Goal: Information Seeking & Learning: Check status

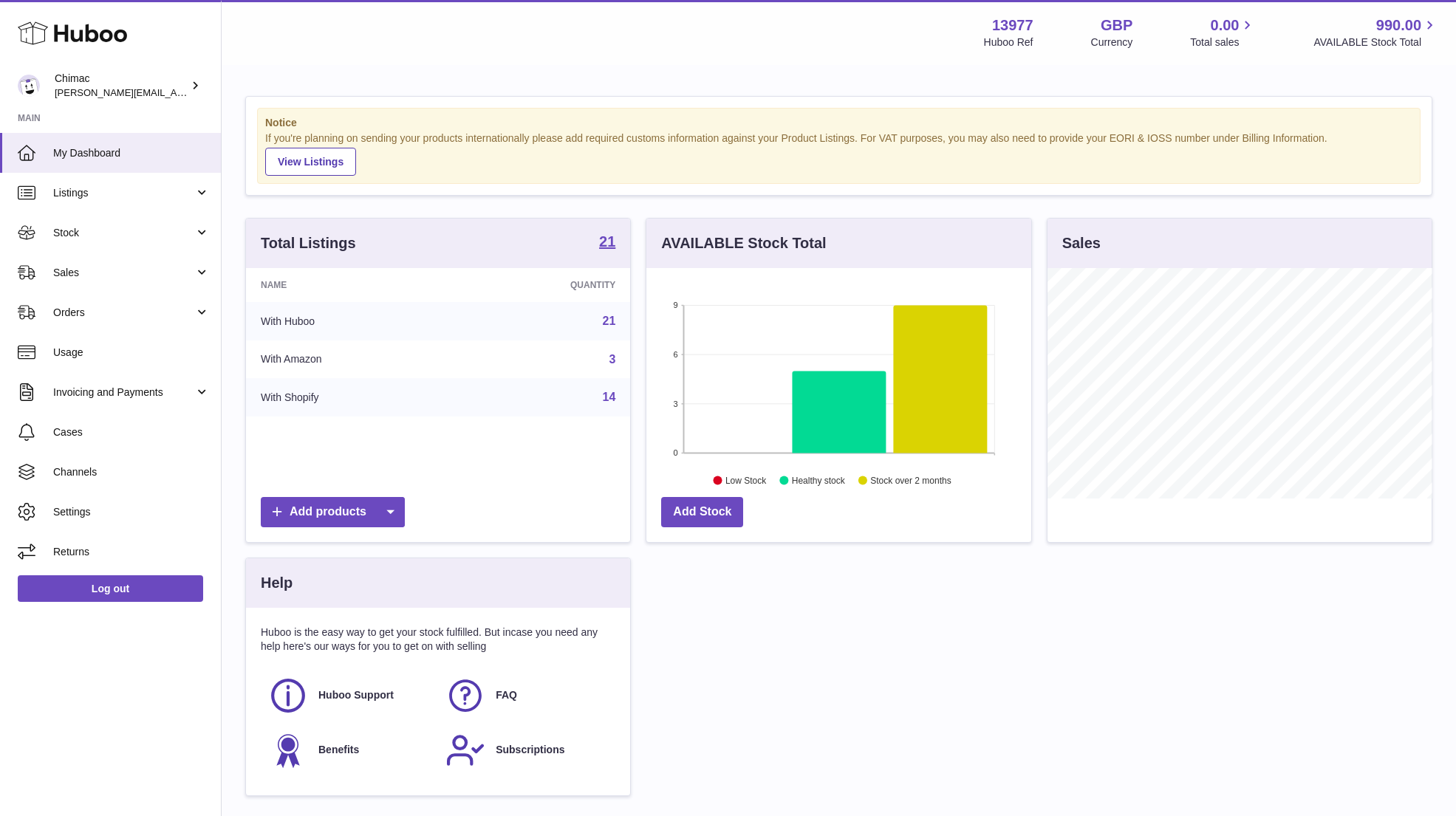
scroll to position [230, 385]
click at [89, 268] on span "Sales" at bounding box center [124, 273] width 141 height 14
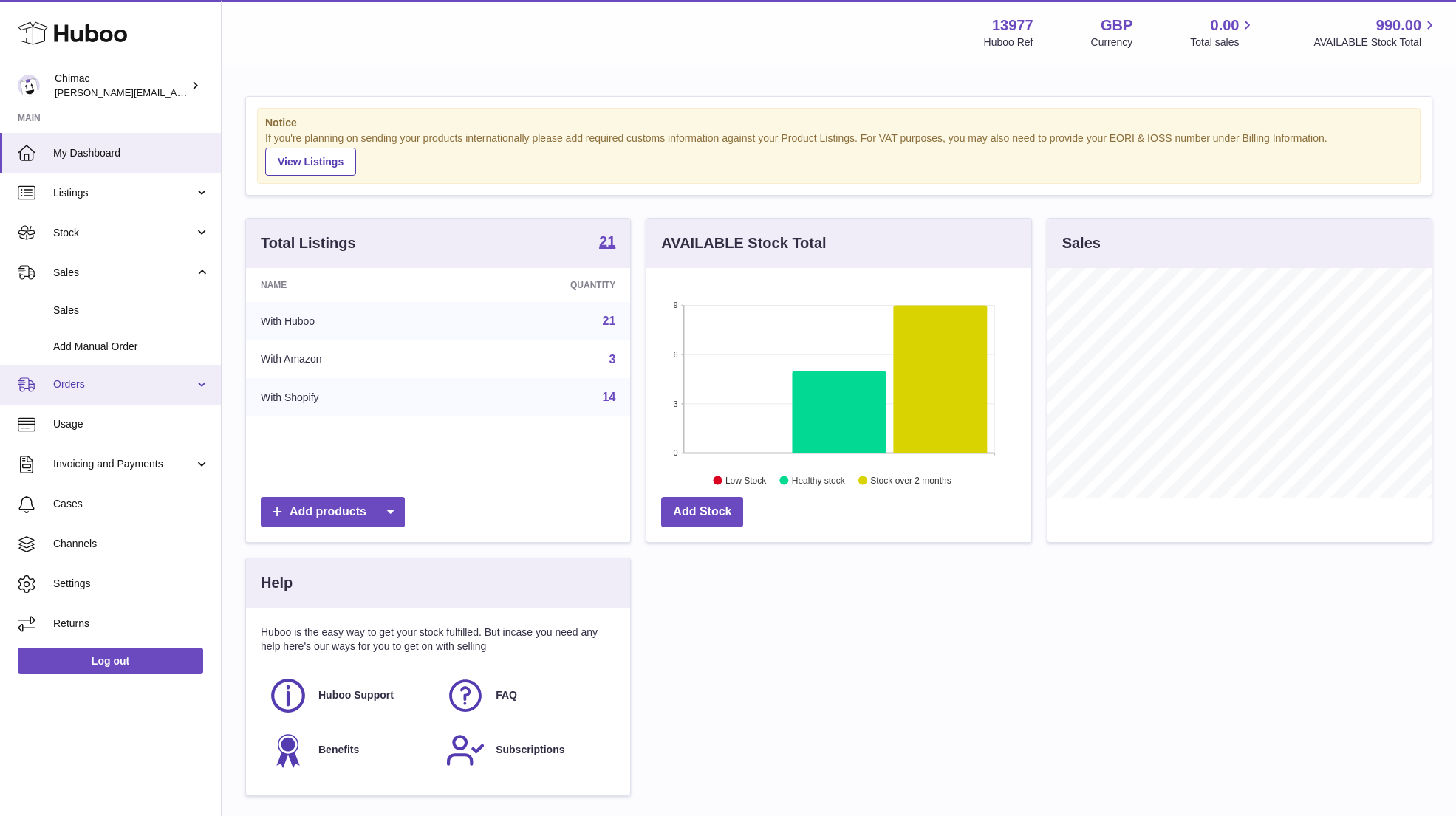
click at [83, 386] on span "Orders" at bounding box center [124, 384] width 141 height 14
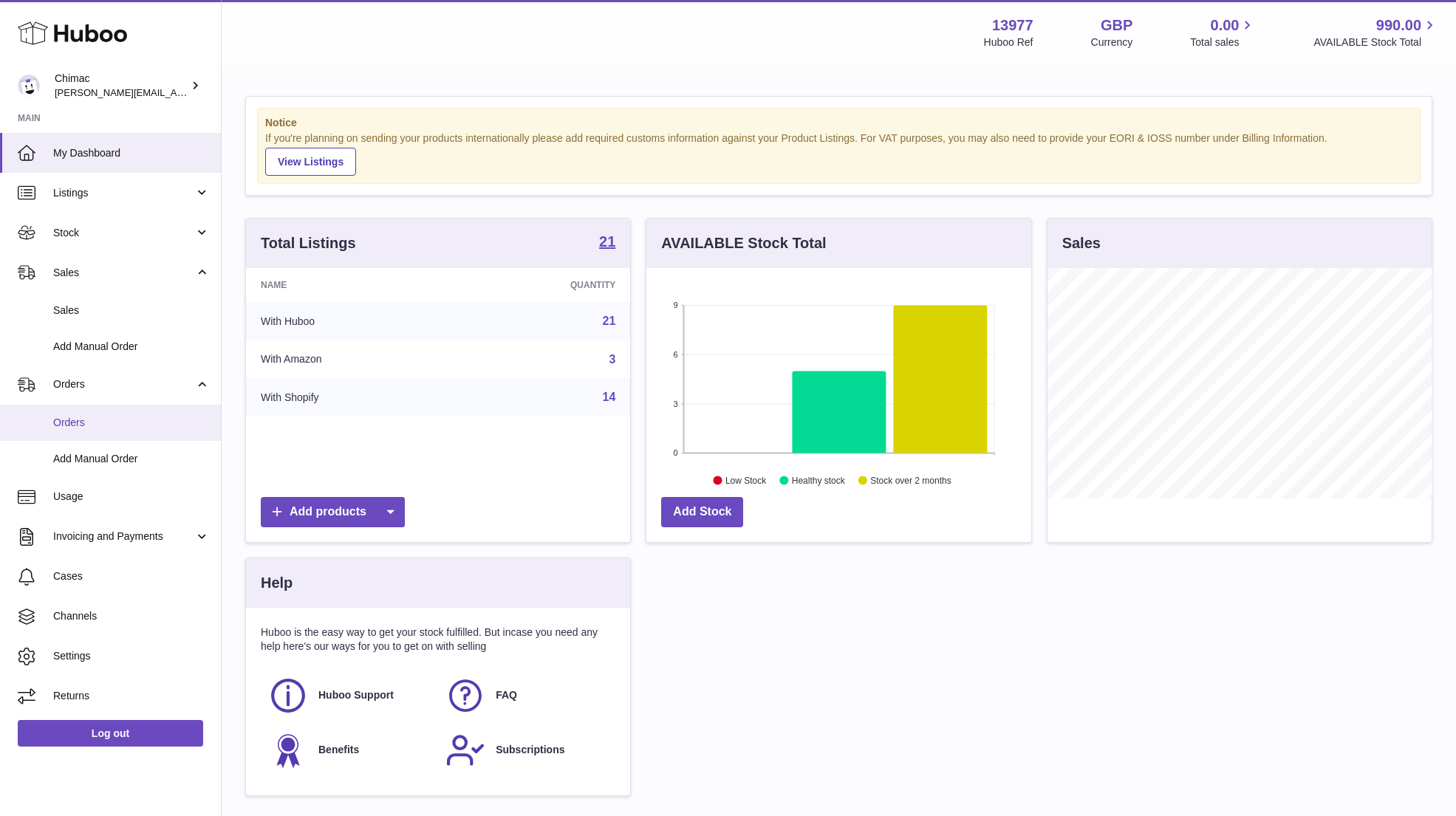
click at [93, 419] on span "Orders" at bounding box center [131, 423] width 156 height 14
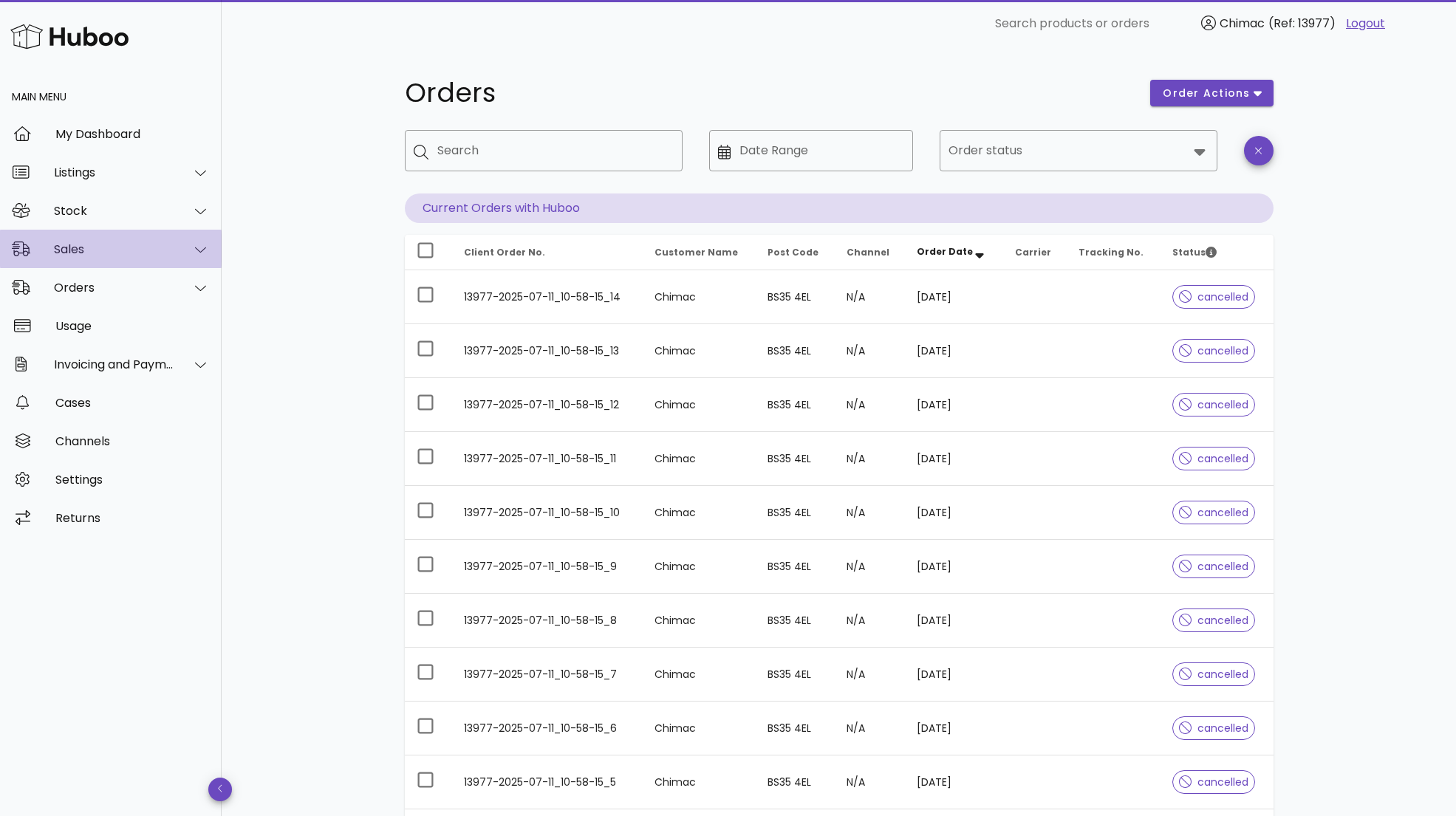
click at [84, 245] on div "Sales" at bounding box center [114, 249] width 120 height 14
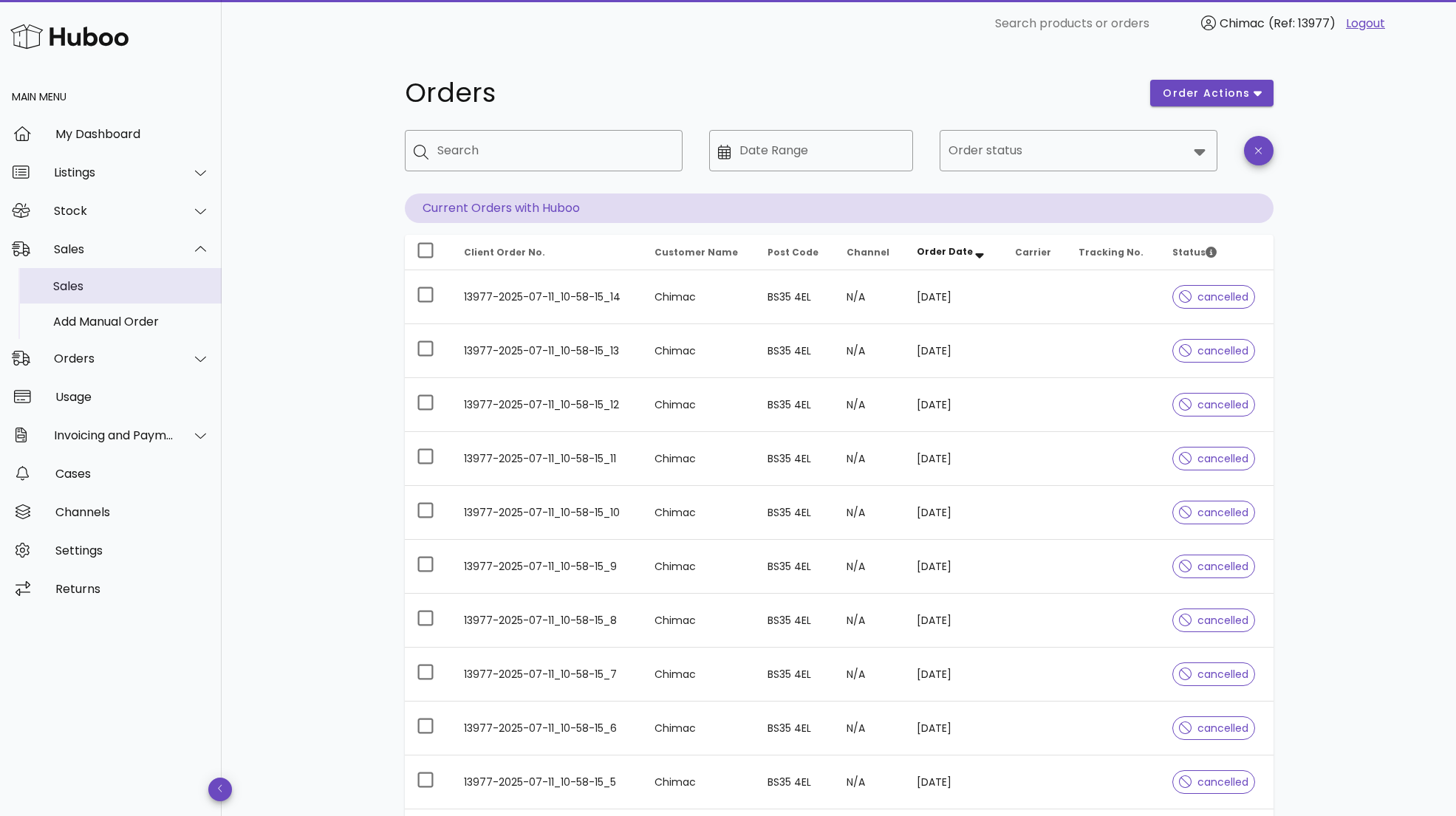
click at [87, 268] on link "Sales" at bounding box center [110, 285] width 222 height 35
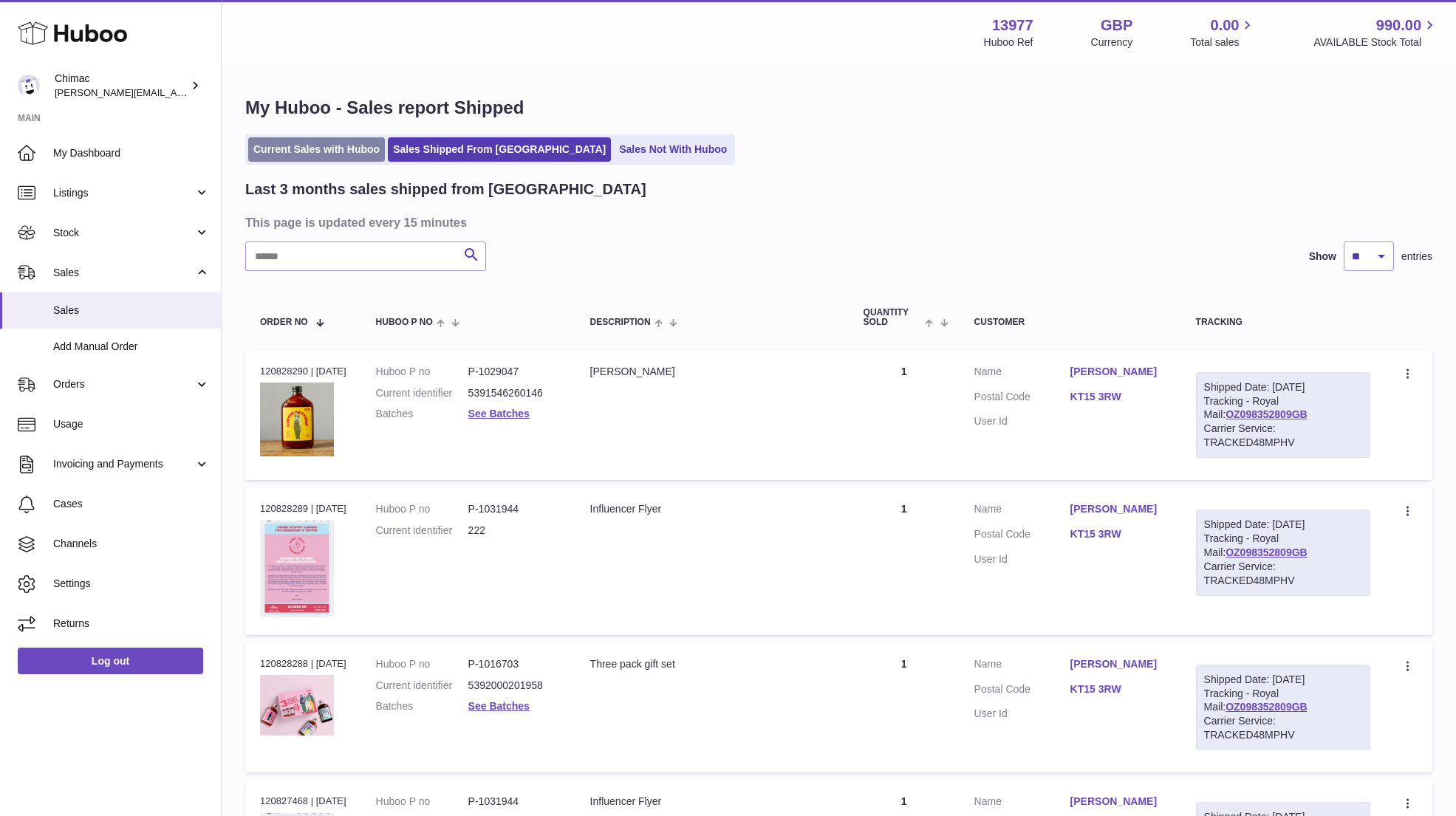
click at [324, 150] on link "Current Sales with Huboo" at bounding box center [316, 150] width 137 height 25
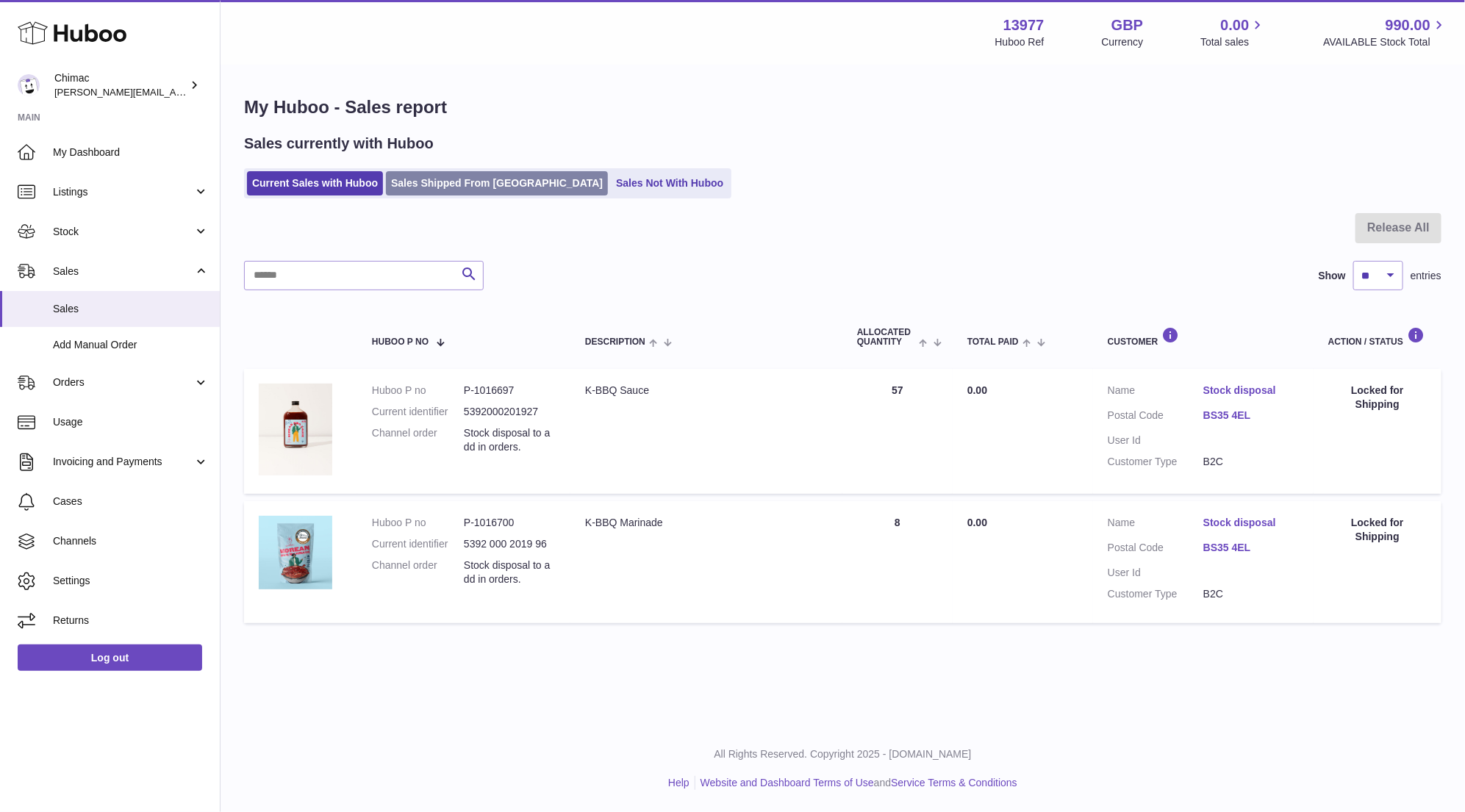
click at [444, 185] on link "Sales Shipped From [GEOGRAPHIC_DATA]" at bounding box center [496, 183] width 222 height 24
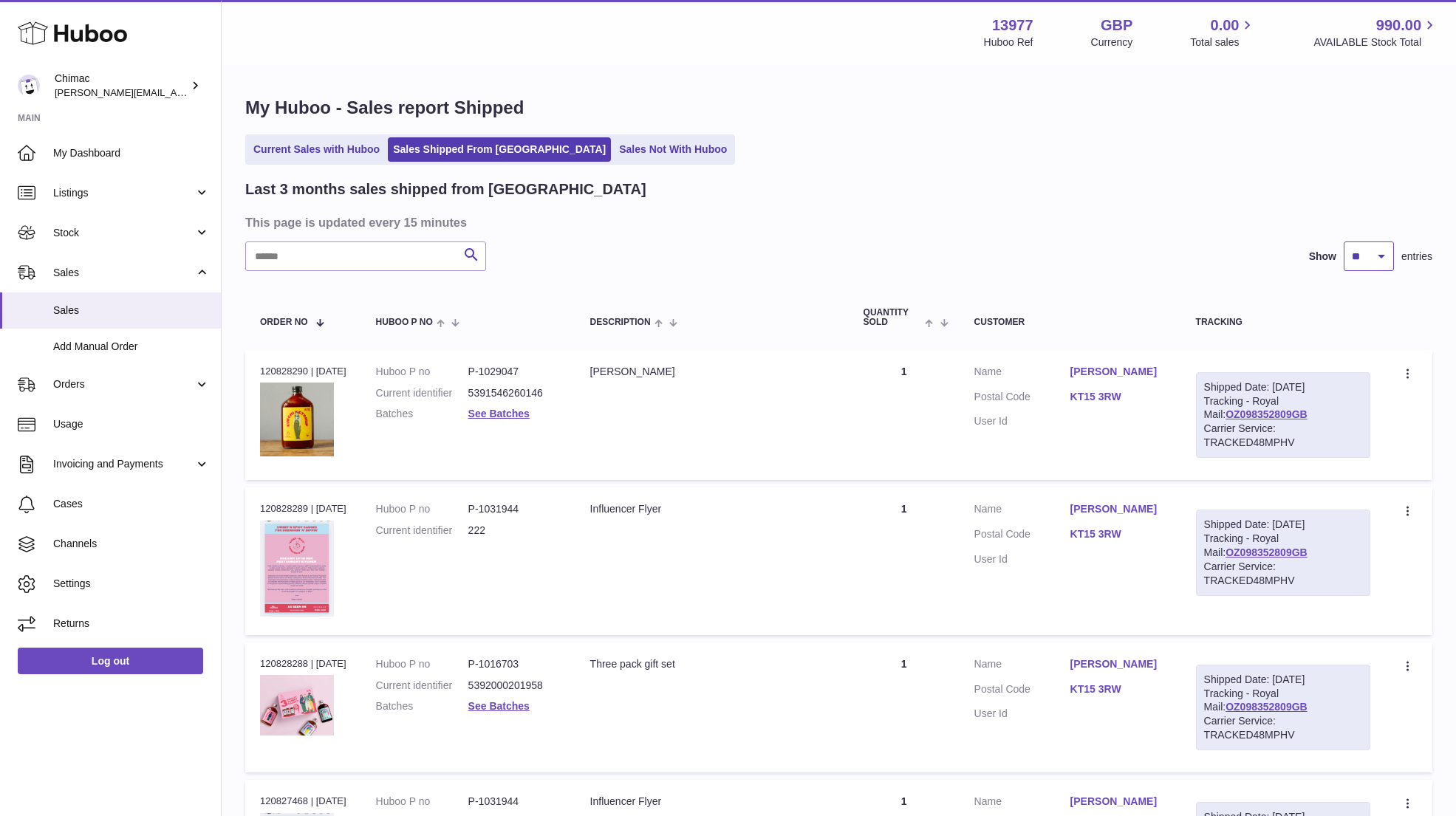
click at [1369, 251] on select "** ** **" at bounding box center [1368, 256] width 50 height 30
select select "**"
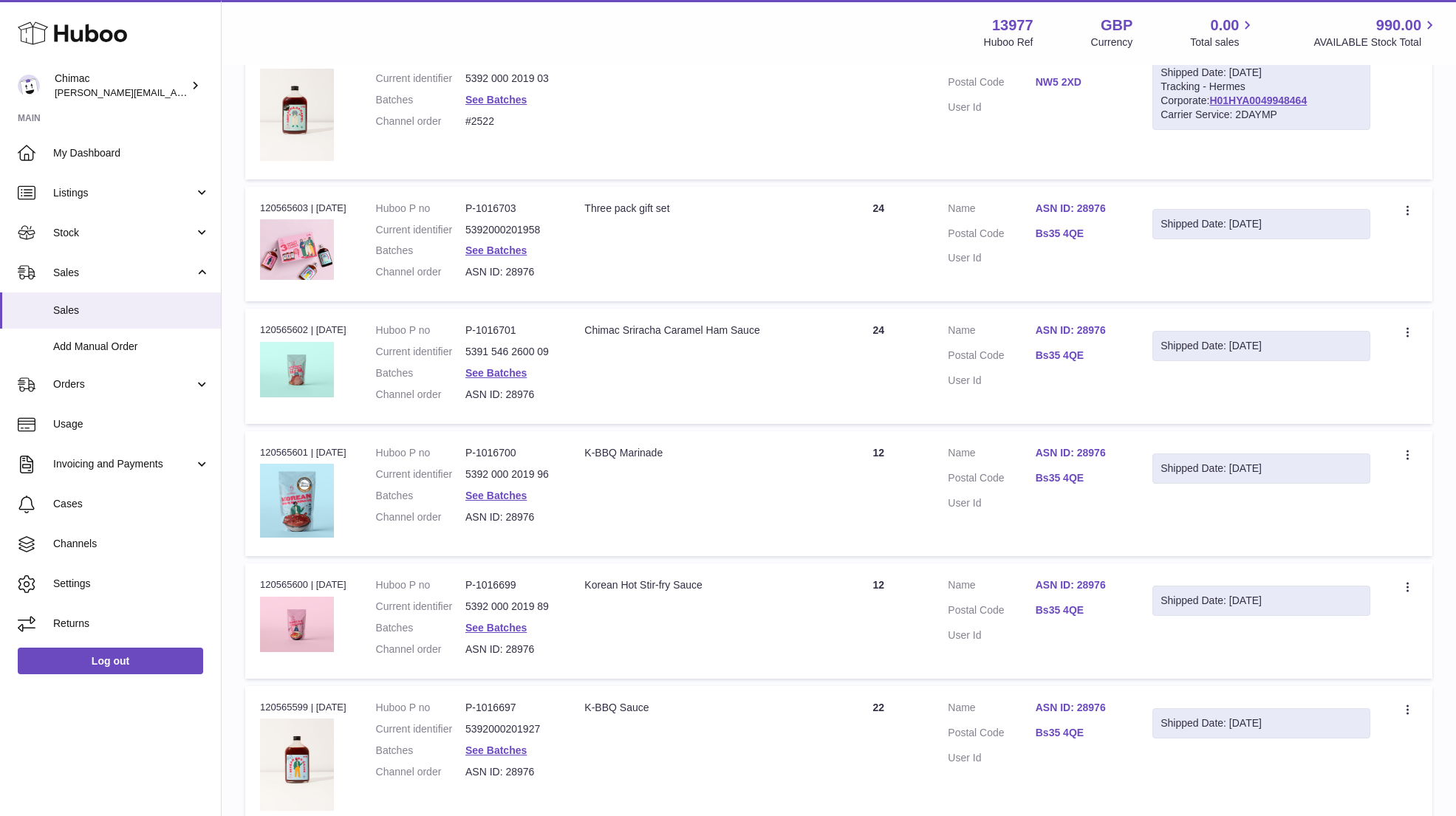
scroll to position [6701, 0]
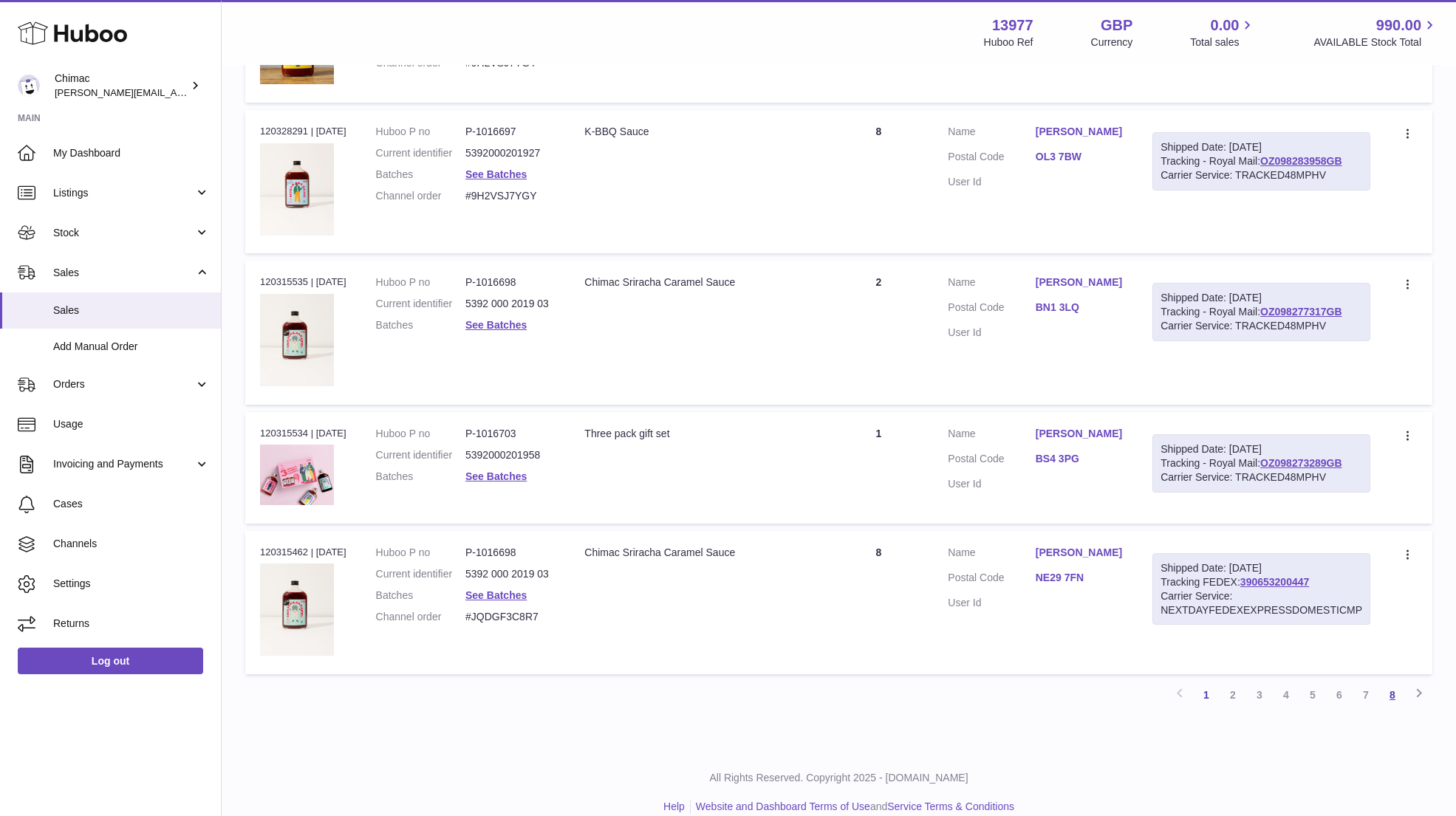
click at [1396, 682] on link "8" at bounding box center [1392, 695] width 27 height 27
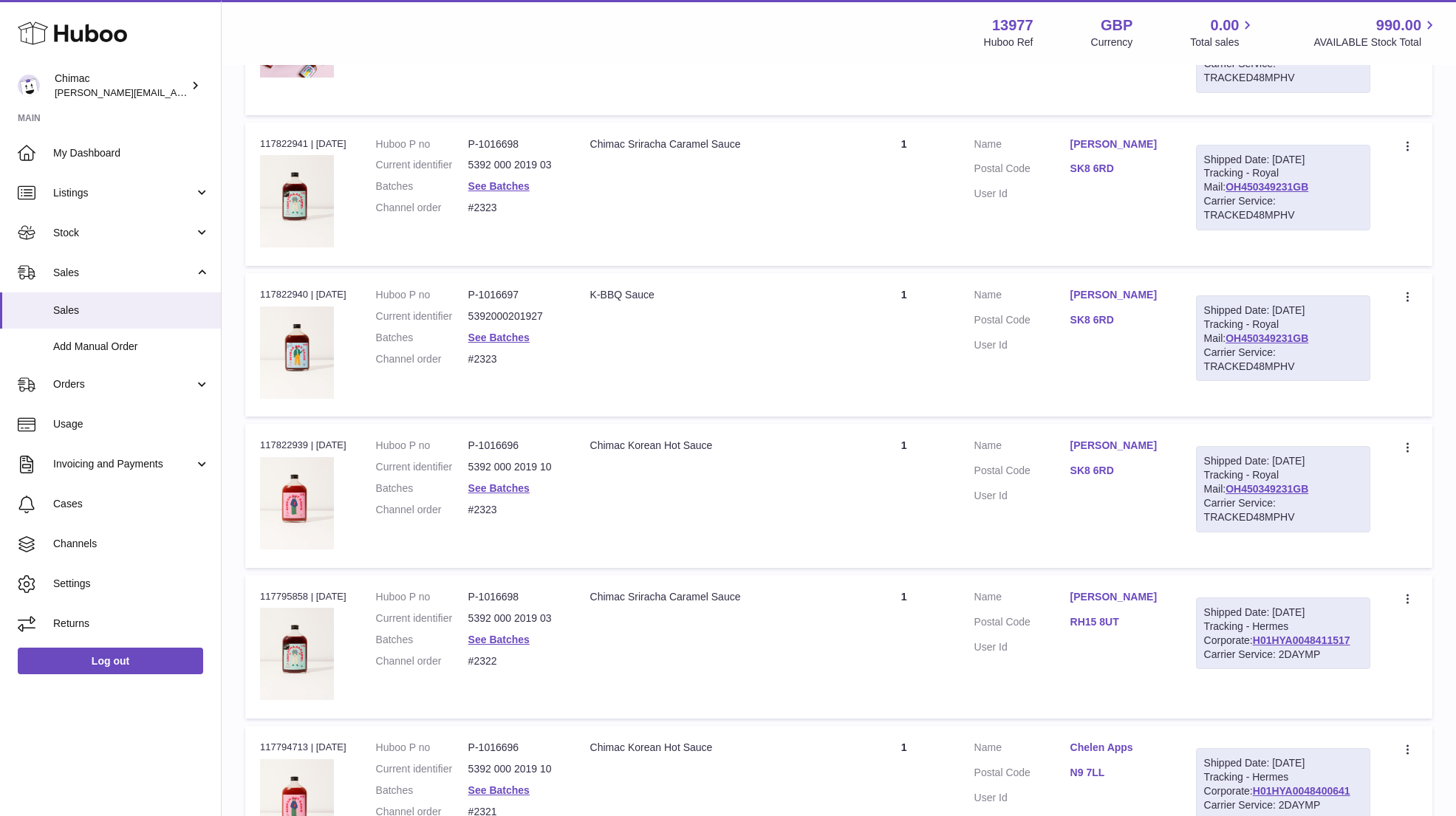
scroll to position [912, 0]
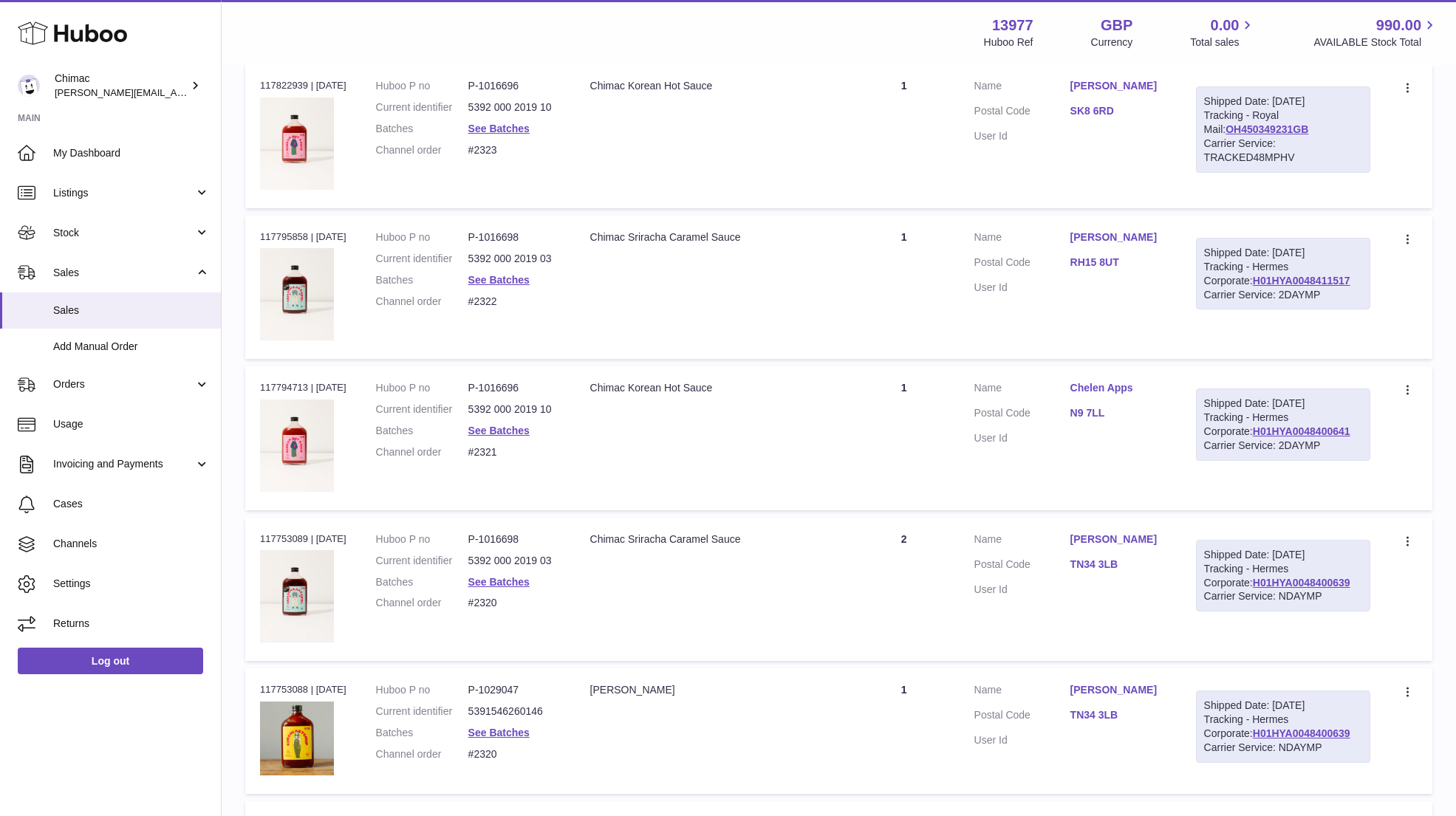
drag, startPoint x: 1455, startPoint y: 86, endPoint x: 1262, endPoint y: 883, distance: 820.0
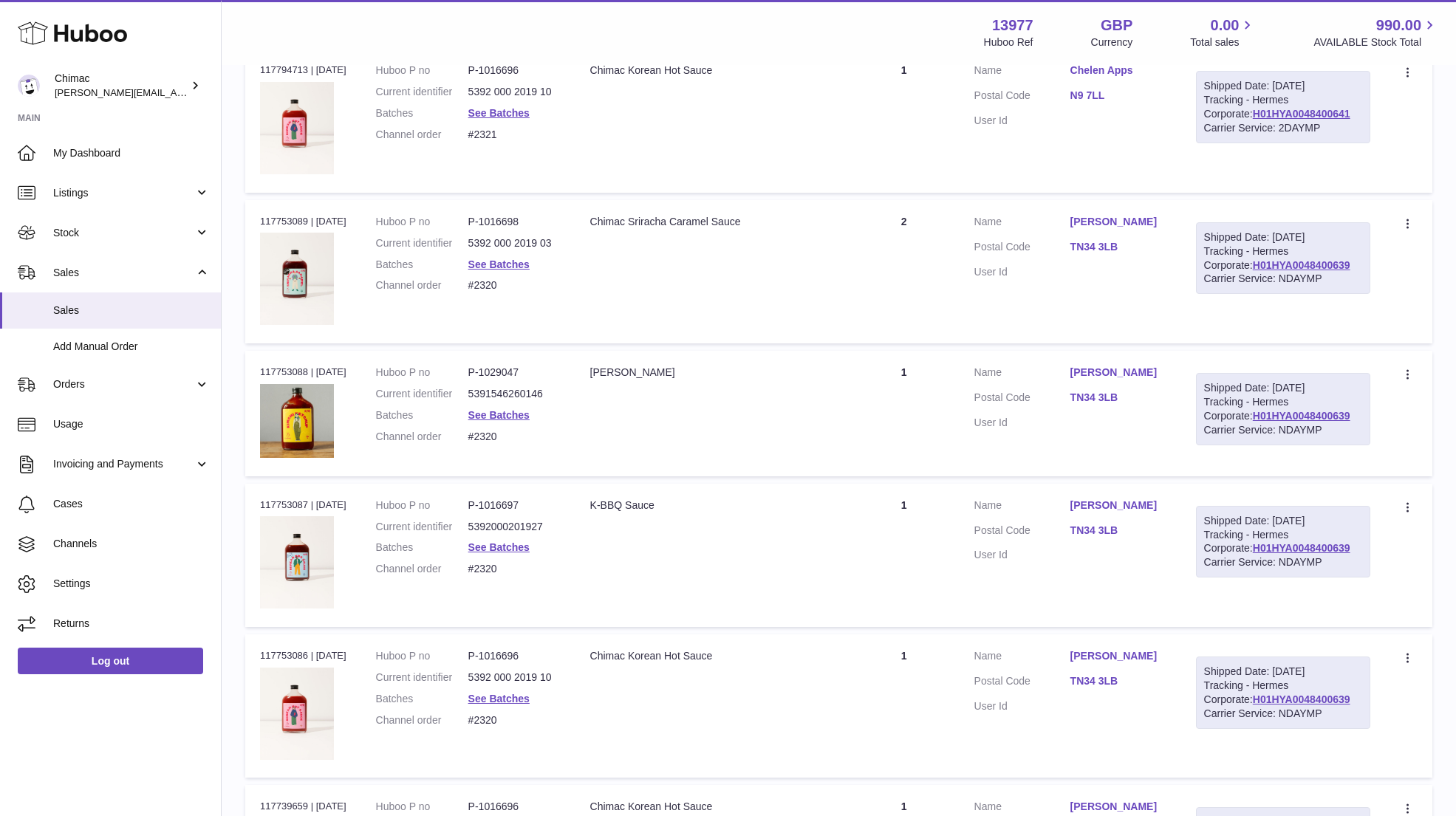
scroll to position [4865, 0]
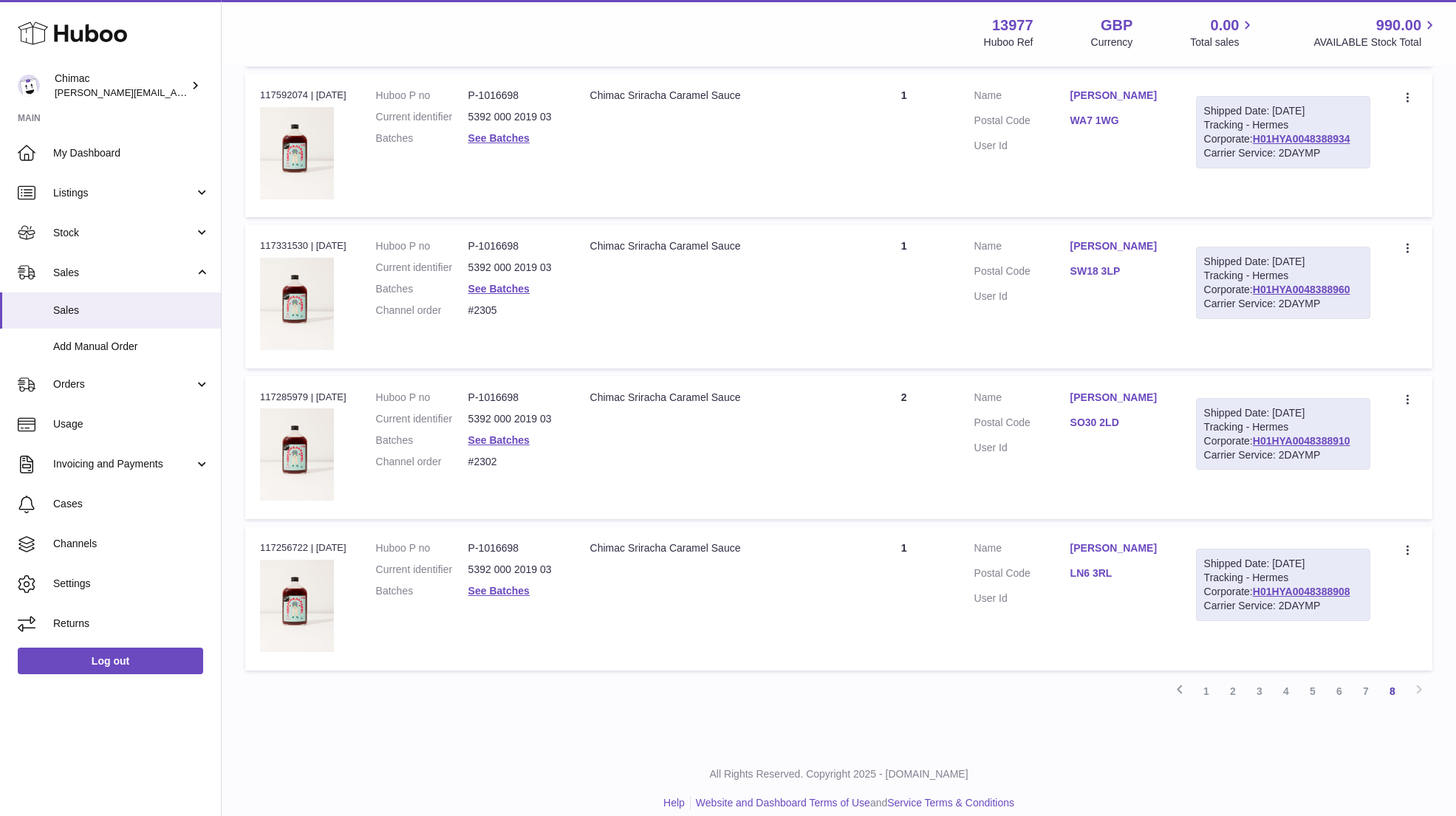
click at [1130, 541] on link "Helen Turney" at bounding box center [1118, 548] width 96 height 14
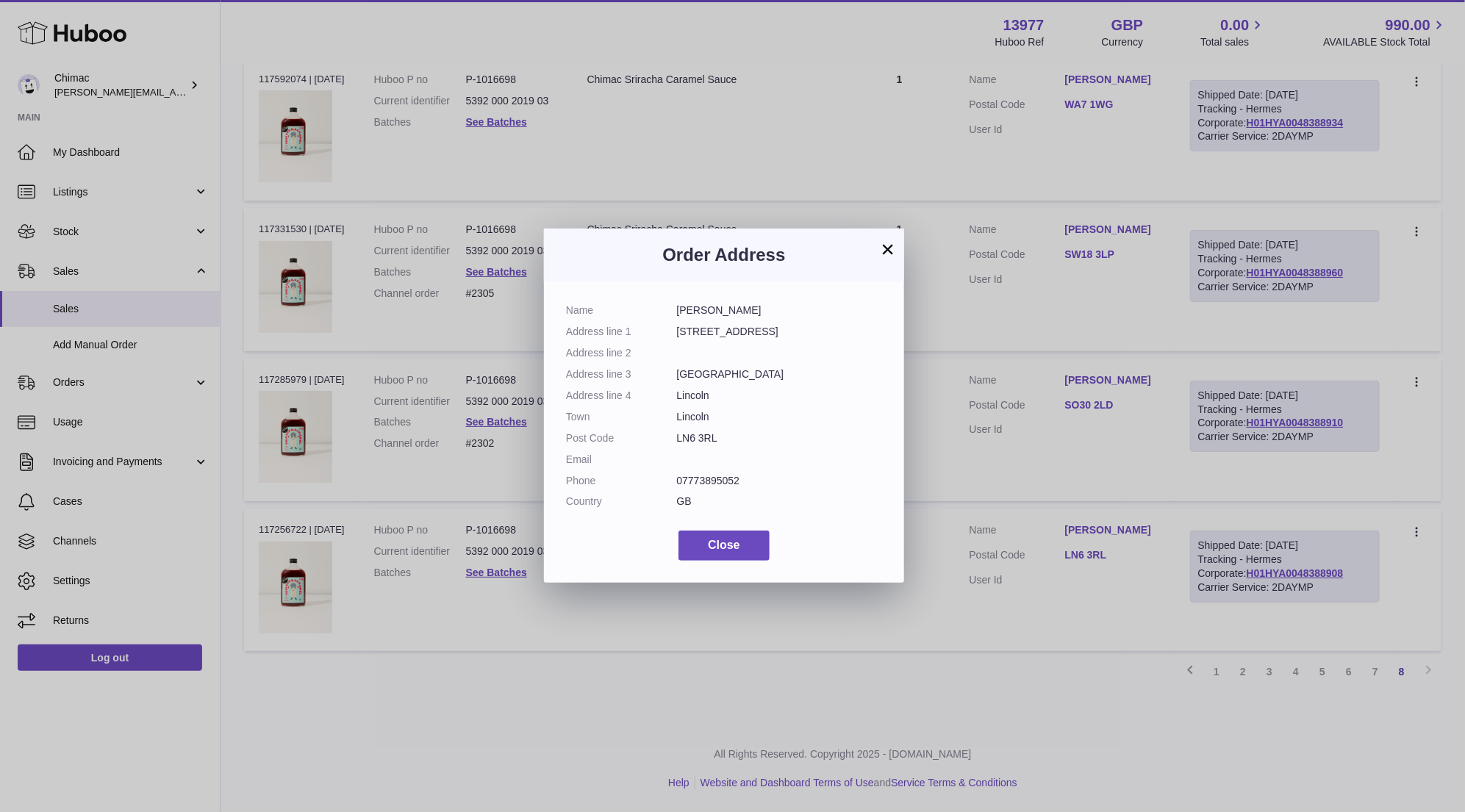
drag, startPoint x: 676, startPoint y: 308, endPoint x: 830, endPoint y: 308, distance: 154.0
click at [830, 308] on dl "Name Helen Turney Address line 1 42 Woodvale Close Address line 2 Address line …" at bounding box center [724, 410] width 316 height 212
copy dl "Helen Turney"
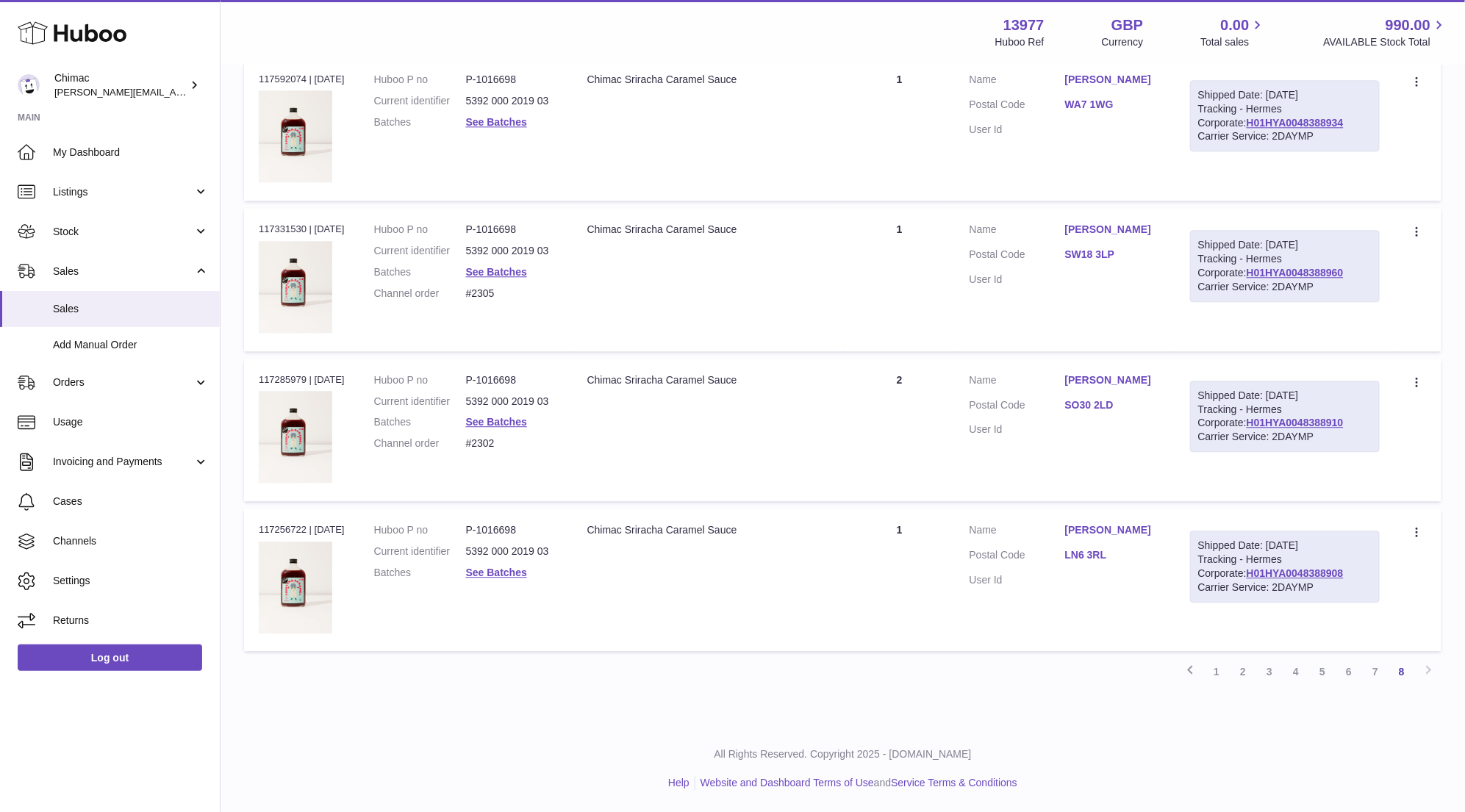
click at [920, 235] on div at bounding box center [732, 406] width 1465 height 812
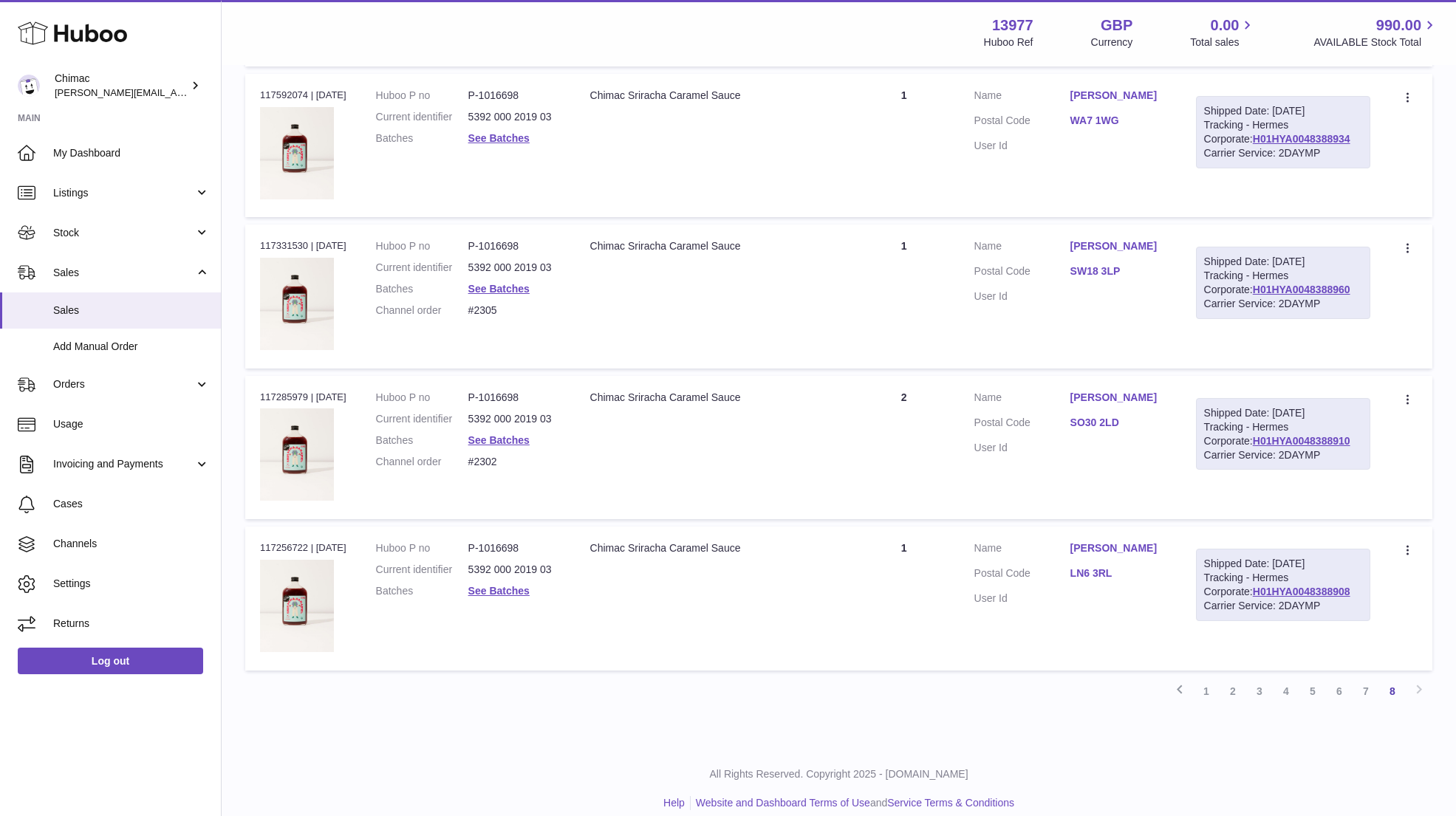
drag, startPoint x: 1281, startPoint y: 547, endPoint x: 1349, endPoint y: 545, distance: 68.0
click at [1351, 557] on div "Shipped Date: 29th May 2025" at bounding box center [1283, 564] width 158 height 14
copy div "29th May 2025"
drag, startPoint x: 485, startPoint y: 533, endPoint x: 545, endPoint y: 535, distance: 60.0
click at [548, 541] on dd "P-1016698" at bounding box center [514, 548] width 92 height 14
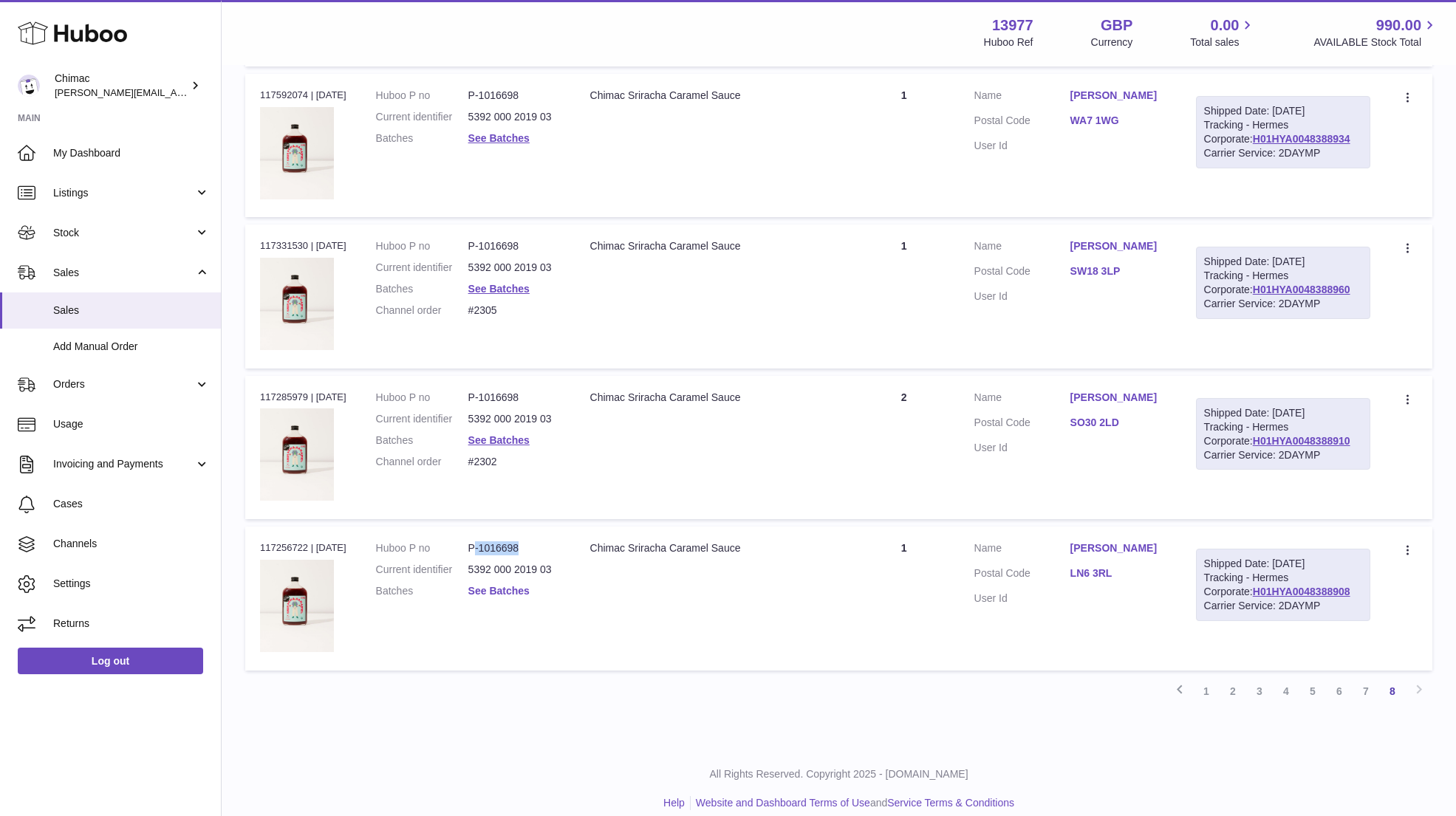
click at [506, 584] on link "See Batches" at bounding box center [499, 590] width 61 height 12
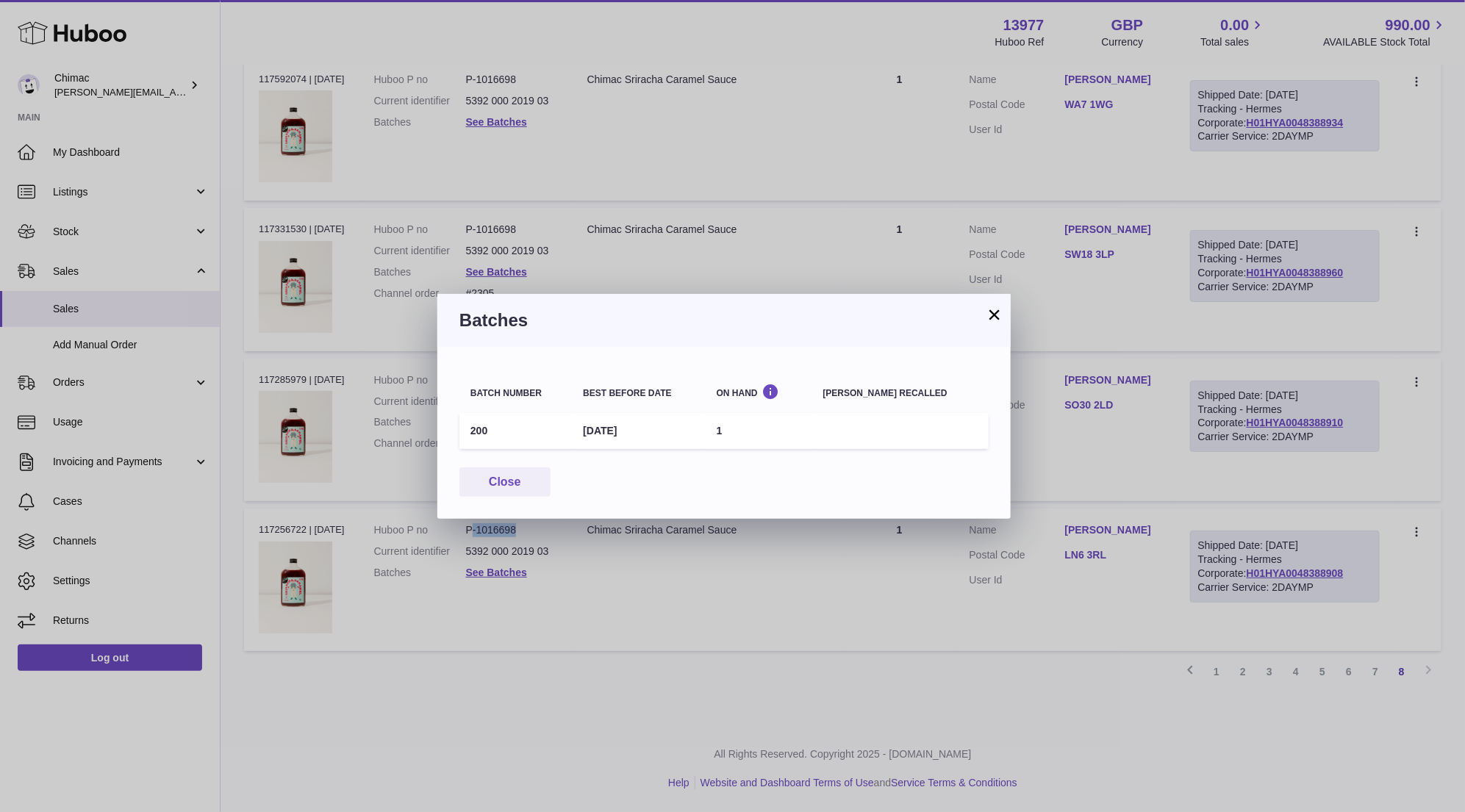
click at [996, 309] on button "×" at bounding box center [994, 314] width 18 height 18
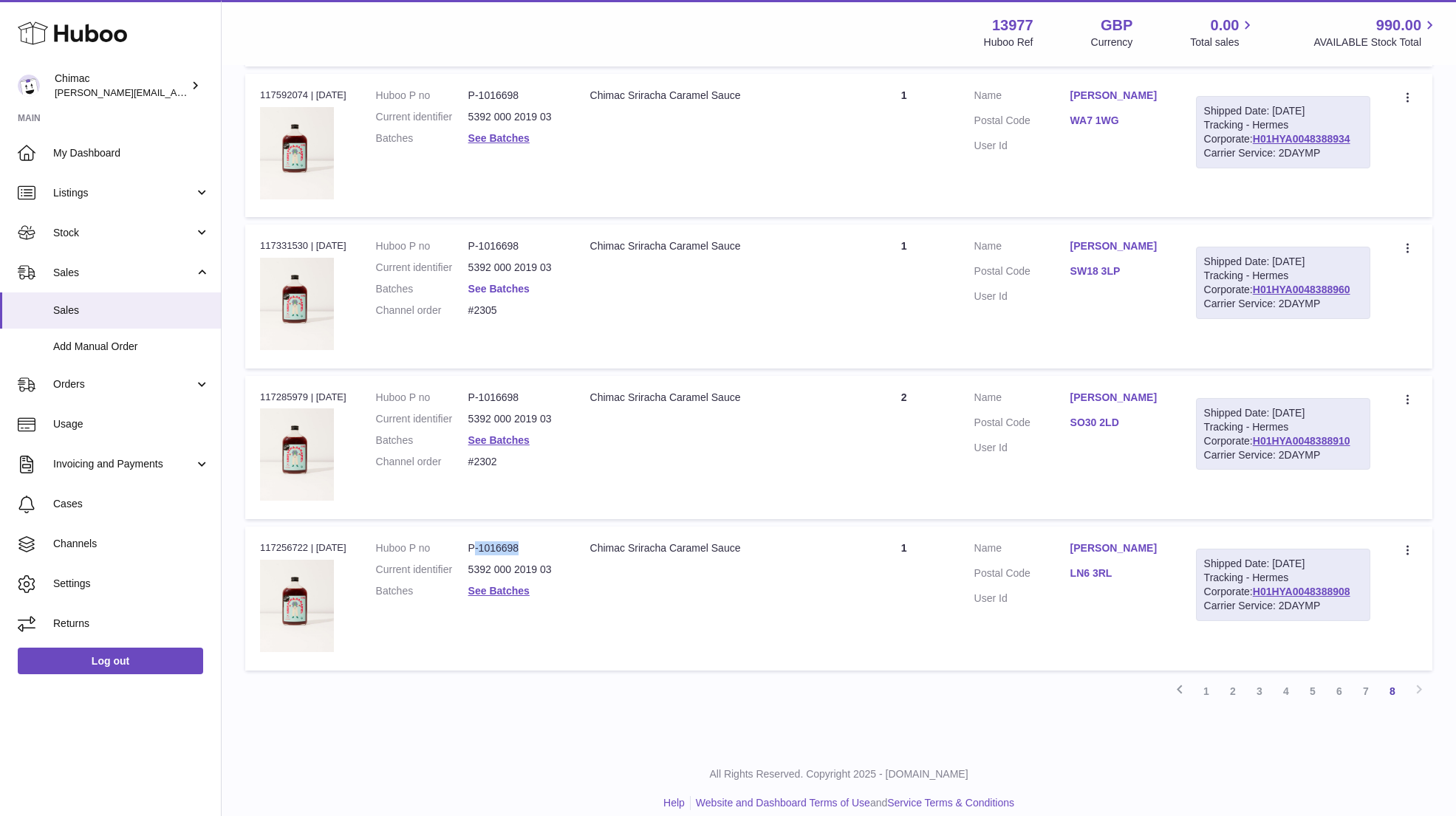
click at [522, 283] on link "See Batches" at bounding box center [499, 288] width 61 height 12
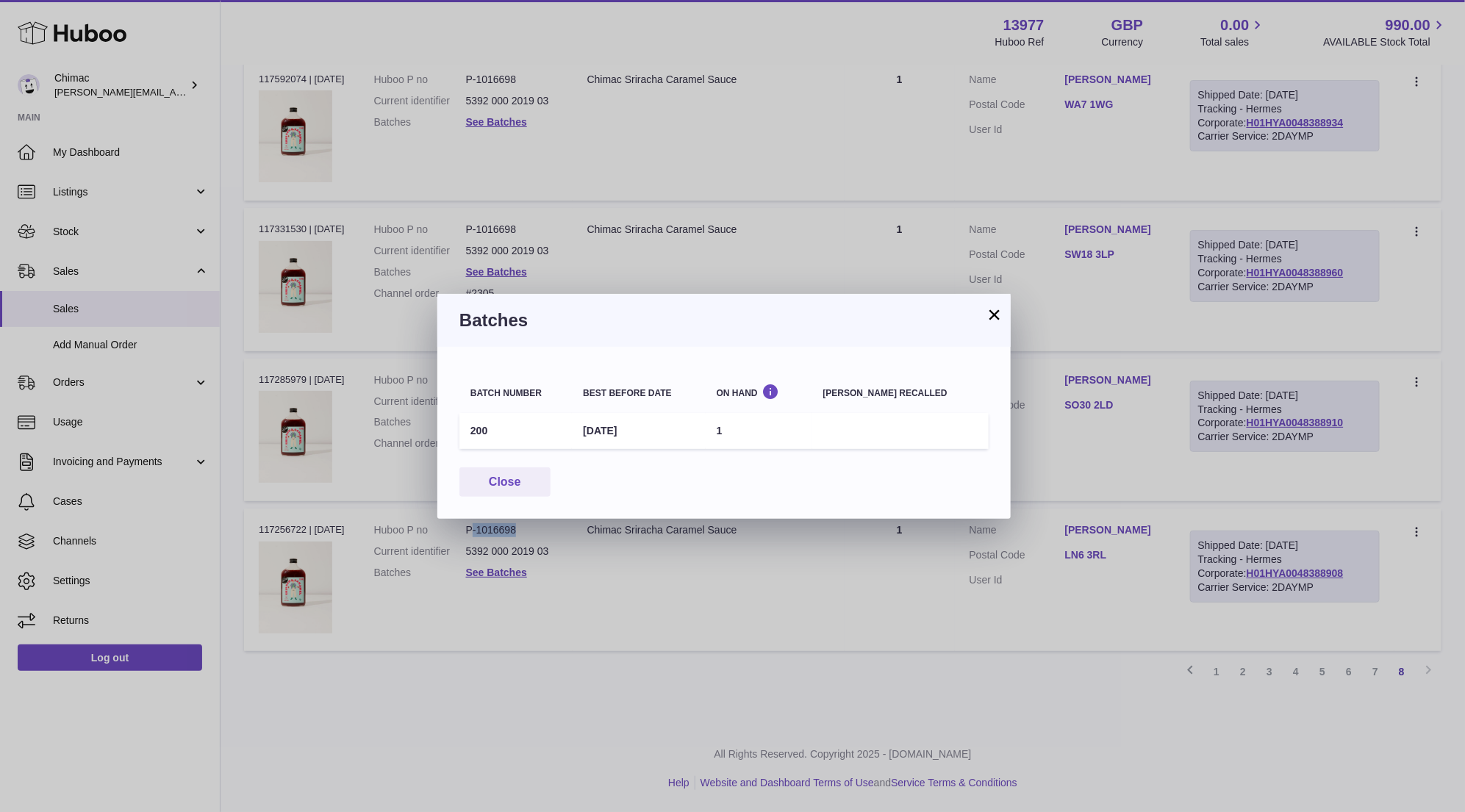
click at [992, 317] on button "×" at bounding box center [994, 314] width 18 height 18
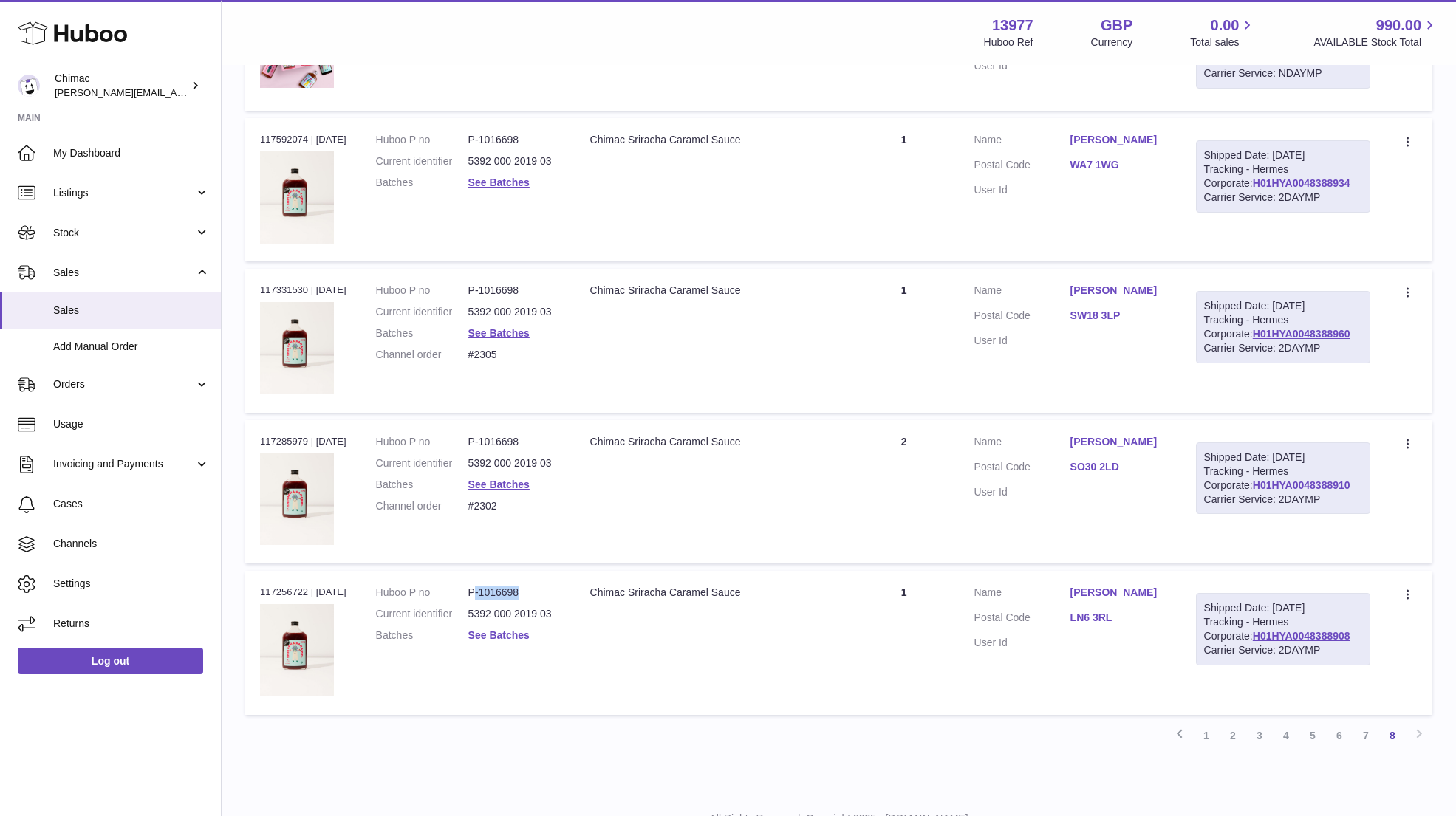
scroll to position [4777, 0]
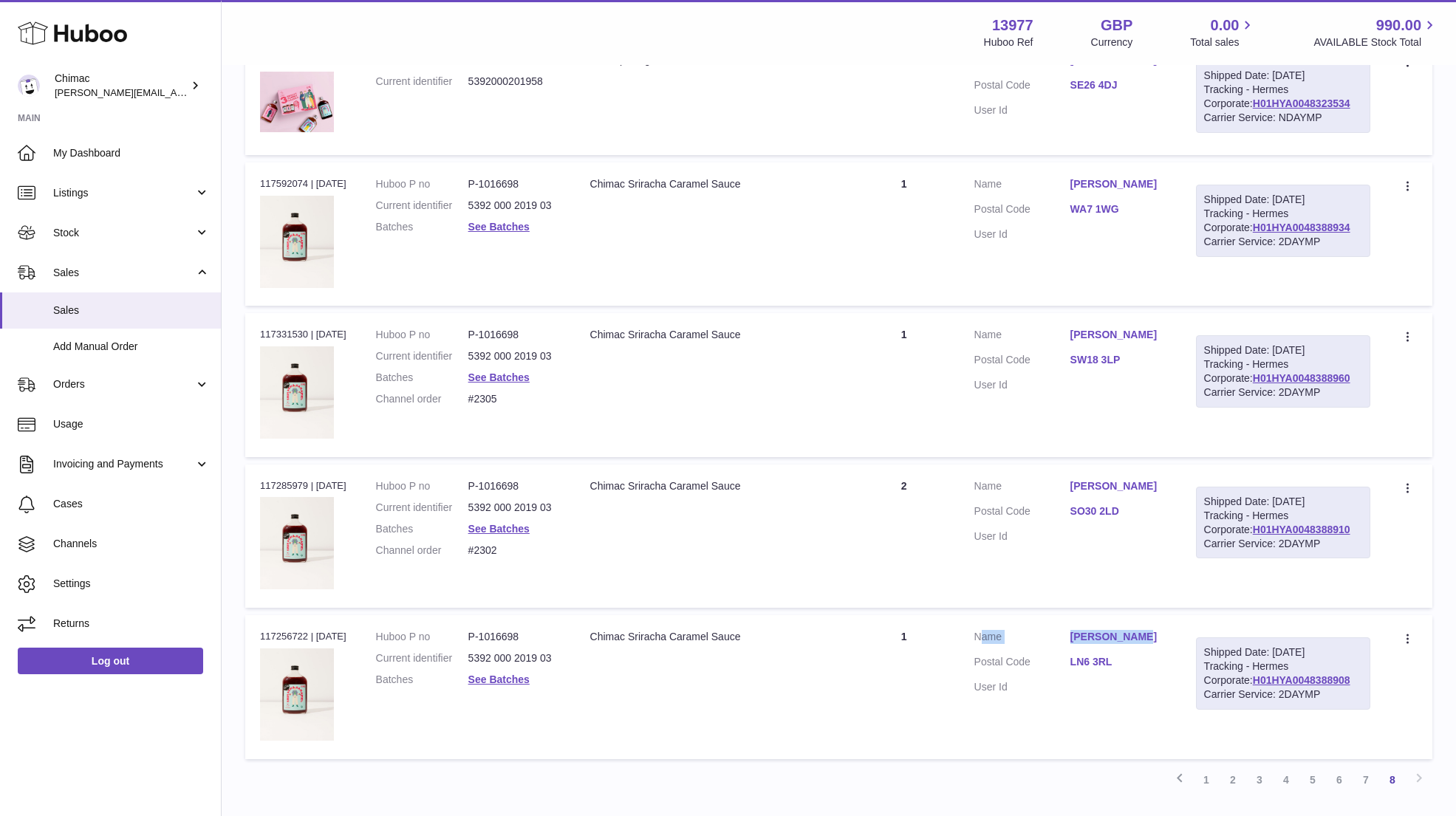
drag, startPoint x: 1141, startPoint y: 614, endPoint x: 1150, endPoint y: 624, distance: 13.5
click at [1151, 624] on td "Customer Name Helen Turney Postal Code LN6 3RL User Id" at bounding box center [1070, 686] width 222 height 143
click at [1154, 630] on link "Helen Turney" at bounding box center [1118, 637] width 96 height 14
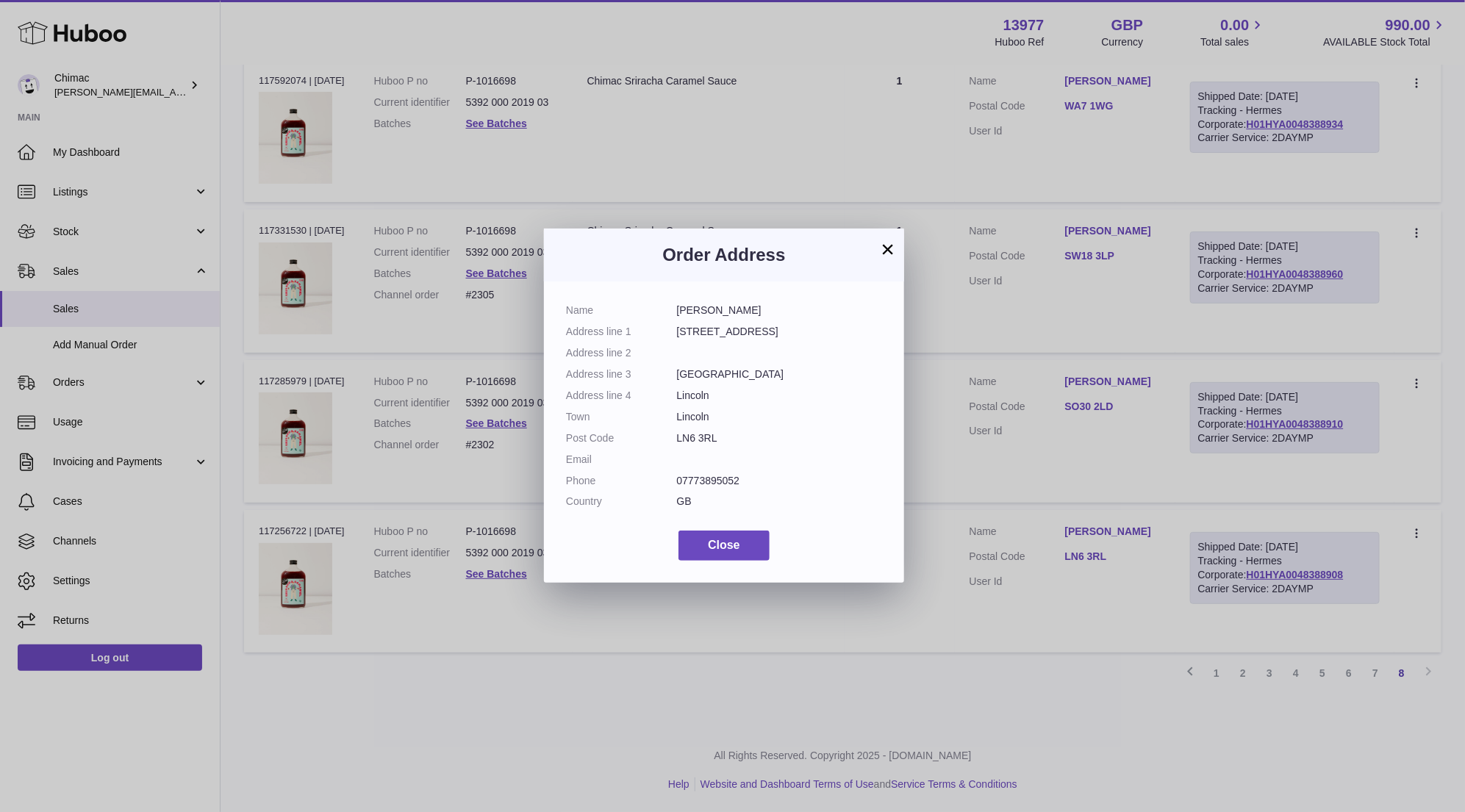
click at [699, 312] on dd "Helen Turney" at bounding box center [780, 311] width 206 height 14
copy dl "Helen Turney"
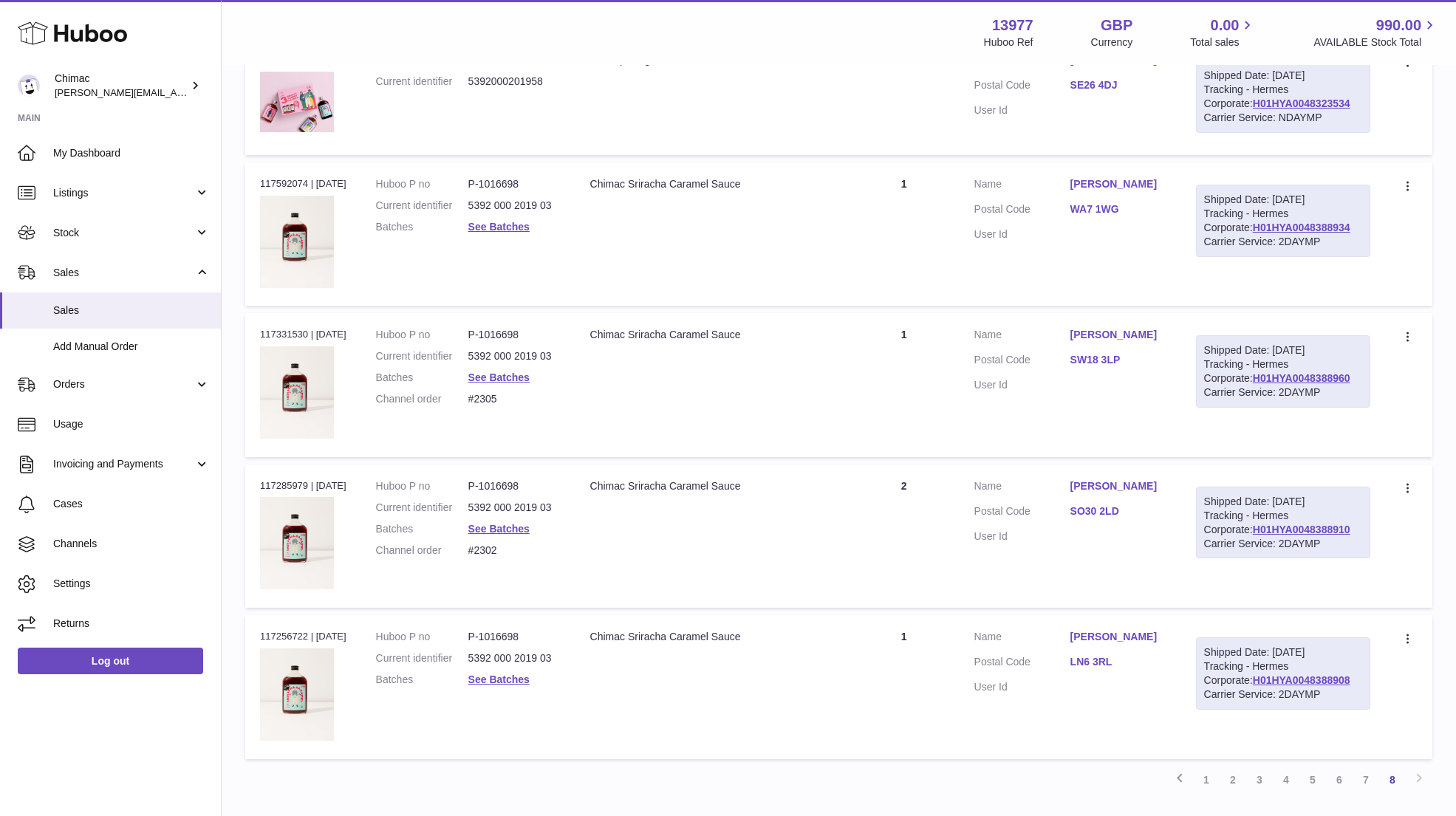
click at [1122, 630] on link "Helen Turney" at bounding box center [1118, 637] width 96 height 14
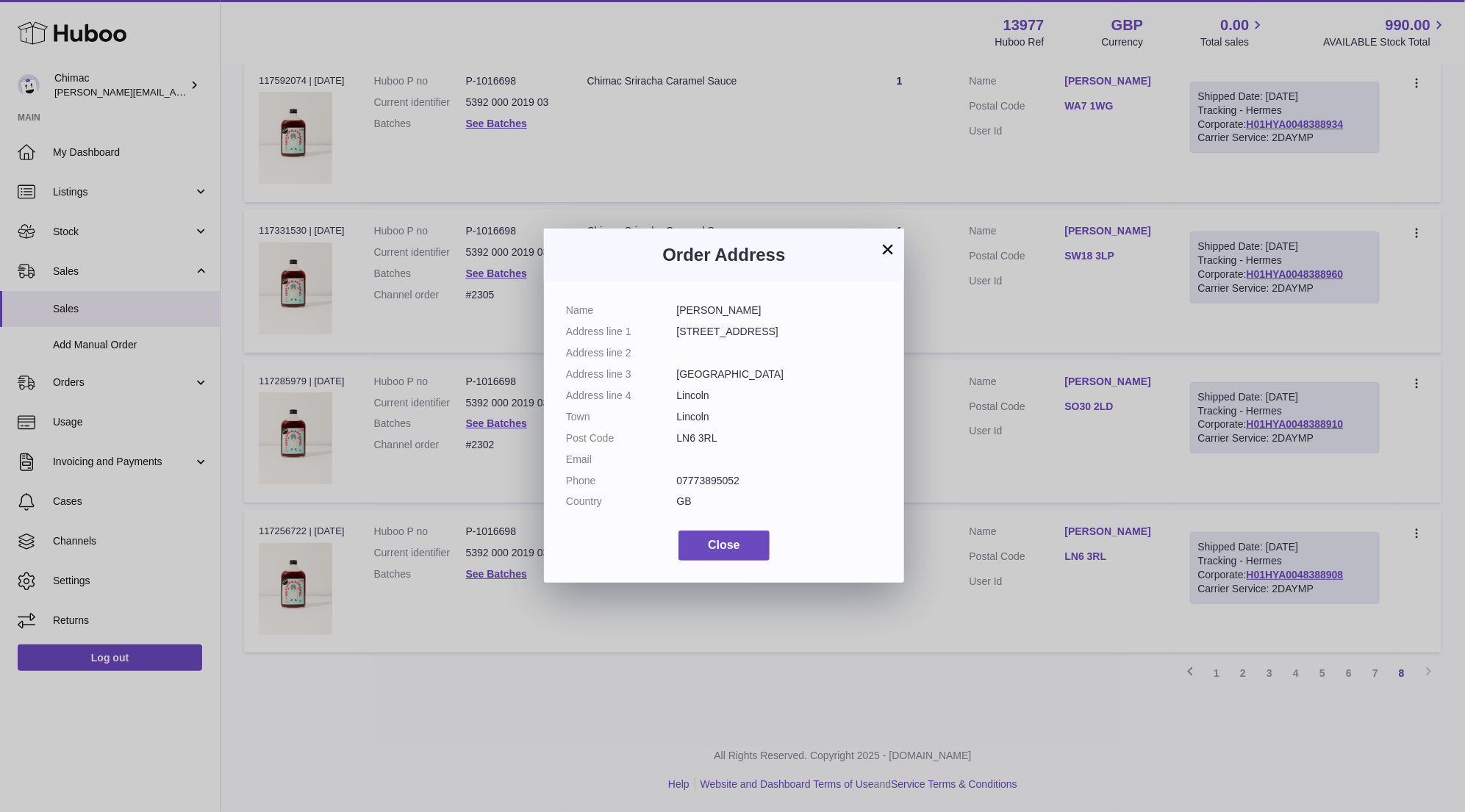
click at [688, 481] on dd "07773895052" at bounding box center [780, 481] width 206 height 14
copy dl "07773895052"
drag, startPoint x: 681, startPoint y: 312, endPoint x: 797, endPoint y: 311, distance: 116.0
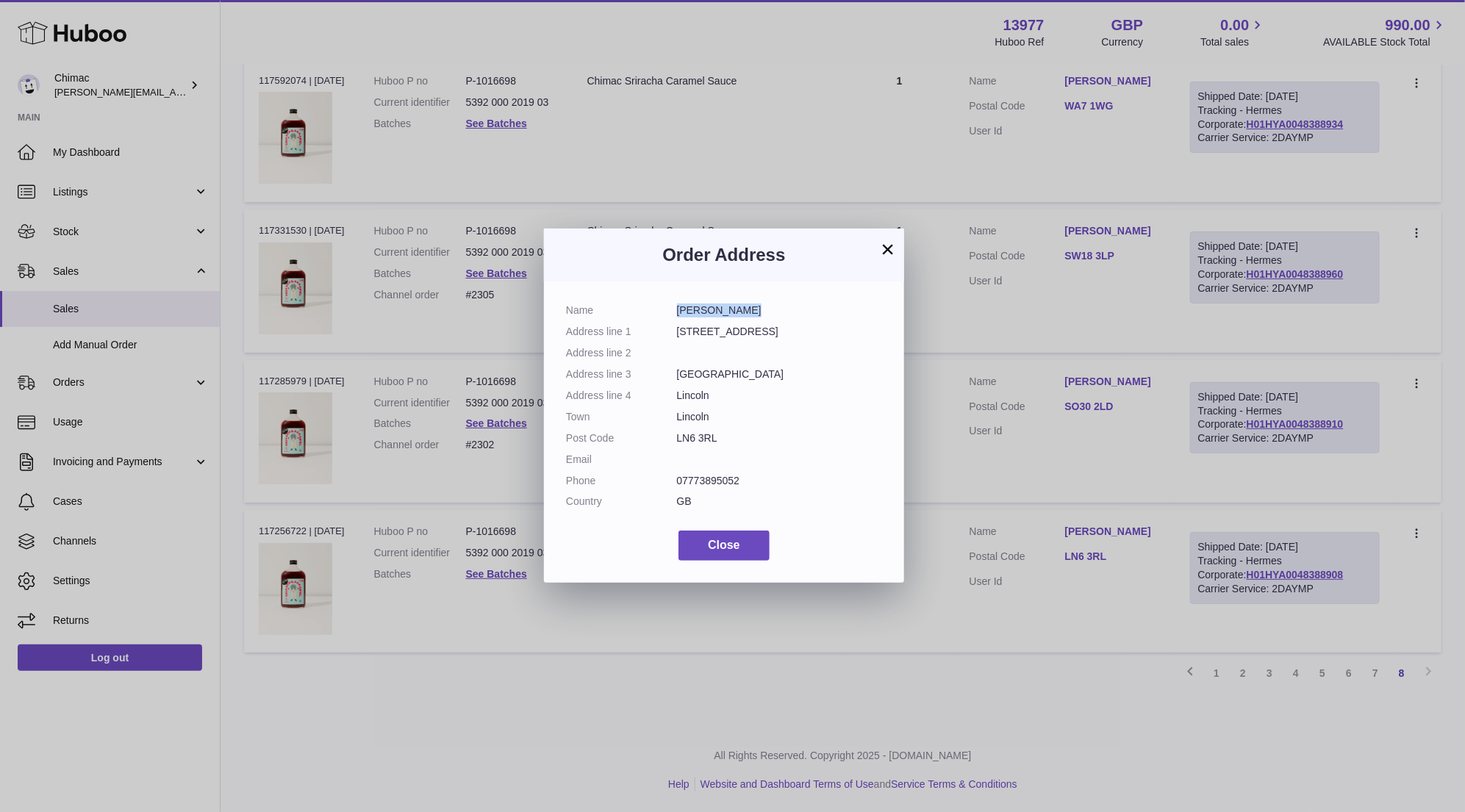
click at [799, 311] on dd "Helen Turney" at bounding box center [780, 311] width 206 height 14
copy dd "Helen Turney"
click at [885, 256] on button "×" at bounding box center [887, 249] width 18 height 18
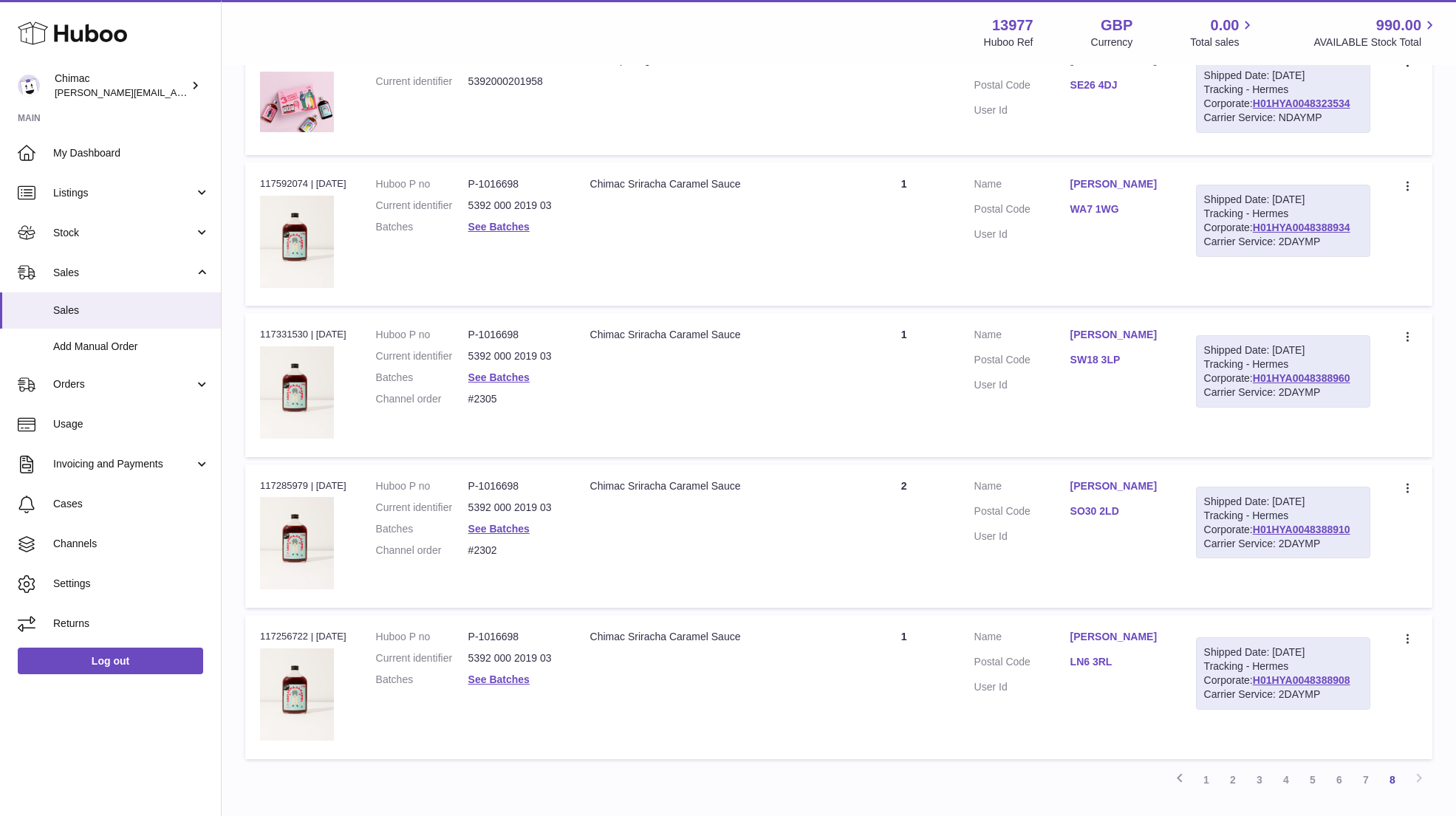
click at [1125, 327] on link "belinda smith" at bounding box center [1118, 334] width 96 height 14
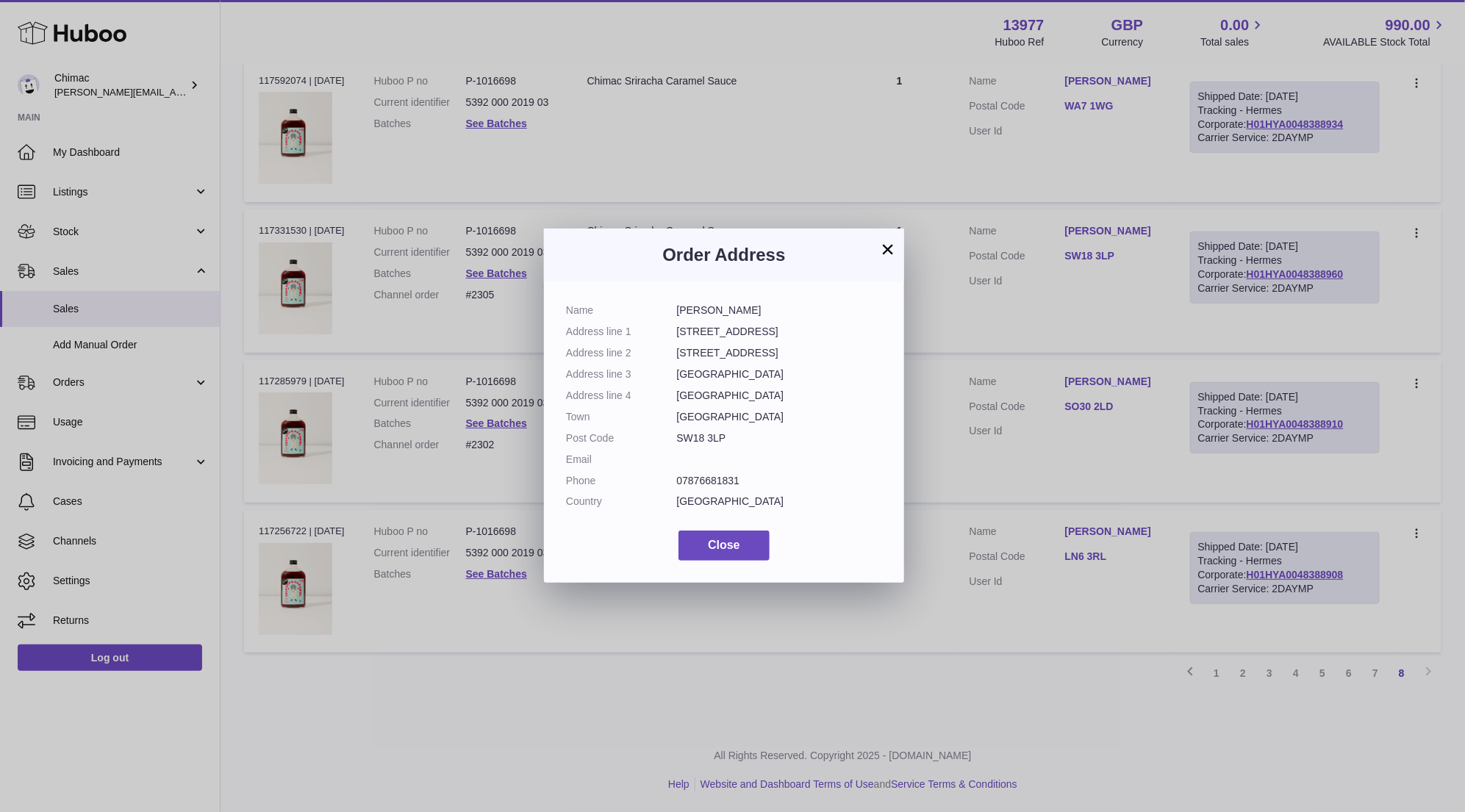
click at [886, 249] on button "×" at bounding box center [887, 249] width 18 height 18
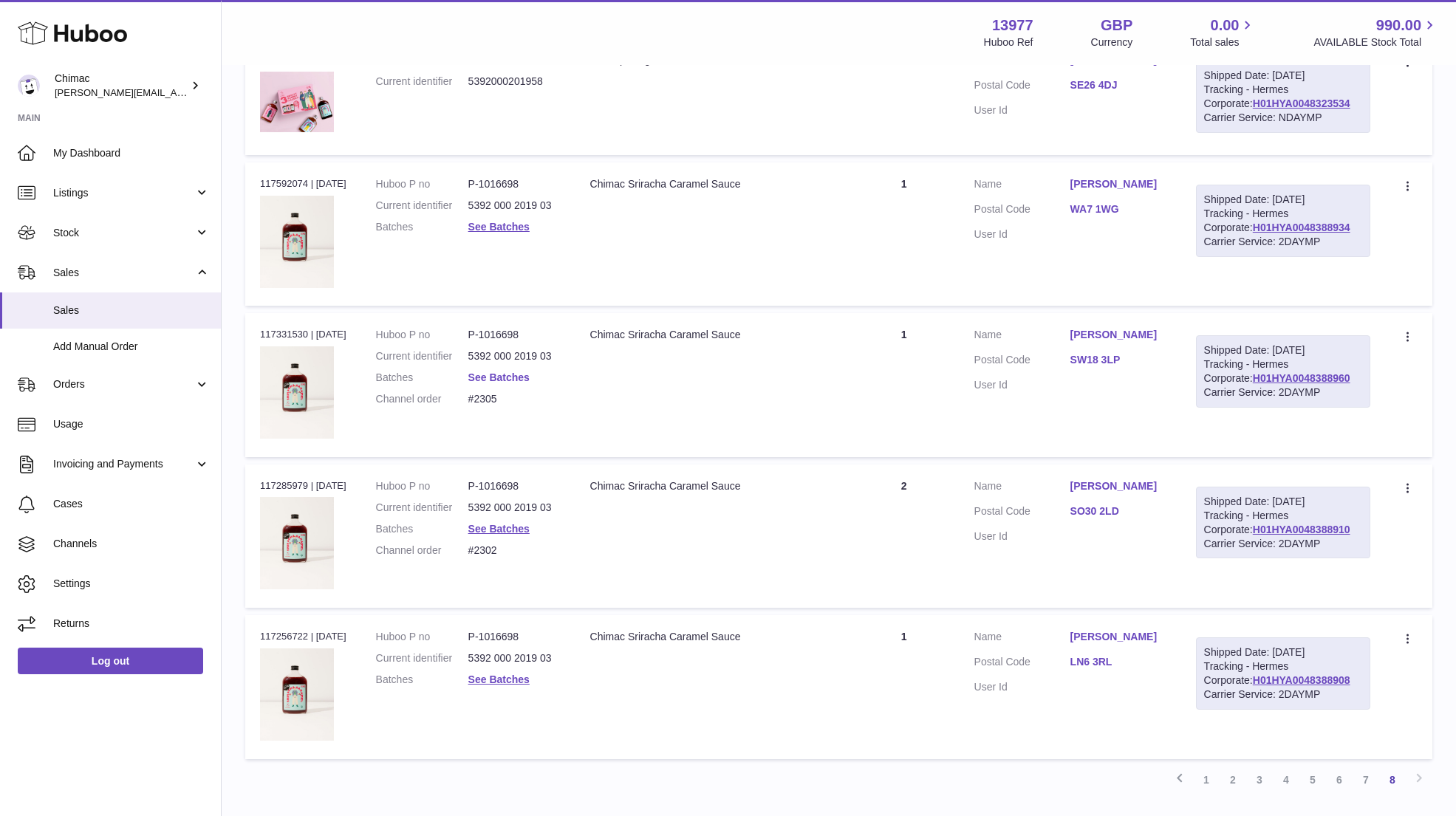
click at [514, 371] on link "See Batches" at bounding box center [499, 377] width 61 height 12
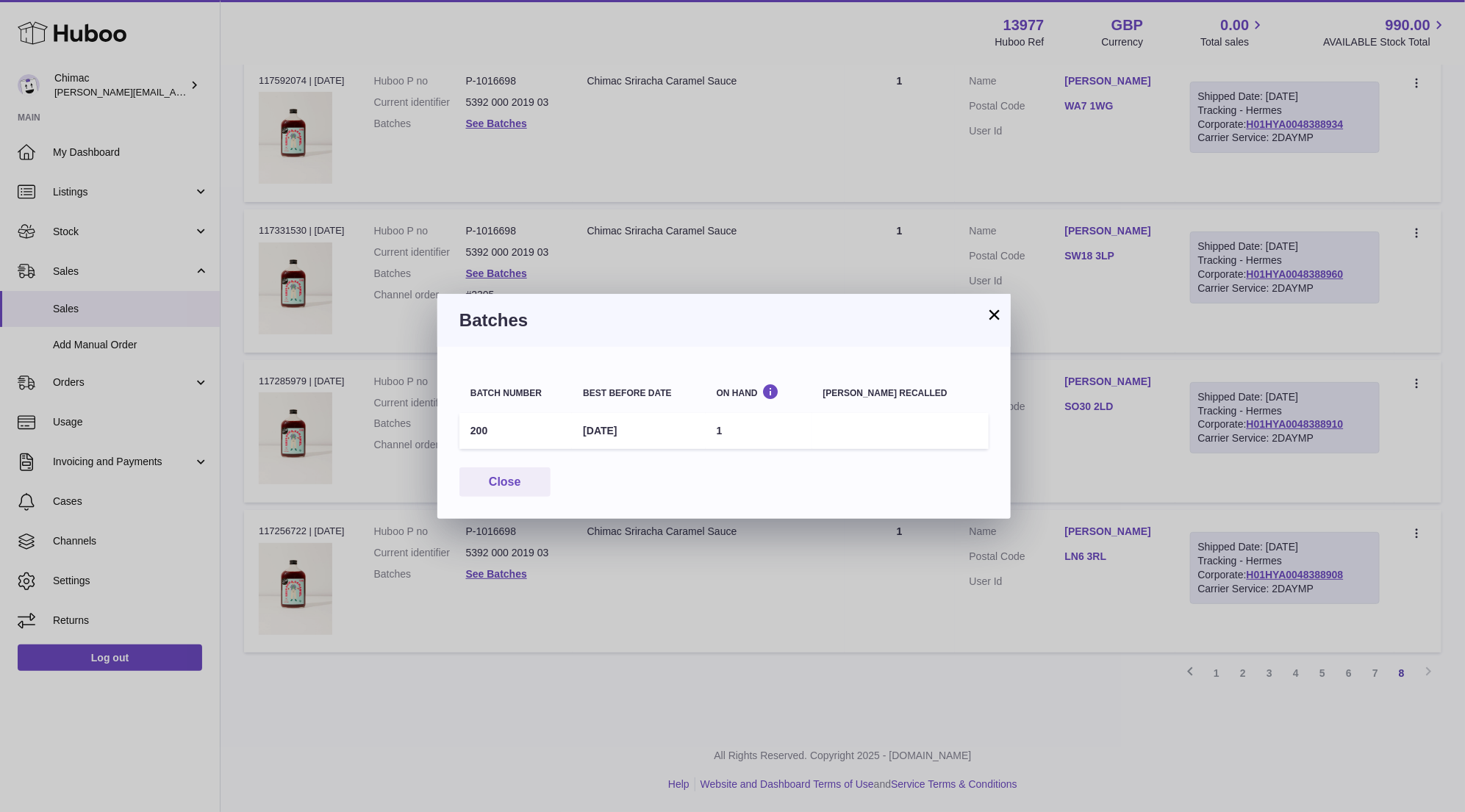
click at [995, 314] on button "×" at bounding box center [994, 314] width 18 height 18
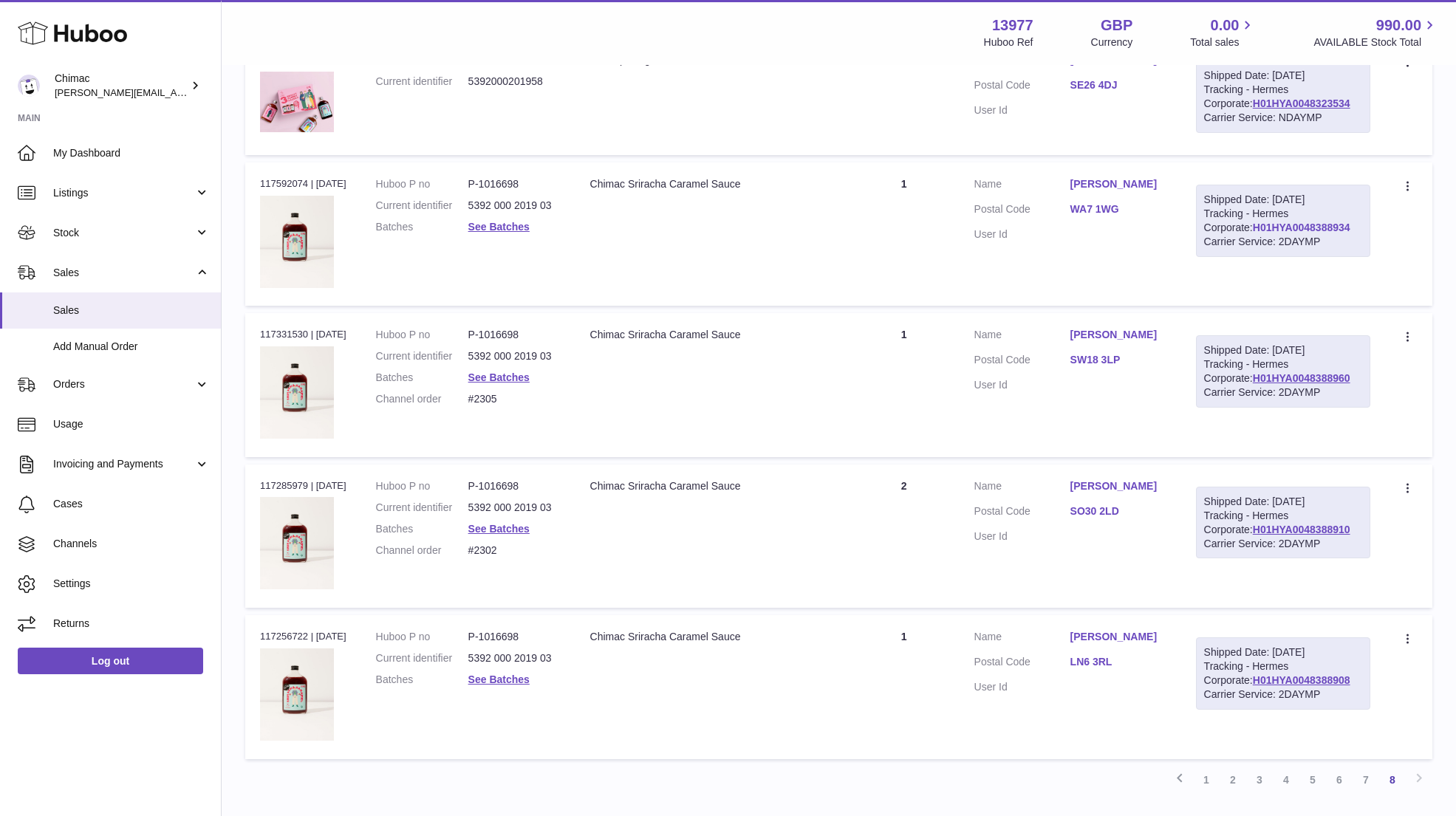
click at [1275, 222] on link "H01HYA0048388934" at bounding box center [1301, 227] width 97 height 12
click at [509, 221] on link "See Batches" at bounding box center [499, 226] width 61 height 12
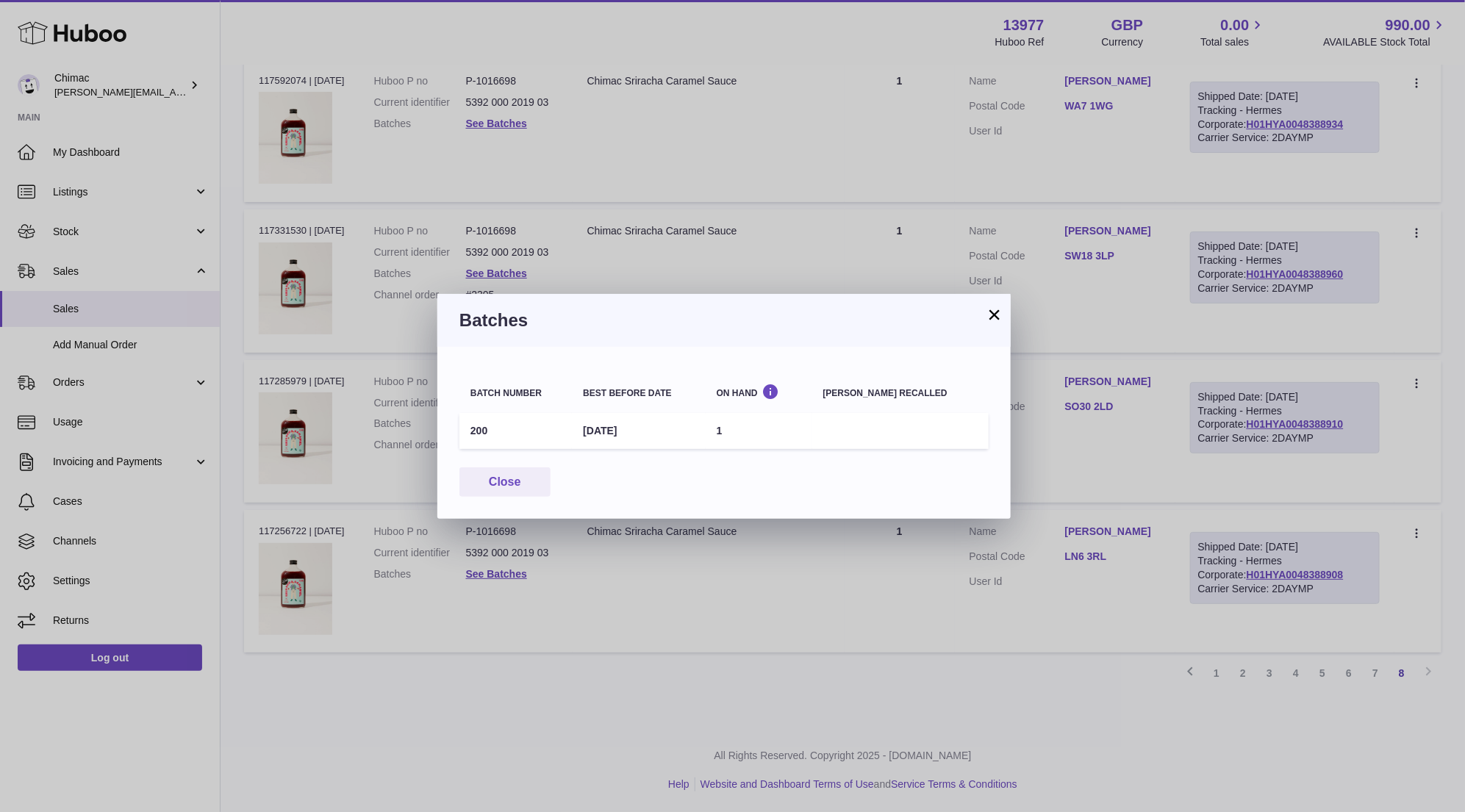
click at [999, 318] on button "×" at bounding box center [994, 314] width 18 height 18
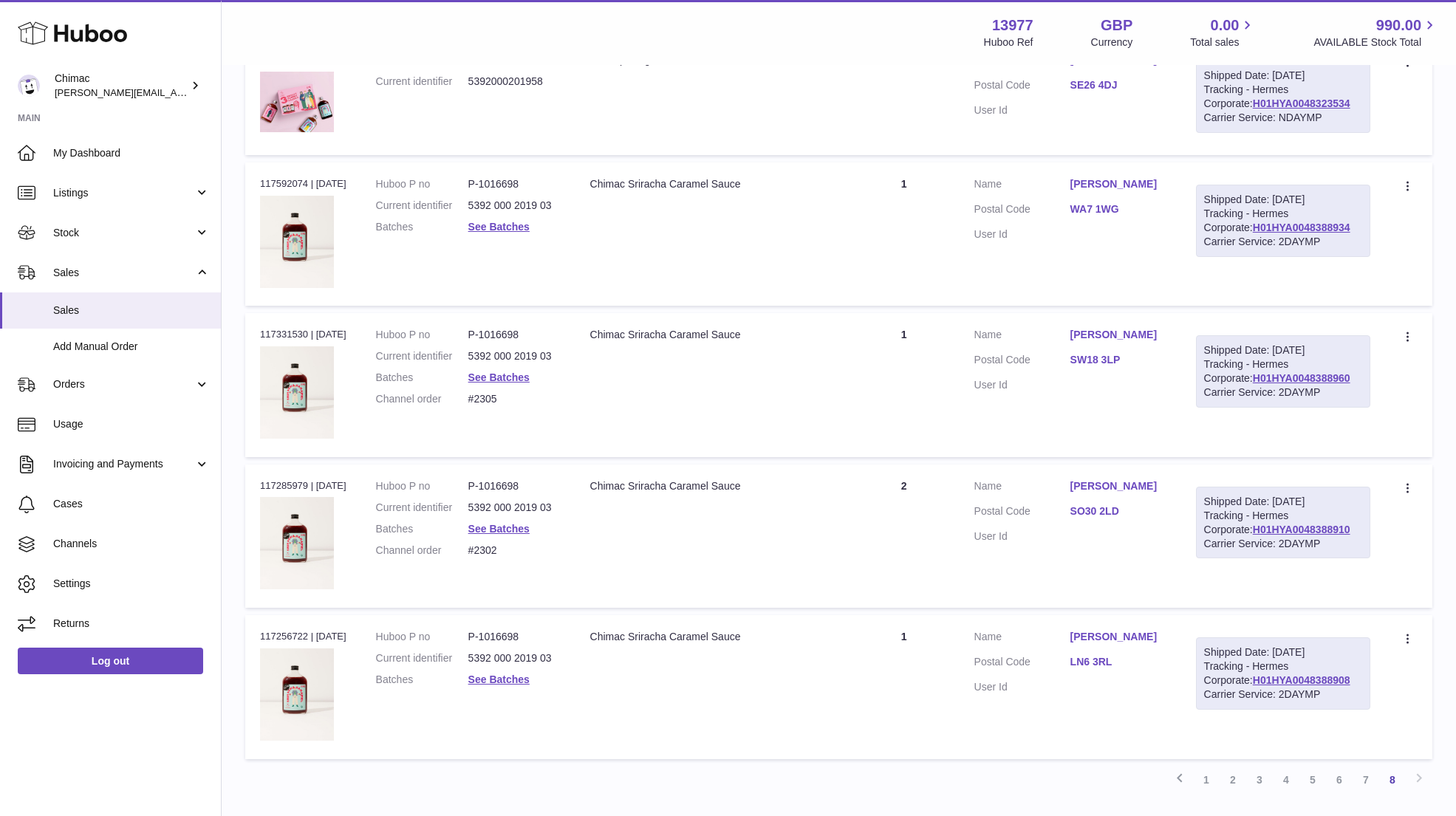
drag, startPoint x: 1181, startPoint y: 169, endPoint x: 1056, endPoint y: 169, distance: 125.0
click at [1057, 169] on td "Customer Name Charlotte Corkhill Postal Code WA7 1WG User Id" at bounding box center [1070, 234] width 222 height 143
copy dl "Charlotte Corkhill"
click at [1127, 177] on dd "Charlotte Corkhill" at bounding box center [1118, 186] width 96 height 18
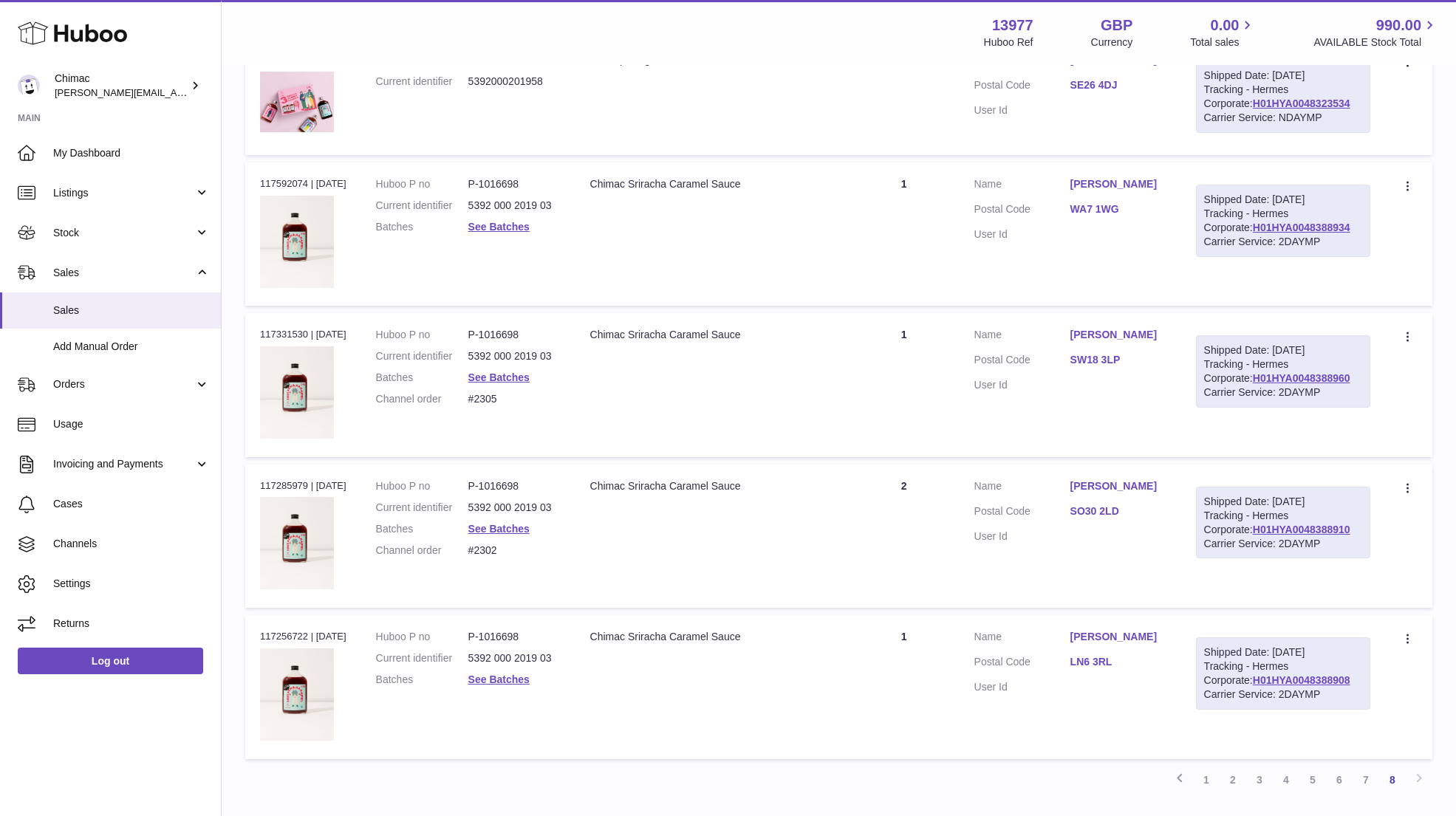
click at [1124, 177] on link "Charlotte Corkhill" at bounding box center [1118, 184] width 96 height 14
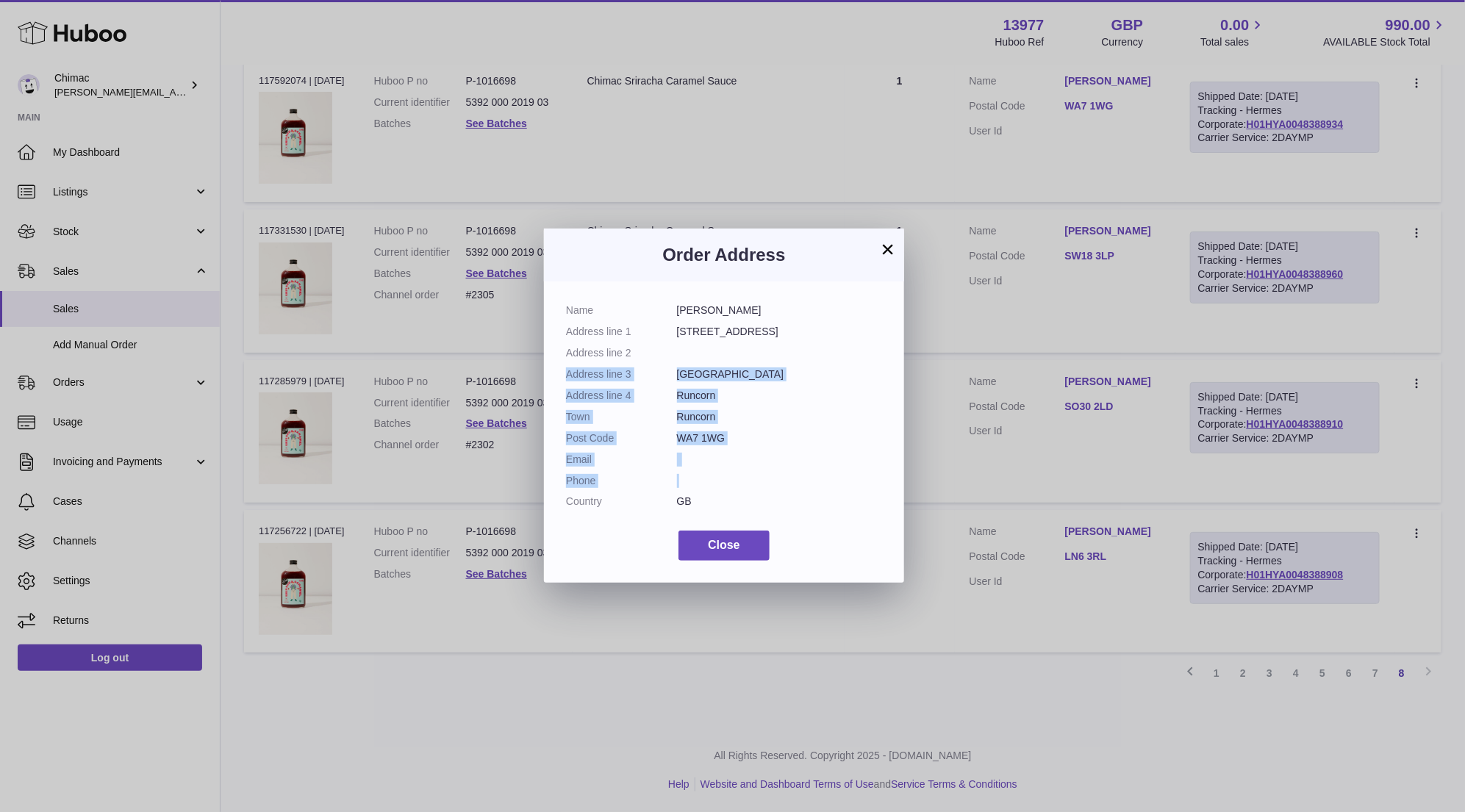
drag, startPoint x: 723, startPoint y: 359, endPoint x: 759, endPoint y: 435, distance: 84.1
click at [757, 441] on dl "Name Charlotte Corkhill Address line 1 5 Papworth Close Address line 2 Address …" at bounding box center [724, 410] width 316 height 212
click at [881, 246] on button "×" at bounding box center [887, 249] width 18 height 18
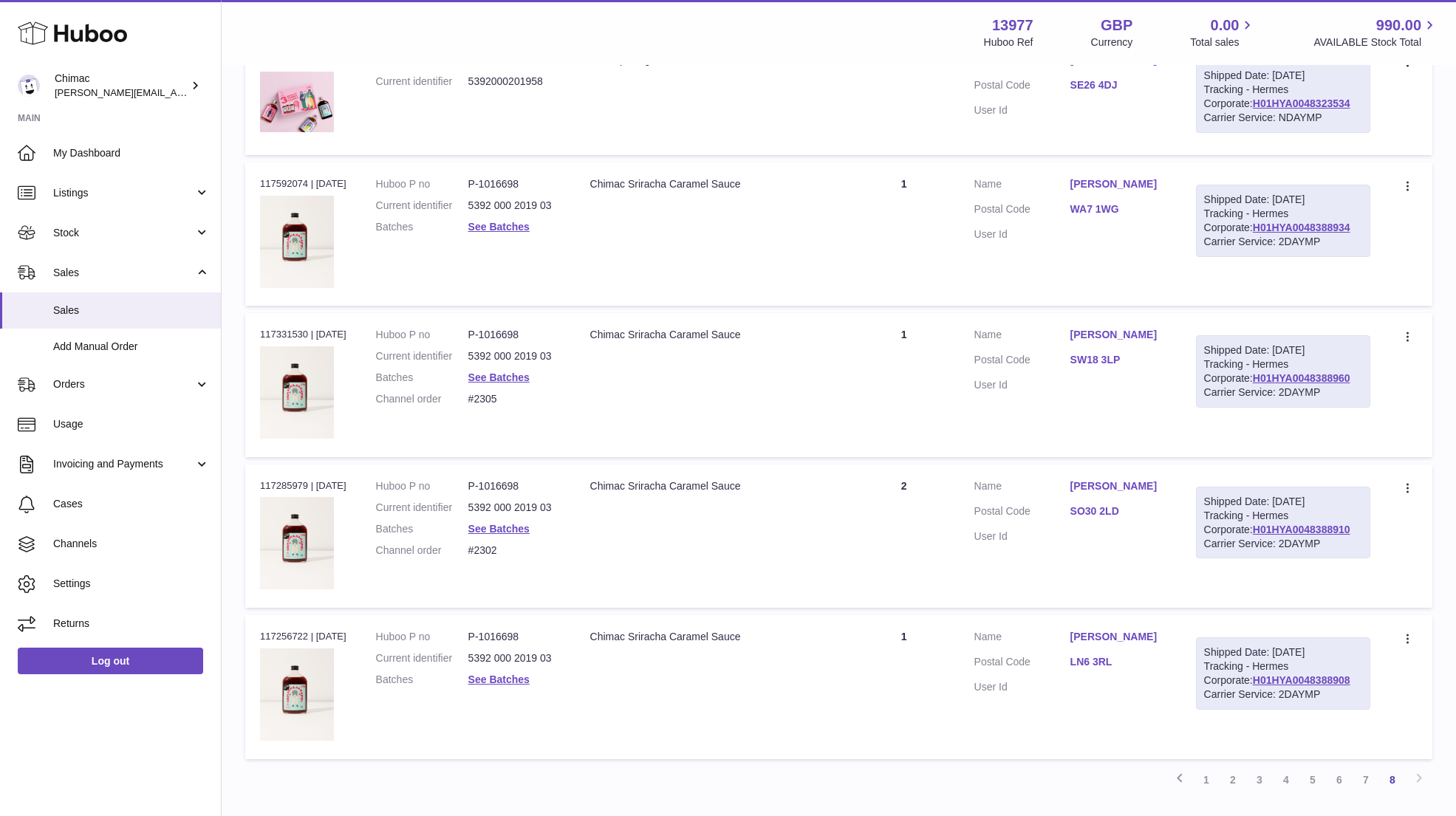
click at [1056, 105] on dl "Customer Name Hannah Stupple Postal Code SE26 4DJ User Id" at bounding box center [1070, 88] width 192 height 71
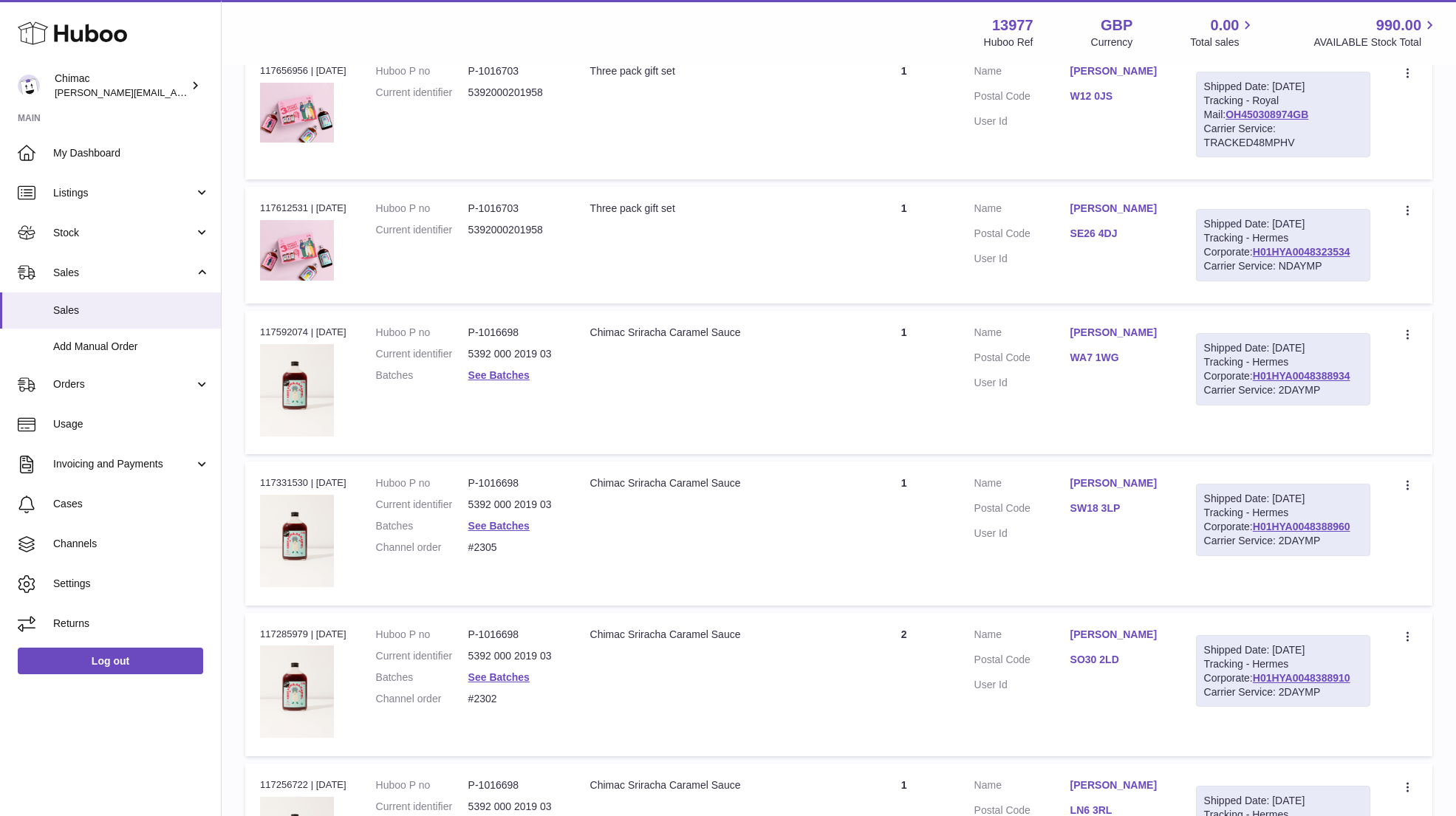
scroll to position [4600, 0]
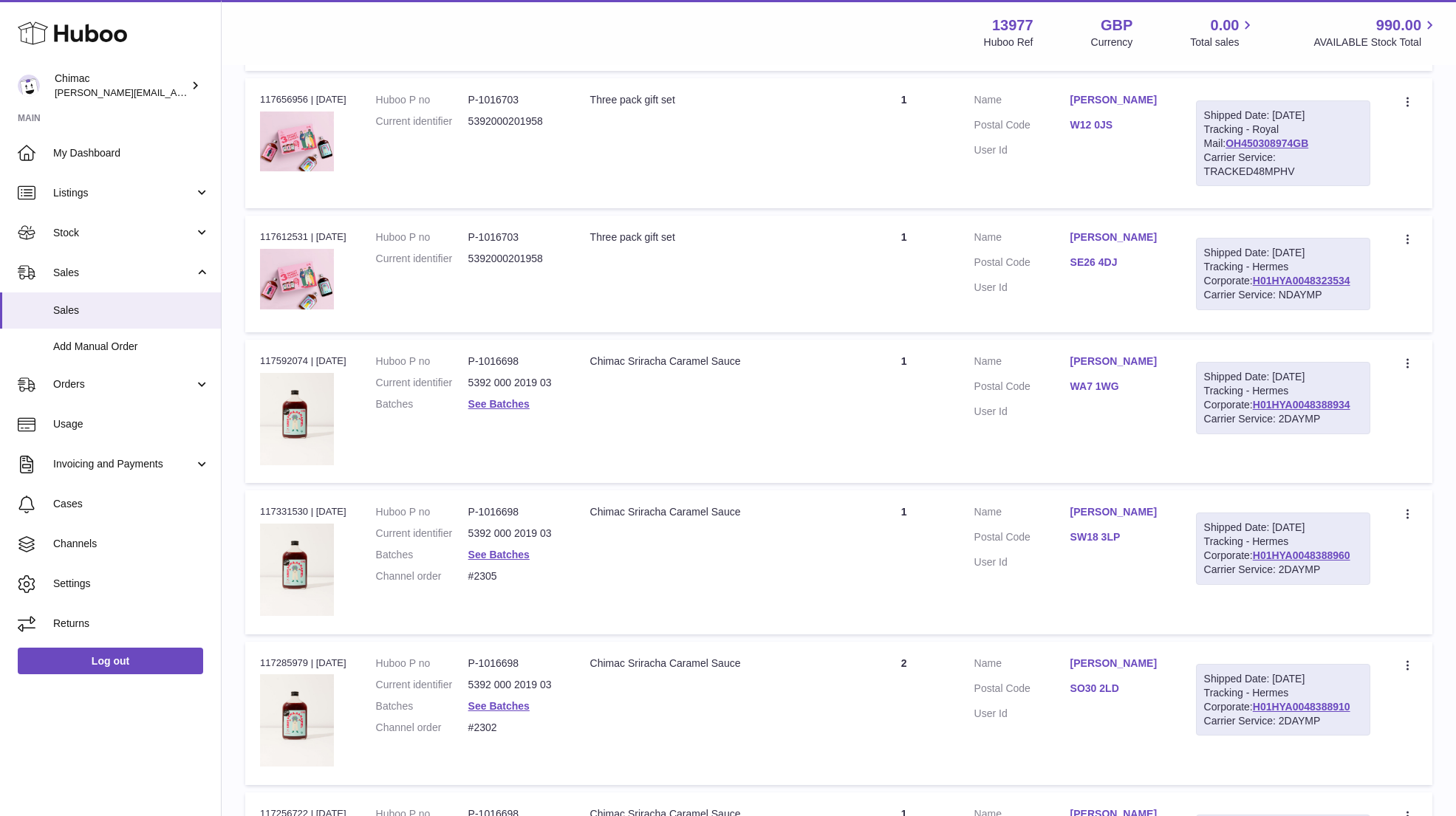
click at [884, 256] on td "Quantity 1" at bounding box center [904, 274] width 110 height 117
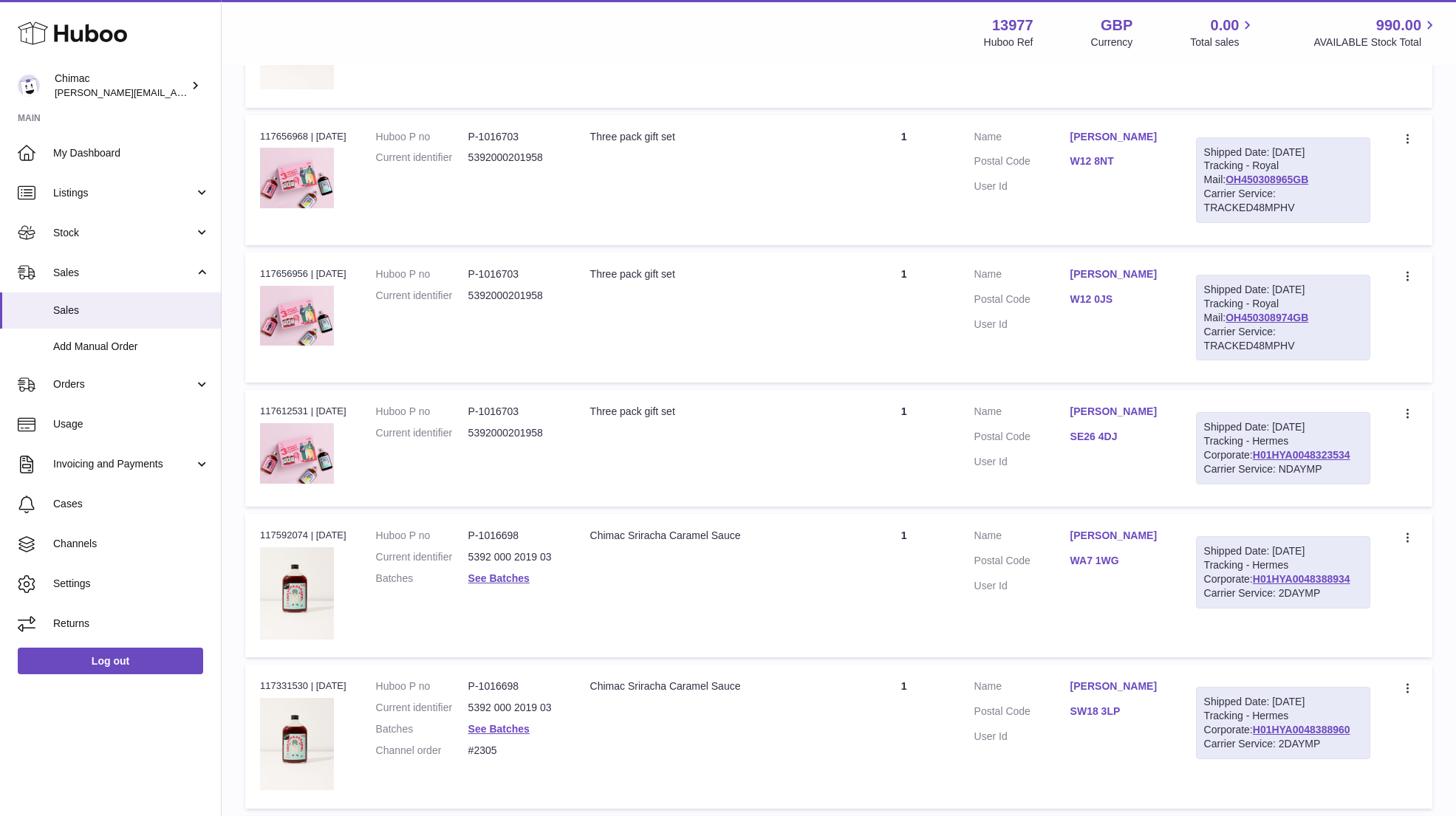
scroll to position [4423, 0]
click at [1240, 314] on link "OH450308974GB" at bounding box center [1267, 320] width 83 height 12
drag, startPoint x: 1060, startPoint y: 250, endPoint x: 1148, endPoint y: 265, distance: 89.3
click at [1150, 267] on td "Customer Name Chloe Hood Postal Code W12 0JS User Id" at bounding box center [1070, 320] width 222 height 130
click at [1166, 270] on link "Chloe Hood" at bounding box center [1118, 277] width 96 height 14
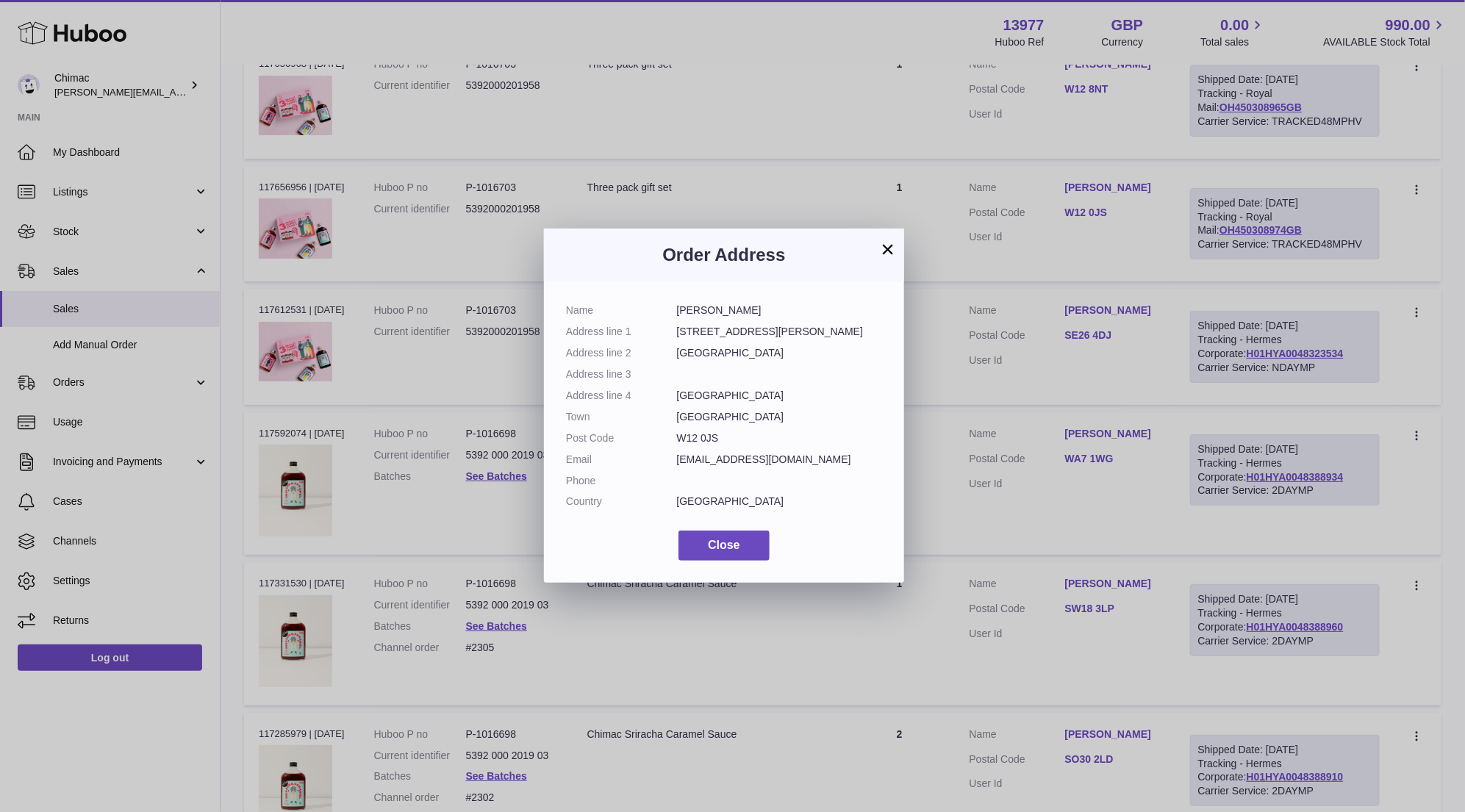
click at [713, 311] on dd "Chloe Hood" at bounding box center [780, 311] width 206 height 14
copy dl "Chloe Hood"
click at [892, 249] on button "×" at bounding box center [887, 249] width 18 height 18
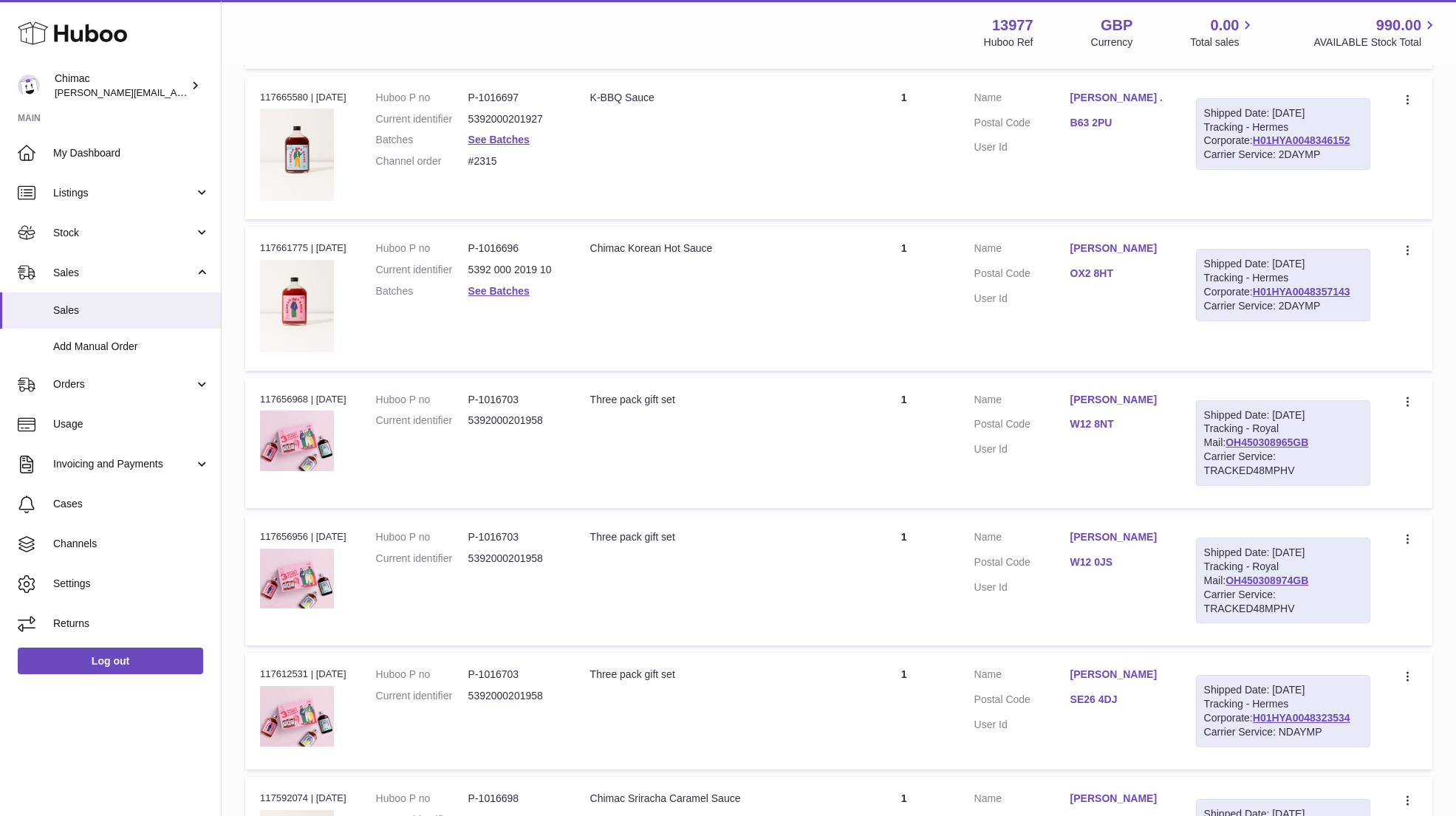
scroll to position [4157, 0]
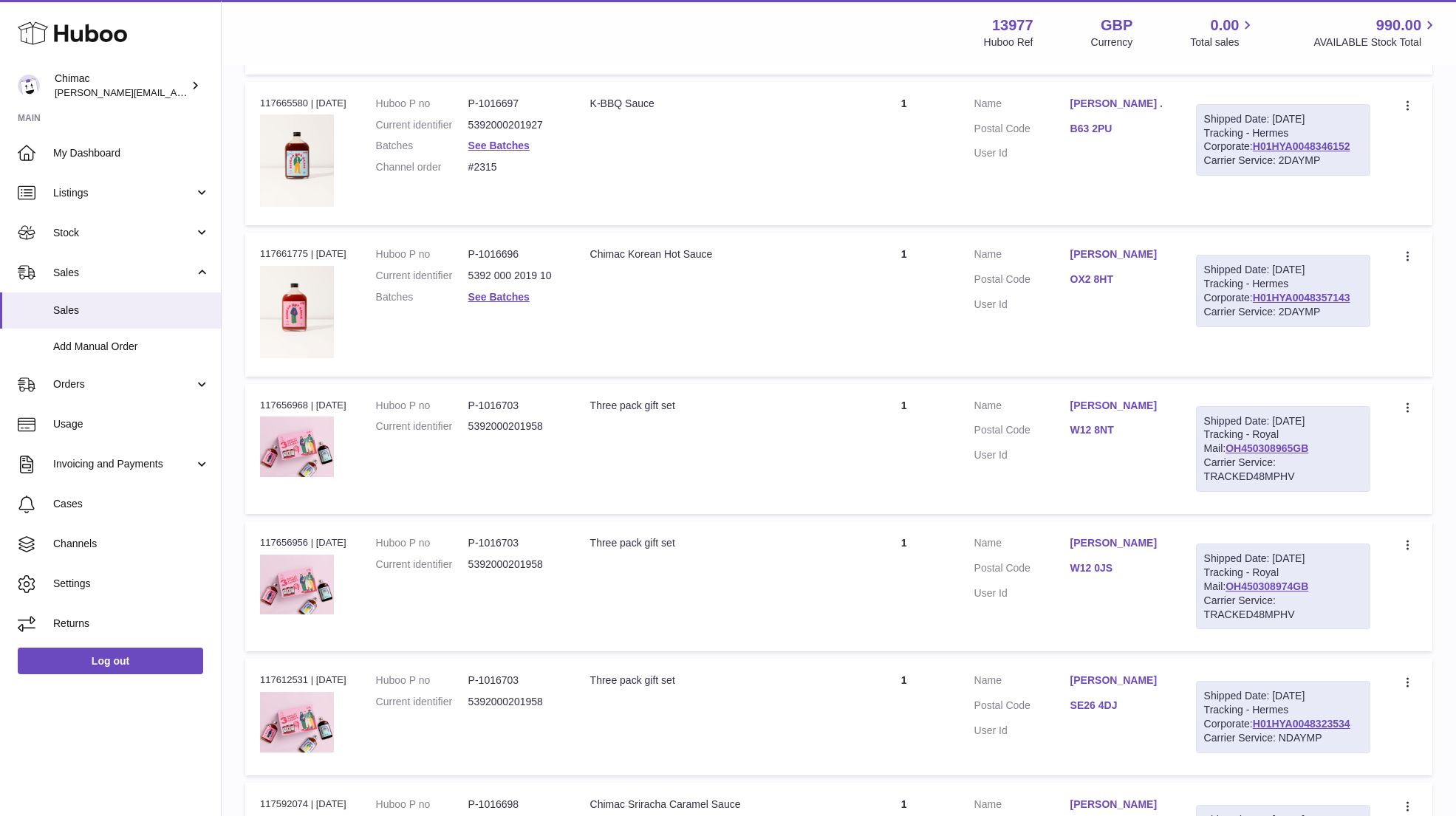
click at [1179, 243] on td "Customer Name Louise Franklin Postal Code OX2 8HT User Id" at bounding box center [1070, 304] width 222 height 143
copy dl "Name Louise Franklin"
click at [513, 291] on link "See Batches" at bounding box center [499, 296] width 61 height 12
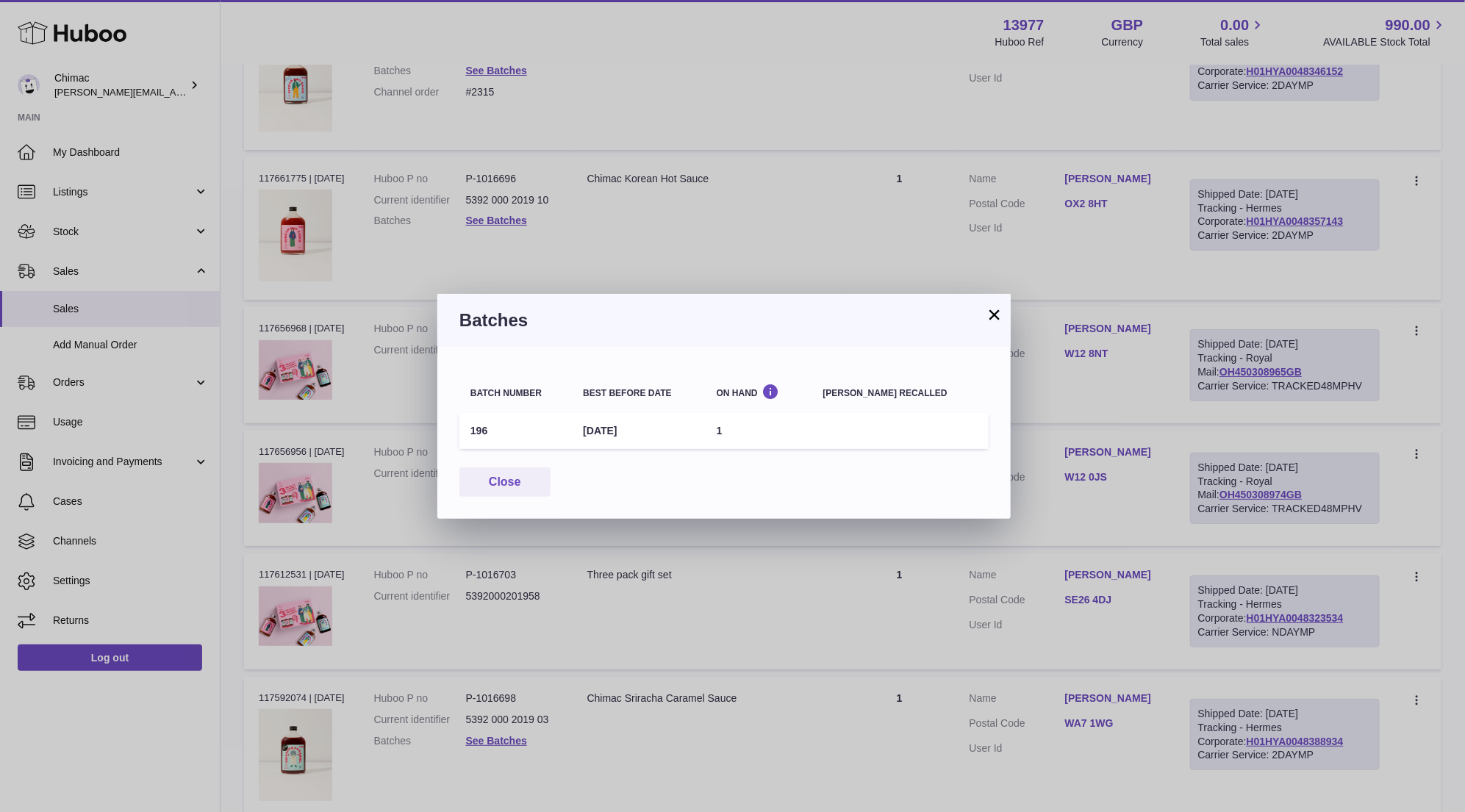
click at [982, 318] on h3 "Batches" at bounding box center [724, 320] width 529 height 24
click at [994, 317] on button "×" at bounding box center [994, 314] width 18 height 18
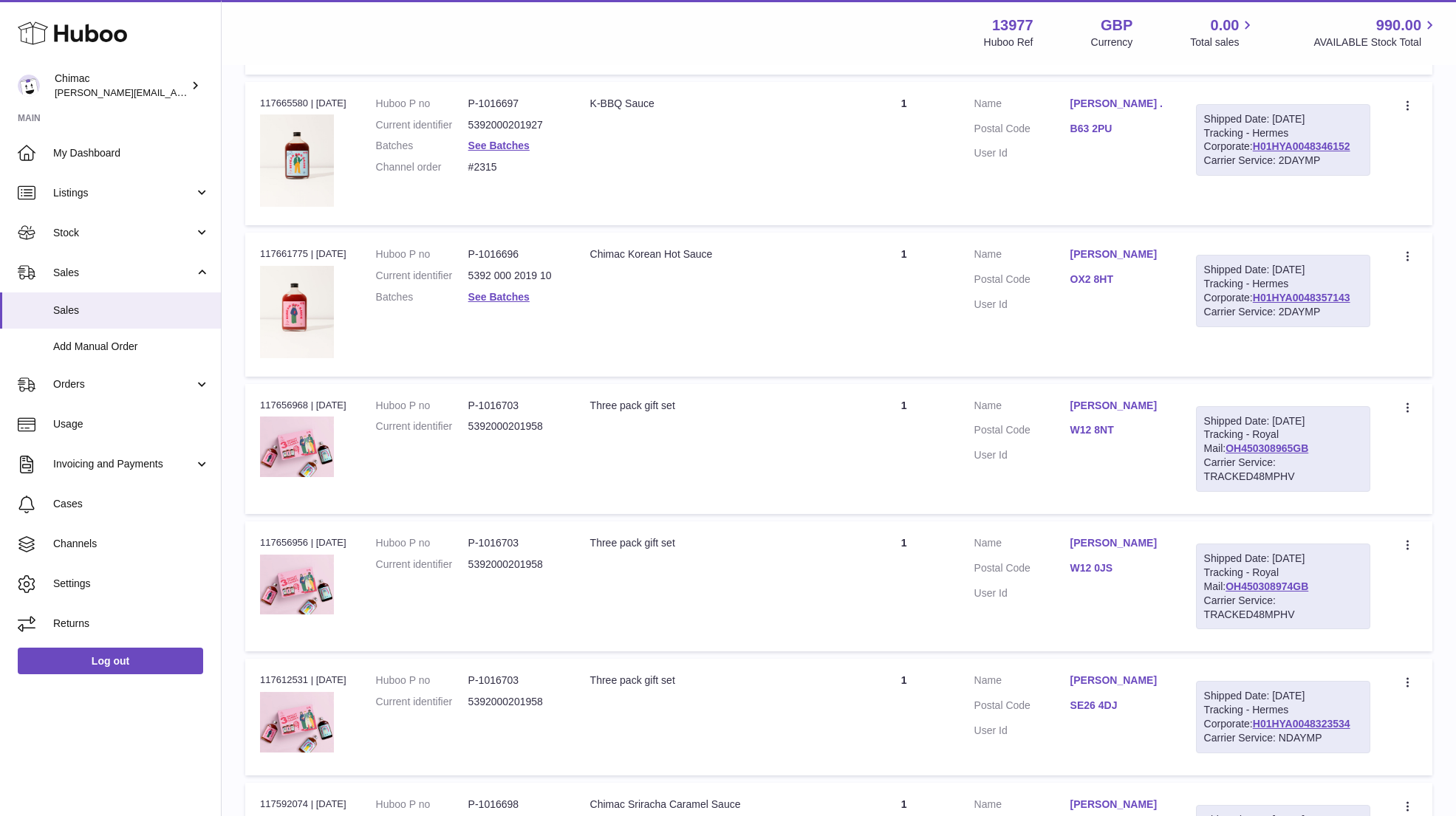
click at [1145, 248] on link "Louise Franklin" at bounding box center [1118, 255] width 96 height 14
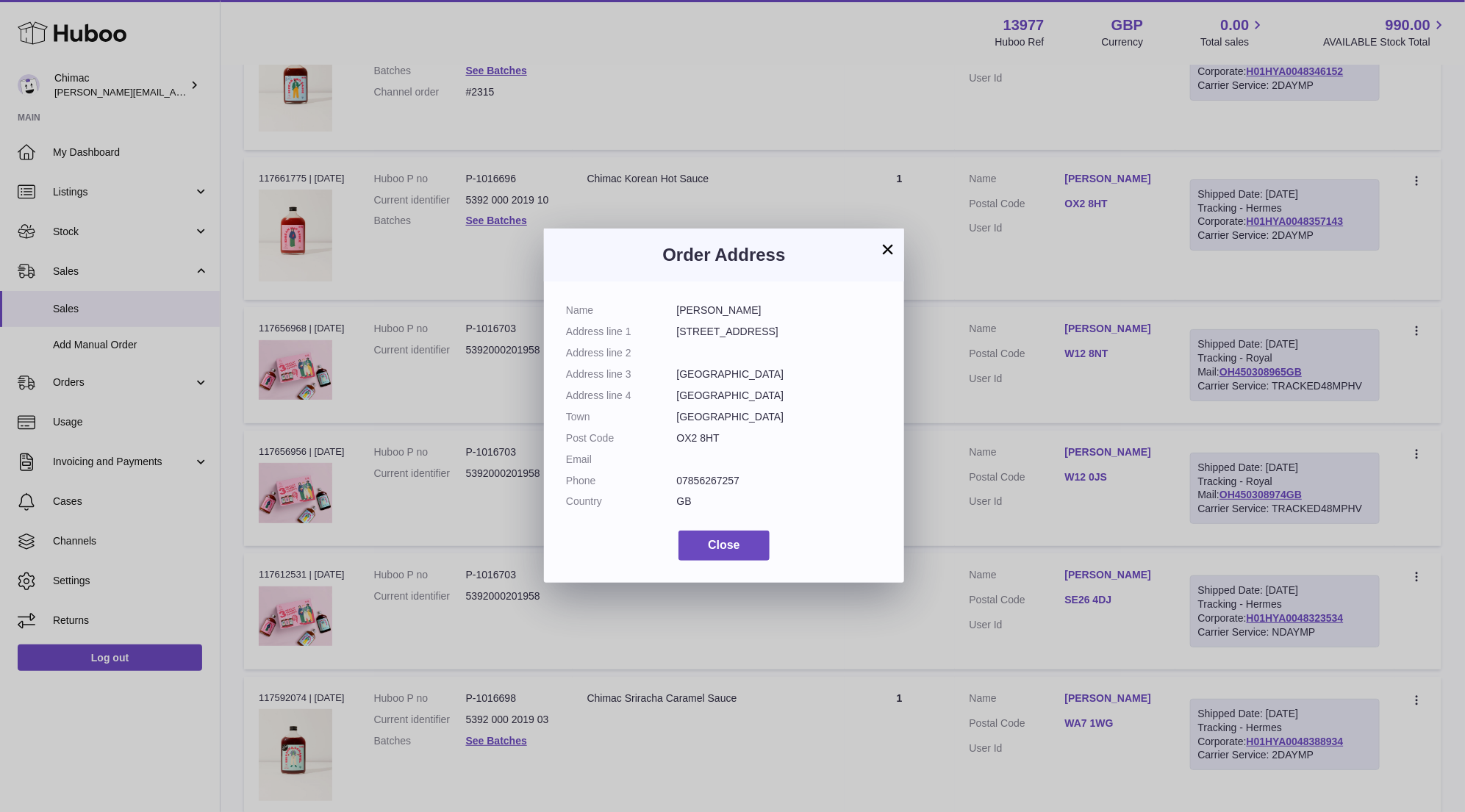
click at [715, 470] on dl "Name Louise Franklin Address line 1 15 Five Mile Drive Address line 2 Address l…" at bounding box center [724, 410] width 316 height 212
click at [716, 483] on dd "07856267257" at bounding box center [780, 481] width 206 height 14
click at [715, 483] on dd "07856267257" at bounding box center [780, 481] width 206 height 14
copy dl "07856267257"
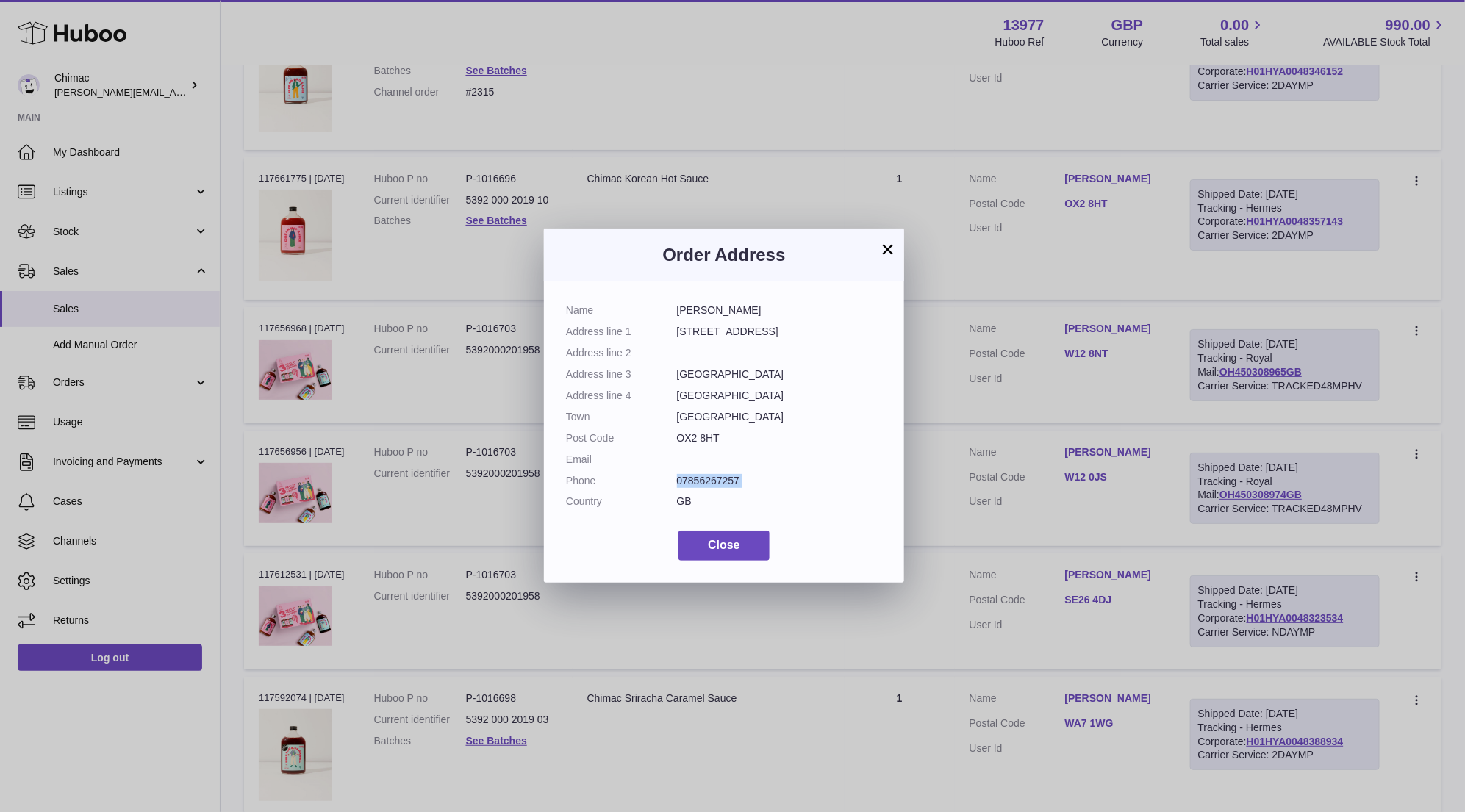
click at [884, 254] on button "×" at bounding box center [887, 249] width 18 height 18
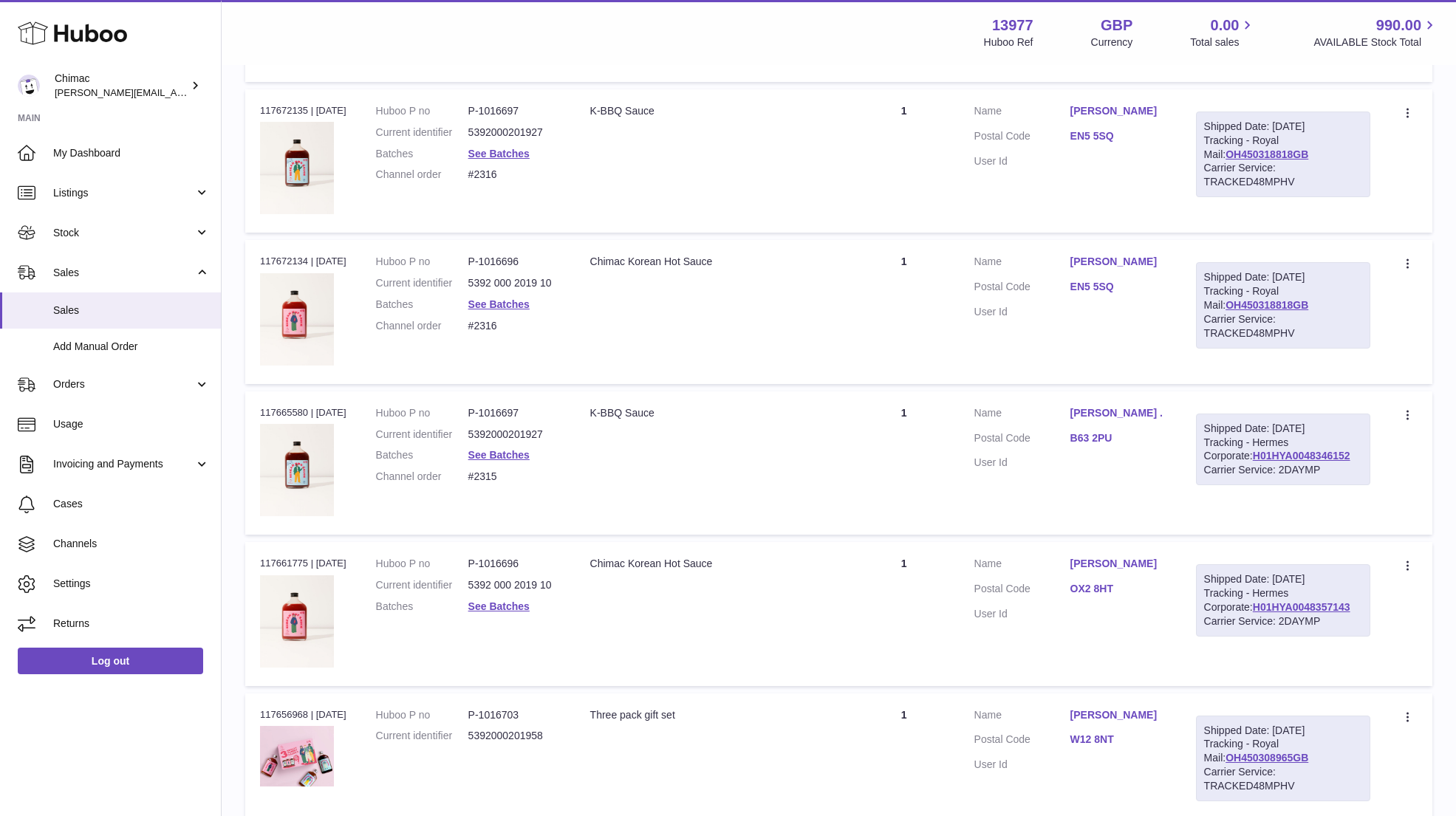
scroll to position [3847, 0]
click at [497, 449] on link "See Batches" at bounding box center [499, 455] width 61 height 12
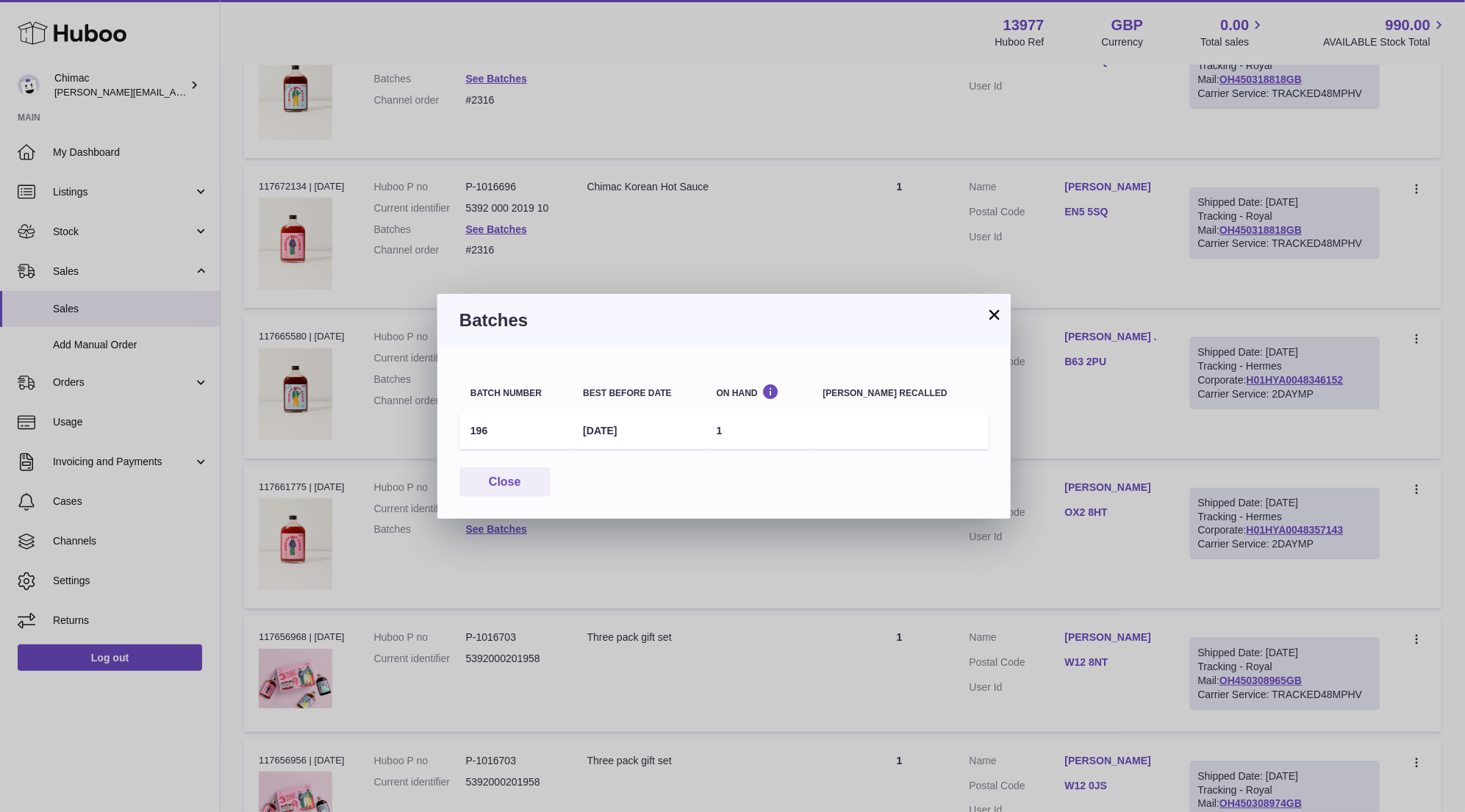
click at [995, 315] on button "×" at bounding box center [994, 314] width 18 height 18
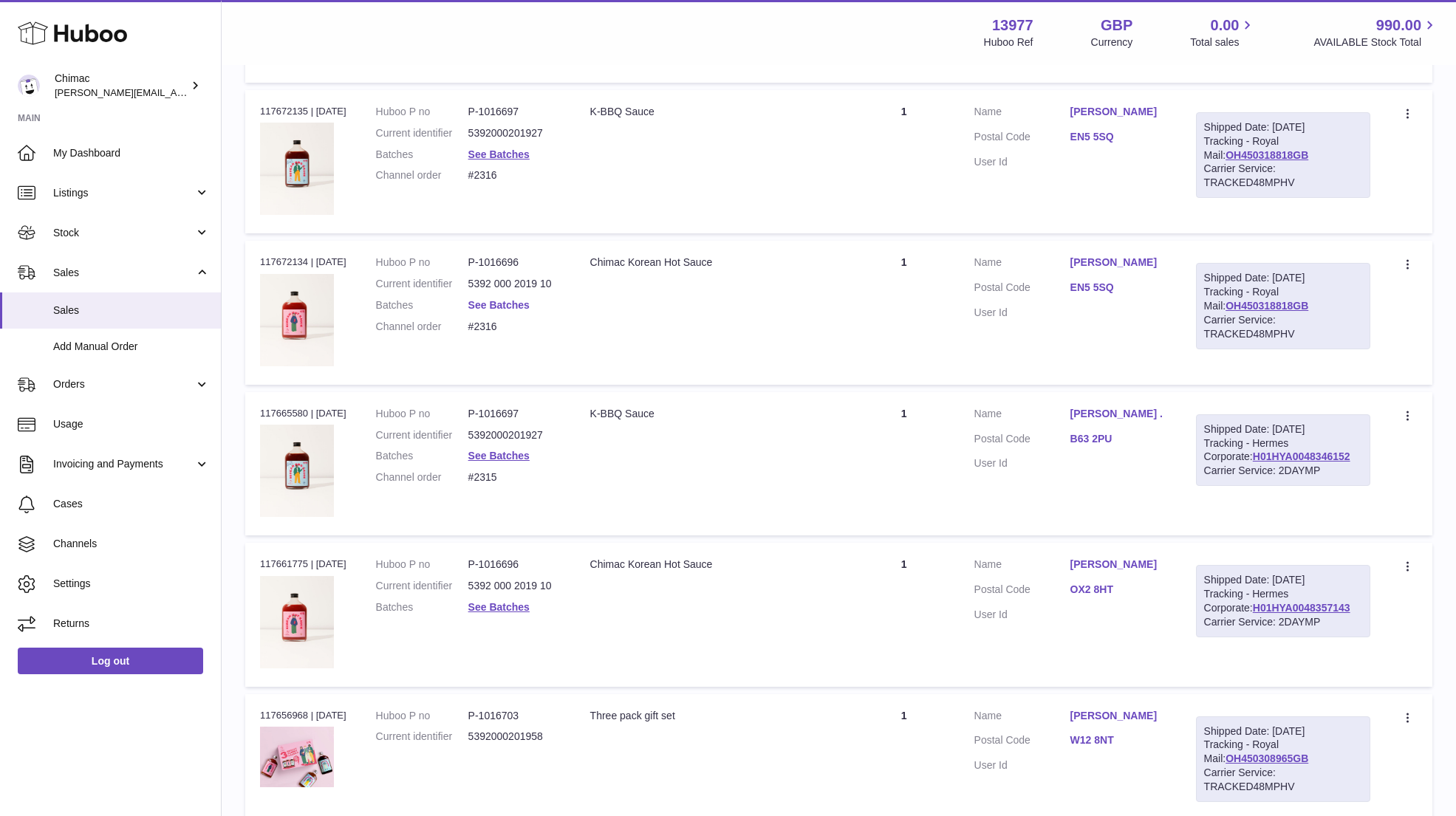
click at [506, 299] on link "See Batches" at bounding box center [499, 304] width 61 height 12
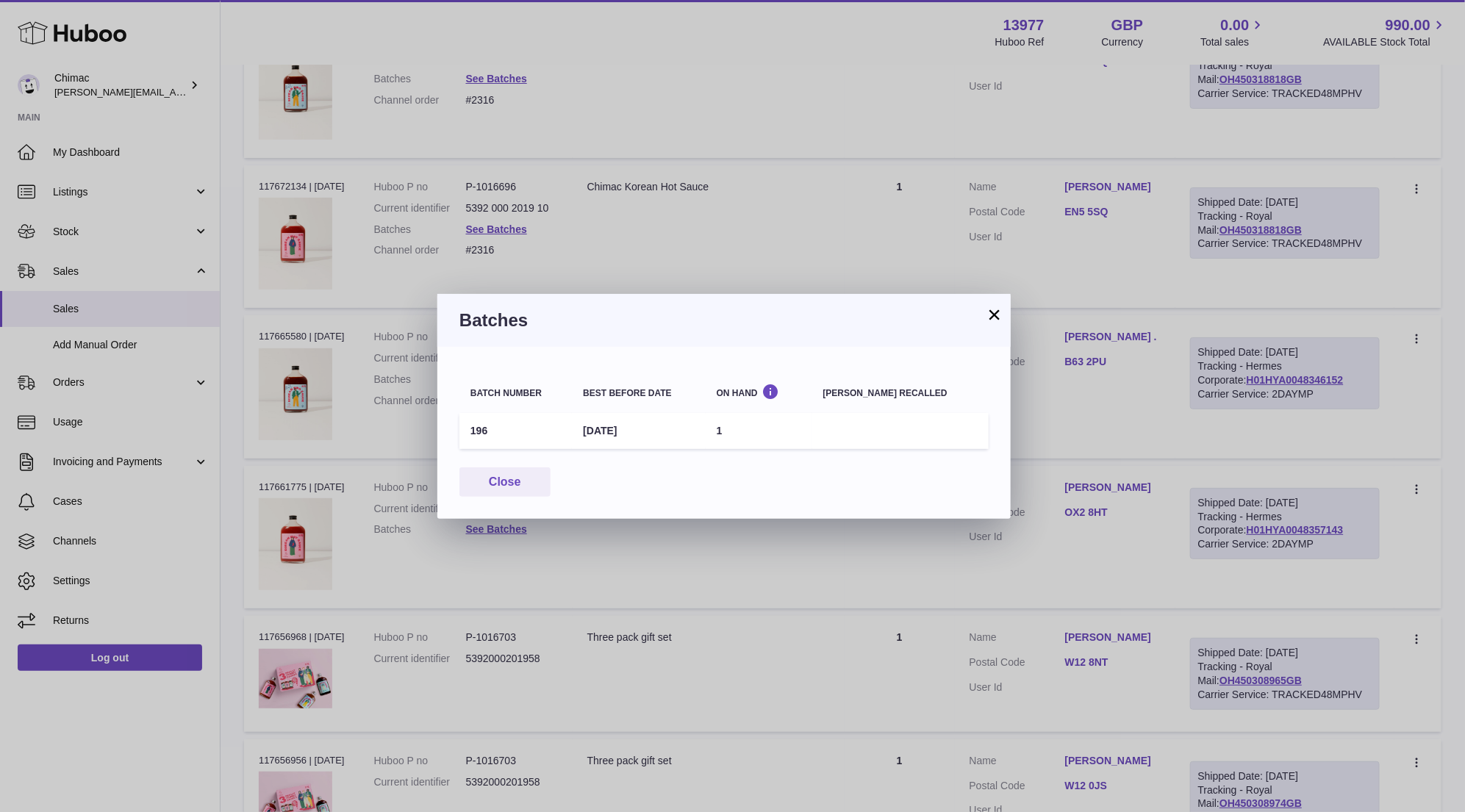
click at [991, 308] on button "×" at bounding box center [994, 314] width 18 height 18
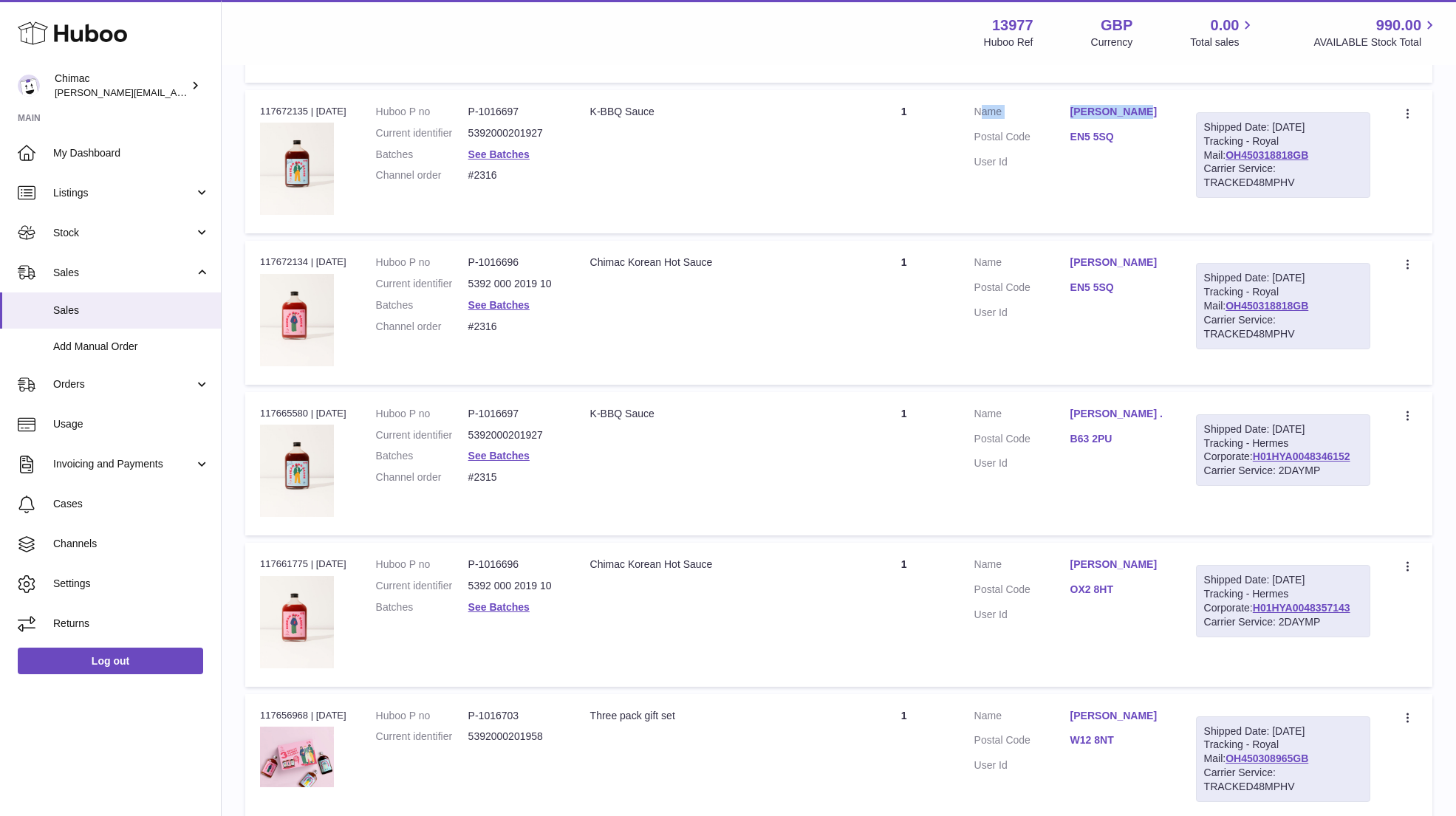
drag, startPoint x: 1083, startPoint y: 83, endPoint x: 1143, endPoint y: 96, distance: 61.4
click at [1143, 96] on td "Customer Name Hanna Hewitt Postal Code EN5 5SQ User Id" at bounding box center [1070, 161] width 222 height 143
click at [502, 149] on link "See Batches" at bounding box center [499, 154] width 61 height 12
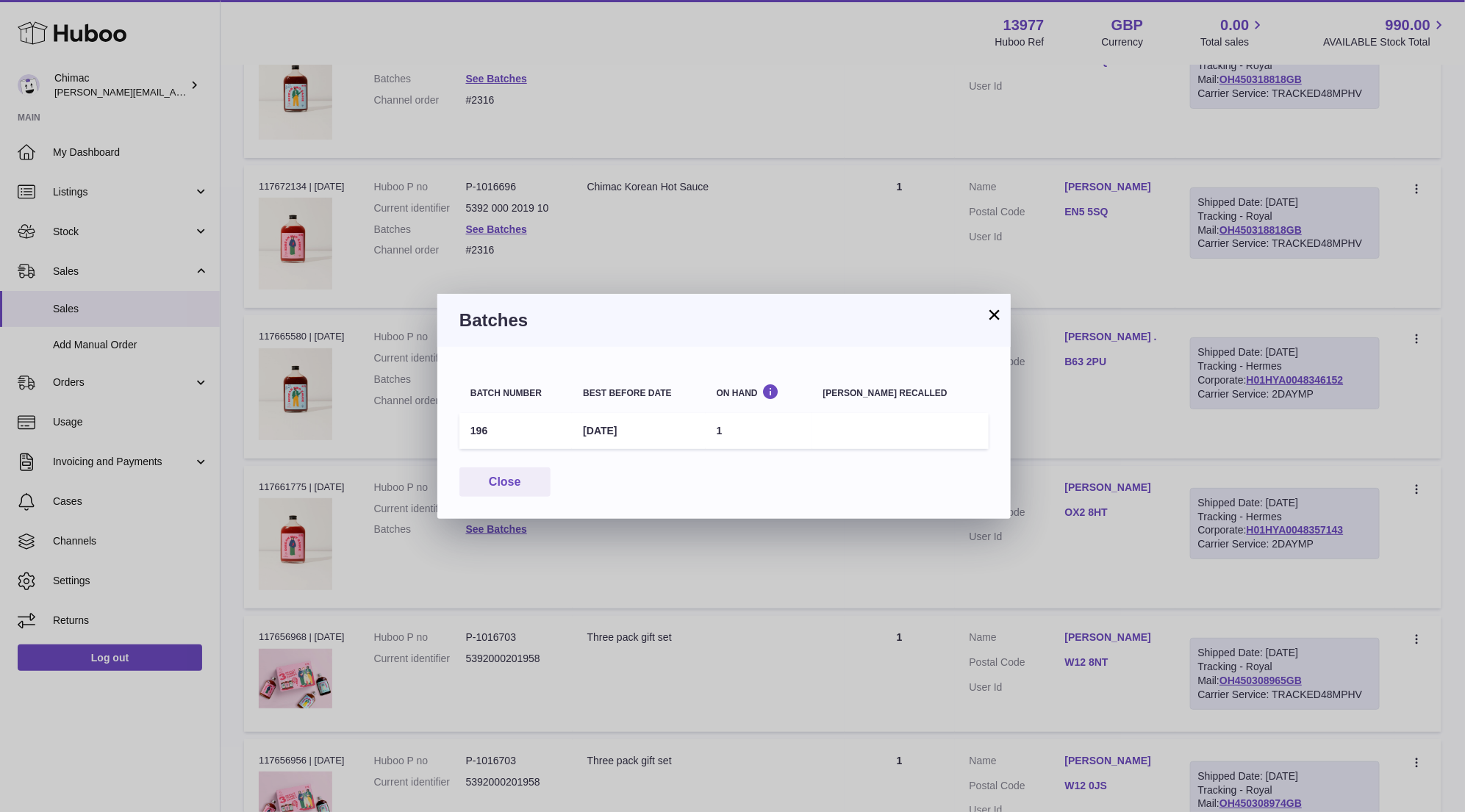
click at [991, 316] on button "×" at bounding box center [994, 314] width 18 height 18
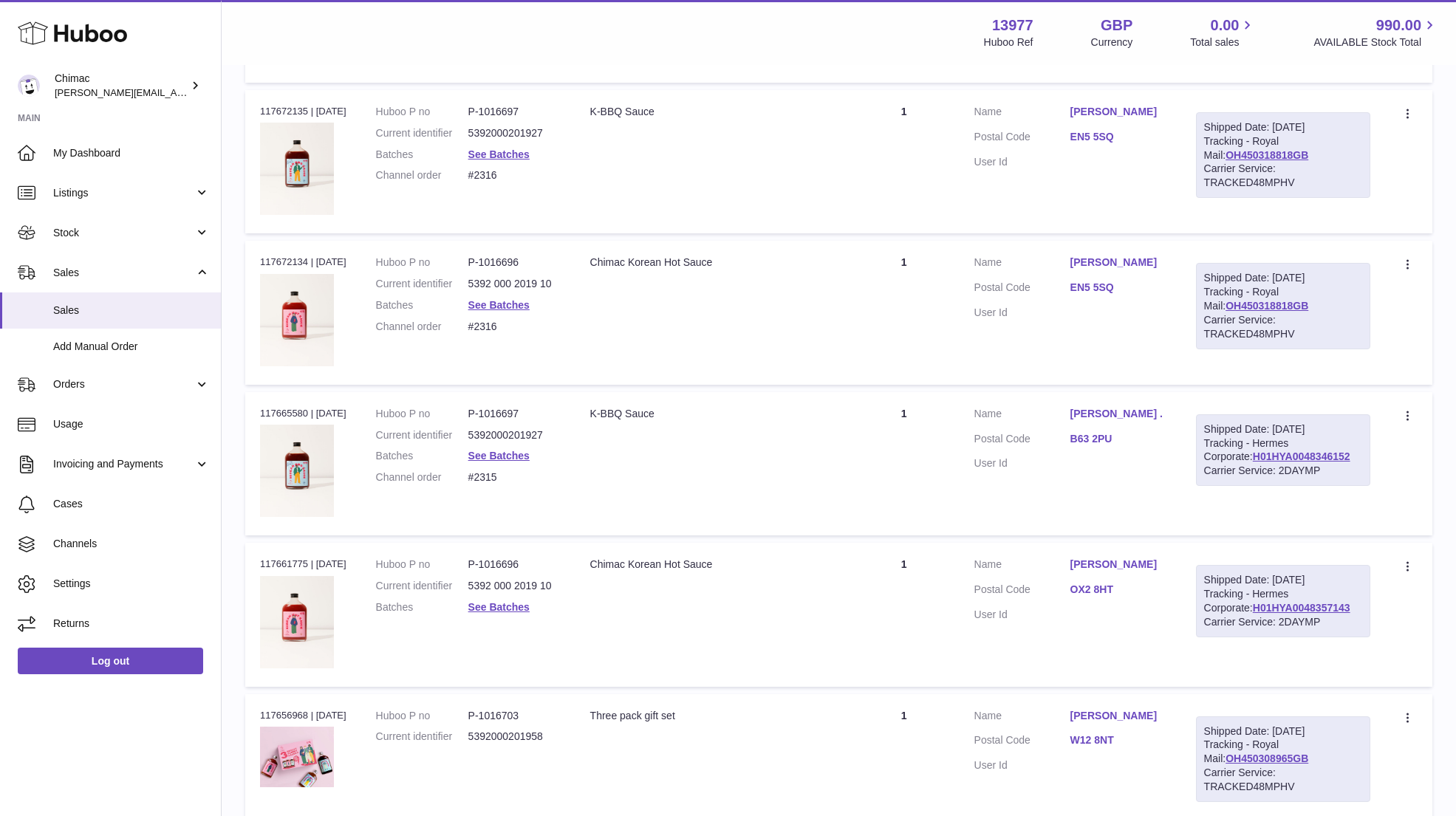
click at [885, 162] on td "Quantity 1" at bounding box center [904, 161] width 110 height 143
click at [1070, 105] on dt "Customer Name" at bounding box center [1022, 114] width 96 height 18
click at [1090, 105] on link "Hanna Hewitt" at bounding box center [1118, 112] width 96 height 14
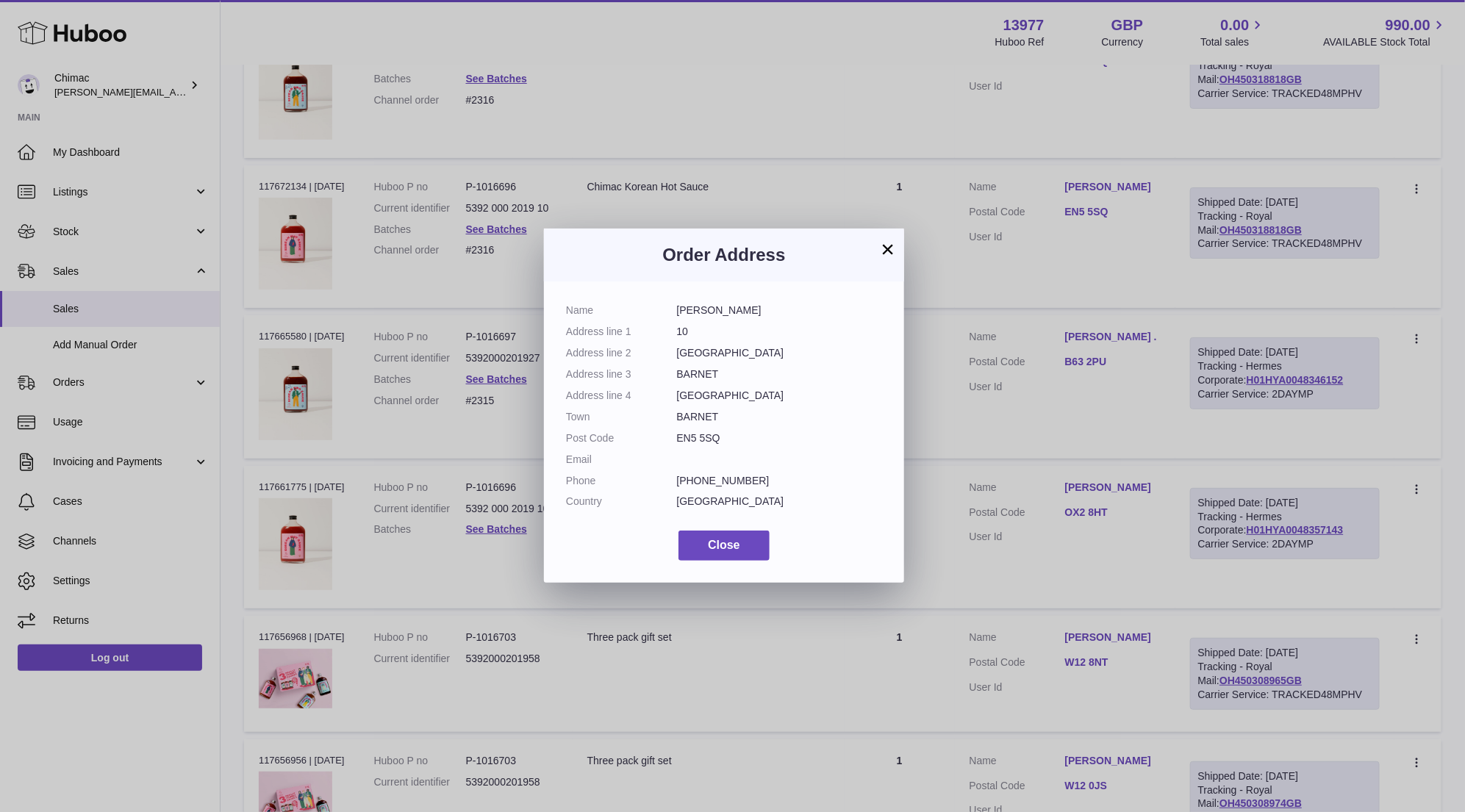
click at [714, 488] on dl "Name Hanna Hewitt Address line 1 10 Address line 2 PARK ROAD HIGH BARNET Addres…" at bounding box center [724, 410] width 316 height 212
click at [888, 243] on button "×" at bounding box center [887, 249] width 18 height 18
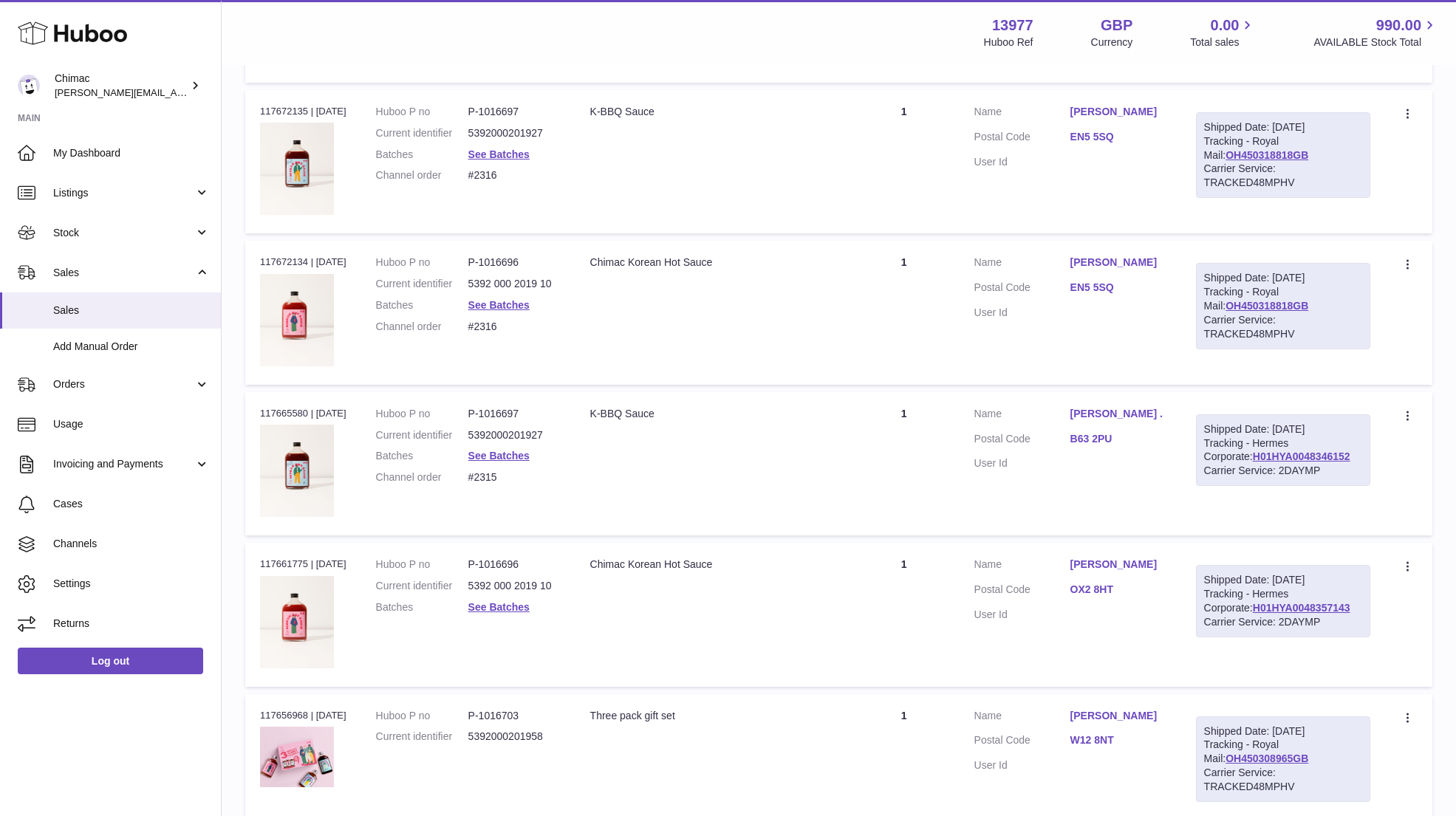
click at [871, 190] on td "Quantity 1" at bounding box center [904, 161] width 110 height 143
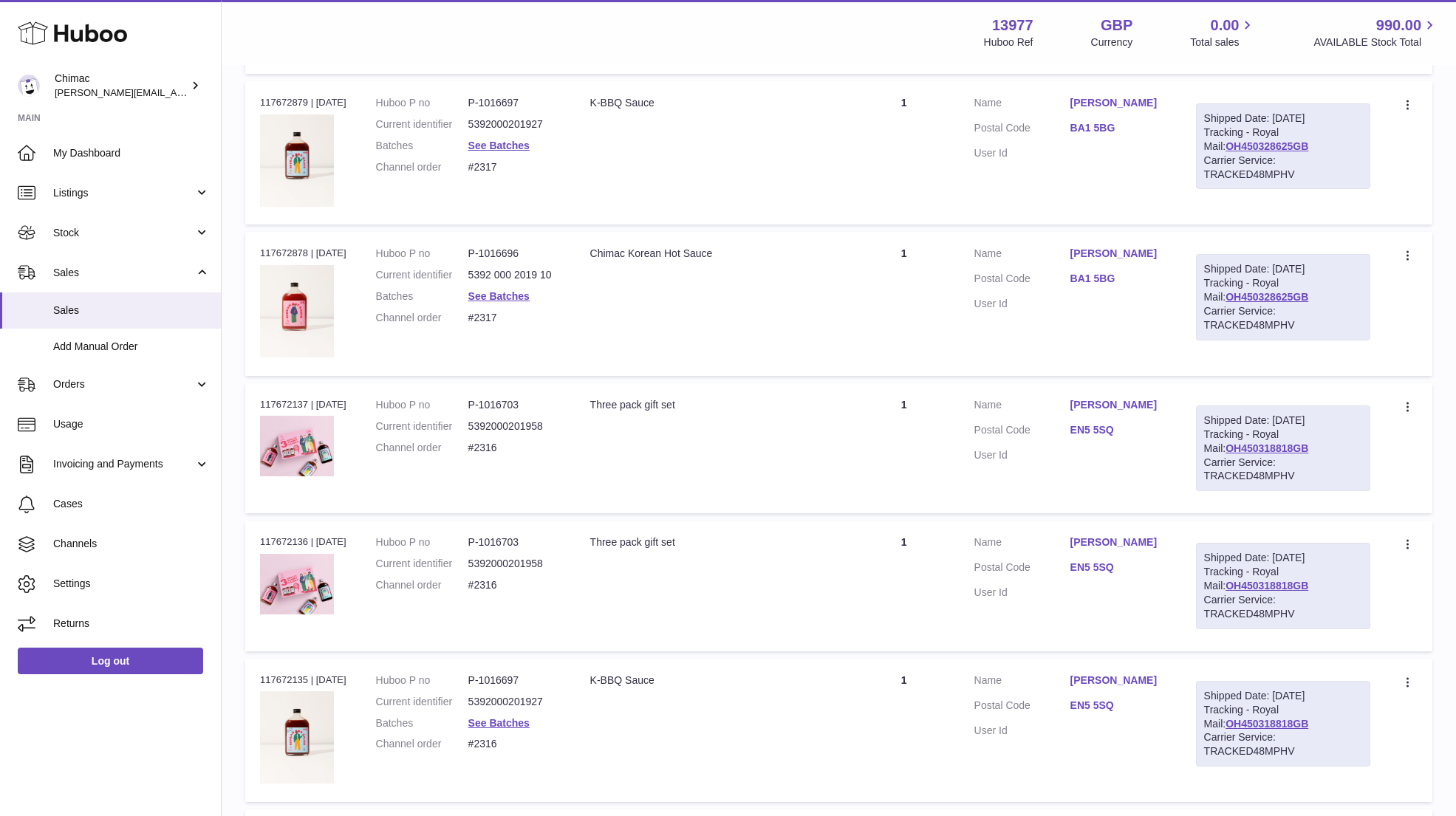
scroll to position [3226, 0]
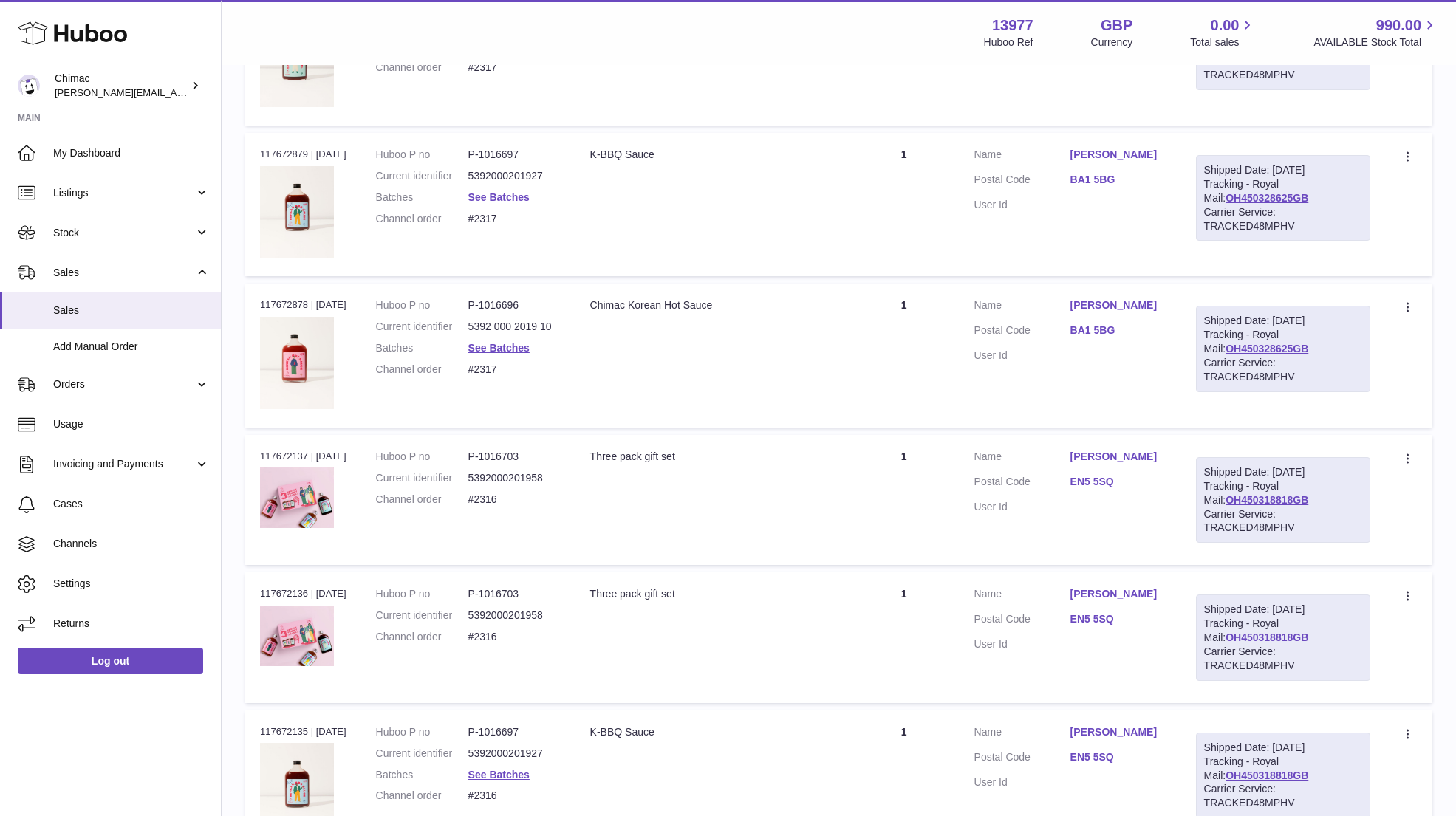
drag, startPoint x: 1184, startPoint y: 293, endPoint x: 1079, endPoint y: 293, distance: 105.0
click at [1079, 293] on td "Customer Name Louise Graham Postal Code BA1 5BG User Id" at bounding box center [1070, 355] width 222 height 143
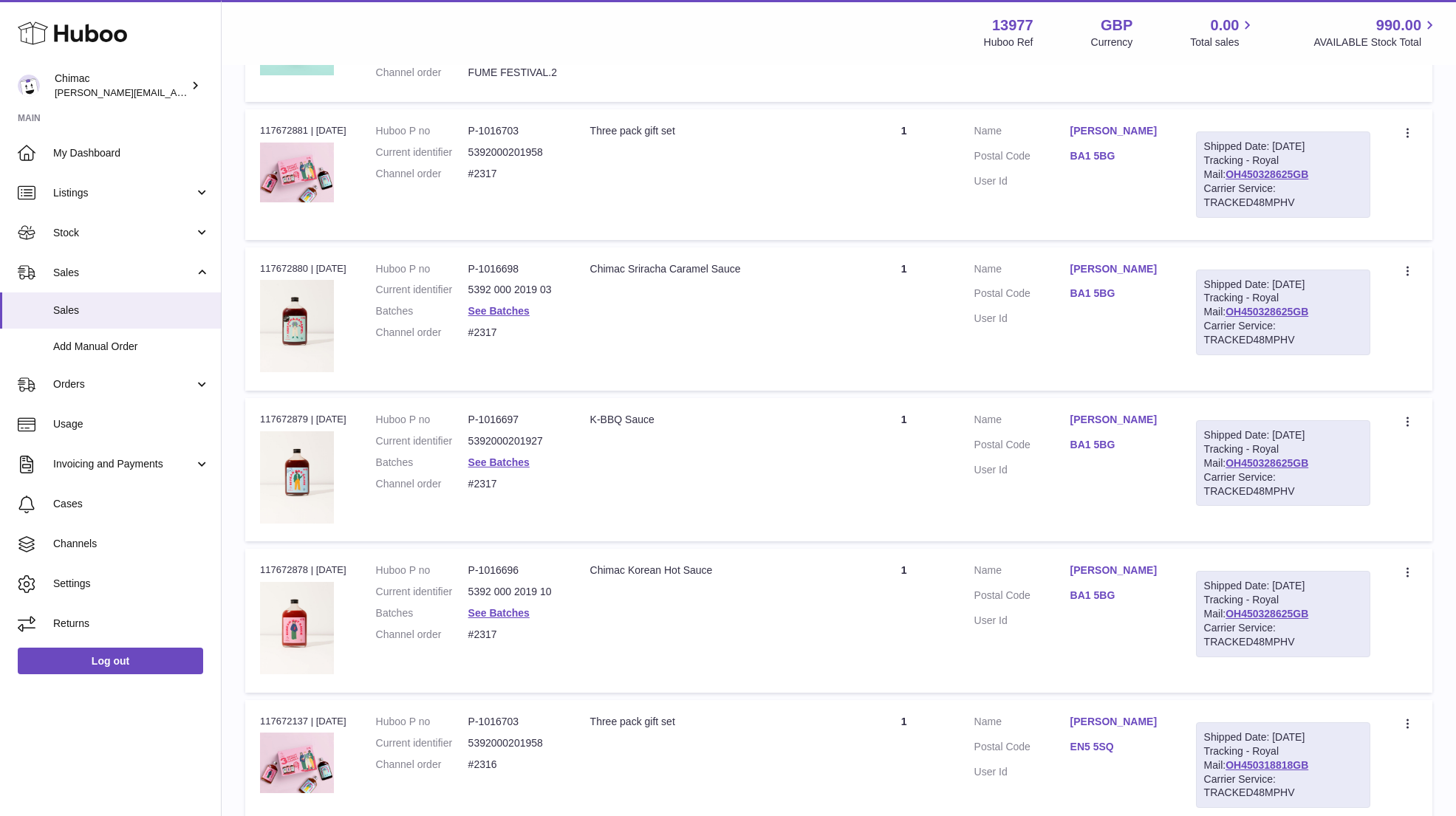
scroll to position [2961, 0]
click at [491, 607] on link "See Batches" at bounding box center [499, 613] width 61 height 12
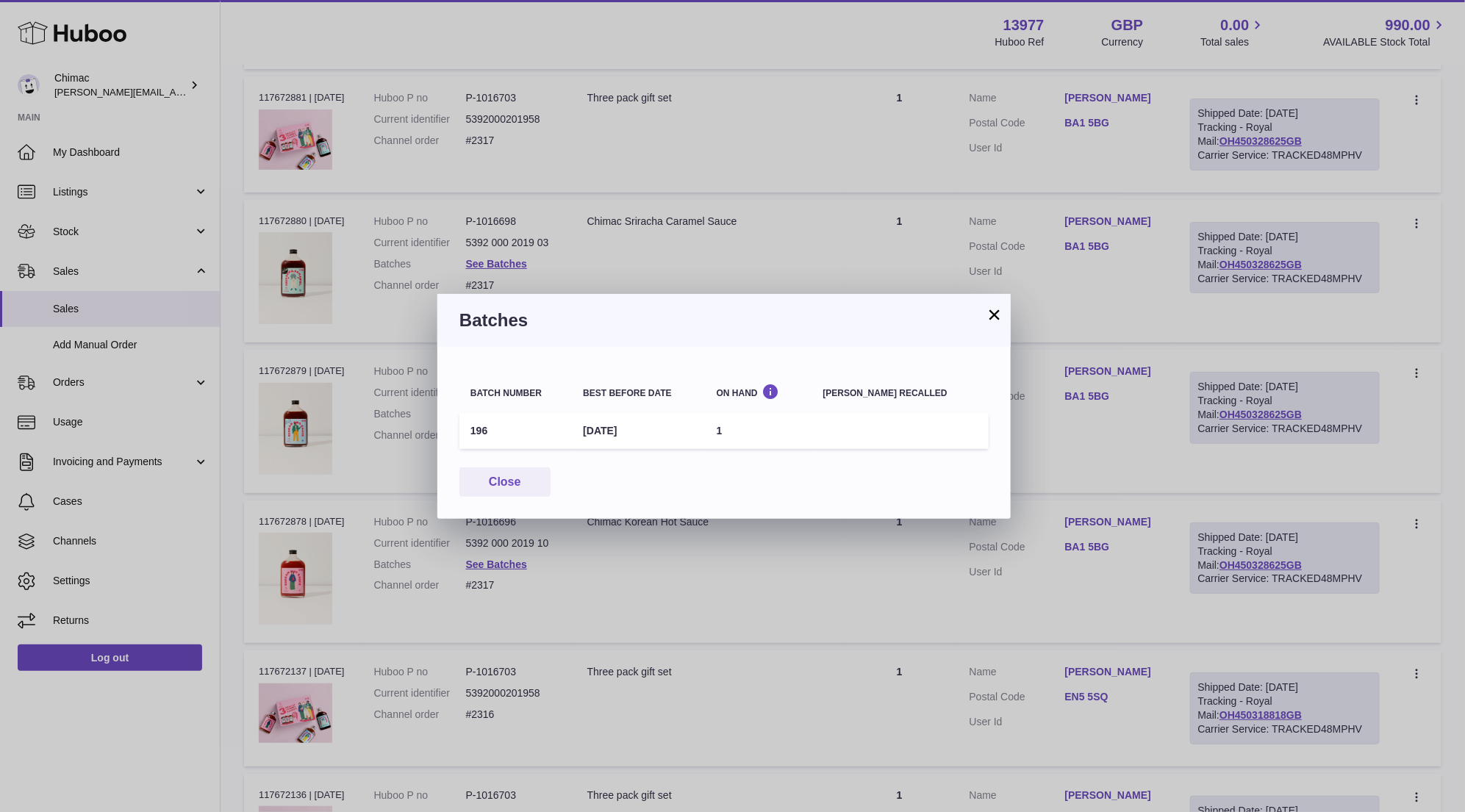
click at [992, 318] on button "×" at bounding box center [994, 314] width 18 height 18
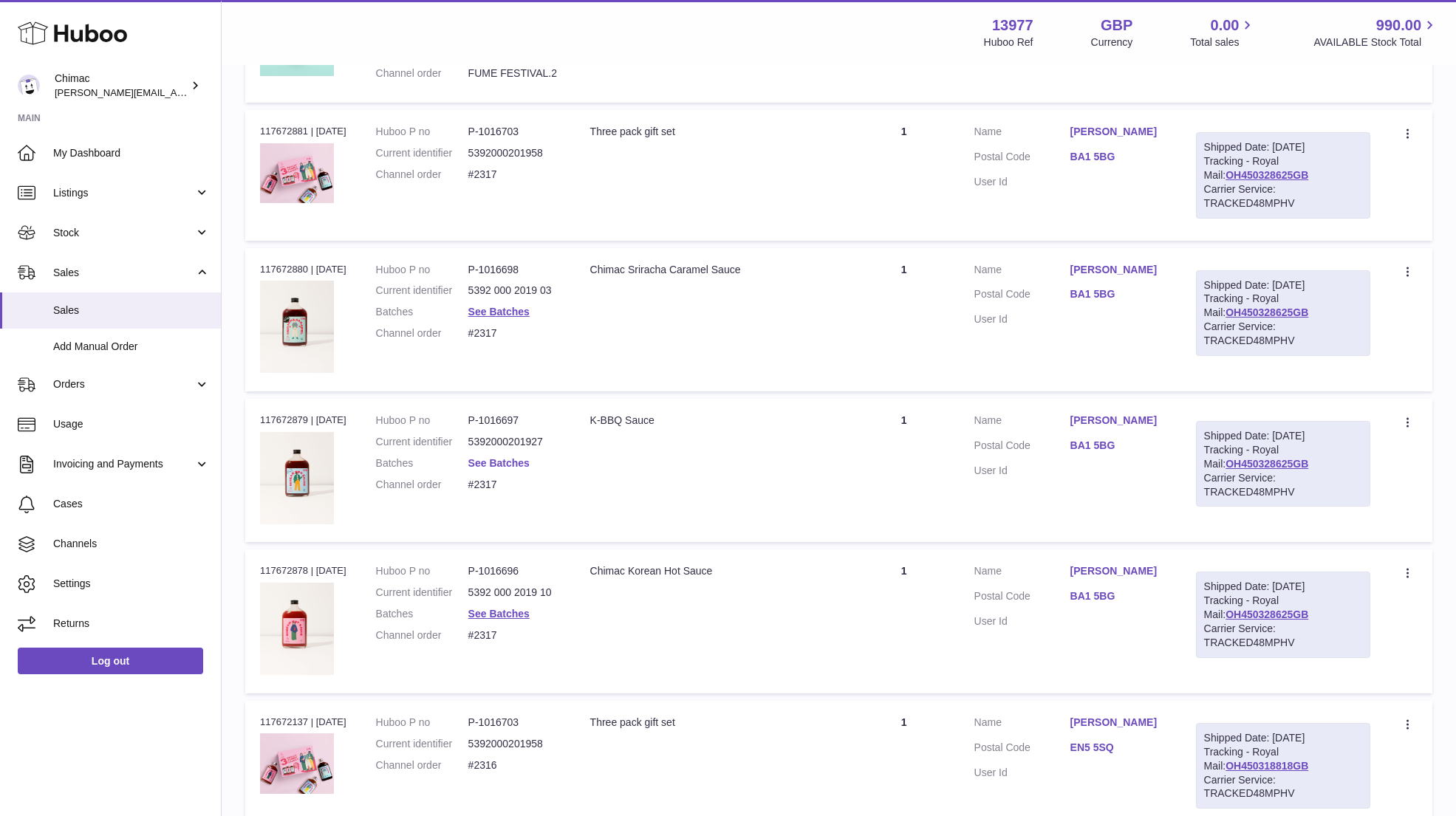
click at [503, 457] on link "See Batches" at bounding box center [499, 462] width 61 height 12
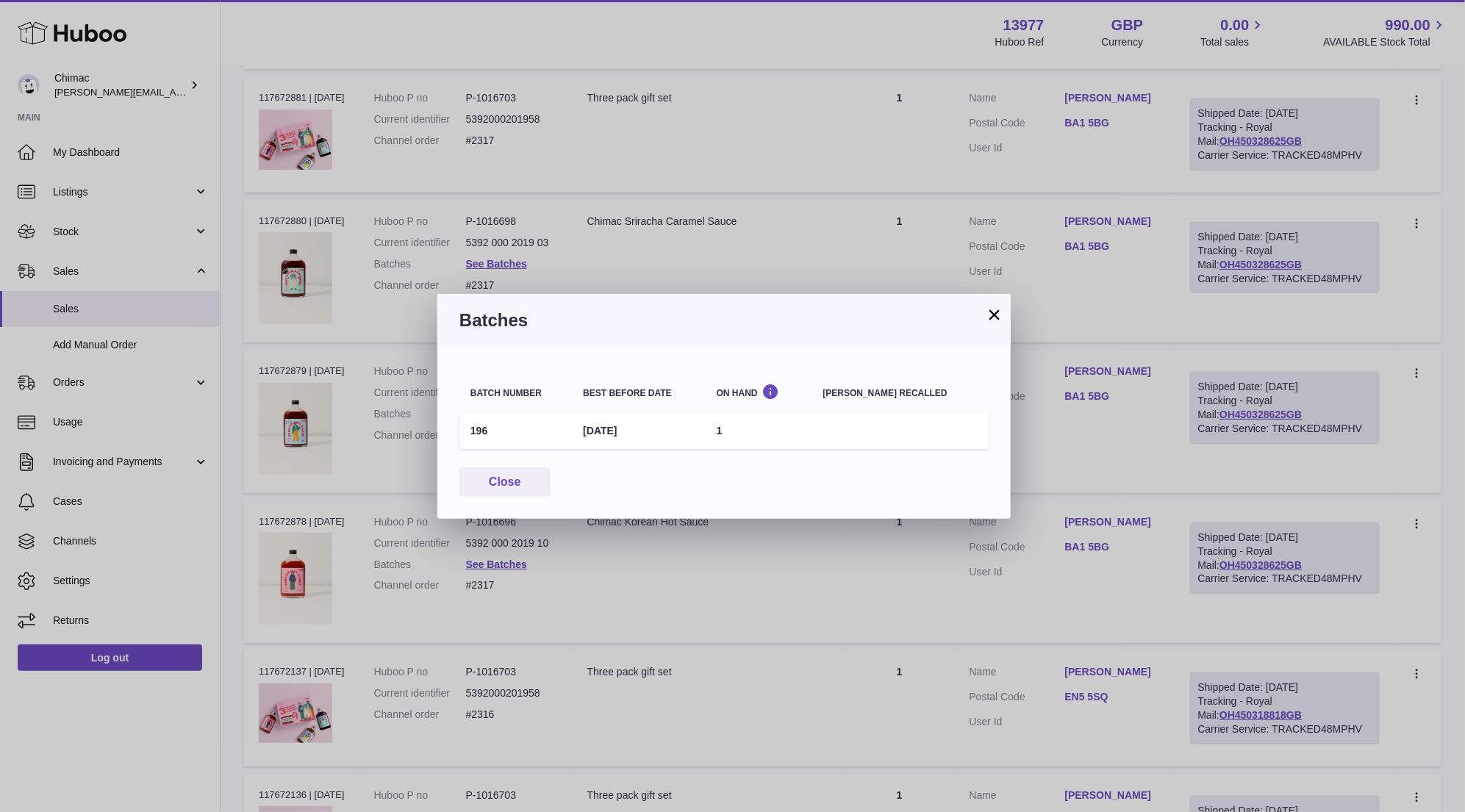
click at [994, 319] on button "×" at bounding box center [994, 314] width 18 height 18
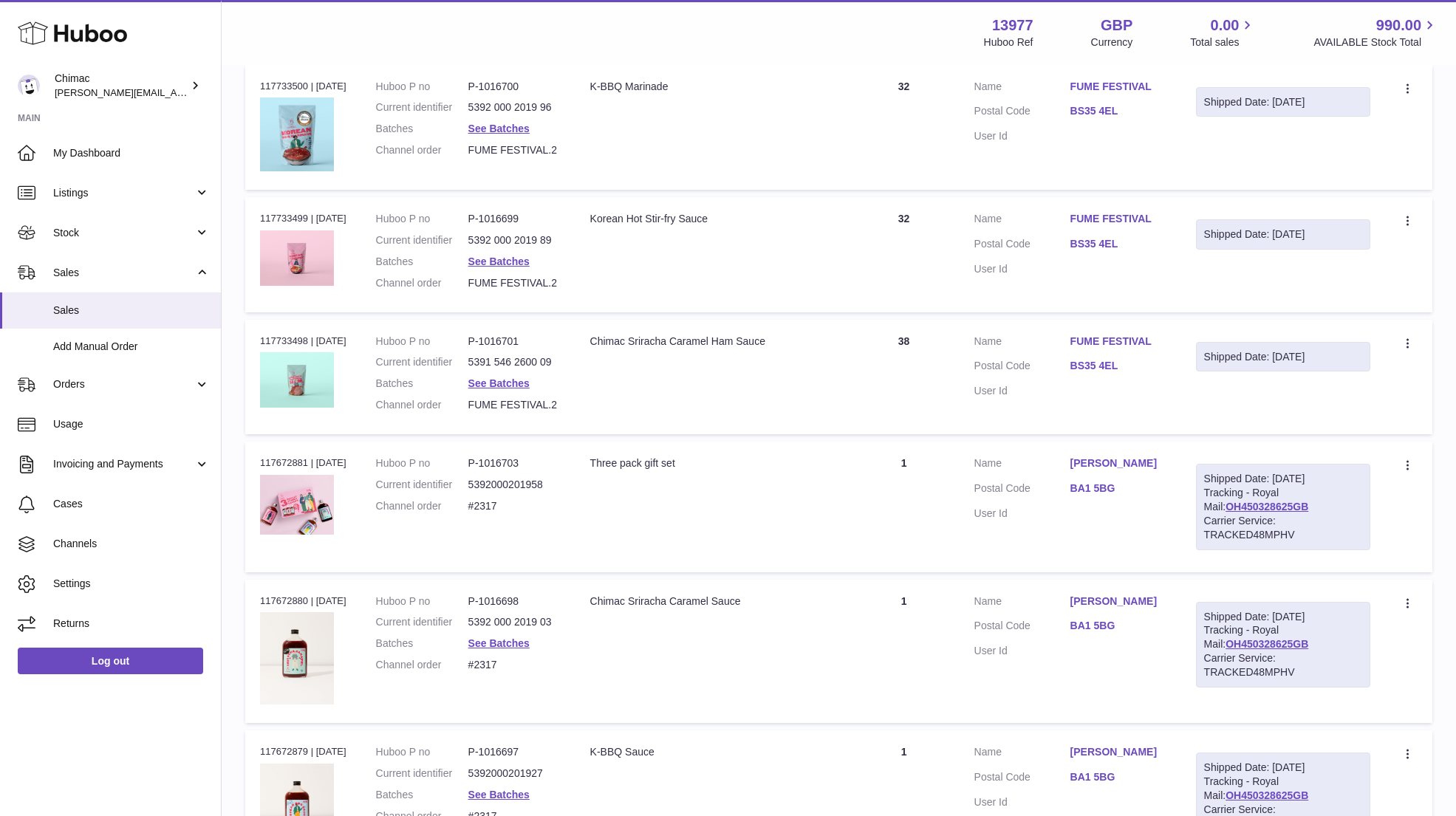
scroll to position [2606, 0]
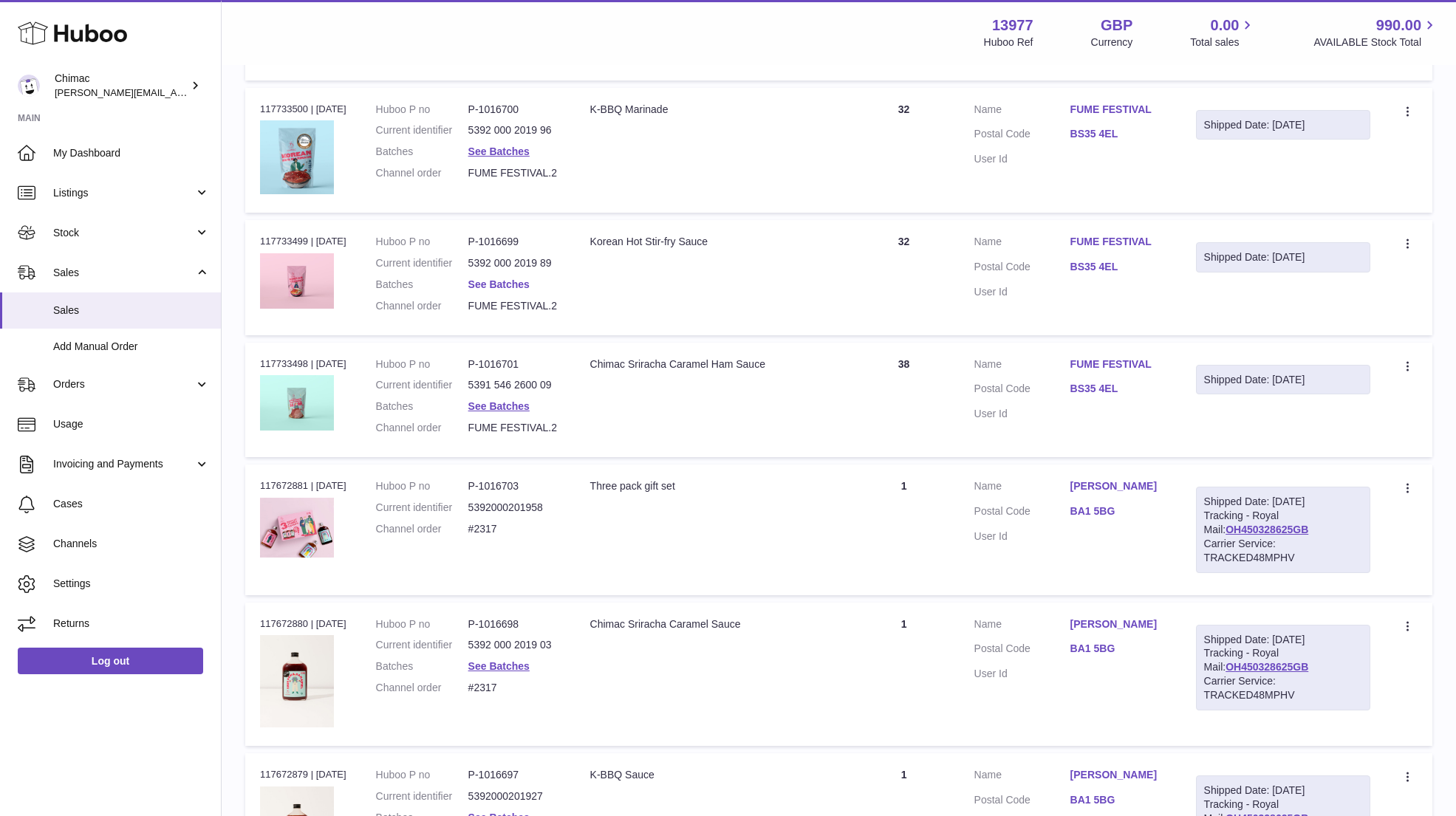
click at [517, 280] on link "See Batches" at bounding box center [499, 284] width 61 height 12
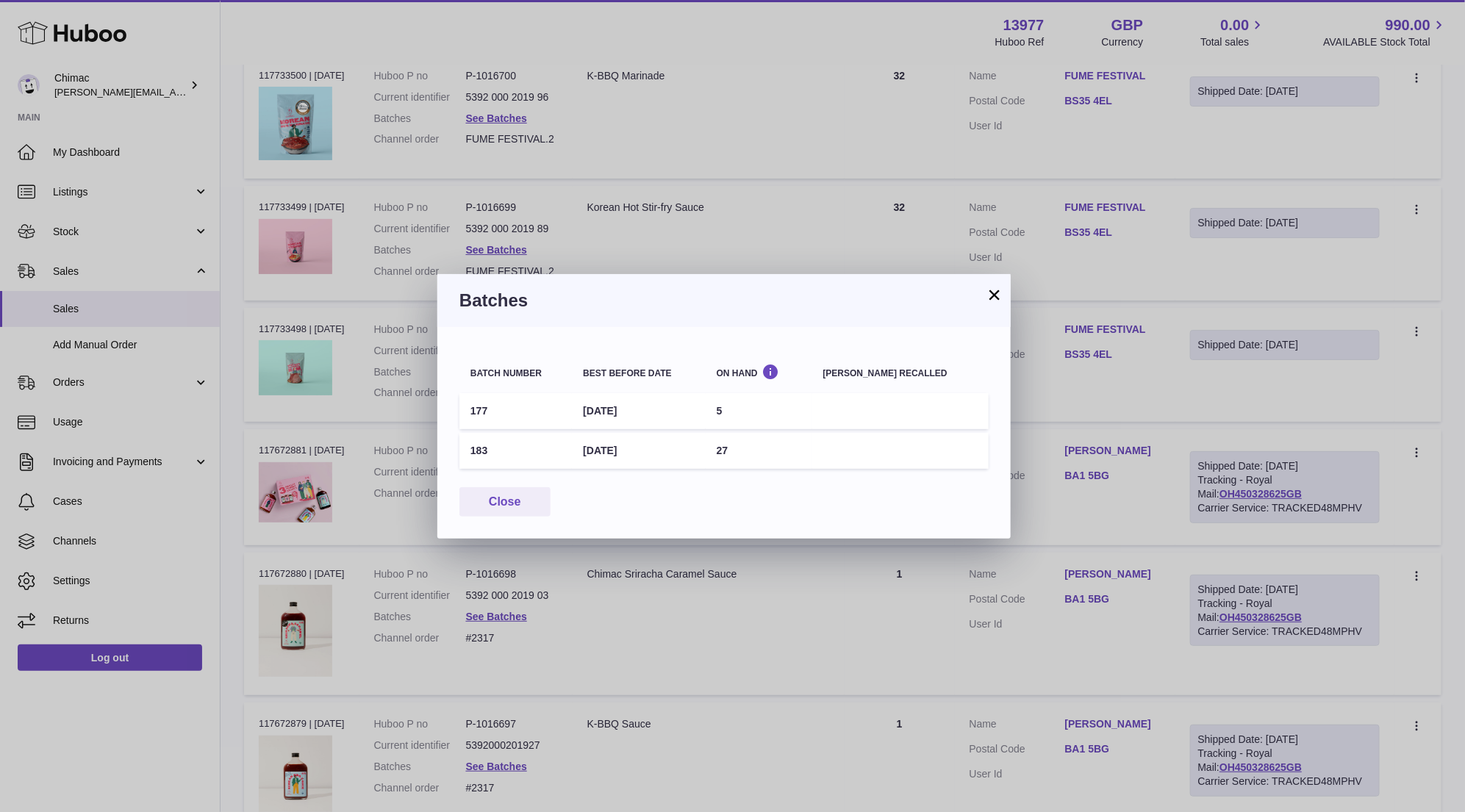
click at [988, 301] on button "×" at bounding box center [994, 295] width 18 height 18
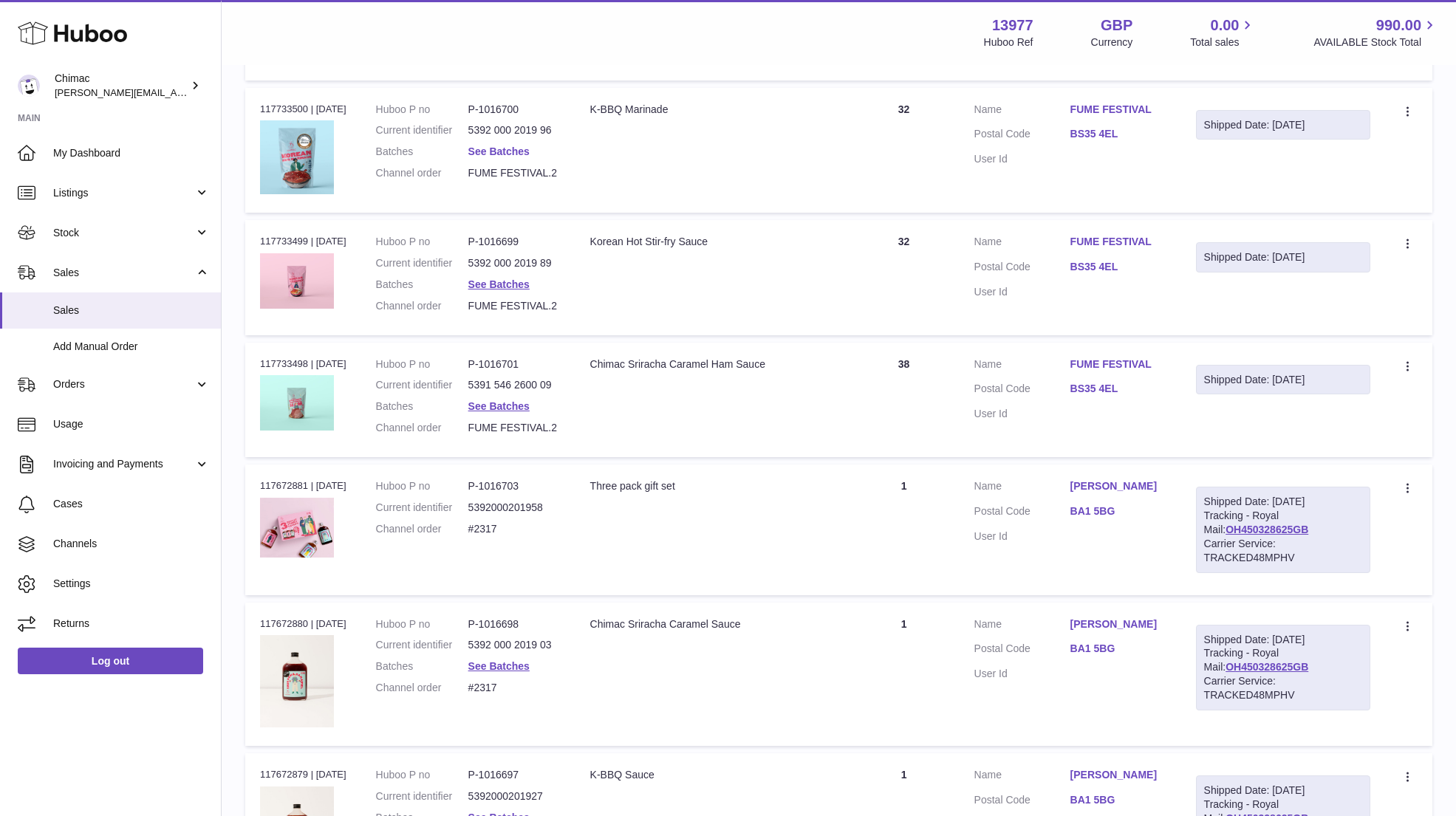
click at [522, 146] on link "See Batches" at bounding box center [499, 151] width 61 height 12
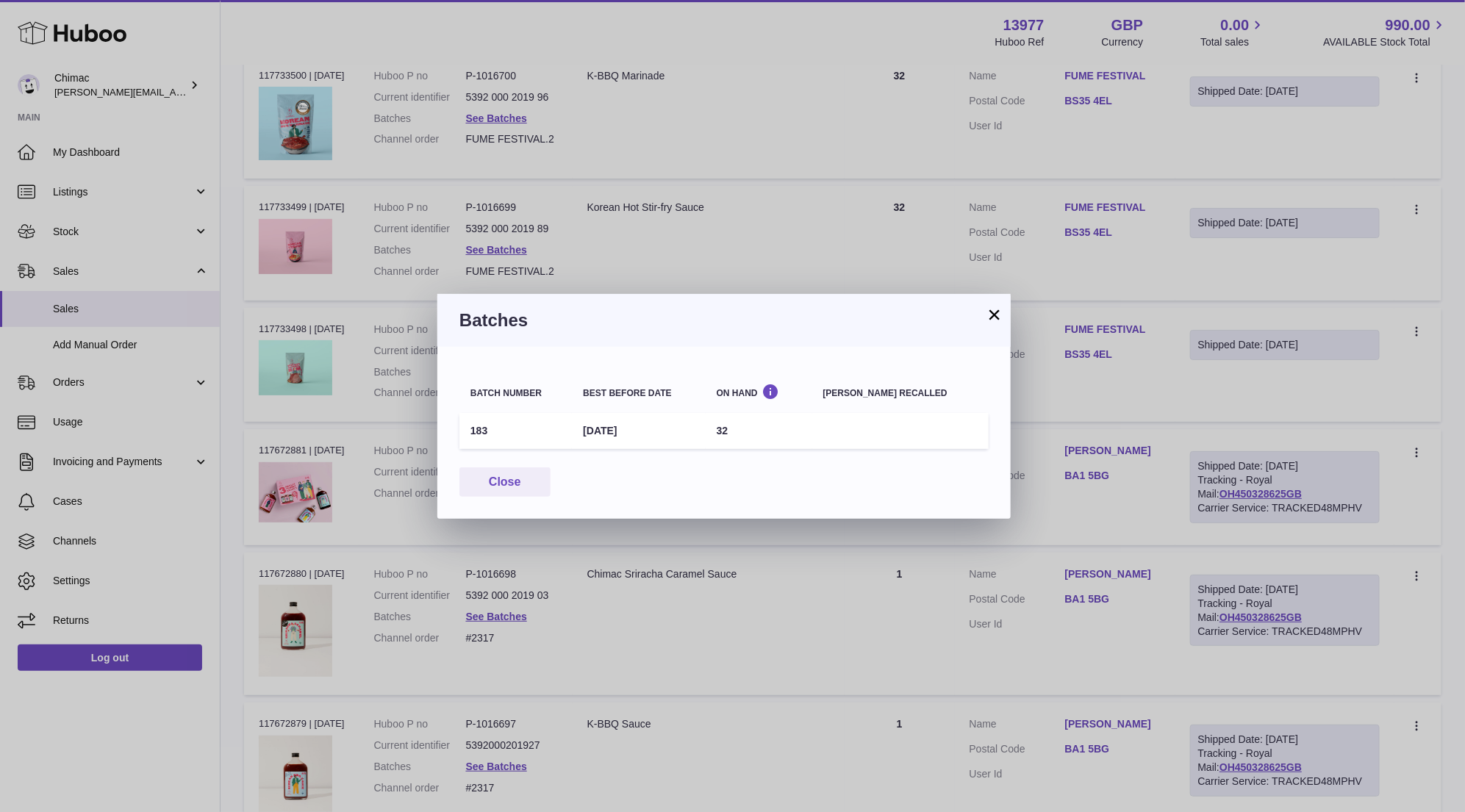
click at [990, 314] on button "×" at bounding box center [994, 314] width 18 height 18
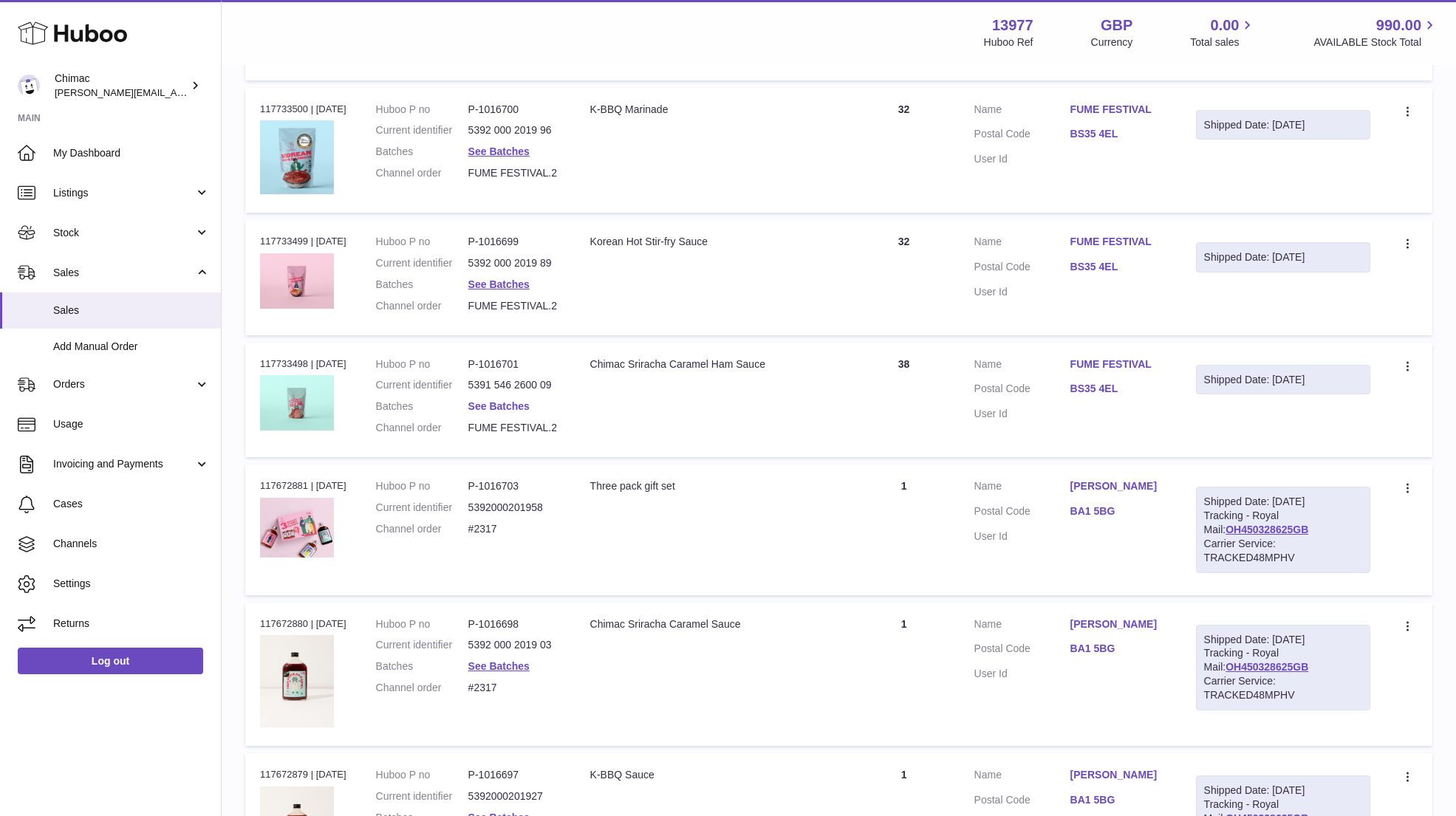
click at [528, 400] on link "See Batches" at bounding box center [499, 406] width 61 height 12
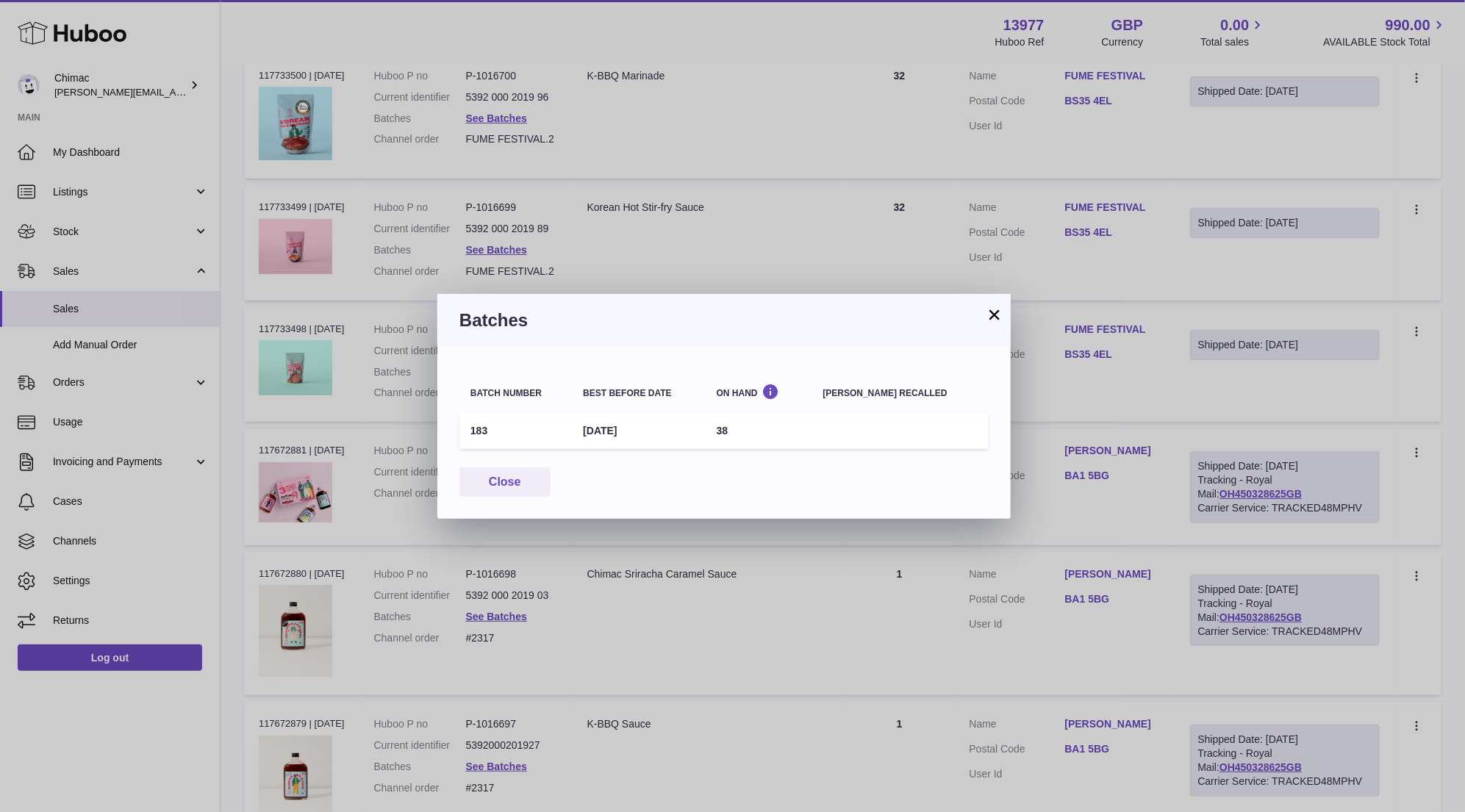
drag, startPoint x: 992, startPoint y: 314, endPoint x: 985, endPoint y: 309, distance: 8.6
click at [991, 313] on button "×" at bounding box center [994, 314] width 18 height 18
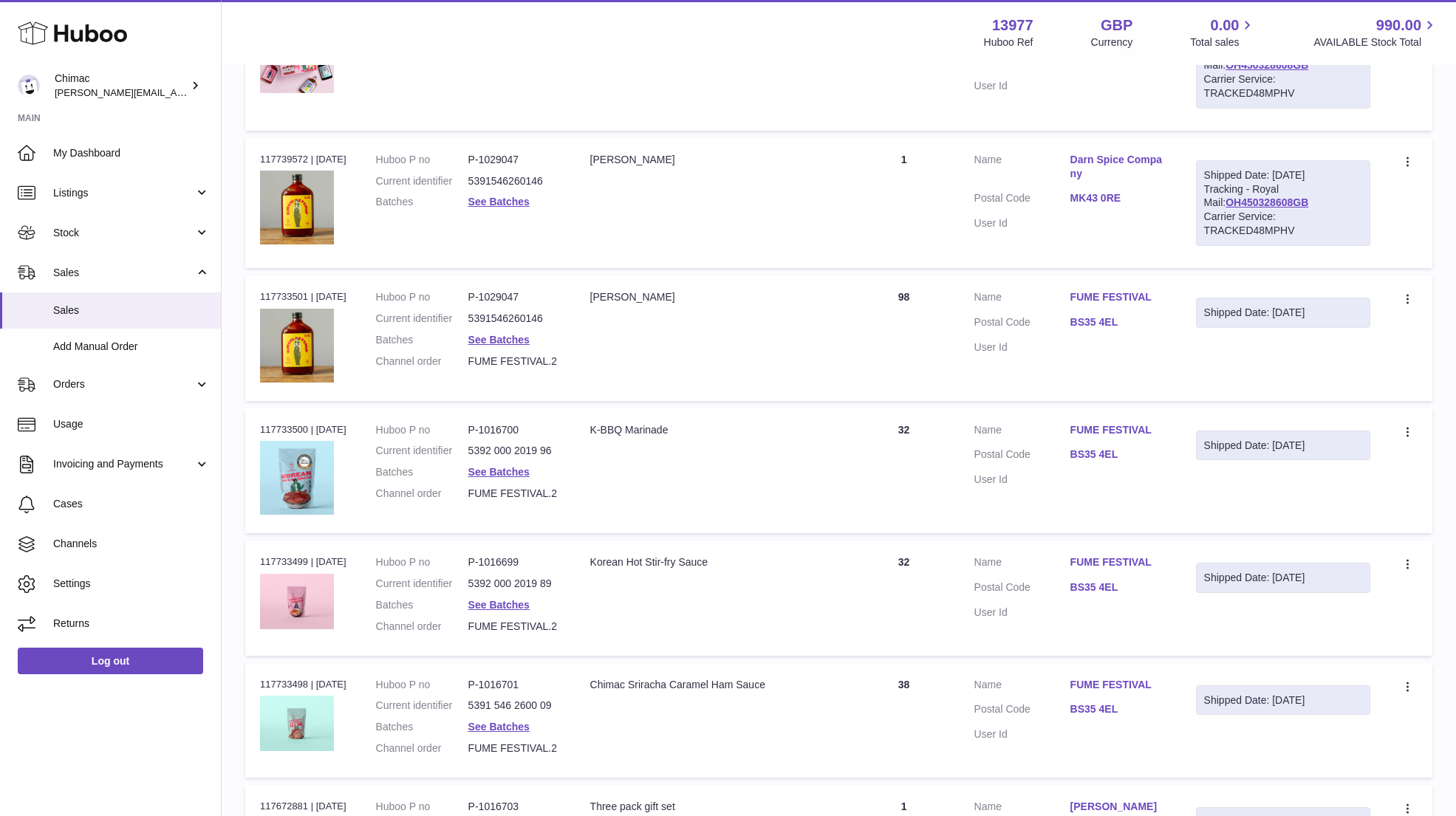
scroll to position [2252, 0]
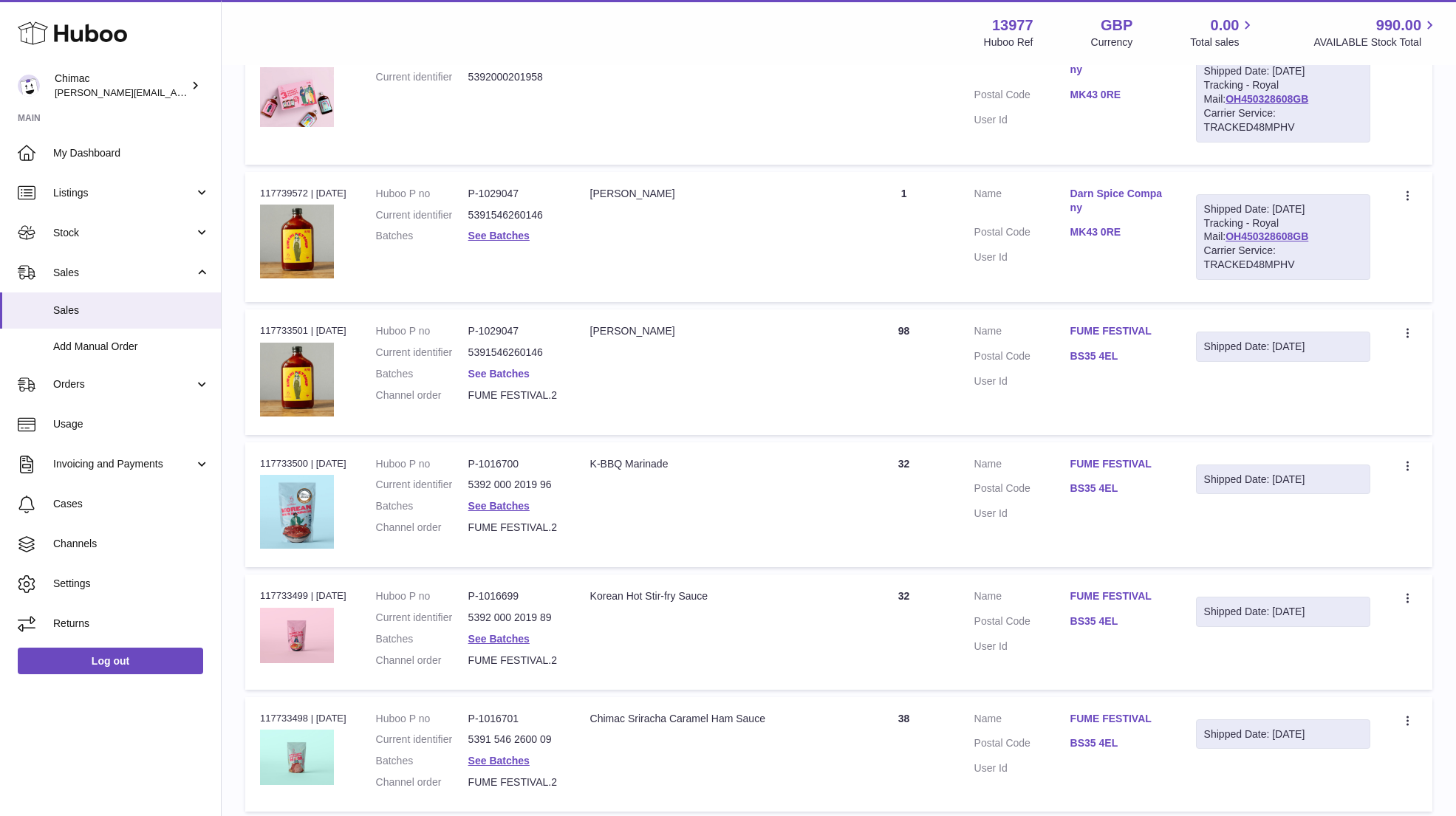
click at [514, 367] on link "See Batches" at bounding box center [499, 373] width 61 height 12
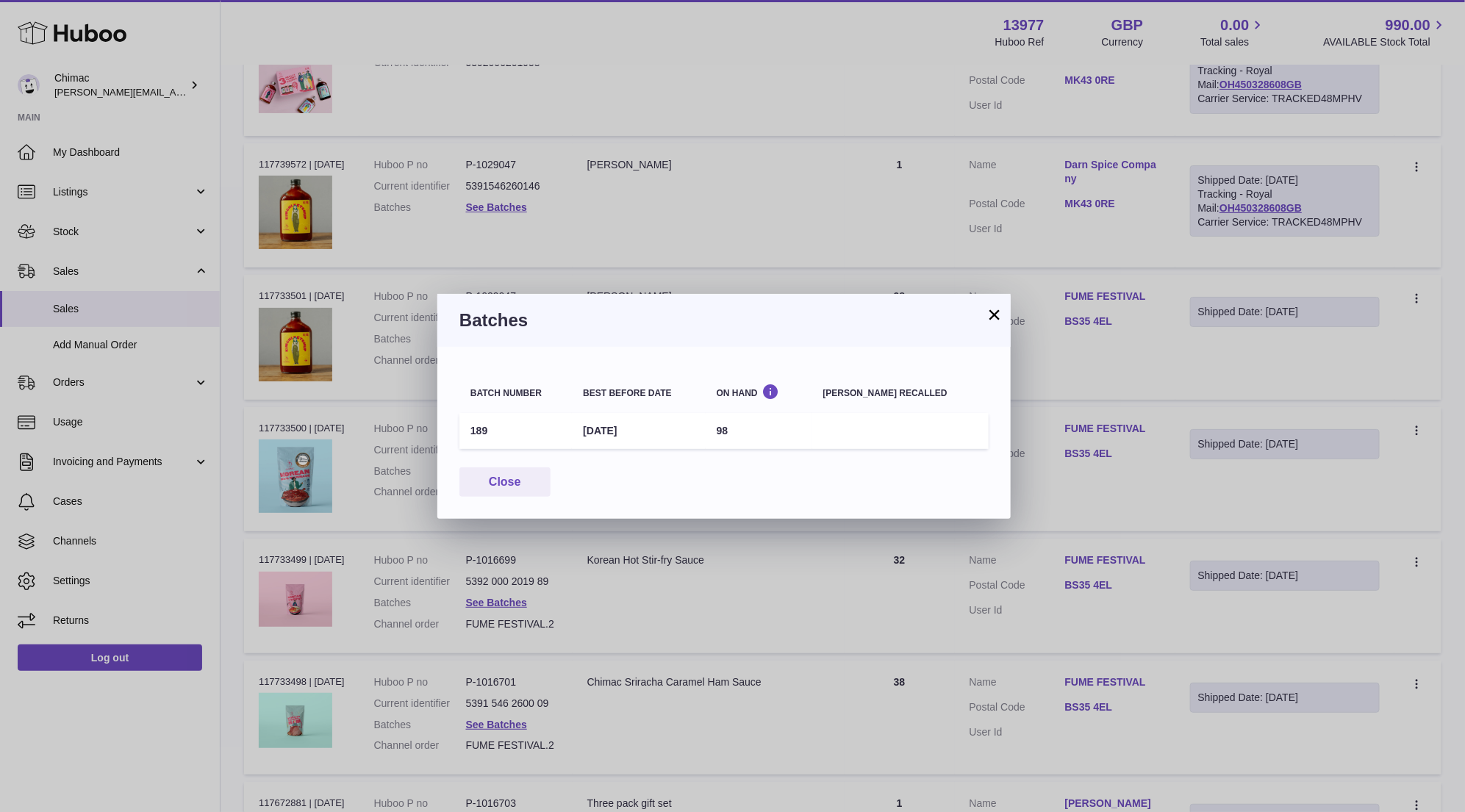
click at [479, 429] on td "189" at bounding box center [515, 430] width 112 height 36
click at [989, 312] on button "×" at bounding box center [994, 314] width 18 height 18
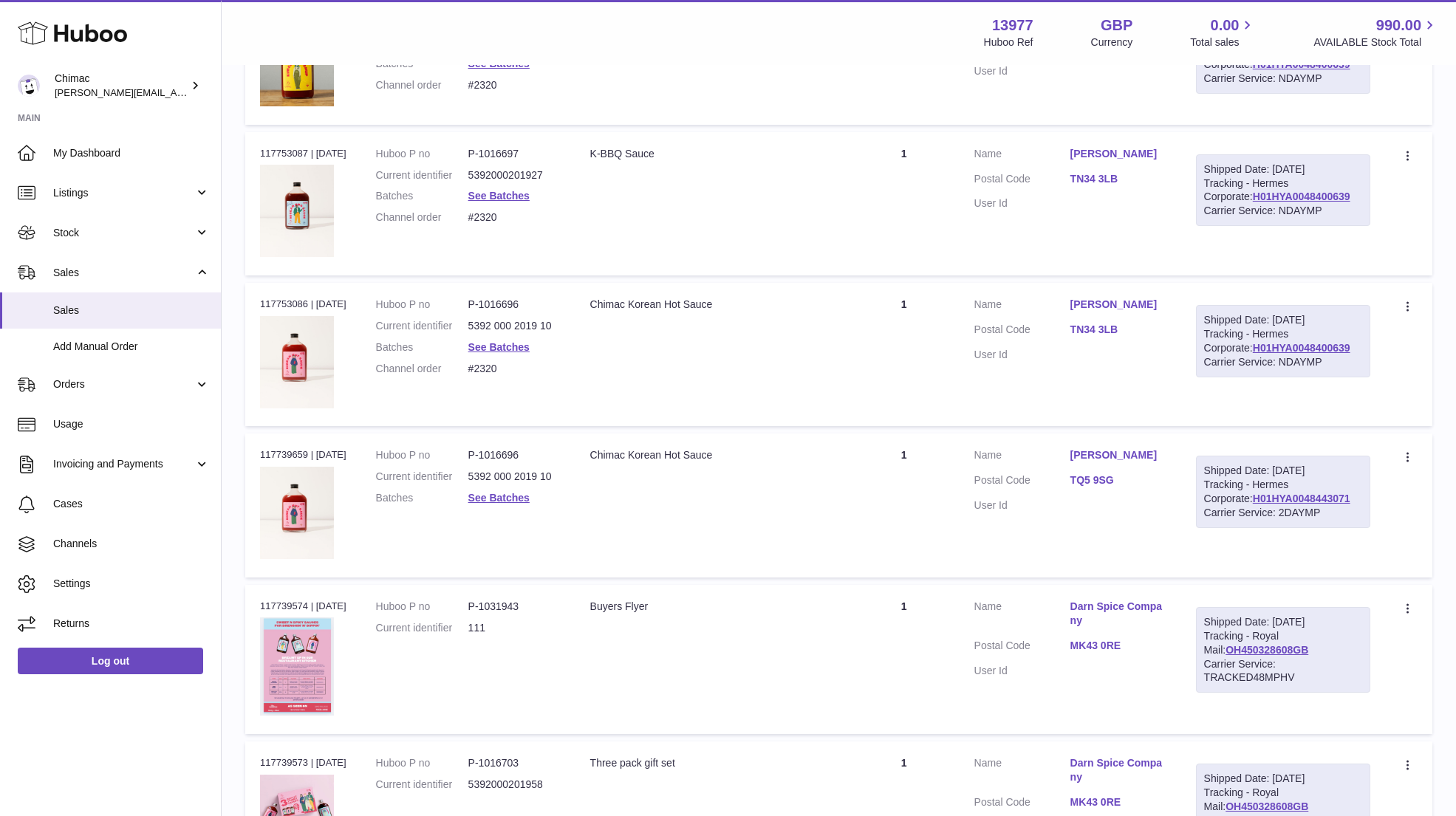
scroll to position [1541, 0]
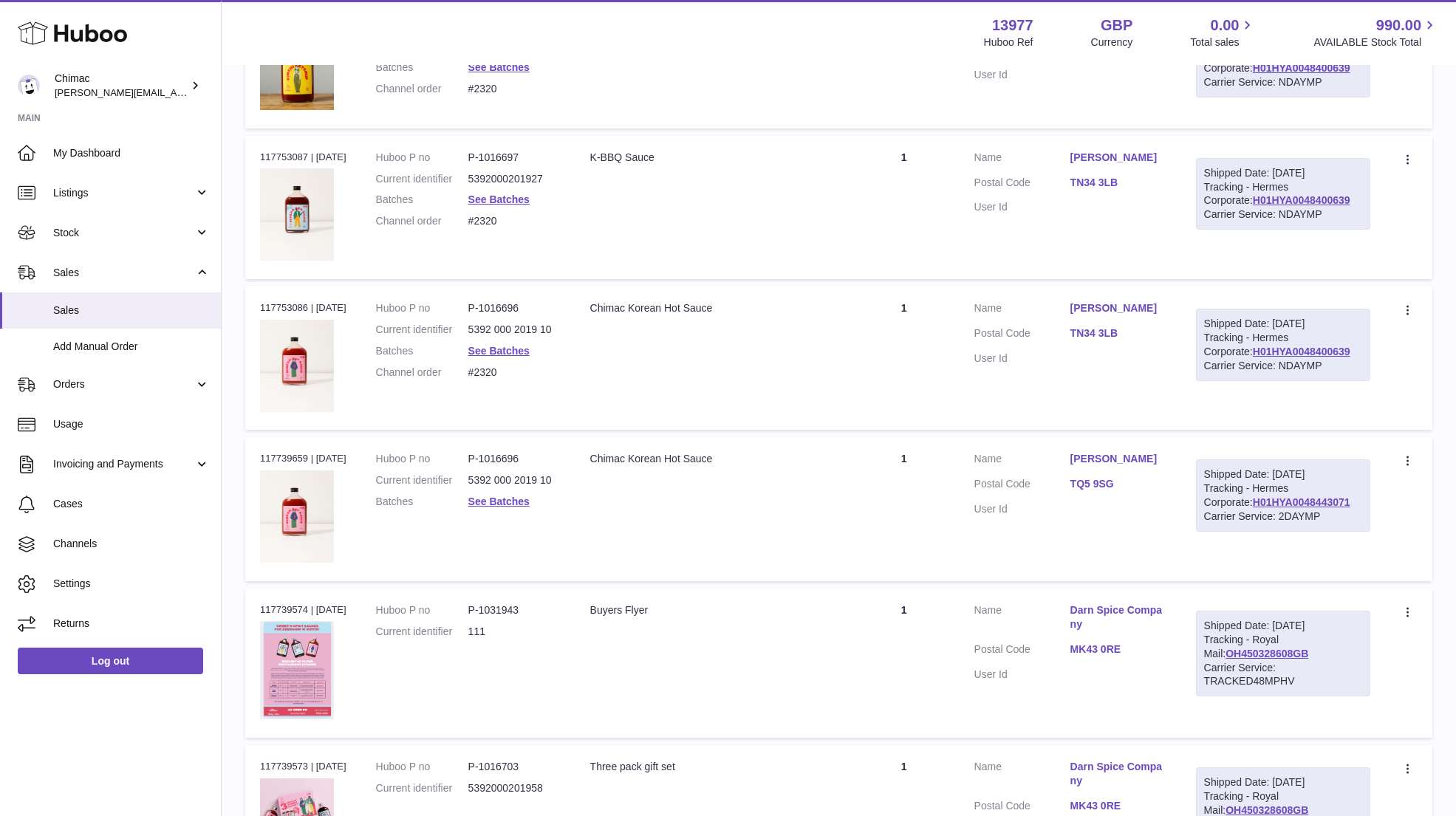
click at [1134, 452] on link "Rachel Hobbs" at bounding box center [1118, 459] width 96 height 14
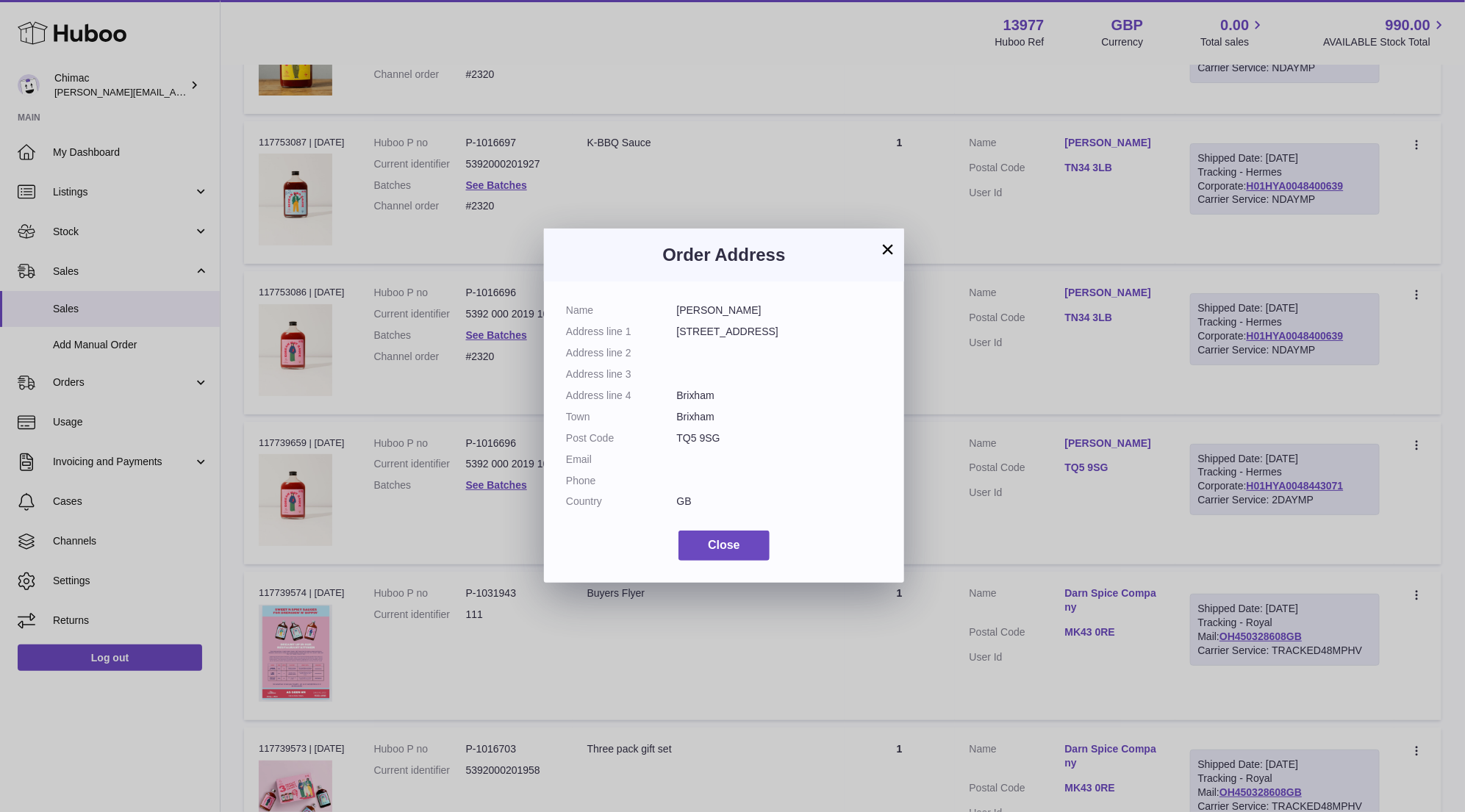
click at [696, 309] on dd "Rachel Hobbs" at bounding box center [780, 311] width 206 height 14
click at [885, 243] on button "×" at bounding box center [887, 249] width 18 height 18
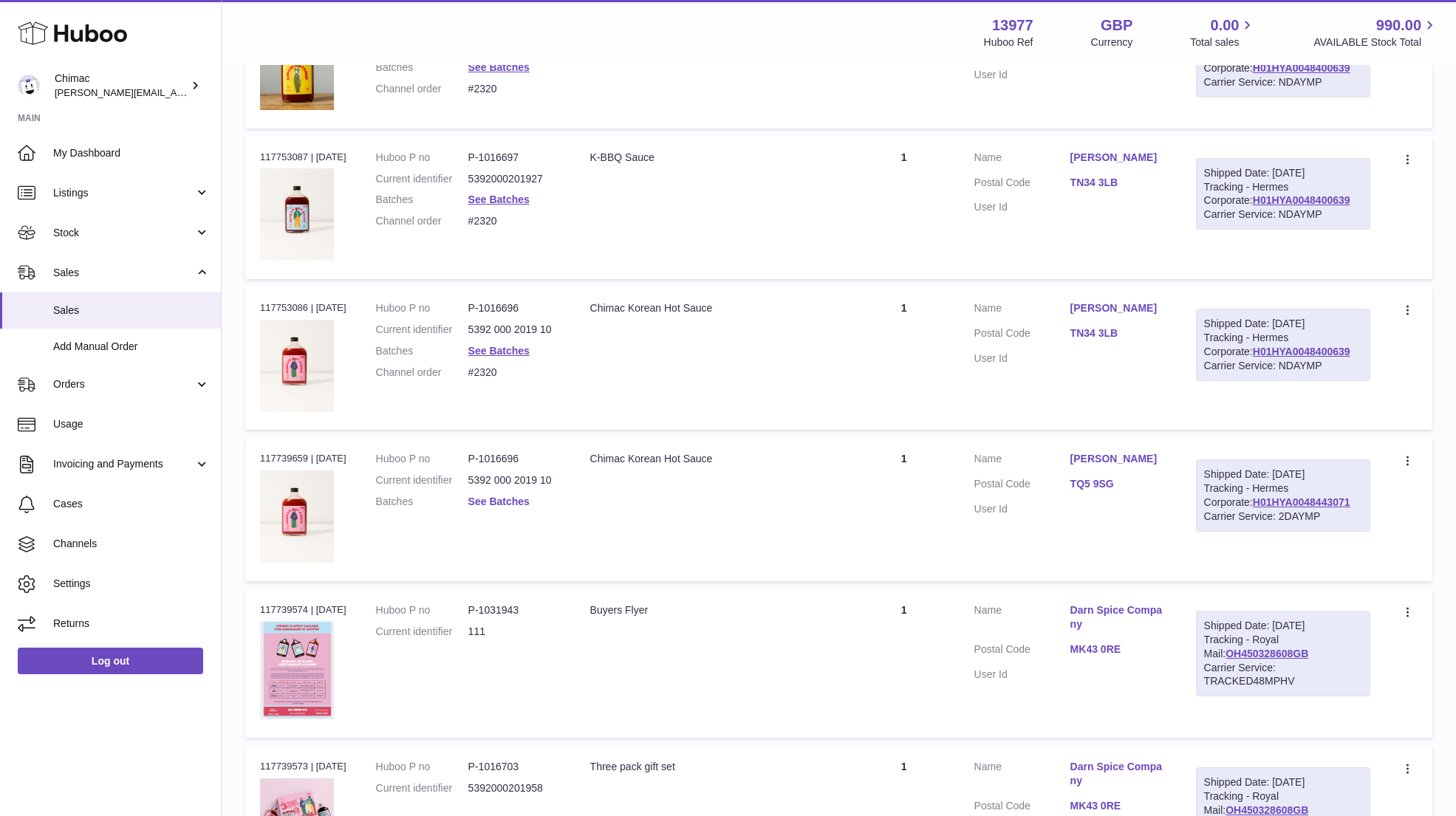
click at [500, 497] on link "See Batches" at bounding box center [499, 501] width 61 height 12
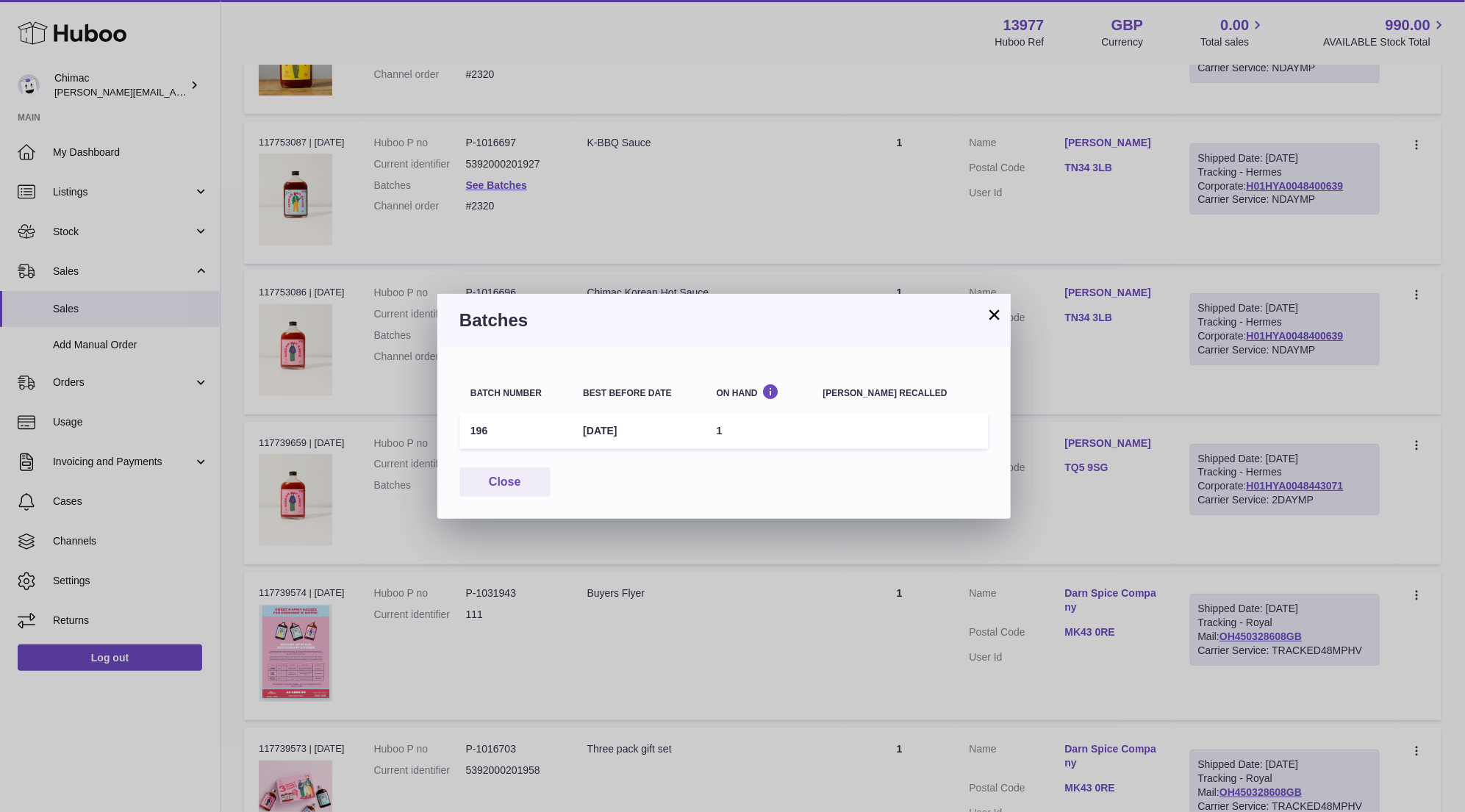
click at [996, 314] on button "×" at bounding box center [994, 314] width 18 height 18
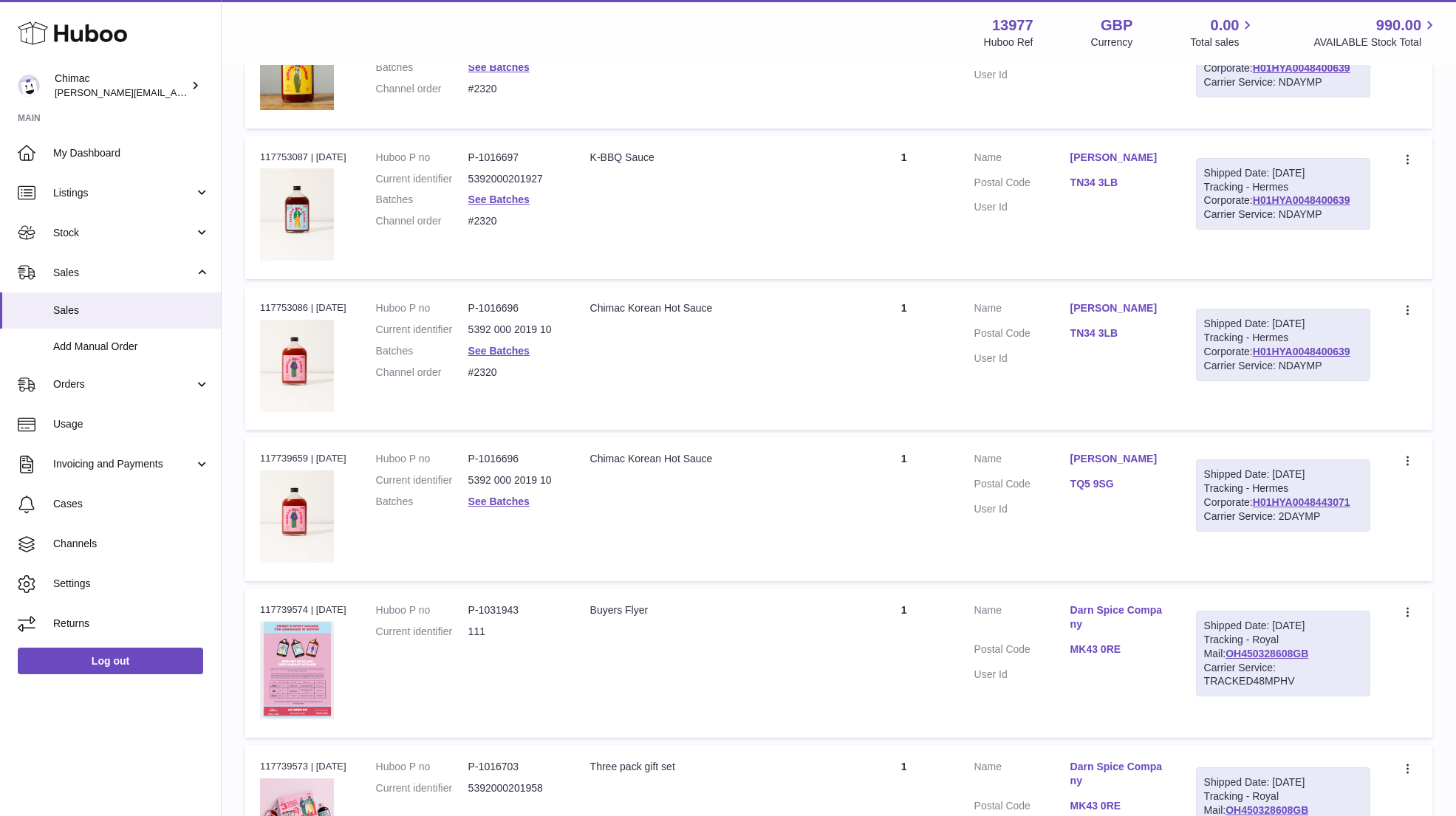
click at [1121, 608] on link "Darn Spice Company" at bounding box center [1118, 617] width 96 height 28
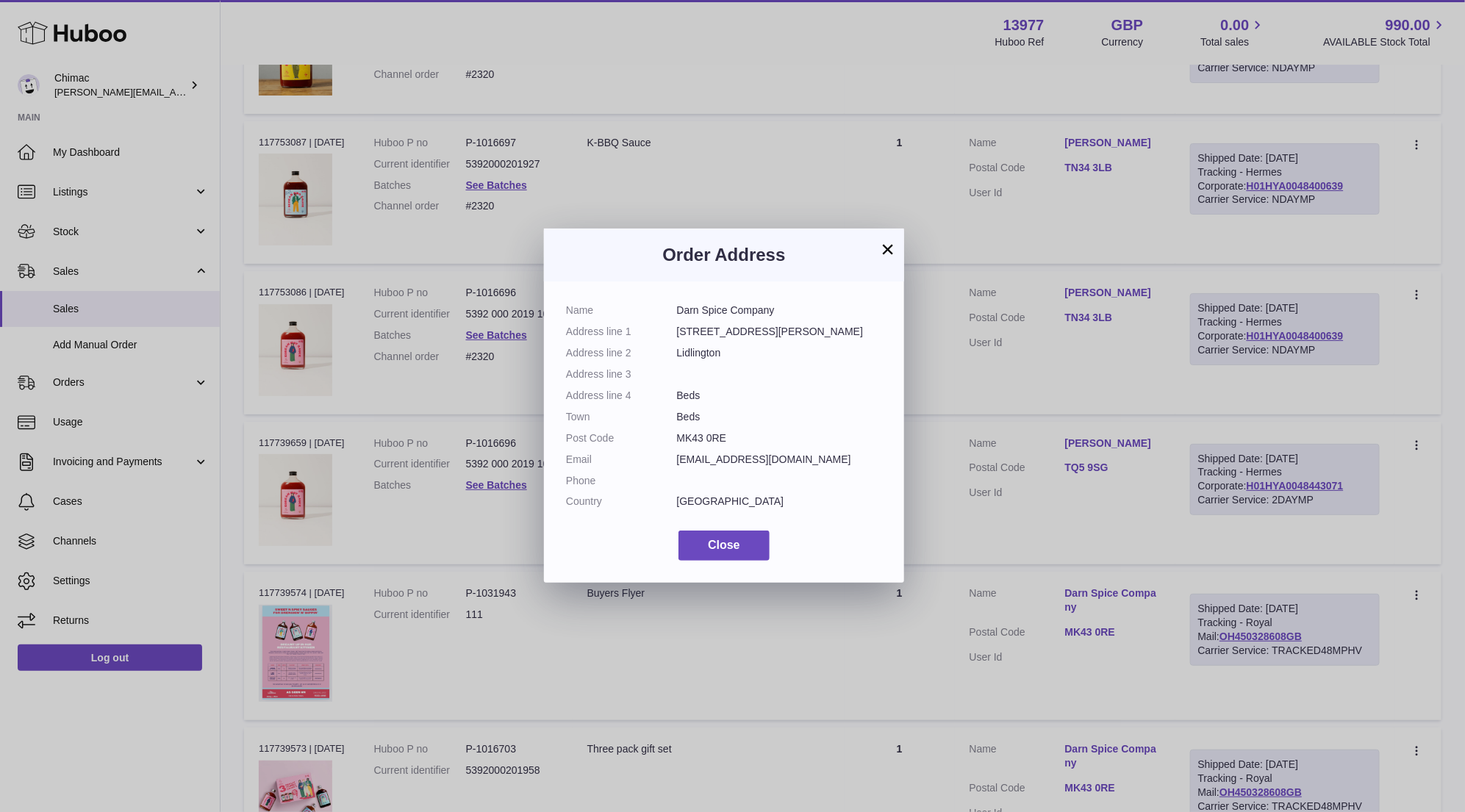
drag, startPoint x: 678, startPoint y: 311, endPoint x: 810, endPoint y: 308, distance: 132.0
click at [812, 310] on dd "Darn Spice Company" at bounding box center [780, 311] width 206 height 14
click at [719, 454] on dd "info@darnspice.com" at bounding box center [780, 459] width 206 height 14
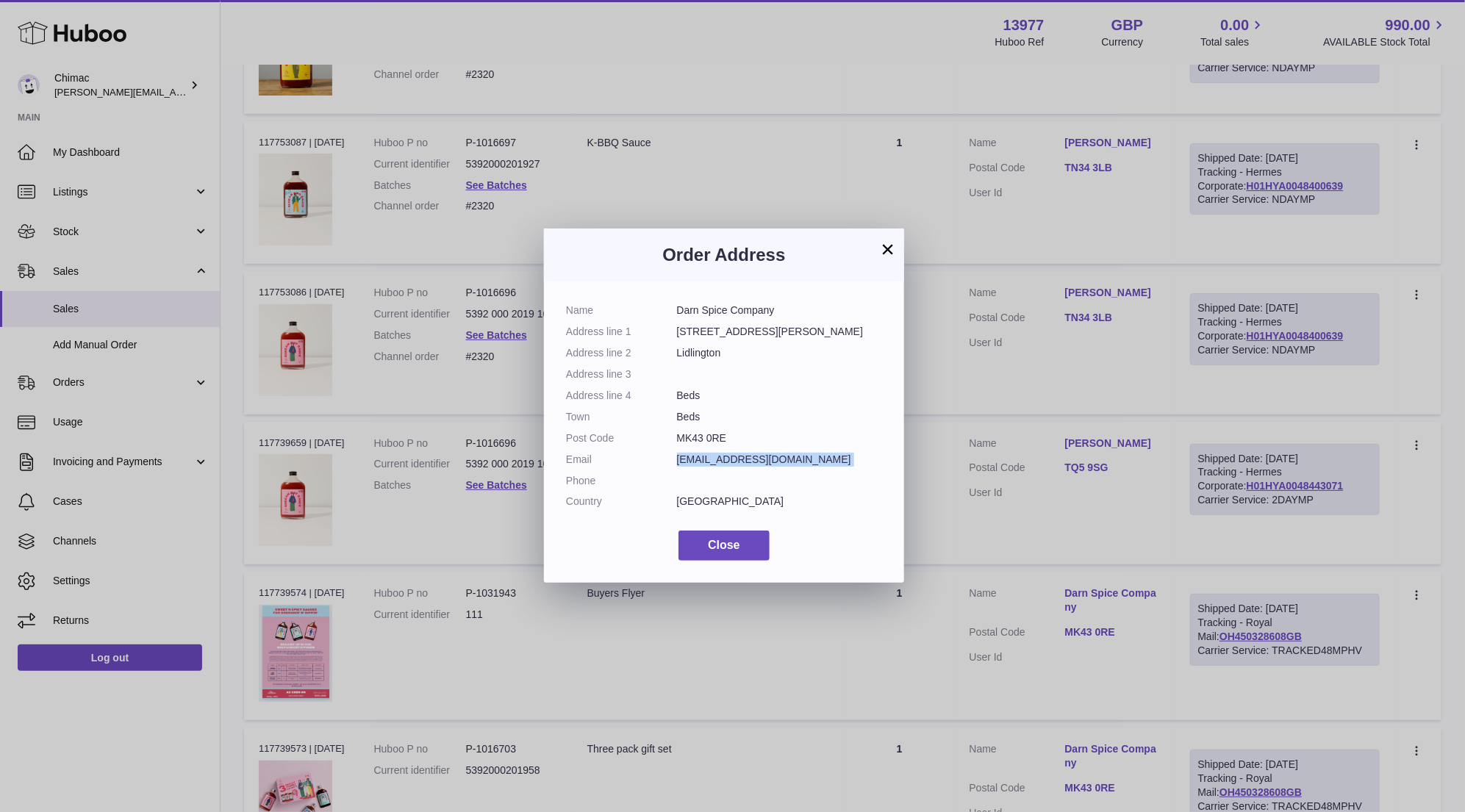
click at [888, 246] on button "×" at bounding box center [887, 249] width 18 height 18
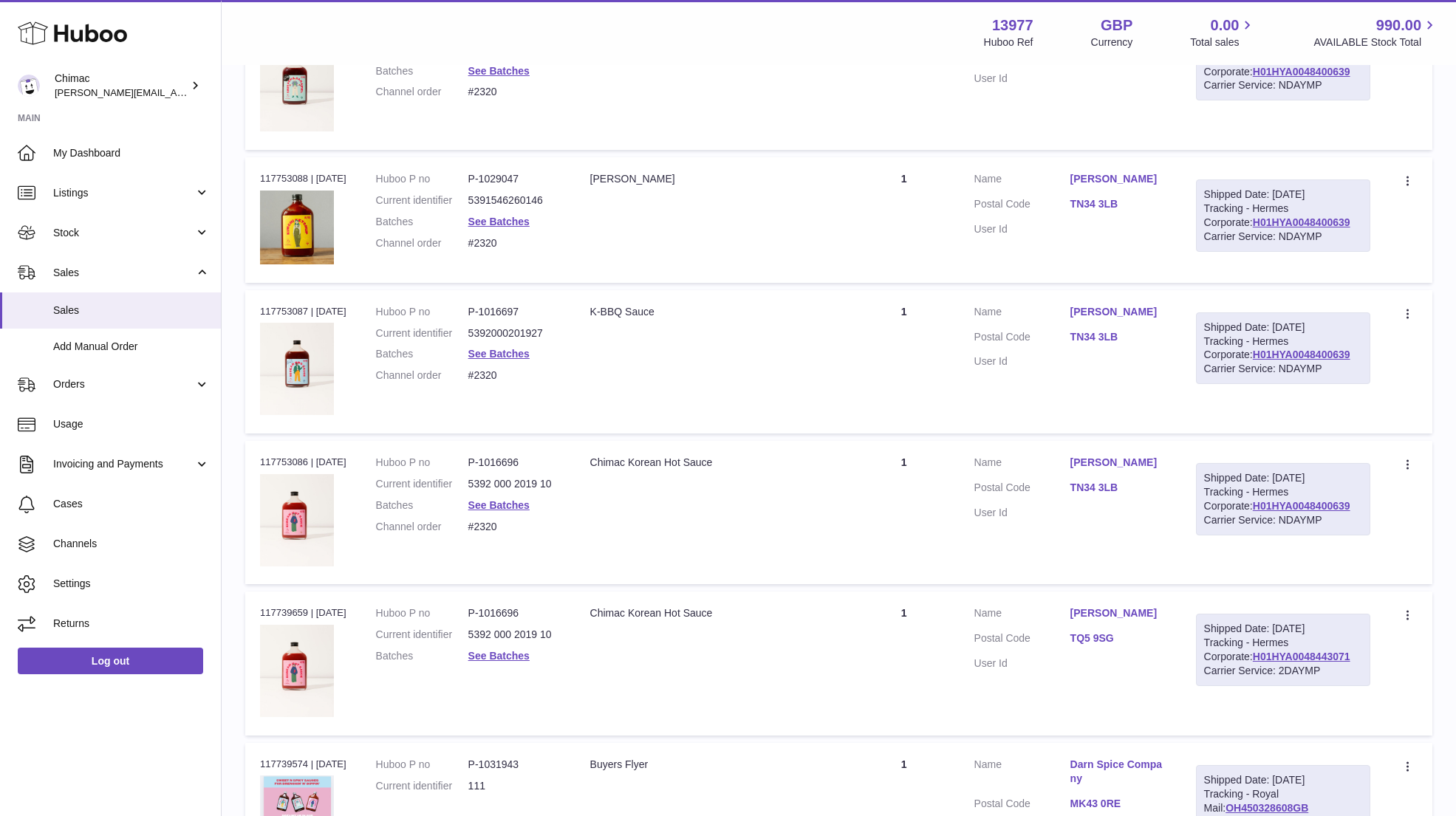
scroll to position [1364, 0]
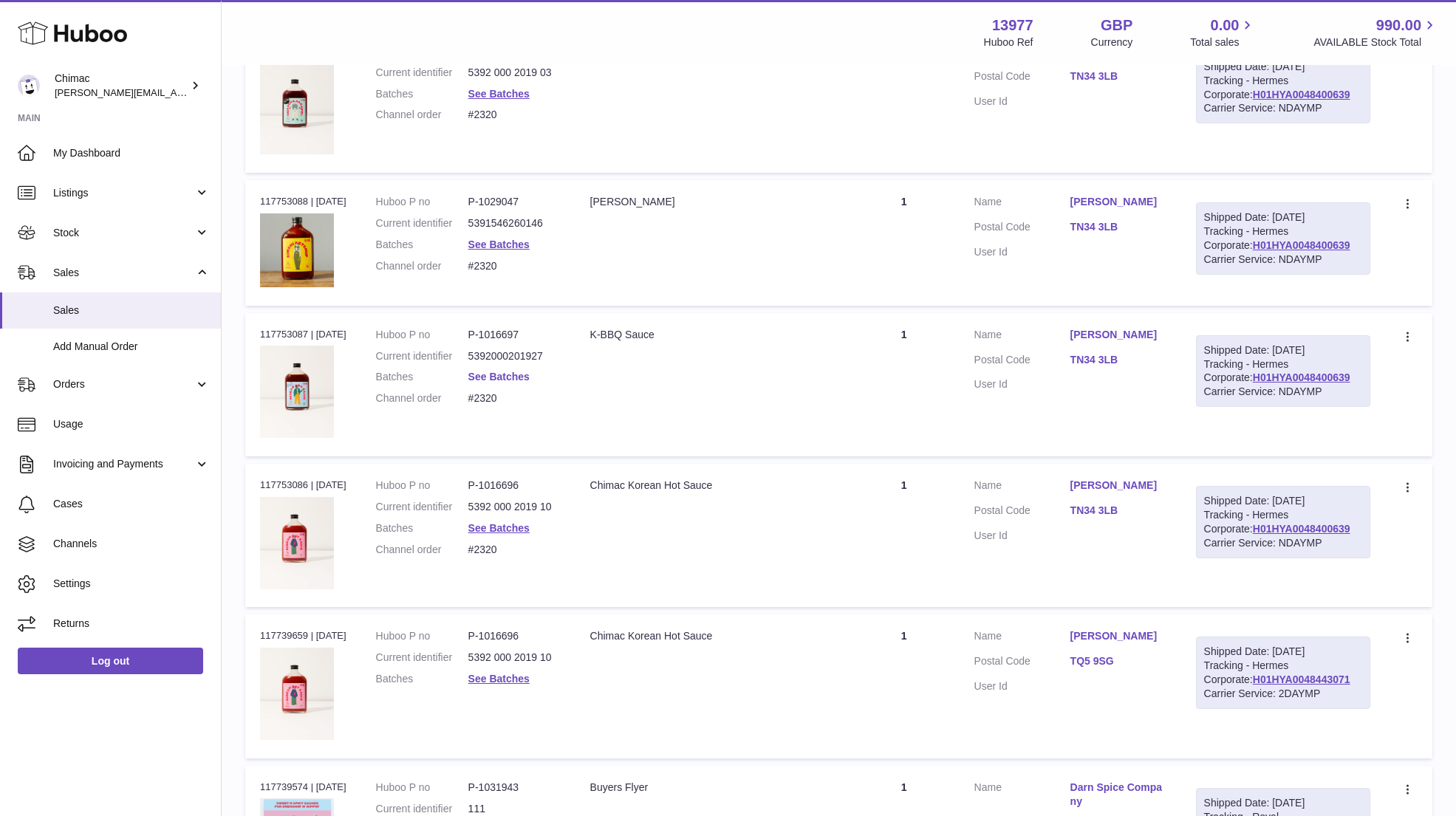
click at [497, 375] on link "See Batches" at bounding box center [499, 376] width 61 height 12
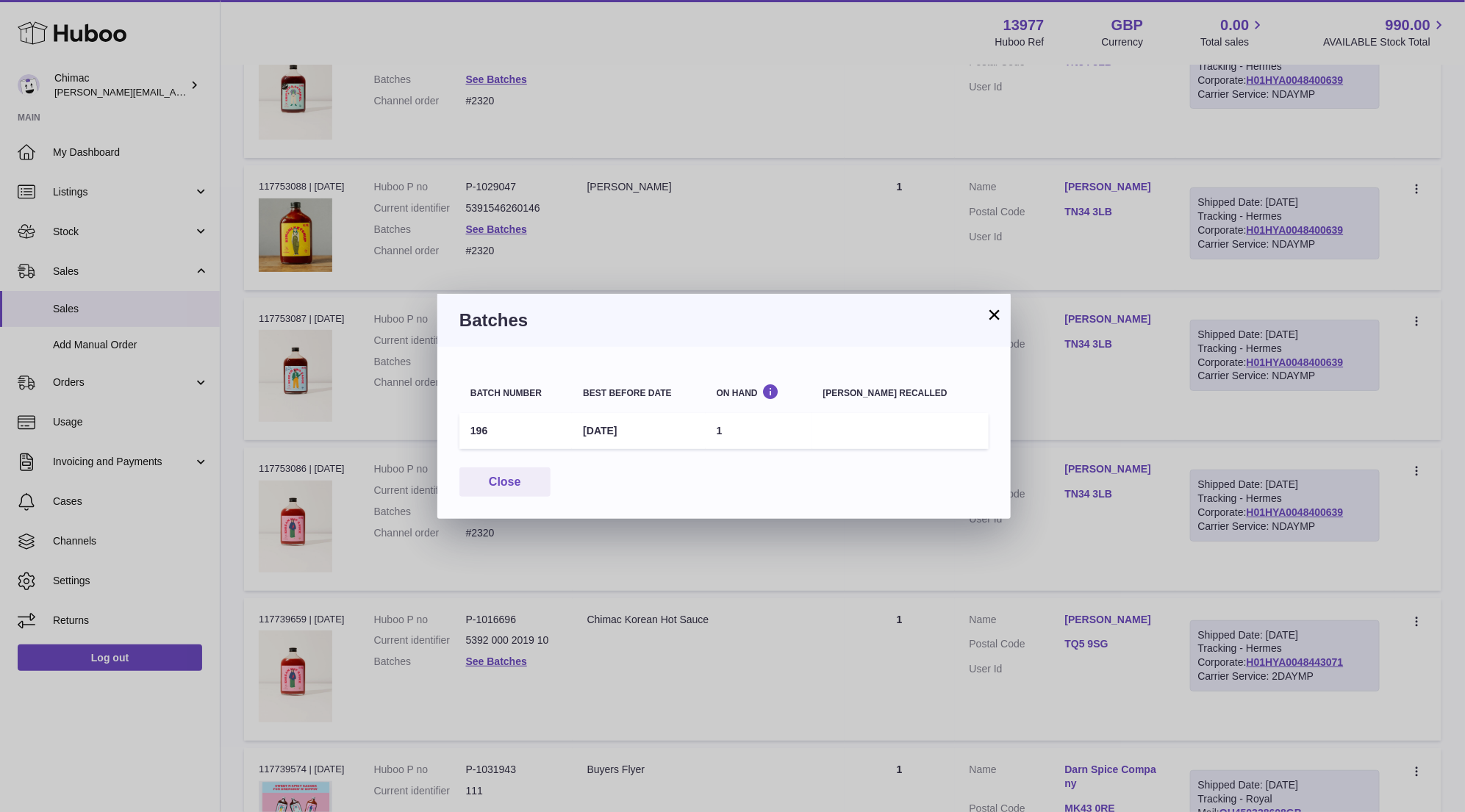
click at [999, 309] on button "×" at bounding box center [994, 314] width 18 height 18
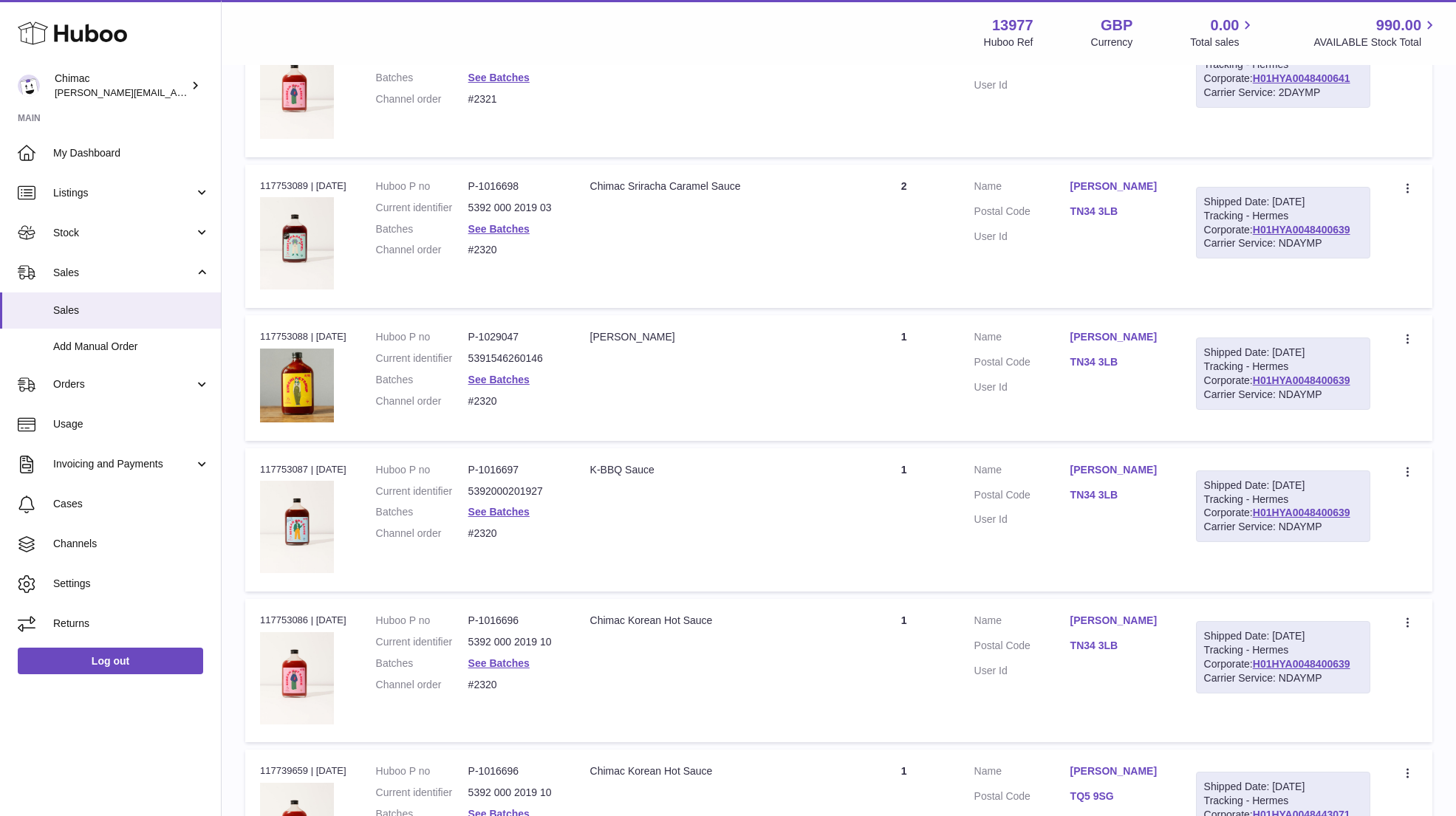
scroll to position [1186, 0]
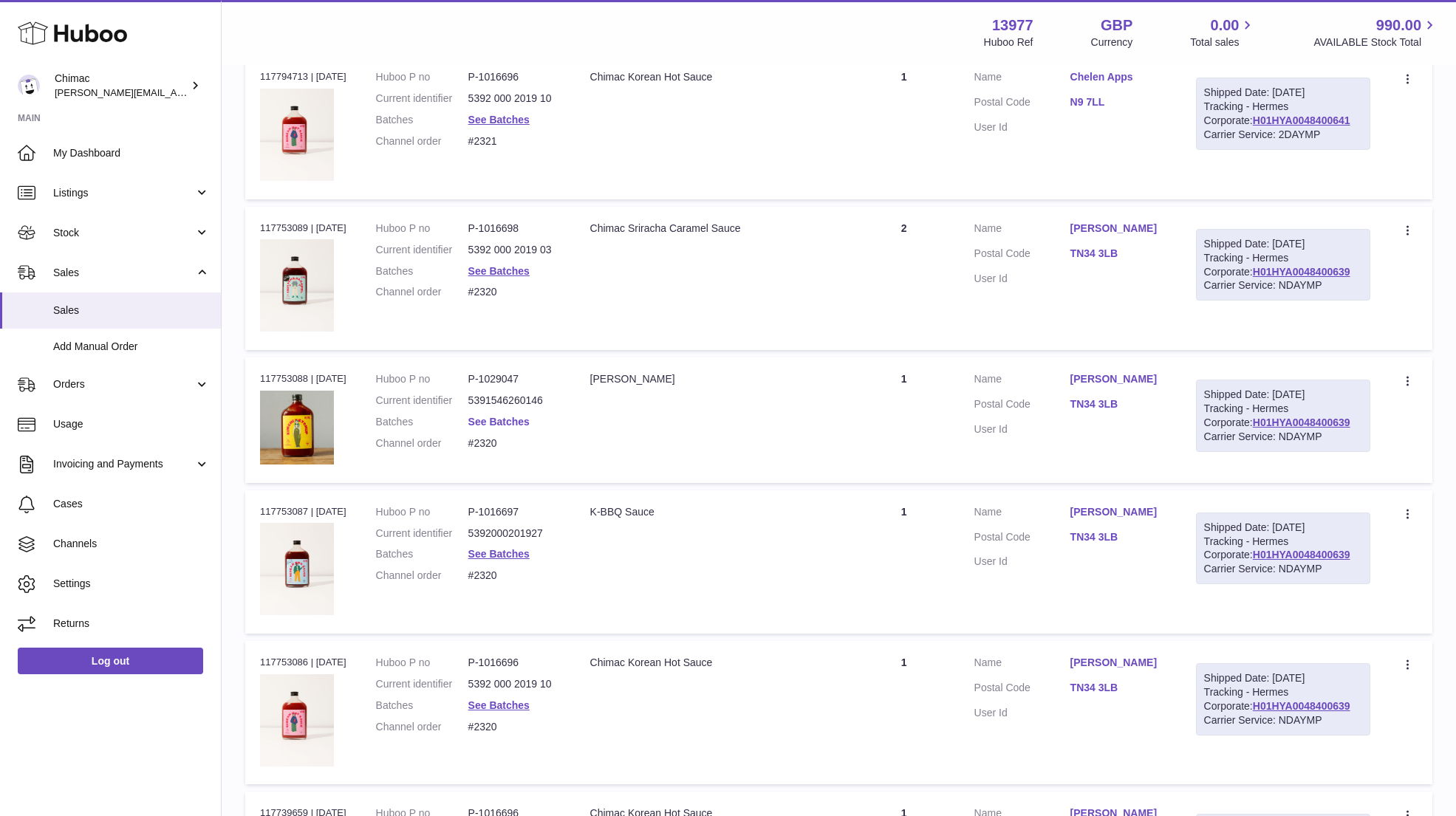
click at [499, 422] on link "See Batches" at bounding box center [499, 421] width 61 height 12
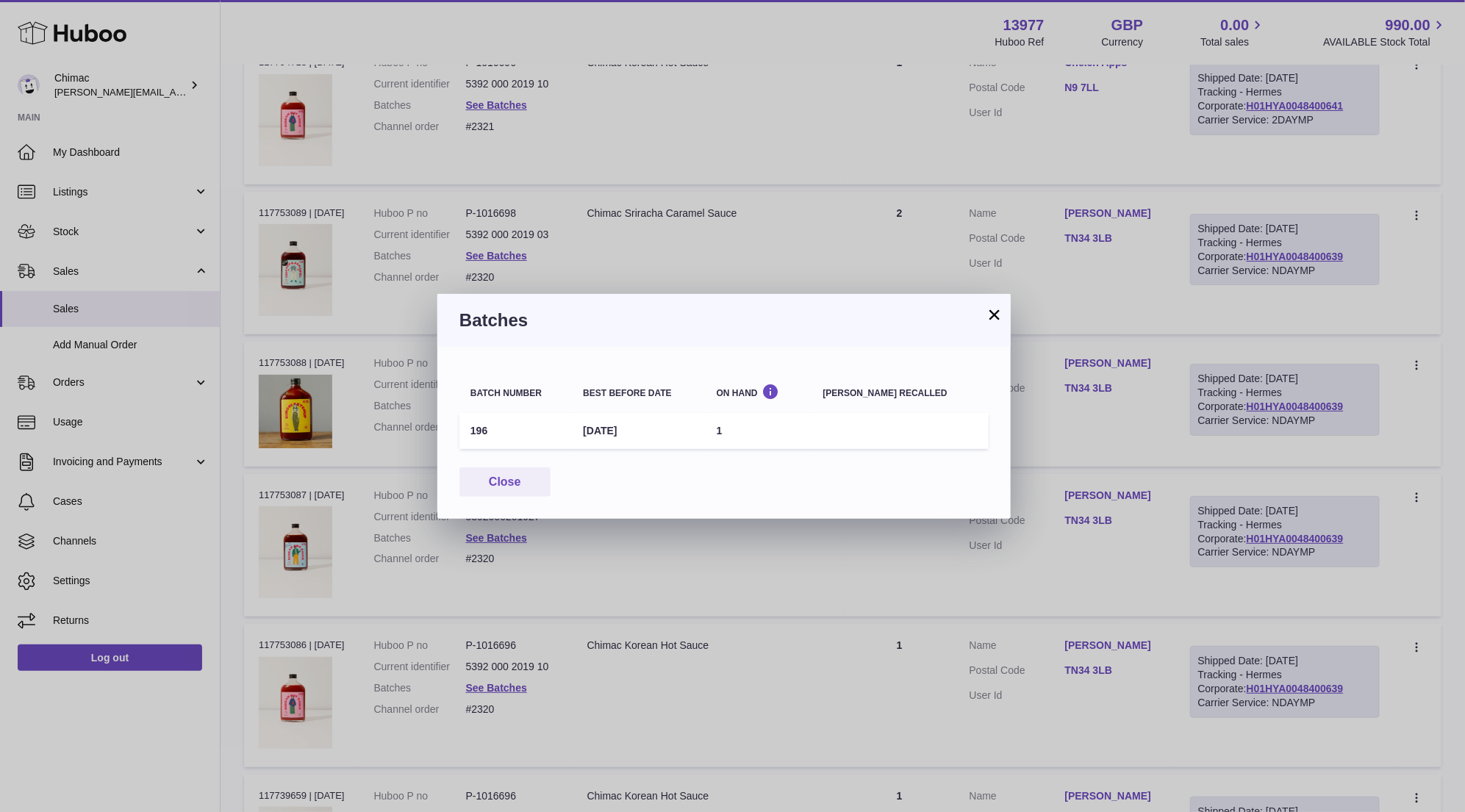
click at [991, 314] on button "×" at bounding box center [994, 314] width 18 height 18
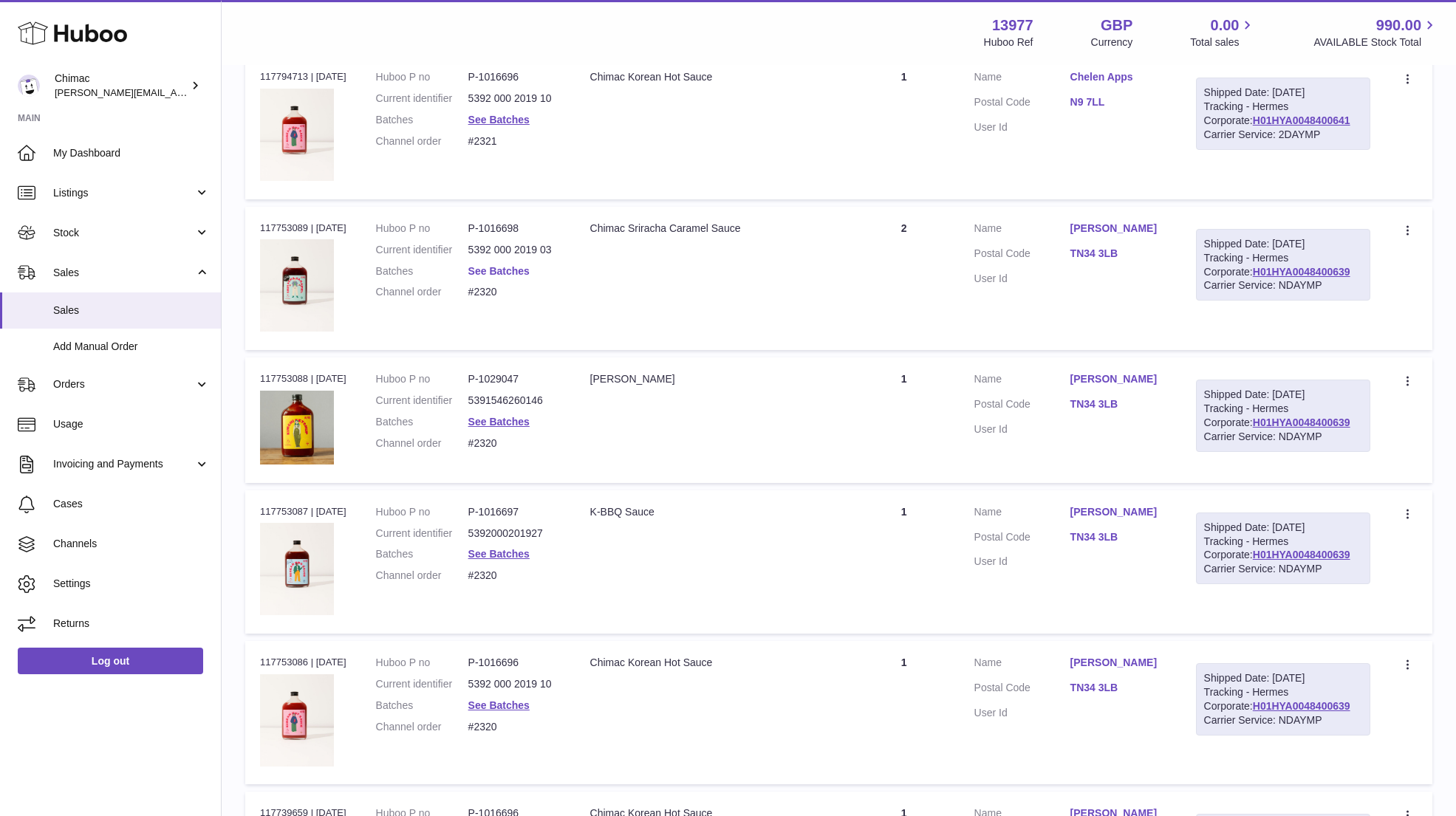
click at [519, 271] on link "See Batches" at bounding box center [499, 271] width 61 height 12
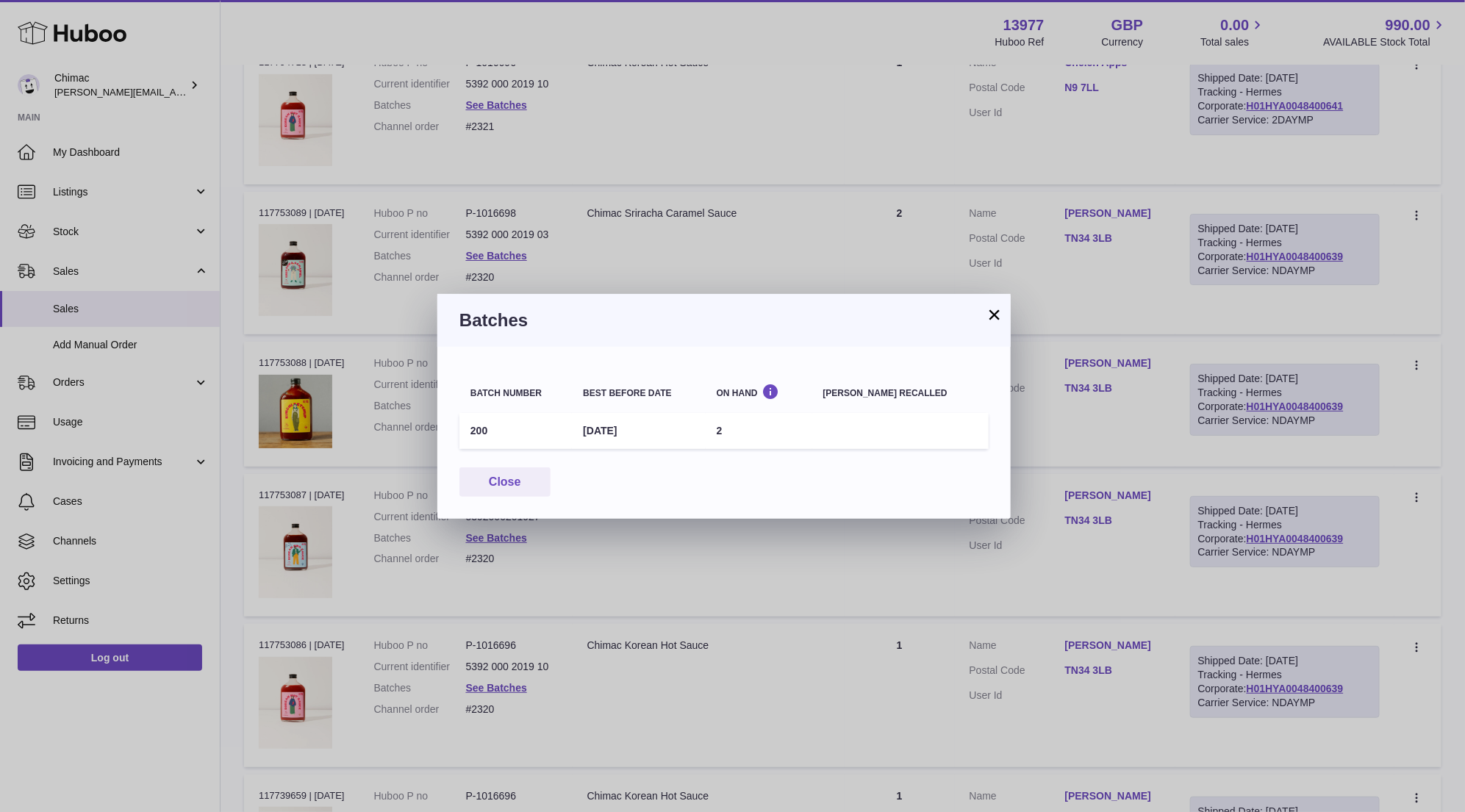
click at [991, 311] on button "×" at bounding box center [994, 314] width 18 height 18
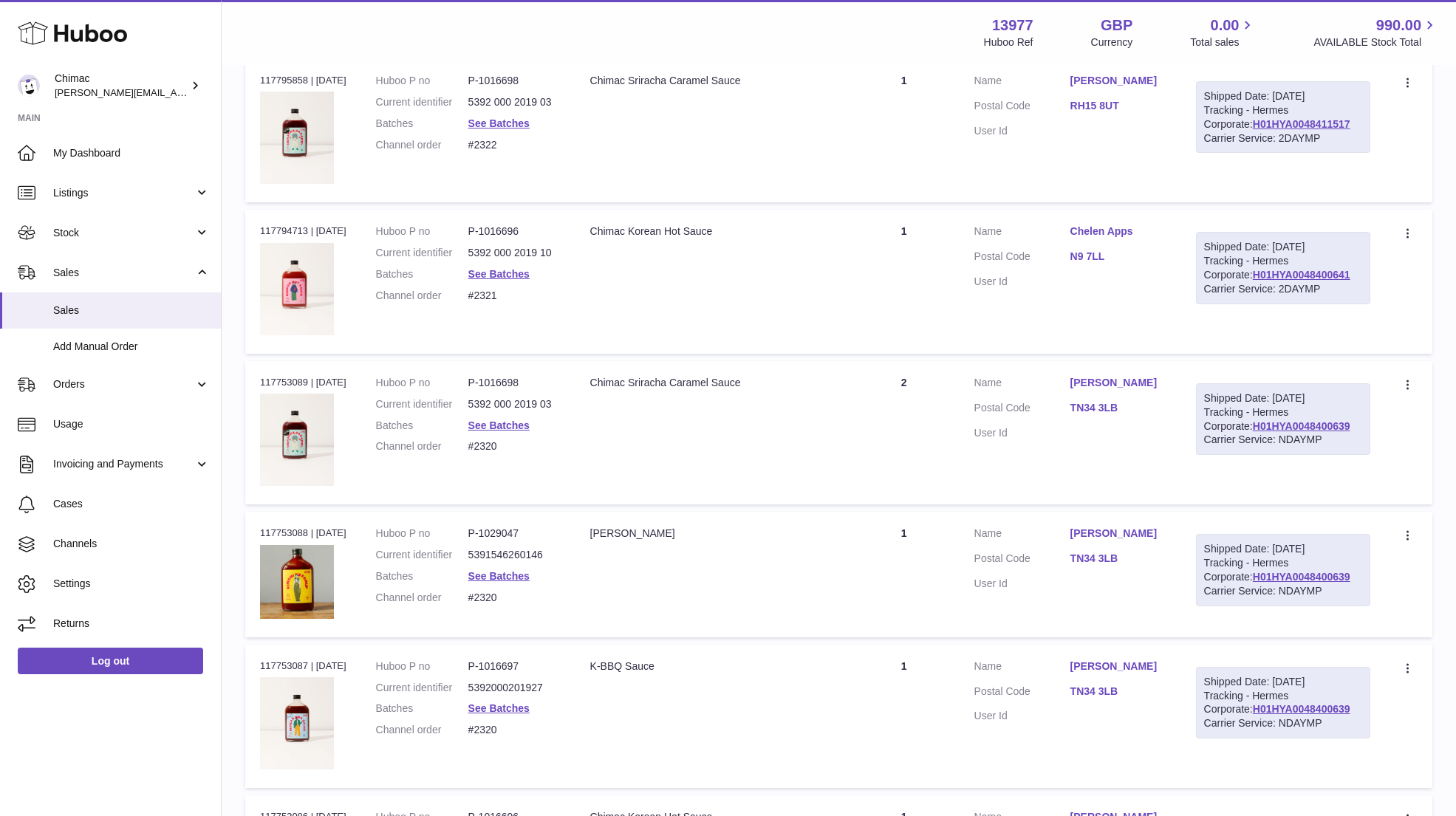
scroll to position [965, 0]
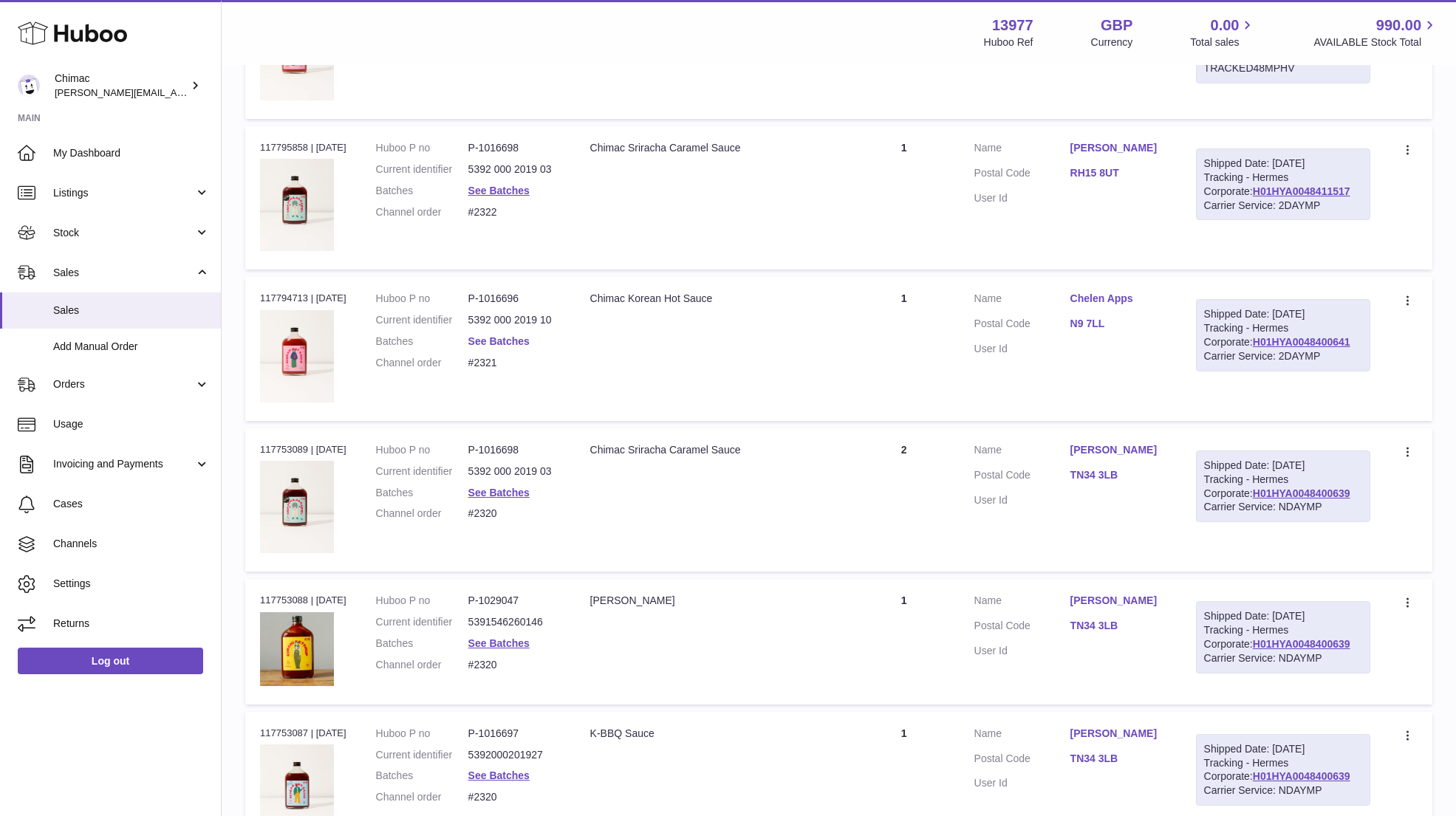
click at [506, 337] on link "See Batches" at bounding box center [499, 341] width 61 height 12
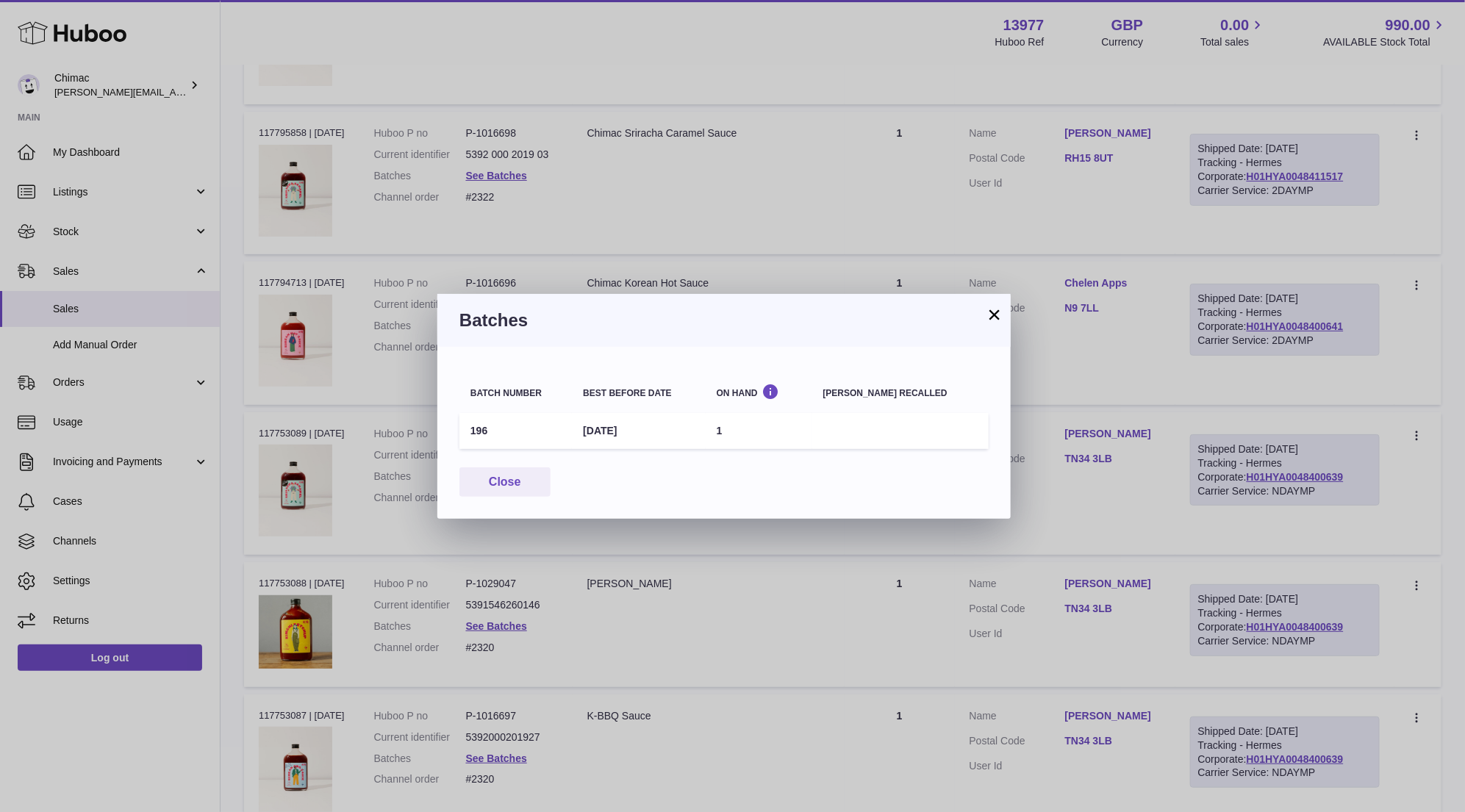
click at [991, 314] on button "×" at bounding box center [994, 314] width 18 height 18
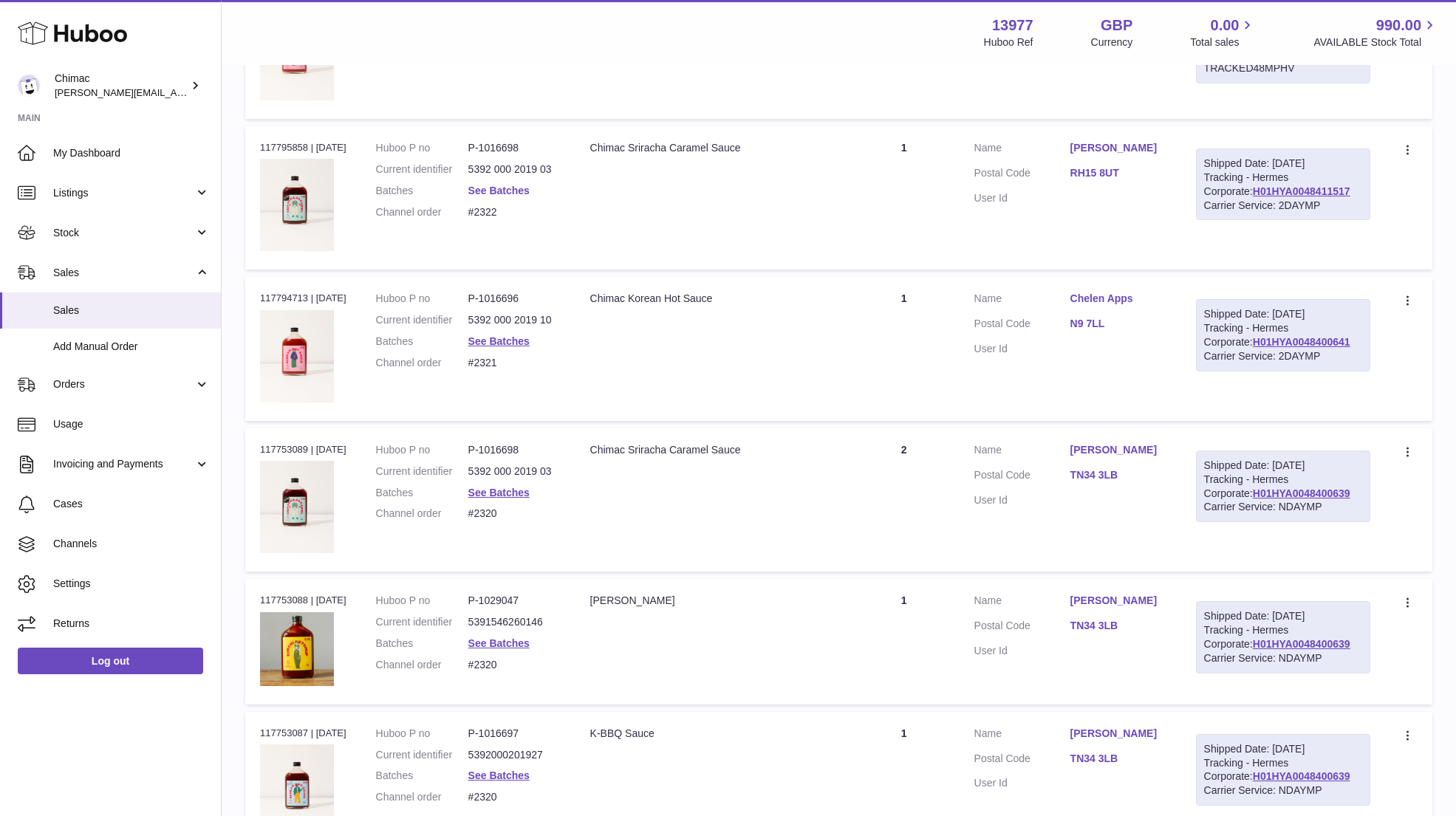
click at [509, 190] on link "See Batches" at bounding box center [499, 190] width 61 height 12
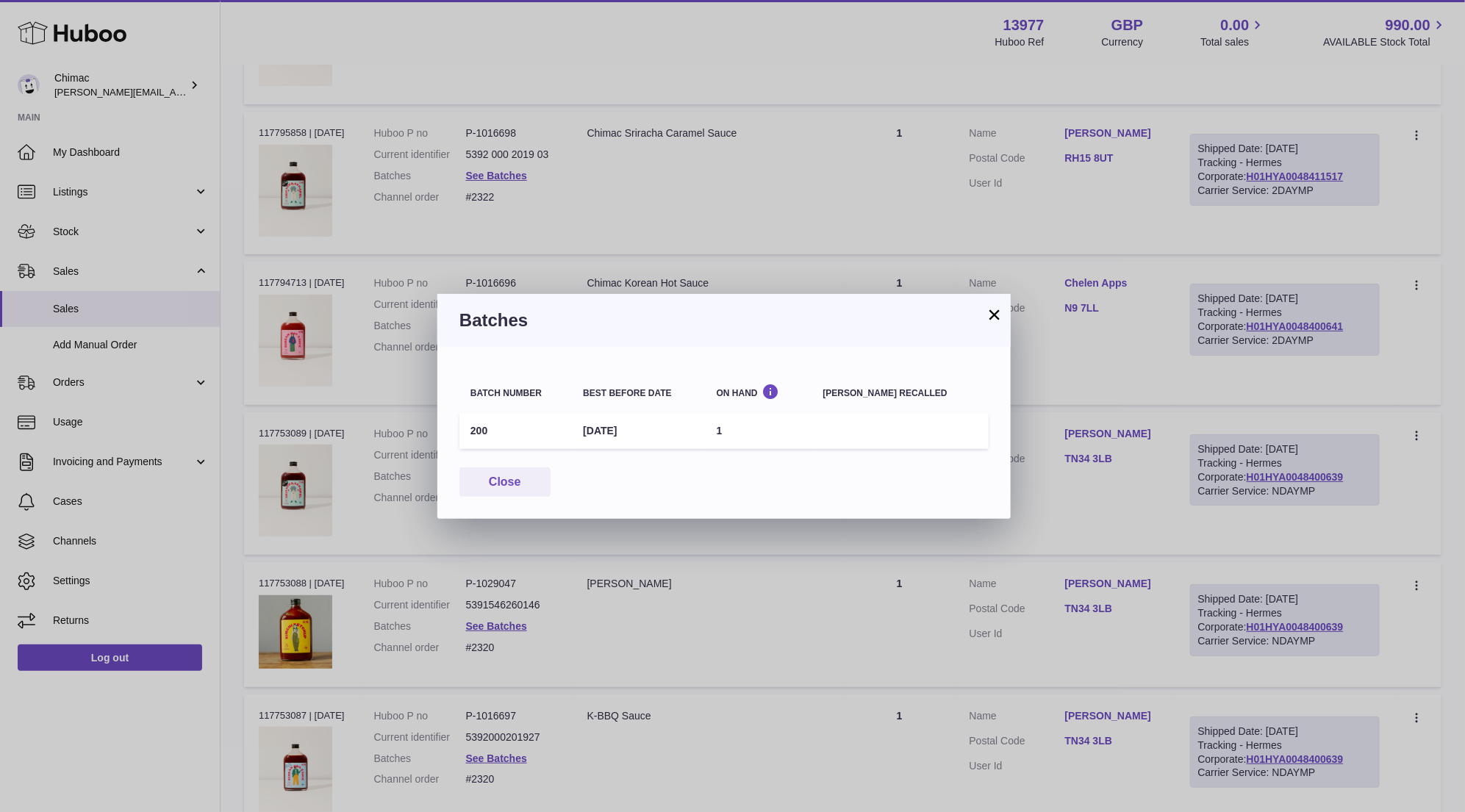
click at [992, 315] on button "×" at bounding box center [994, 314] width 18 height 18
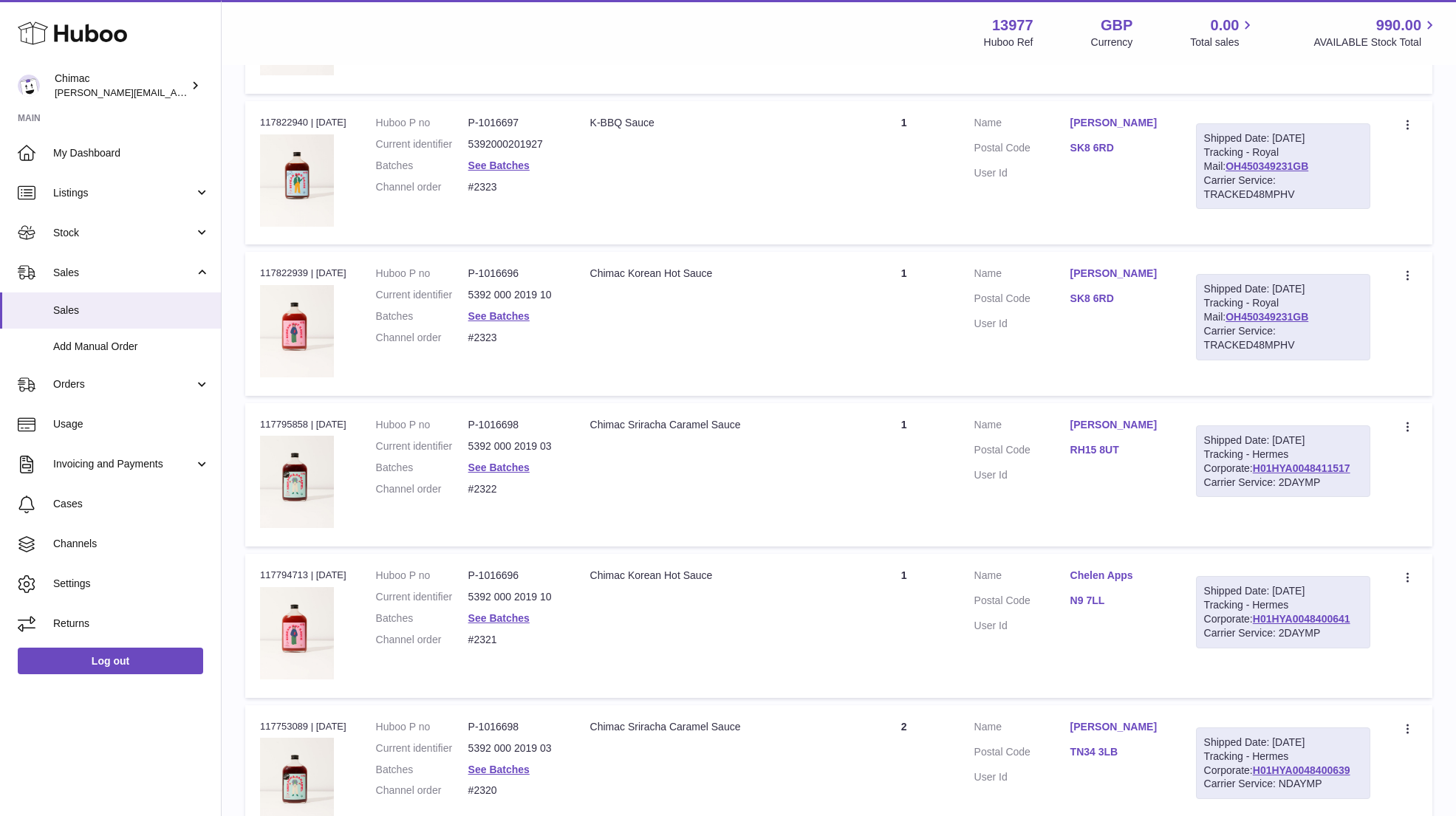
scroll to position [655, 0]
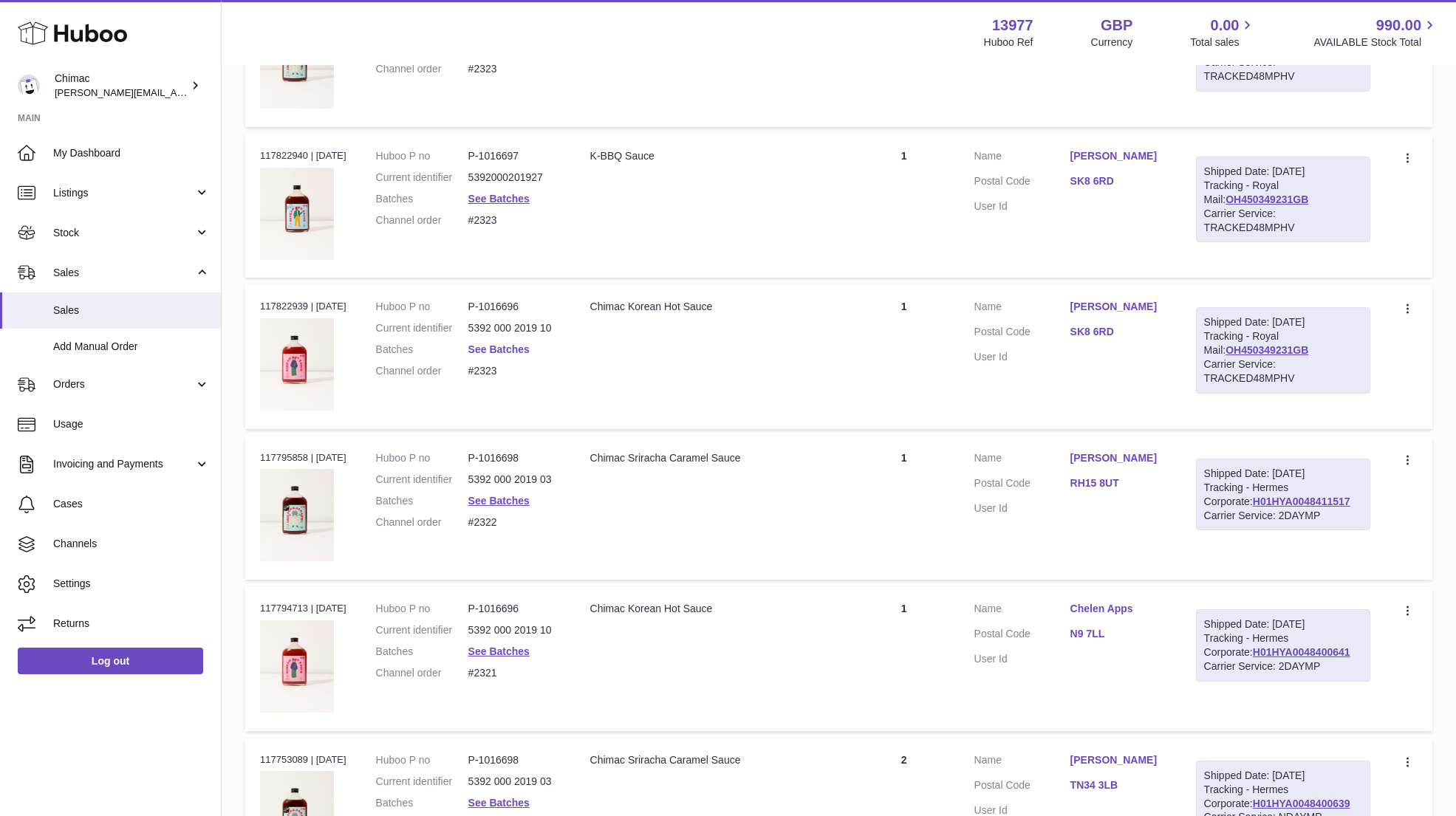
click at [502, 348] on link "See Batches" at bounding box center [499, 349] width 61 height 12
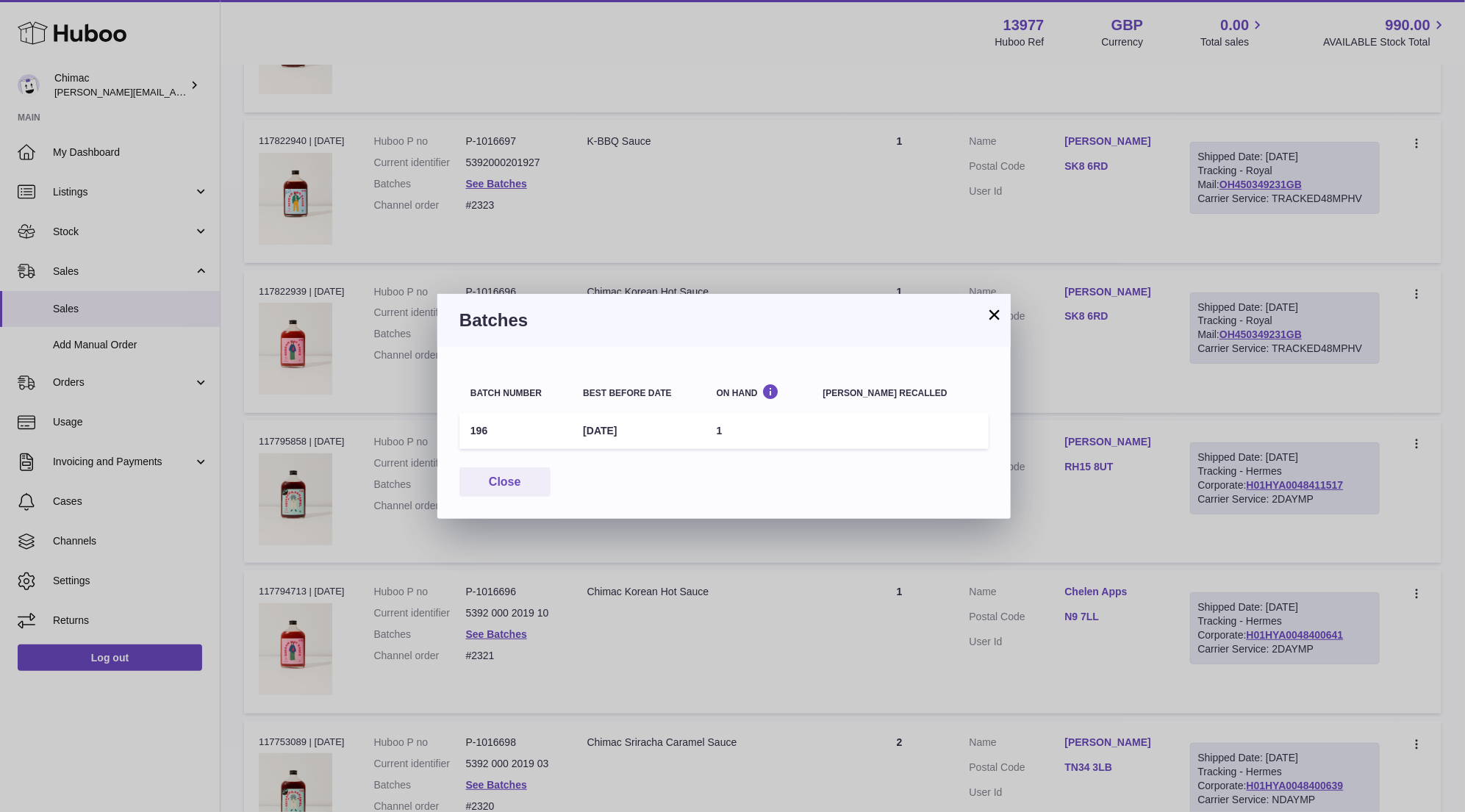
click at [997, 314] on button "×" at bounding box center [994, 314] width 18 height 18
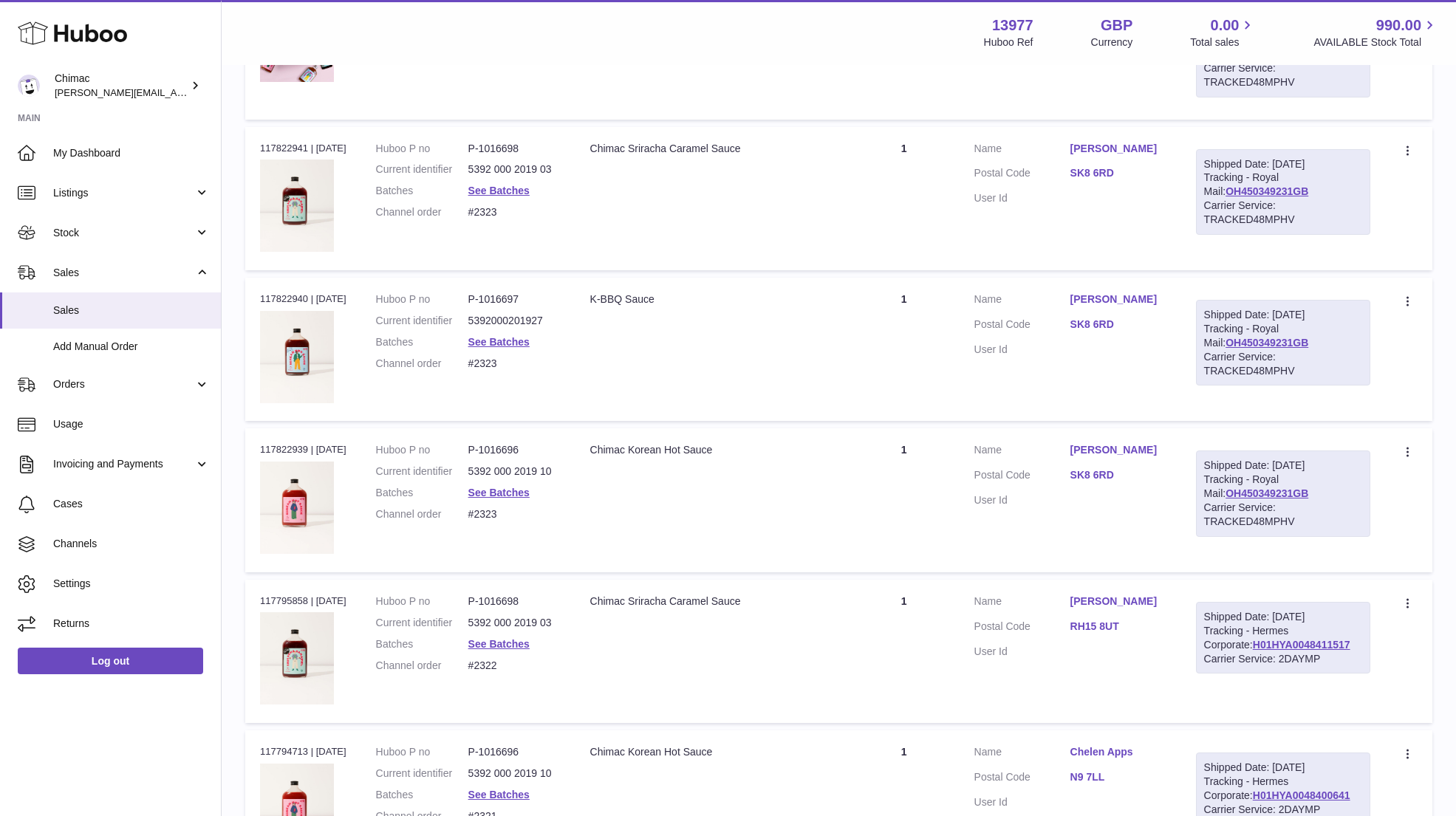
scroll to position [433, 0]
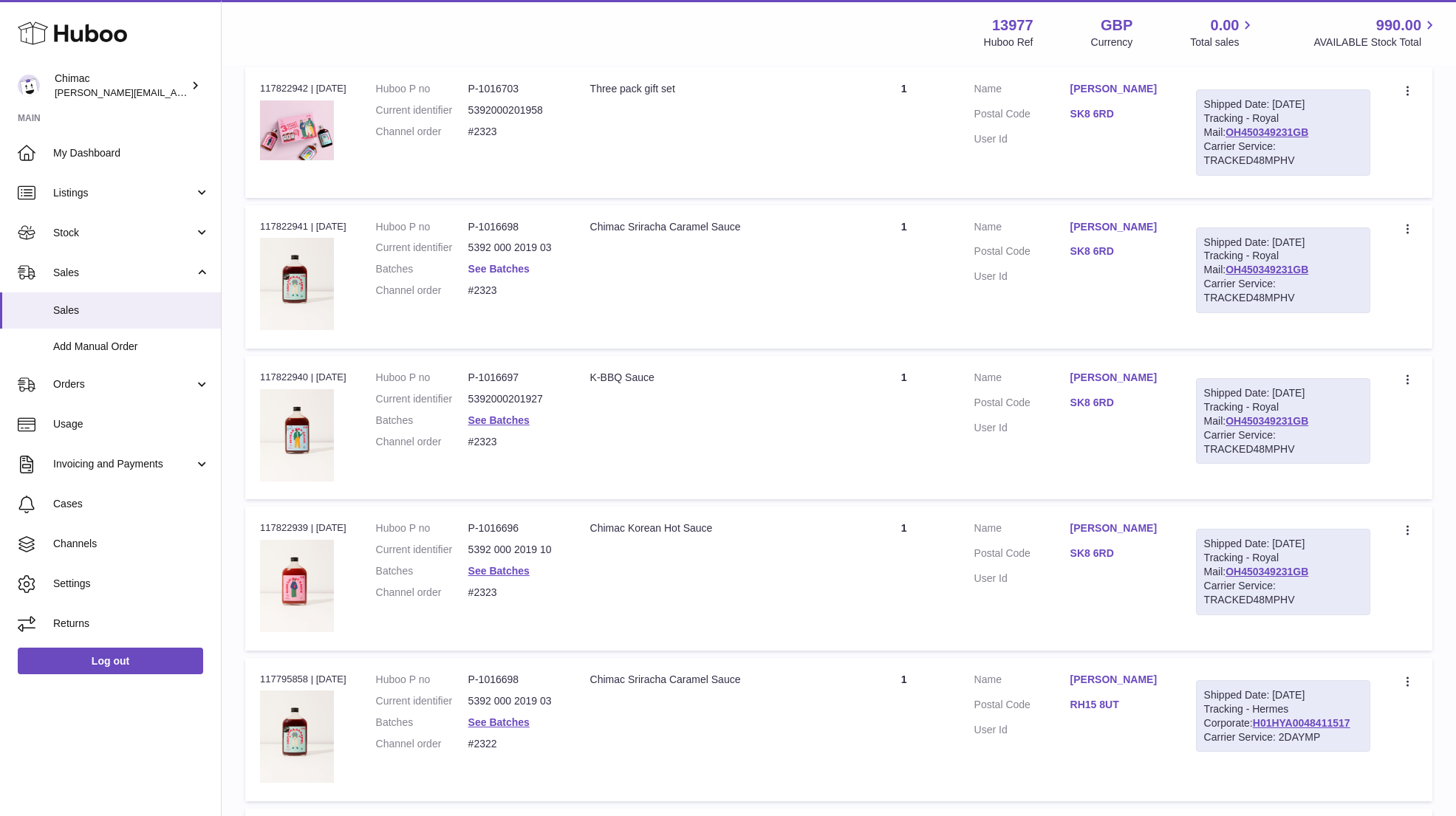
click at [501, 266] on link "See Batches" at bounding box center [499, 268] width 61 height 12
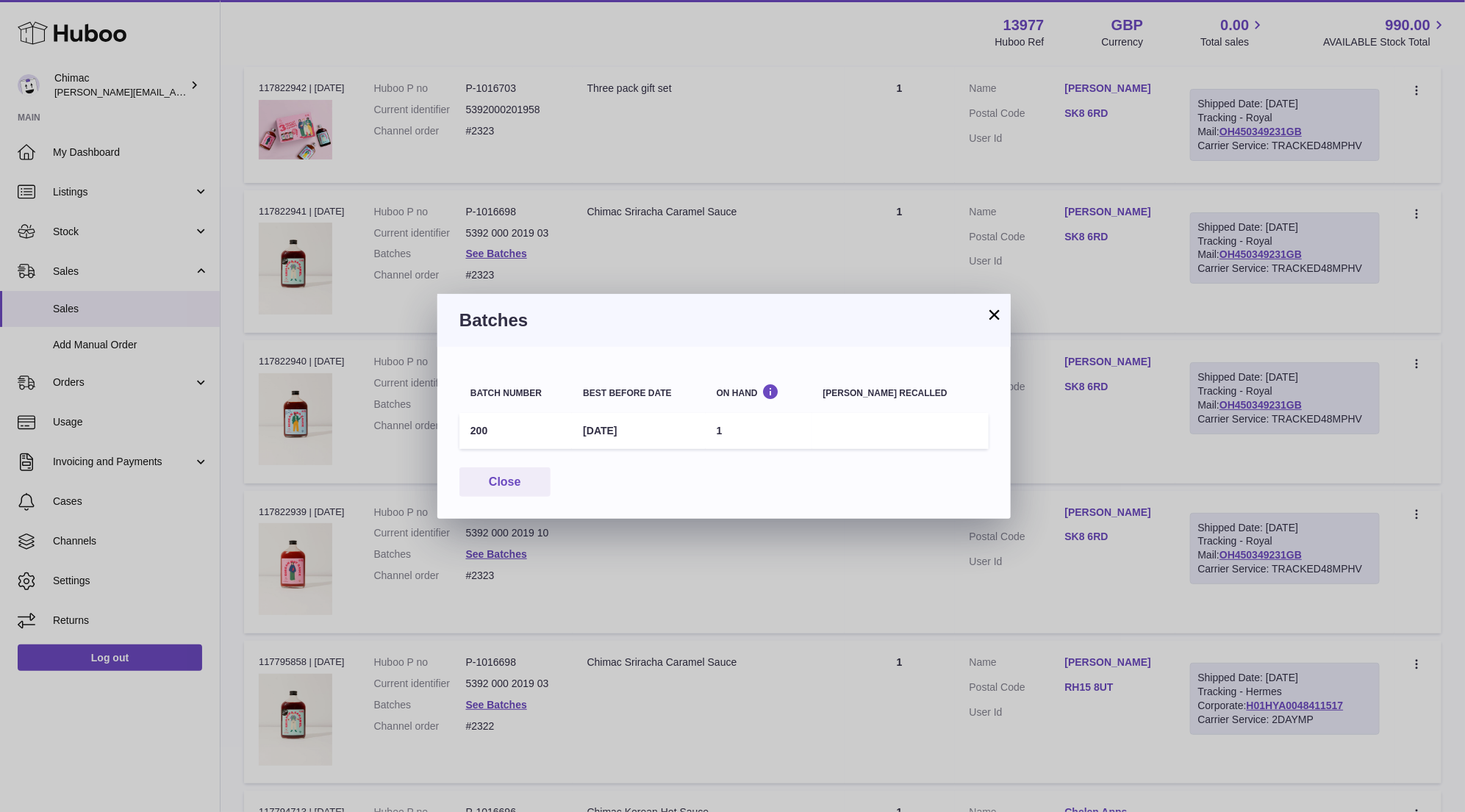
click at [986, 315] on button "×" at bounding box center [994, 314] width 18 height 18
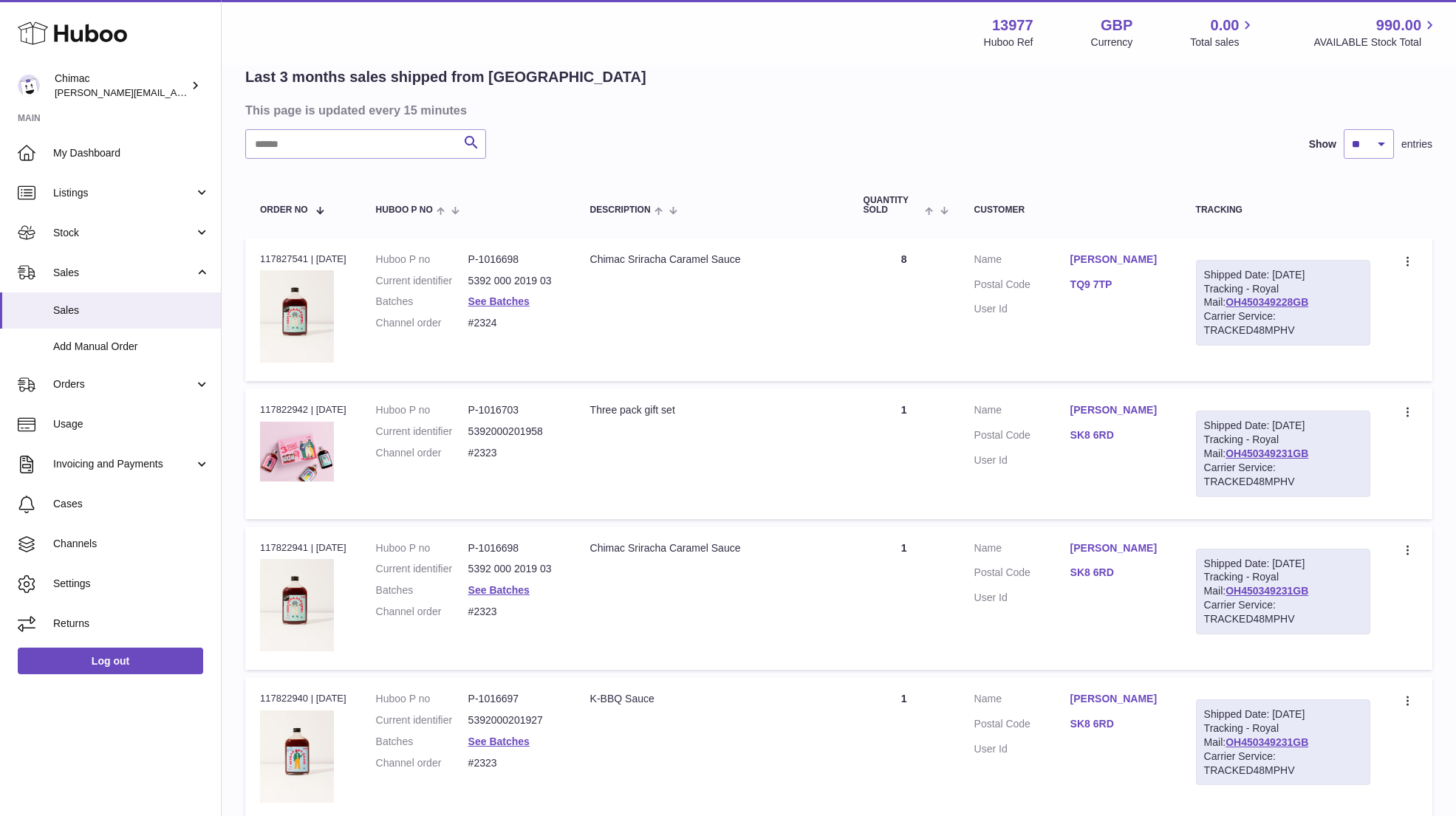
scroll to position [79, 0]
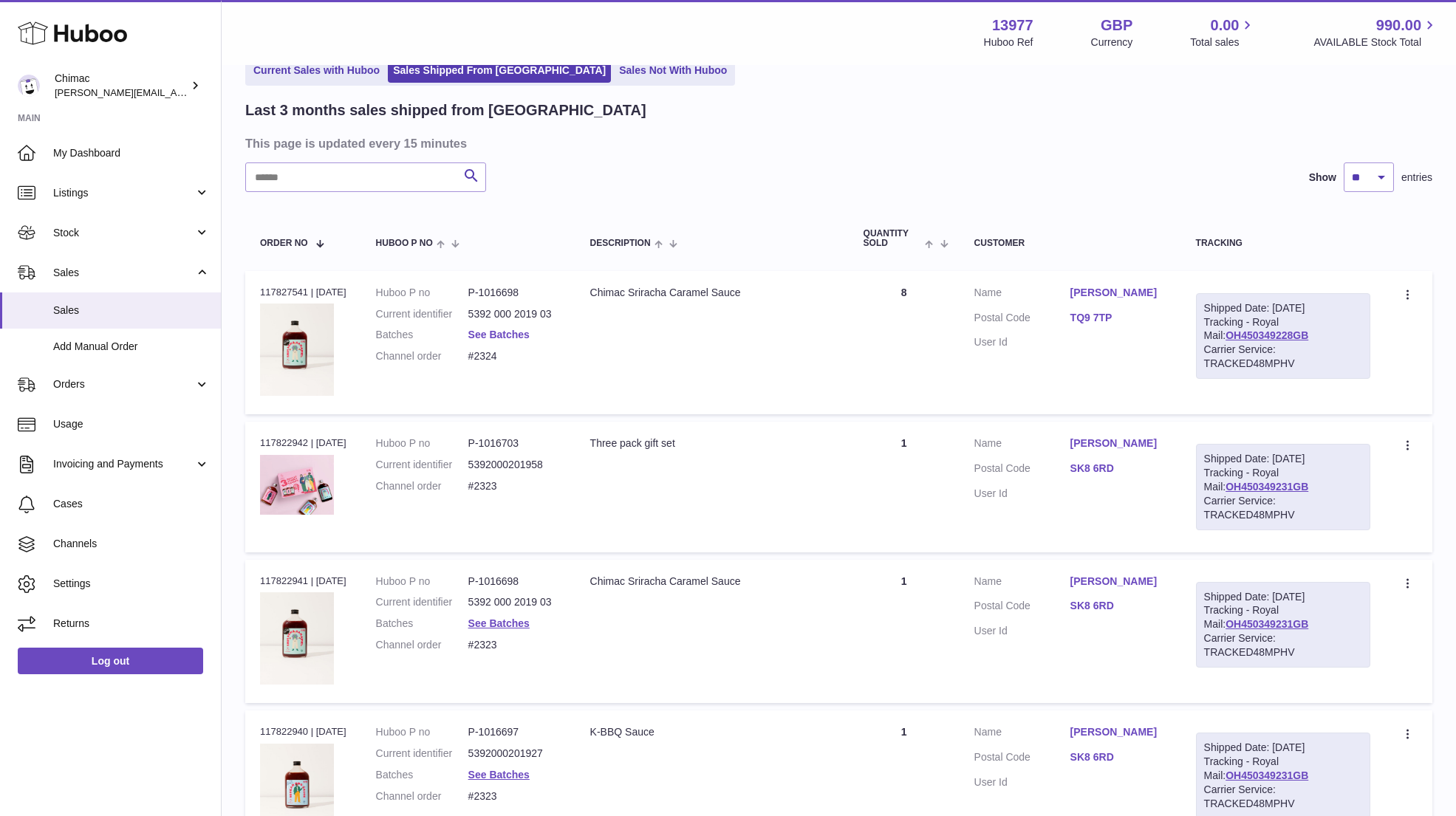
click at [503, 333] on link "See Batches" at bounding box center [499, 334] width 61 height 12
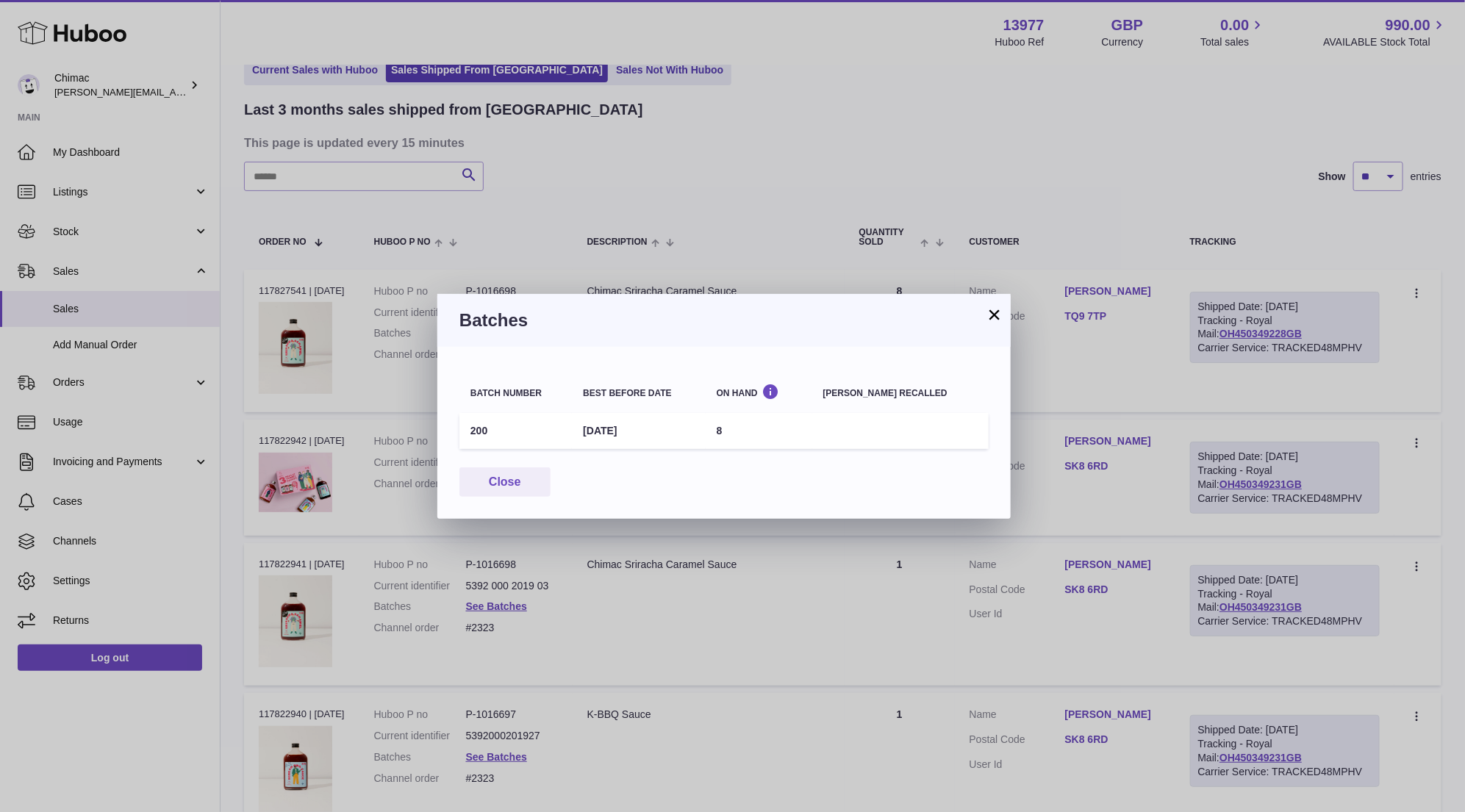
click at [995, 308] on button "×" at bounding box center [994, 314] width 18 height 18
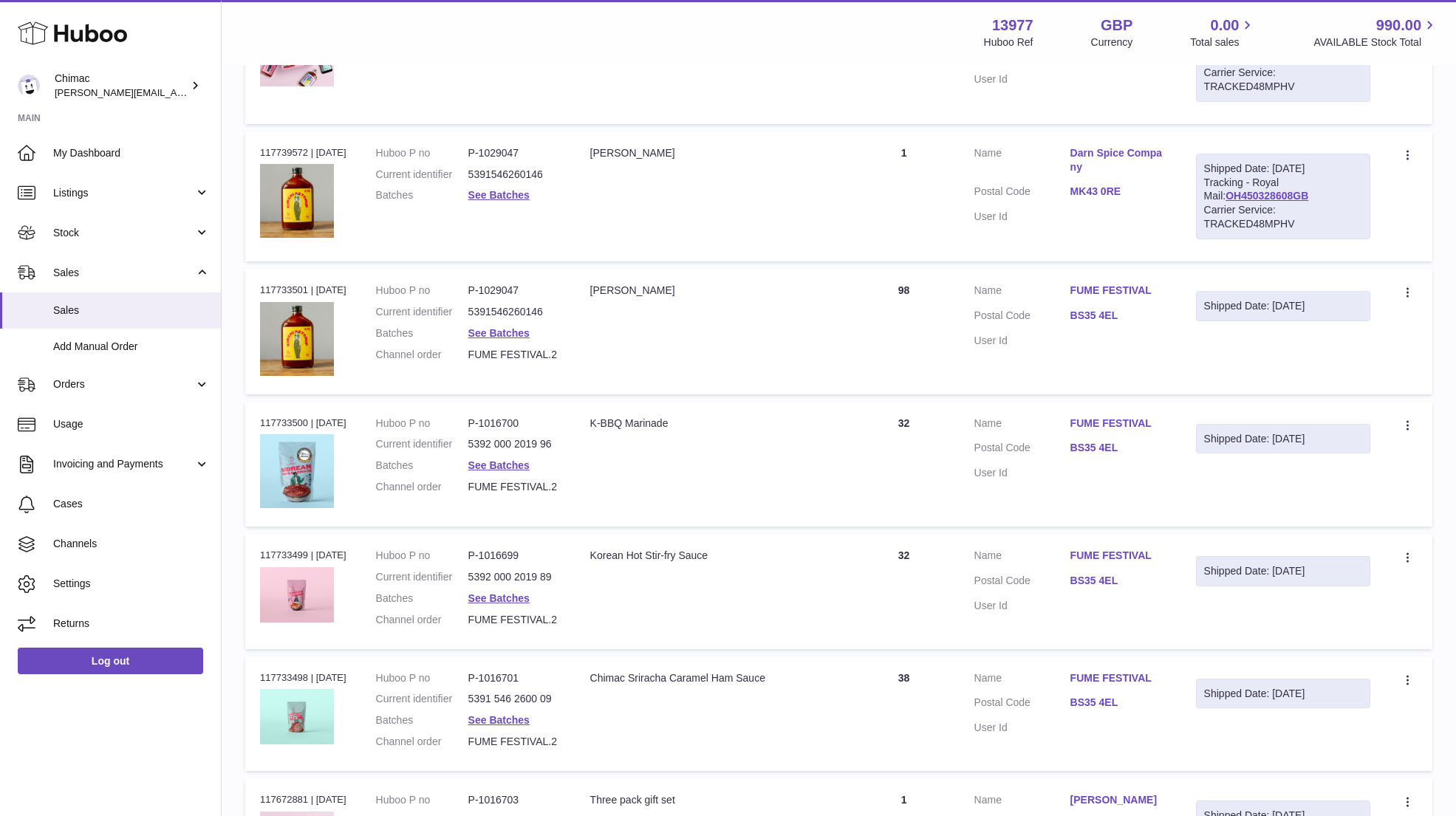
scroll to position [4865, 0]
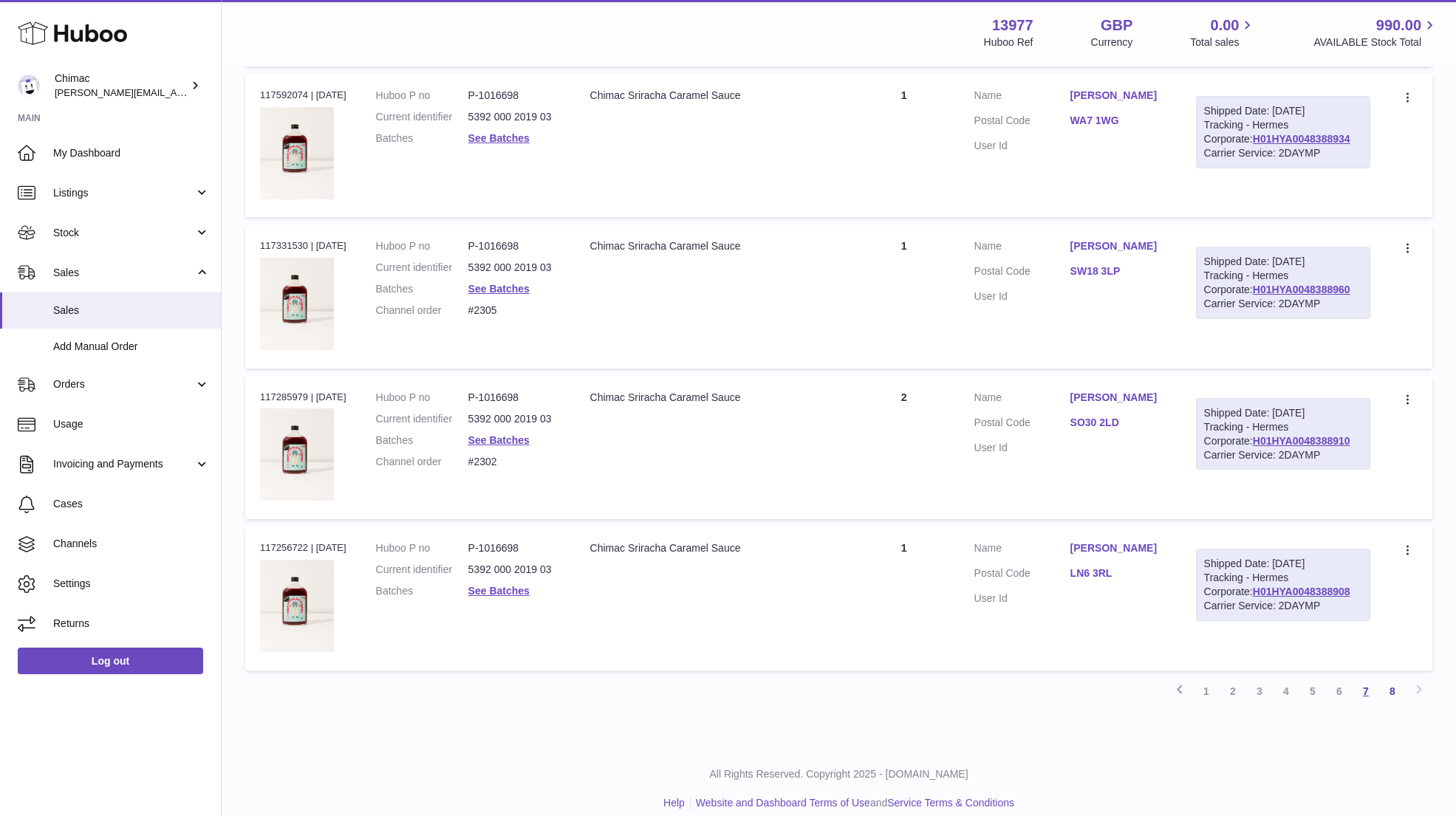
click at [1363, 678] on link "7" at bounding box center [1365, 691] width 27 height 27
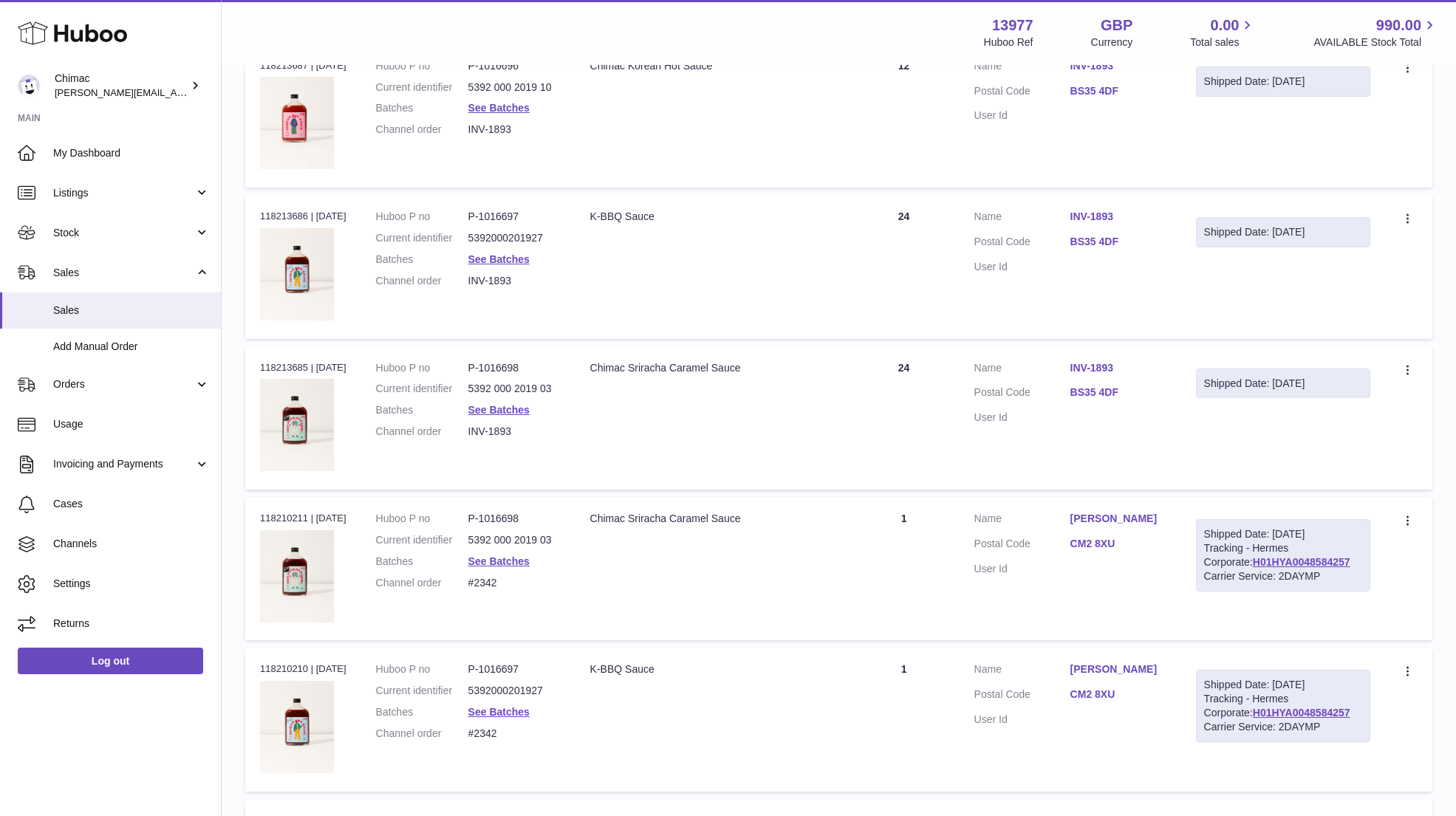
scroll to position [7017, 0]
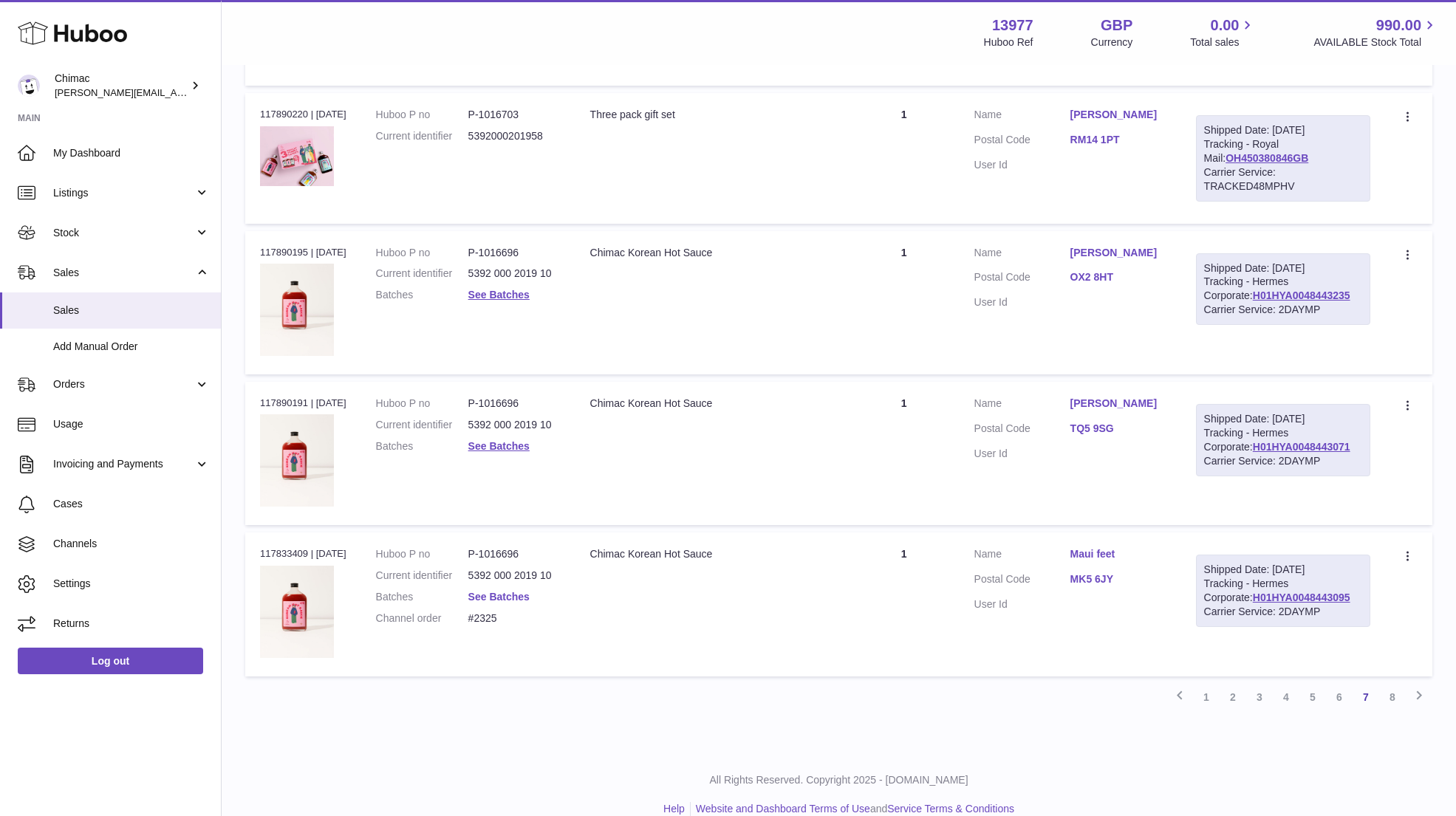
click at [504, 591] on link "See Batches" at bounding box center [499, 596] width 61 height 12
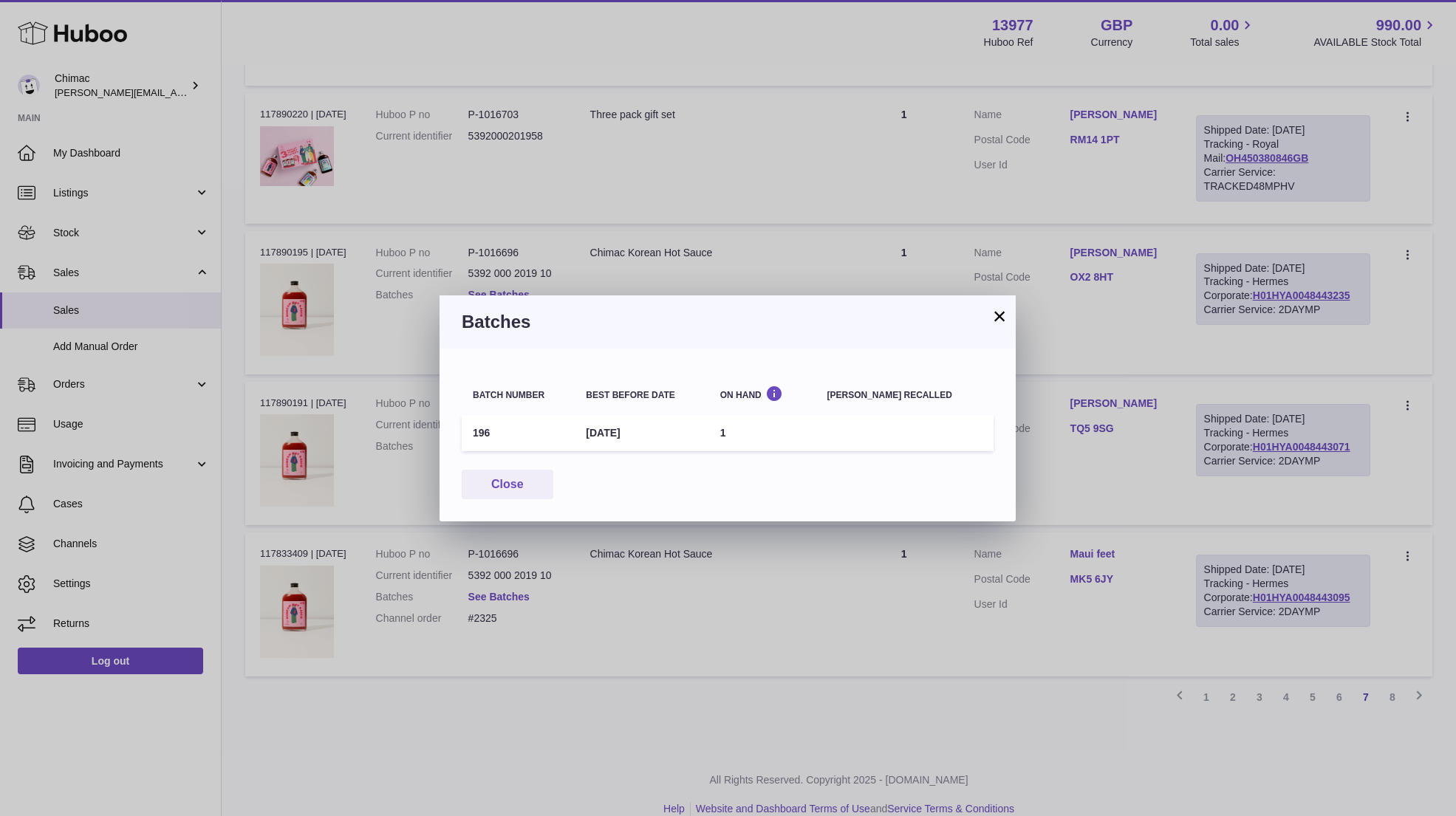
scroll to position [6895, 0]
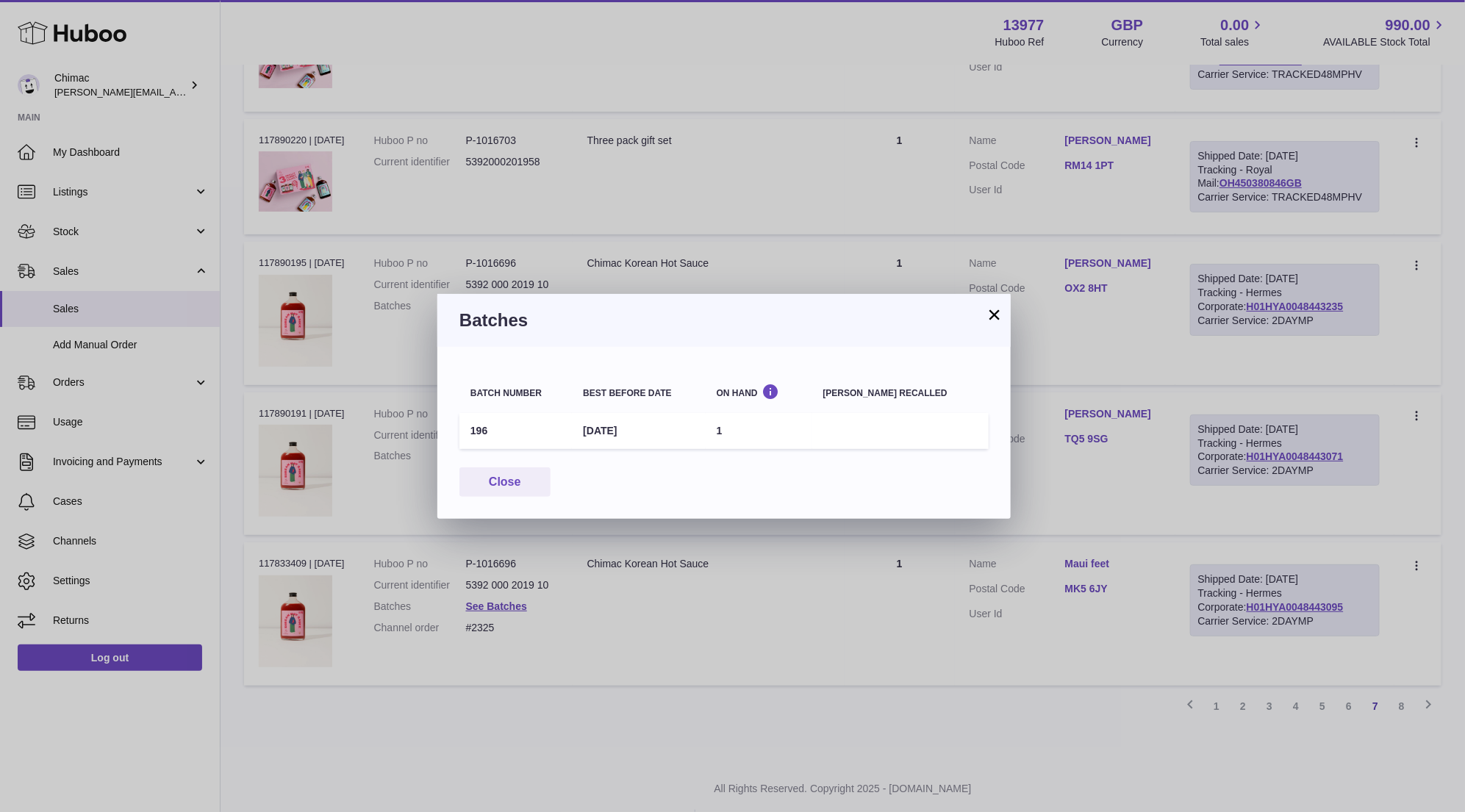
click at [989, 309] on button "×" at bounding box center [994, 314] width 18 height 18
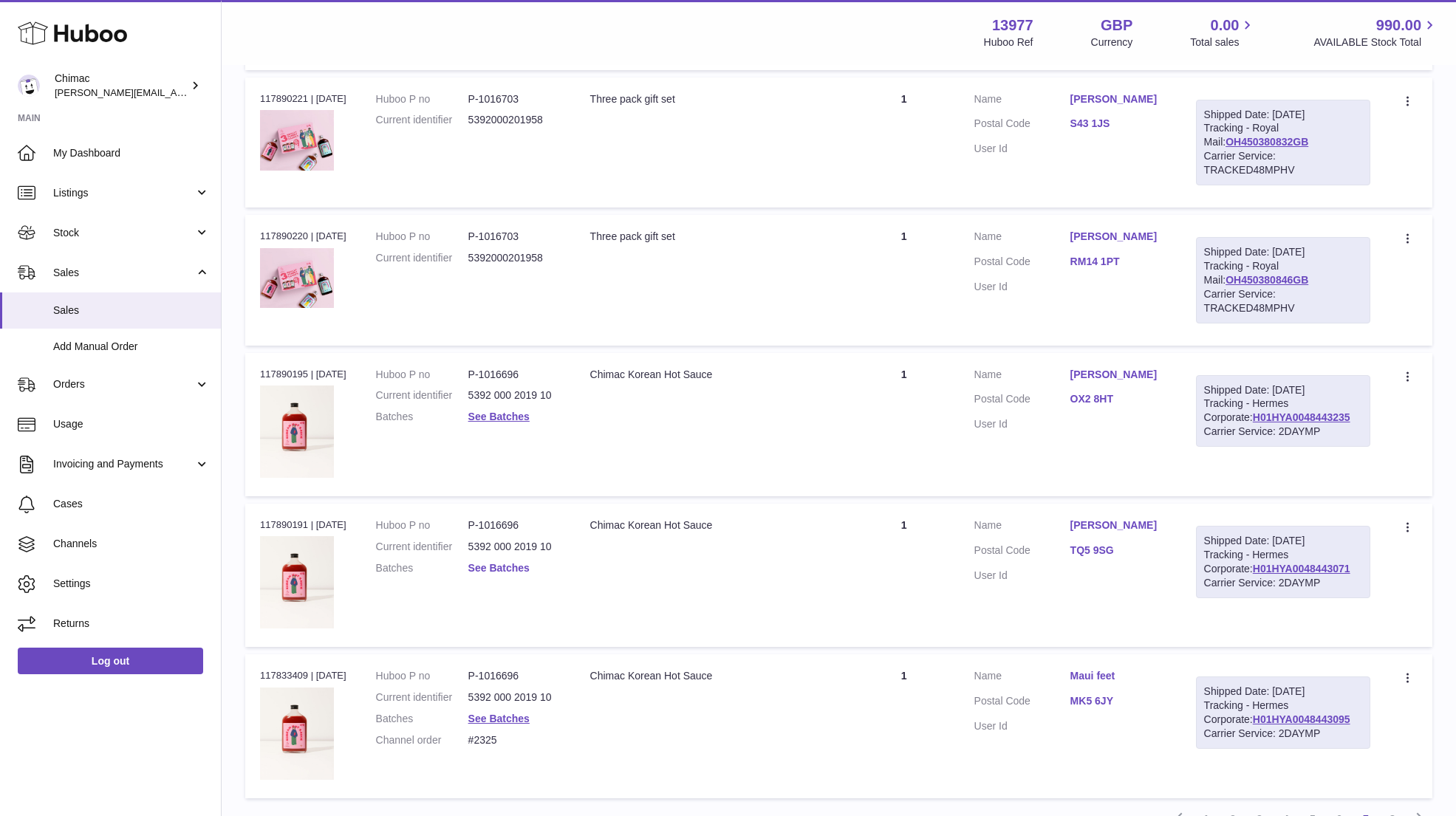
click at [509, 562] on link "See Batches" at bounding box center [499, 568] width 61 height 12
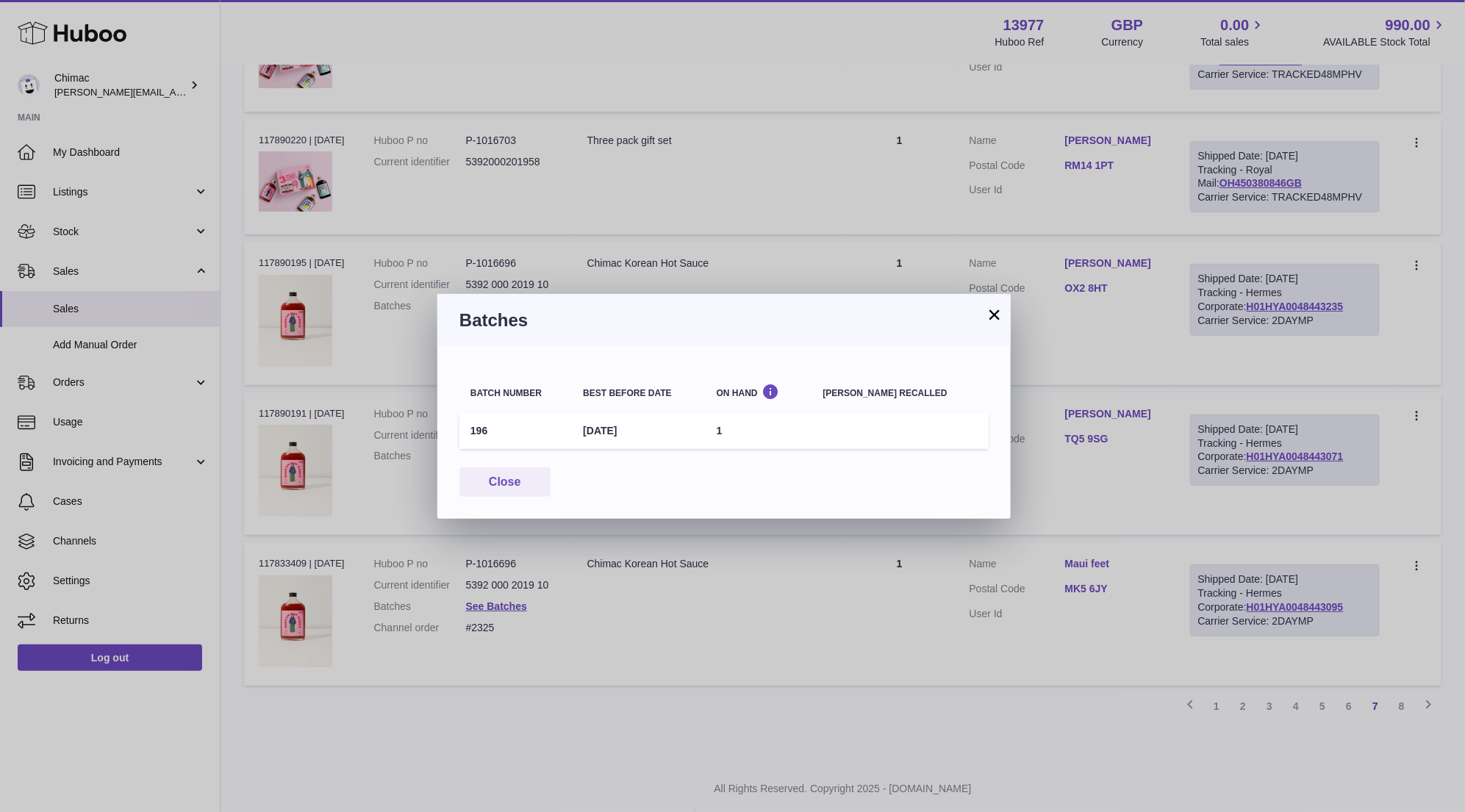
click at [988, 315] on button "×" at bounding box center [994, 314] width 18 height 18
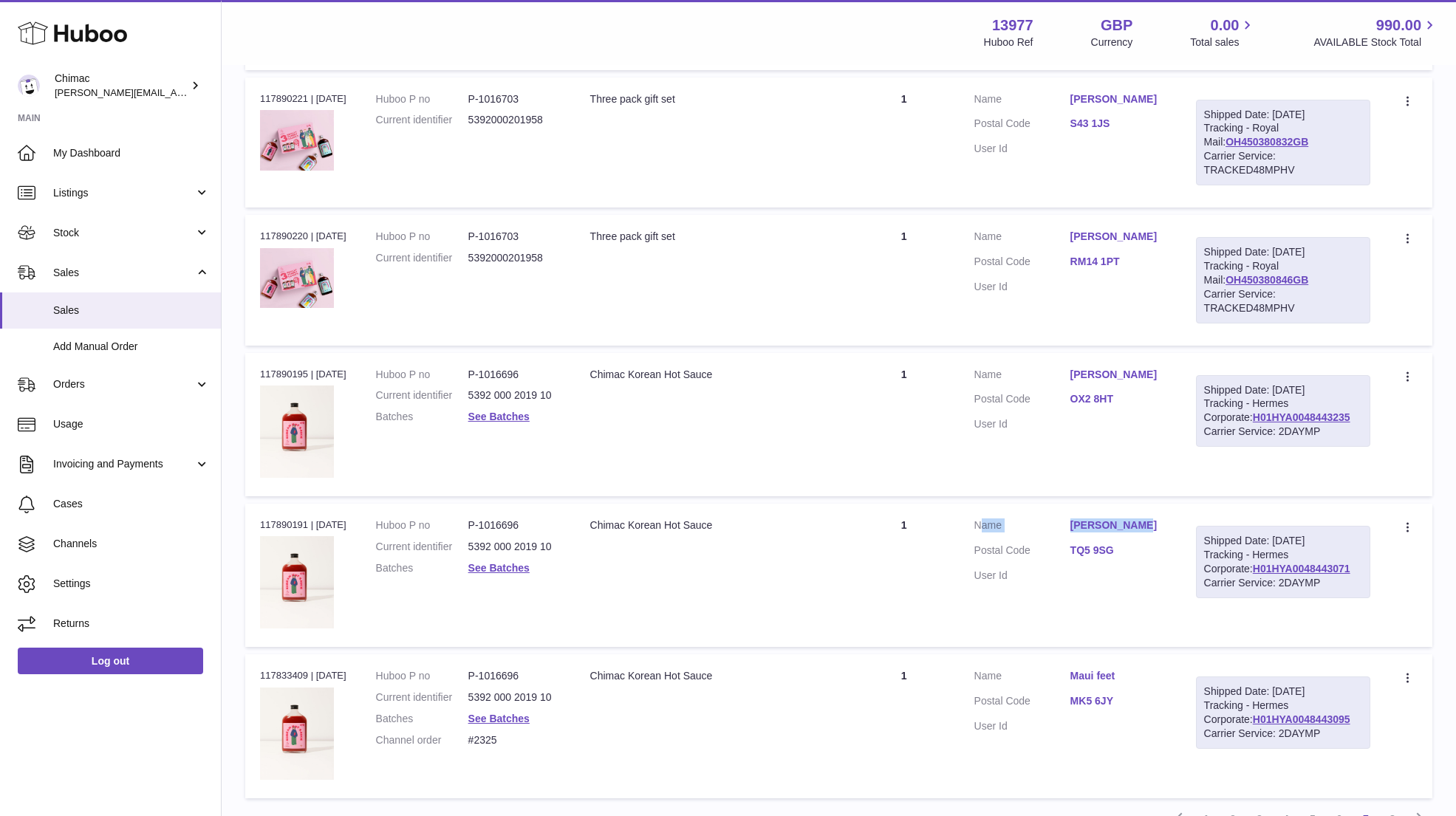
drag, startPoint x: 1050, startPoint y: 491, endPoint x: 1159, endPoint y: 502, distance: 109.6
click at [1160, 504] on td "Customer Name Rachel Hobbs Postal Code TQ5 9SG User Id" at bounding box center [1070, 575] width 222 height 143
click at [529, 562] on link "See Batches" at bounding box center [499, 568] width 61 height 12
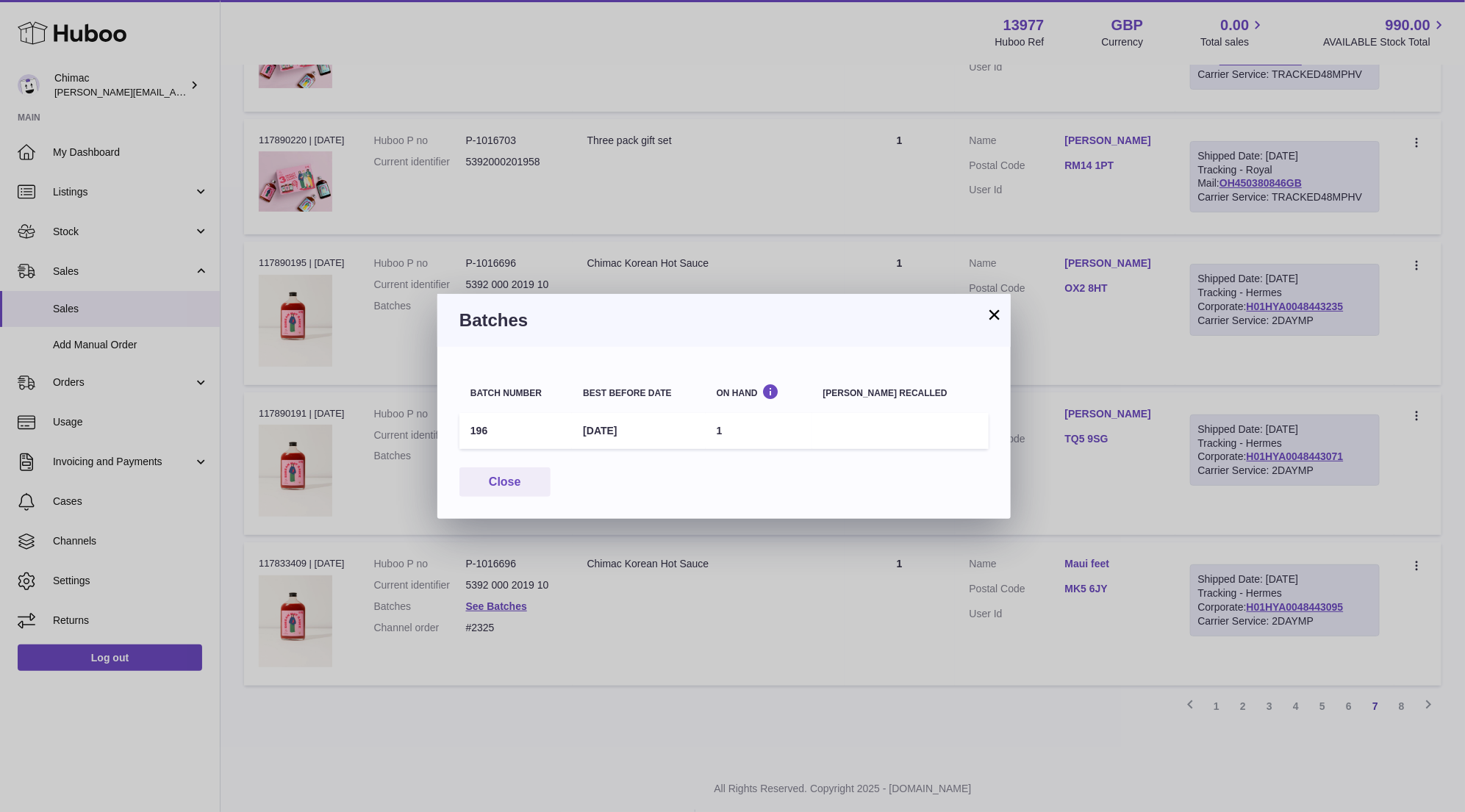
click at [477, 427] on td "196" at bounding box center [515, 430] width 112 height 36
click at [983, 313] on h3 "Batches" at bounding box center [724, 320] width 529 height 24
click at [994, 320] on button "×" at bounding box center [994, 314] width 18 height 18
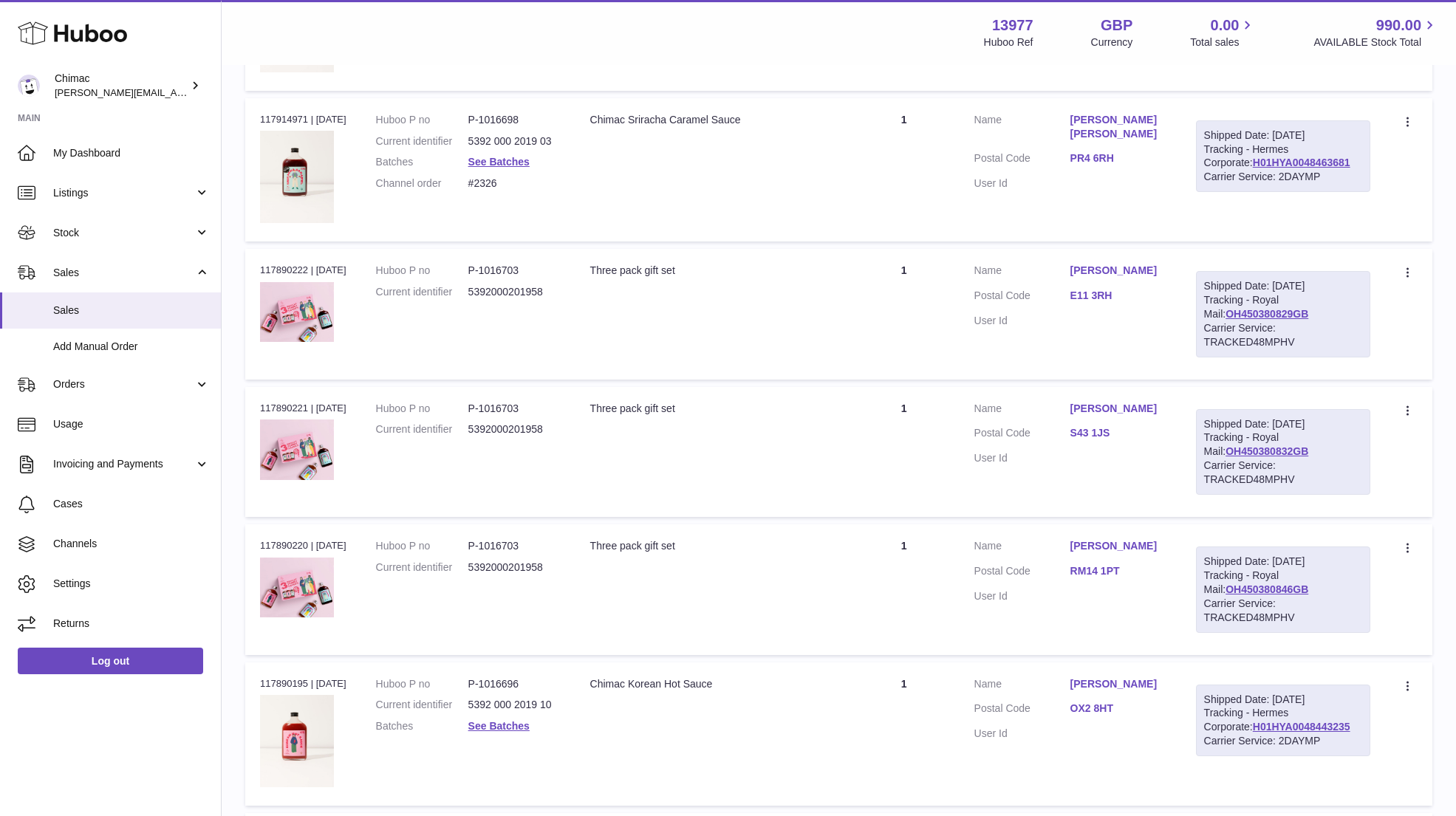
scroll to position [6585, 0]
drag, startPoint x: 1060, startPoint y: 525, endPoint x: 1165, endPoint y: 521, distance: 105.1
click at [1165, 540] on dl "Customer Name Cristal Dennis Postal Code RM14 1PT User Id" at bounding box center [1070, 575] width 192 height 71
click at [1260, 584] on link "OH450380846GB" at bounding box center [1267, 590] width 83 height 12
click at [1099, 403] on link "Gosia Rusin" at bounding box center [1118, 410] width 96 height 14
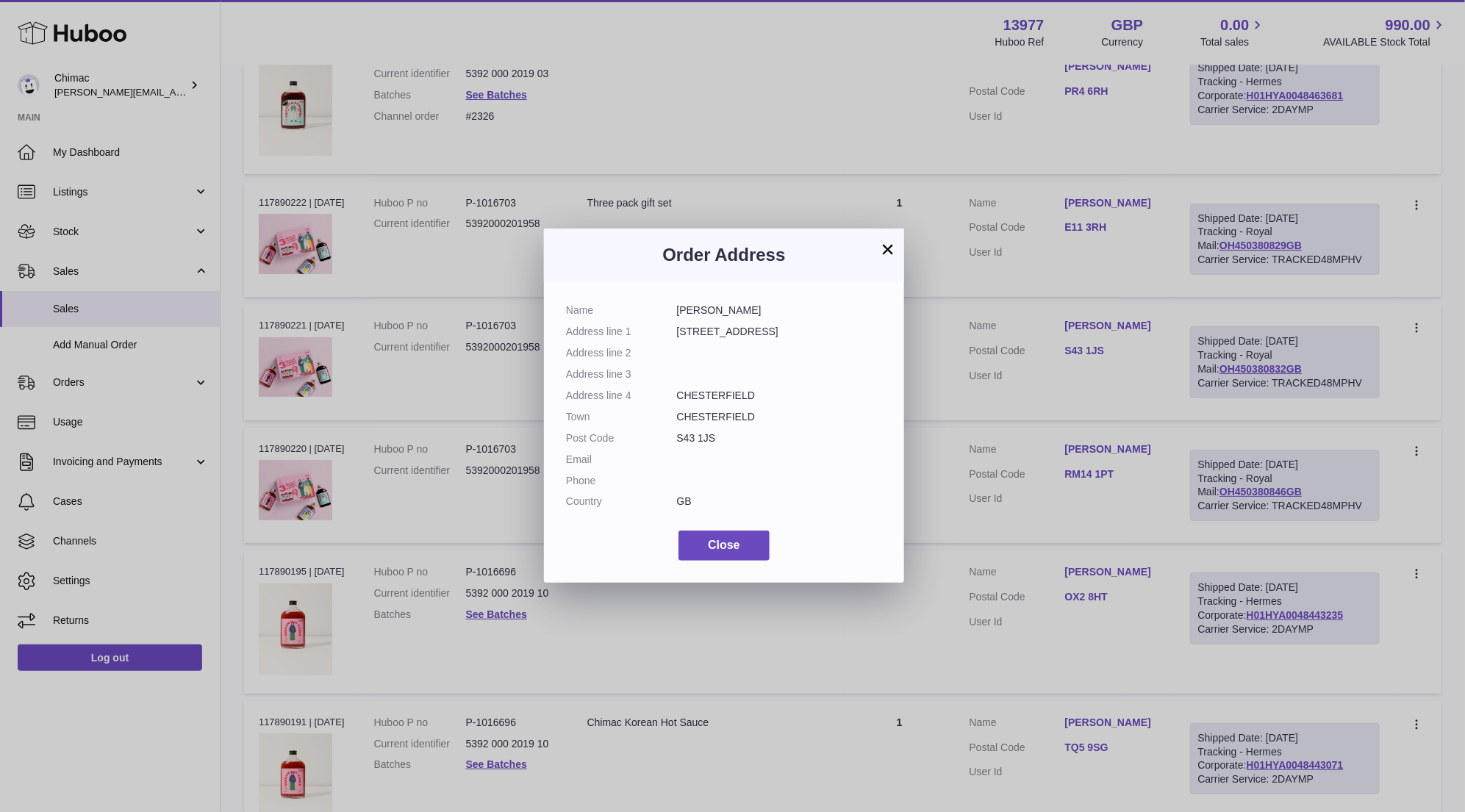
click at [888, 246] on button "×" at bounding box center [887, 249] width 18 height 18
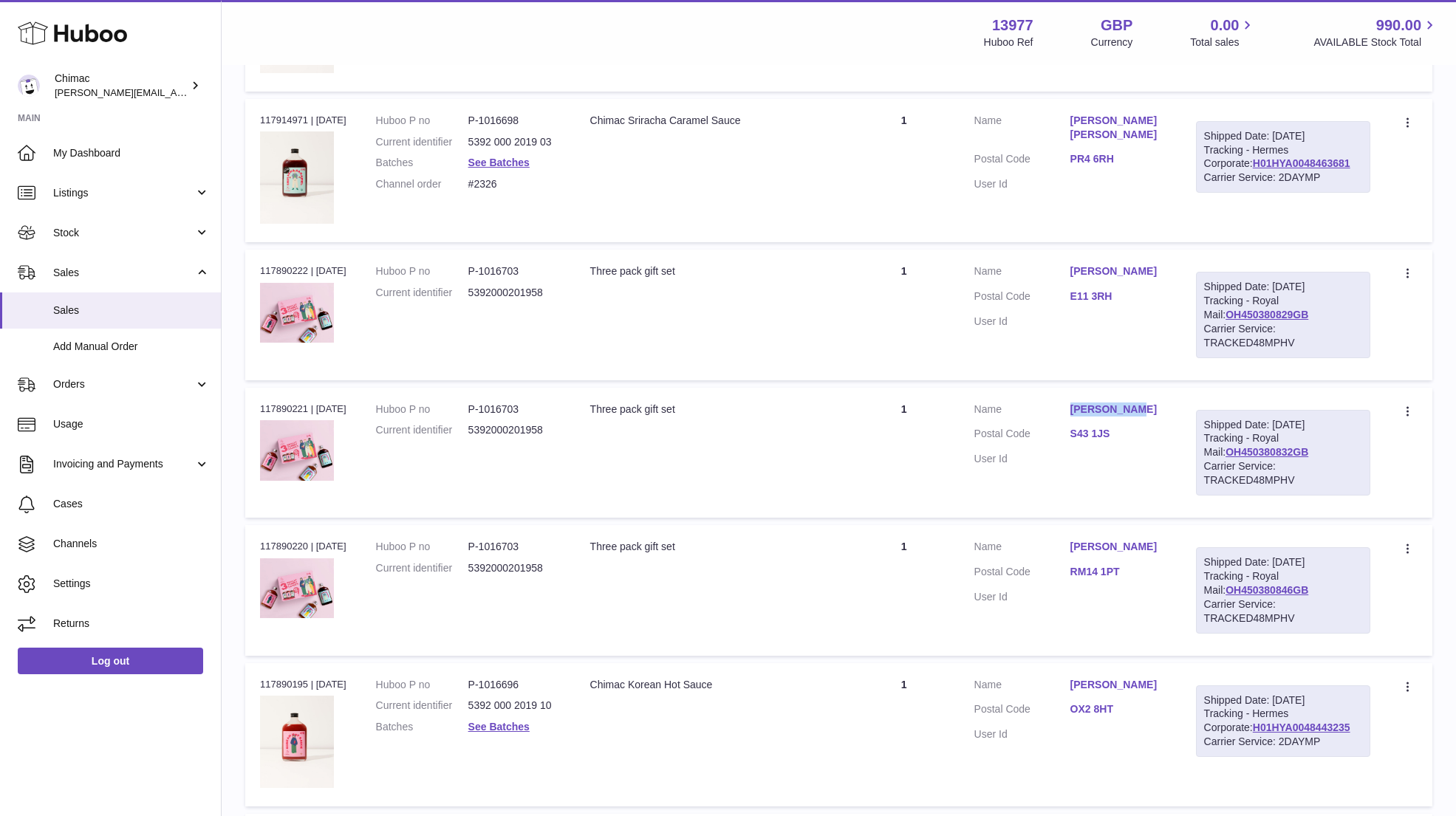
drag, startPoint x: 1167, startPoint y: 380, endPoint x: 1152, endPoint y: 393, distance: 19.8
click at [1155, 395] on td "Customer Name Gosia Rusin Postal Code S43 1JS User Id" at bounding box center [1070, 452] width 222 height 130
drag, startPoint x: 1059, startPoint y: 245, endPoint x: 1135, endPoint y: 249, distance: 76.1
click at [1135, 265] on dl "Customer Name Ben Taylor Postal Code E11 3RH User Id" at bounding box center [1070, 300] width 192 height 71
click at [1166, 265] on link "Ben Taylor" at bounding box center [1118, 271] width 96 height 14
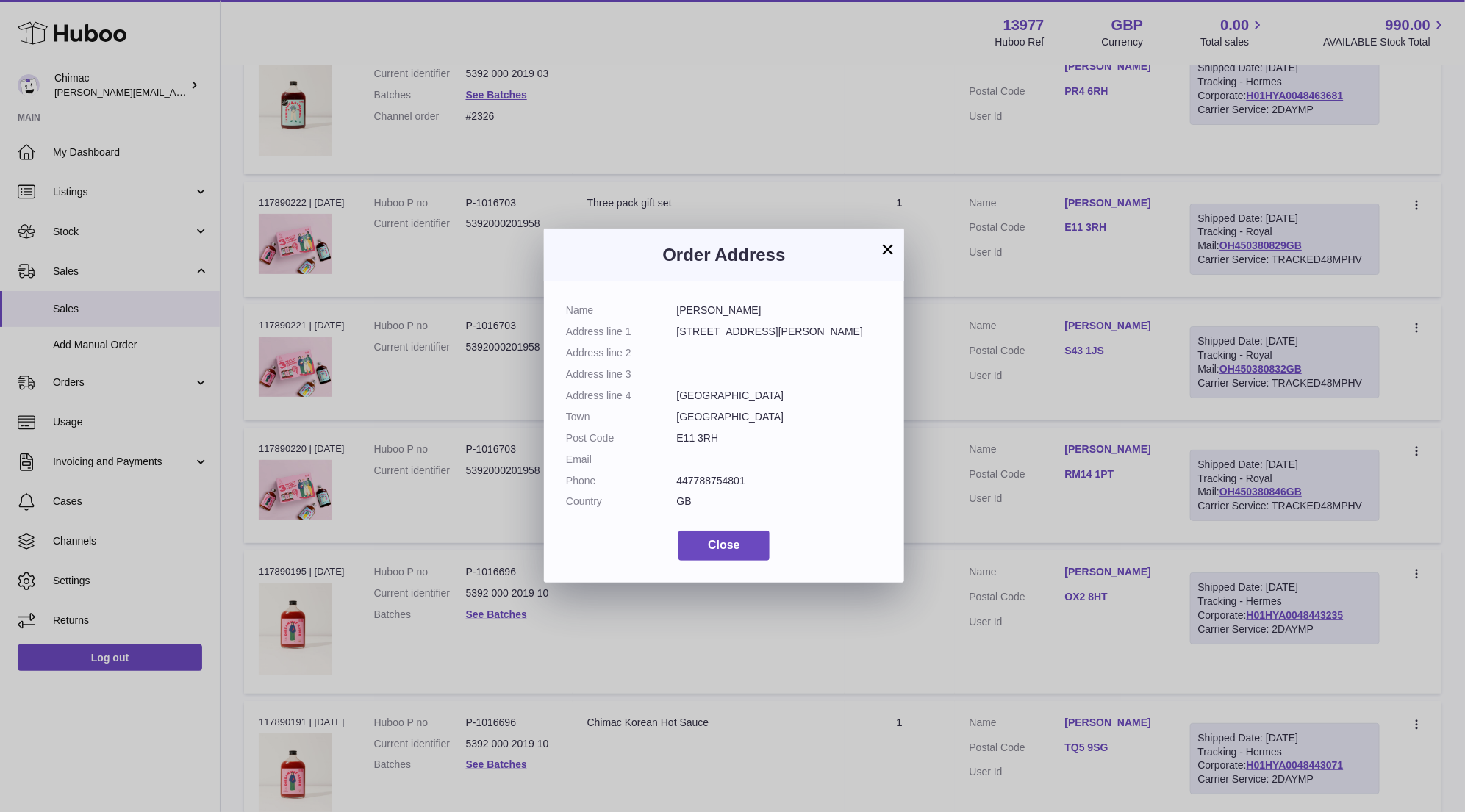
drag, startPoint x: 680, startPoint y: 308, endPoint x: 759, endPoint y: 305, distance: 79.1
click at [760, 305] on dd "Ben Taylor" at bounding box center [780, 311] width 206 height 14
drag, startPoint x: 676, startPoint y: 309, endPoint x: 699, endPoint y: 309, distance: 23.0
click at [699, 309] on dl "Name Ben Taylor Address line 1 21 Blake Hall Crescent Address line 2 Address li…" at bounding box center [724, 410] width 316 height 212
click at [699, 309] on dd "Ben Taylor" at bounding box center [780, 311] width 206 height 14
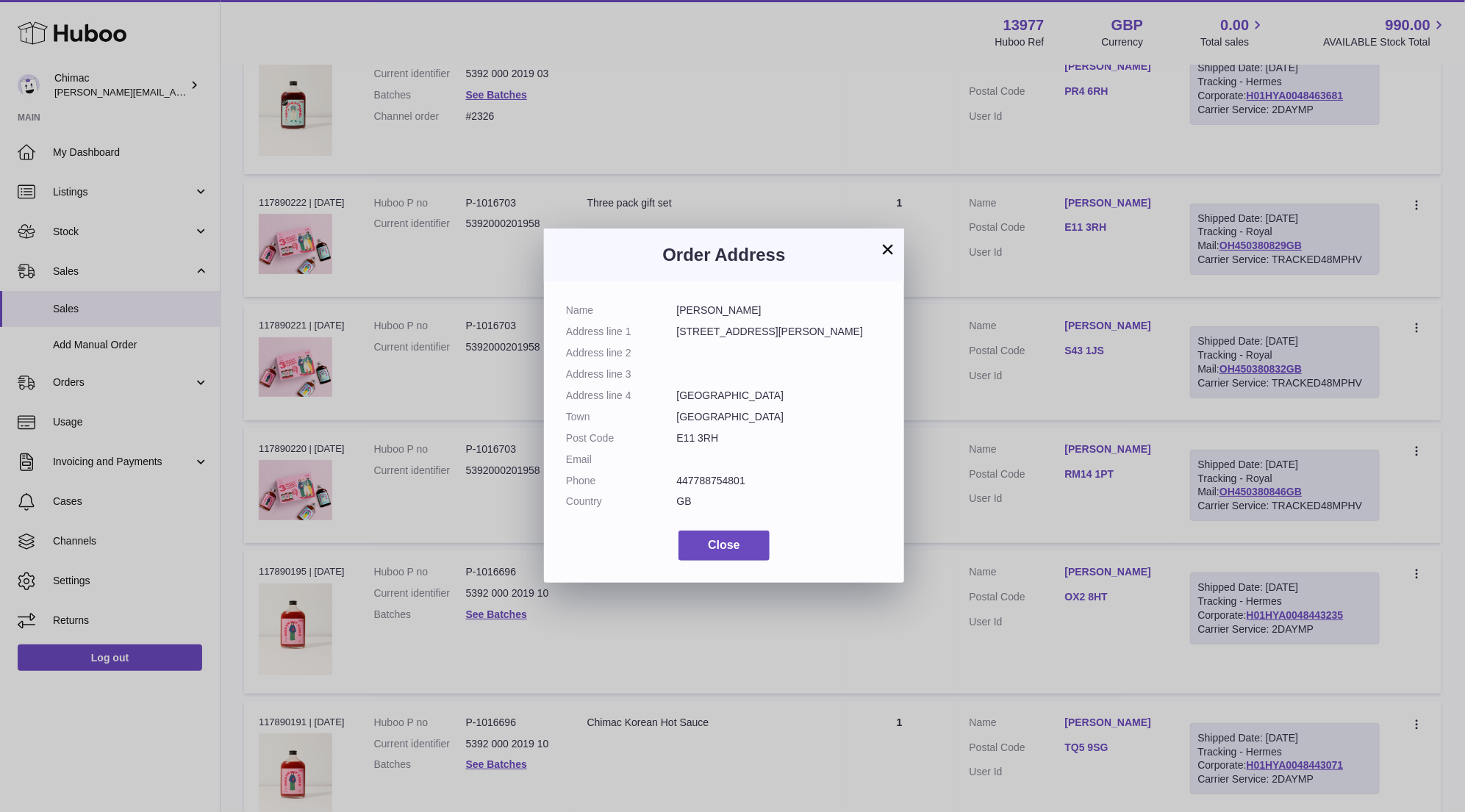
drag, startPoint x: 676, startPoint y: 308, endPoint x: 749, endPoint y: 305, distance: 73.1
click at [753, 307] on dd "Ben Taylor" at bounding box center [780, 311] width 206 height 14
drag, startPoint x: 732, startPoint y: 311, endPoint x: 663, endPoint y: 311, distance: 69.0
click at [663, 311] on dl "Name Ben Taylor Address line 1 21 Blake Hall Crescent Address line 2 Address li…" at bounding box center [724, 410] width 316 height 212
click at [887, 246] on button "×" at bounding box center [887, 249] width 18 height 18
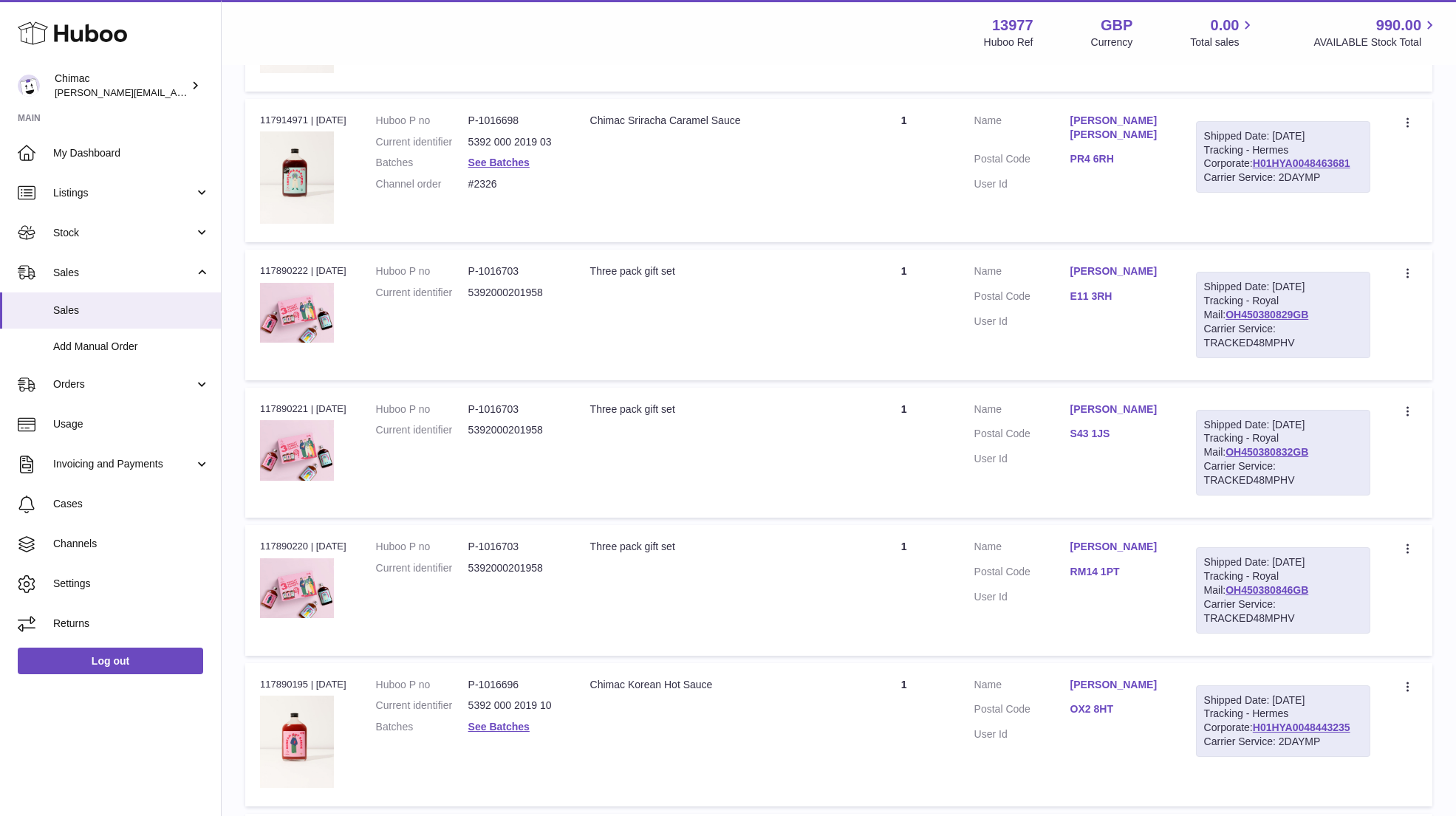
click at [1105, 289] on link "E11 3RH" at bounding box center [1118, 296] width 96 height 14
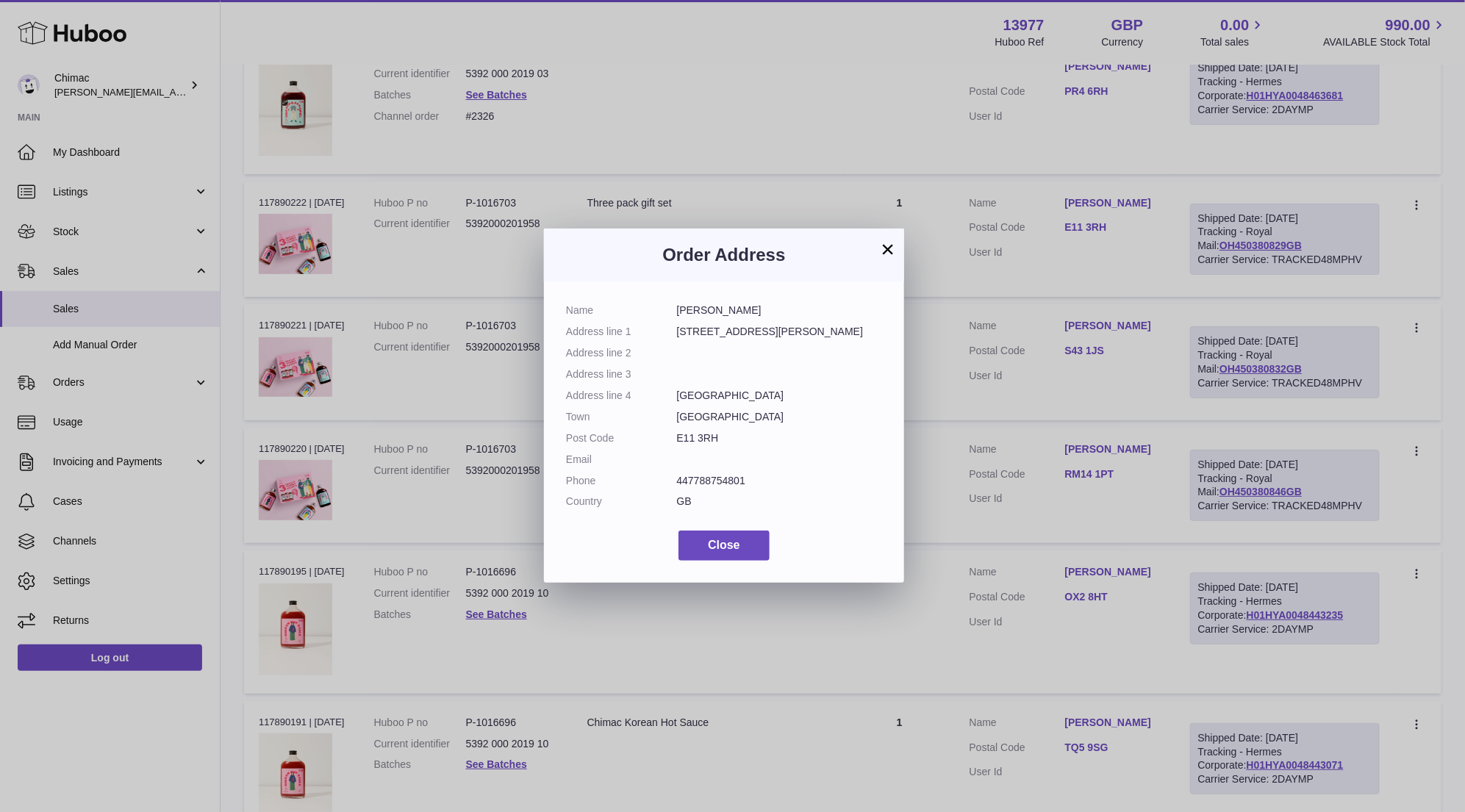
click at [699, 475] on dd "447788754801" at bounding box center [780, 481] width 206 height 14
click at [885, 254] on button "×" at bounding box center [887, 249] width 18 height 18
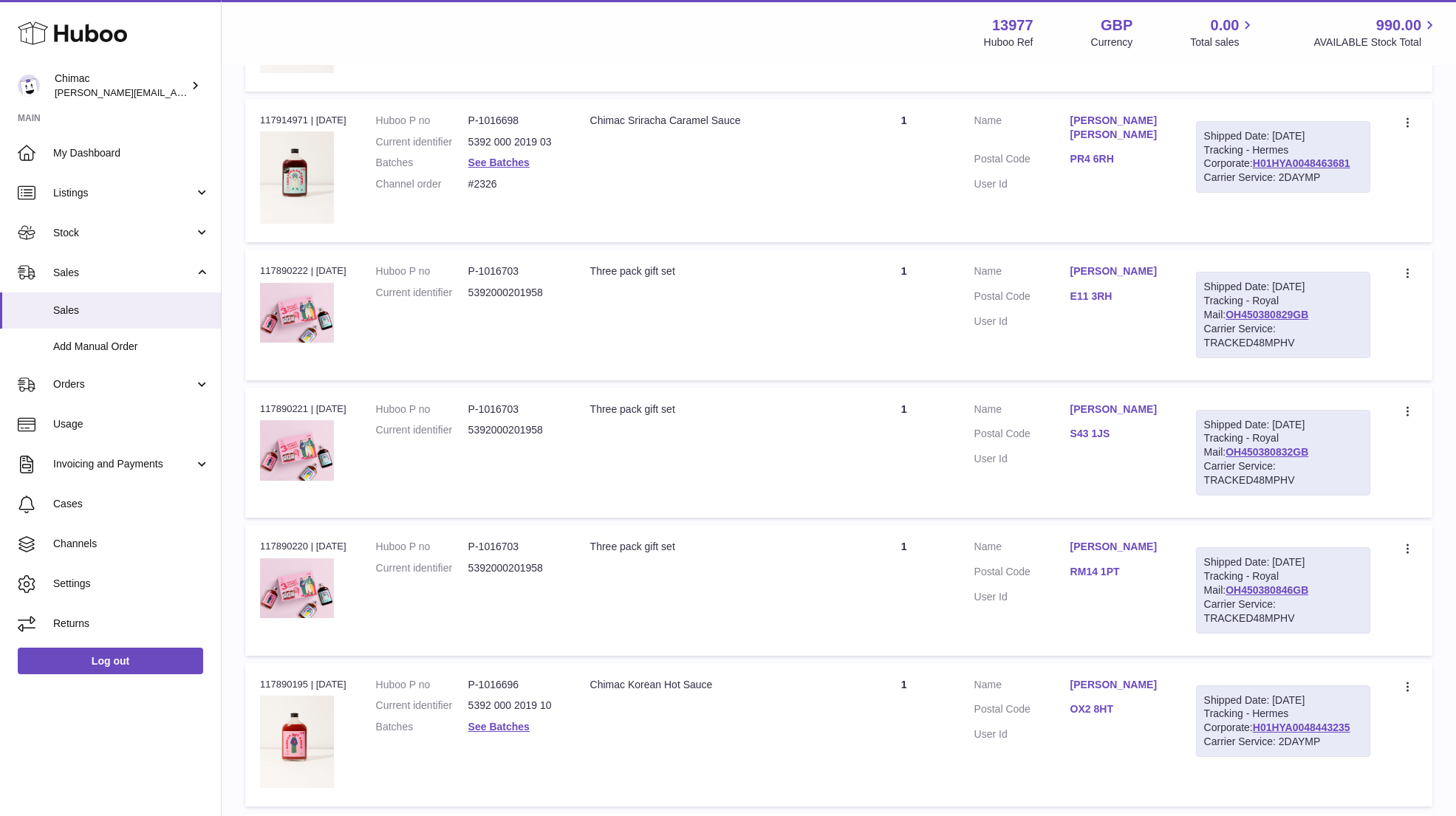
click at [1127, 403] on link "Gosia Rusin" at bounding box center [1118, 410] width 96 height 14
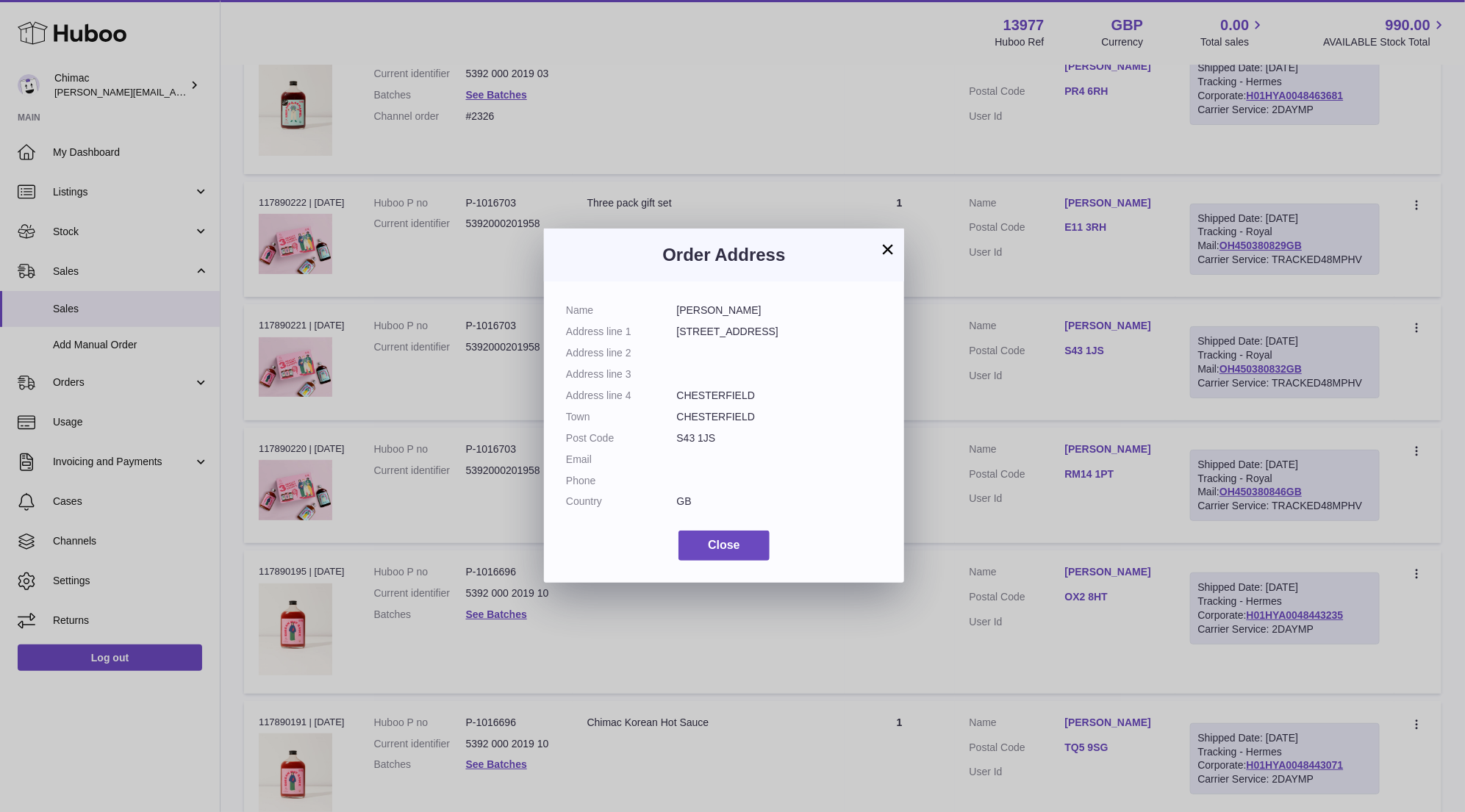
click at [894, 245] on button "×" at bounding box center [887, 249] width 18 height 18
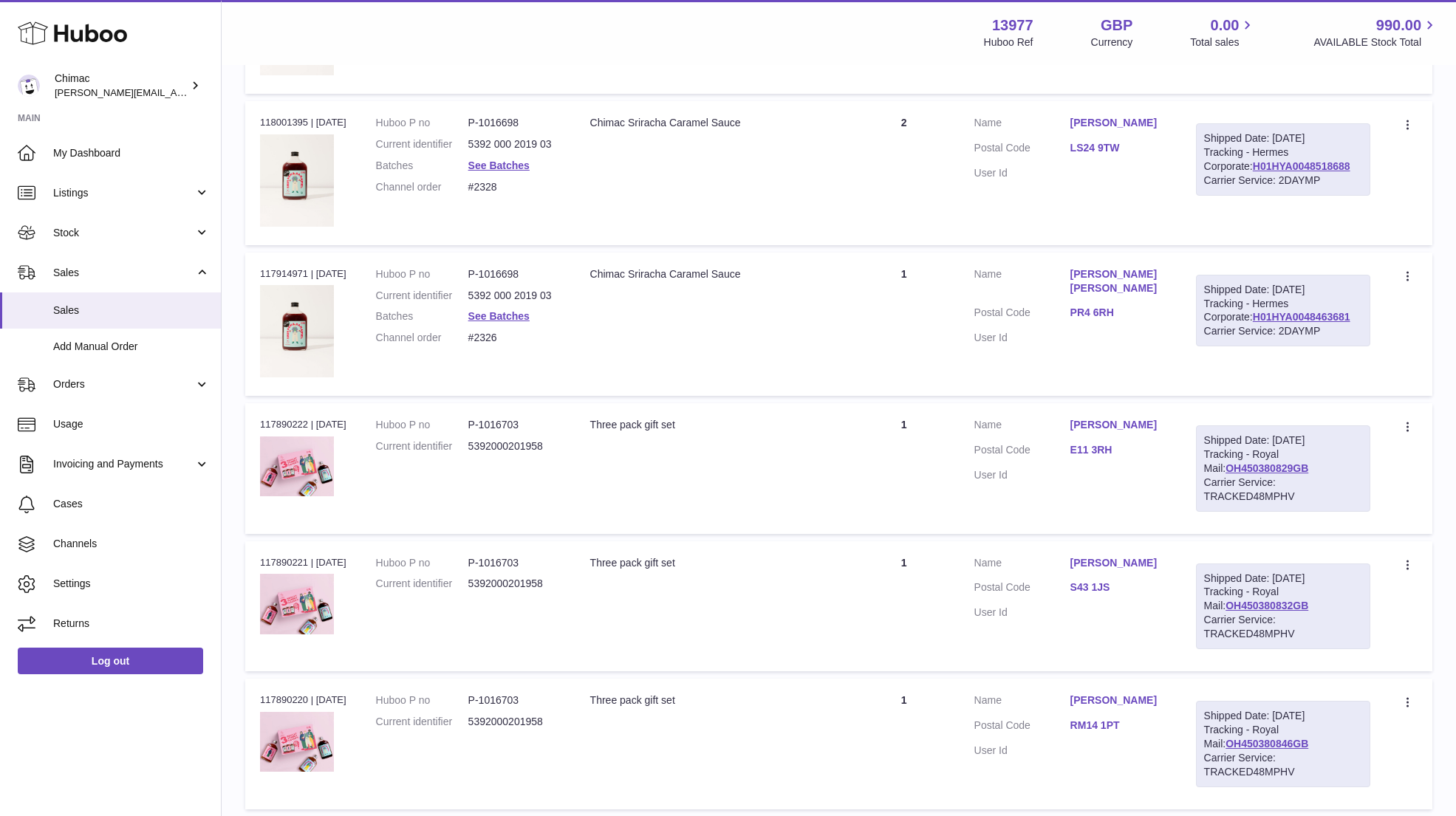
scroll to position [6408, 0]
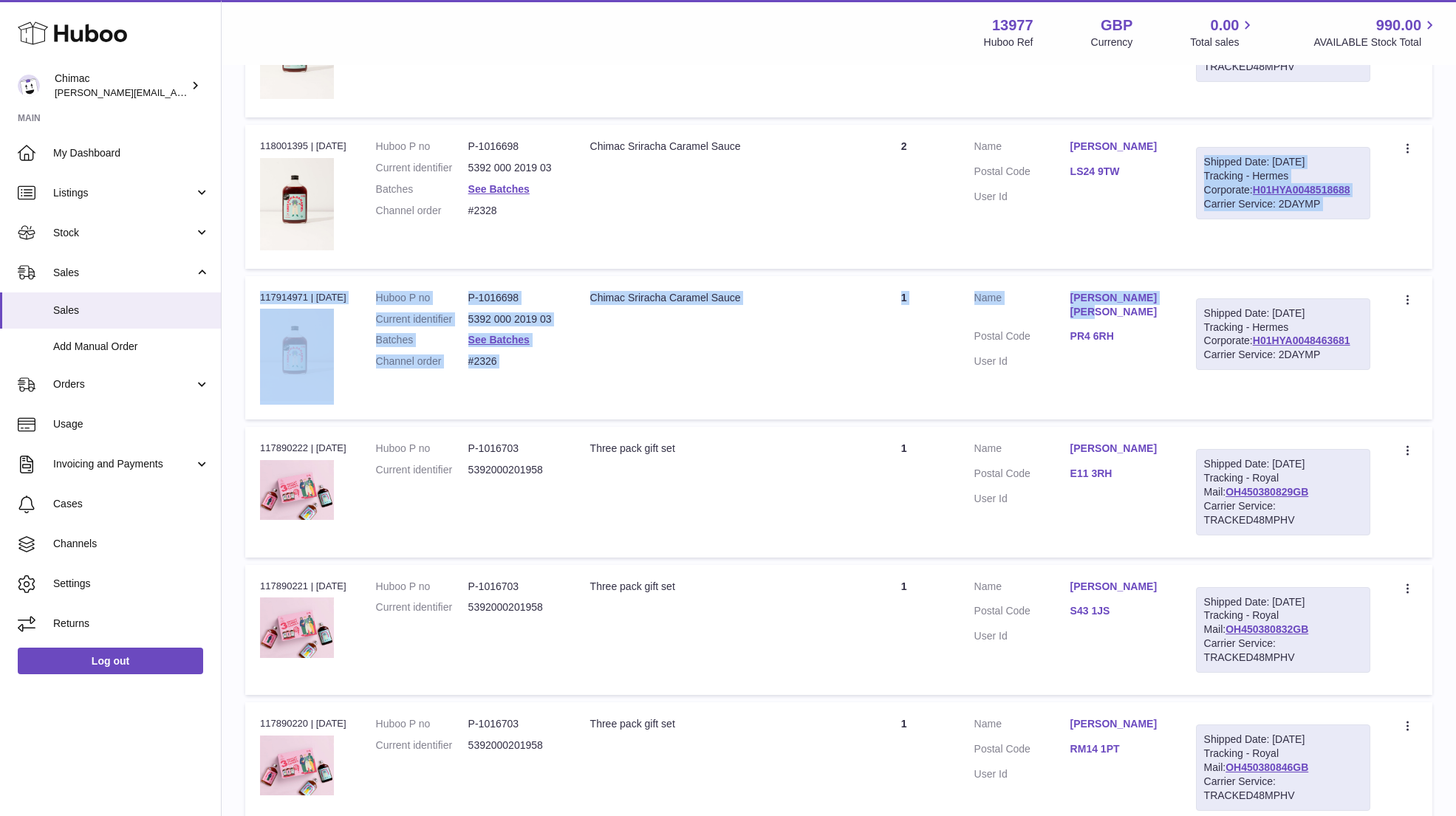
drag, startPoint x: 1076, startPoint y: 255, endPoint x: 1103, endPoint y: 291, distance: 45.0
click at [1103, 291] on link "Kevin John Seymour" at bounding box center [1118, 304] width 96 height 28
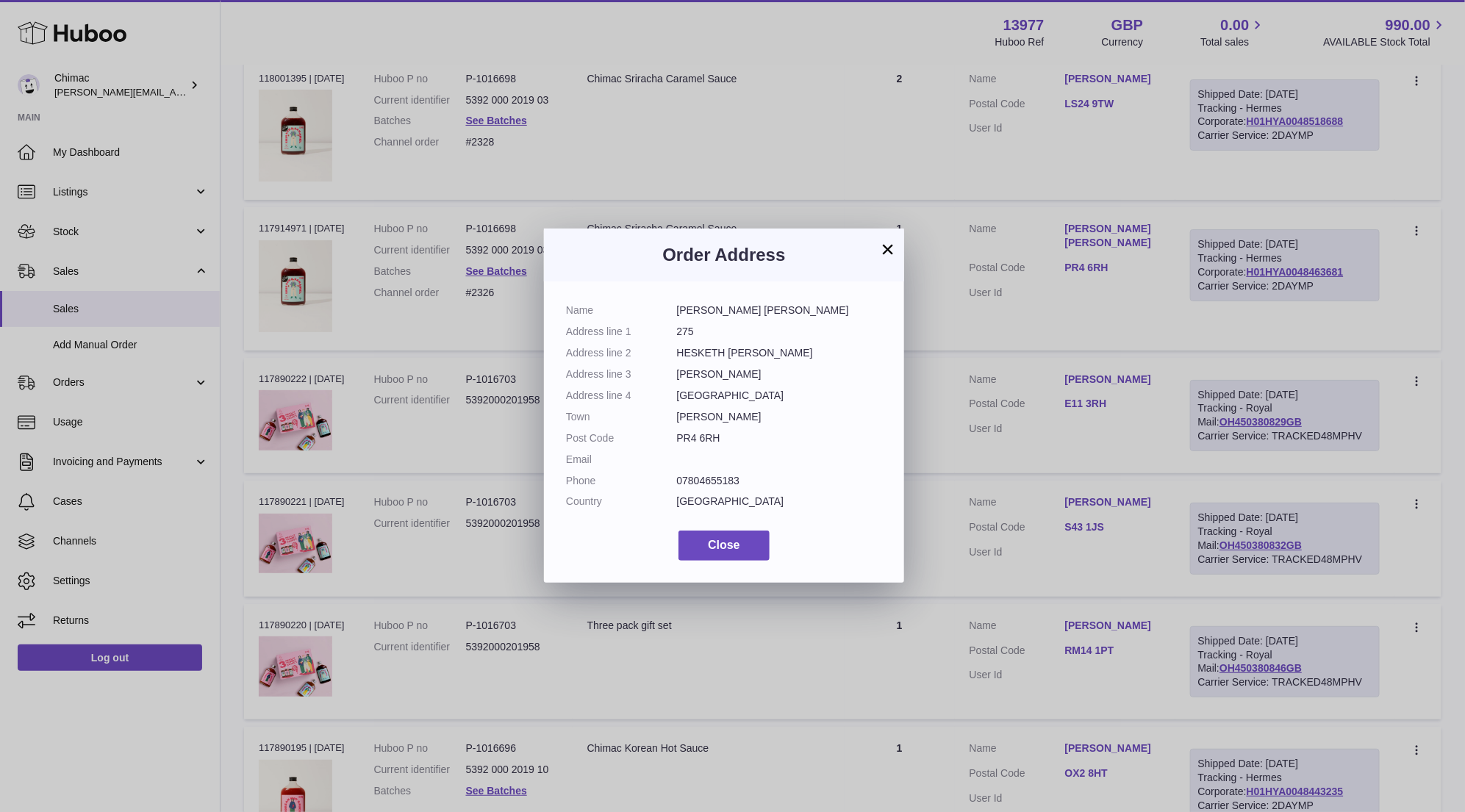
click at [690, 309] on dd "Kevin John Seymour" at bounding box center [780, 311] width 206 height 14
click at [699, 488] on dl "Name Kevin John Seymour Address line 1 275 Address line 2 HESKETH LANE TARLETON…" at bounding box center [724, 410] width 316 height 212
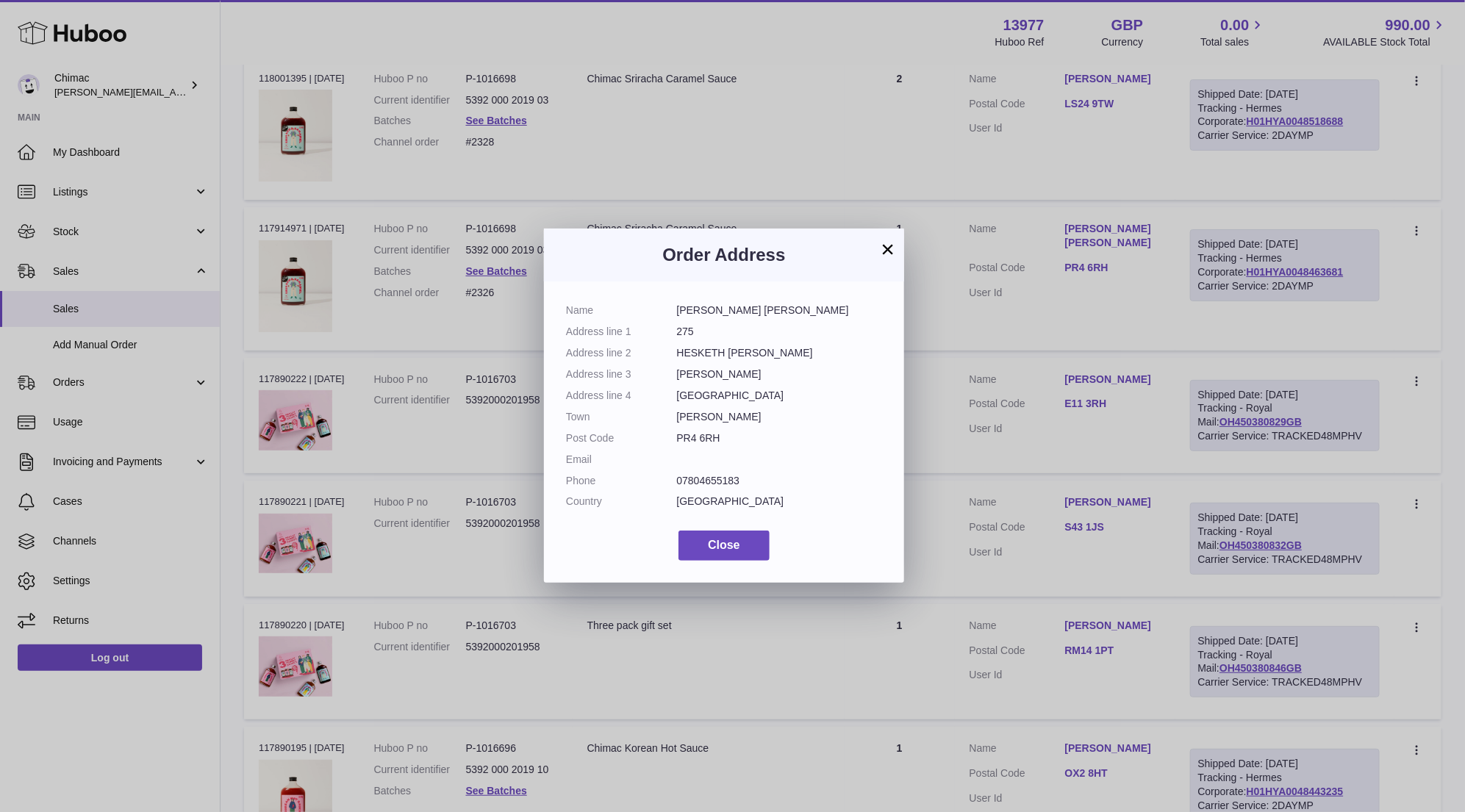
click at [699, 486] on dd "07804655183" at bounding box center [780, 481] width 206 height 14
click at [712, 480] on dd "07804655183" at bounding box center [780, 481] width 206 height 14
click at [873, 251] on h3 "Order Address" at bounding box center [724, 255] width 316 height 24
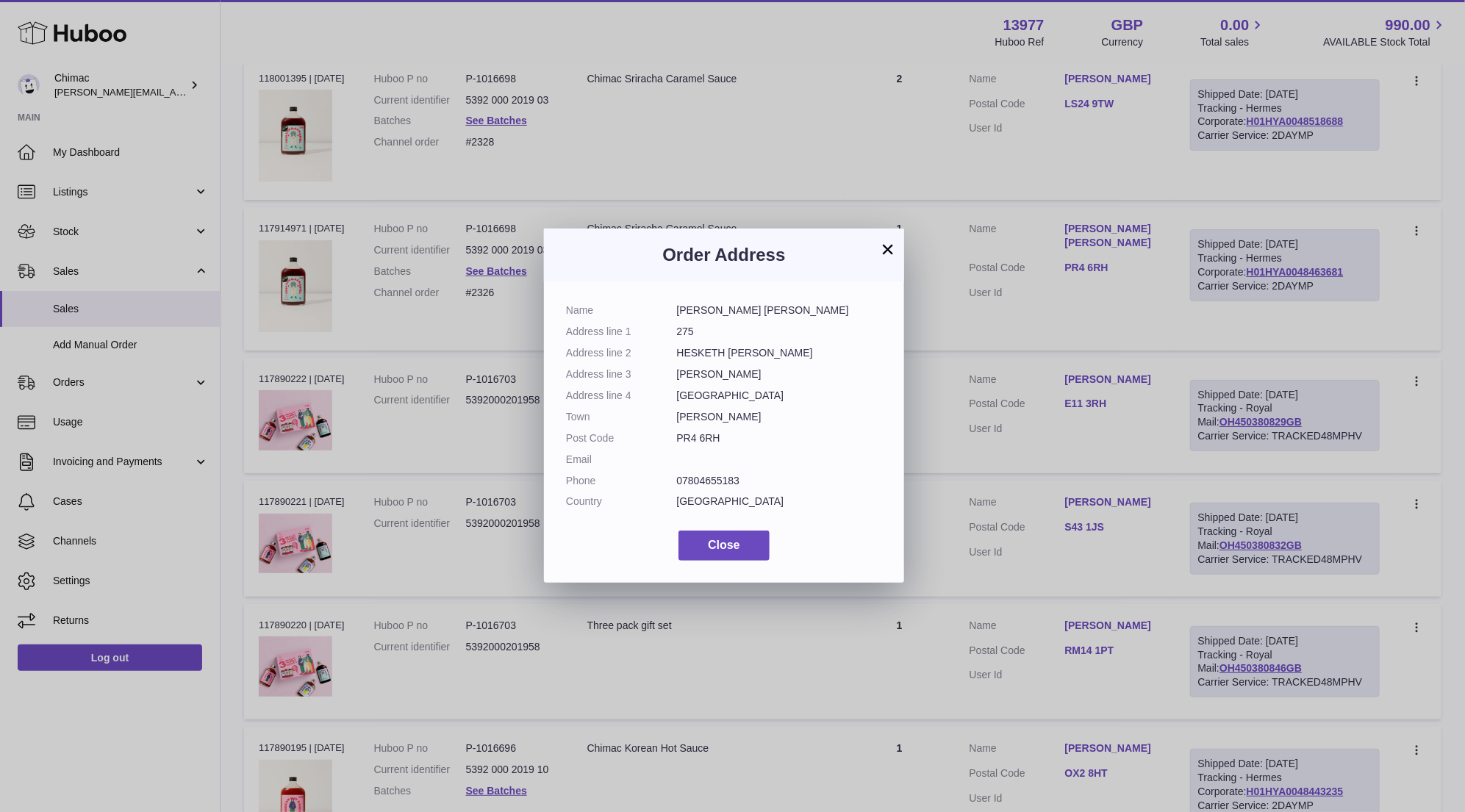
click at [879, 248] on button "×" at bounding box center [887, 249] width 18 height 18
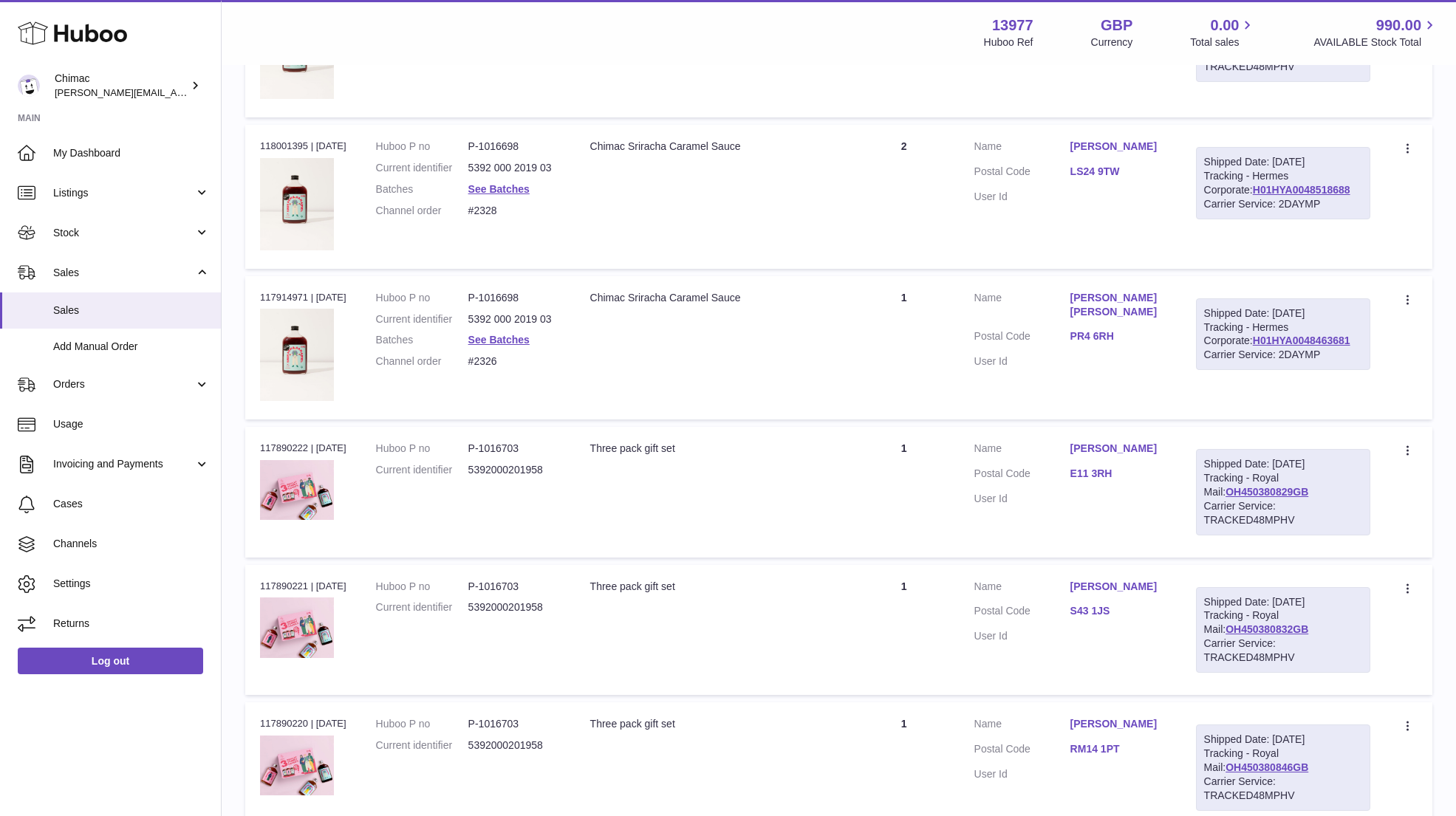
click at [507, 313] on dl "Huboo P no P-1016698 Current identifier 5392 000 2019 03 Batches See Batches Ch…" at bounding box center [468, 334] width 185 height 86
click at [509, 334] on link "See Batches" at bounding box center [499, 339] width 61 height 12
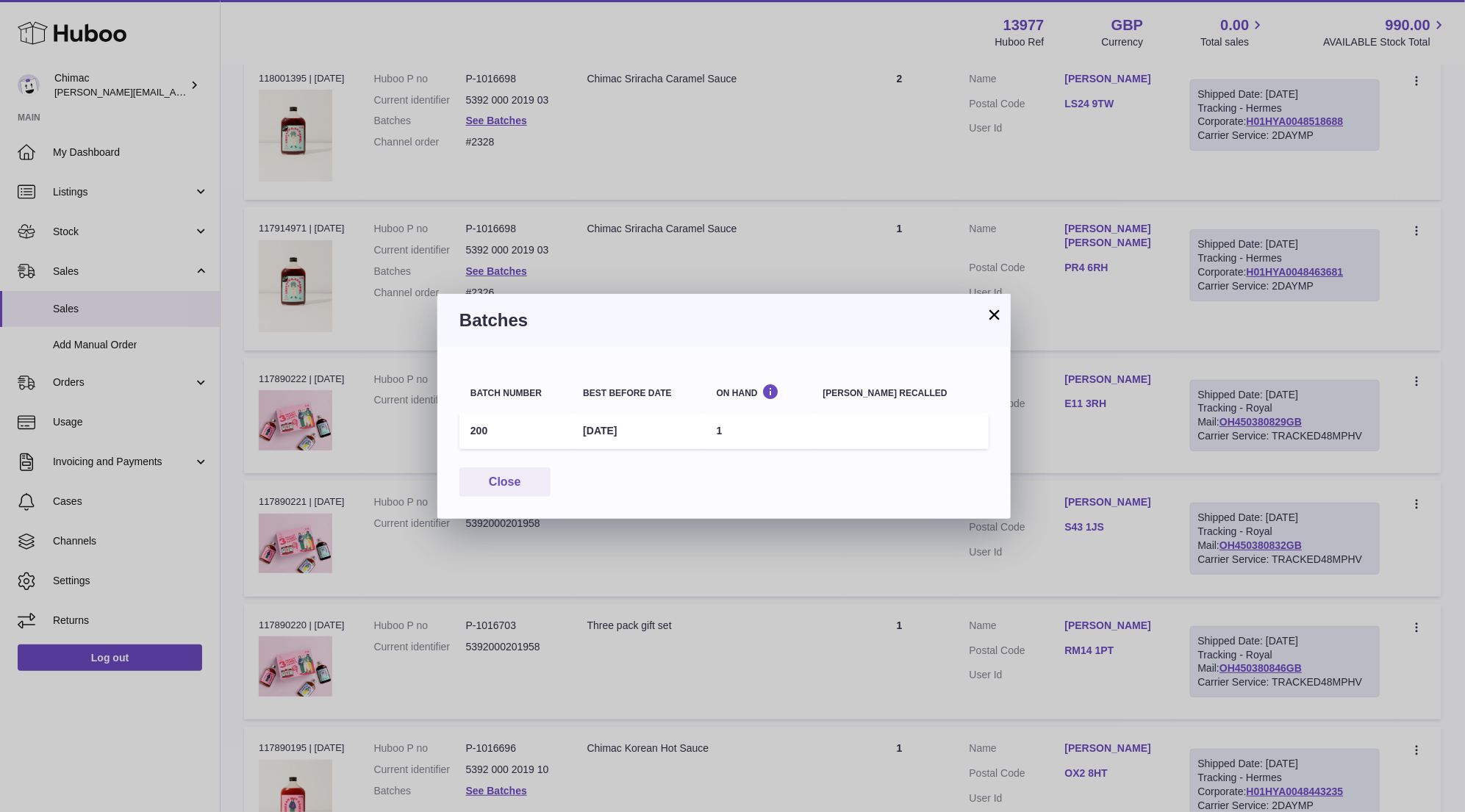
click at [993, 313] on button "×" at bounding box center [994, 314] width 18 height 18
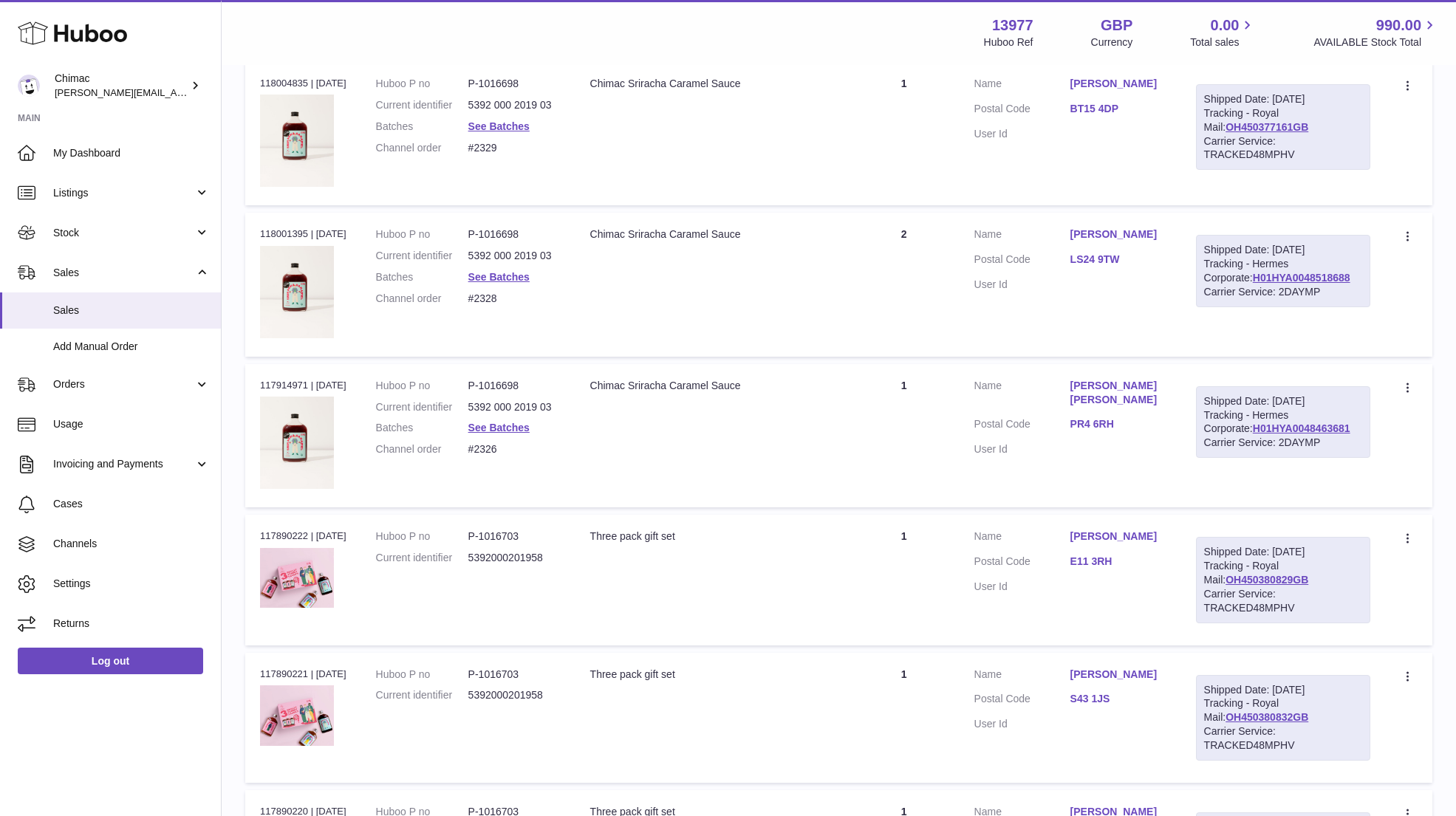
scroll to position [6274, 0]
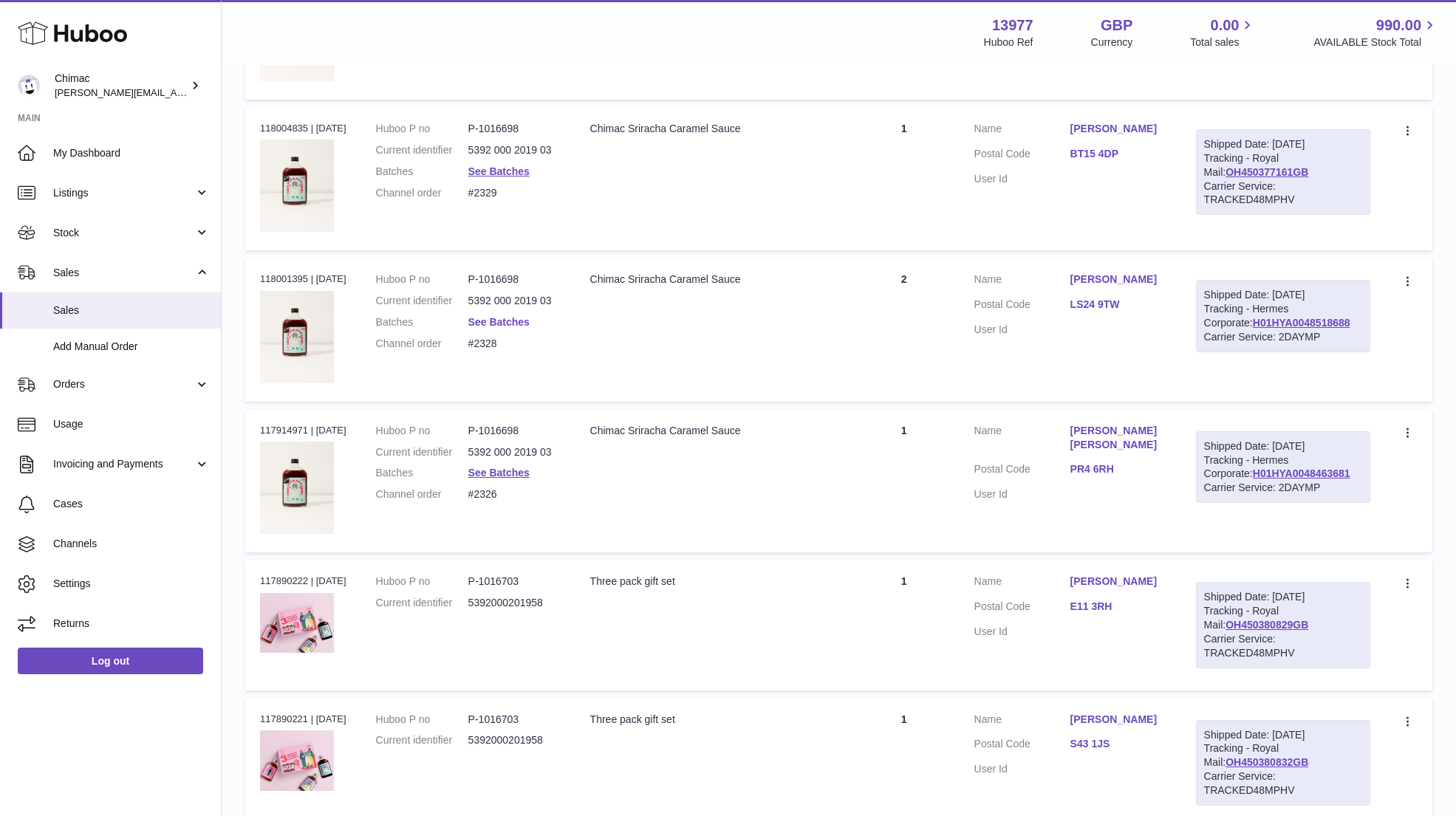
click at [502, 316] on link "See Batches" at bounding box center [499, 321] width 61 height 12
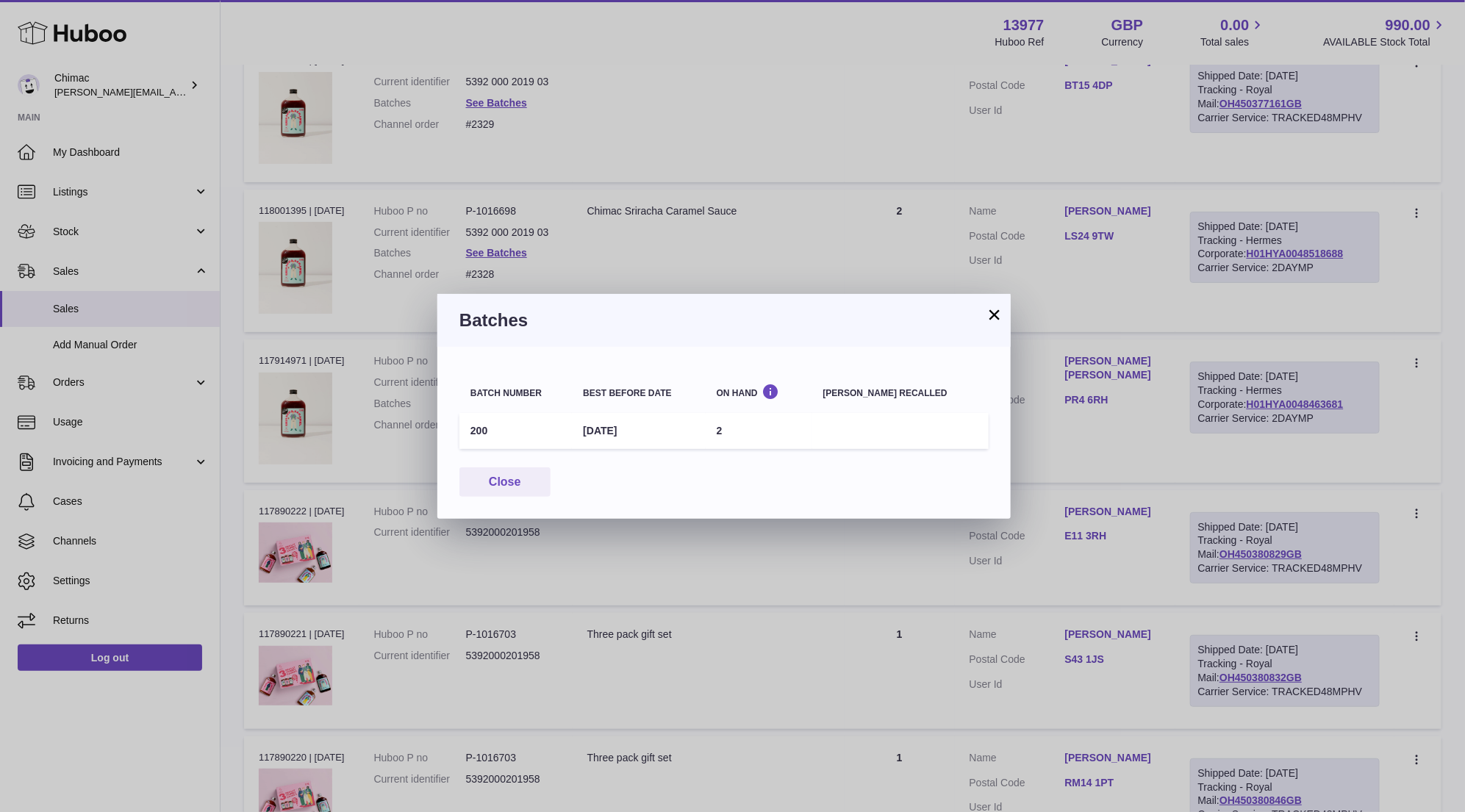
click at [991, 311] on button "×" at bounding box center [994, 314] width 18 height 18
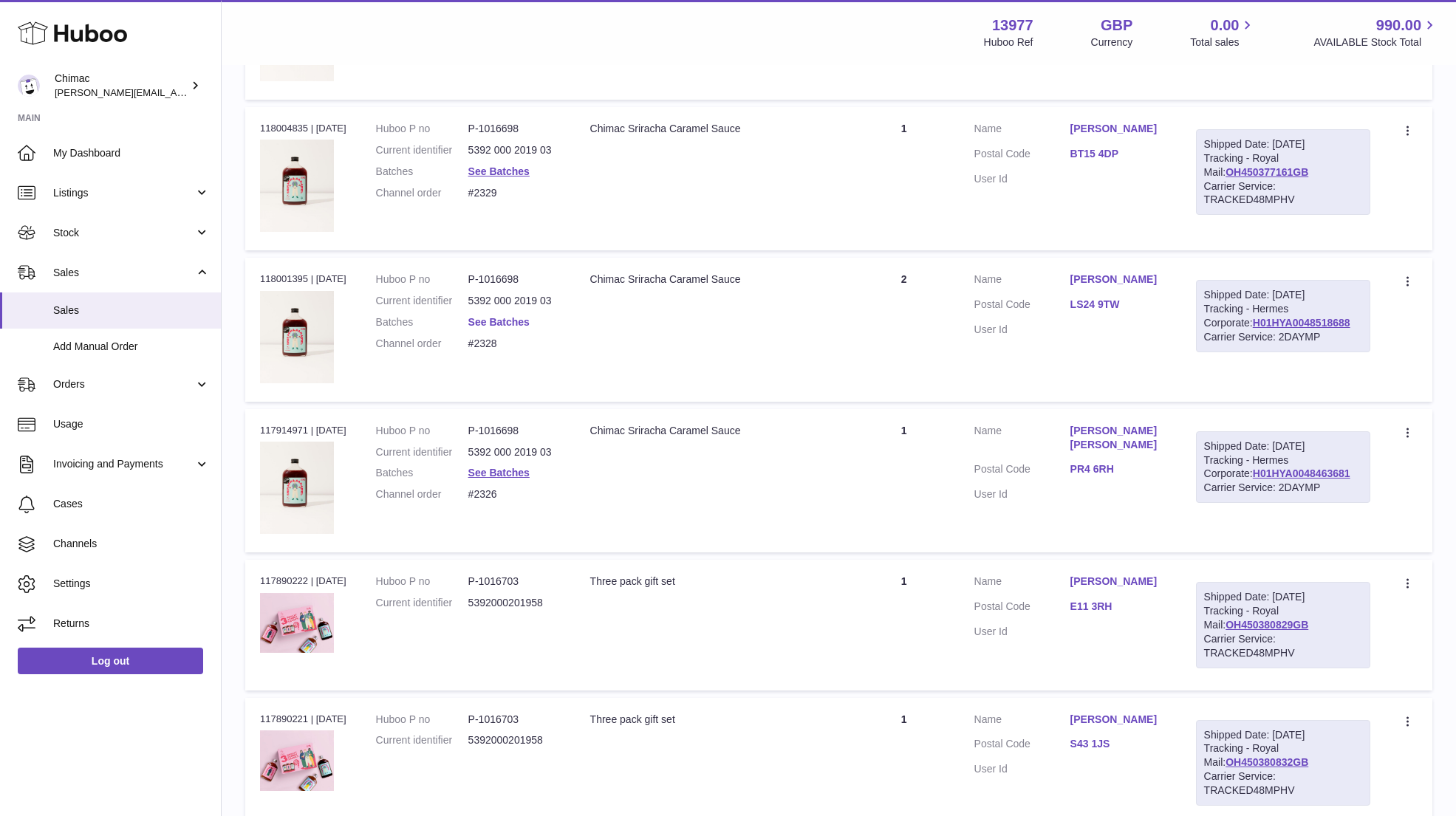
click at [516, 316] on link "See Batches" at bounding box center [499, 321] width 61 height 12
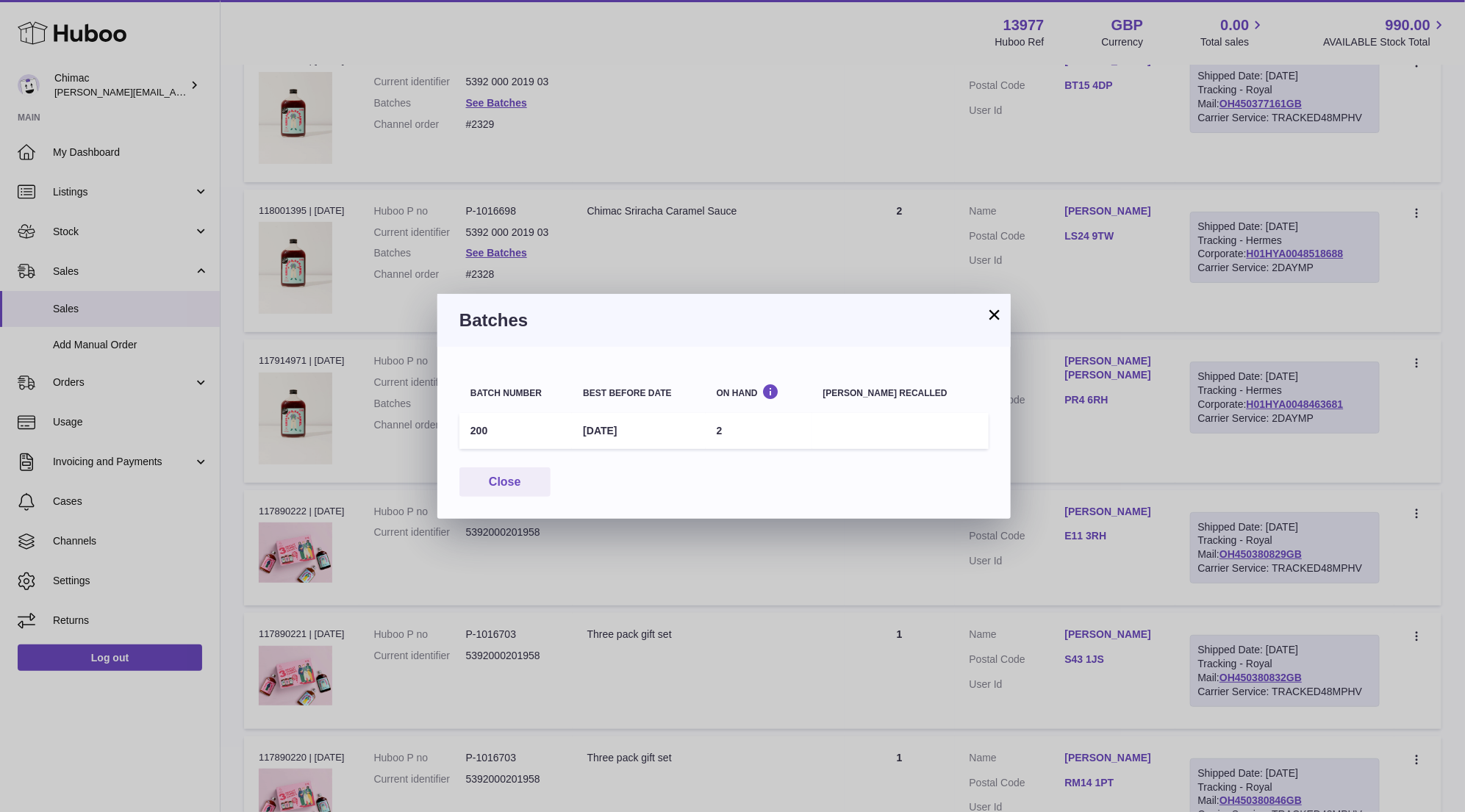
click at [1002, 317] on button "×" at bounding box center [994, 314] width 18 height 18
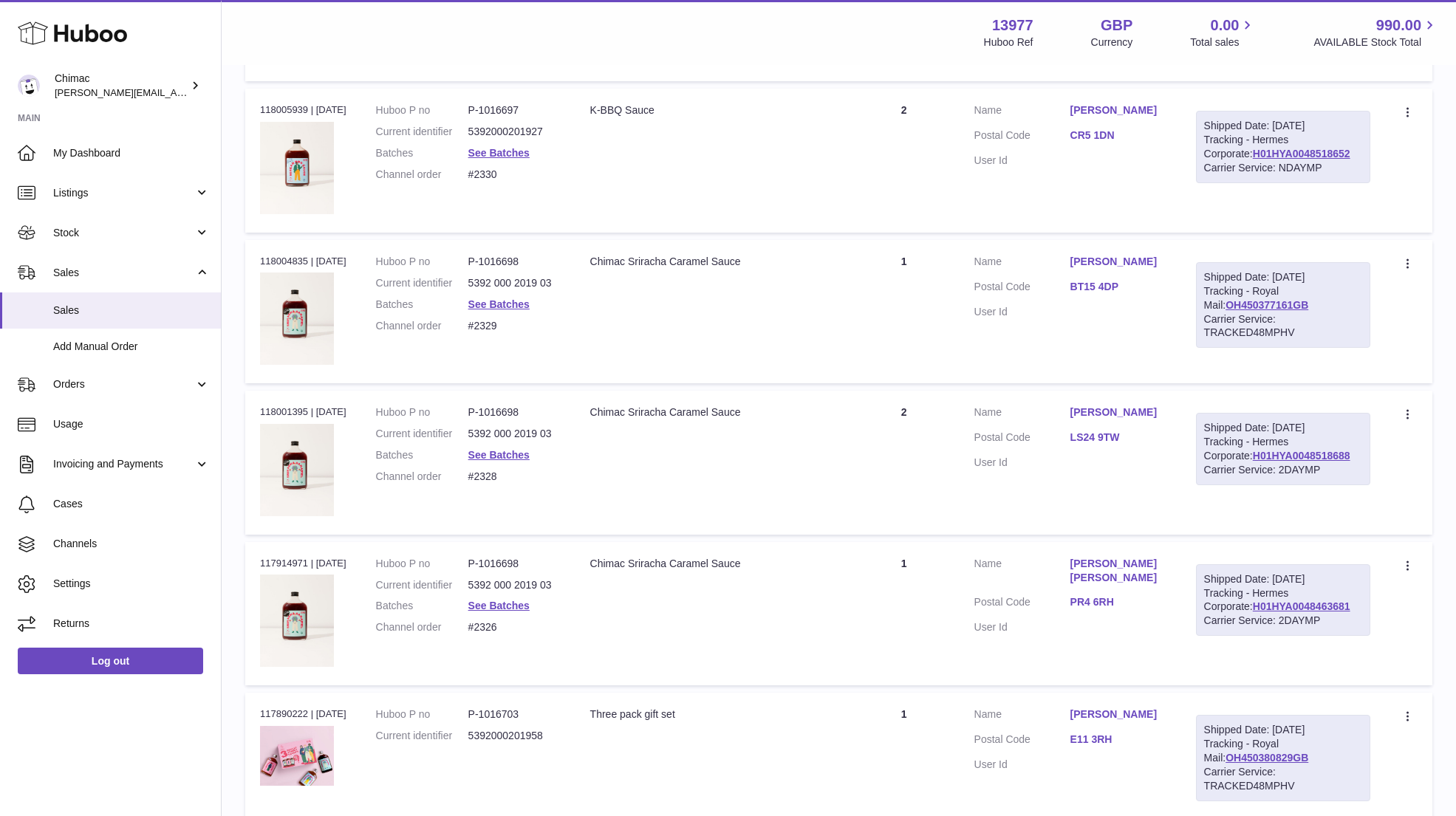
scroll to position [6097, 0]
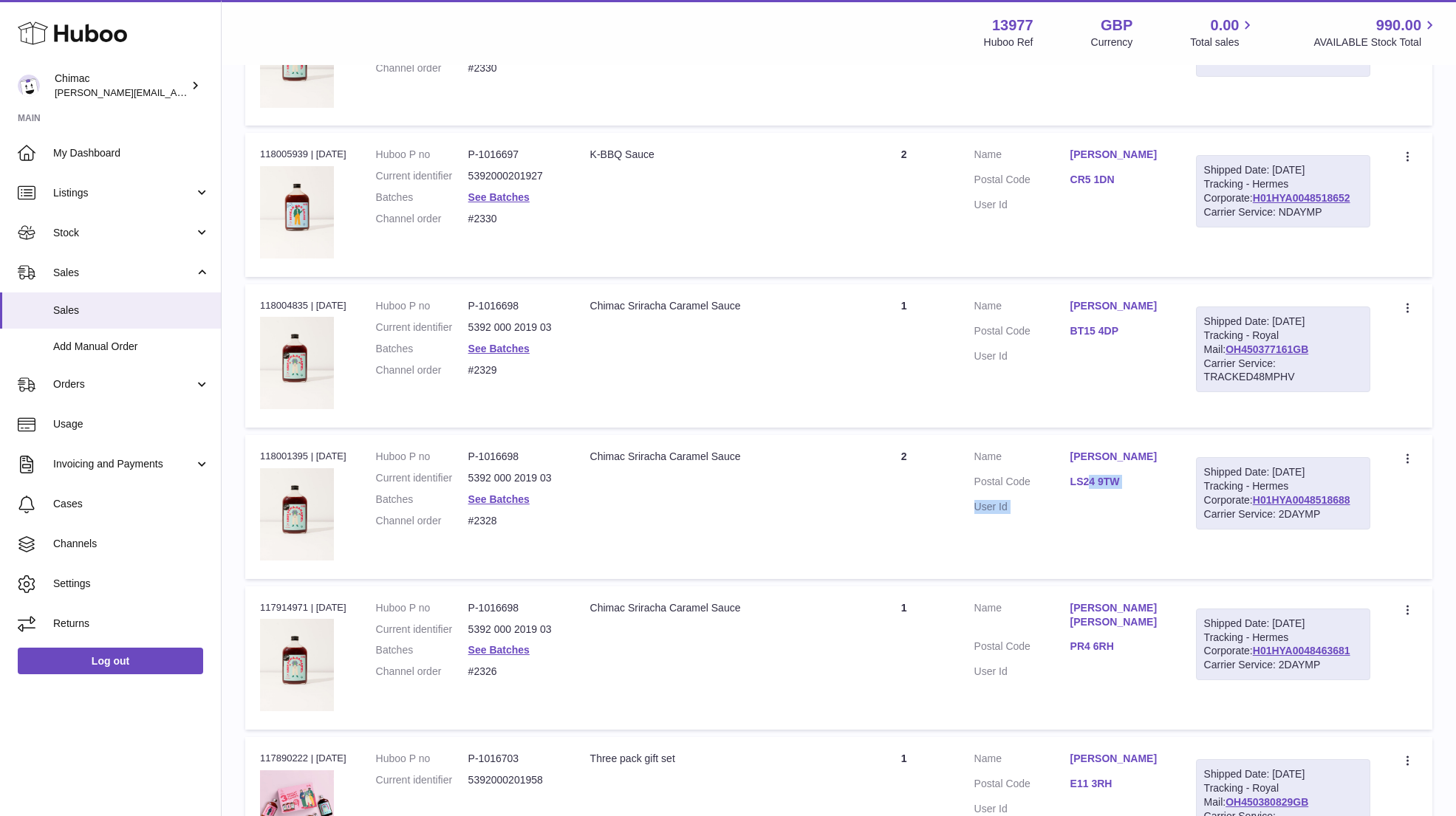
drag, startPoint x: 1191, startPoint y: 439, endPoint x: 1100, endPoint y: 470, distance: 96.1
click at [1100, 470] on tr "Order no 118001395 | 1st Jun Huboo P no P-1016698 Current identifier 5392 000 2…" at bounding box center [838, 506] width 1187 height 143
click at [1042, 406] on td "Customer Name Siobhan Hughes Postal Code BT15 4DP User Id" at bounding box center [1070, 356] width 222 height 143
drag, startPoint x: 1059, startPoint y: 426, endPoint x: 1174, endPoint y: 439, distance: 115.7
click at [1174, 439] on td "Customer Name Michael Parnaby Postal Code LS24 9TW User Id" at bounding box center [1070, 506] width 222 height 143
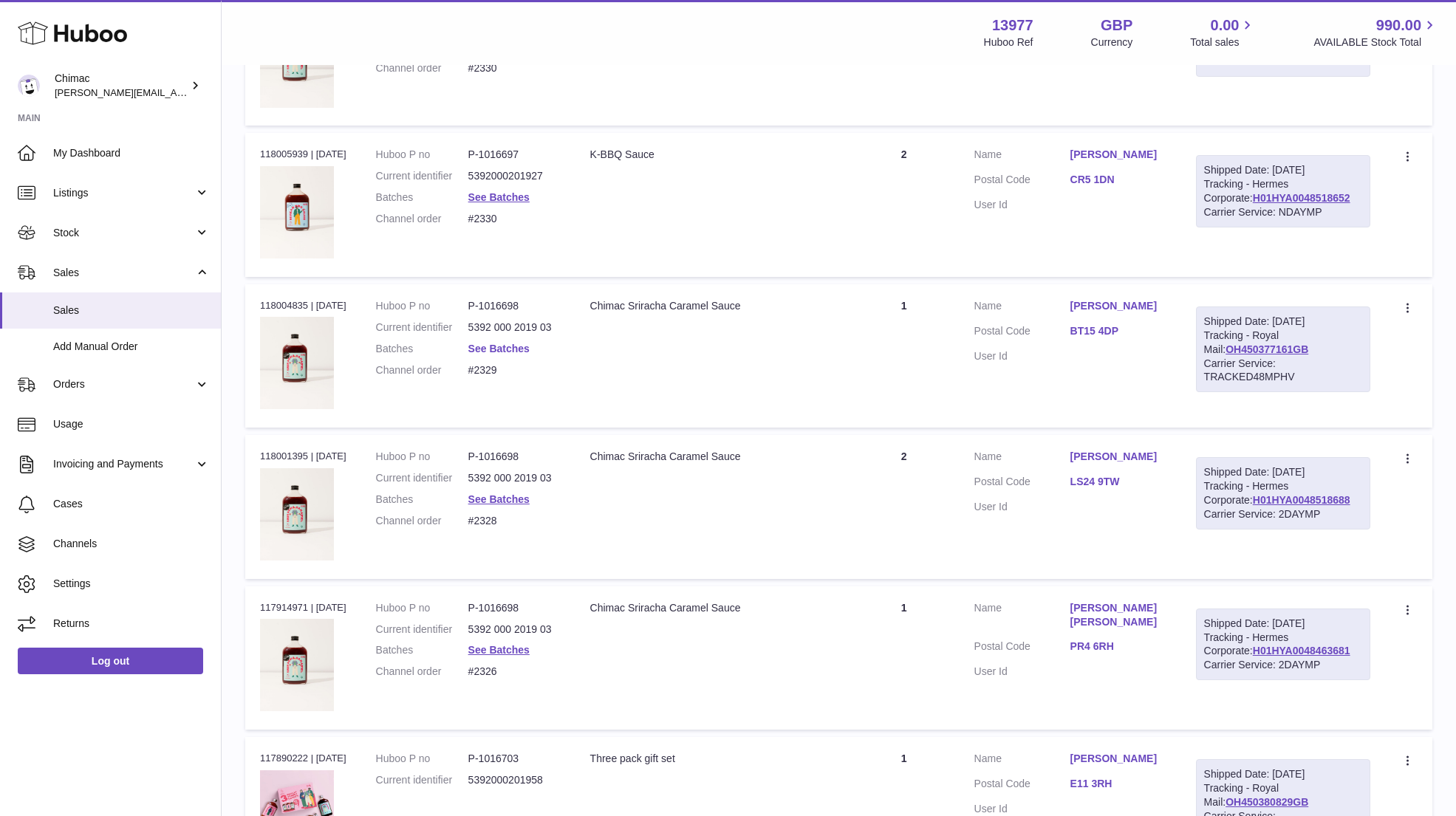
click at [495, 343] on link "See Batches" at bounding box center [499, 348] width 61 height 12
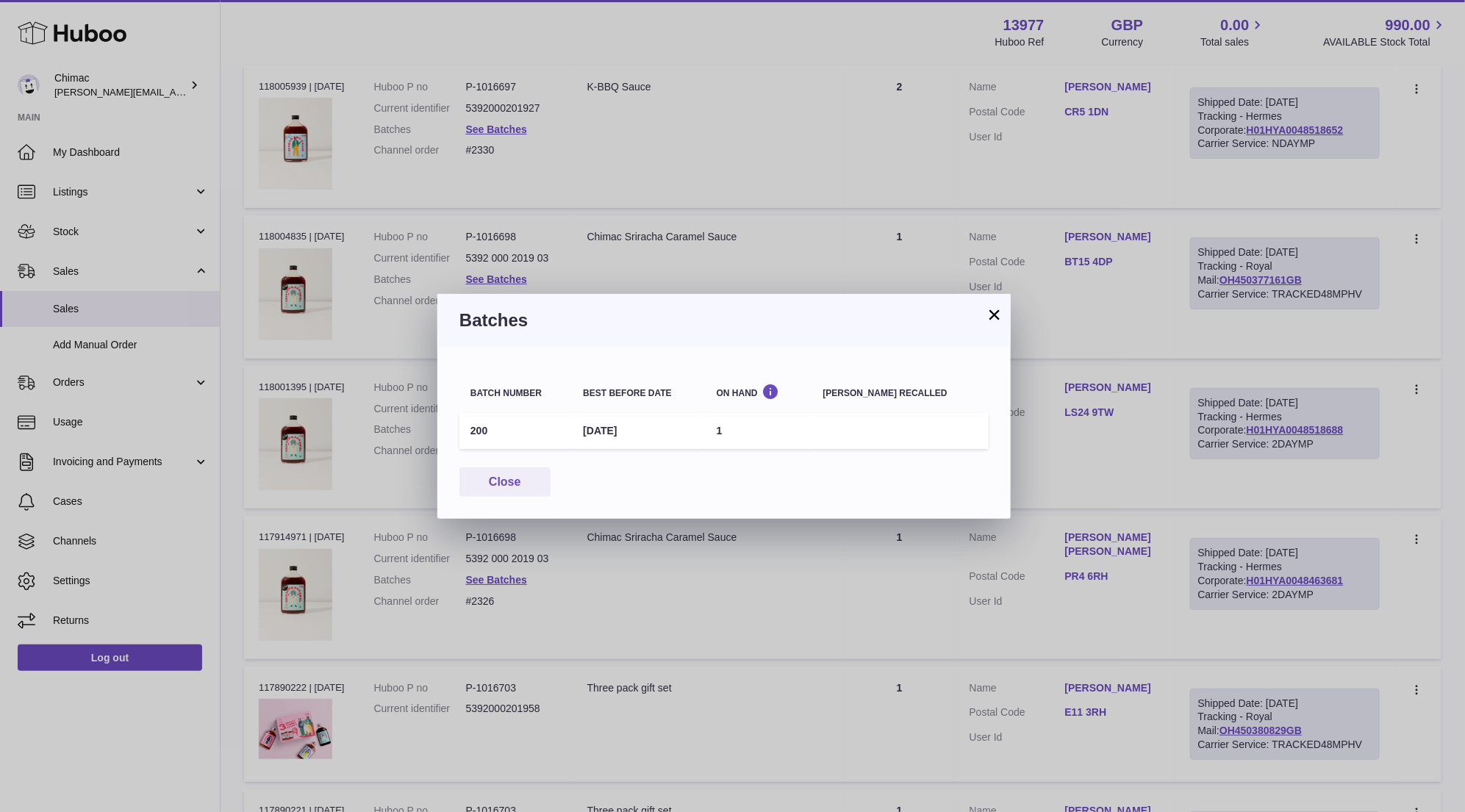
click at [989, 319] on button "×" at bounding box center [994, 314] width 18 height 18
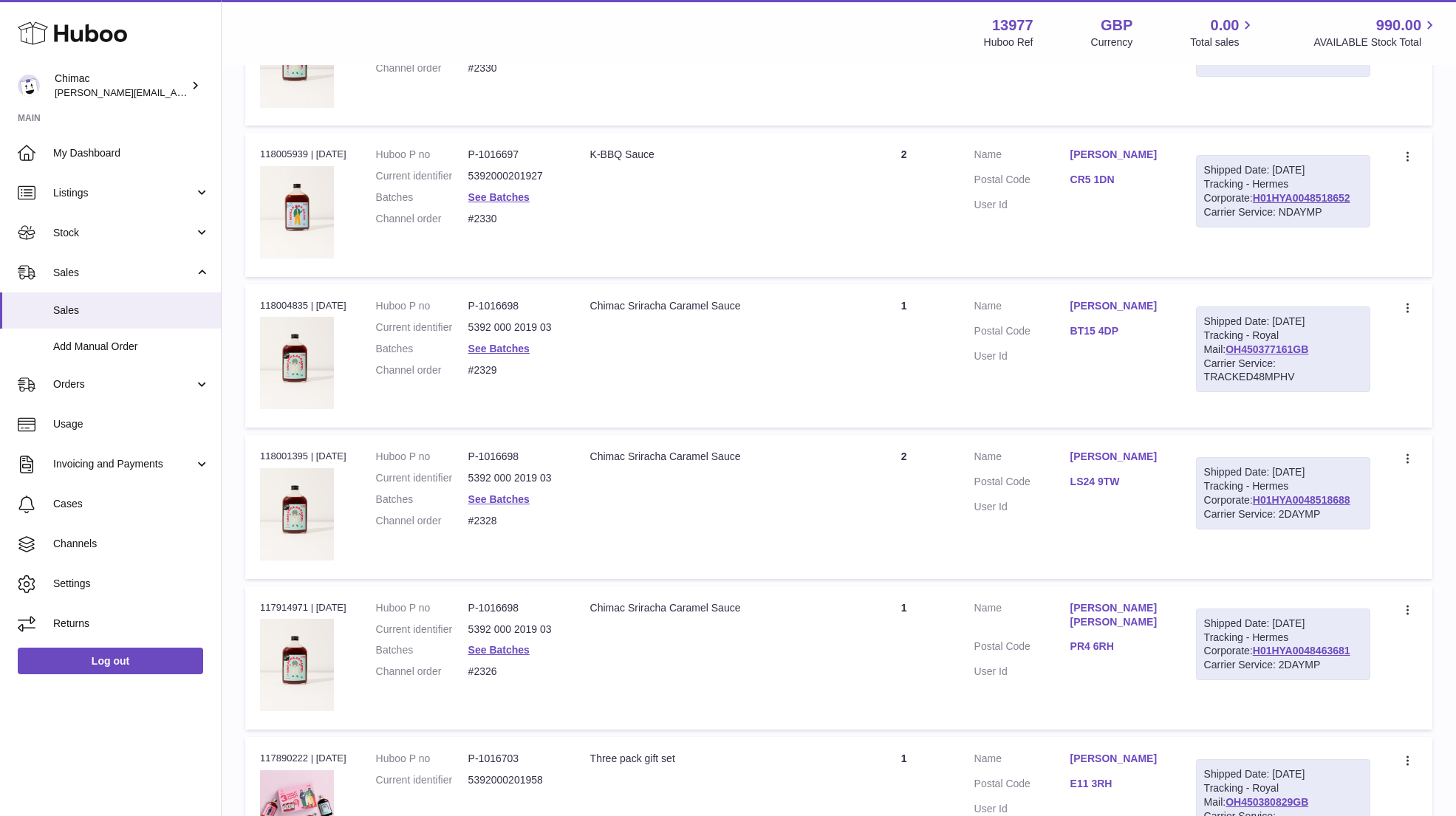
click at [651, 699] on td "Description Chimac Sriracha Caramel Sauce" at bounding box center [712, 657] width 273 height 143
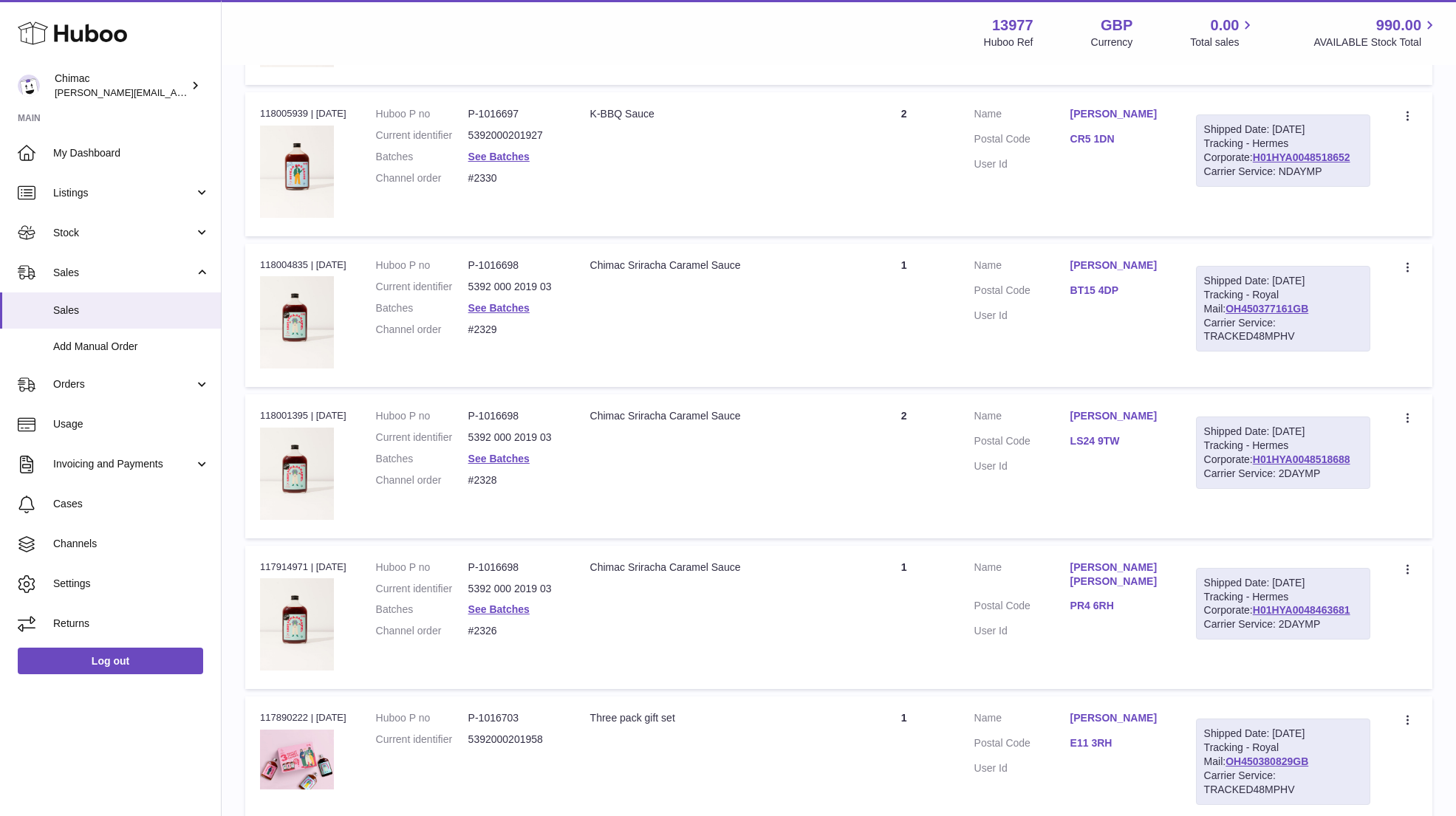
scroll to position [6141, 0]
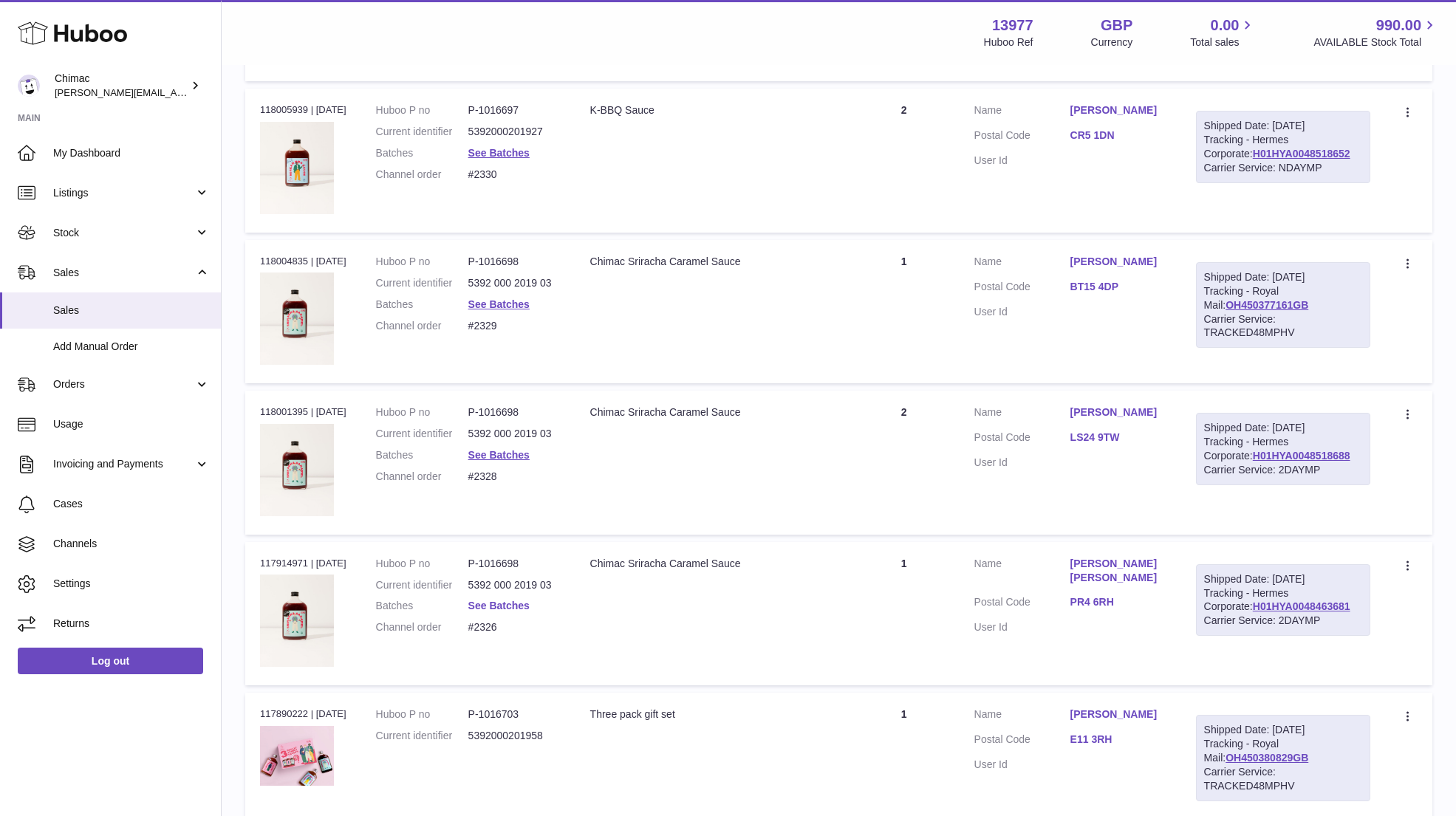
click at [508, 600] on link "See Batches" at bounding box center [499, 605] width 61 height 12
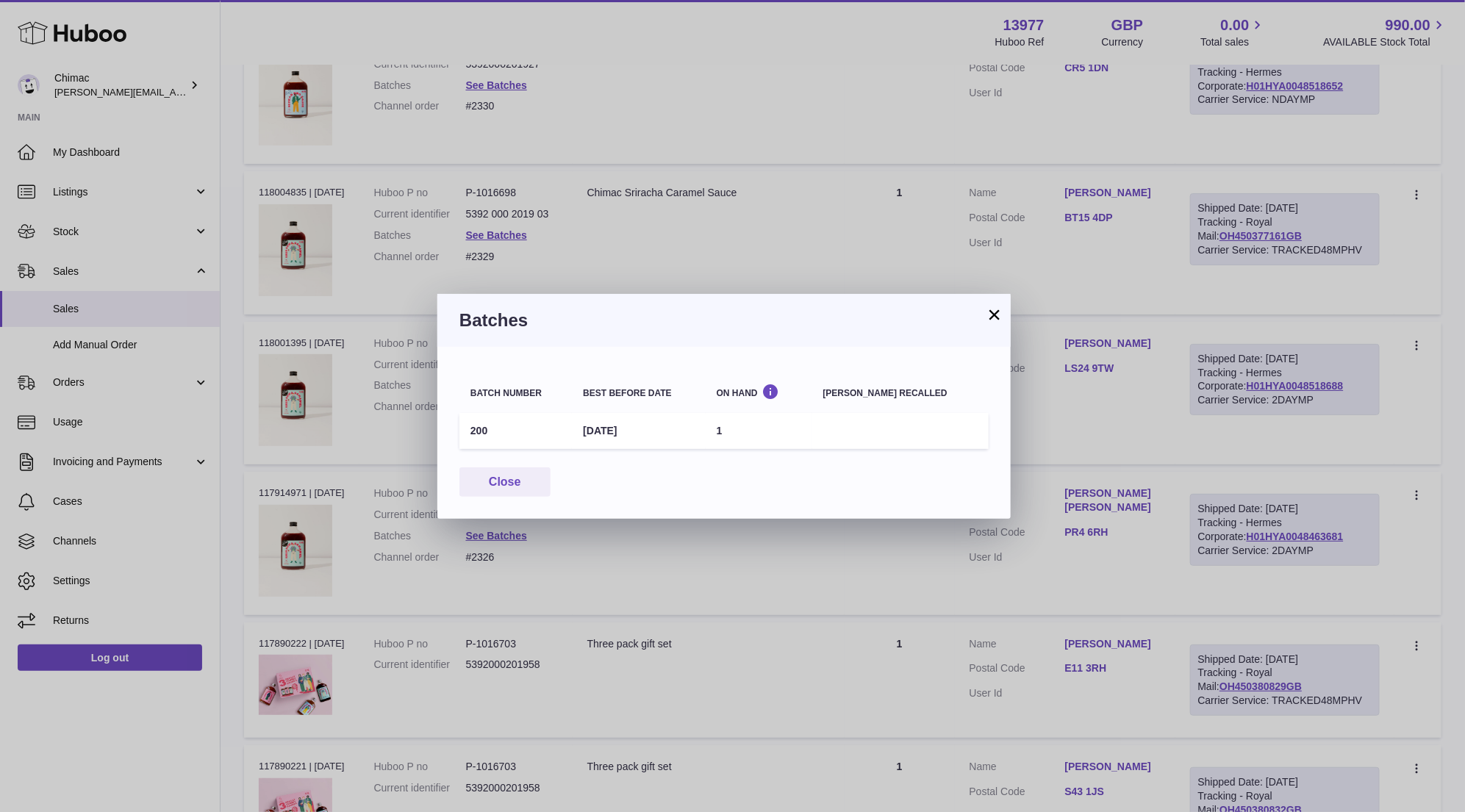
click at [989, 312] on button "×" at bounding box center [994, 314] width 18 height 18
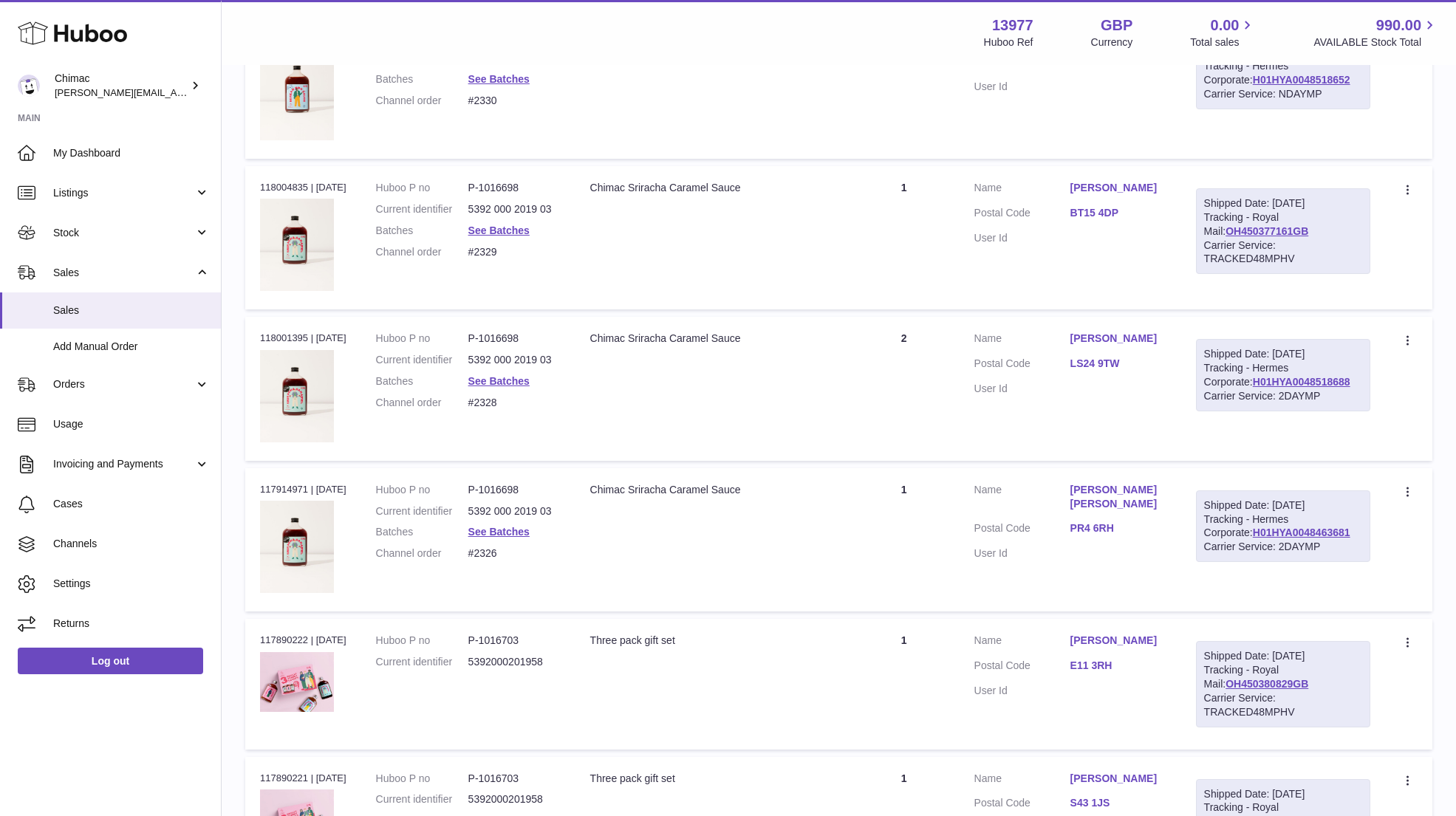
scroll to position [6230, 0]
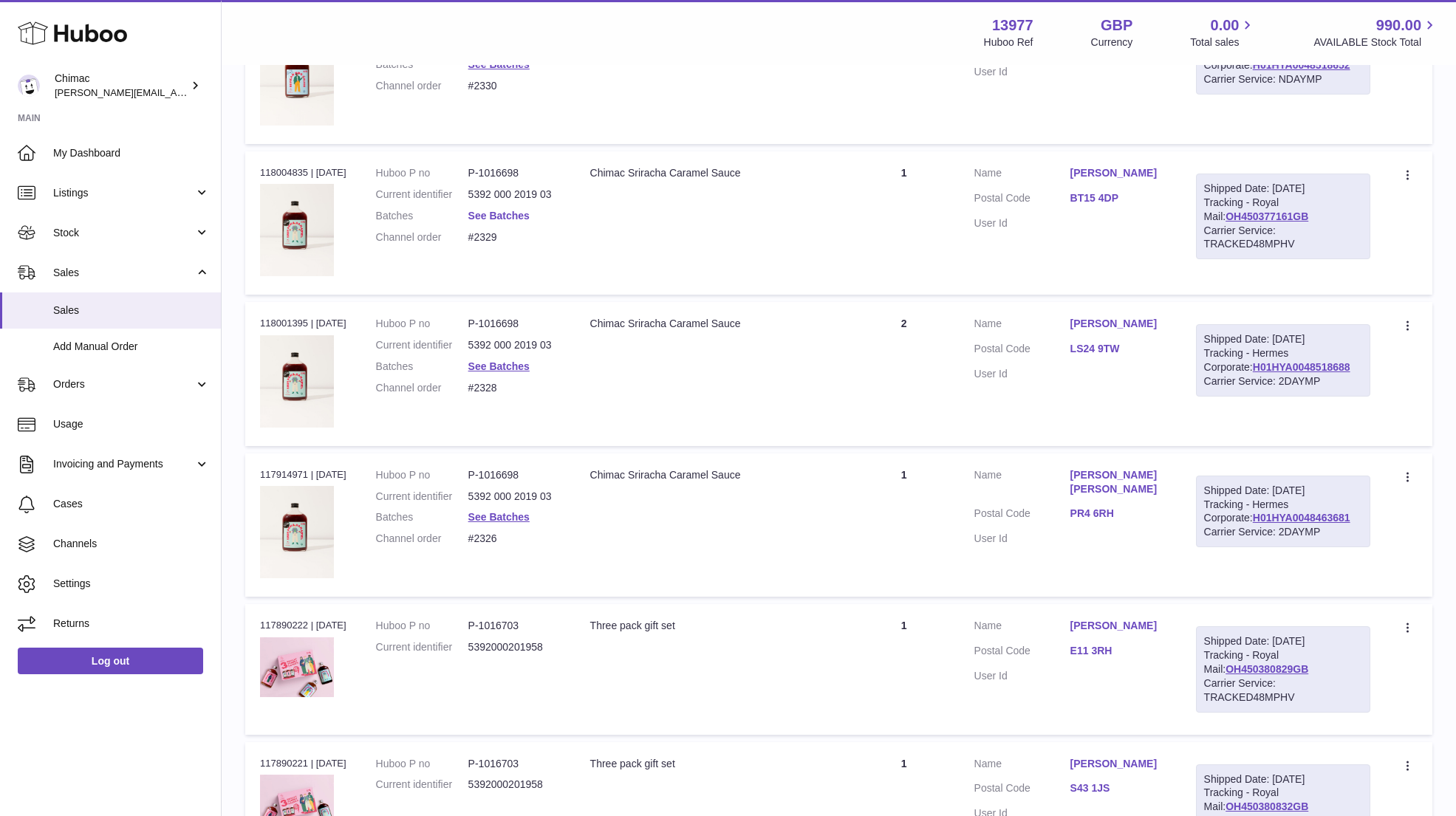
click at [499, 209] on link "See Batches" at bounding box center [499, 215] width 61 height 12
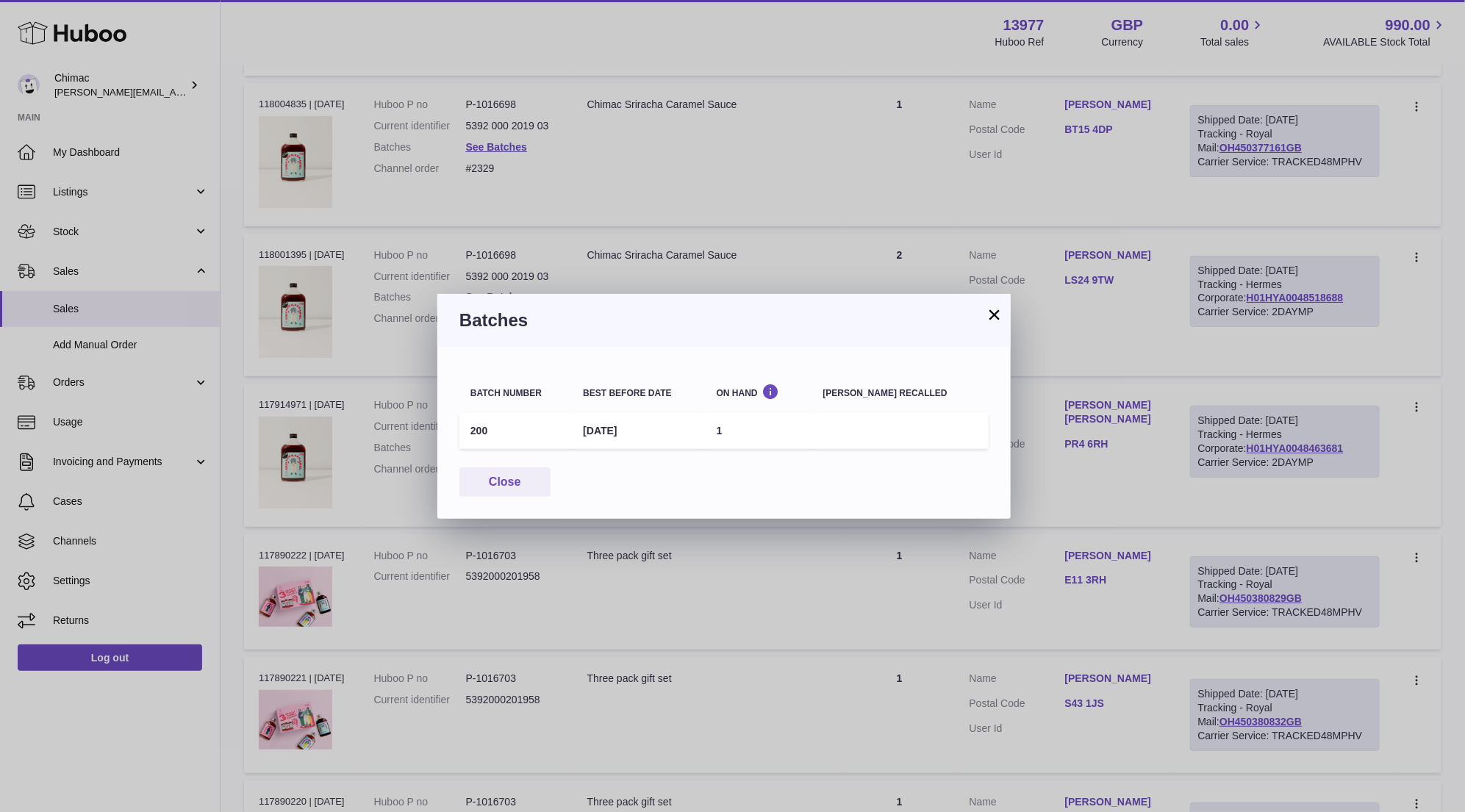
click at [999, 316] on button "×" at bounding box center [994, 314] width 18 height 18
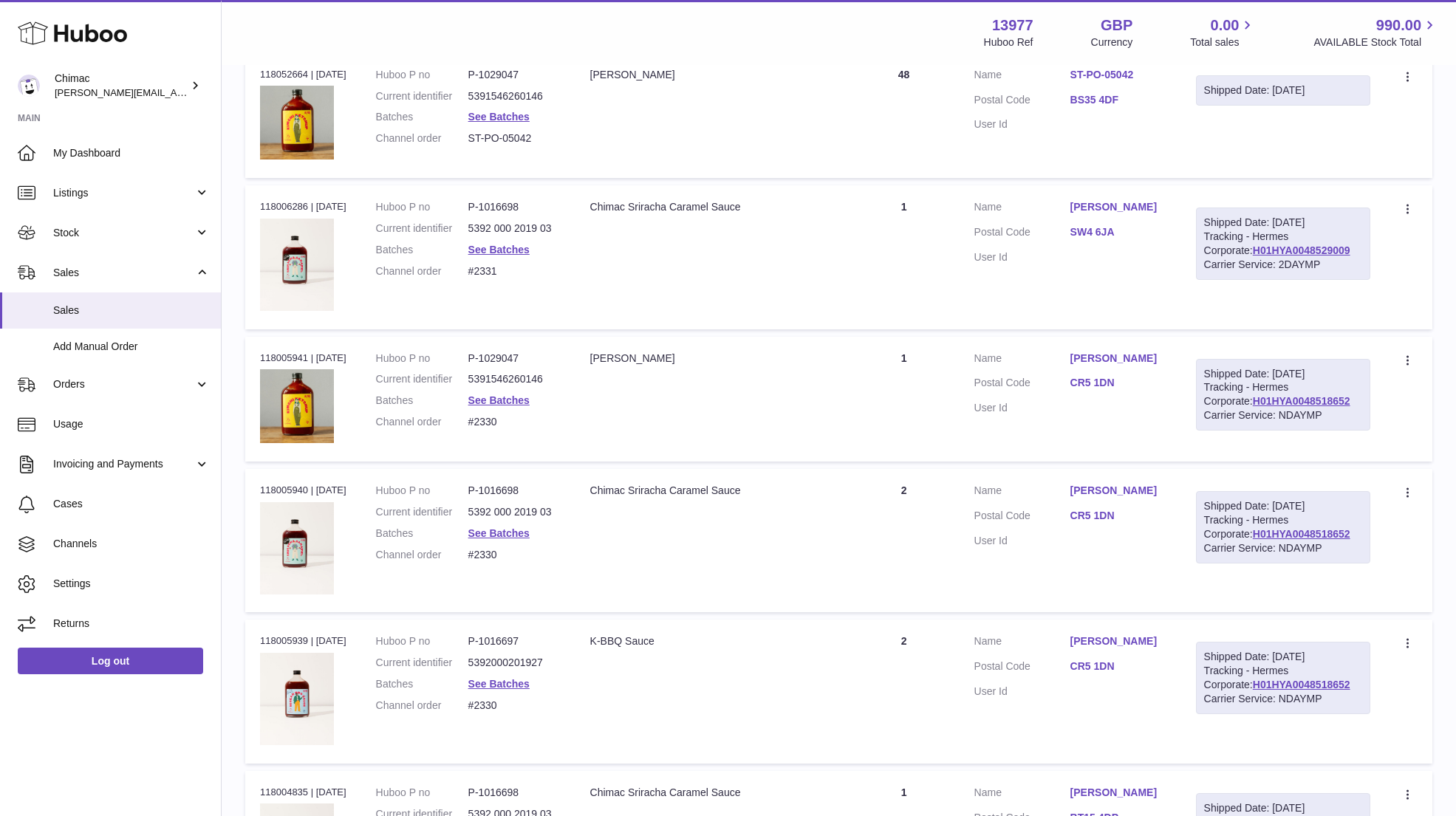
scroll to position [5610, 0]
click at [503, 245] on link "See Batches" at bounding box center [499, 250] width 61 height 12
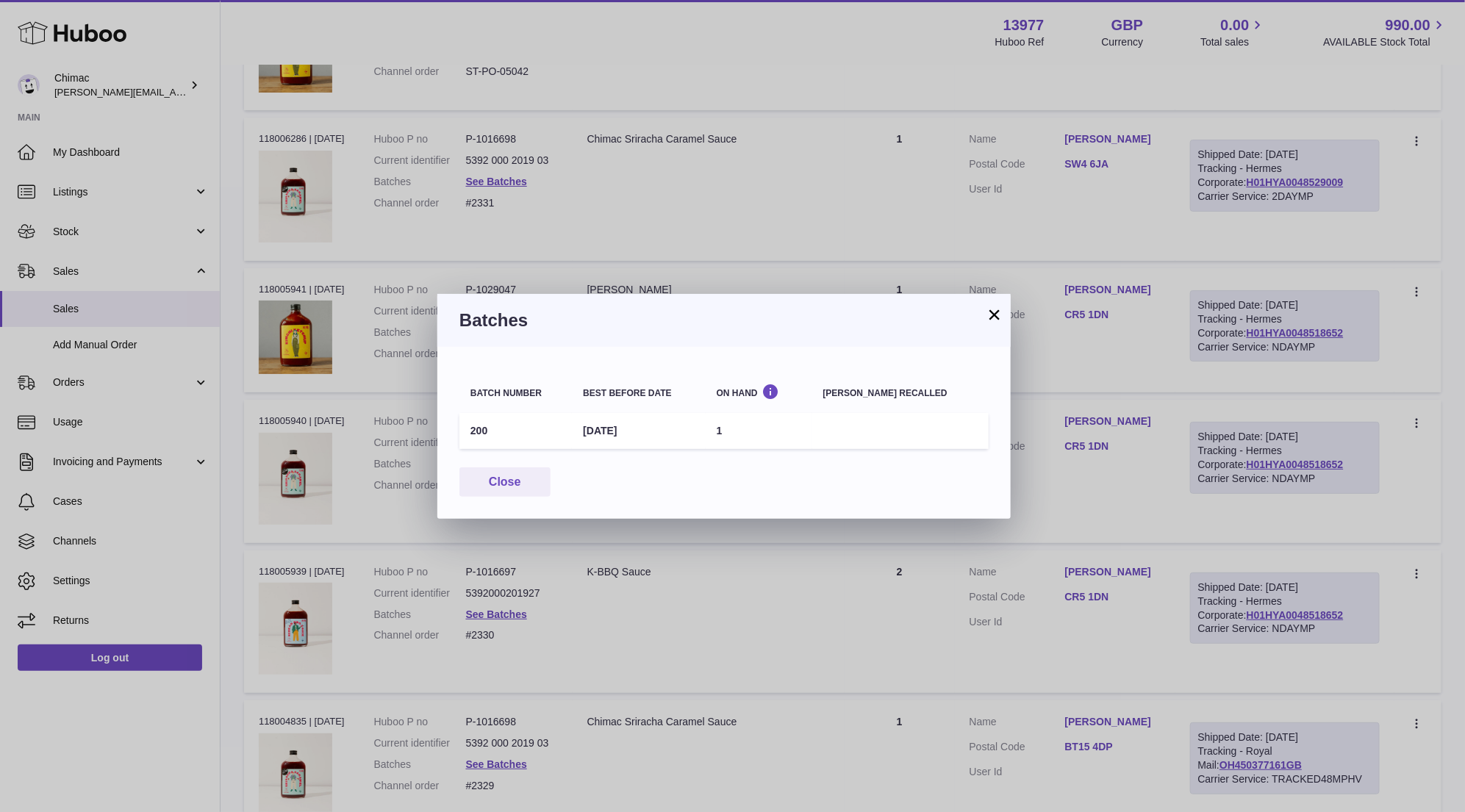
click at [995, 314] on button "×" at bounding box center [994, 314] width 18 height 18
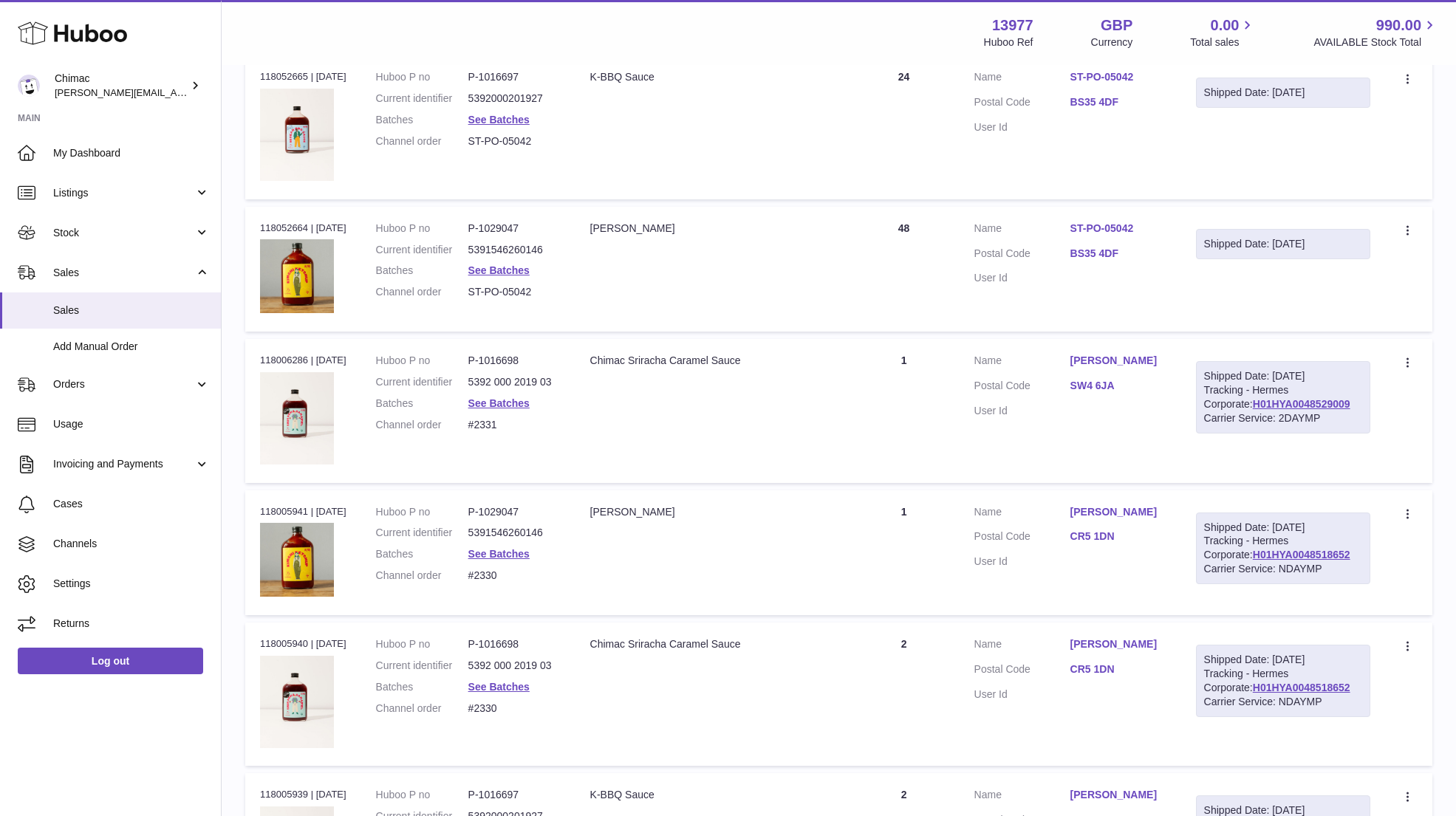
scroll to position [5433, 0]
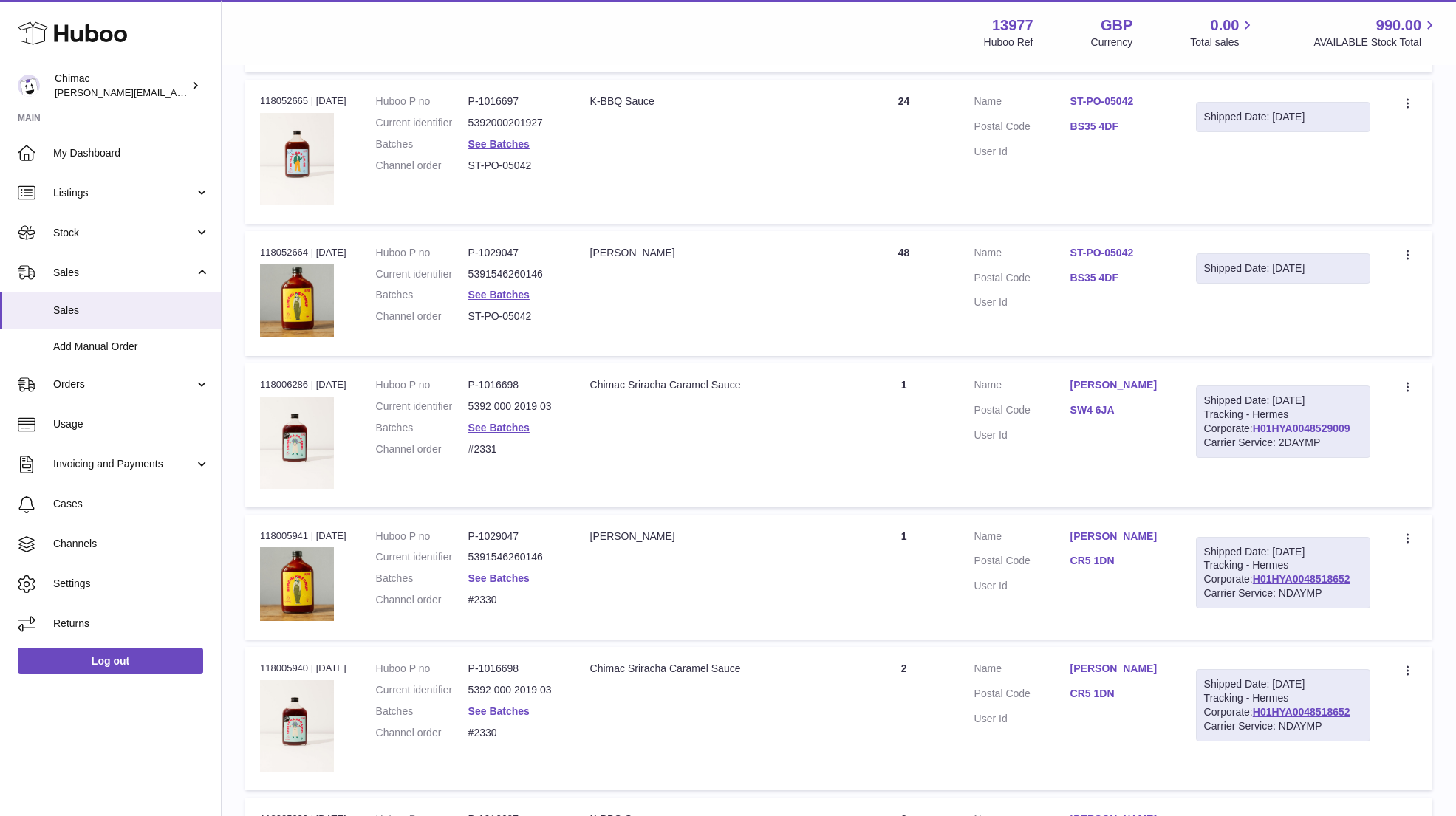
click at [499, 421] on dd "See Batches" at bounding box center [514, 428] width 92 height 14
click at [496, 422] on link "See Batches" at bounding box center [499, 427] width 61 height 12
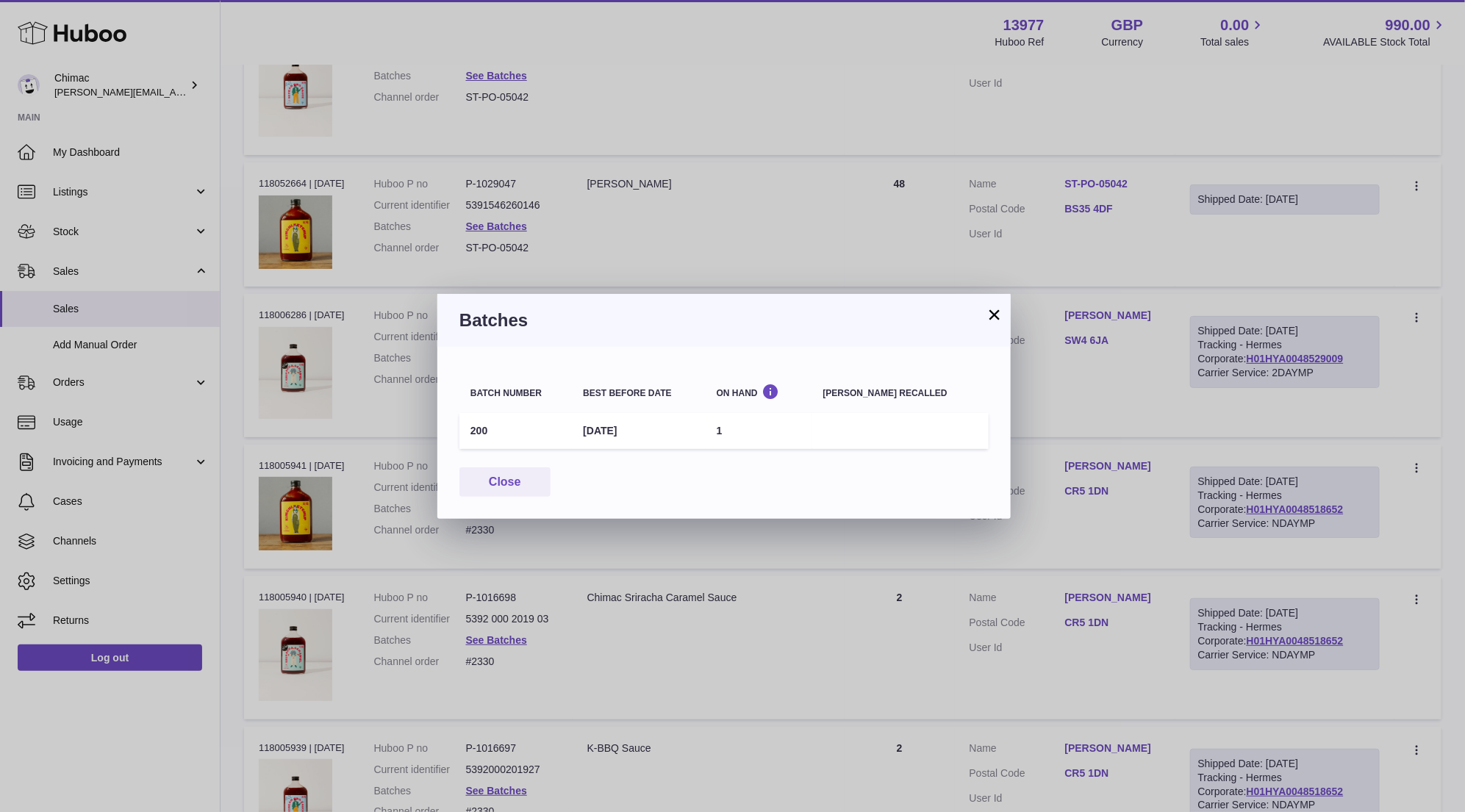
click at [992, 313] on button "×" at bounding box center [994, 314] width 18 height 18
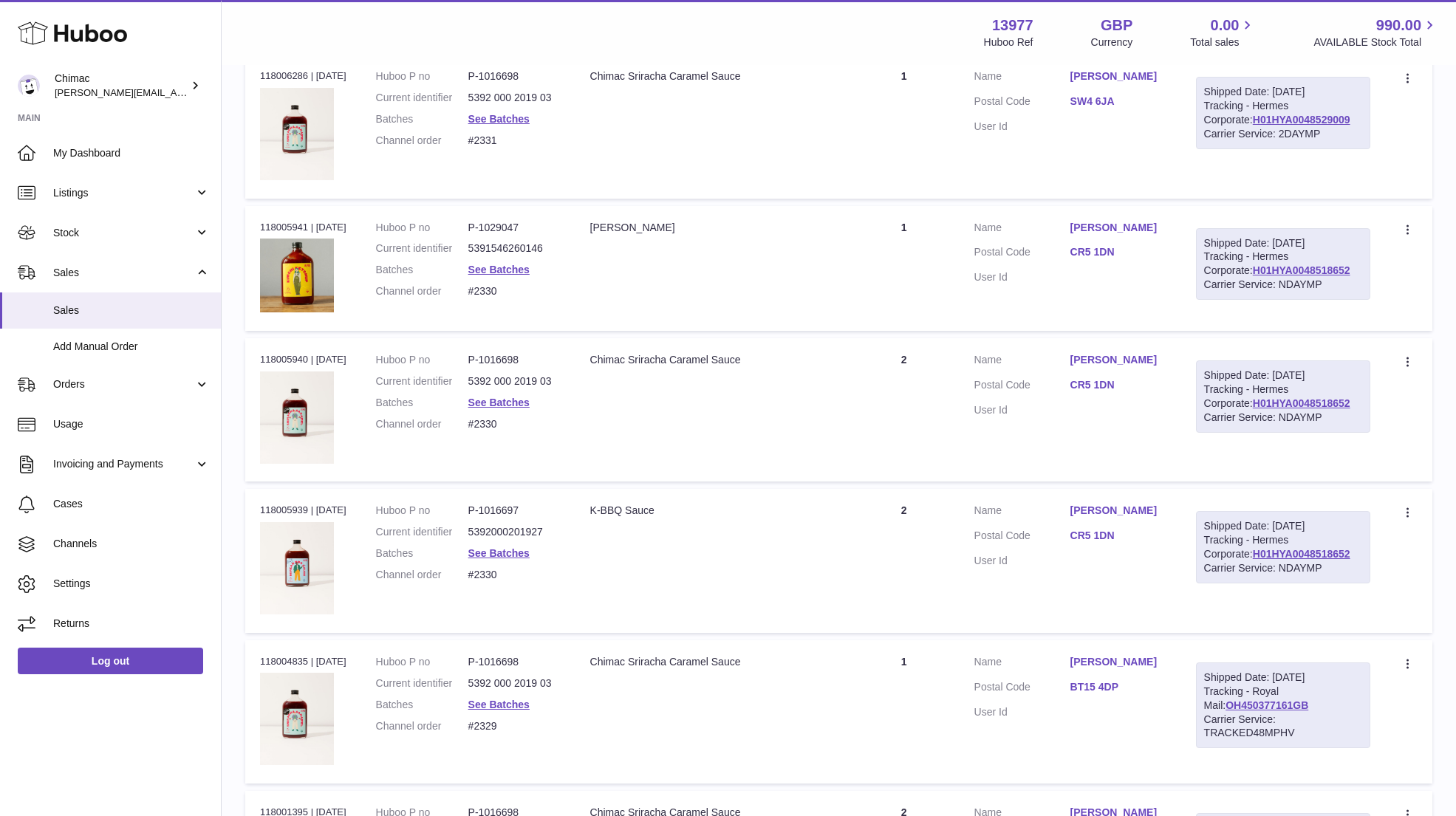
scroll to position [5743, 0]
click at [522, 545] on link "See Batches" at bounding box center [499, 551] width 61 height 12
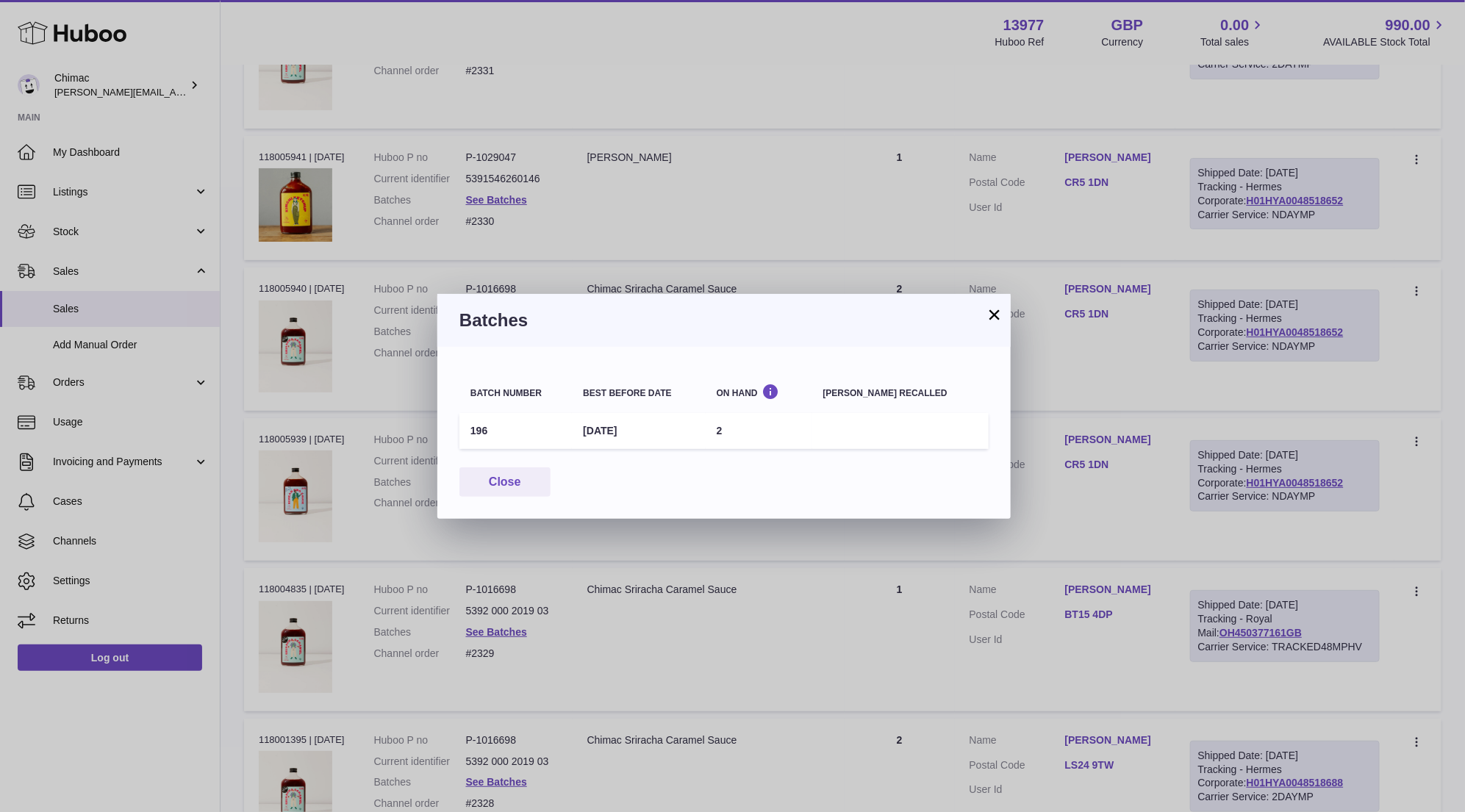
click at [995, 321] on button "×" at bounding box center [994, 314] width 18 height 18
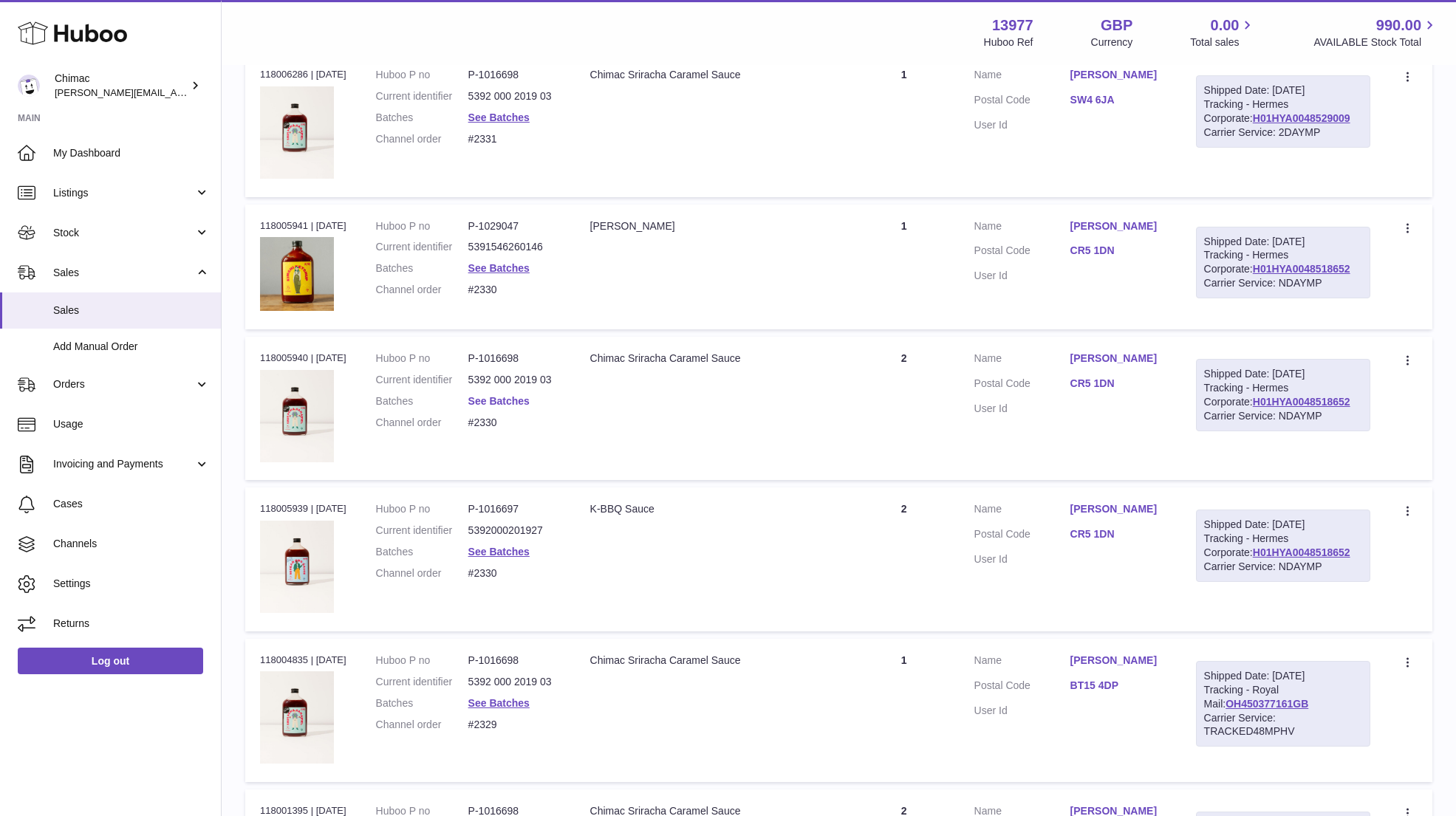
click at [527, 395] on link "See Batches" at bounding box center [499, 400] width 61 height 12
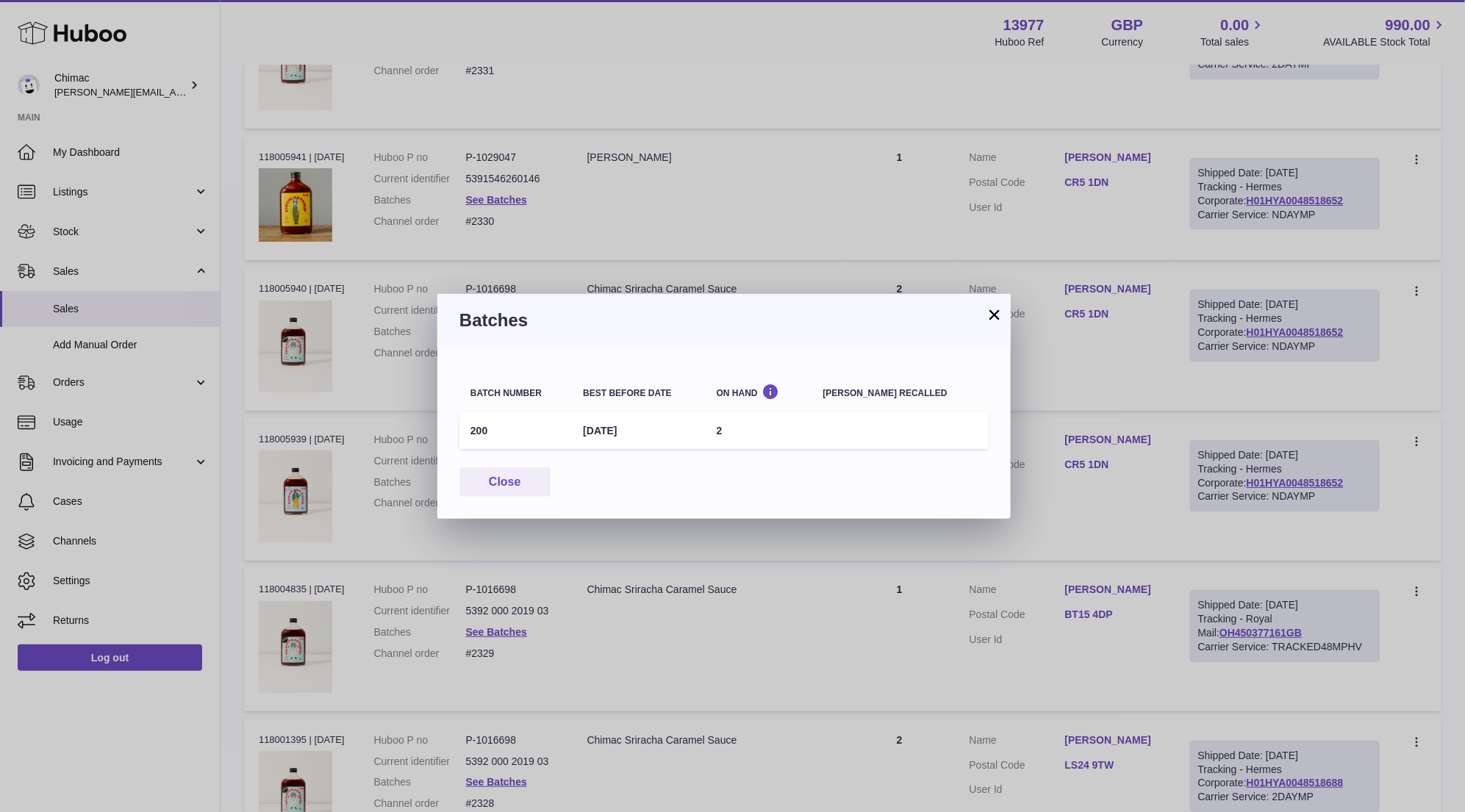
click at [990, 306] on button "×" at bounding box center [994, 314] width 18 height 18
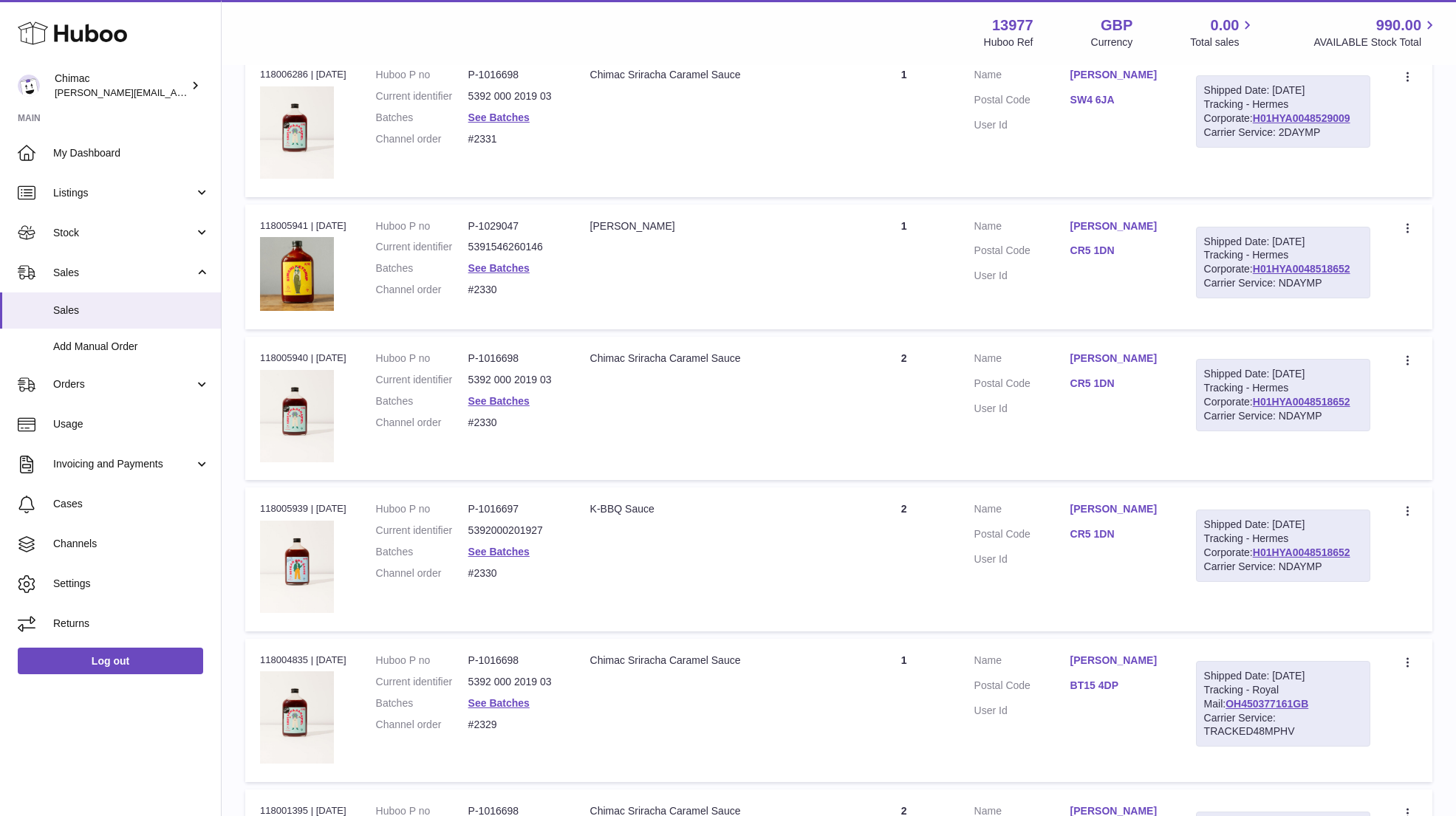
click at [486, 283] on dd "#2330" at bounding box center [514, 290] width 92 height 14
click at [489, 262] on link "See Batches" at bounding box center [499, 268] width 61 height 12
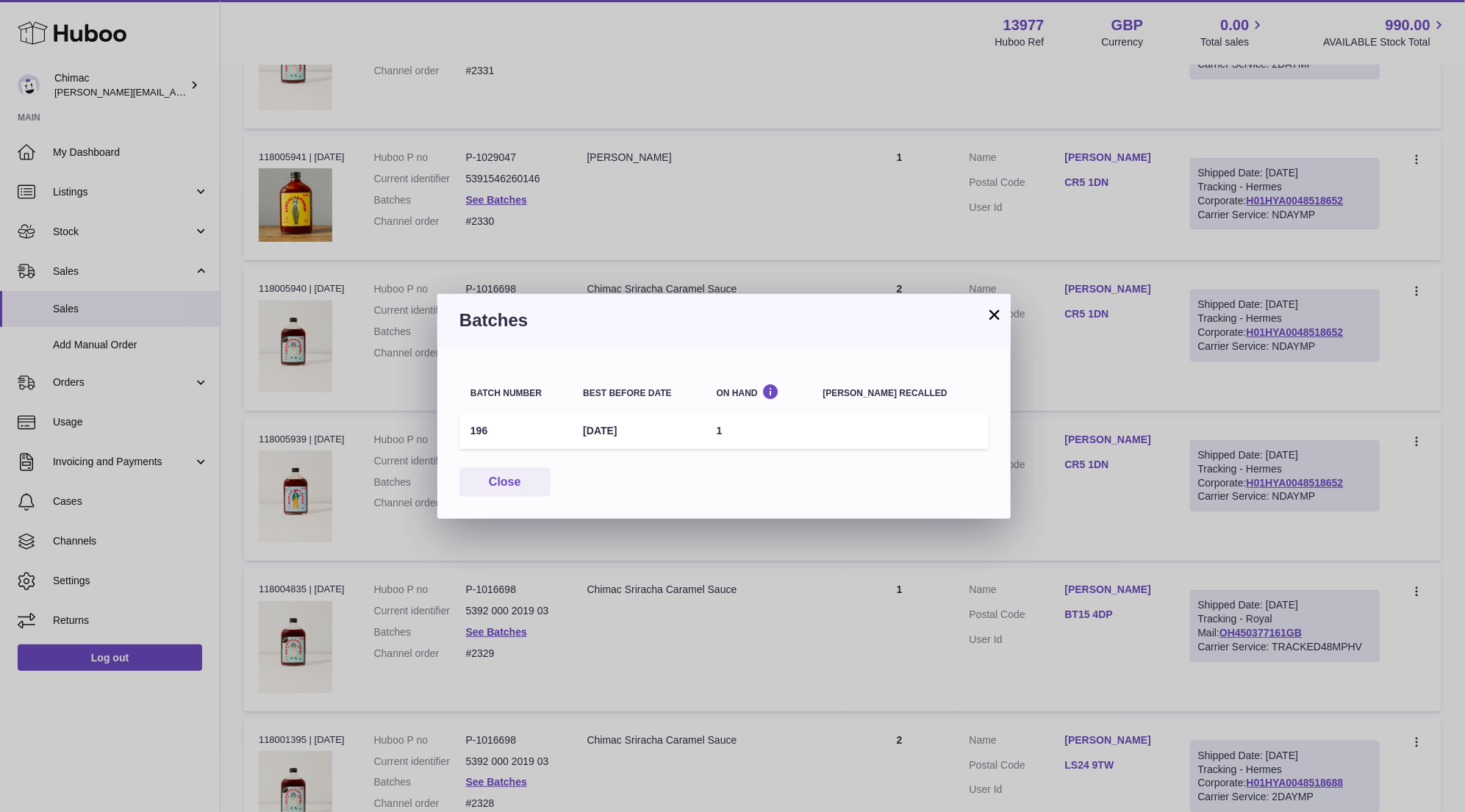
click at [995, 321] on button "×" at bounding box center [994, 314] width 18 height 18
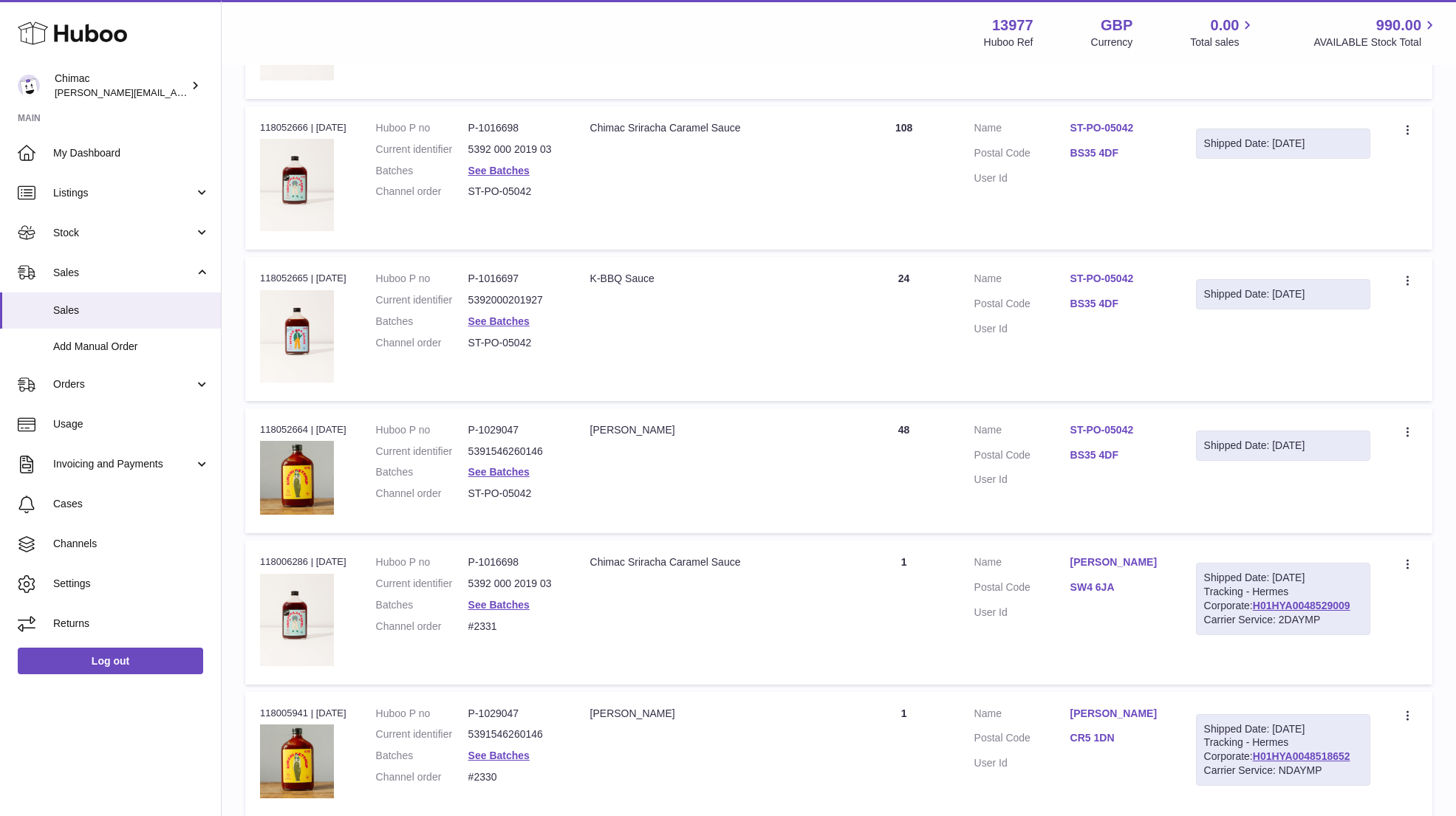
scroll to position [5211, 0]
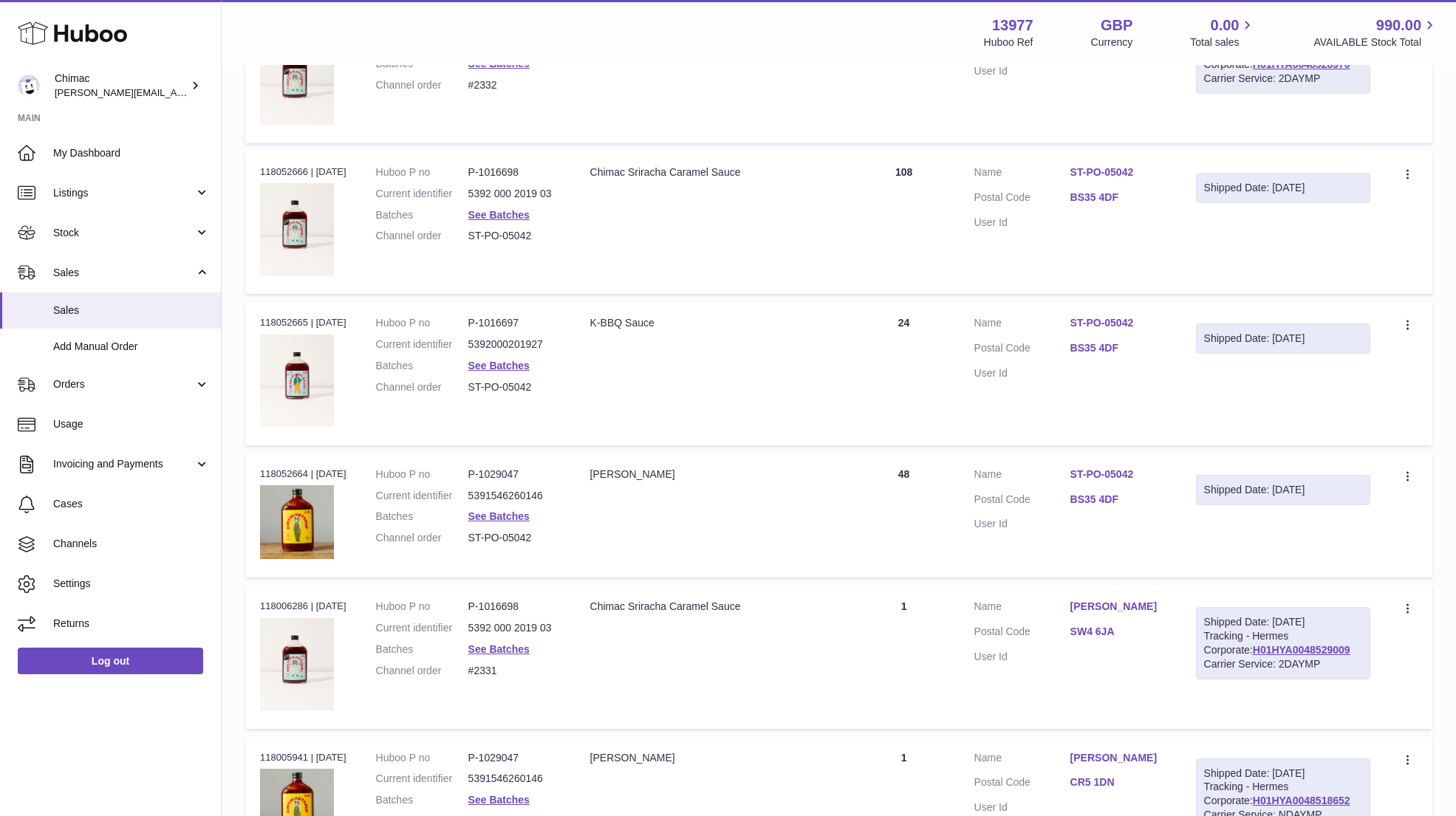
click at [1102, 467] on link "ST-PO-05042" at bounding box center [1118, 474] width 96 height 14
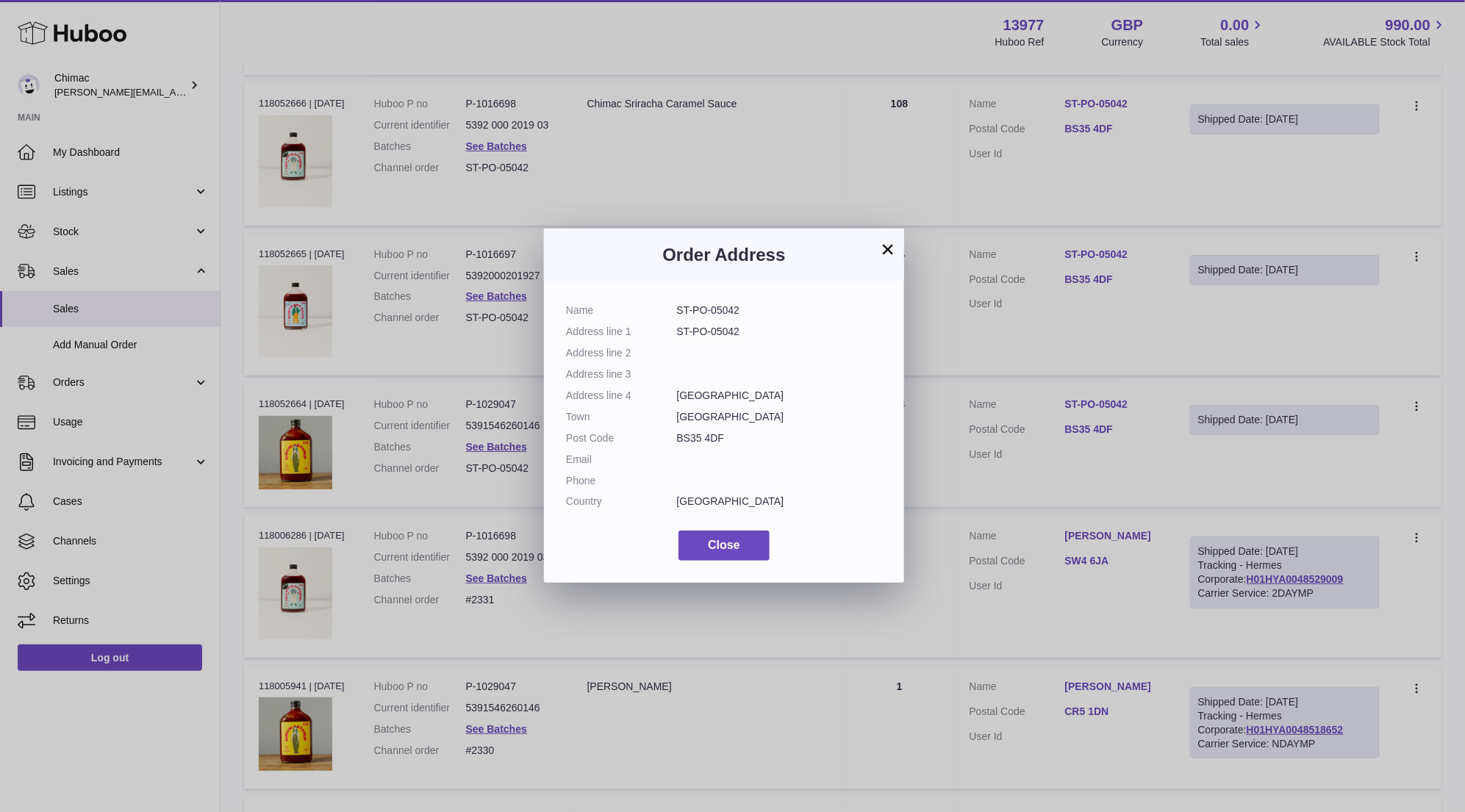
drag, startPoint x: 562, startPoint y: 304, endPoint x: 779, endPoint y: 494, distance: 288.4
click at [780, 495] on div "Name ST-PO-05042 Address line 1 ST-PO-05042 Address line 2 Address line 3 Addre…" at bounding box center [724, 432] width 360 height 301
click at [879, 253] on button "×" at bounding box center [887, 249] width 18 height 18
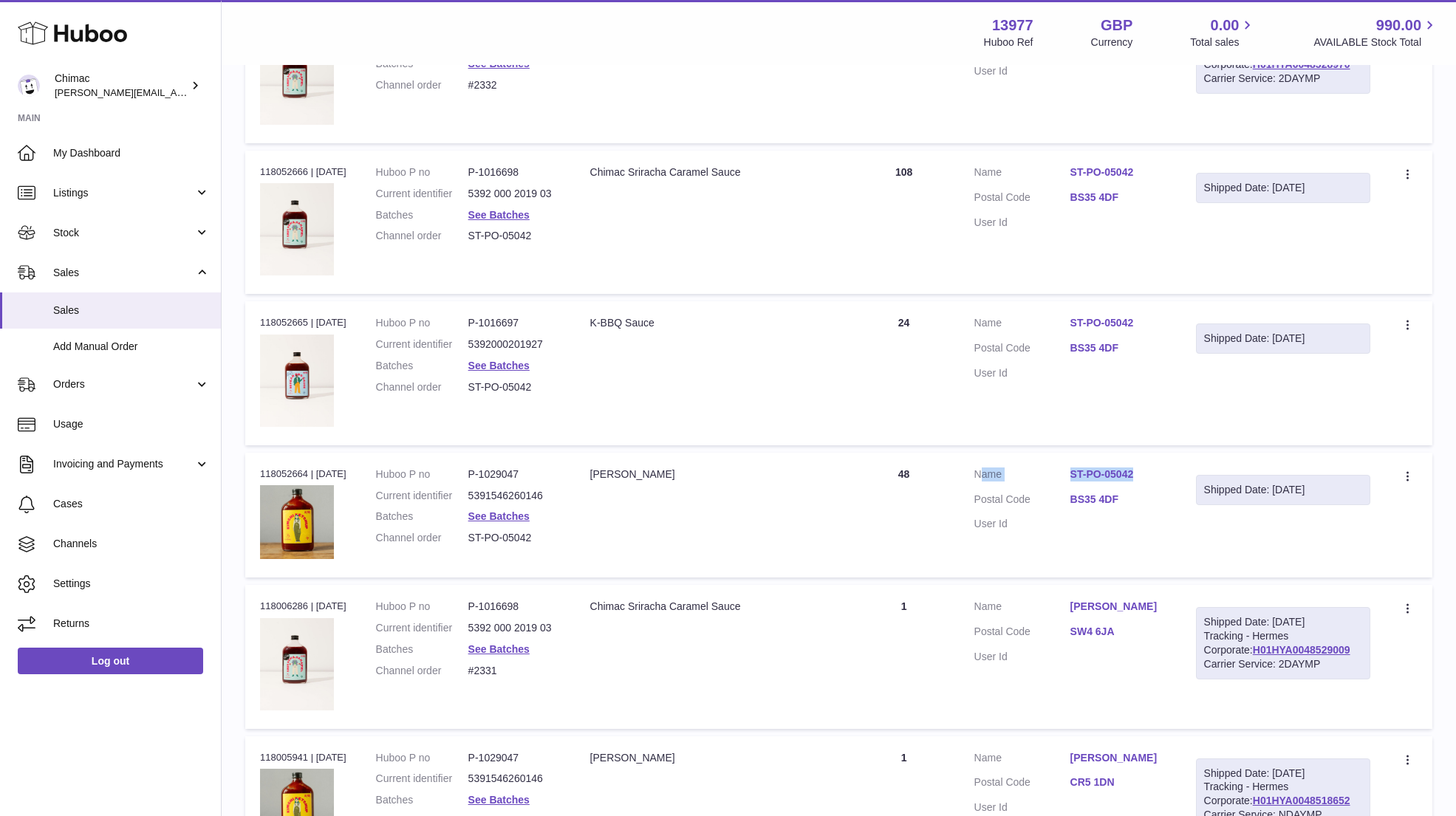
click at [1144, 456] on td "Customer Name ST-PO-05042 Postal Code BS35 4DF User Id" at bounding box center [1070, 515] width 222 height 125
click at [704, 383] on td "Description K-BBQ Sauce" at bounding box center [712, 373] width 273 height 143
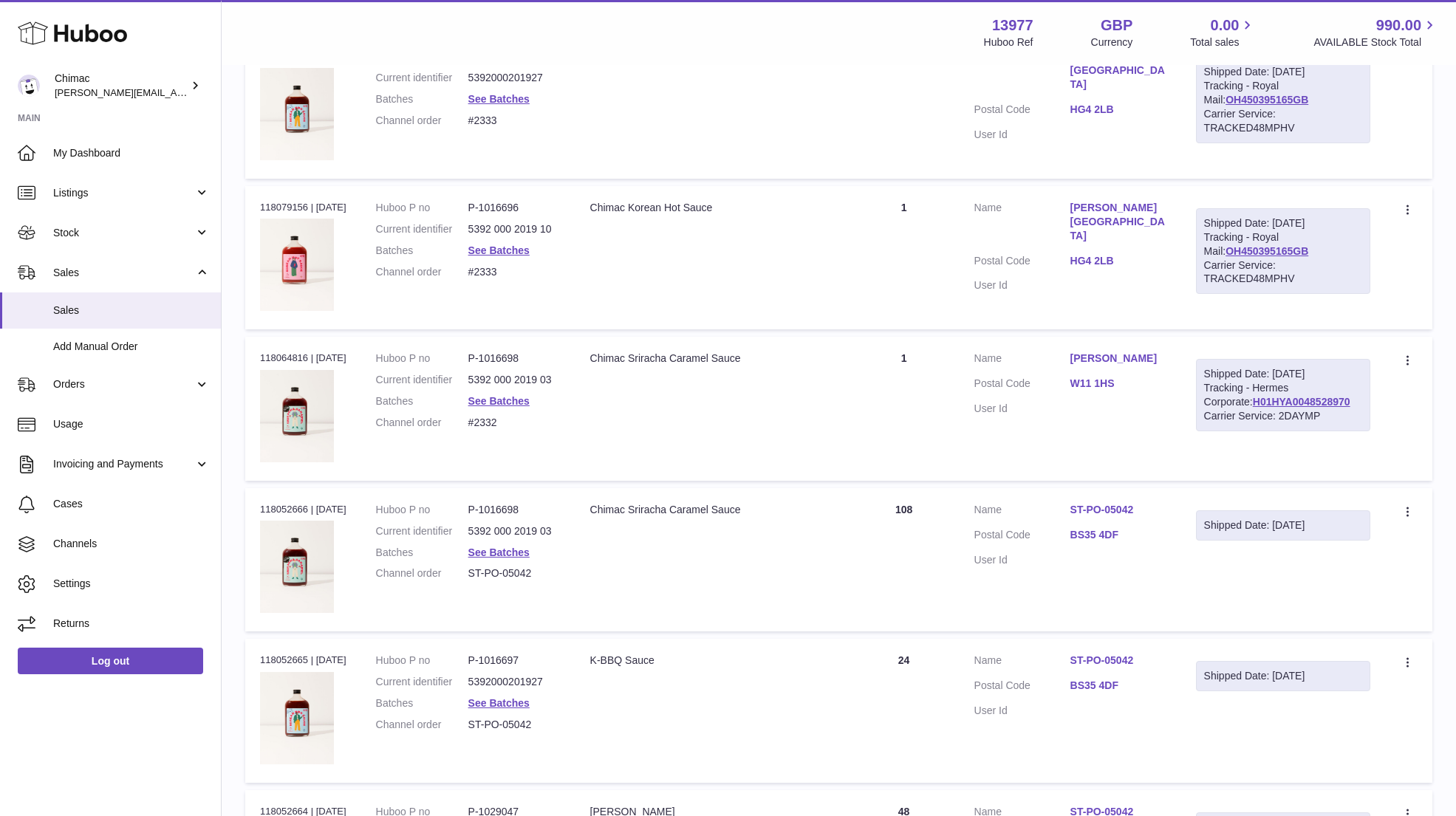
scroll to position [4812, 0]
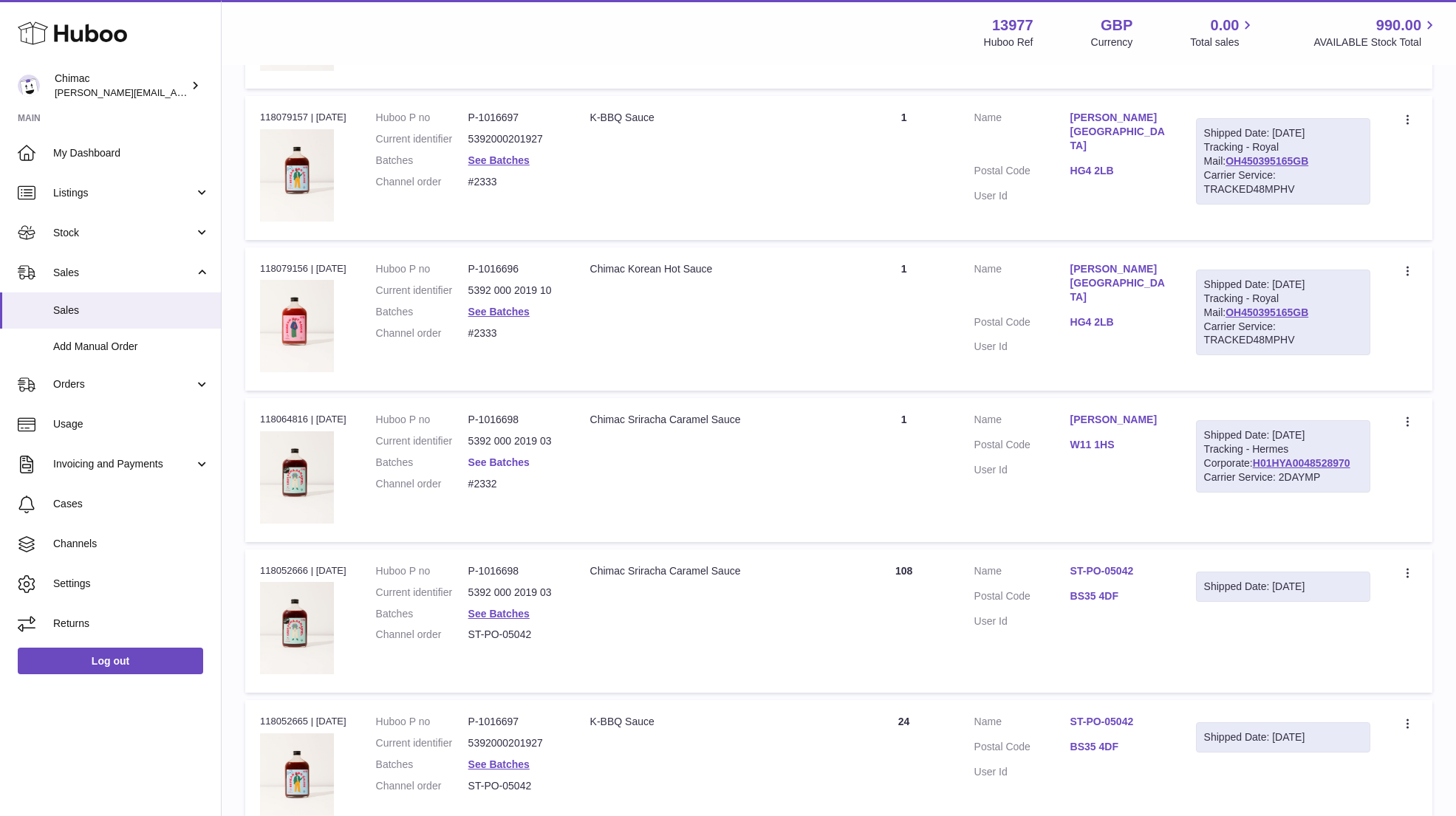
click at [502, 456] on link "See Batches" at bounding box center [499, 462] width 61 height 12
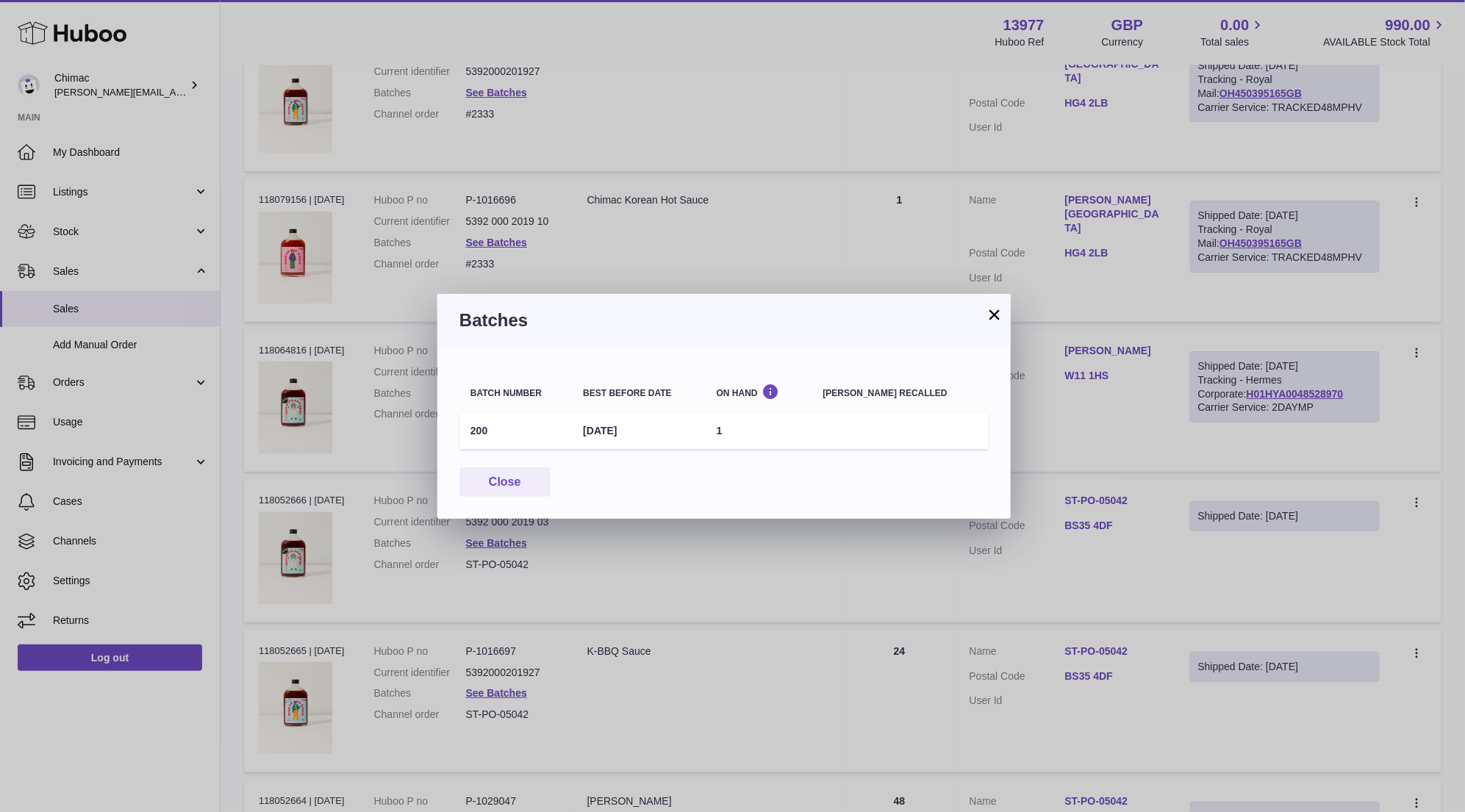
click at [1002, 310] on button "×" at bounding box center [994, 314] width 18 height 18
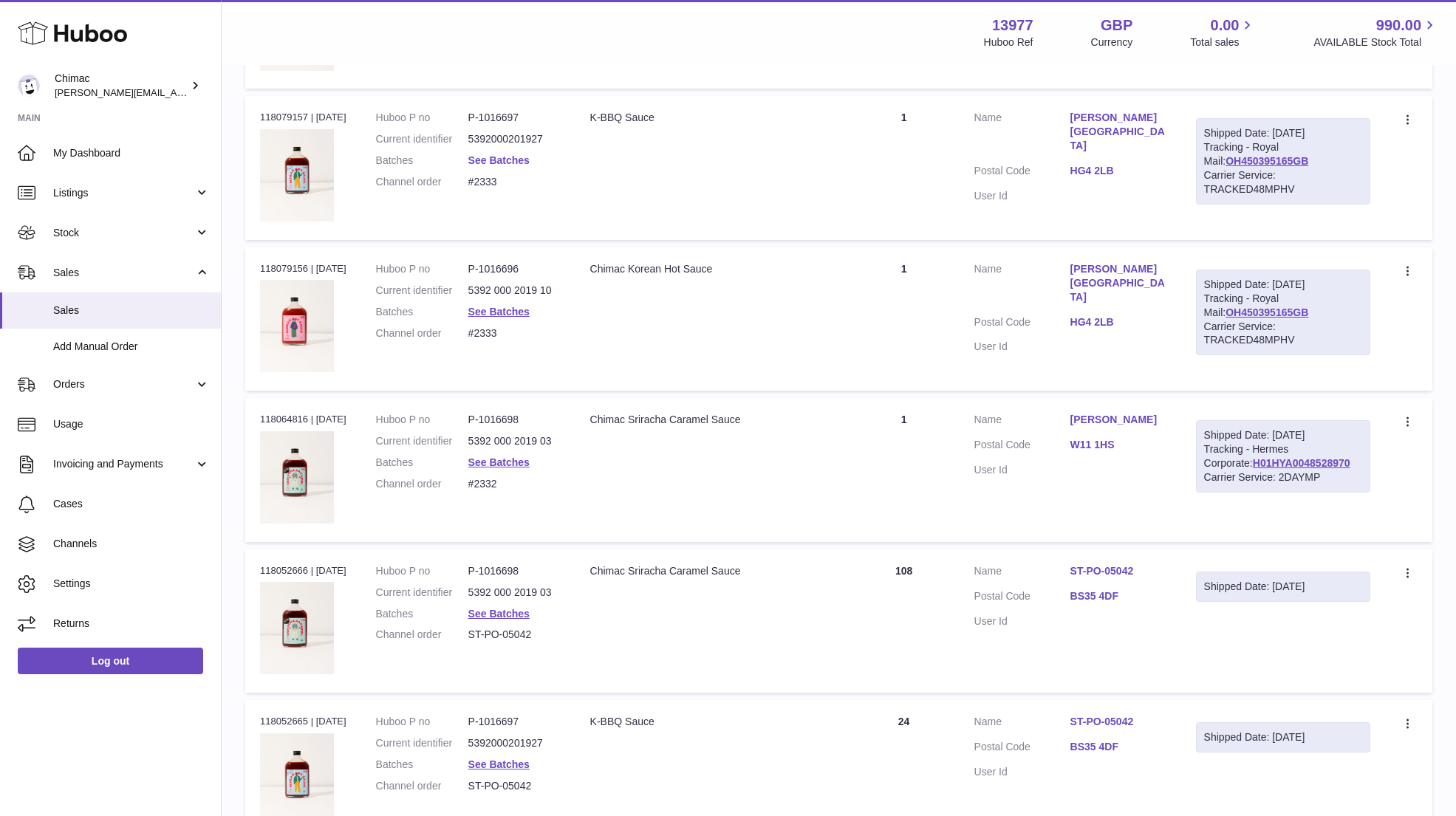
click at [502, 154] on link "See Batches" at bounding box center [499, 160] width 61 height 12
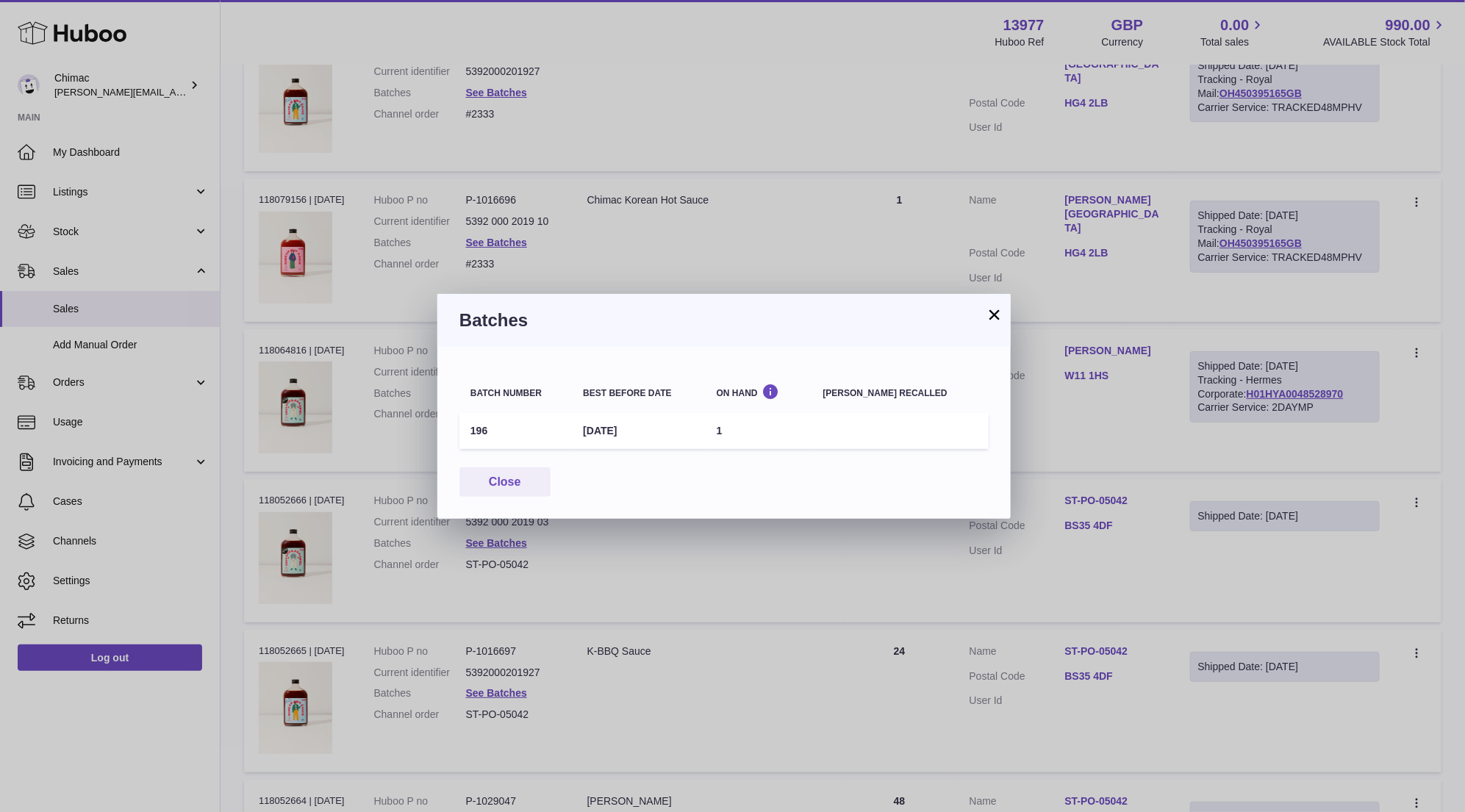
click at [989, 314] on button "×" at bounding box center [994, 314] width 18 height 18
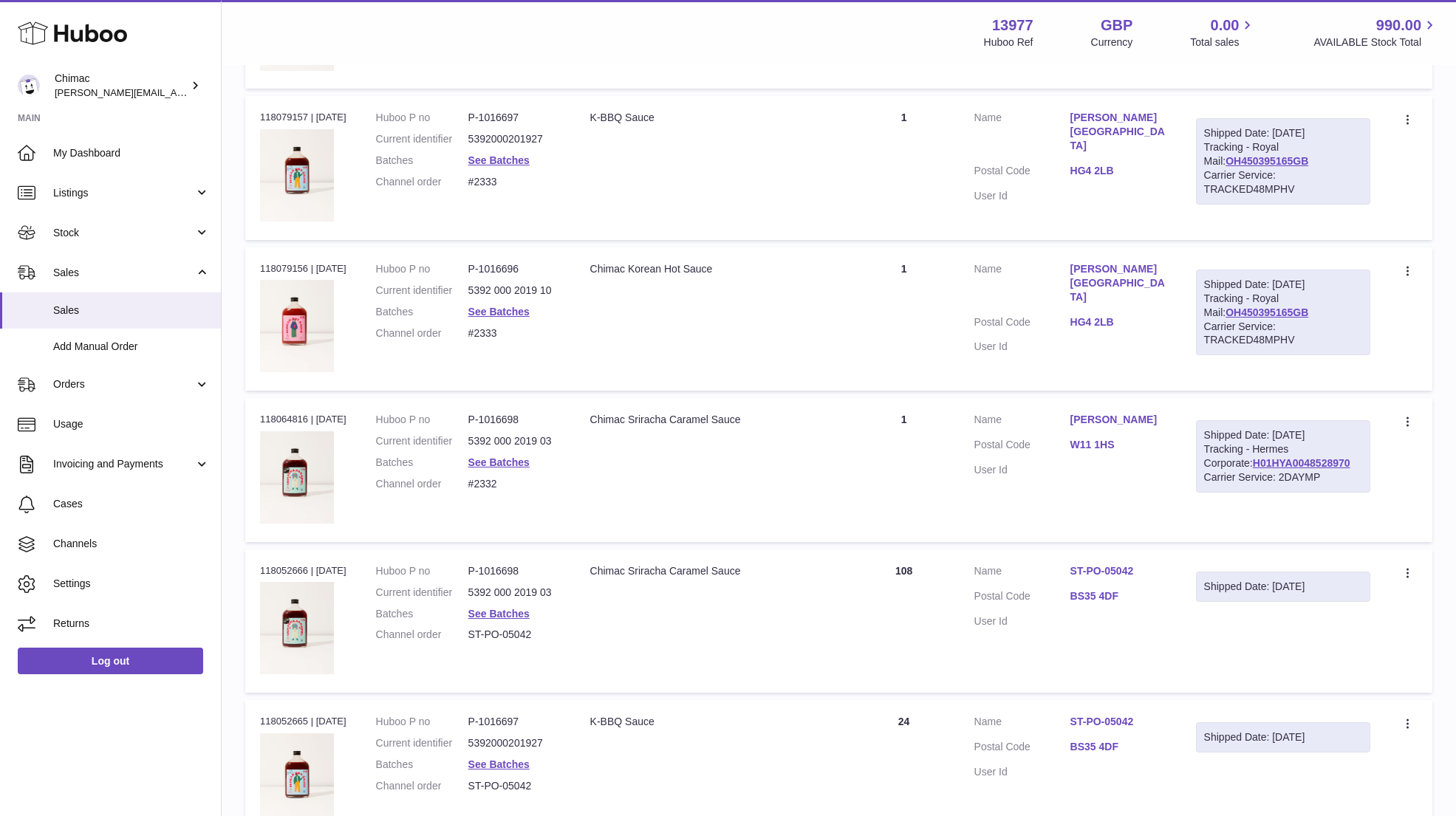
click at [913, 255] on td "Quantity 1" at bounding box center [904, 319] width 110 height 143
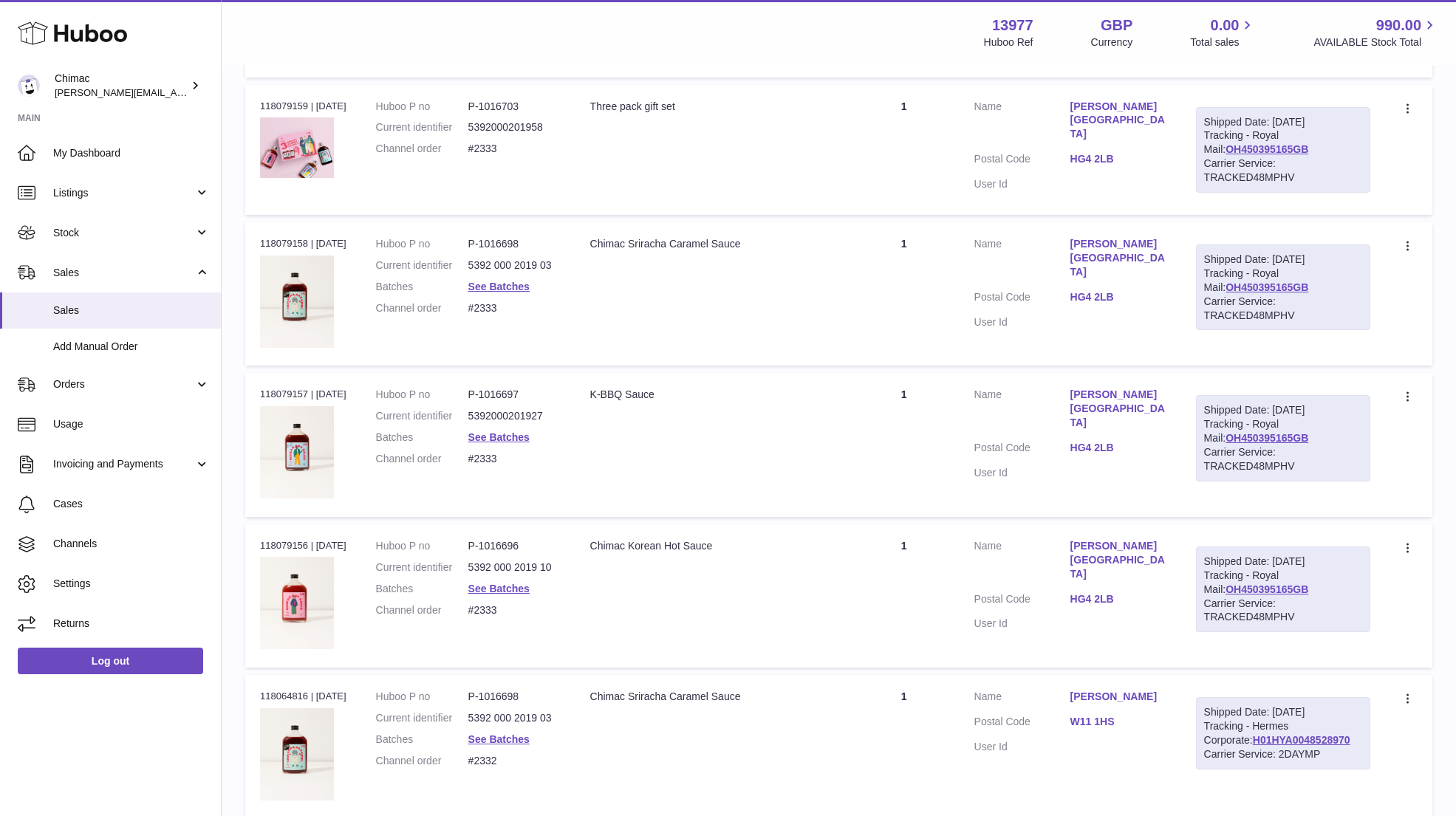
scroll to position [4503, 0]
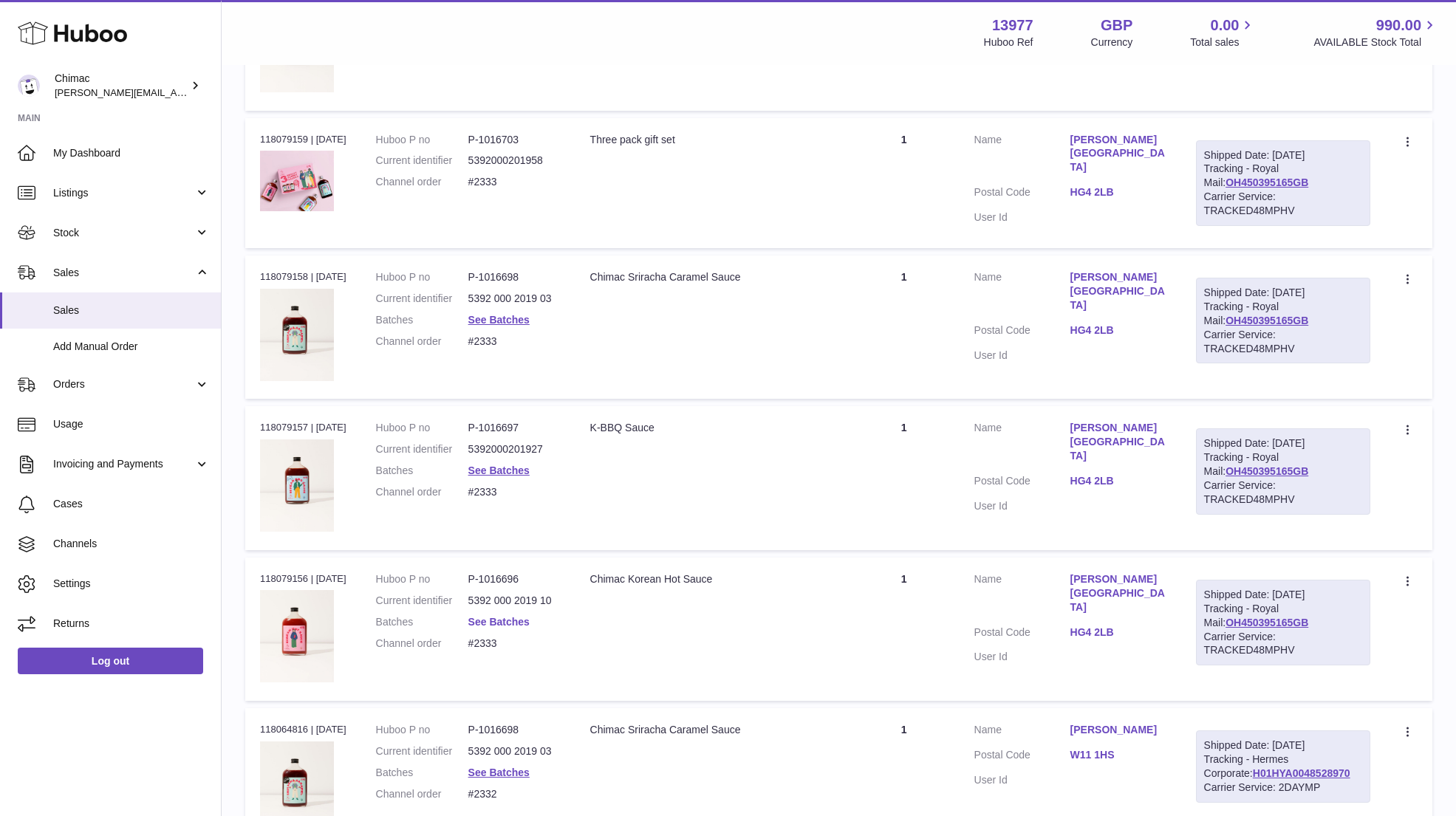
click at [490, 616] on link "See Batches" at bounding box center [499, 621] width 61 height 12
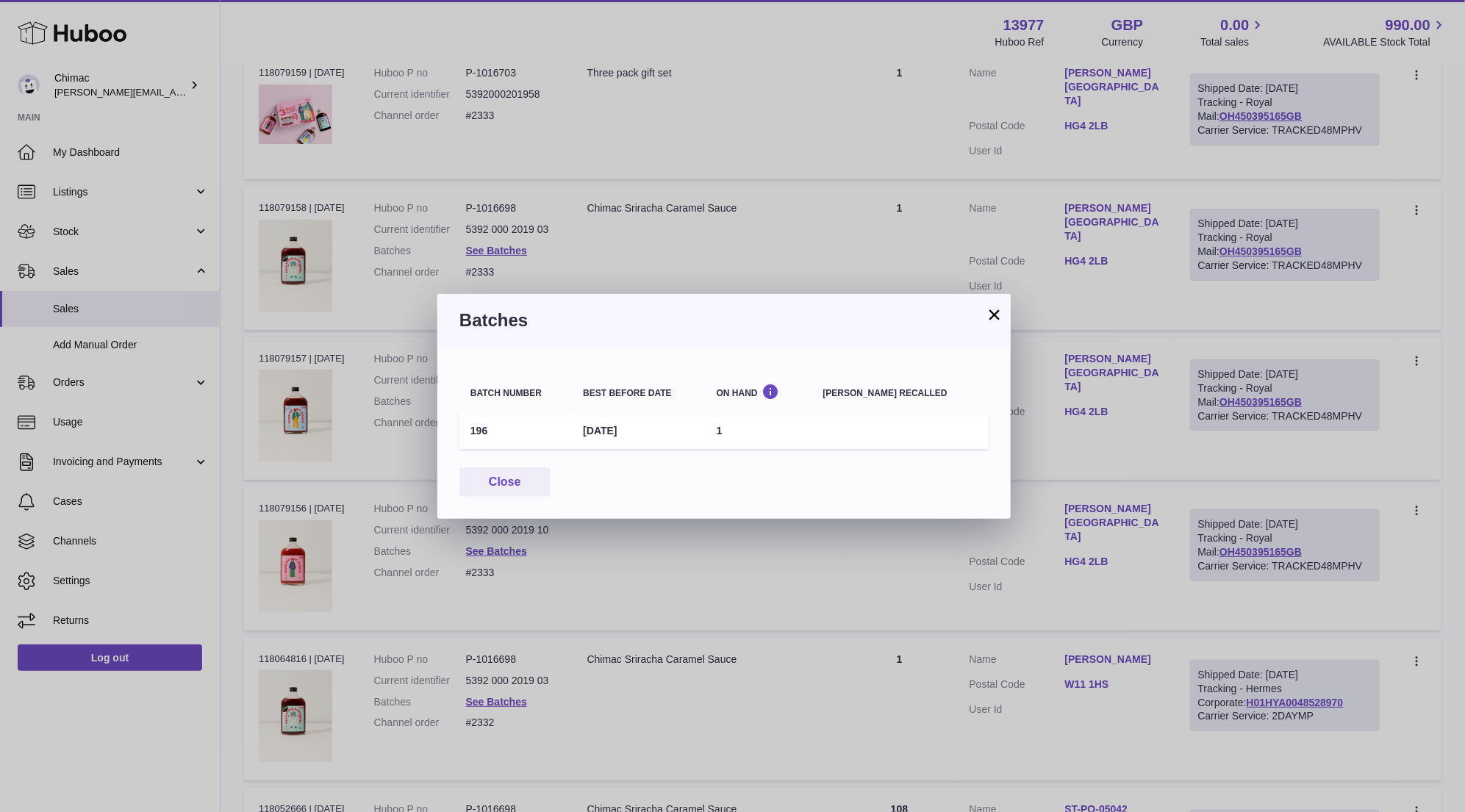
click at [999, 308] on button "×" at bounding box center [994, 314] width 18 height 18
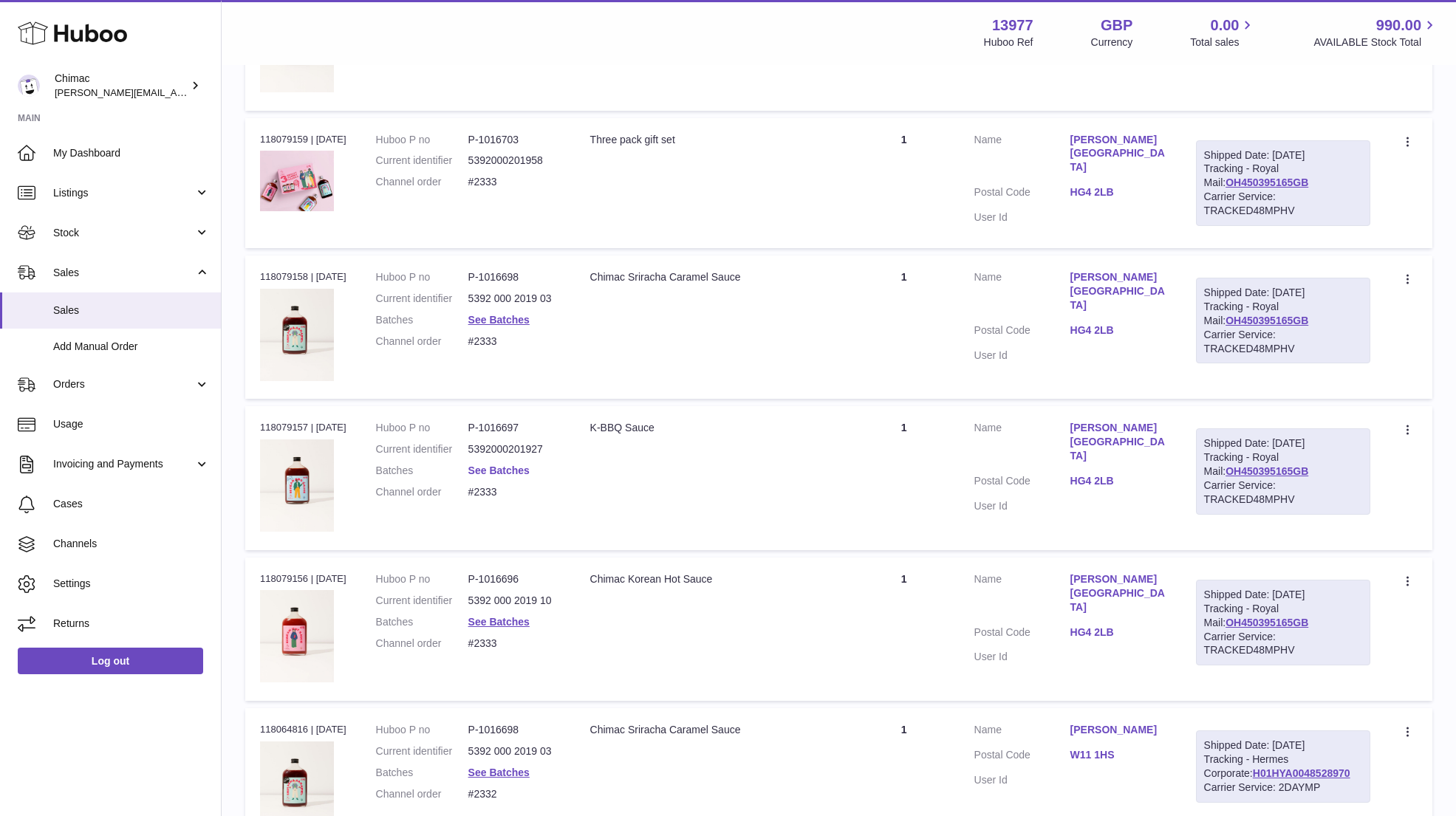
click at [504, 465] on link "See Batches" at bounding box center [499, 470] width 61 height 12
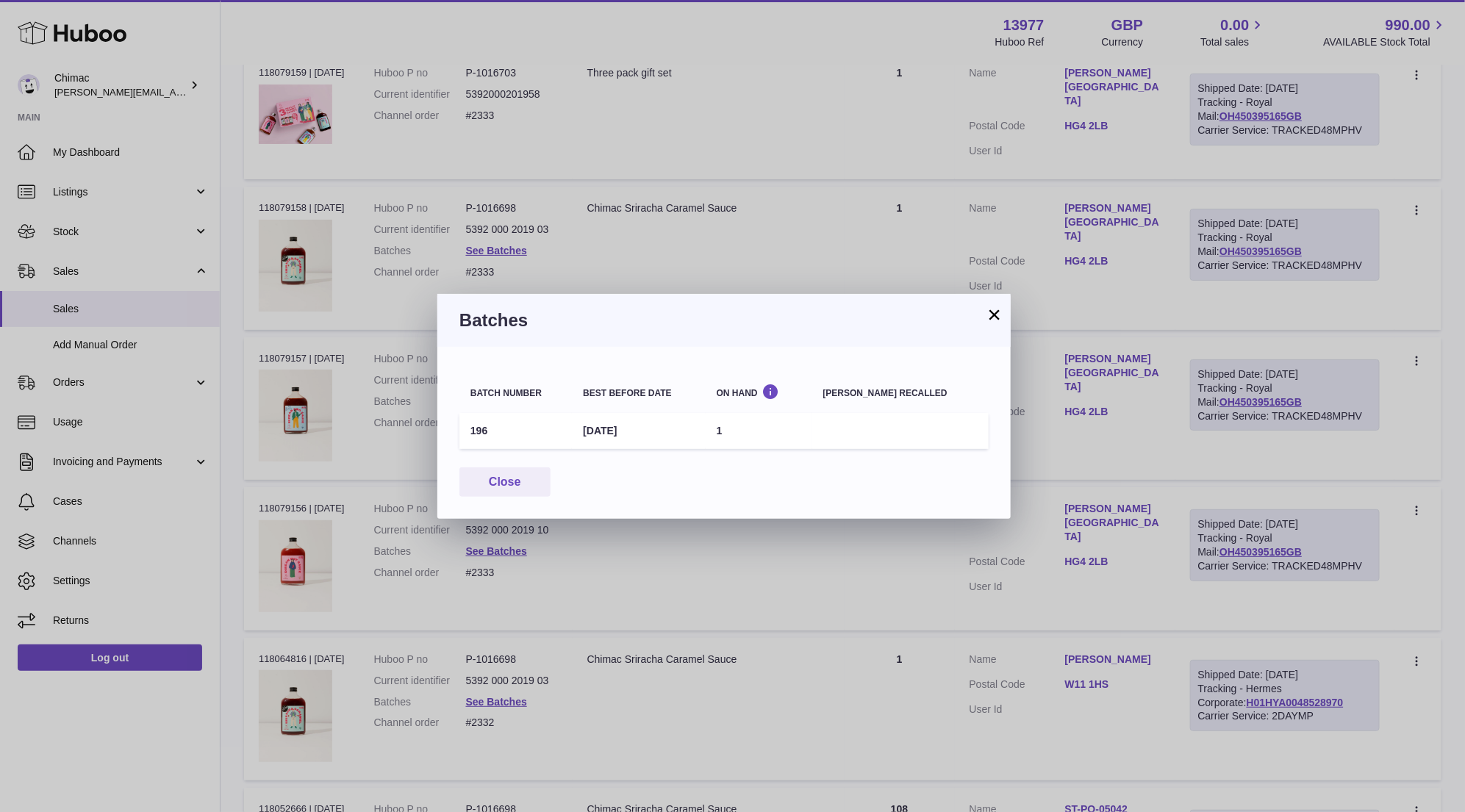
click at [995, 312] on button "×" at bounding box center [994, 314] width 18 height 18
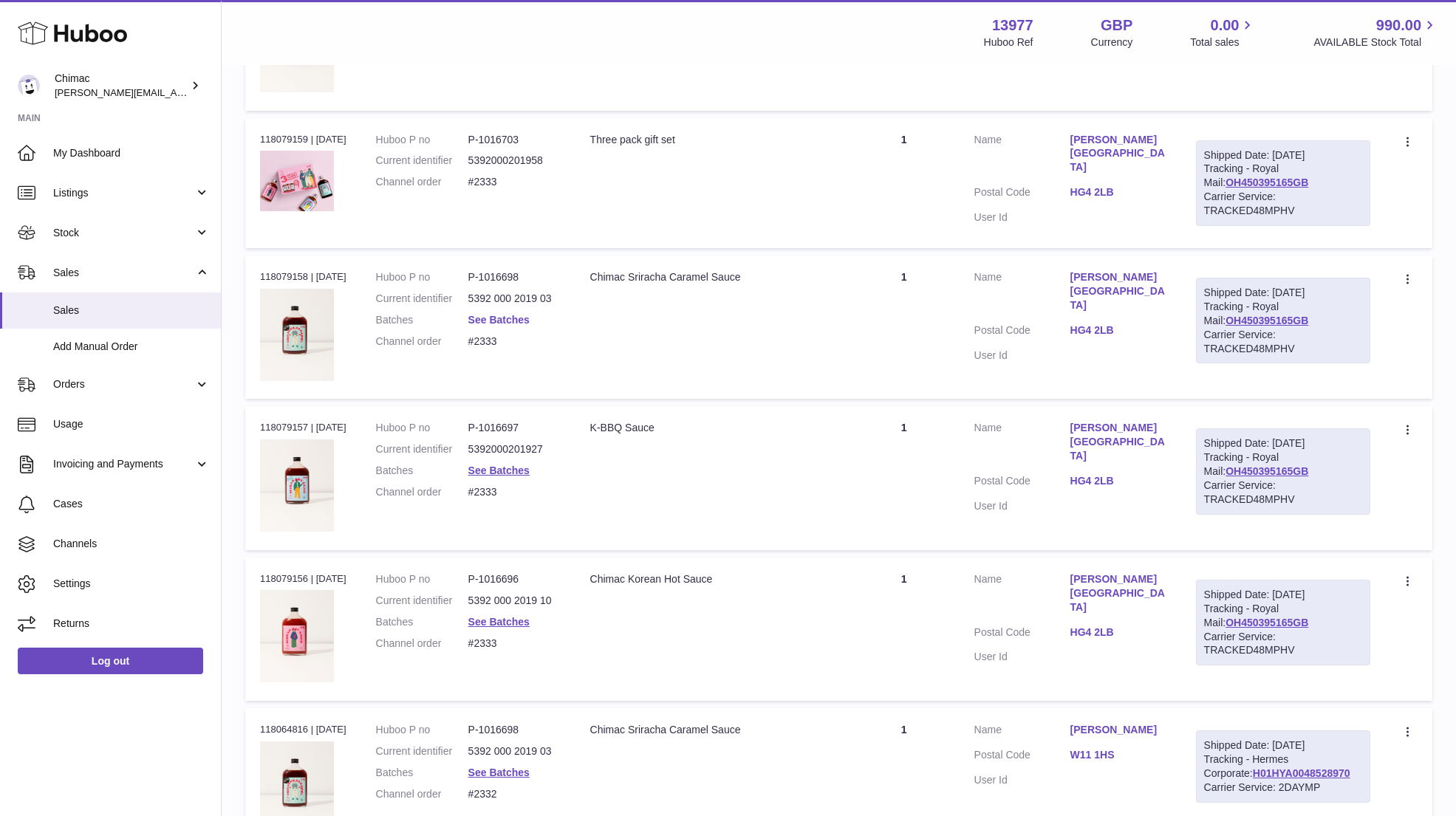
click at [501, 314] on link "See Batches" at bounding box center [499, 319] width 61 height 12
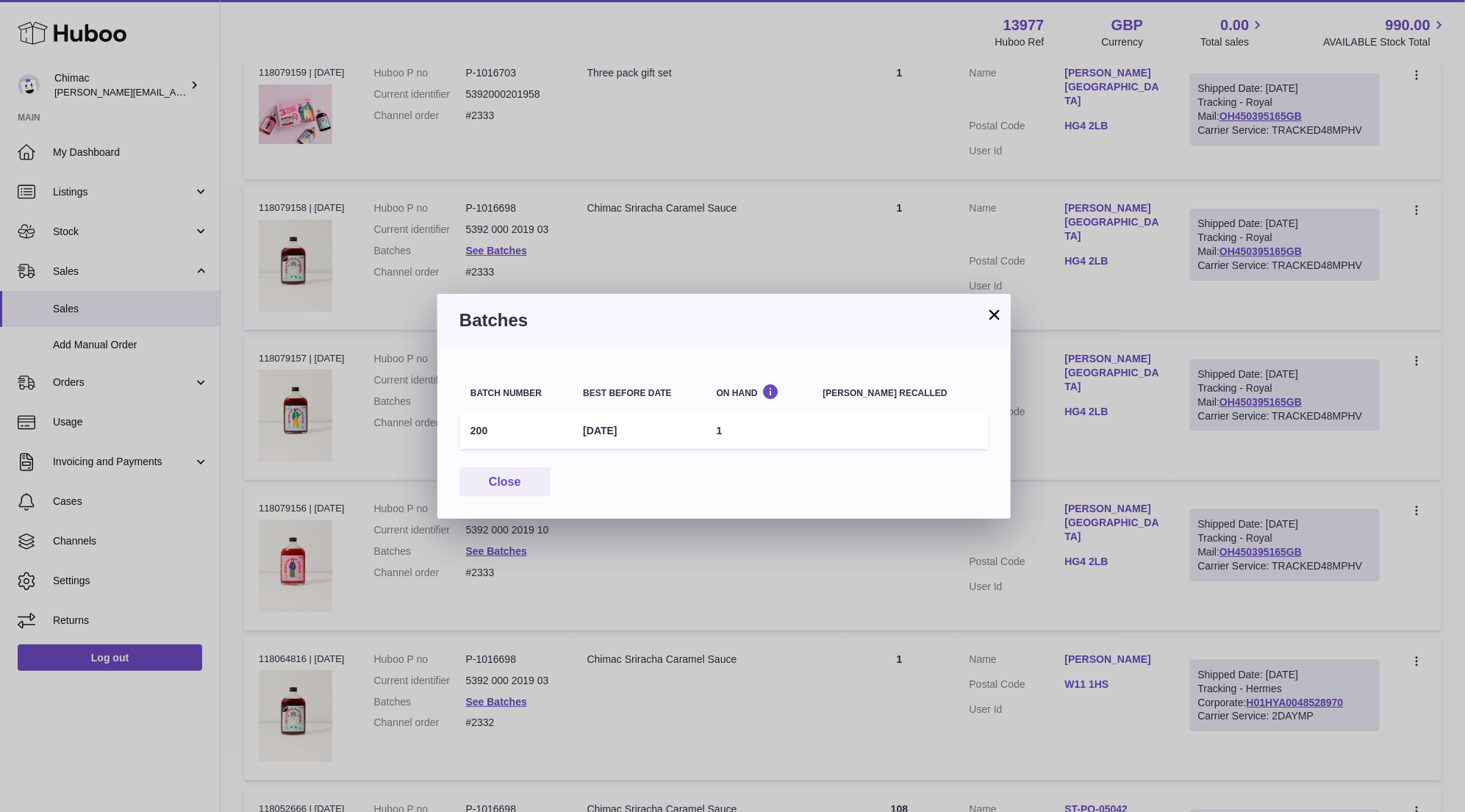
click at [991, 314] on button "×" at bounding box center [994, 314] width 18 height 18
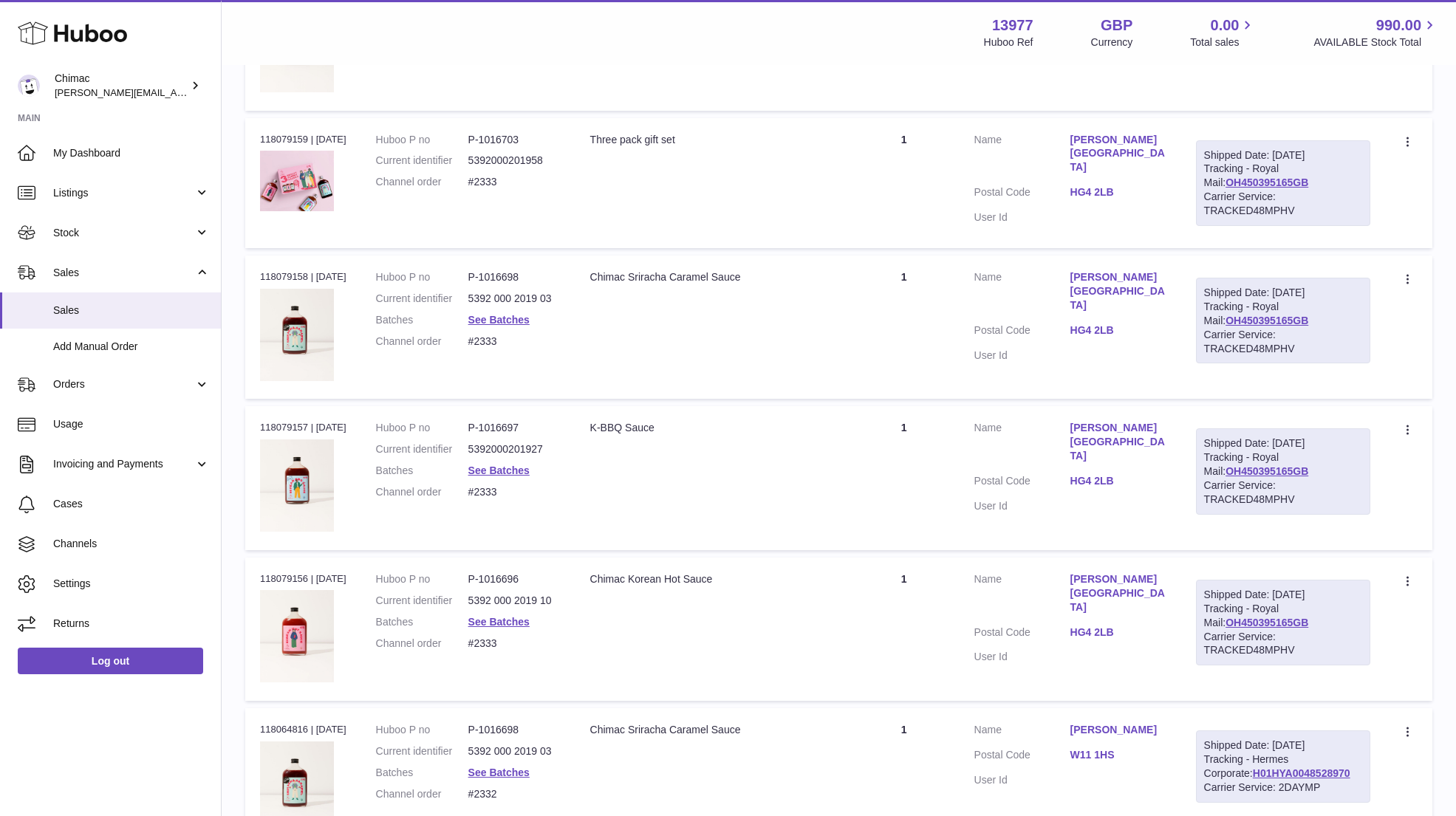
click at [848, 255] on td "Description Chimac Sriracha Caramel Sauce" at bounding box center [712, 327] width 273 height 143
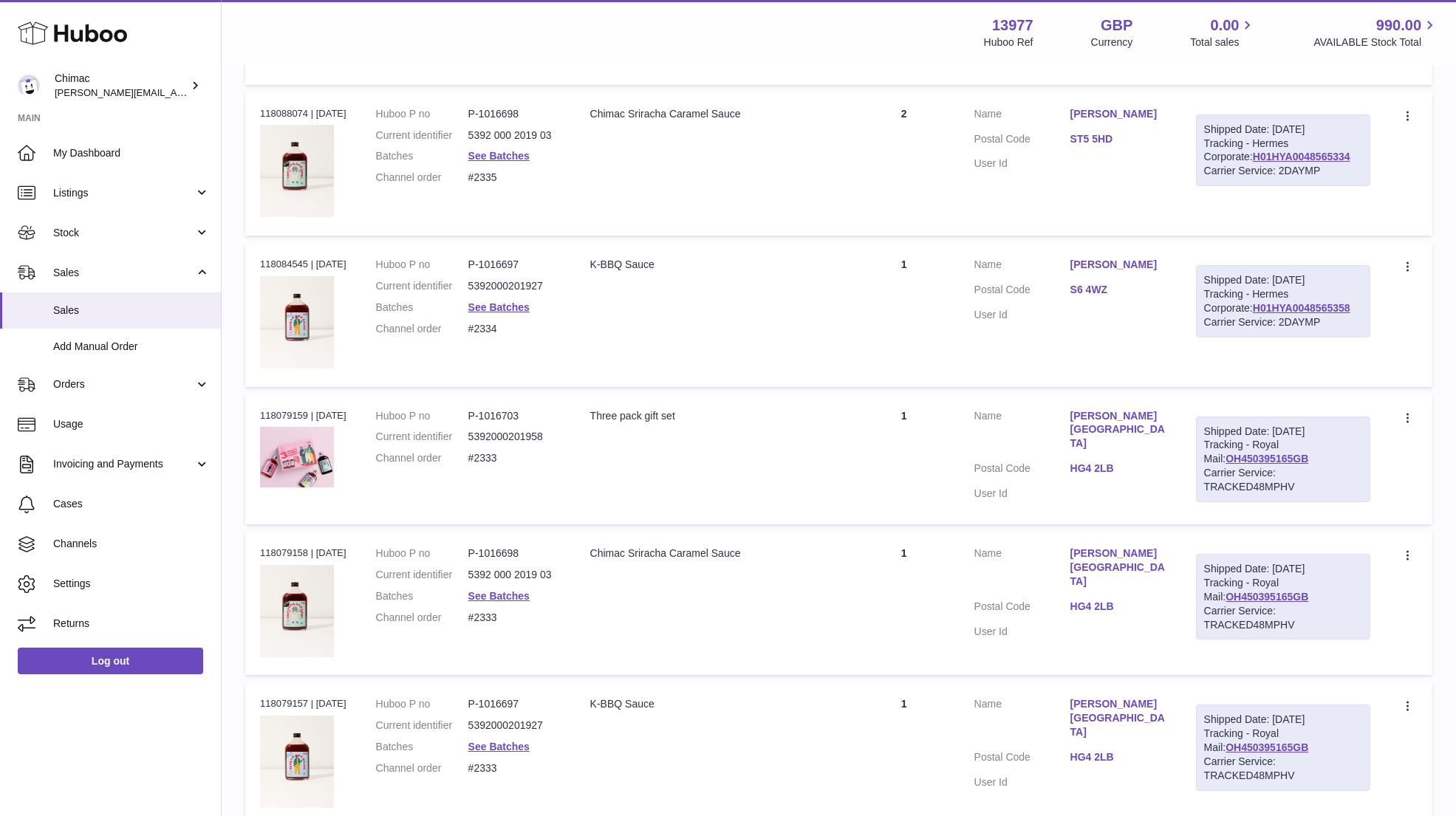
scroll to position [4192, 0]
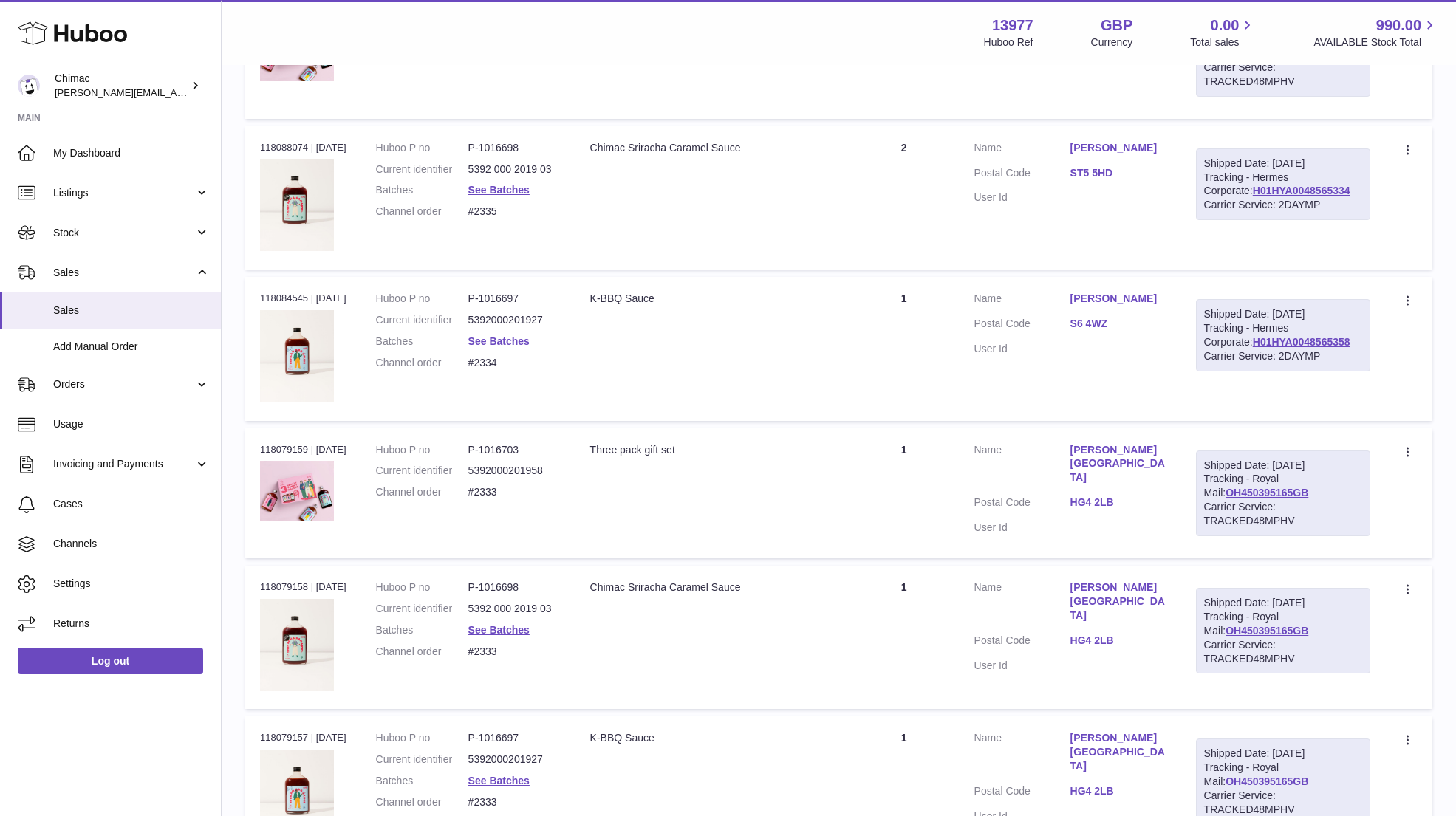
click at [497, 335] on link "See Batches" at bounding box center [499, 341] width 61 height 12
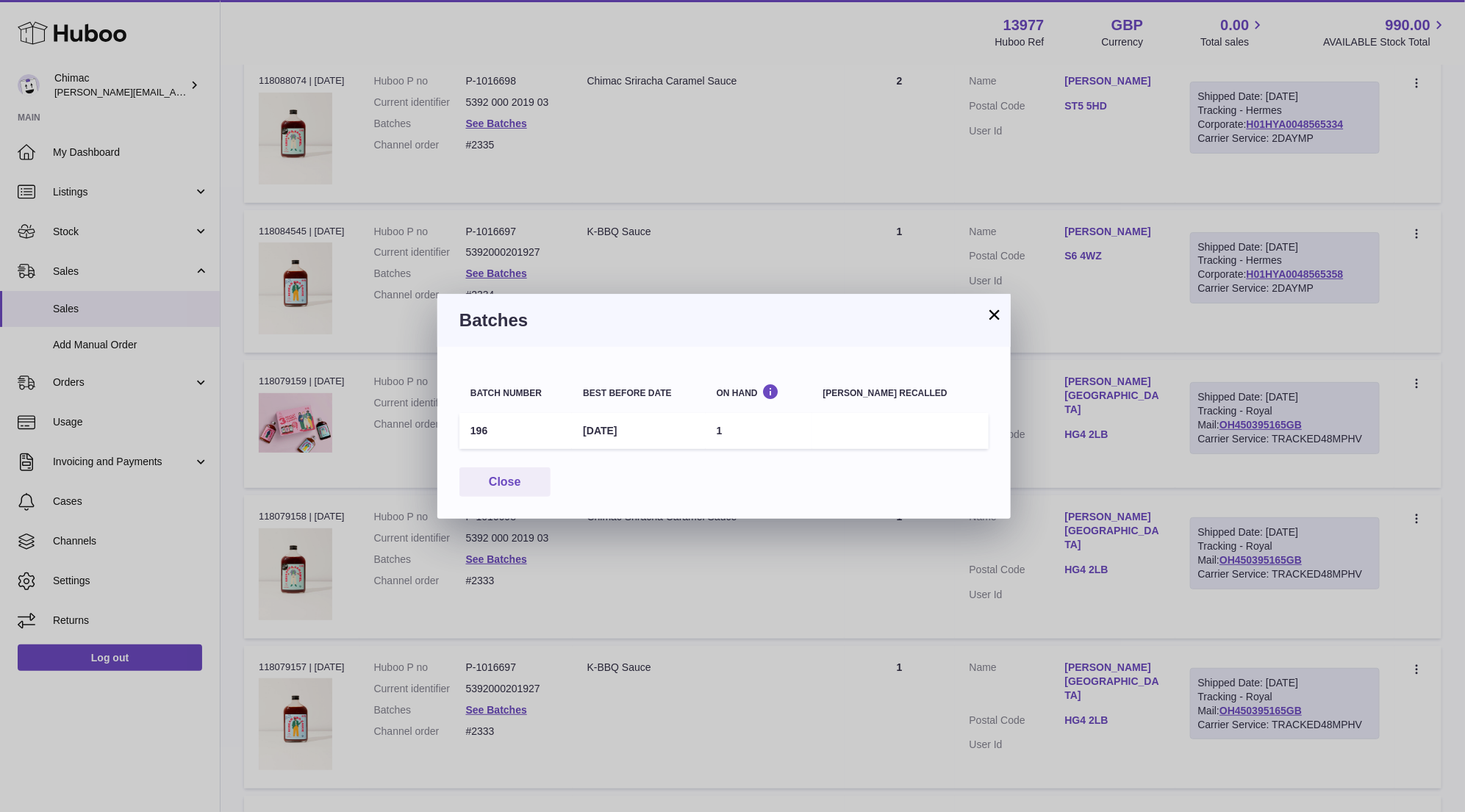
click at [996, 305] on button "×" at bounding box center [994, 314] width 18 height 18
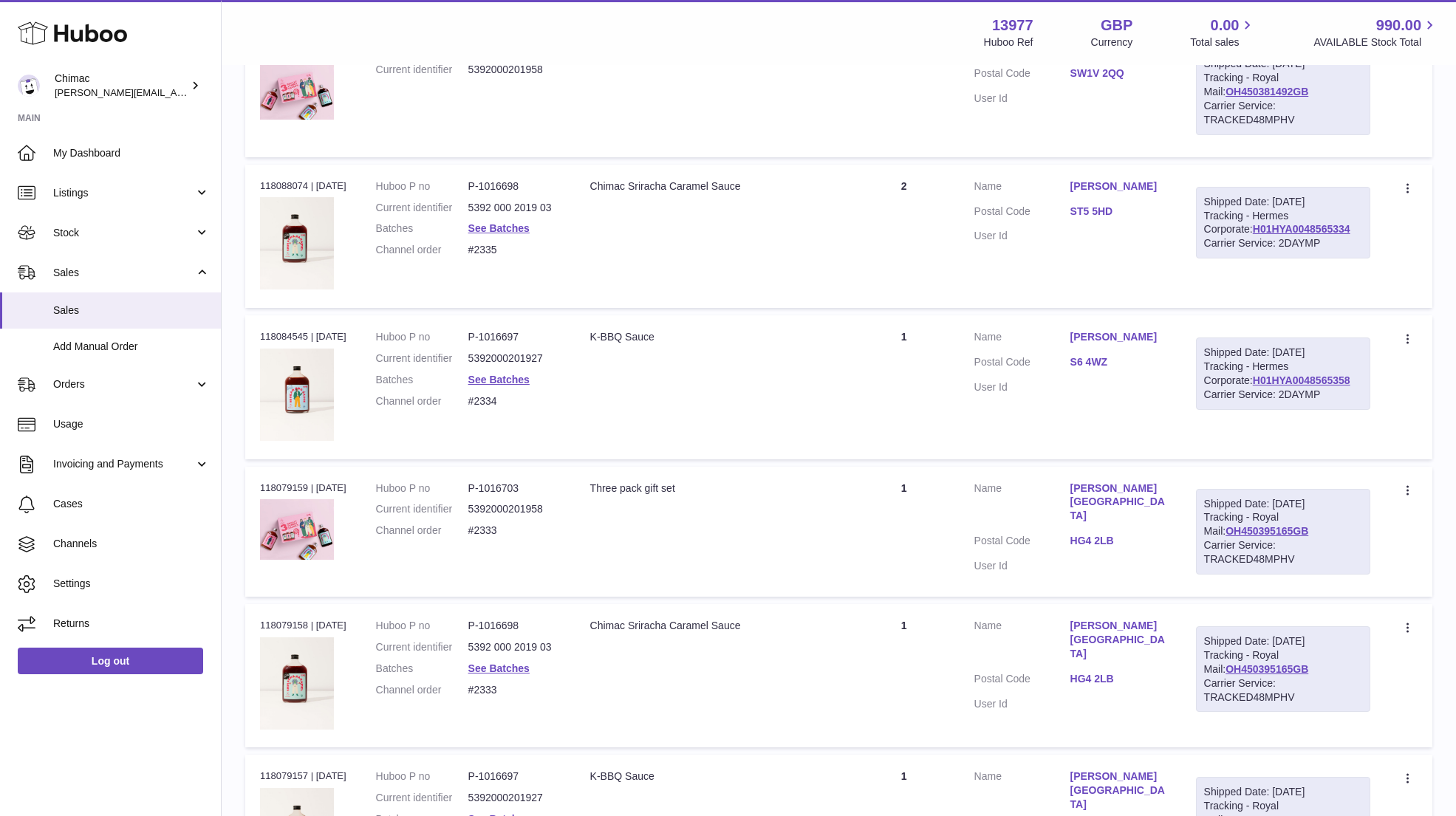
scroll to position [4148, 0]
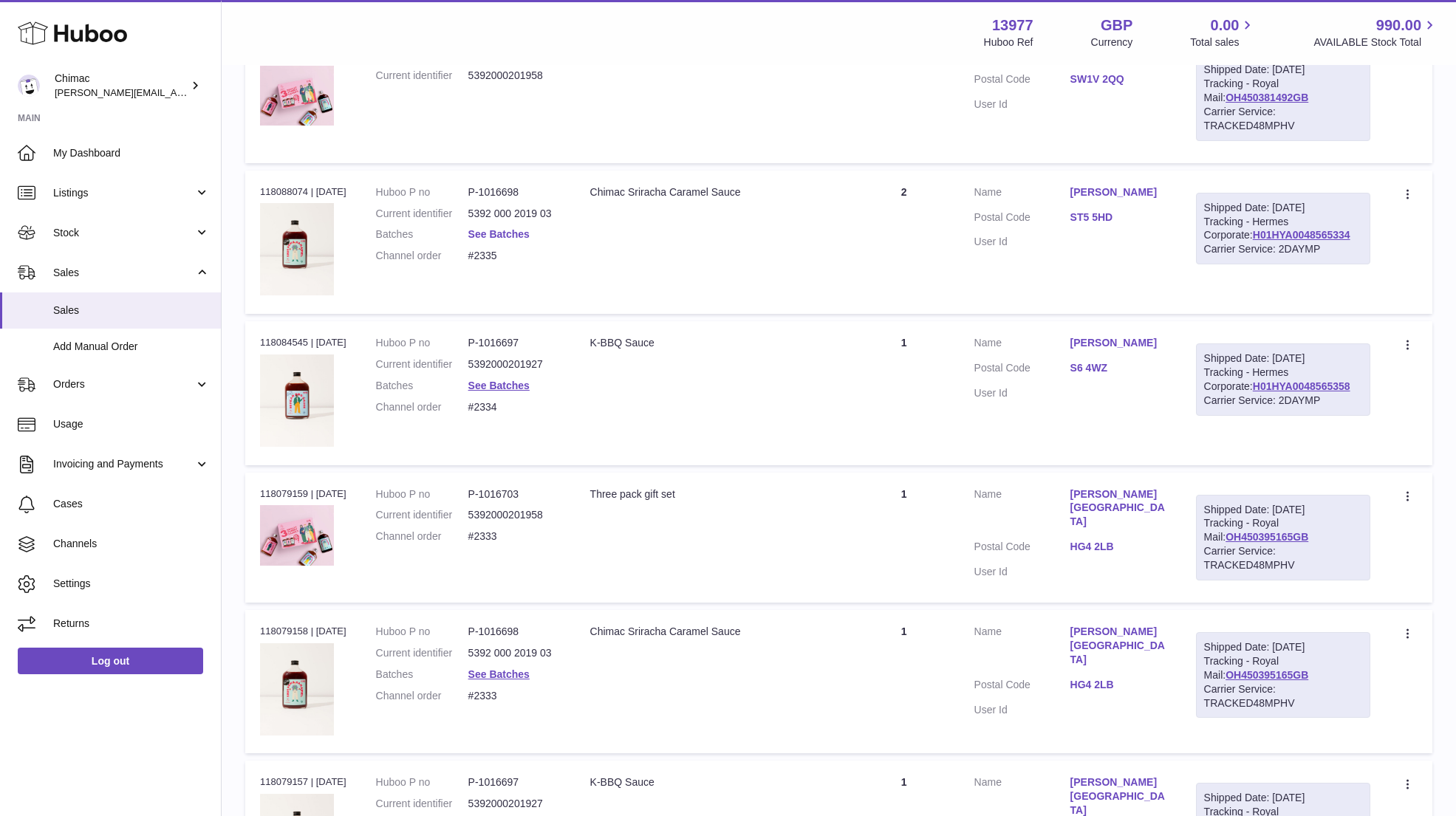
click at [512, 228] on link "See Batches" at bounding box center [499, 233] width 61 height 12
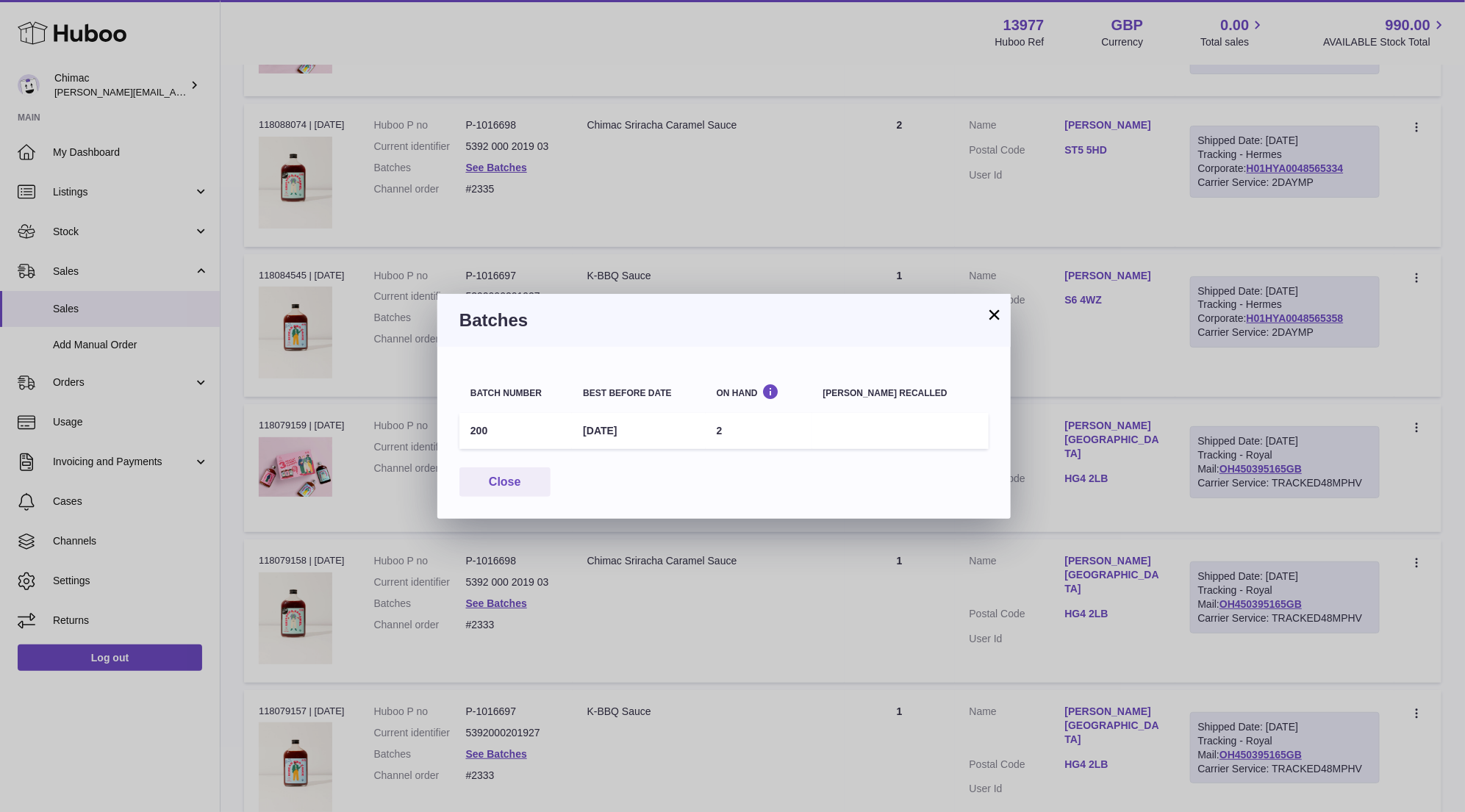
click at [995, 322] on button "×" at bounding box center [994, 314] width 18 height 18
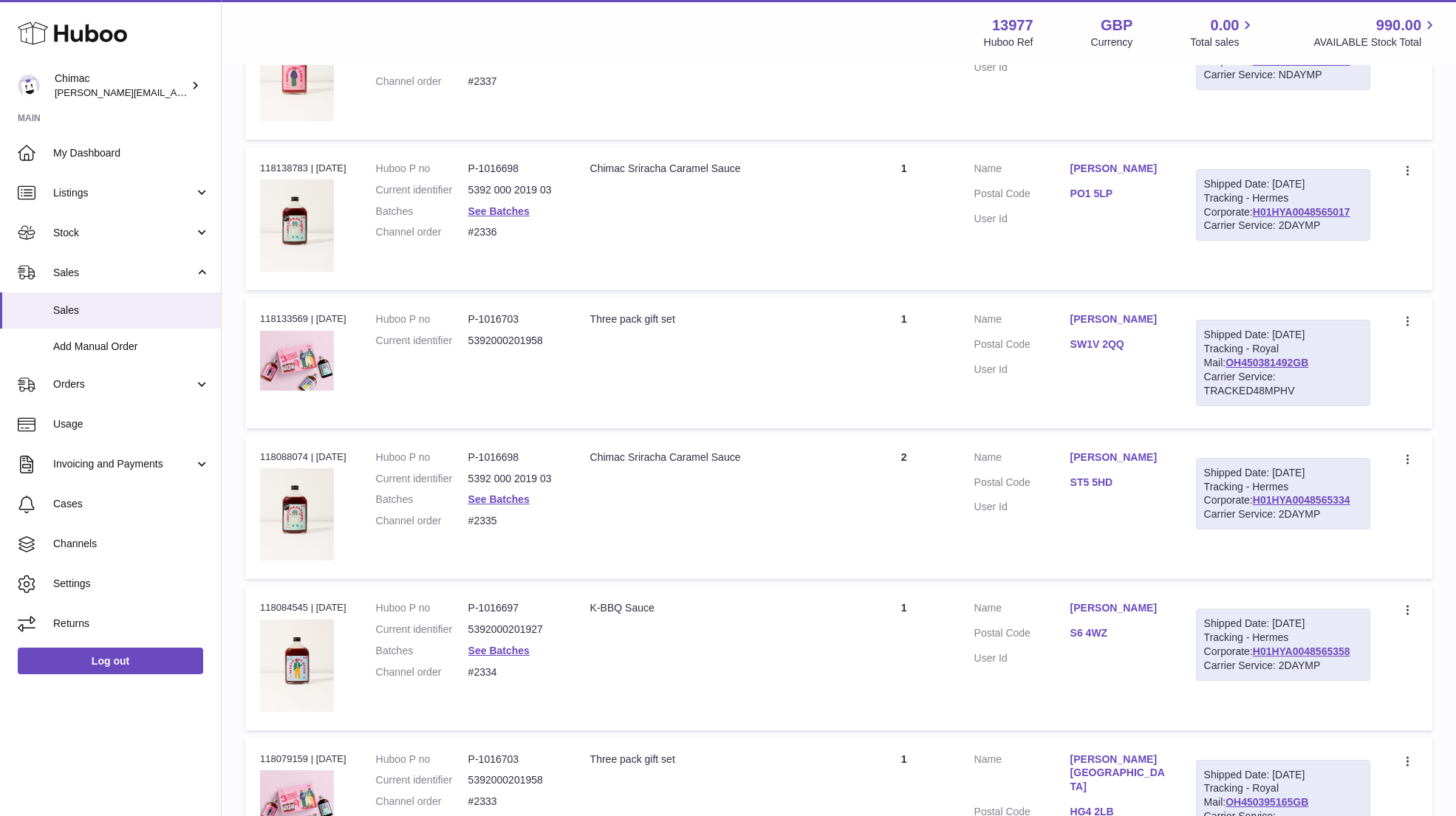
scroll to position [3882, 0]
drag, startPoint x: 1076, startPoint y: 287, endPoint x: 1181, endPoint y: 308, distance: 107.1
click at [1181, 308] on td "Customer Name SARAH MOUGHTIN Postal Code SW1V 2QQ User Id" at bounding box center [1070, 363] width 222 height 130
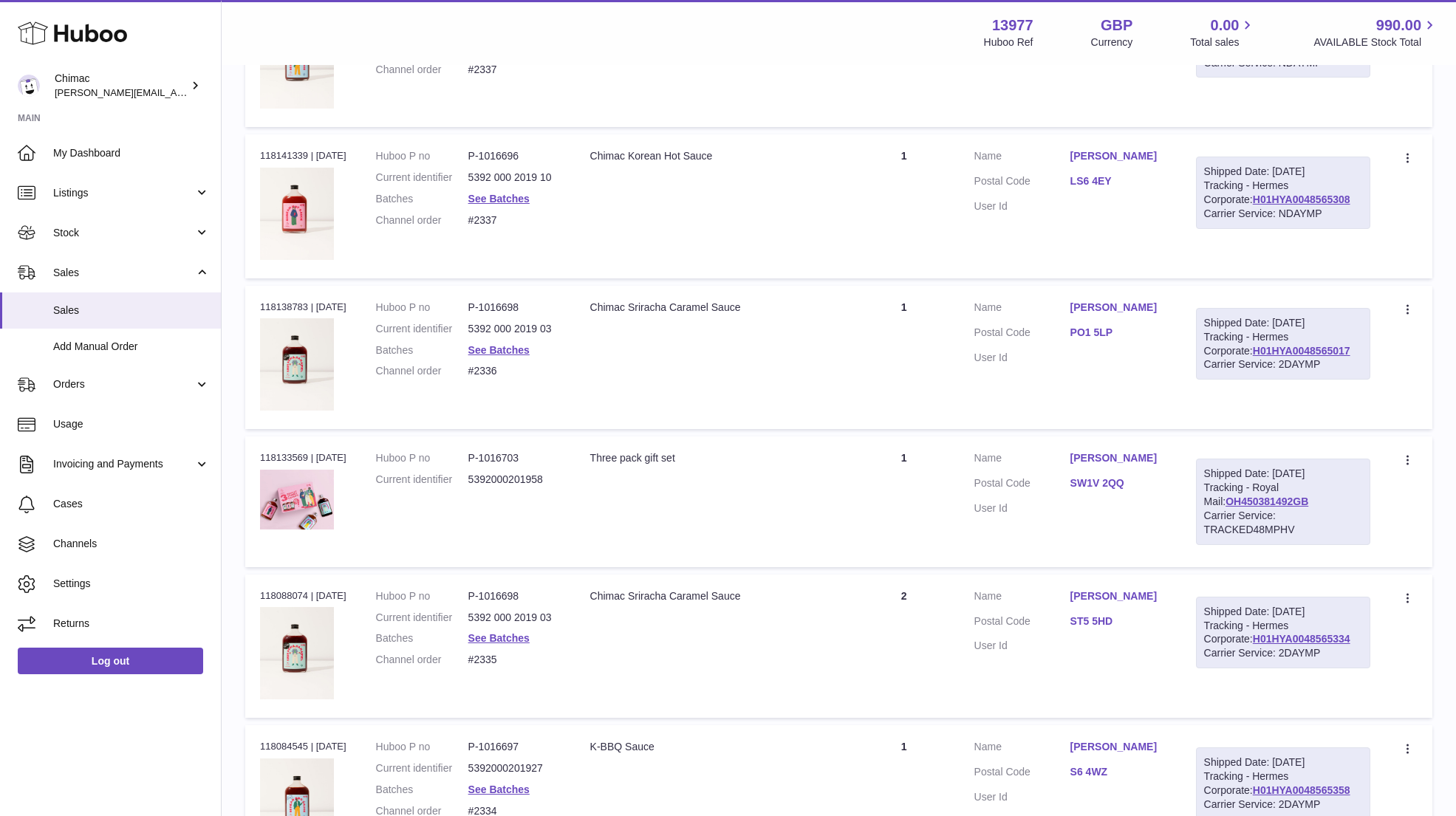
scroll to position [3705, 0]
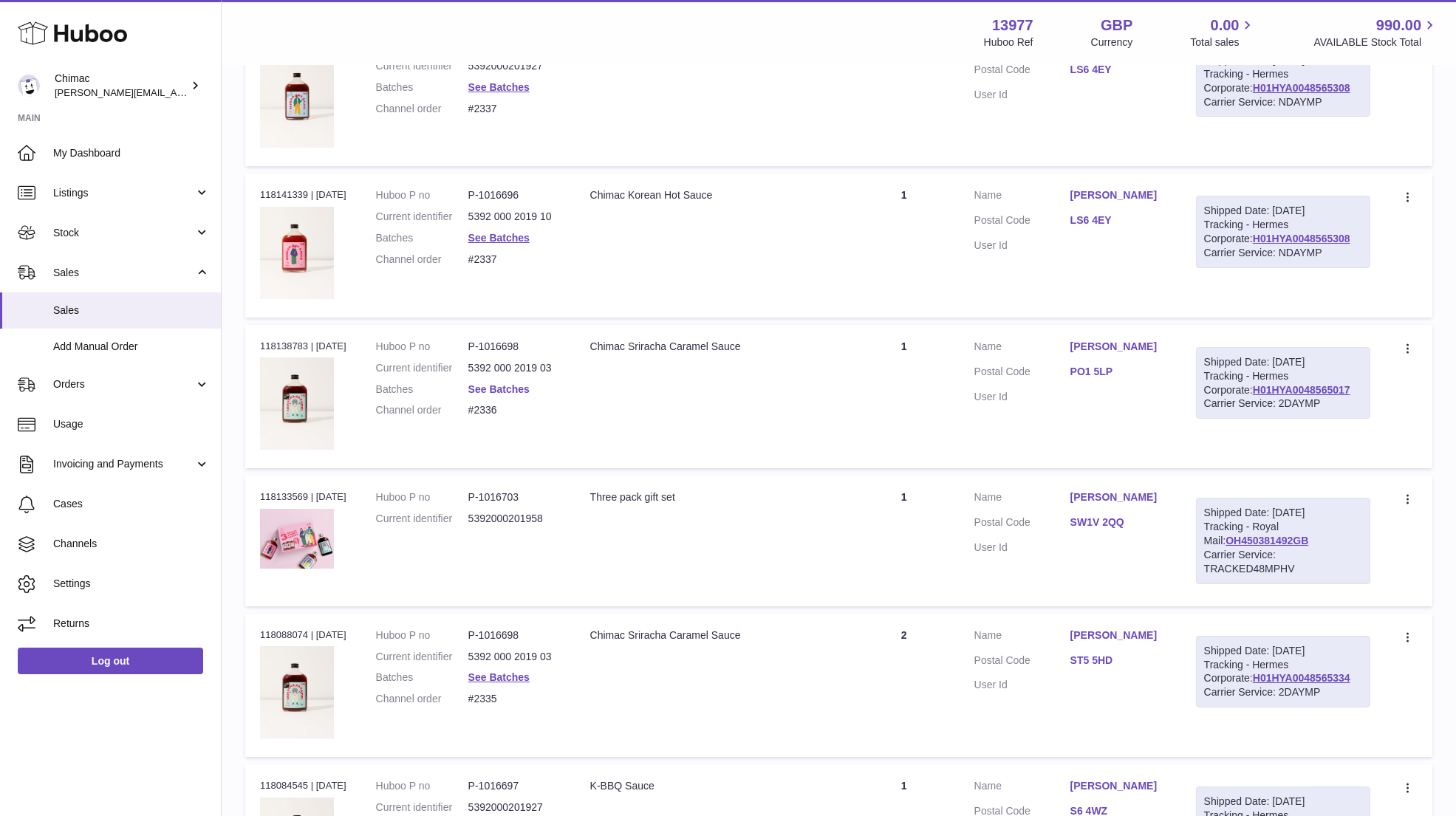
click at [511, 383] on link "See Batches" at bounding box center [499, 389] width 61 height 12
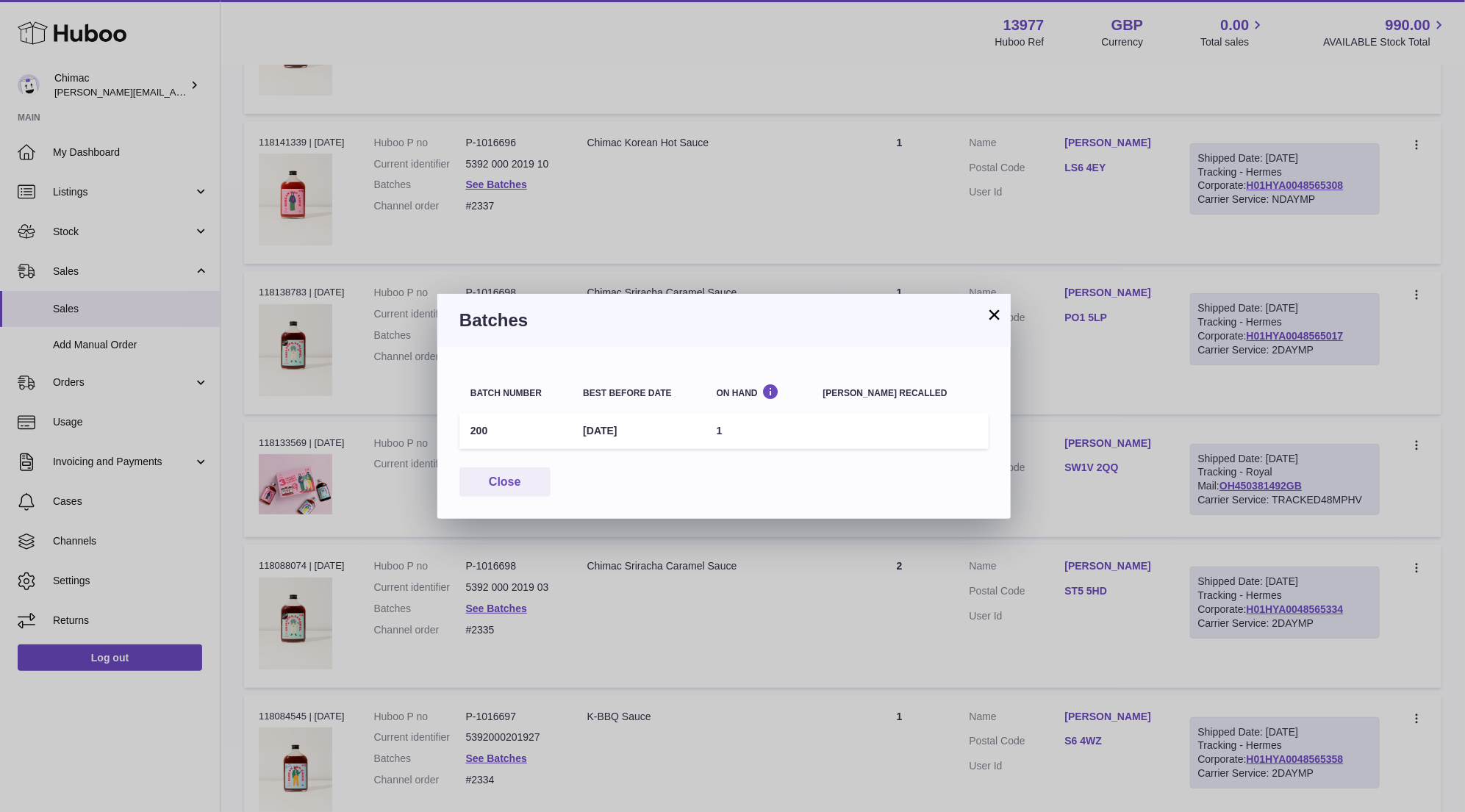
click at [991, 314] on button "×" at bounding box center [994, 314] width 18 height 18
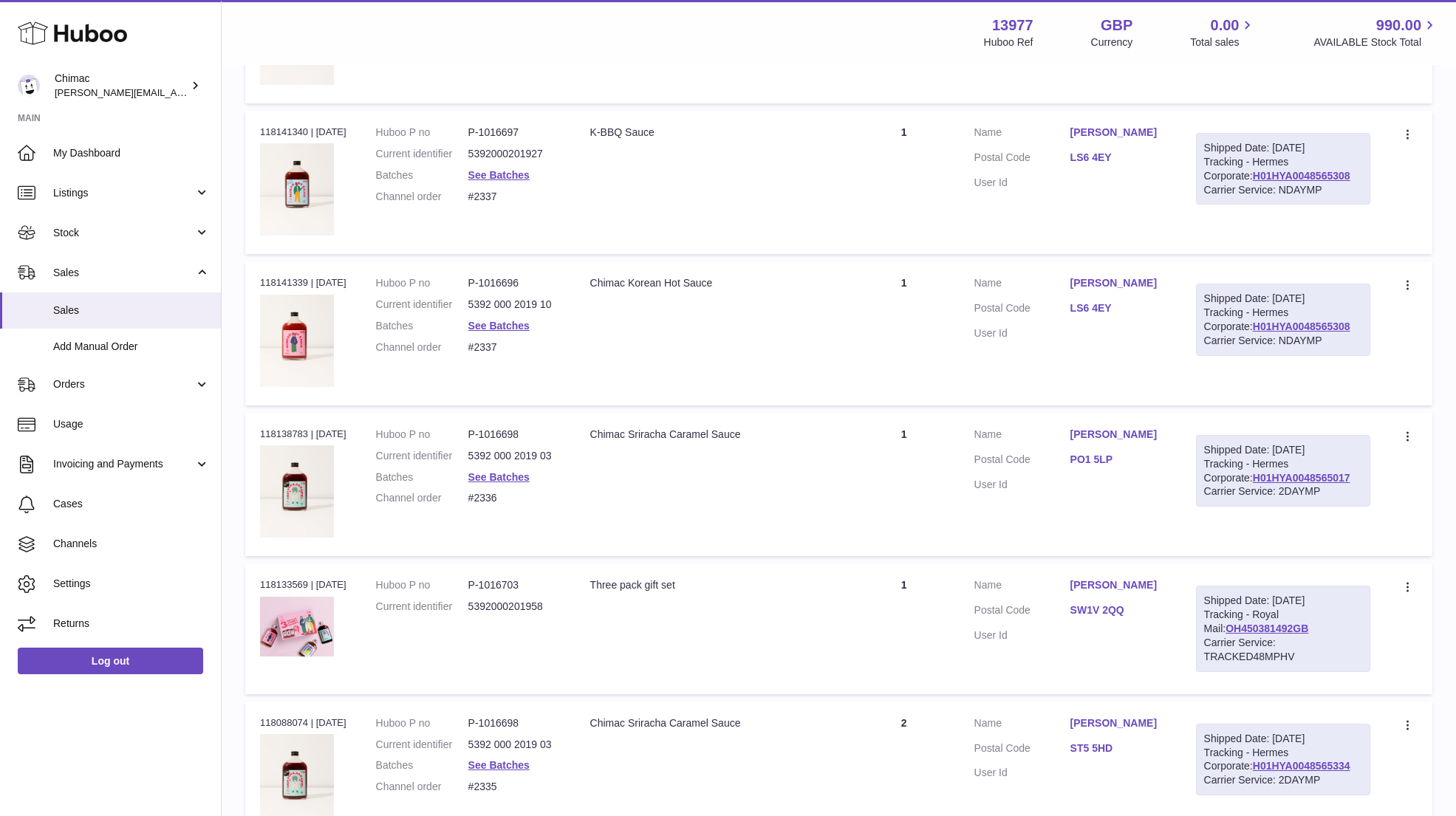
scroll to position [3616, 0]
click at [495, 321] on link "See Batches" at bounding box center [499, 326] width 61 height 12
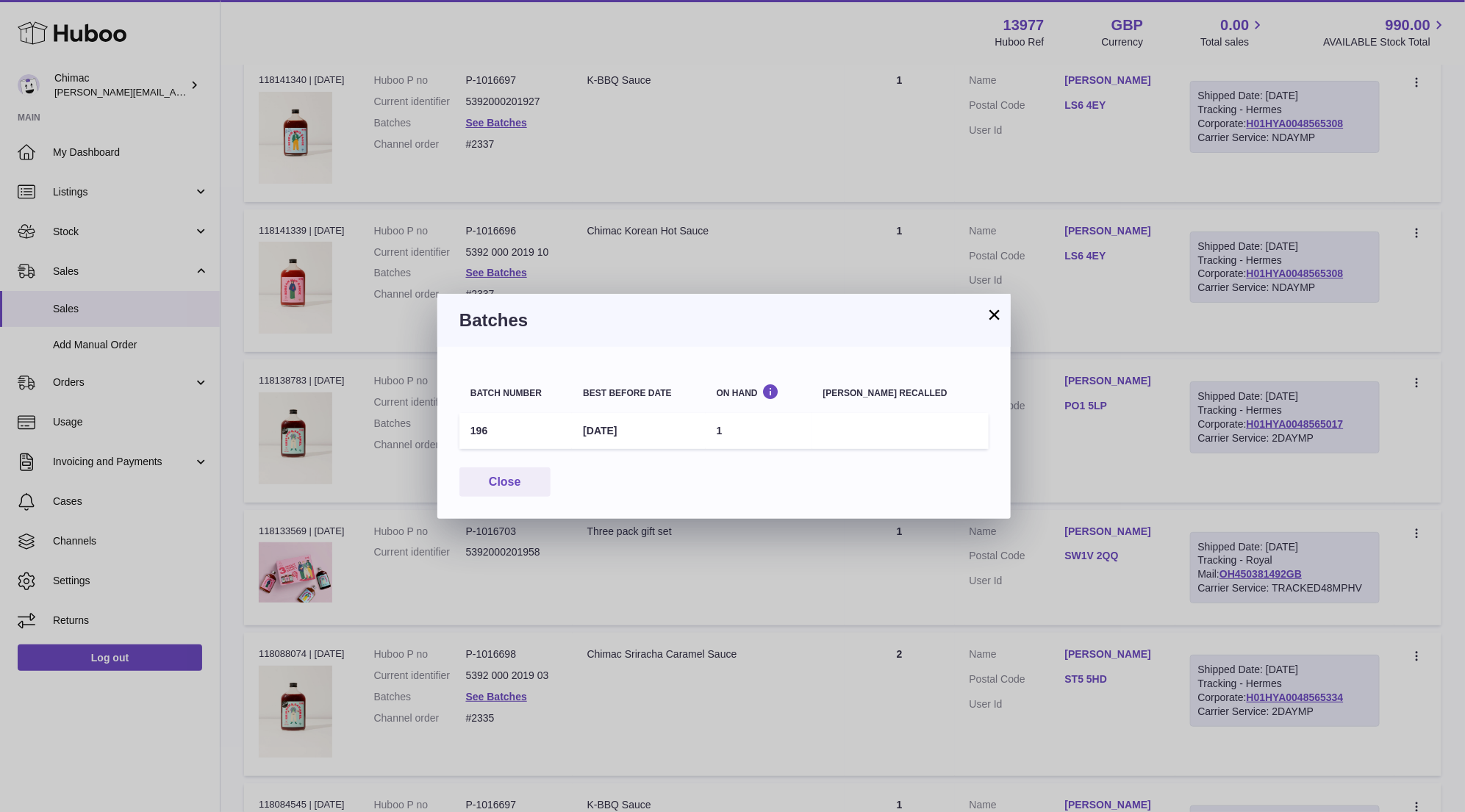
click at [995, 316] on button "×" at bounding box center [994, 314] width 18 height 18
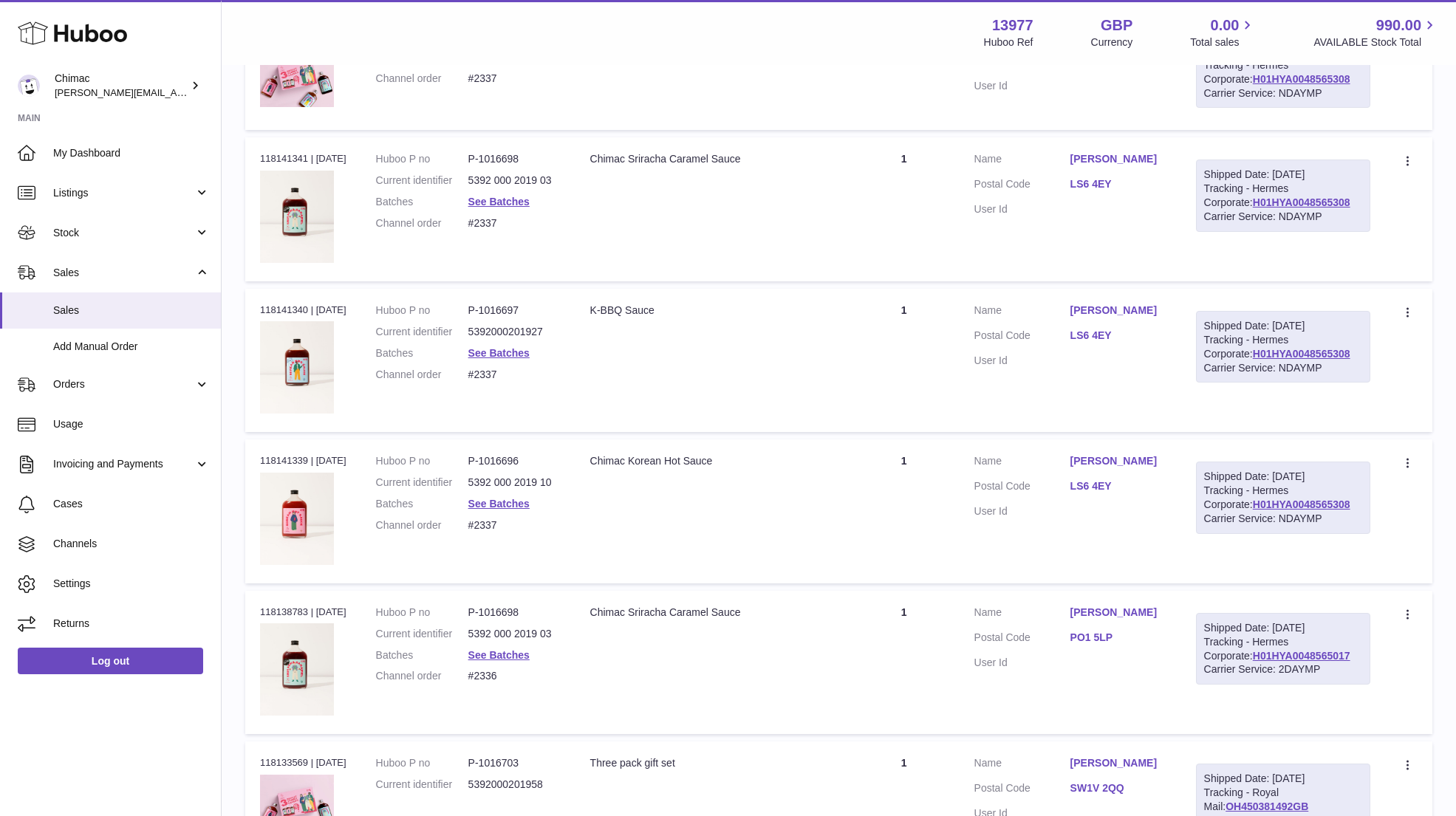
scroll to position [3395, 0]
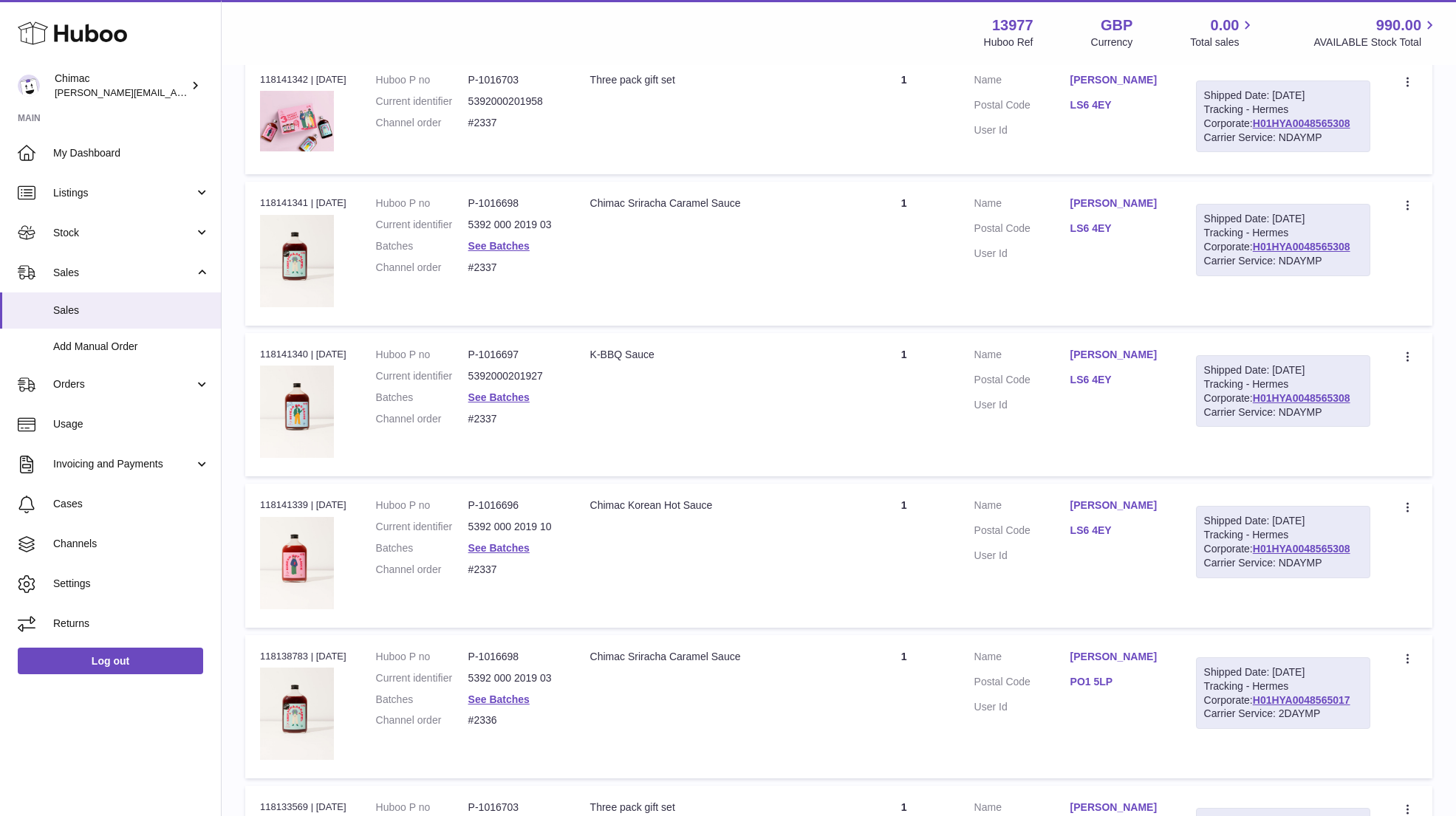
click at [492, 400] on dl "Huboo P no P-1016697 Current identifier 5392000201927 Batches See Batches Chann…" at bounding box center [468, 390] width 185 height 86
click at [492, 393] on dd "See Batches" at bounding box center [514, 397] width 92 height 14
click at [487, 391] on link "See Batches" at bounding box center [499, 396] width 61 height 12
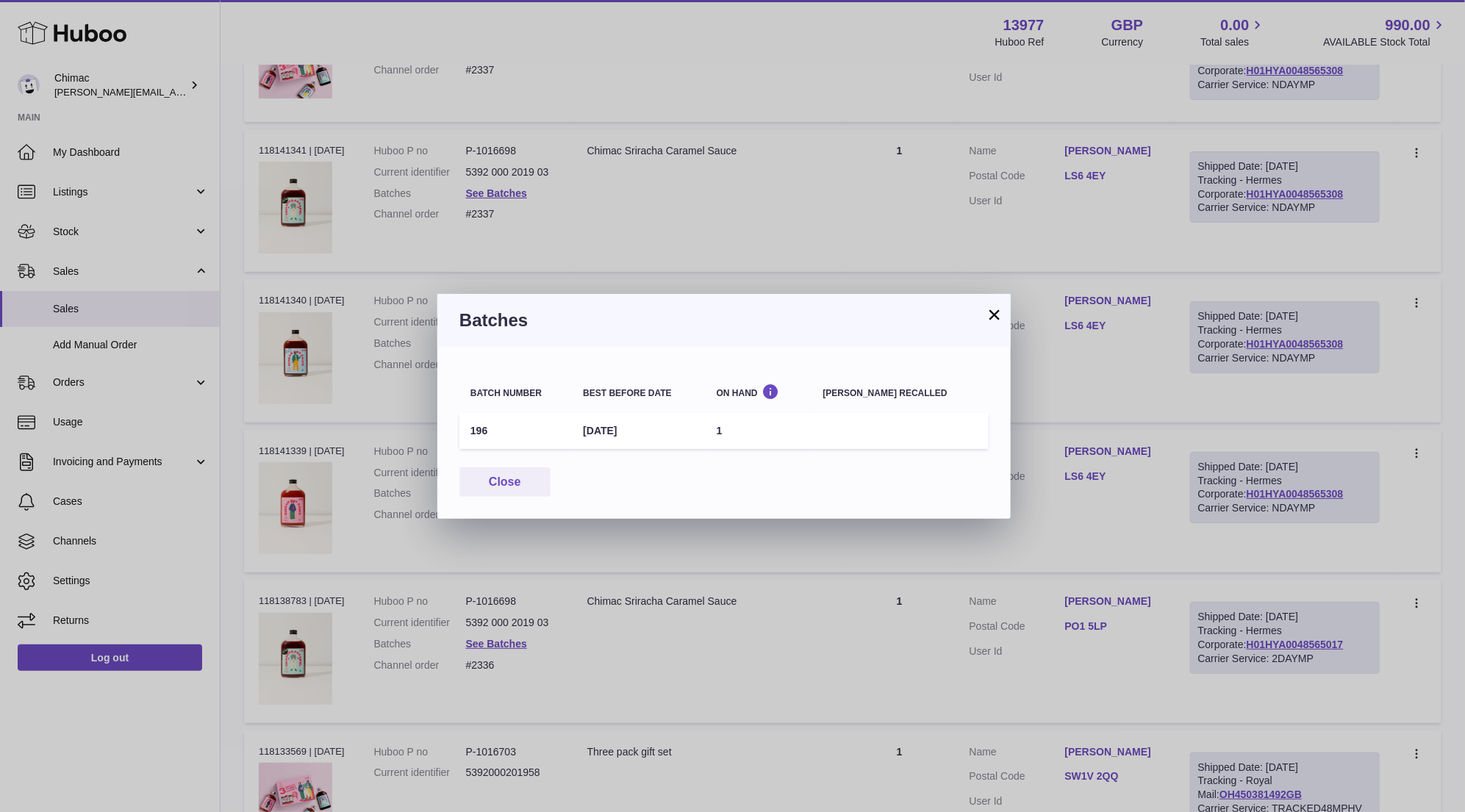
click at [514, 221] on div "× Batches Batch number Best before date On Hand Batch recalled 196 24th Mar 202…" at bounding box center [732, 406] width 1465 height 812
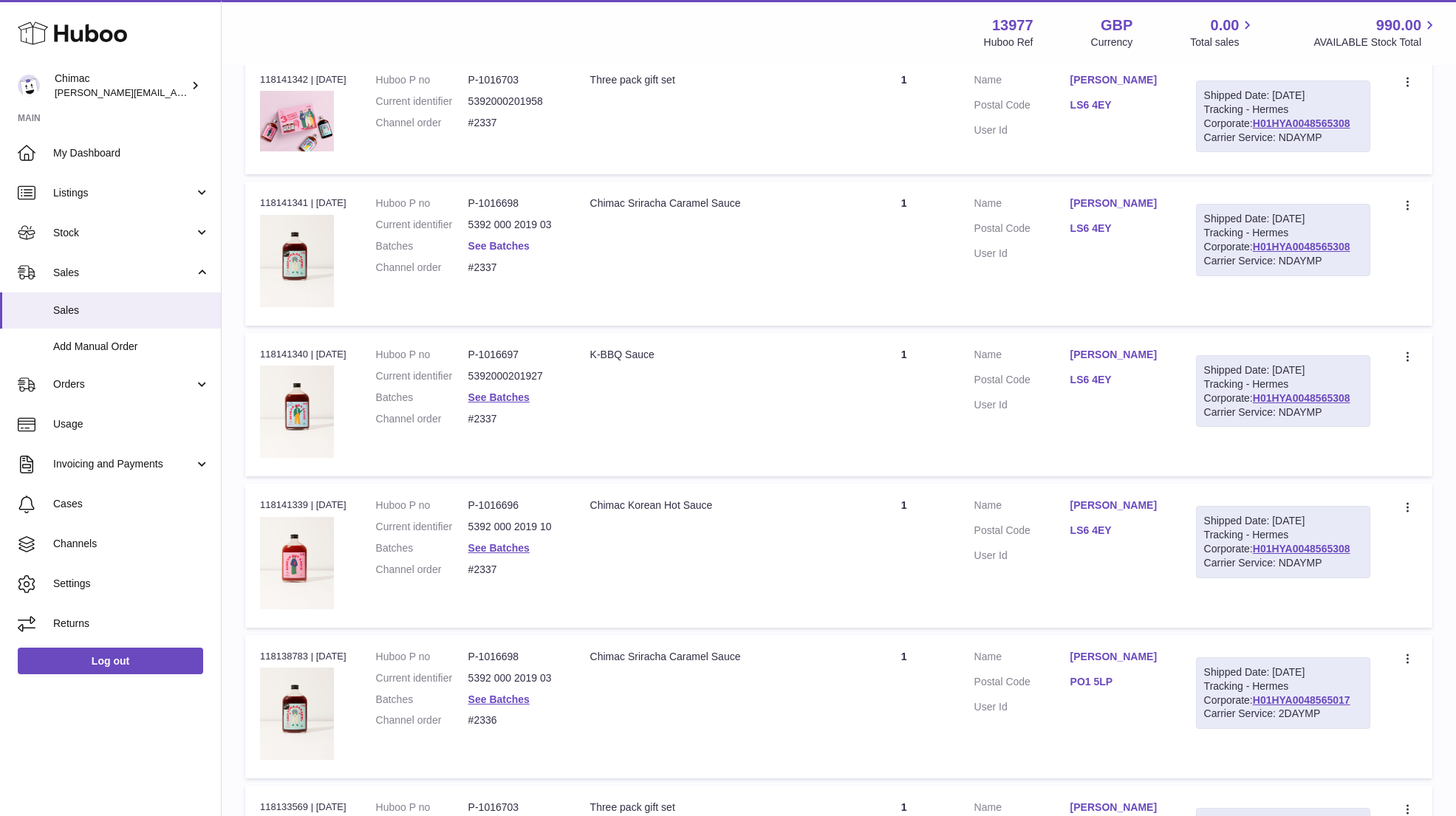
click at [512, 240] on link "See Batches" at bounding box center [499, 245] width 61 height 12
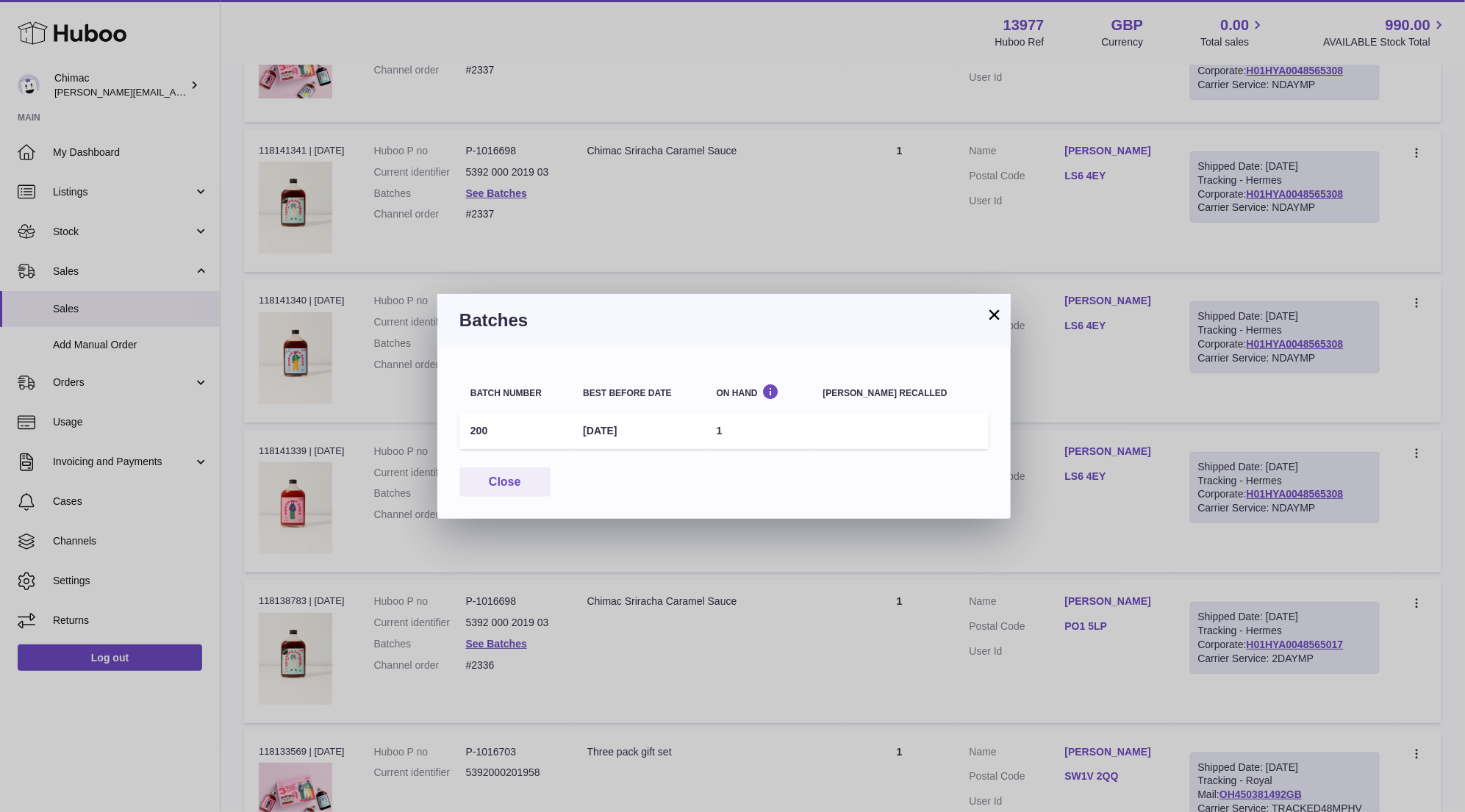
click at [991, 316] on button "×" at bounding box center [994, 314] width 18 height 18
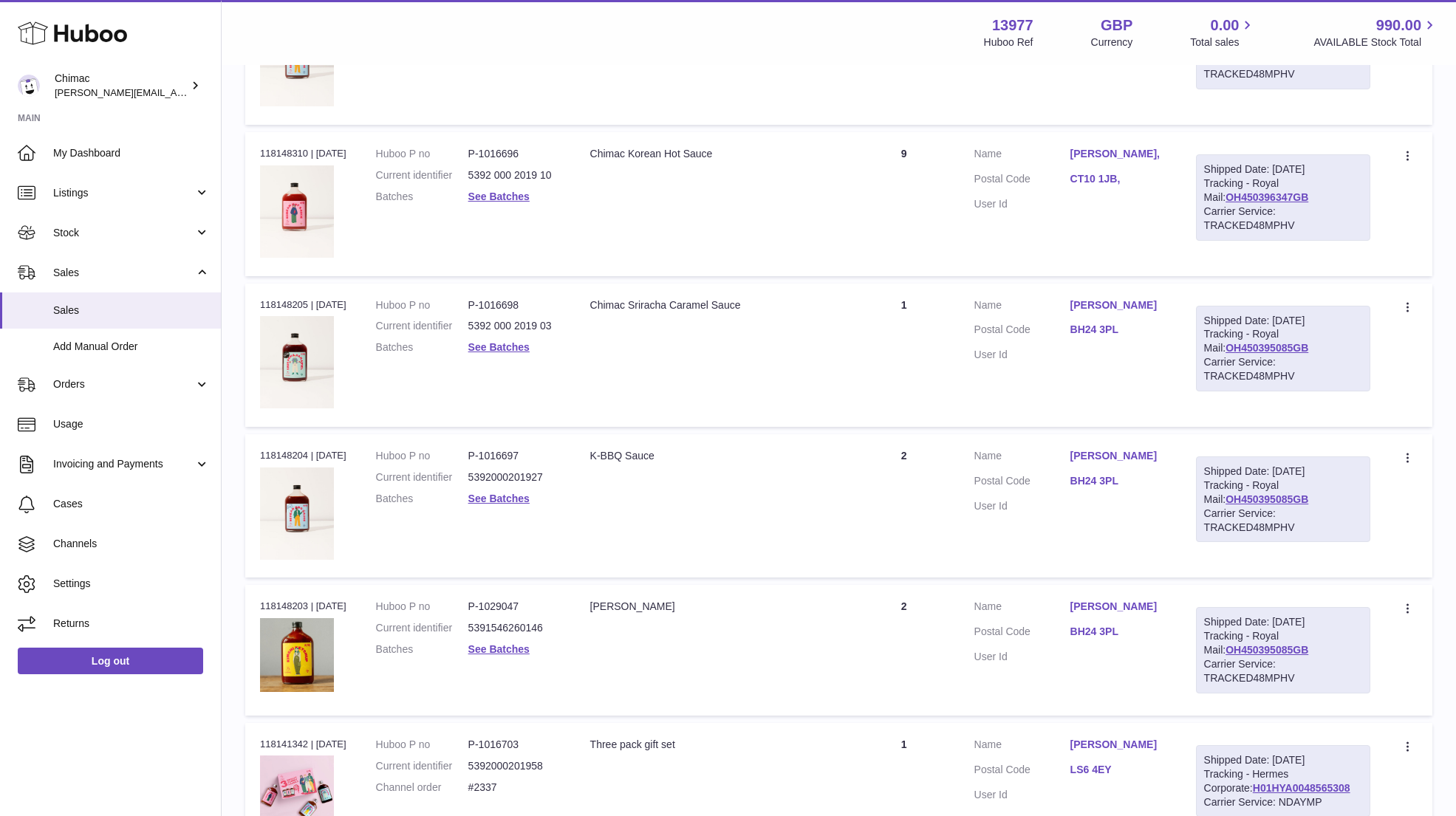
scroll to position [2775, 0]
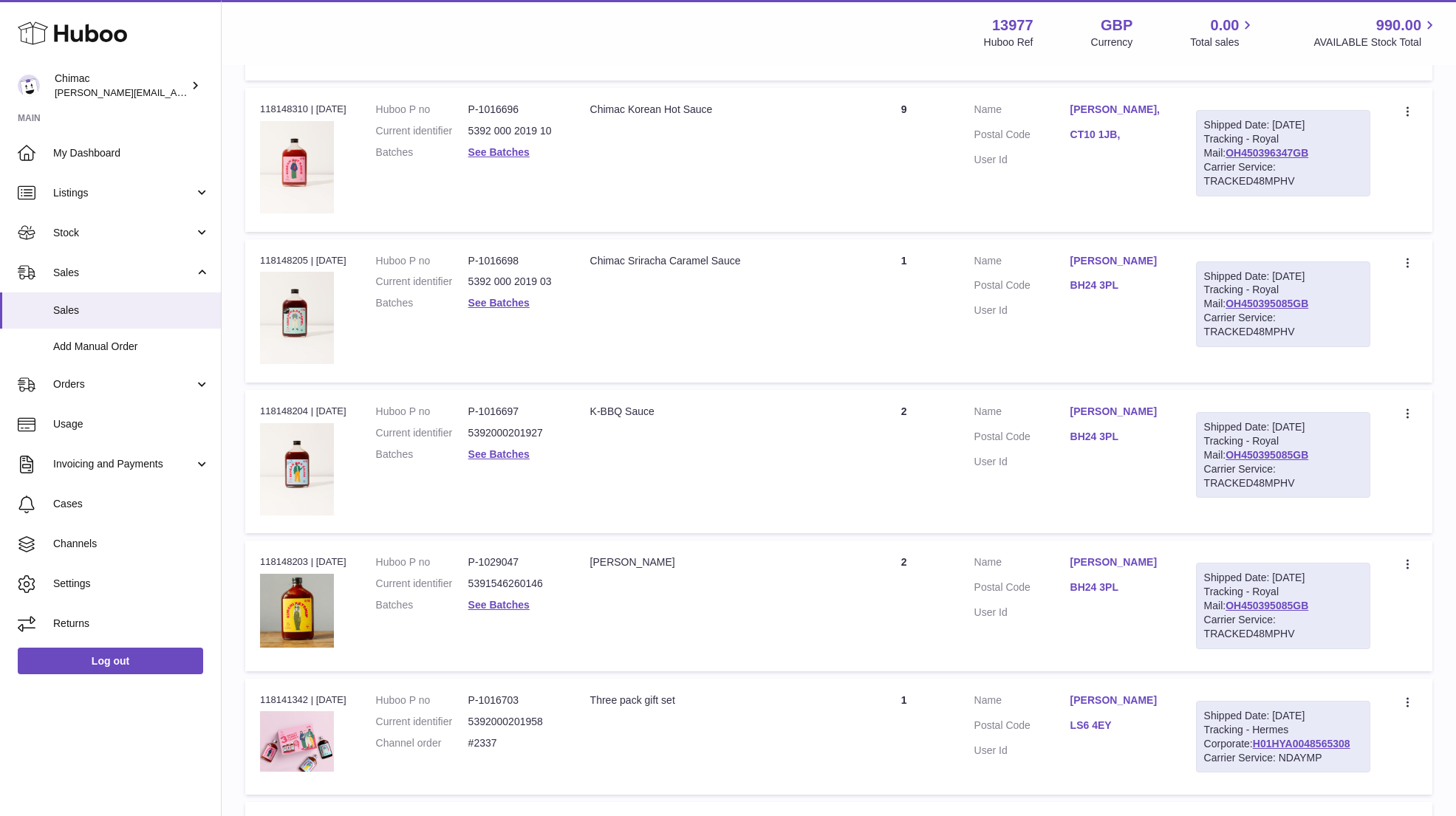
drag, startPoint x: 1192, startPoint y: 551, endPoint x: 1064, endPoint y: 552, distance: 128.0
click at [1064, 552] on tr "Order no 118148203 | 3rd Jun Huboo P no P-1029047 Current identifier 5391546260…" at bounding box center [838, 605] width 1187 height 130
click at [525, 601] on link "See Batches" at bounding box center [499, 604] width 61 height 12
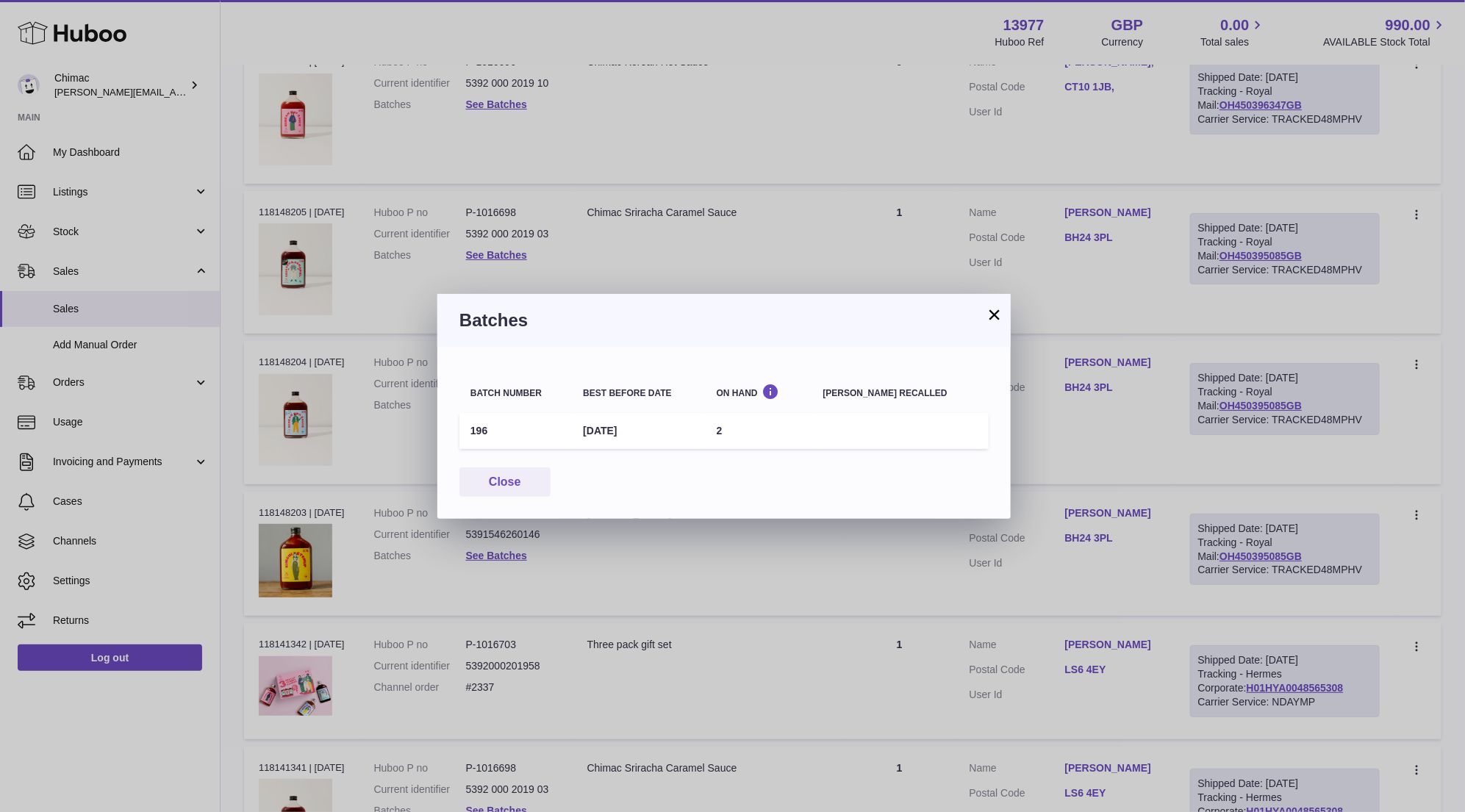
click at [991, 312] on button "×" at bounding box center [994, 314] width 18 height 18
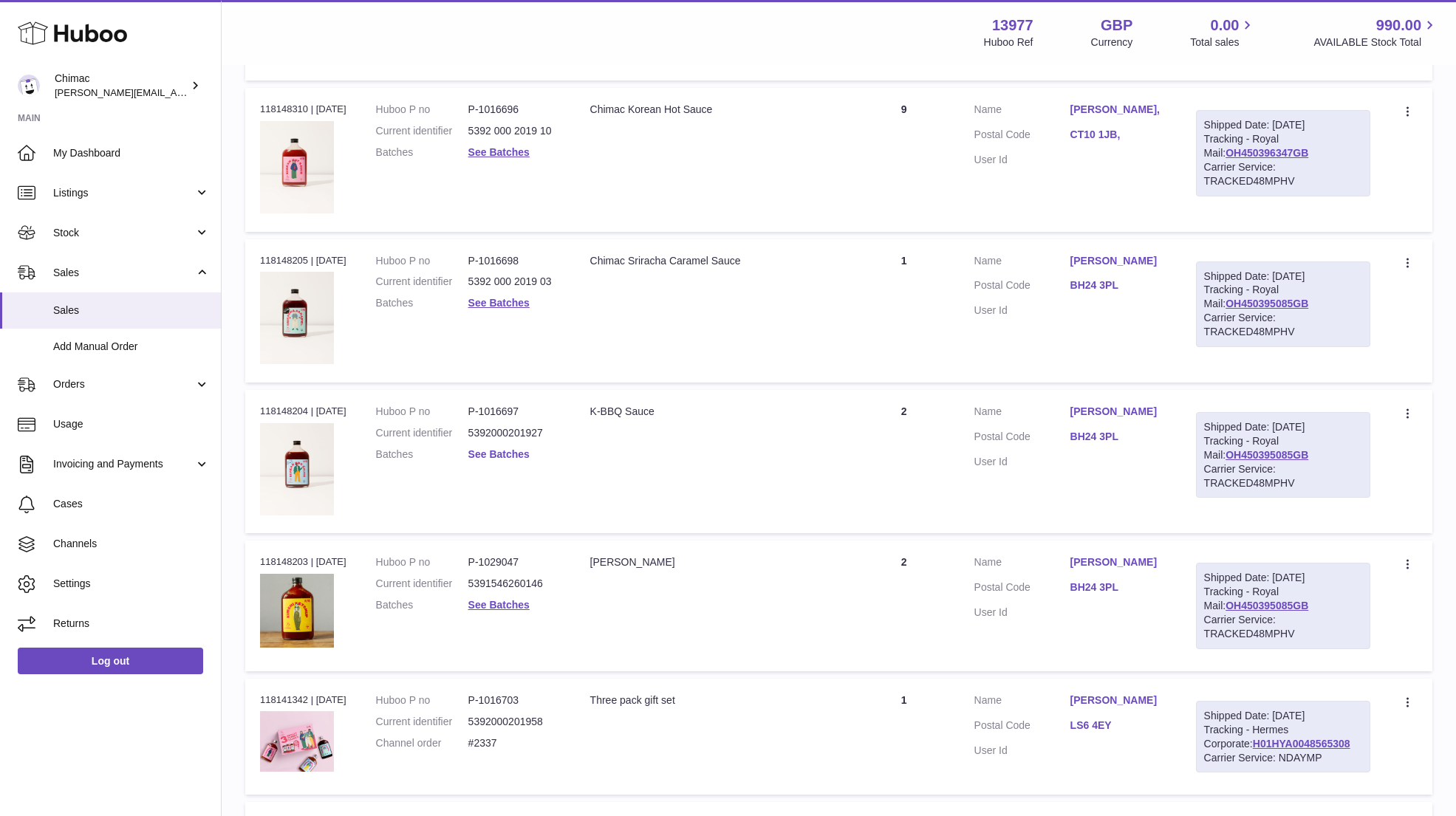
click at [487, 448] on link "See Batches" at bounding box center [499, 453] width 61 height 12
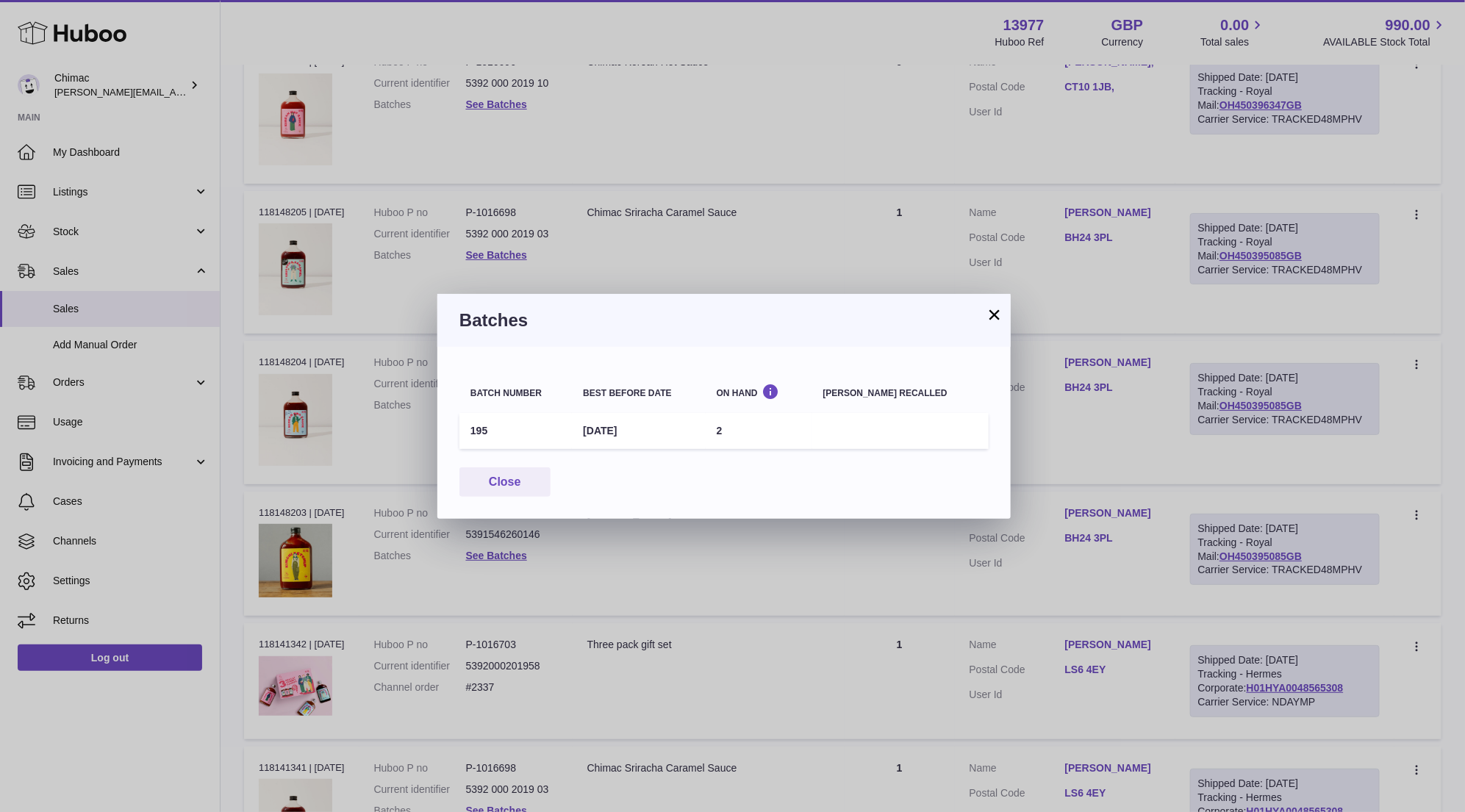
click at [989, 307] on button "×" at bounding box center [994, 314] width 18 height 18
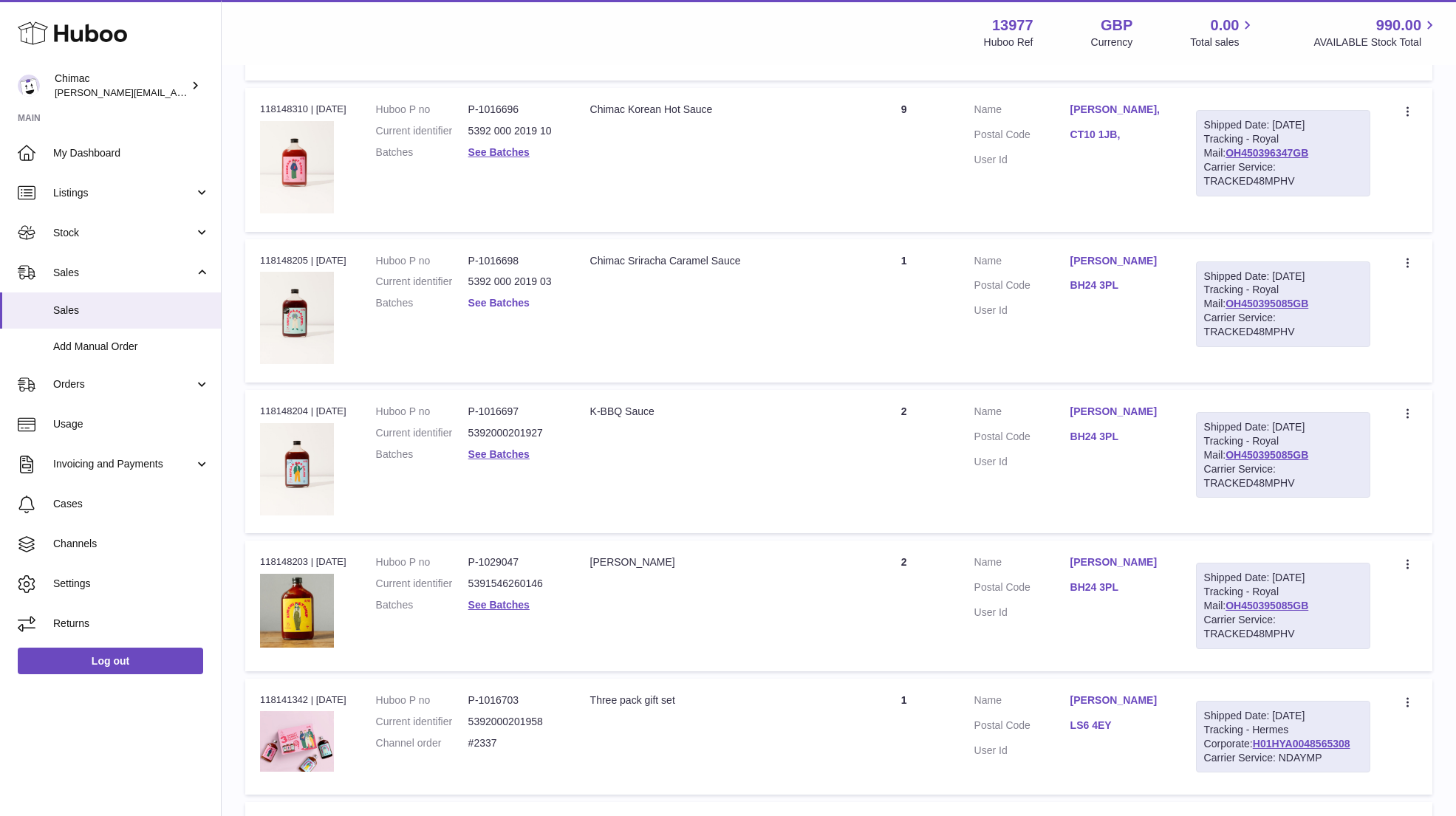
click at [519, 298] on link "See Batches" at bounding box center [499, 302] width 61 height 12
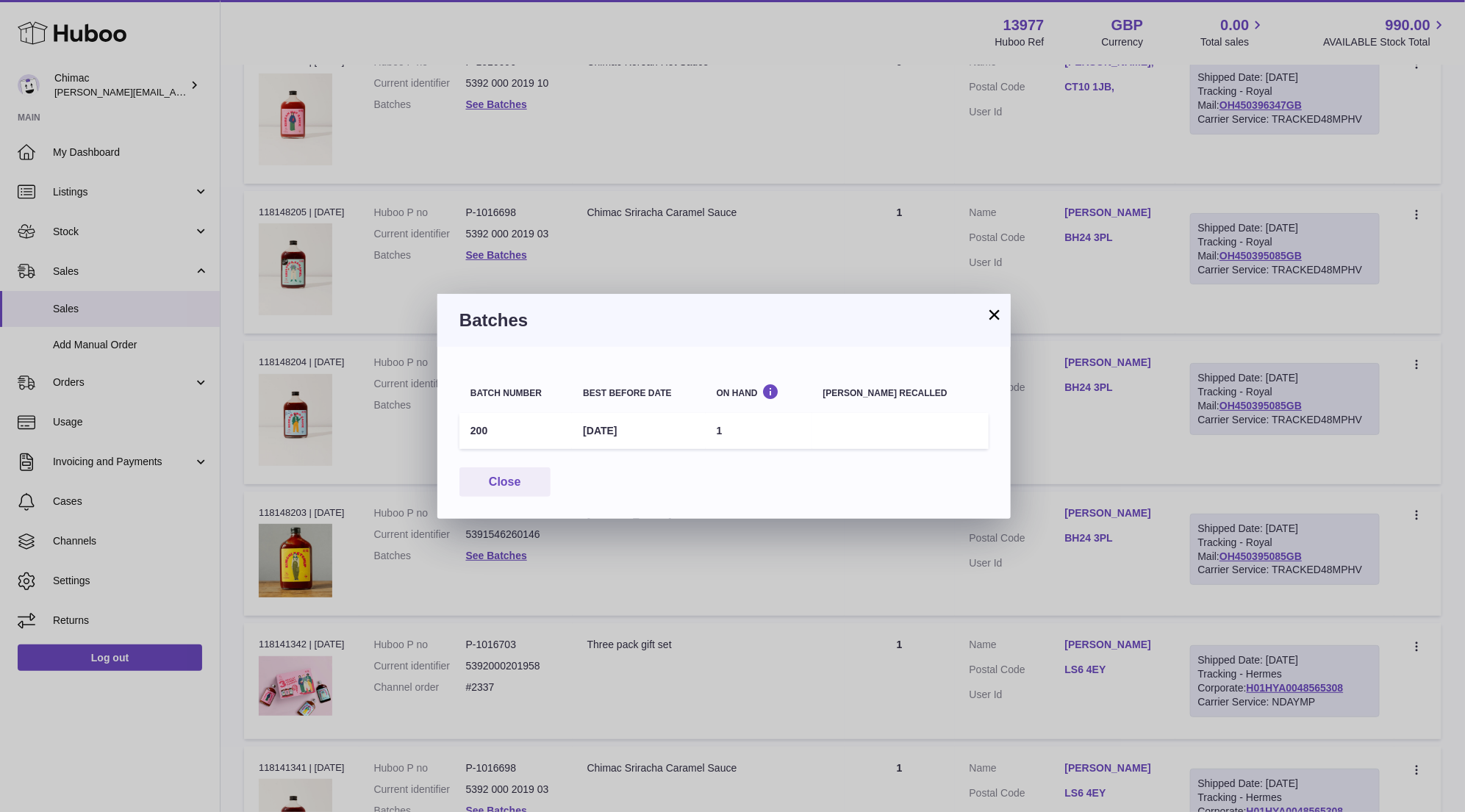
click at [1001, 308] on button "×" at bounding box center [994, 314] width 18 height 18
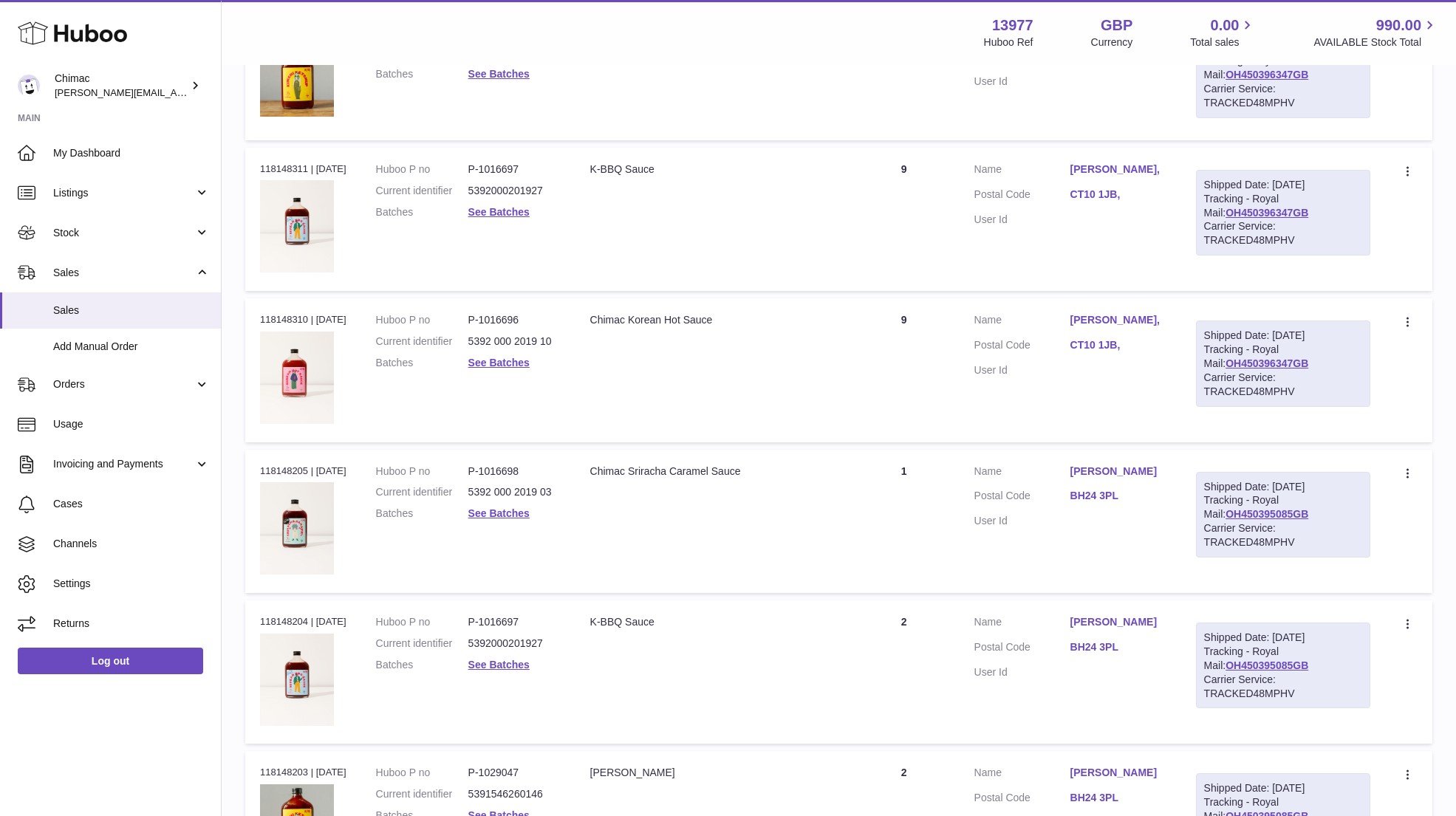
scroll to position [2509, 0]
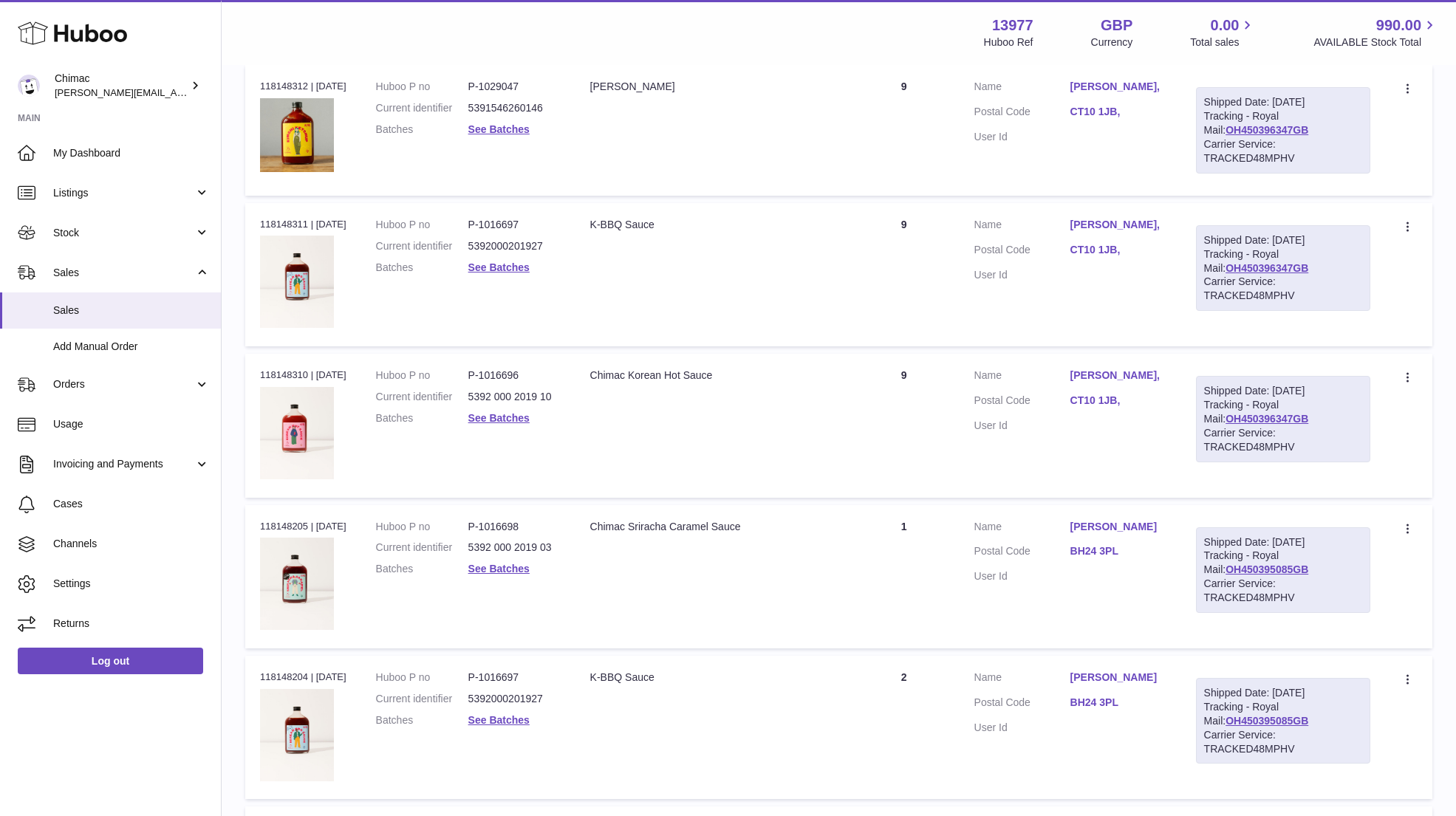
click at [978, 360] on td "Customer Name Scarlett Marsh, Postal Code CT10 1JB, User Id" at bounding box center [1070, 425] width 222 height 143
drag, startPoint x: 1057, startPoint y: 358, endPoint x: 1115, endPoint y: 366, distance: 58.5
click at [1117, 367] on td "Customer Name Scarlett Marsh, Postal Code CT10 1JB, User Id" at bounding box center [1070, 425] width 222 height 143
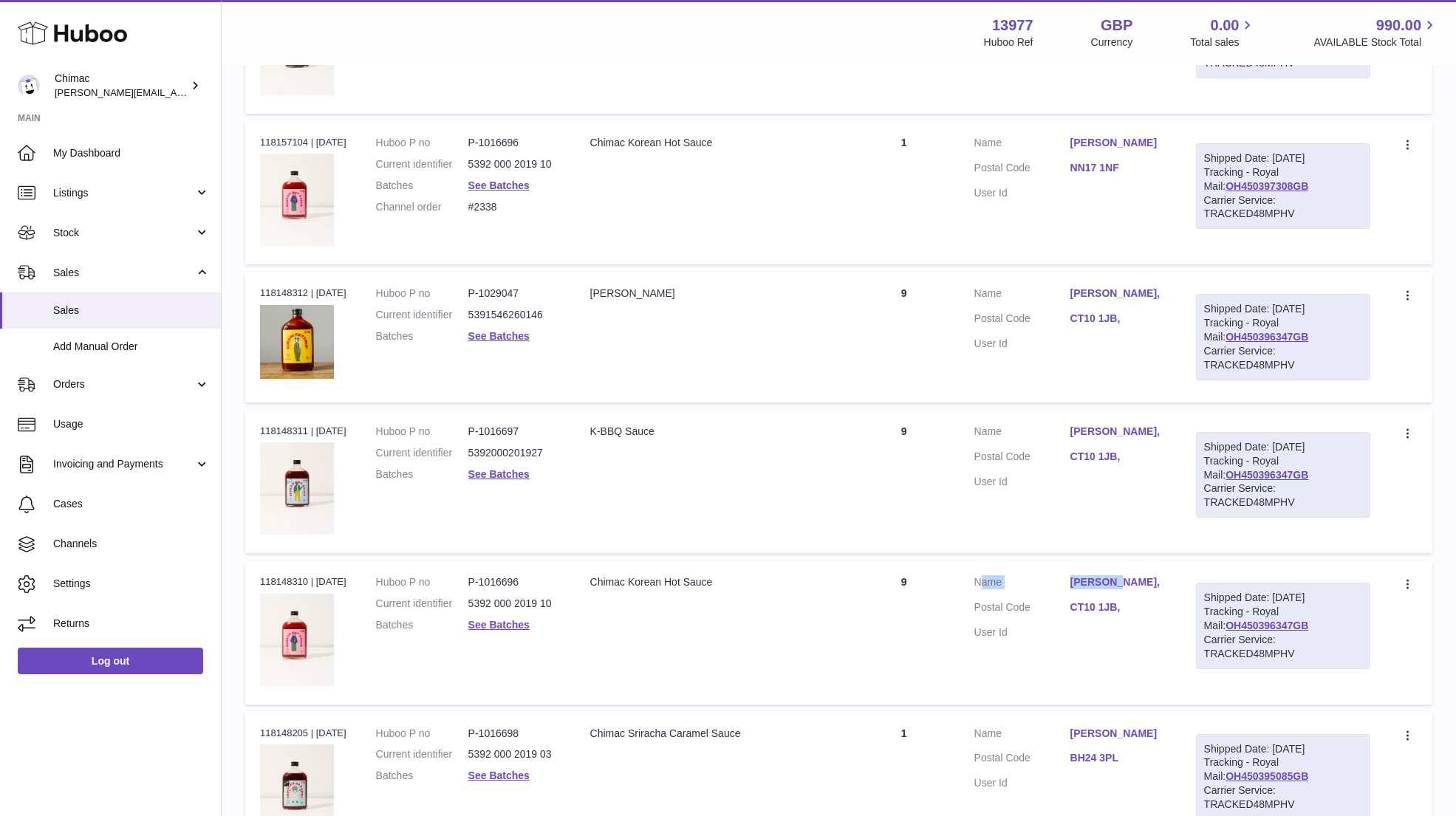
scroll to position [2288, 0]
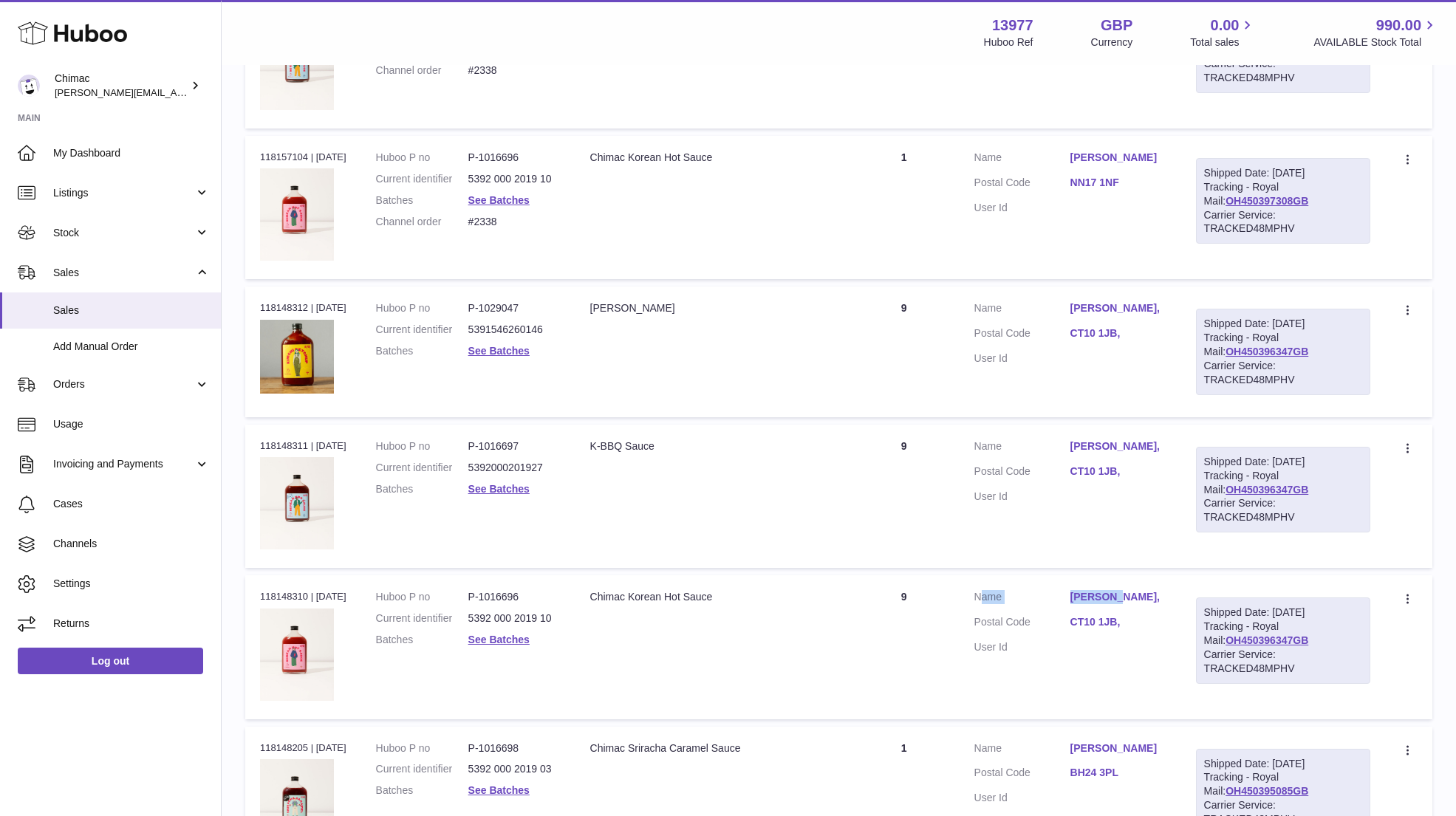
drag, startPoint x: 1137, startPoint y: 135, endPoint x: 1159, endPoint y: 149, distance: 26.1
click at [1160, 149] on td "Customer Name Scott McIntyre Postal Code NN17 1NF User Id" at bounding box center [1070, 207] width 222 height 143
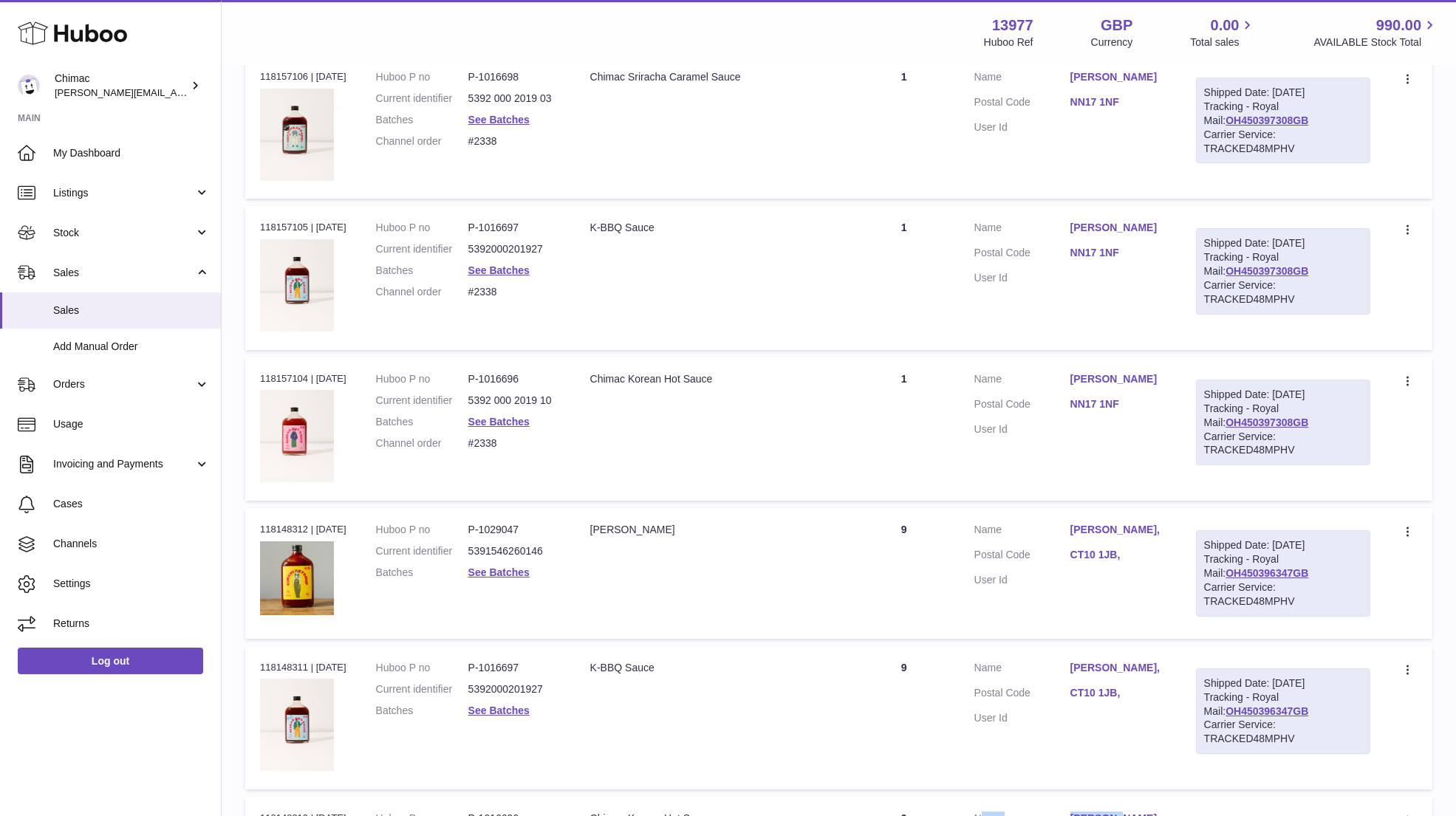
scroll to position [2022, 0]
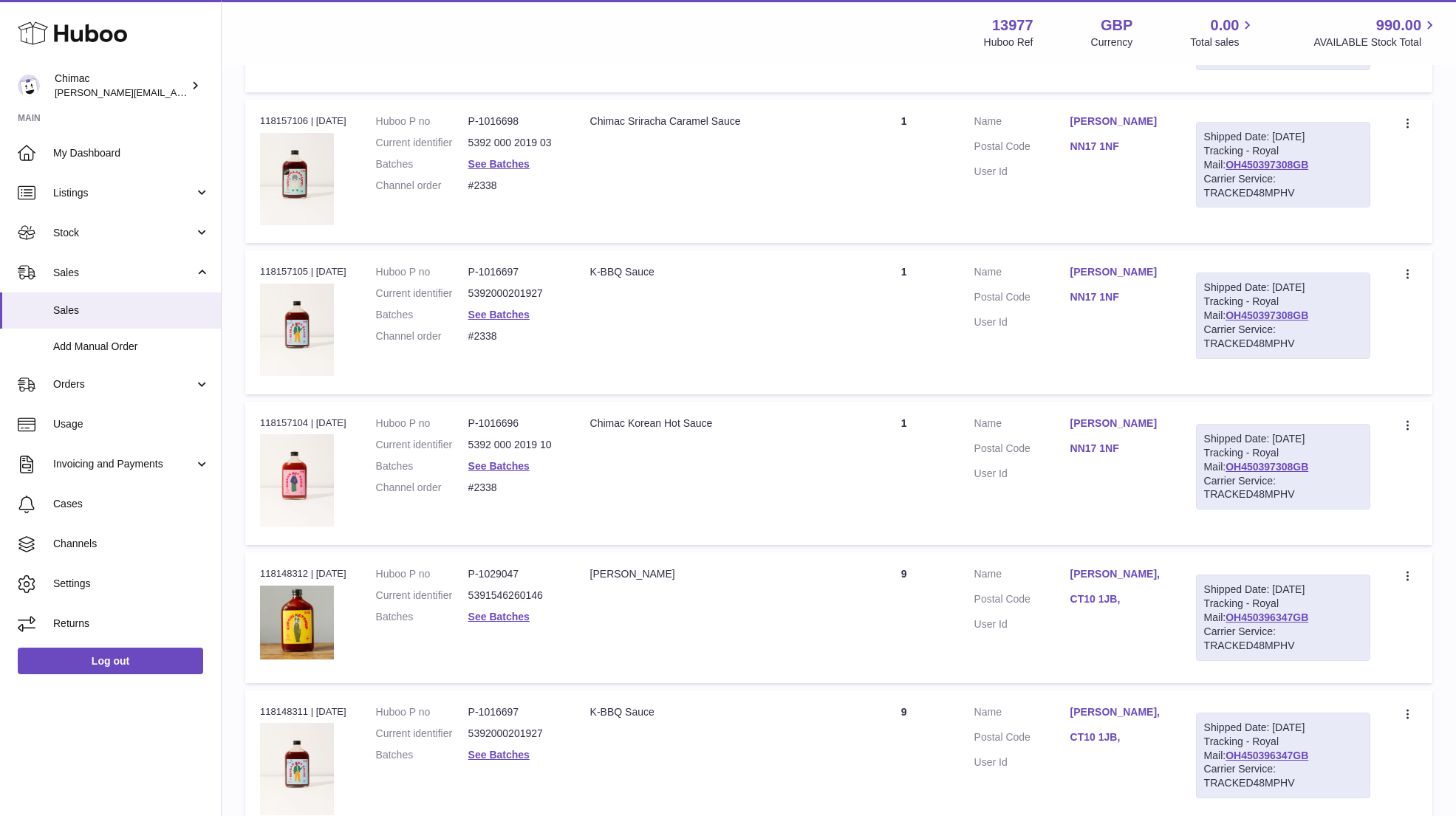
click at [497, 451] on dl "Huboo P no P-1016696 Current identifier 5392 000 2019 10 Batches See Batches Ch…" at bounding box center [468, 459] width 185 height 86
click at [499, 460] on link "See Batches" at bounding box center [499, 466] width 61 height 12
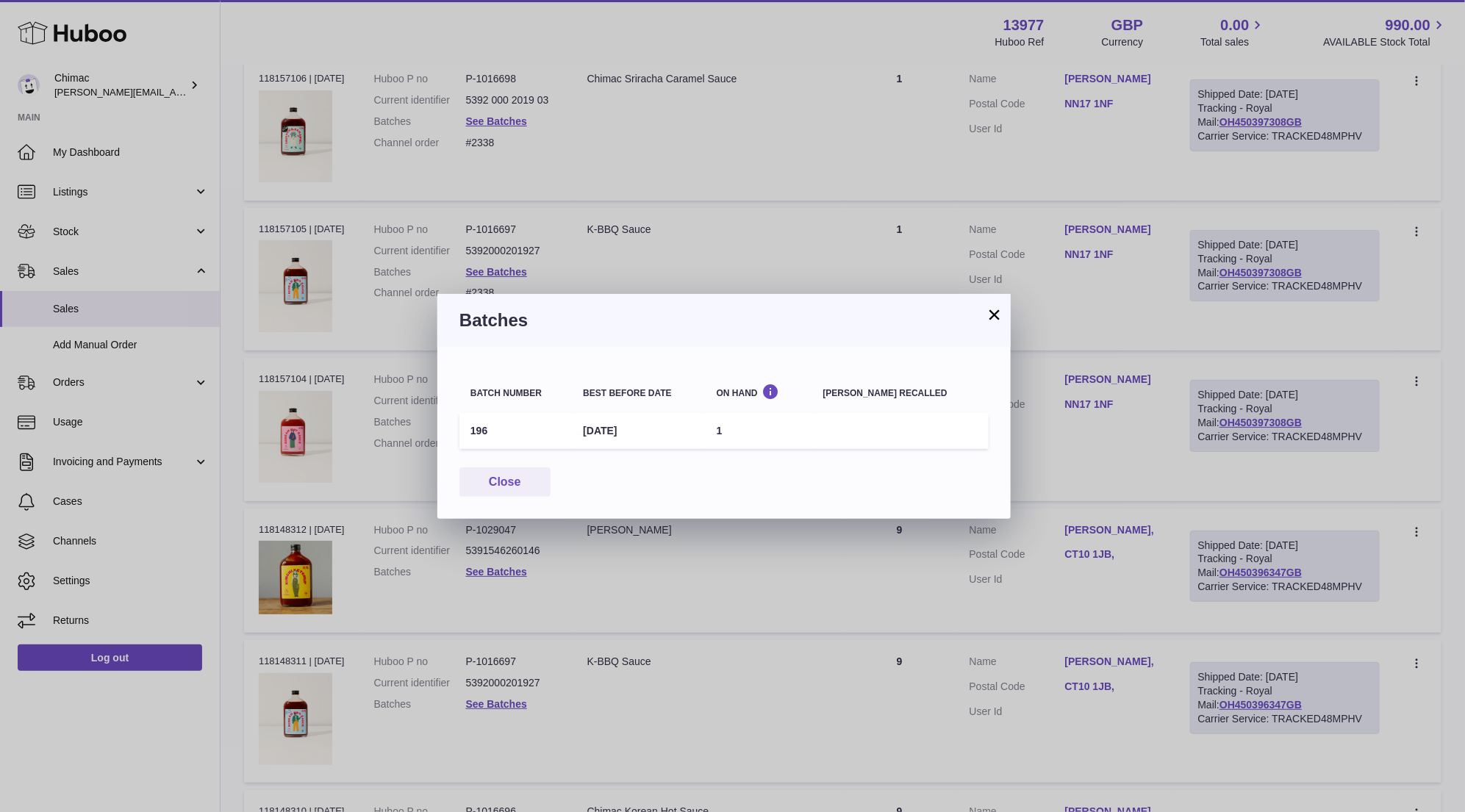
click at [990, 317] on button "×" at bounding box center [994, 314] width 18 height 18
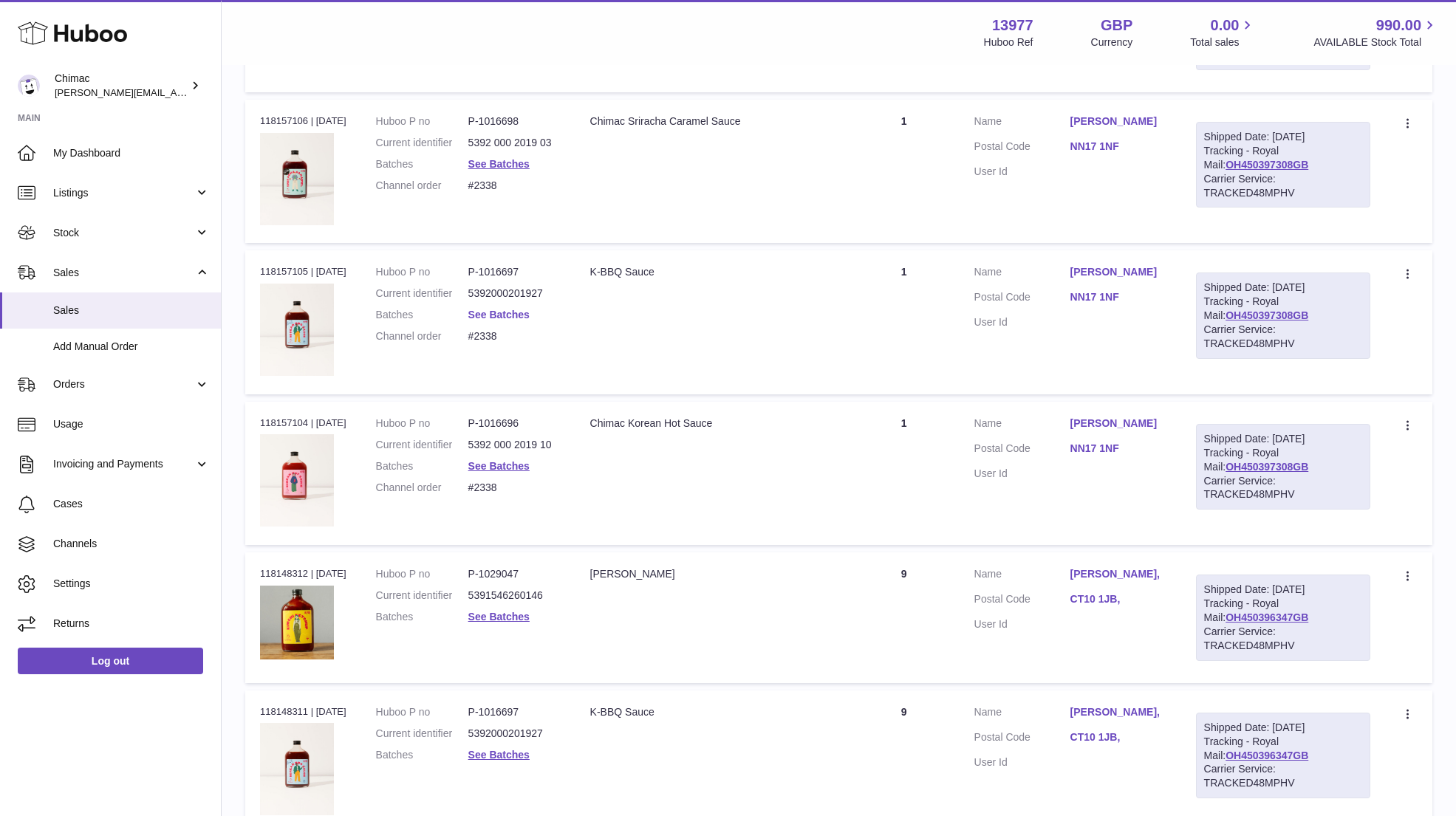
click at [512, 313] on link "See Batches" at bounding box center [499, 314] width 61 height 12
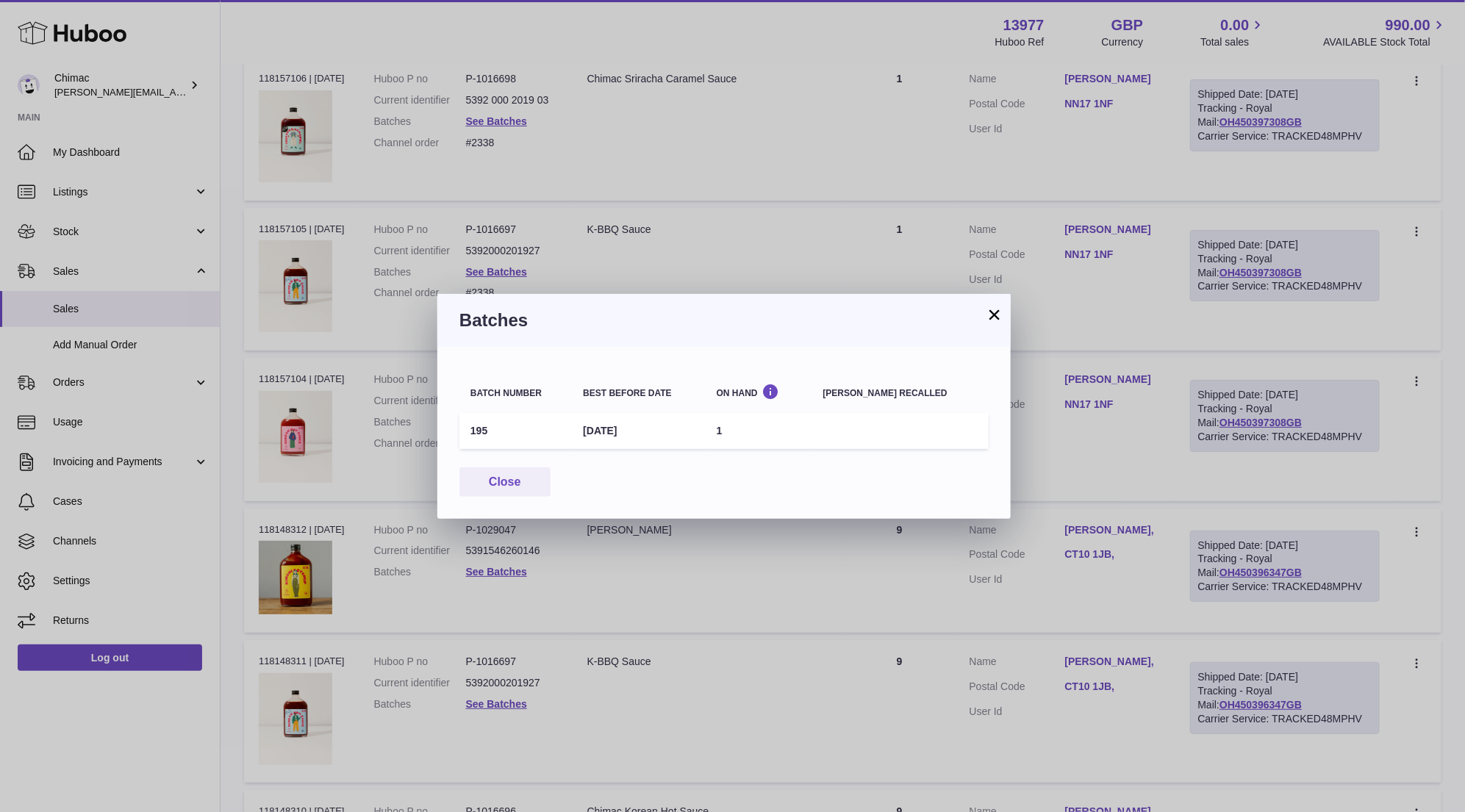
click at [995, 311] on button "×" at bounding box center [994, 314] width 18 height 18
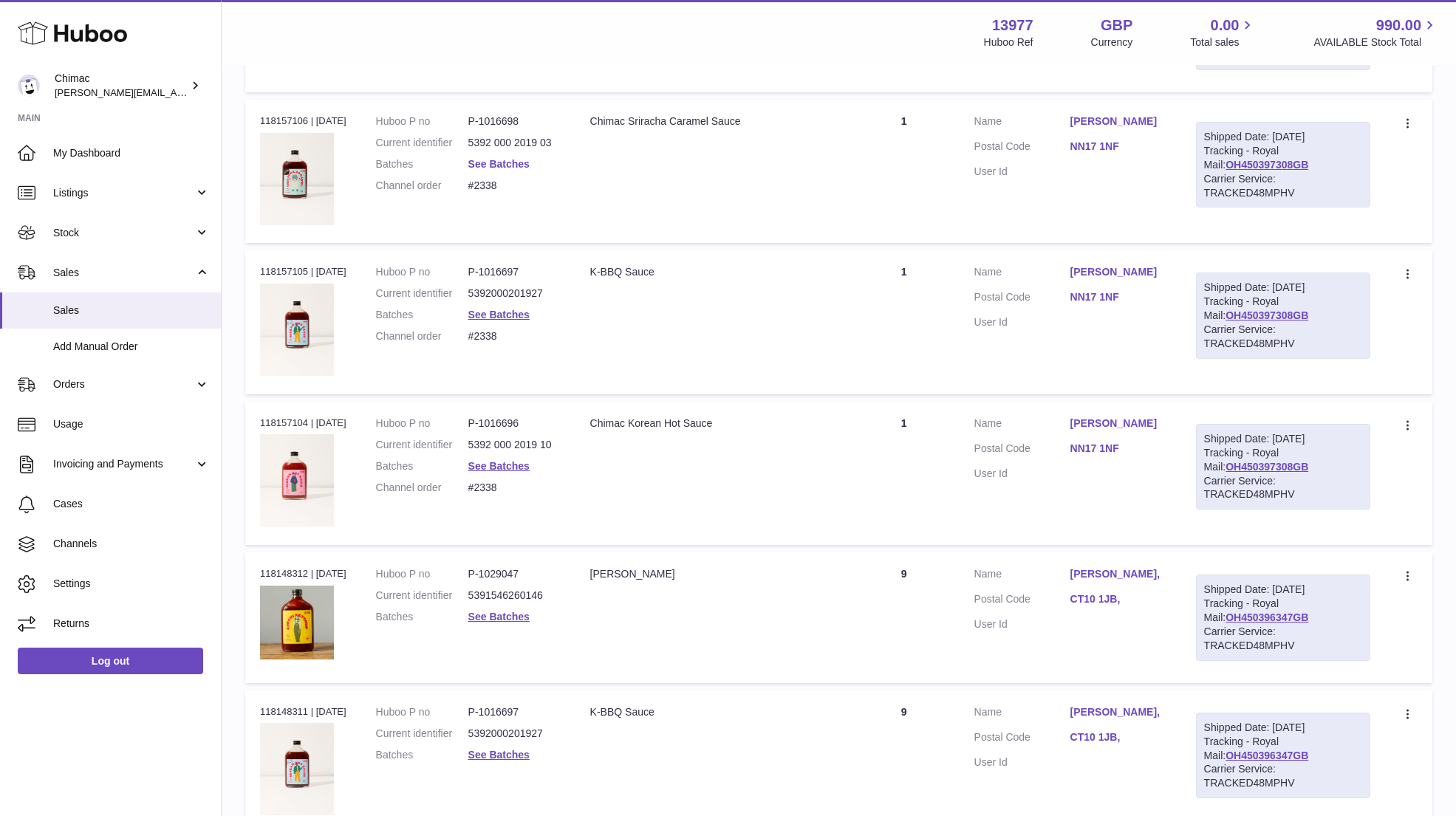
click at [506, 163] on link "See Batches" at bounding box center [499, 163] width 61 height 12
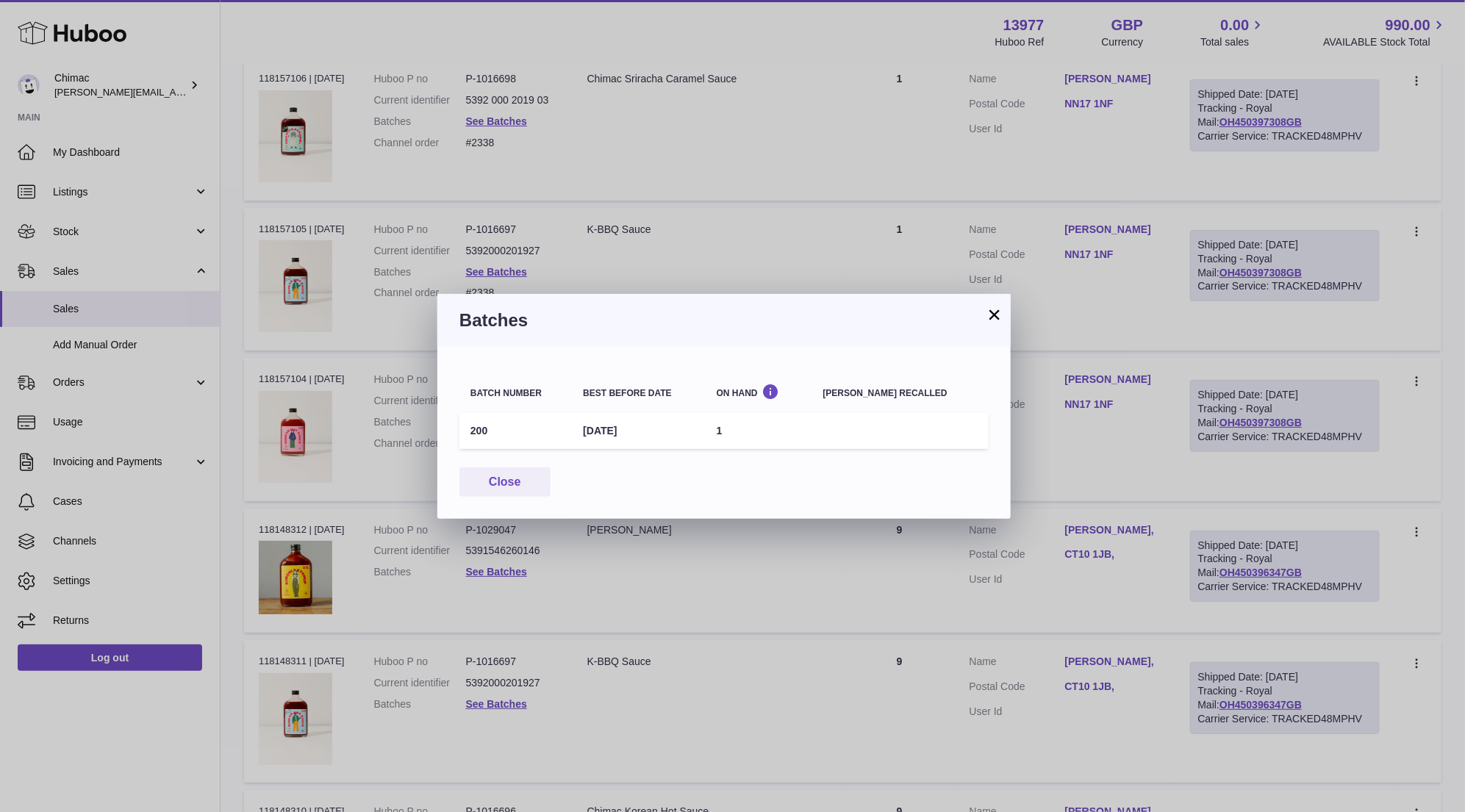
click at [998, 320] on button "×" at bounding box center [994, 314] width 18 height 18
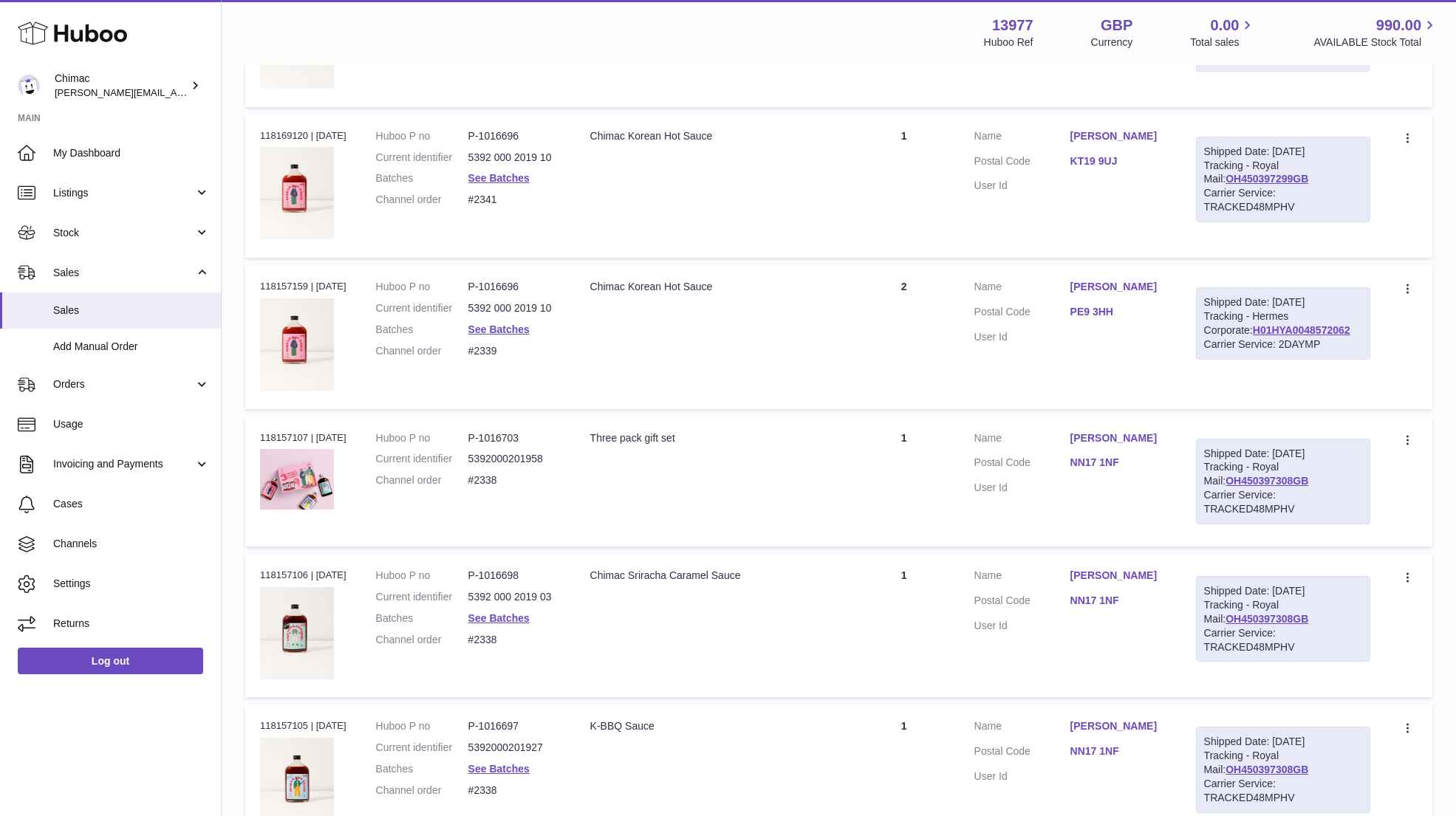
scroll to position [1535, 0]
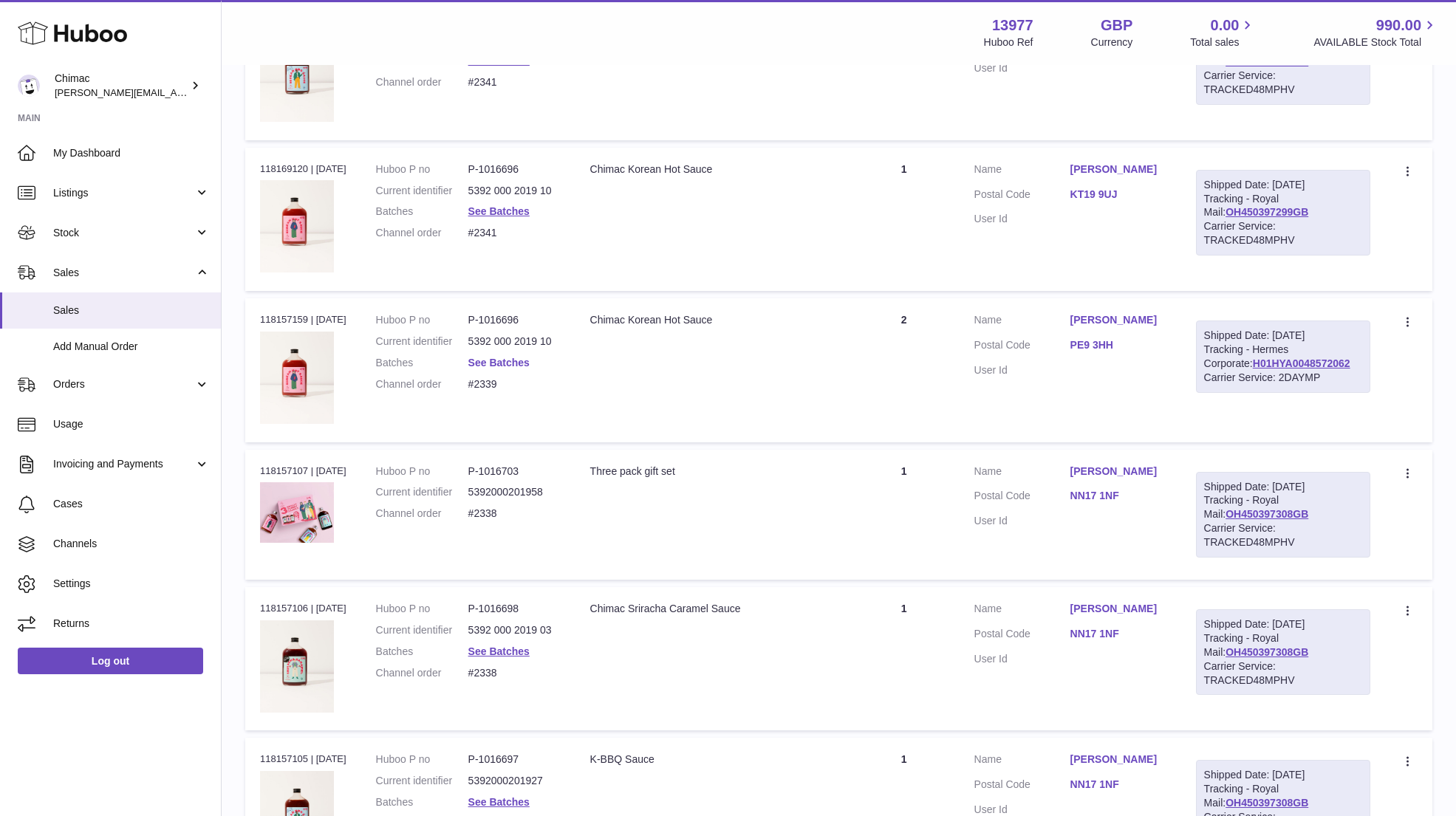
click at [509, 357] on link "See Batches" at bounding box center [499, 362] width 61 height 12
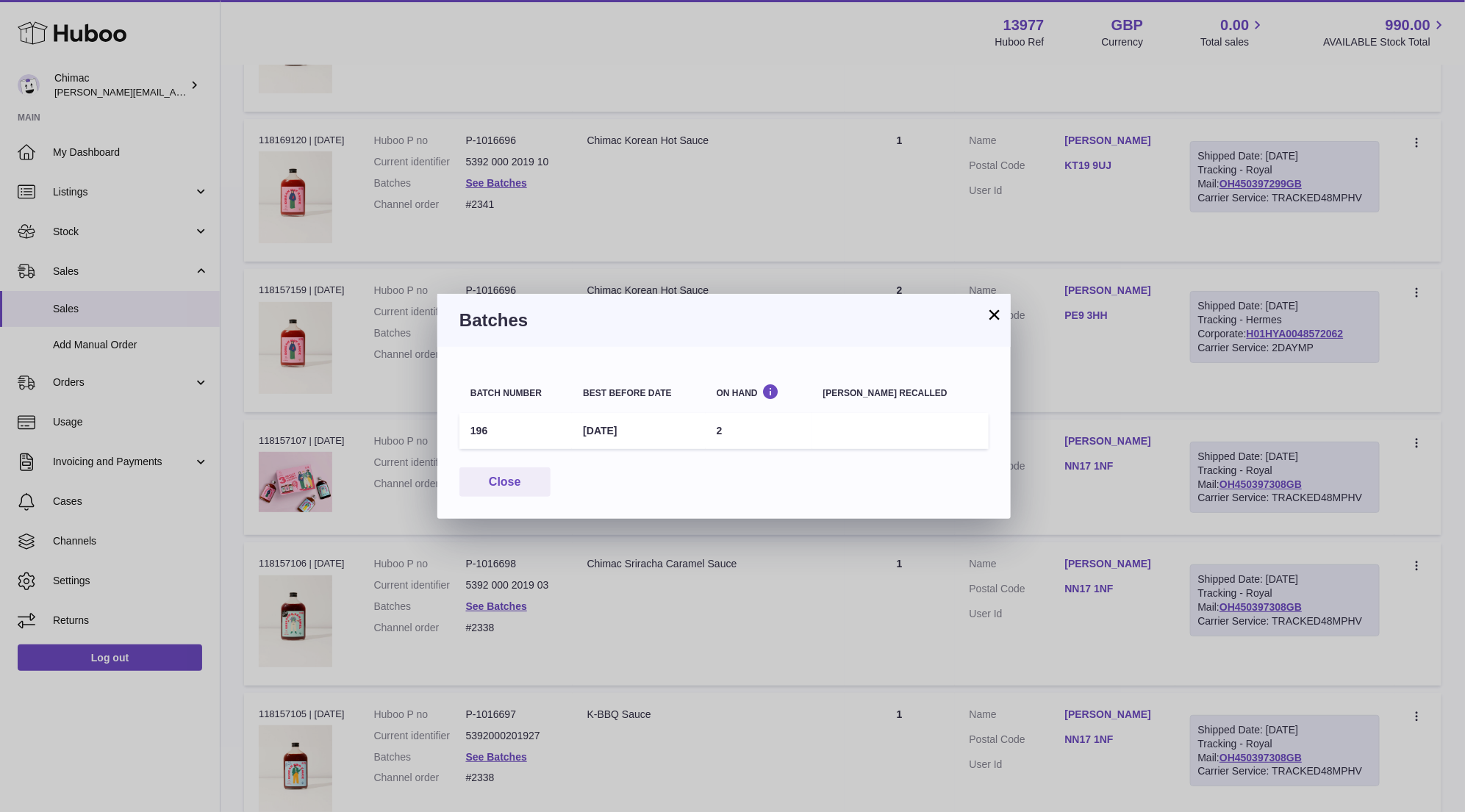
click at [994, 319] on button "×" at bounding box center [994, 314] width 18 height 18
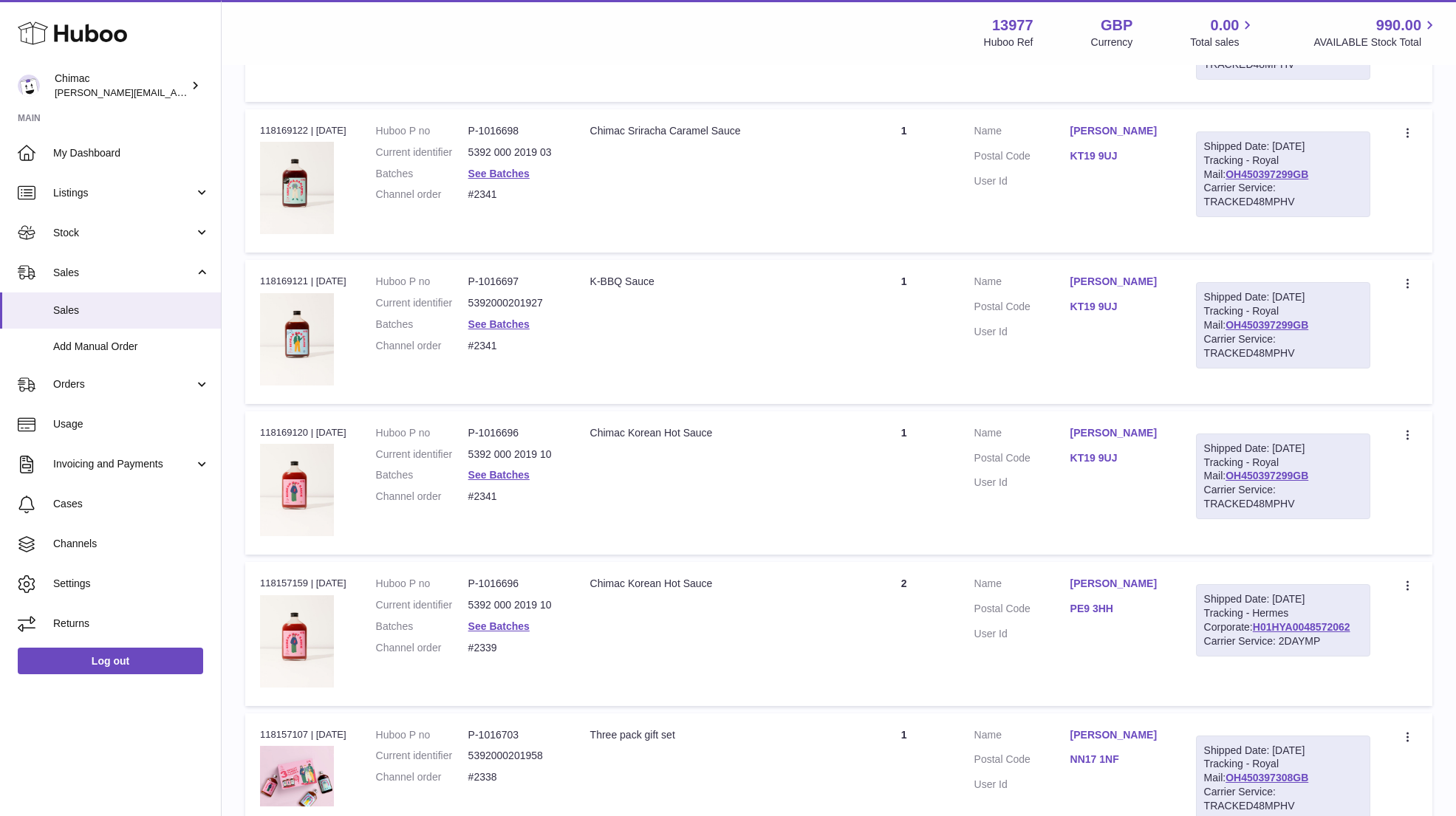
scroll to position [1268, 0]
click at [494, 475] on link "See Batches" at bounding box center [499, 476] width 61 height 12
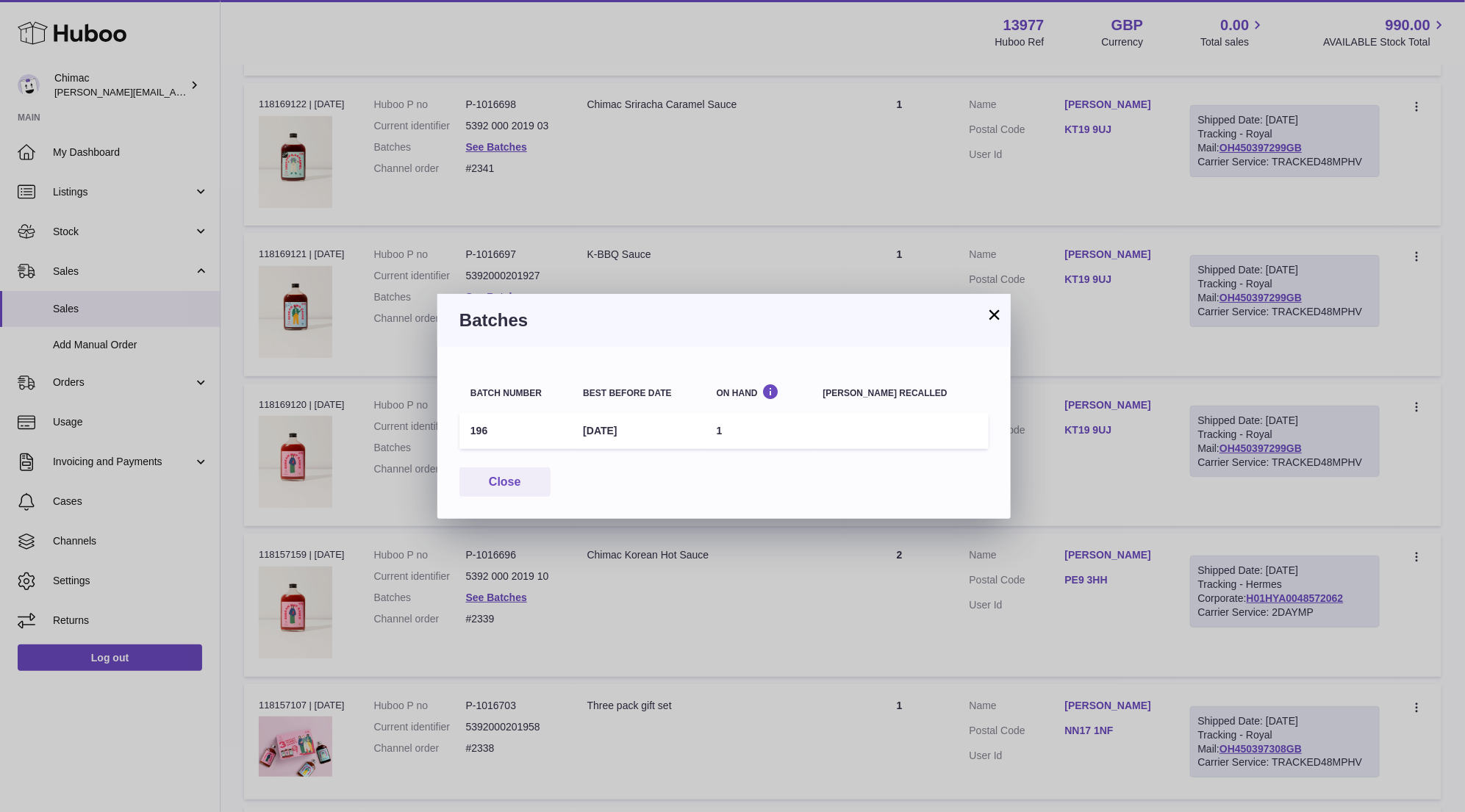
click at [987, 315] on button "×" at bounding box center [994, 314] width 18 height 18
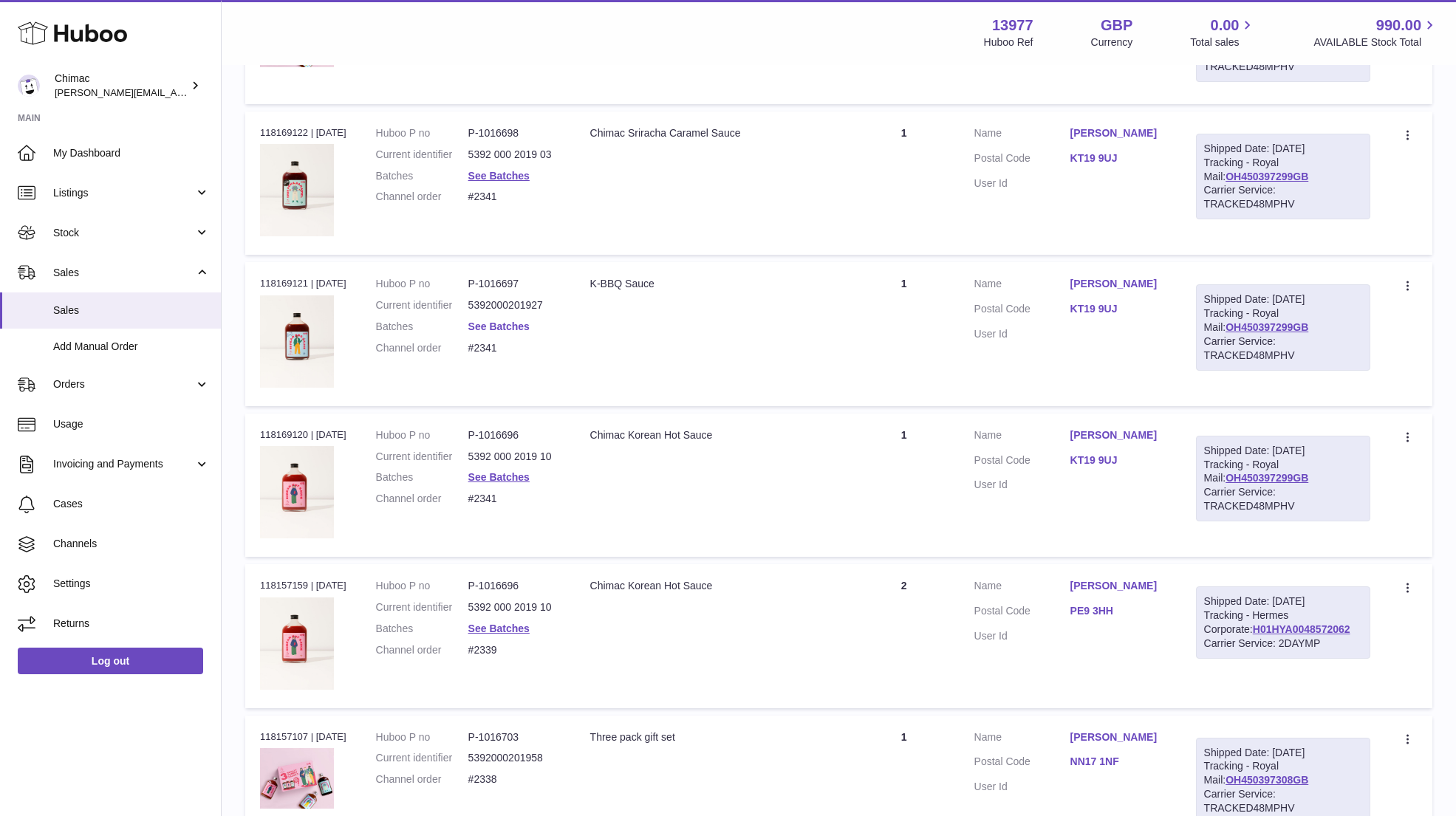
click at [503, 321] on link "See Batches" at bounding box center [499, 326] width 61 height 12
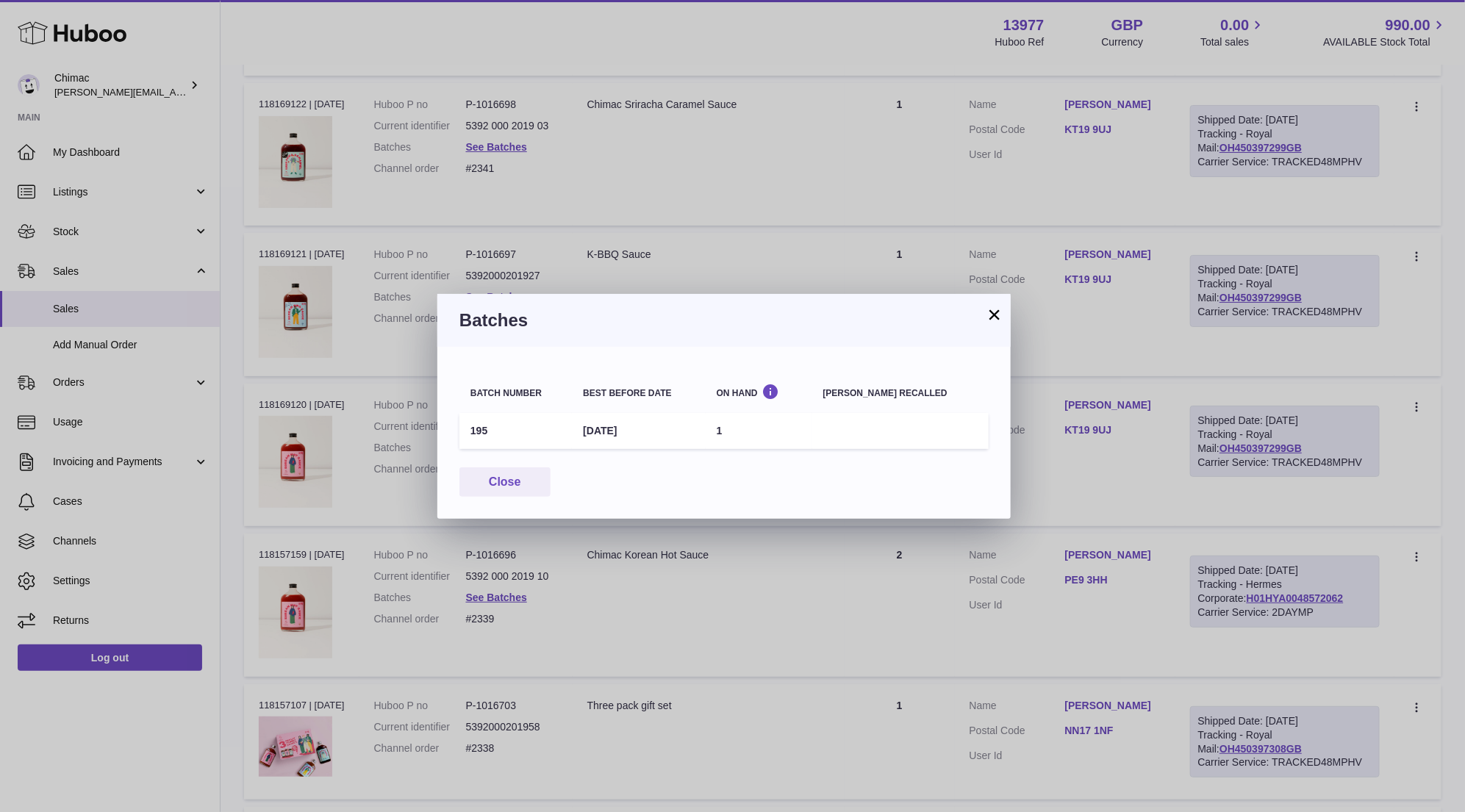
click at [995, 314] on button "×" at bounding box center [994, 314] width 18 height 18
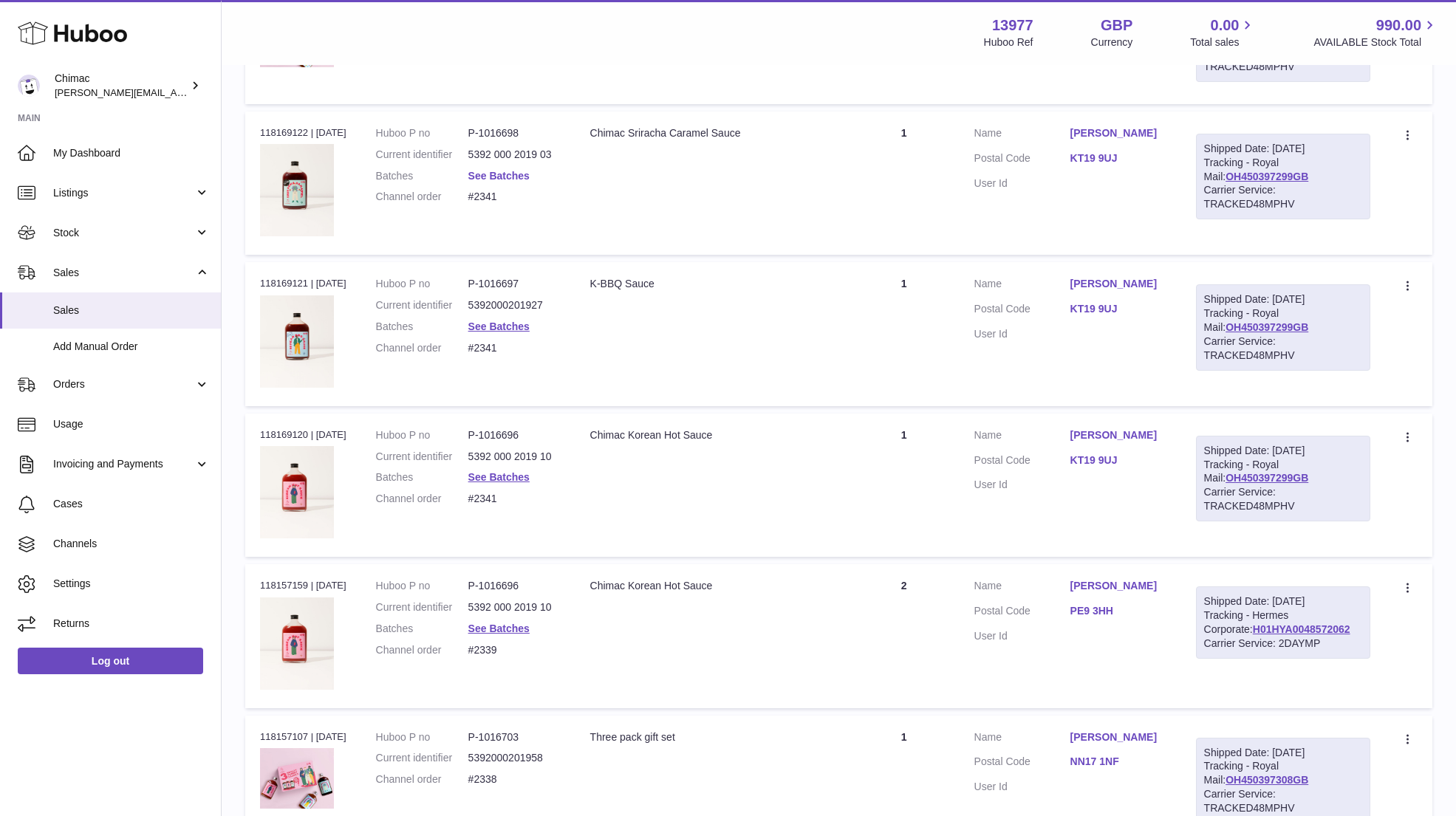
click at [502, 175] on link "See Batches" at bounding box center [499, 175] width 61 height 12
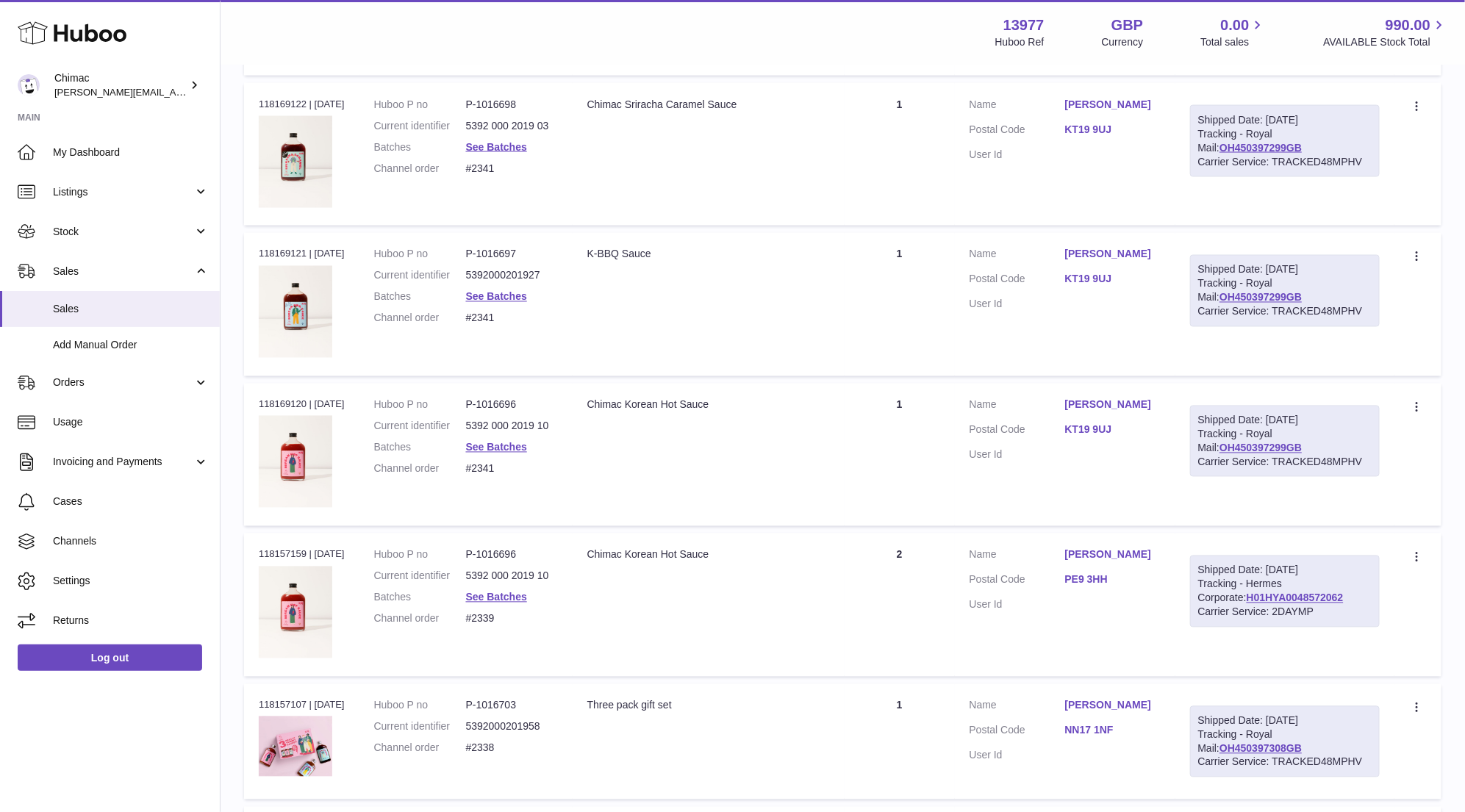
click at [1439, 398] on div at bounding box center [732, 406] width 1465 height 812
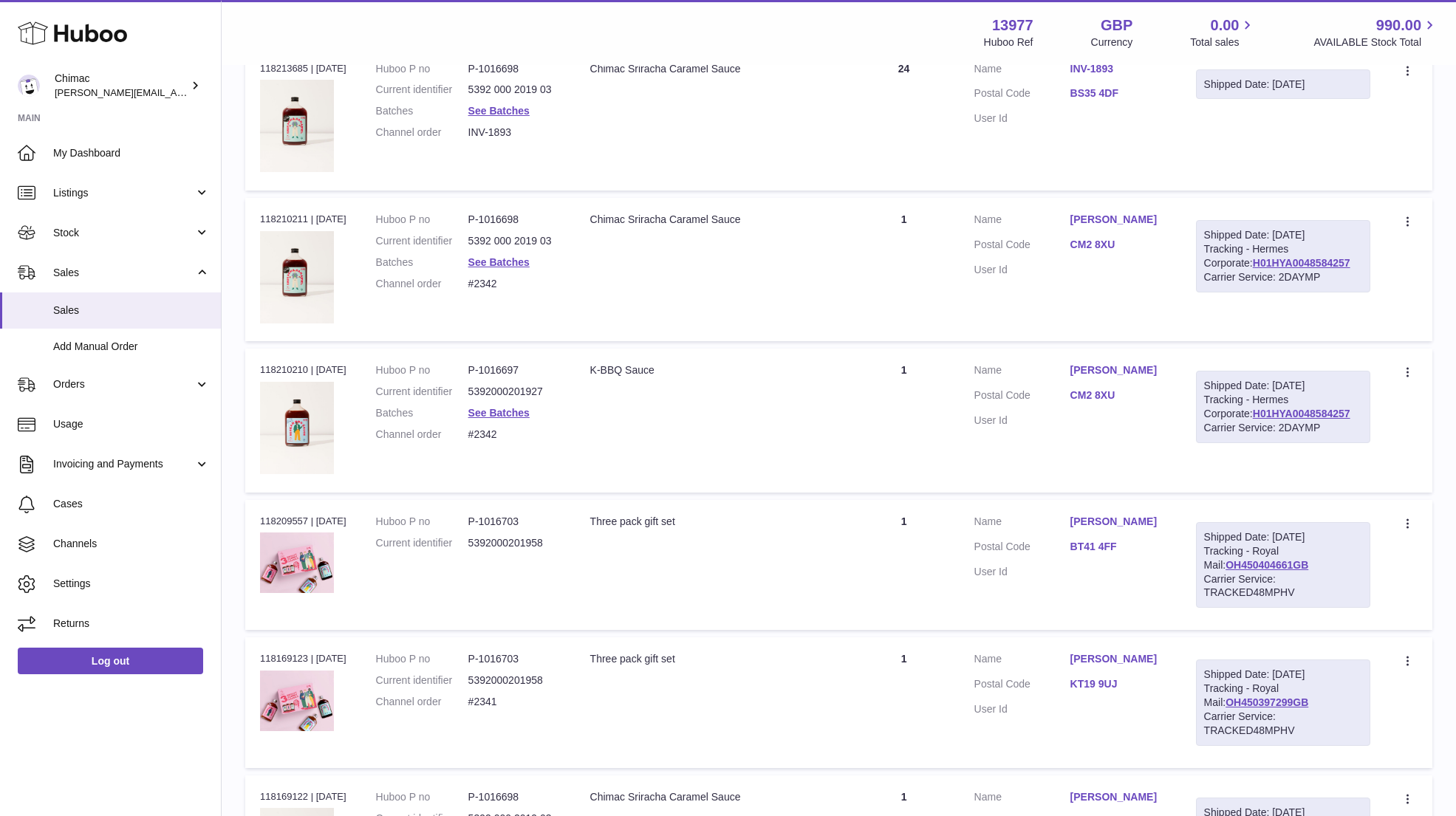
scroll to position [560, 0]
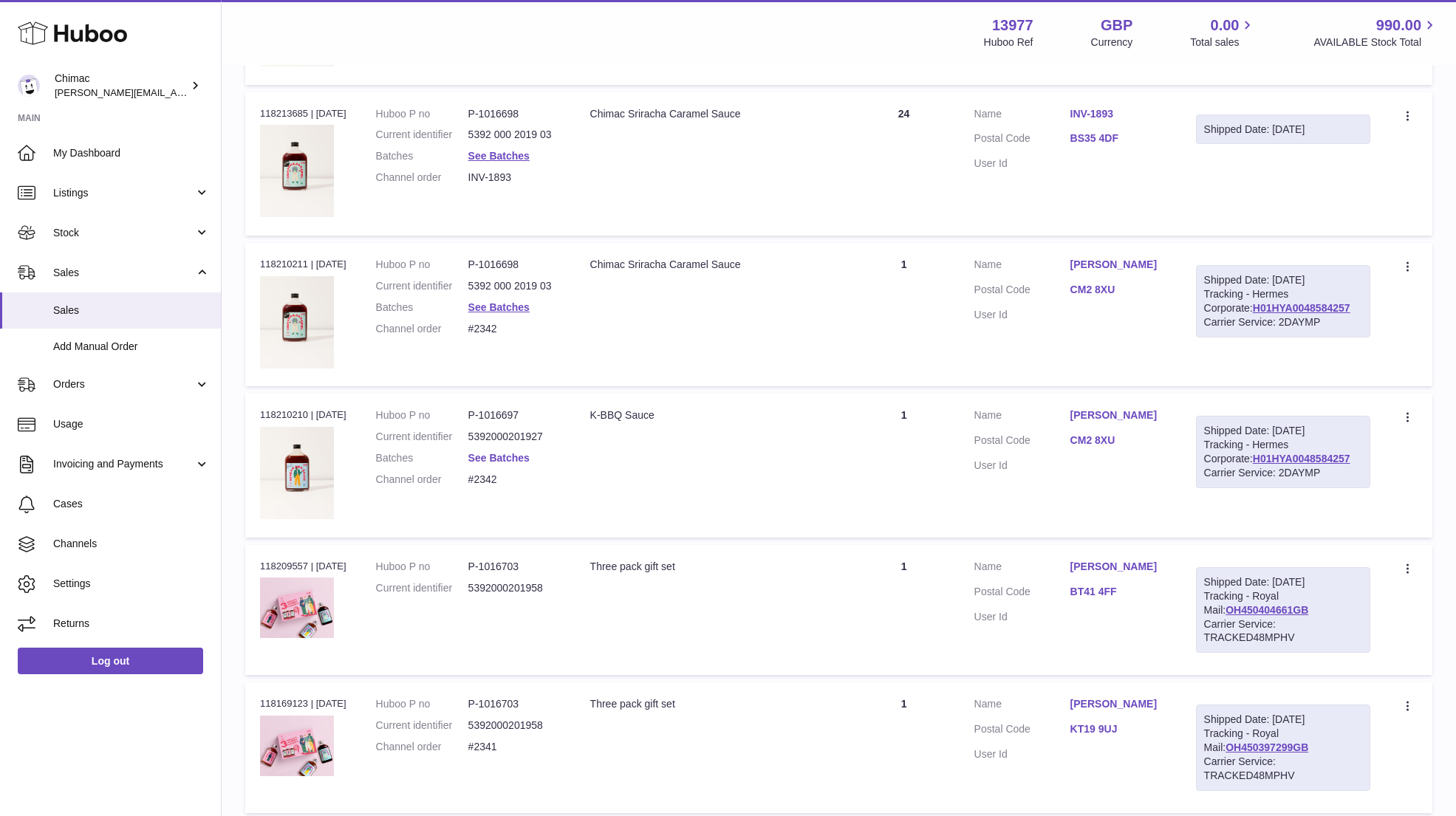
click at [508, 452] on link "See Batches" at bounding box center [499, 457] width 61 height 12
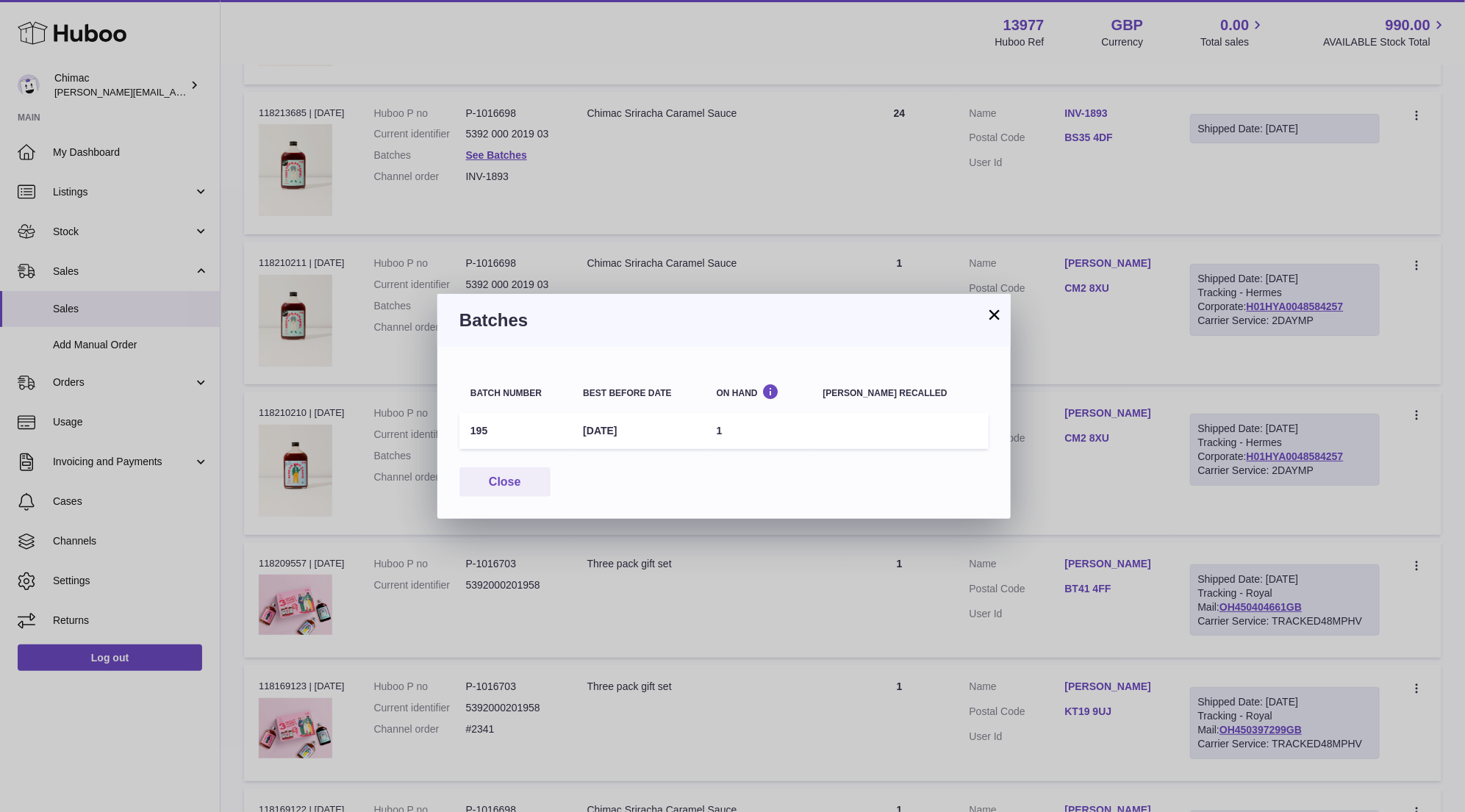
click at [994, 314] on button "×" at bounding box center [994, 314] width 18 height 18
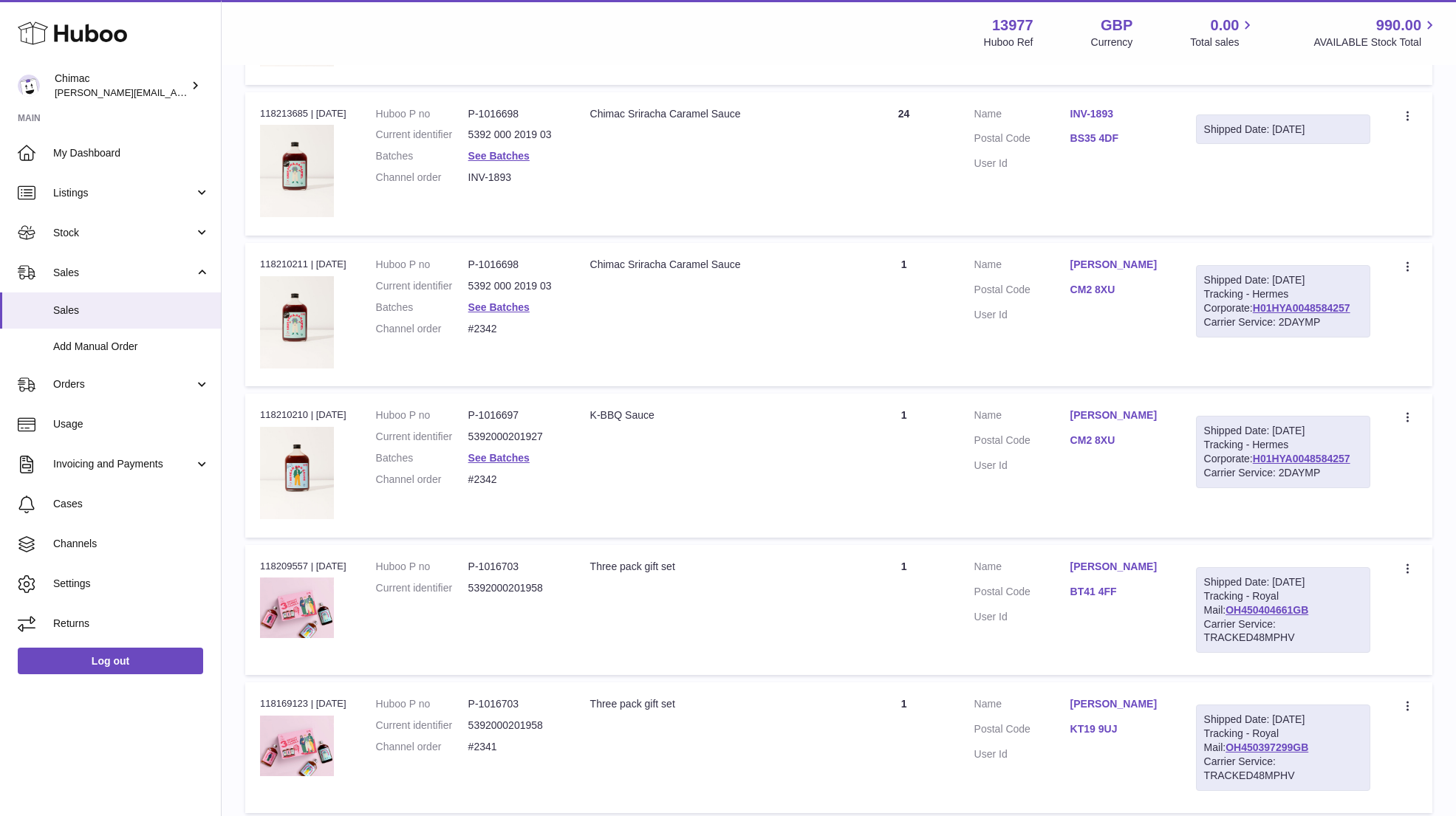
click at [517, 294] on dl "Huboo P no P-1016698 Current identifier 5392 000 2019 03 Batches See Batches Ch…" at bounding box center [468, 301] width 185 height 86
click at [517, 302] on link "See Batches" at bounding box center [499, 307] width 61 height 12
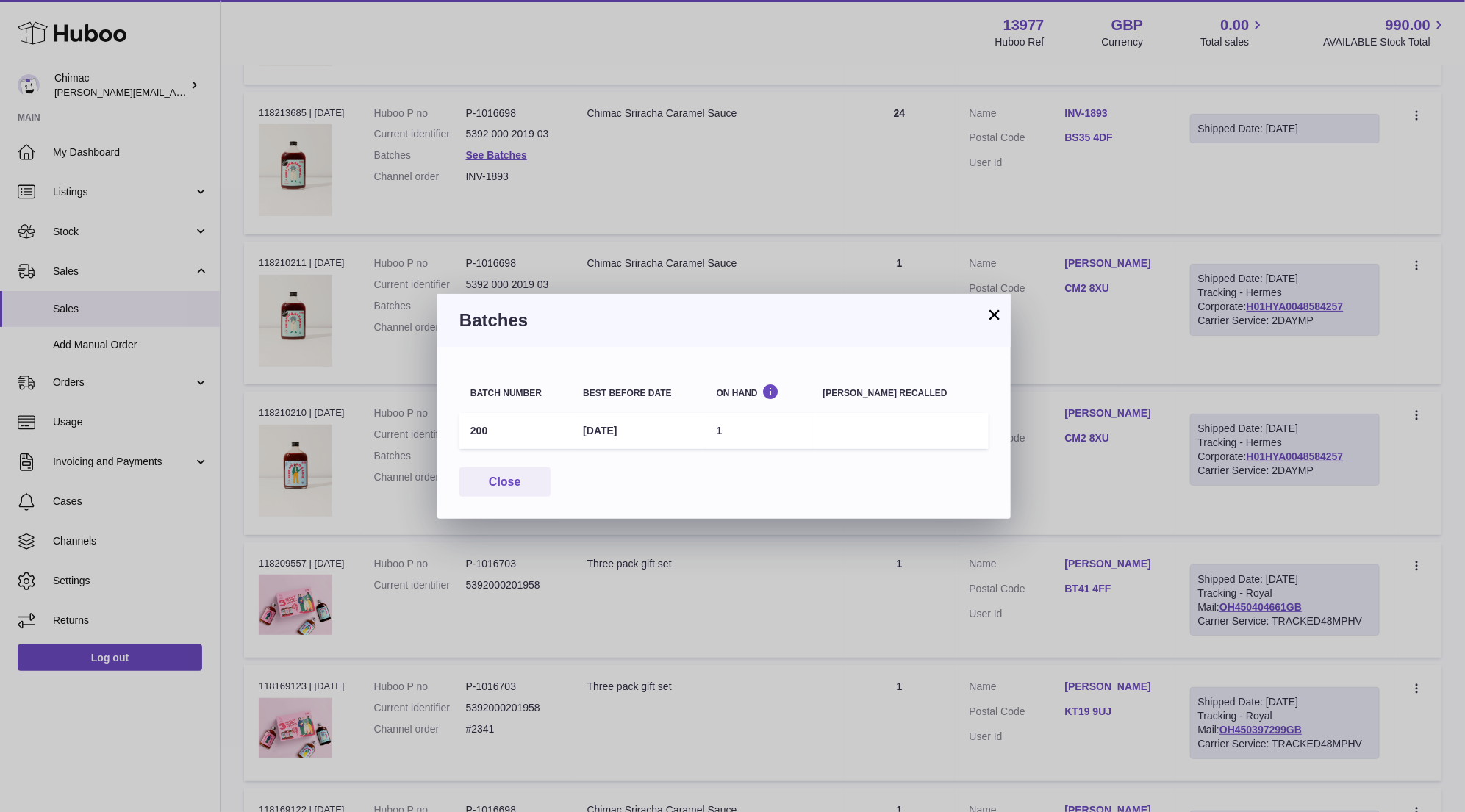
click at [991, 320] on button "×" at bounding box center [994, 314] width 18 height 18
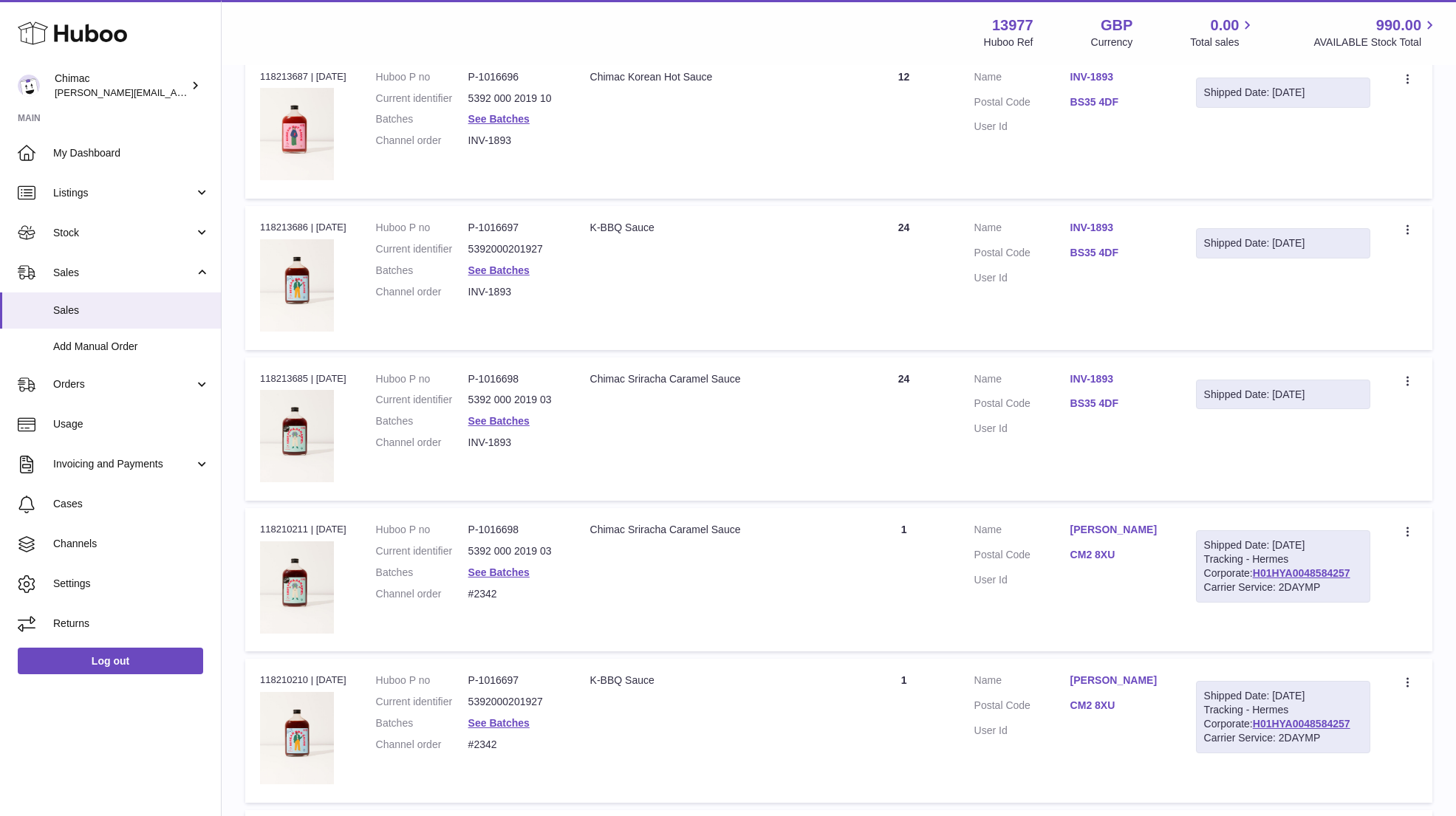
scroll to position [294, 0]
click at [1104, 376] on link "INV-1893" at bounding box center [1118, 380] width 96 height 14
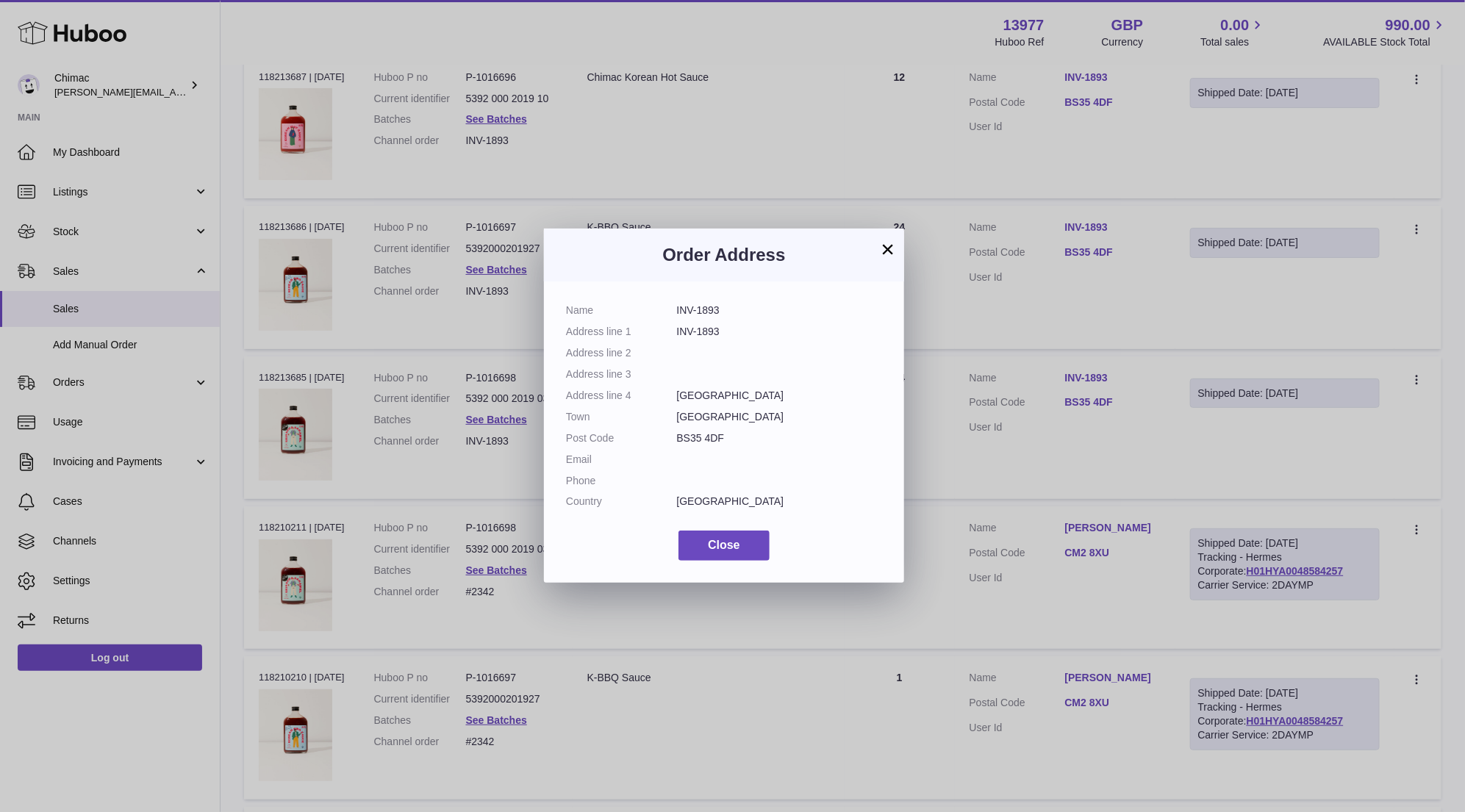
drag, startPoint x: 677, startPoint y: 307, endPoint x: 721, endPoint y: 304, distance: 44.1
click at [723, 306] on dd "INV-1893" at bounding box center [780, 311] width 206 height 14
click at [888, 254] on button "×" at bounding box center [887, 249] width 18 height 18
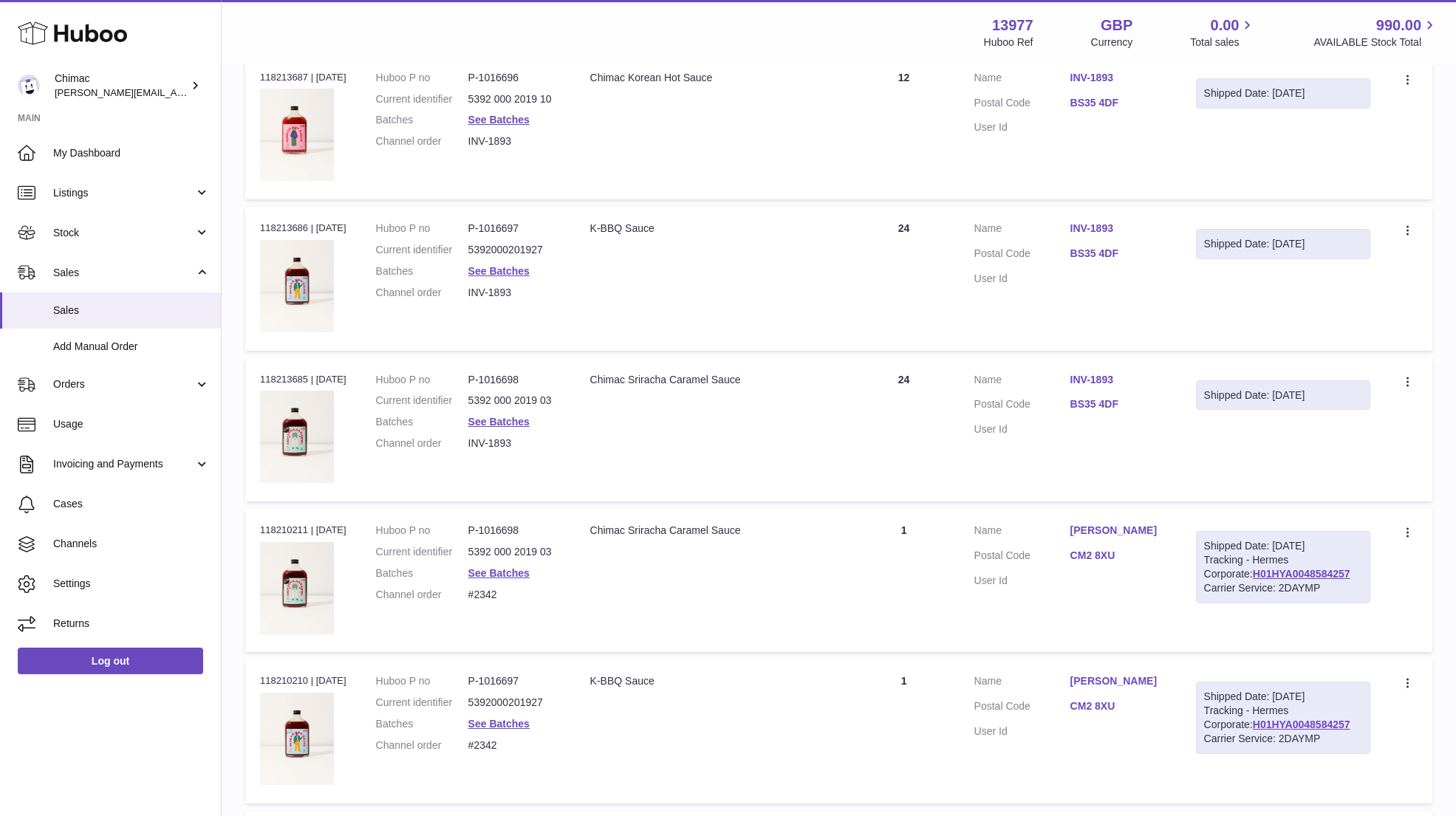
click at [1260, 253] on div "Shipped Date: 4th Jun 2025" at bounding box center [1283, 243] width 174 height 30
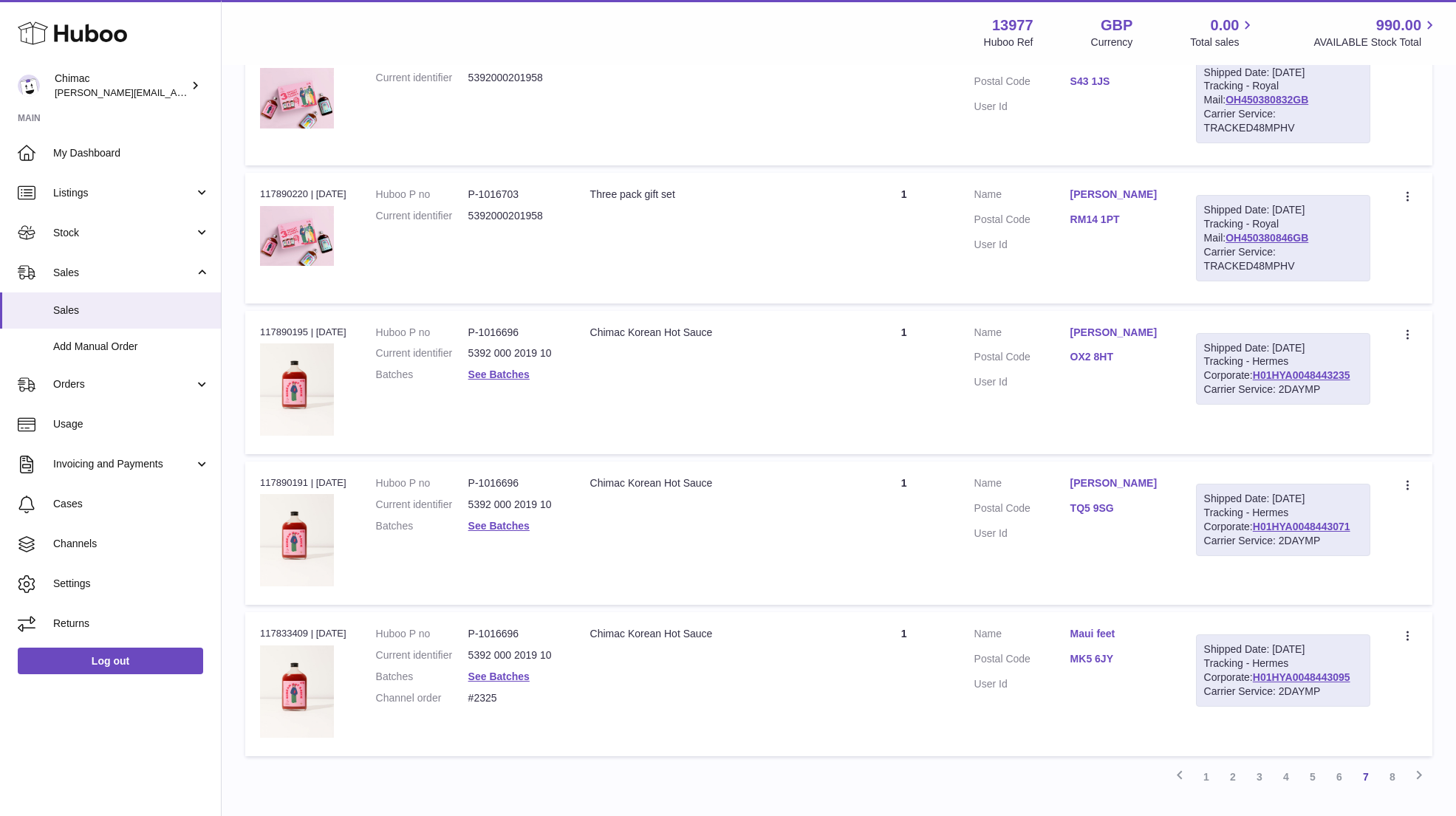
scroll to position [7017, 0]
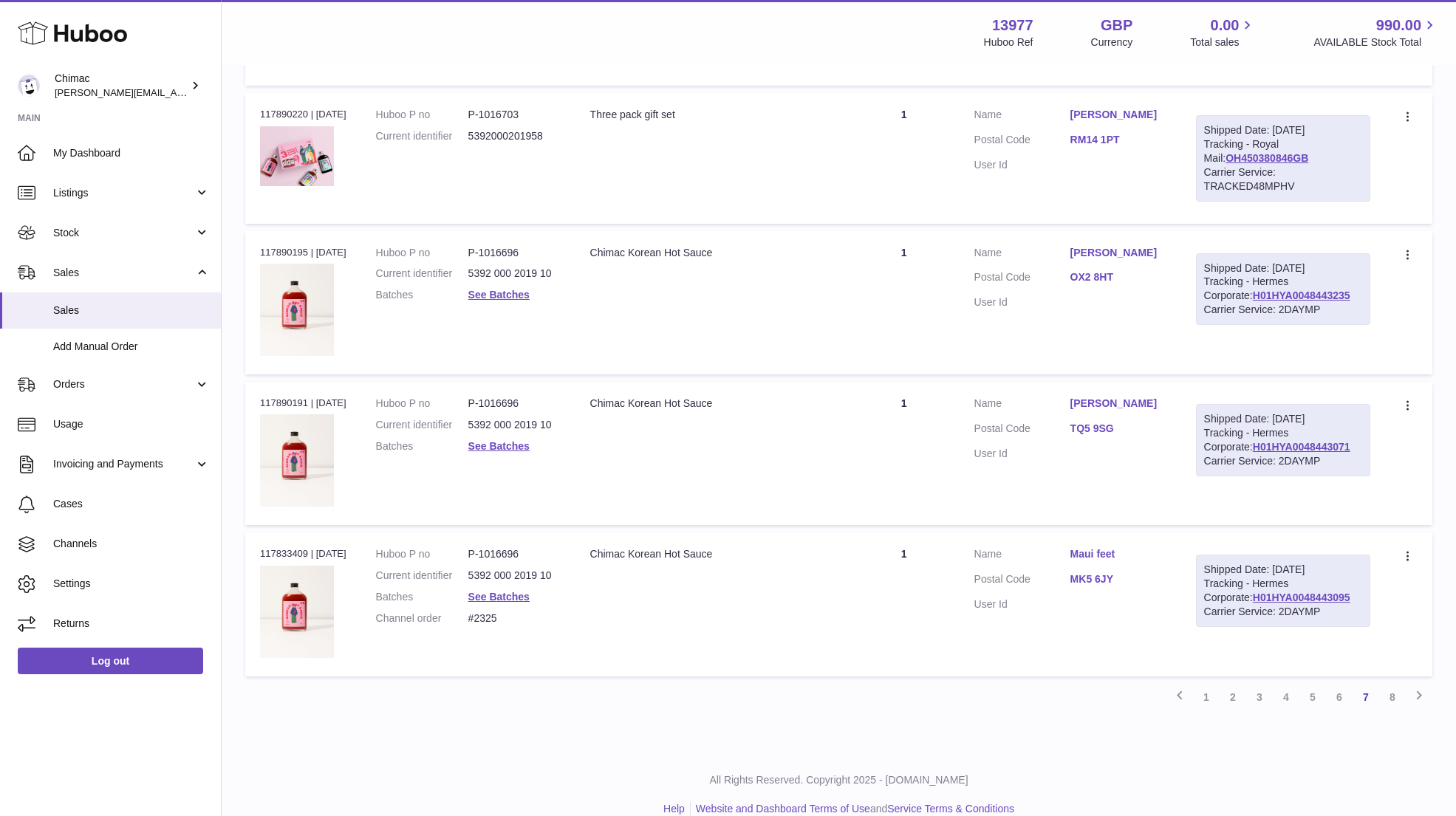
click at [1342, 683] on link "6" at bounding box center [1339, 696] width 27 height 27
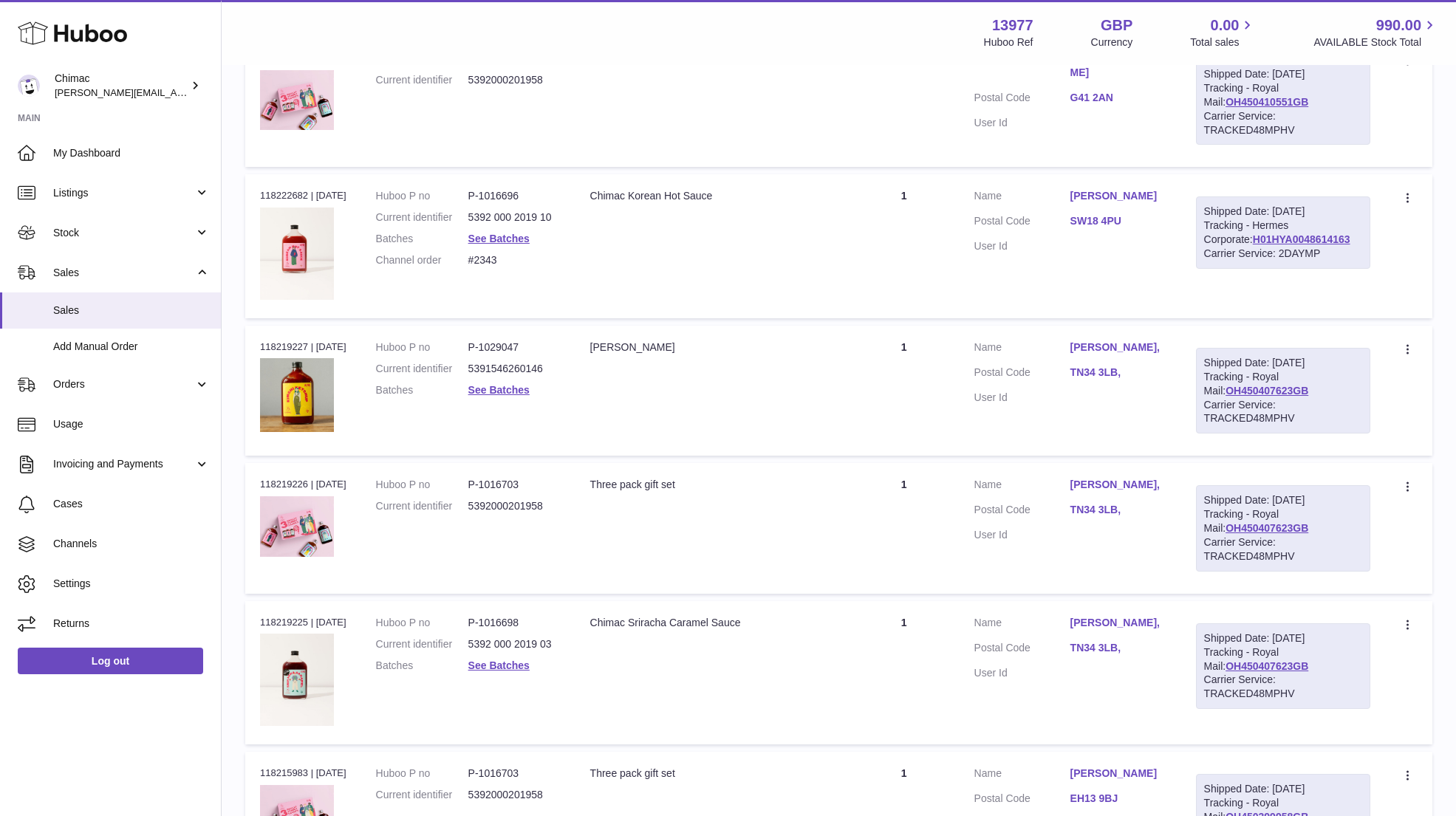
scroll to position [6698, 0]
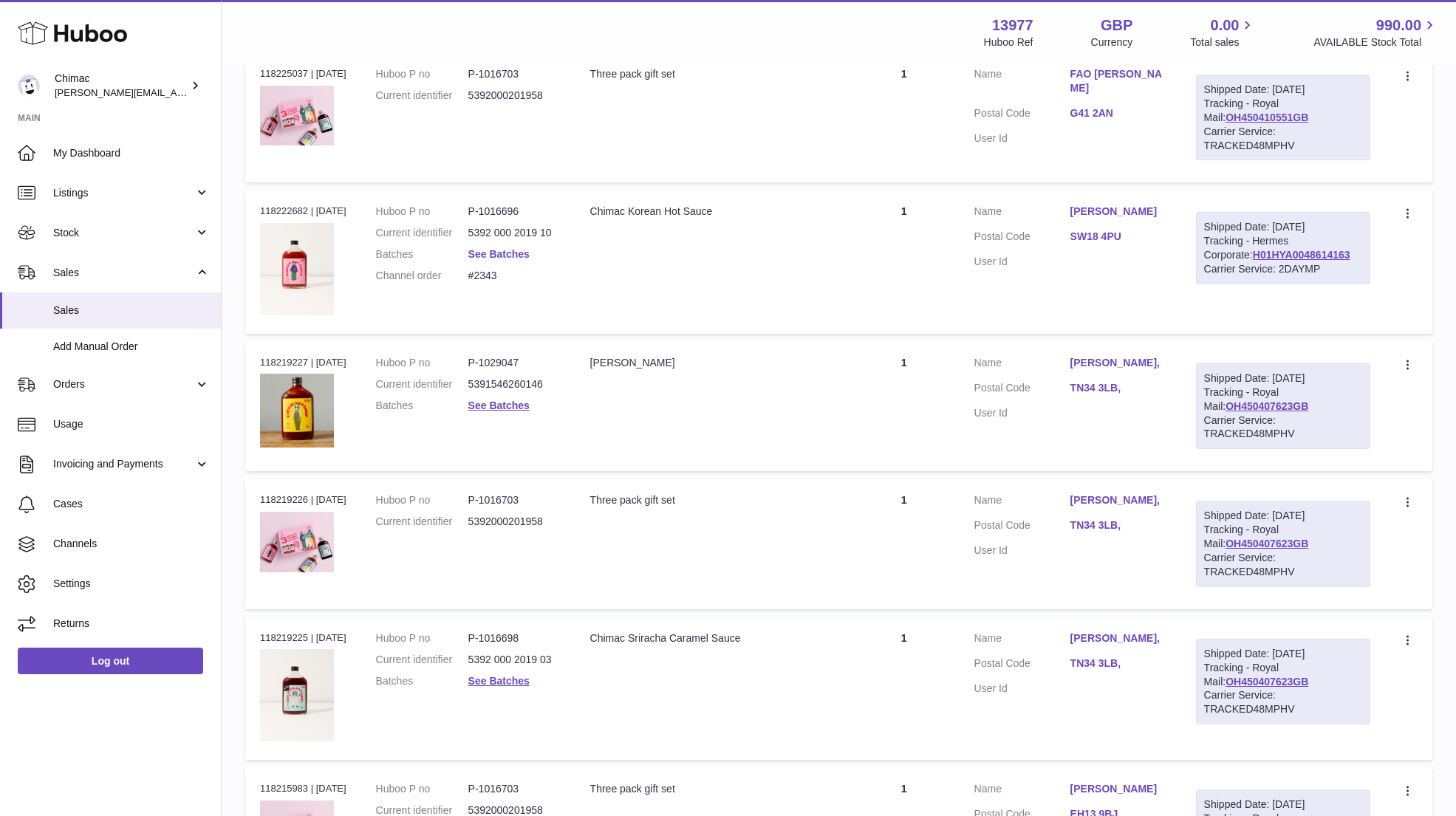
click at [490, 248] on link "See Batches" at bounding box center [499, 253] width 61 height 12
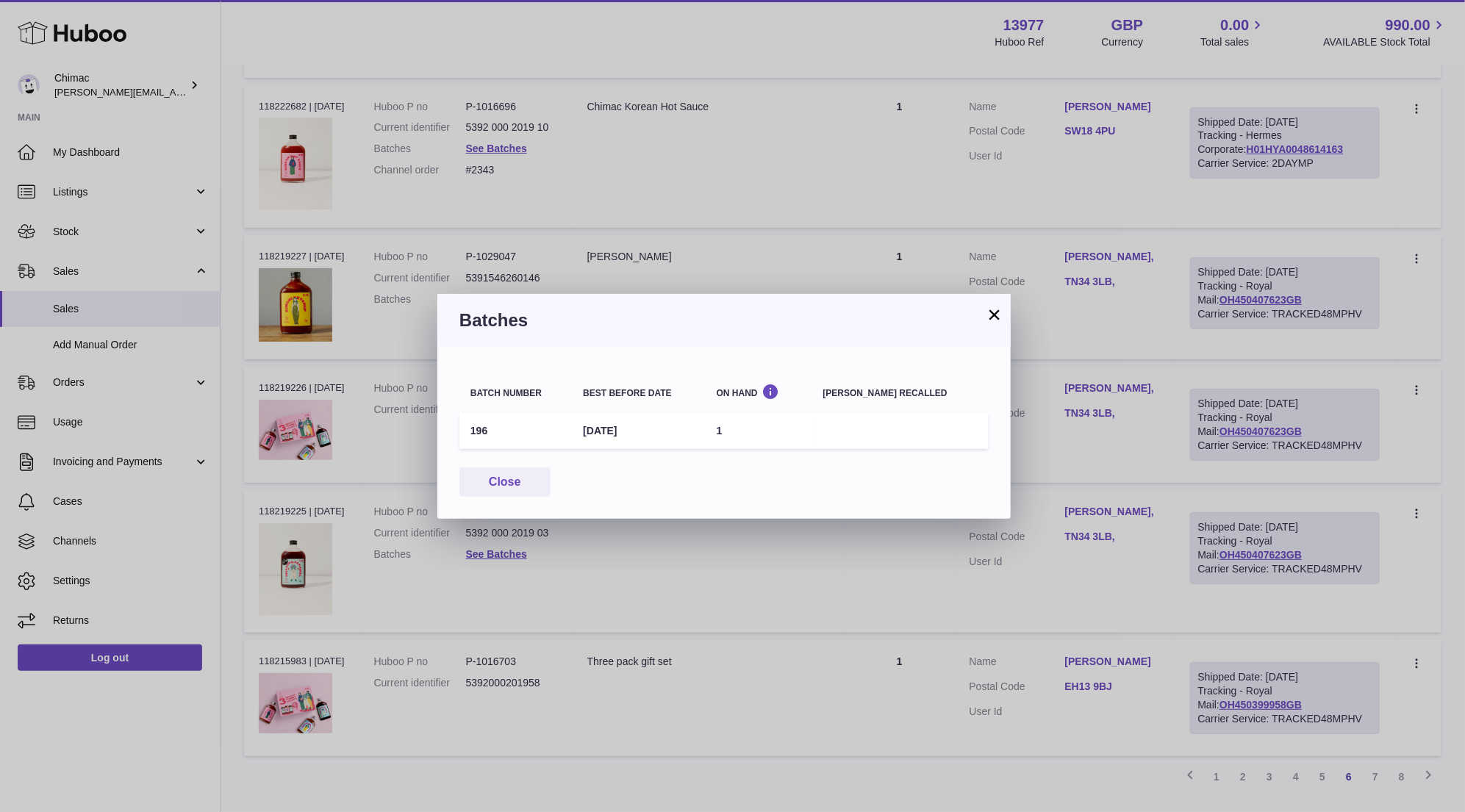
click at [990, 321] on button "×" at bounding box center [994, 314] width 18 height 18
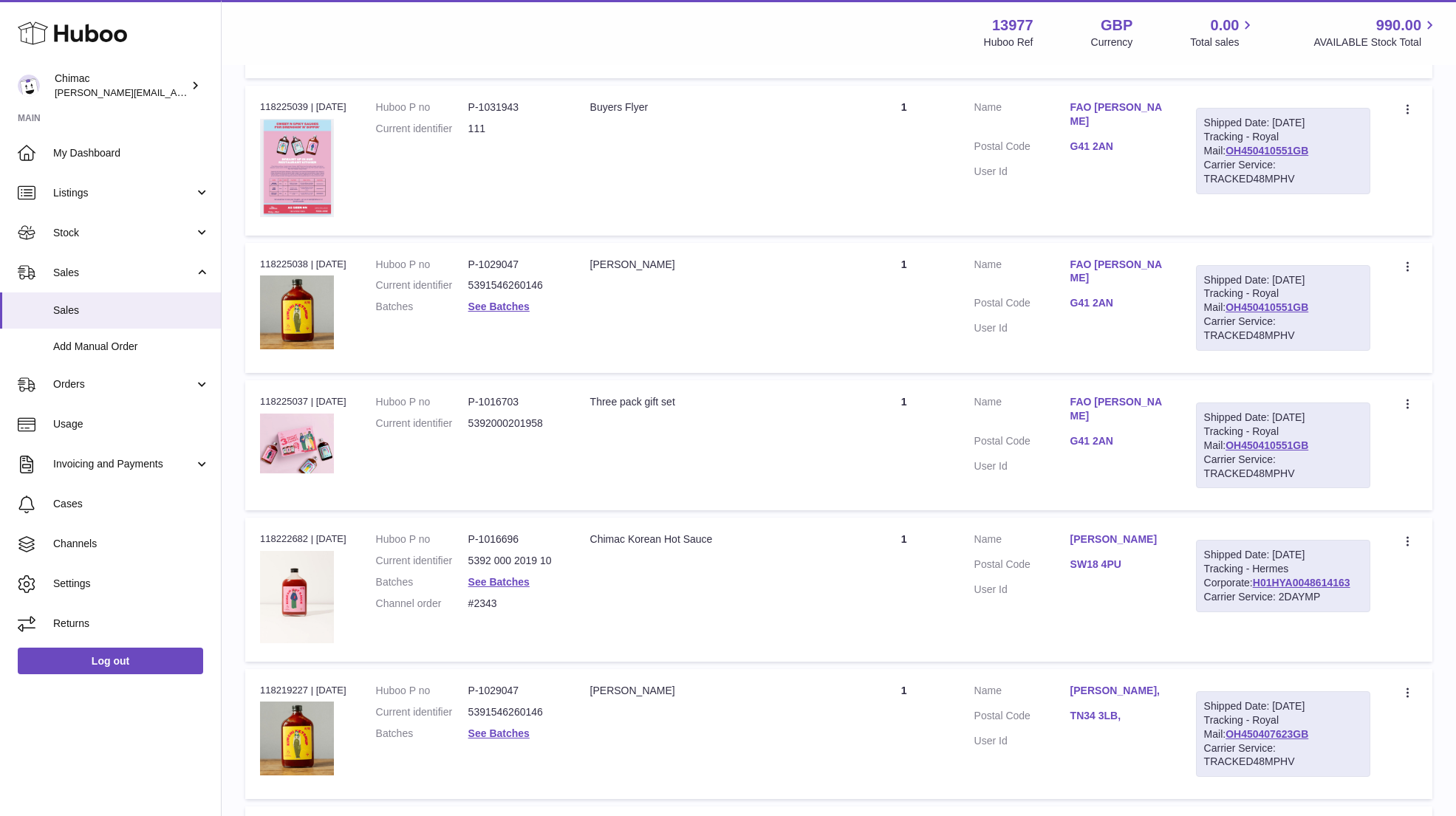
scroll to position [6326, 0]
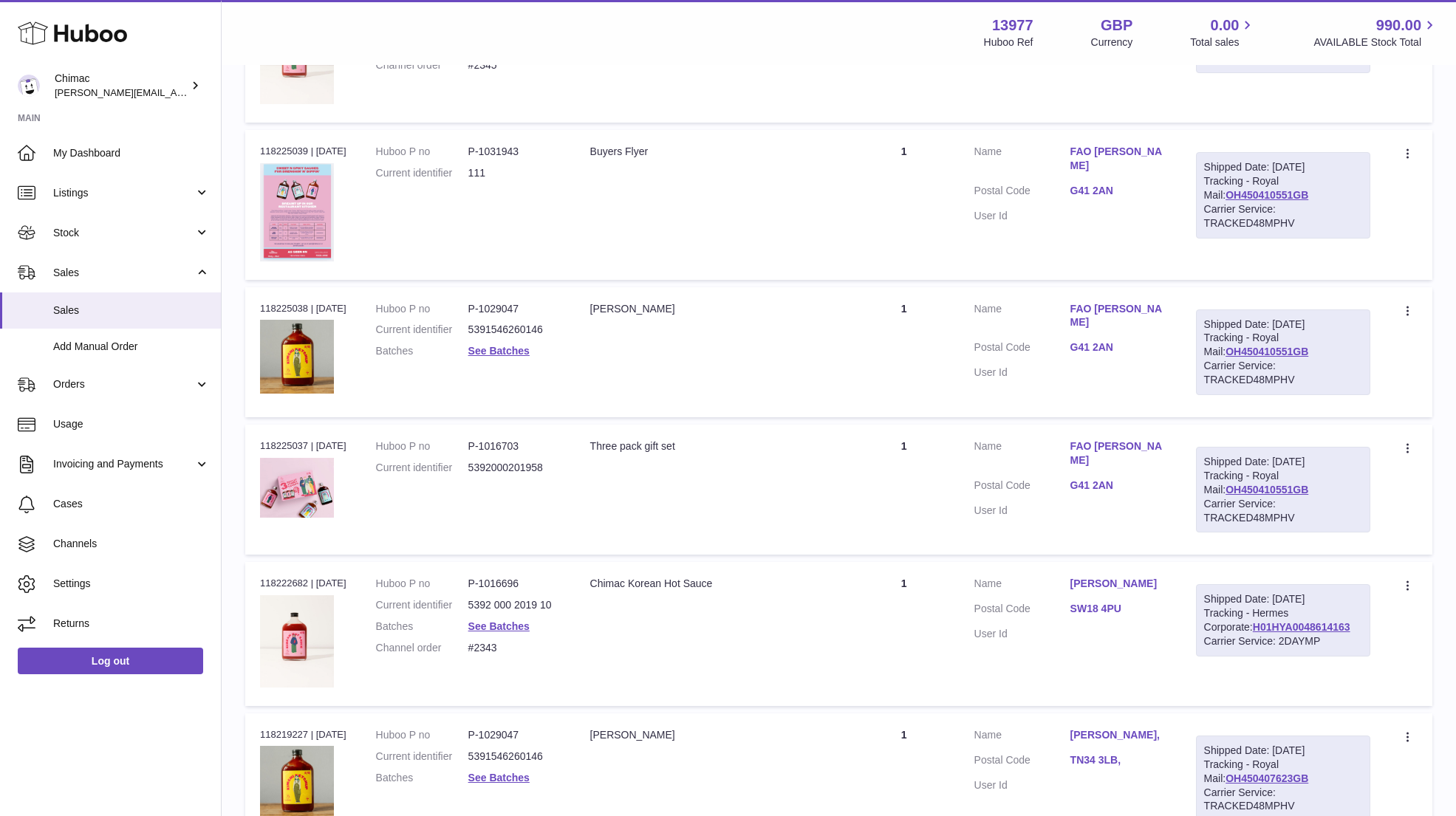
click at [1153, 242] on td "Customer Name FAO Jen Postal Code G41 2AN User Id" at bounding box center [1070, 204] width 222 height 149
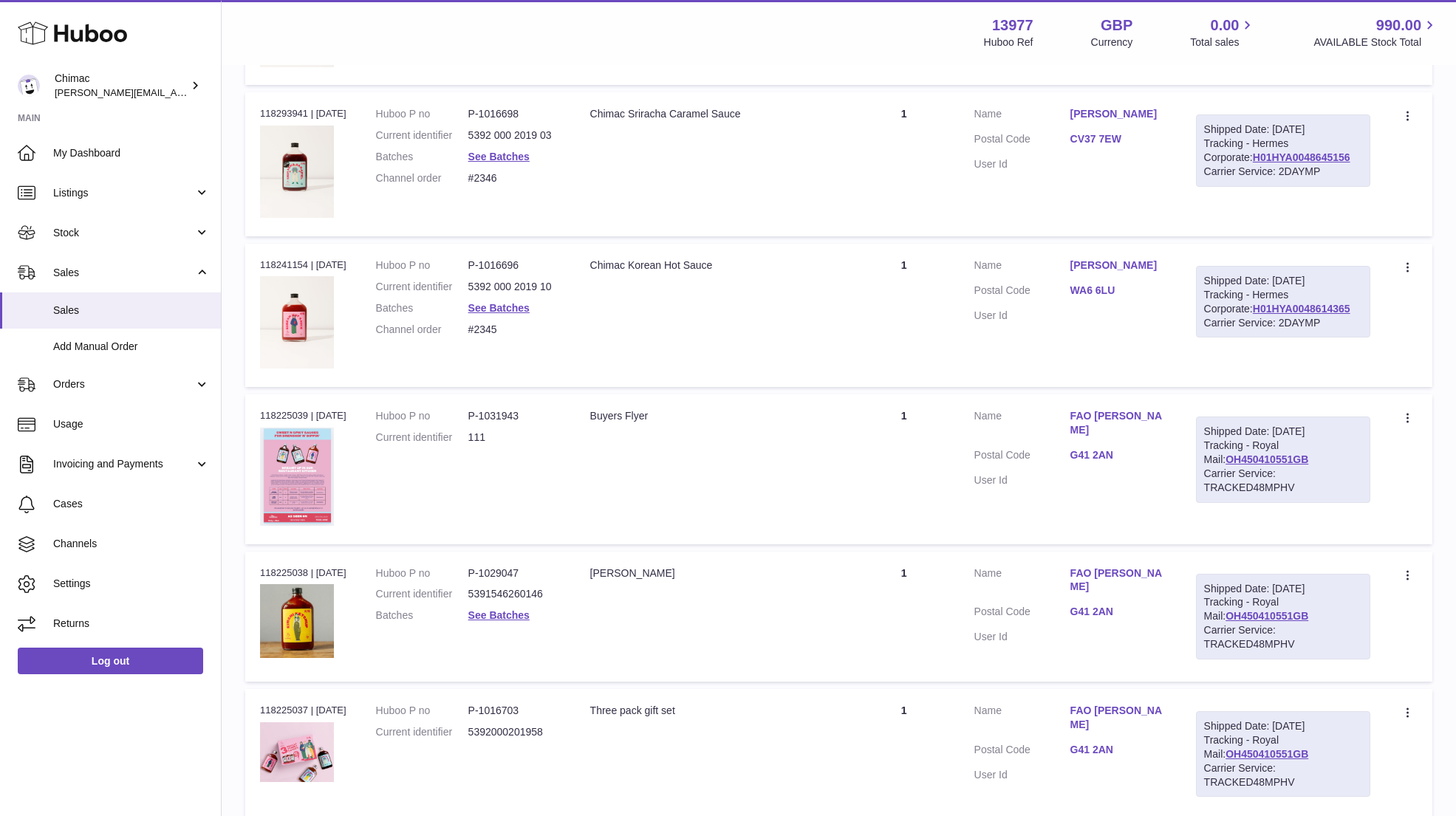
scroll to position [6060, 0]
click at [498, 304] on link "See Batches" at bounding box center [499, 309] width 61 height 12
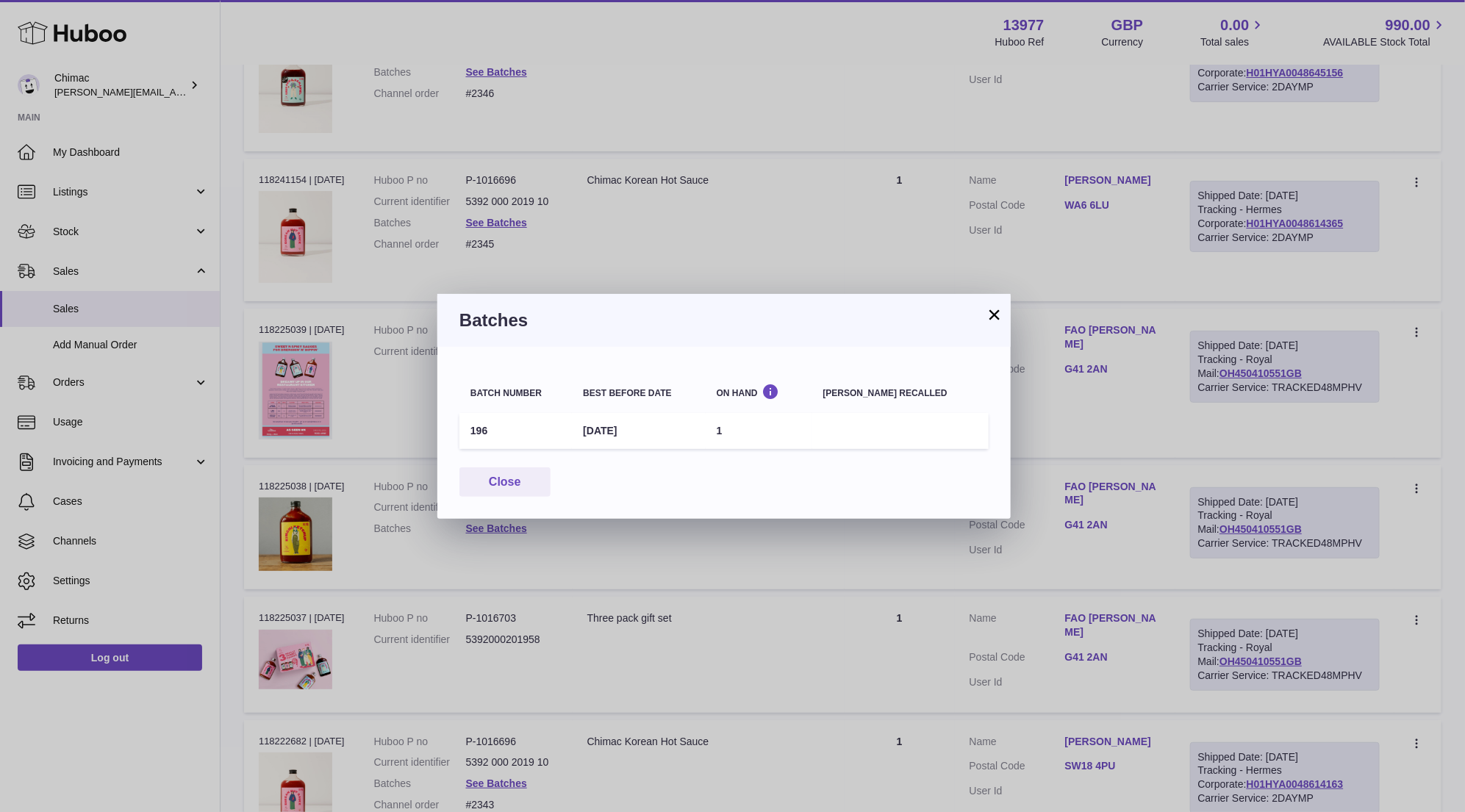
click at [997, 316] on button "×" at bounding box center [994, 314] width 18 height 18
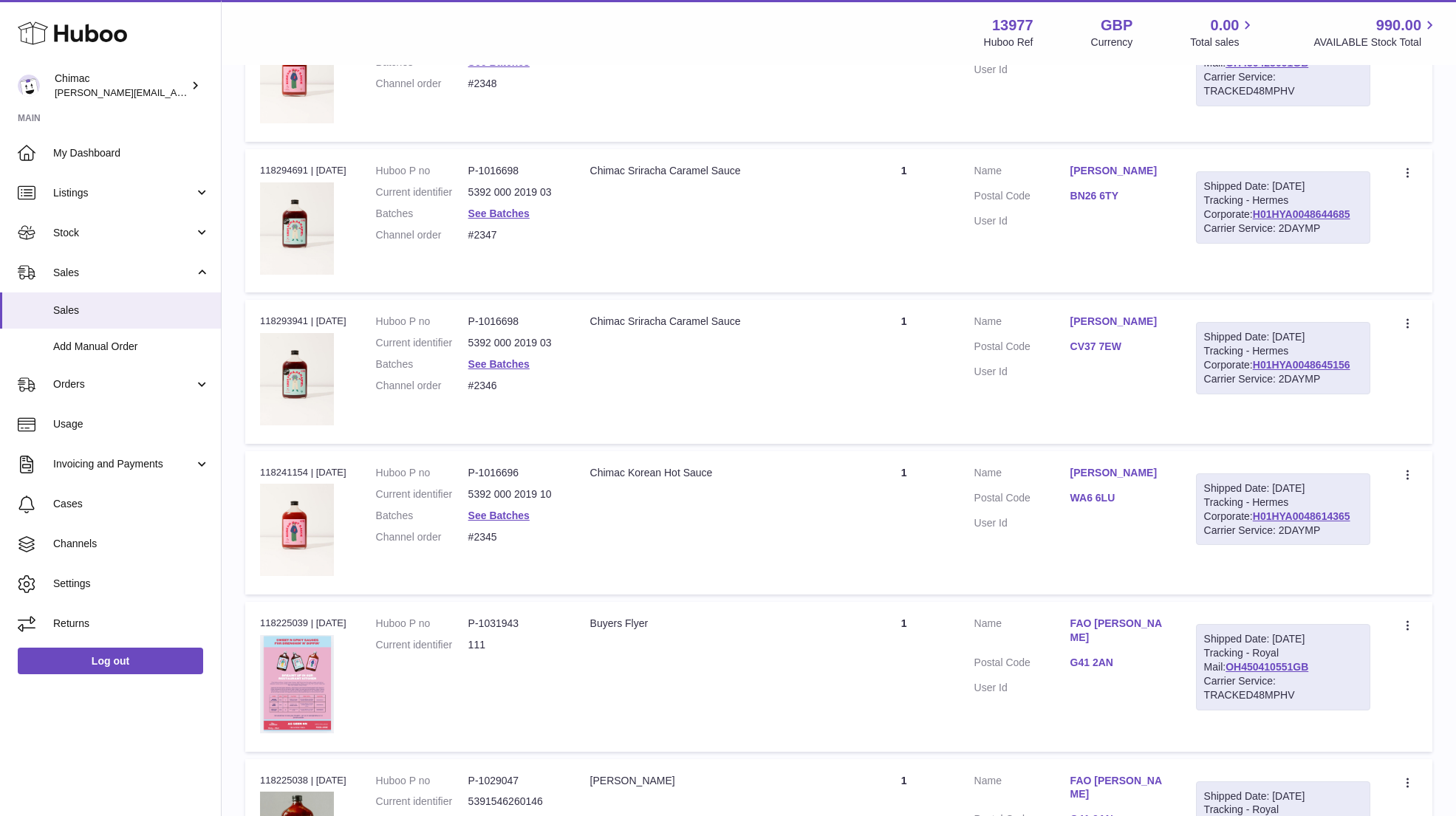
scroll to position [5839, 0]
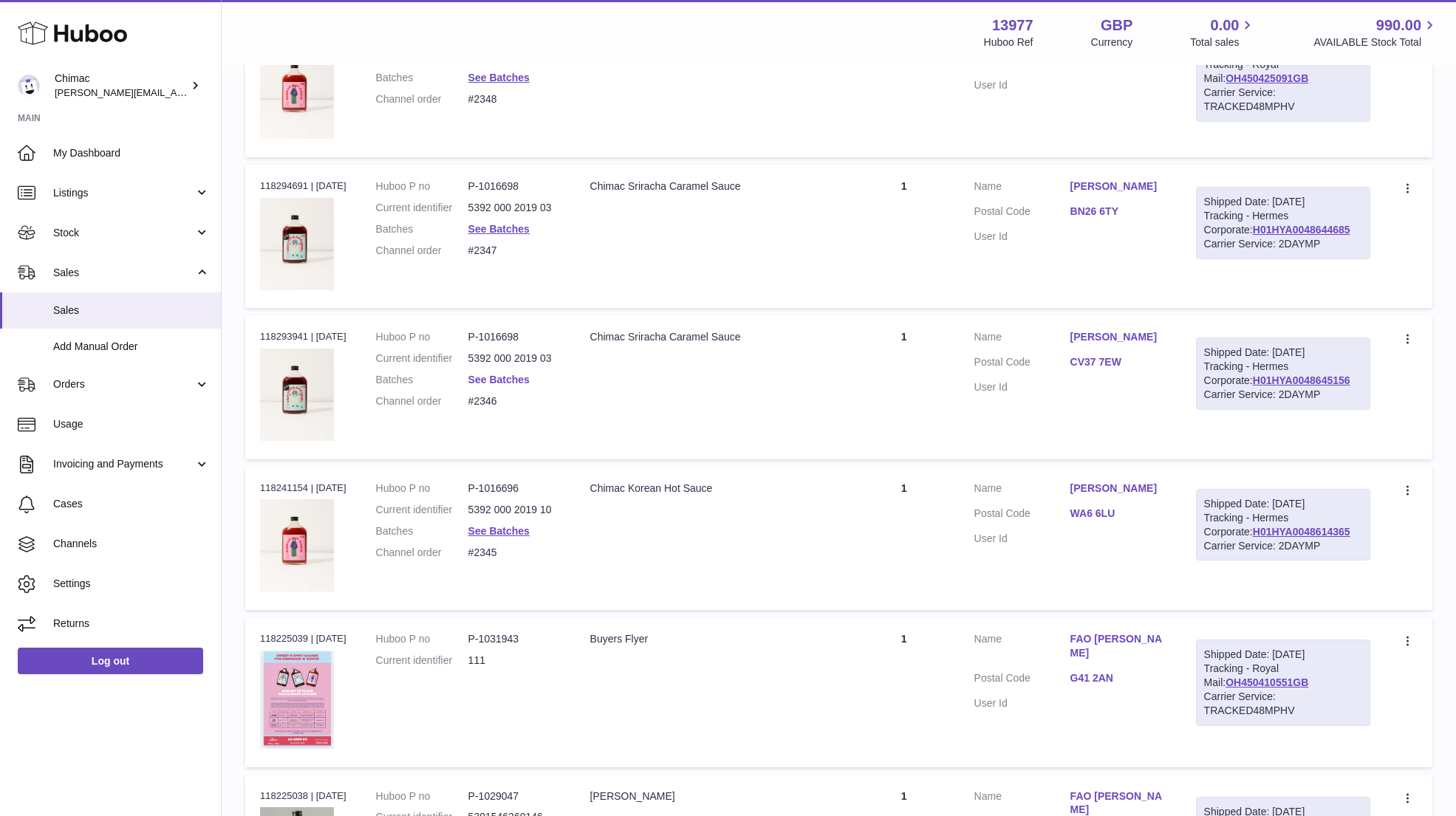
click at [506, 373] on link "See Batches" at bounding box center [499, 379] width 61 height 12
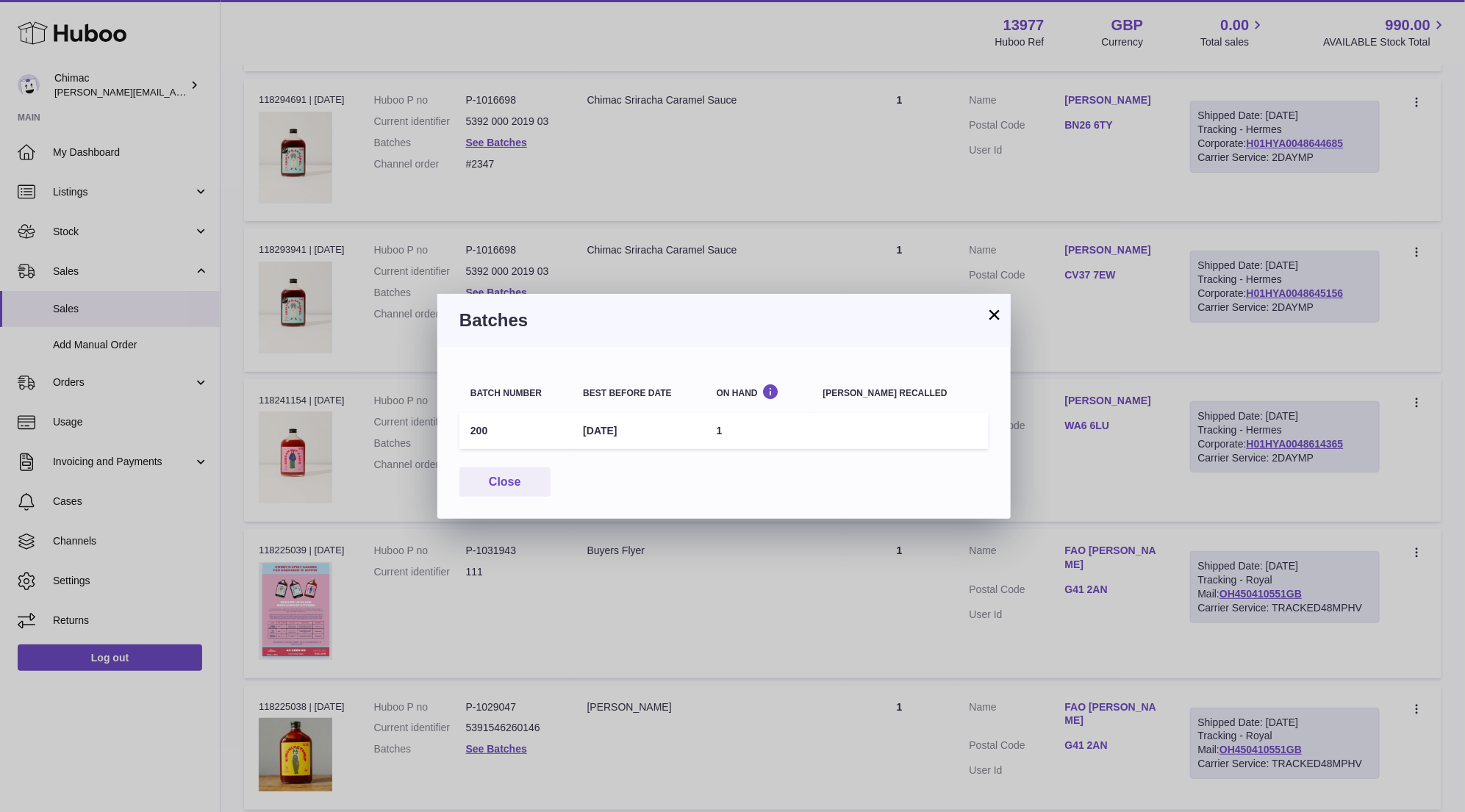
click at [994, 322] on button "×" at bounding box center [994, 314] width 18 height 18
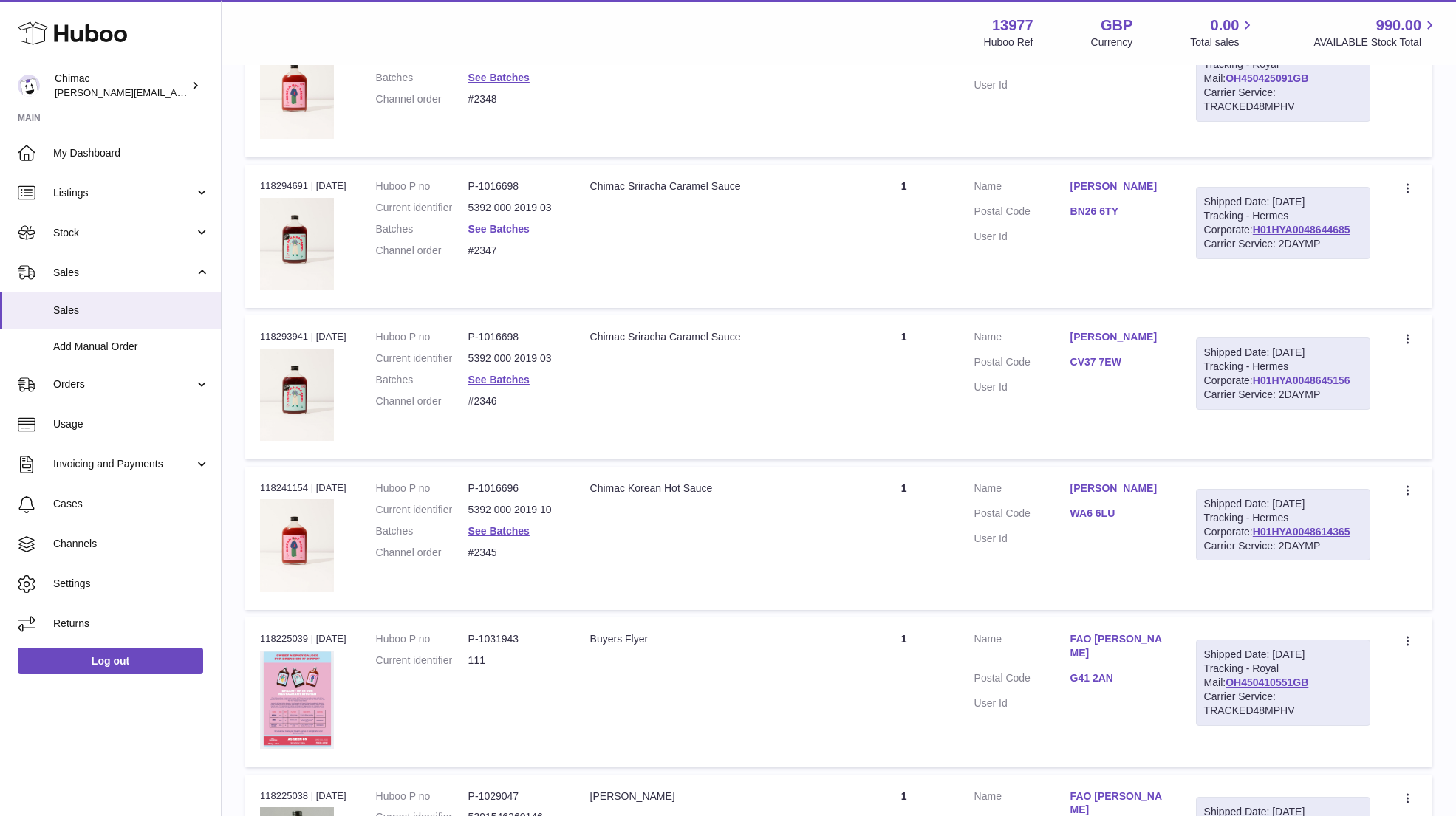
click at [489, 223] on link "See Batches" at bounding box center [499, 229] width 61 height 12
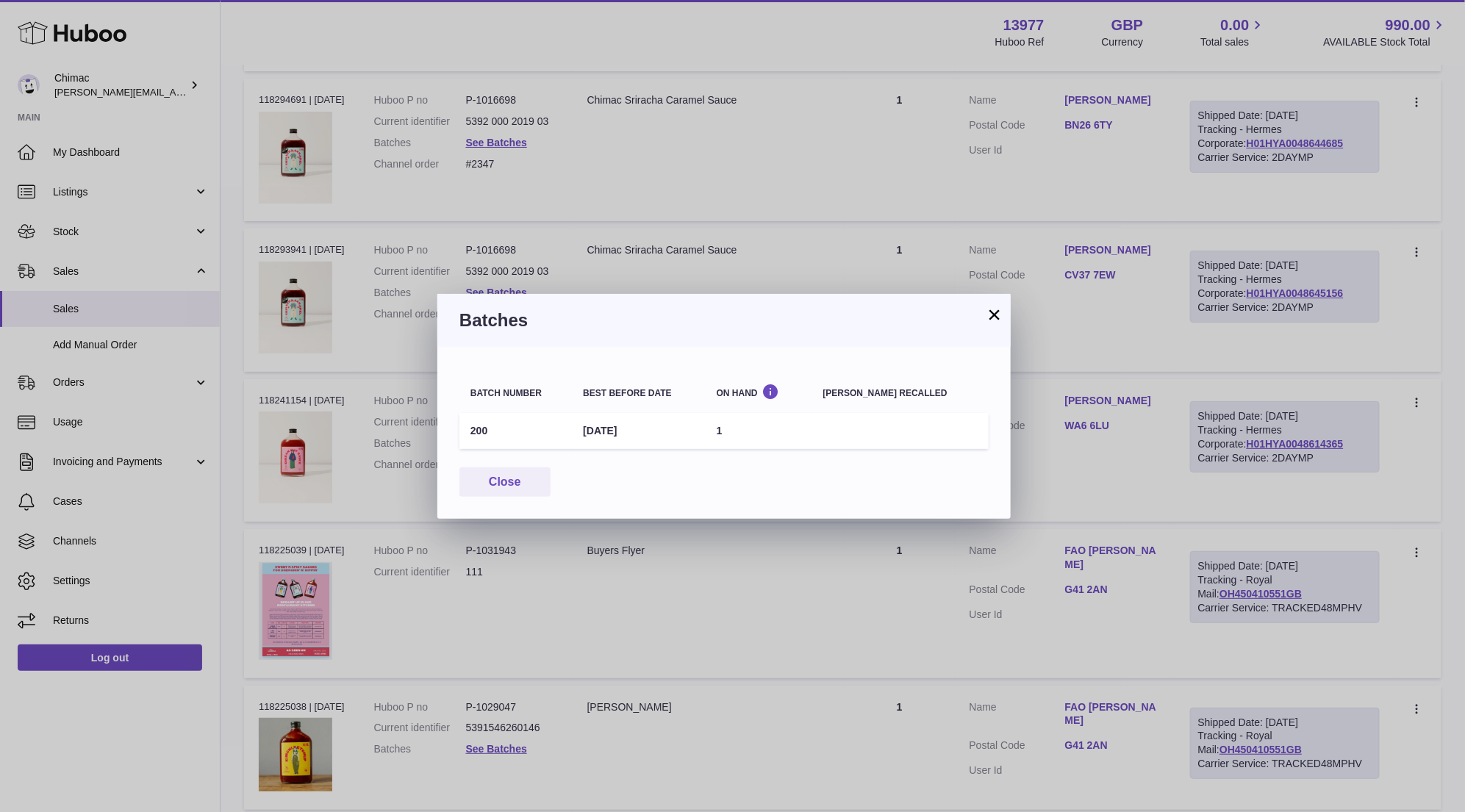
click at [989, 312] on button "×" at bounding box center [994, 314] width 18 height 18
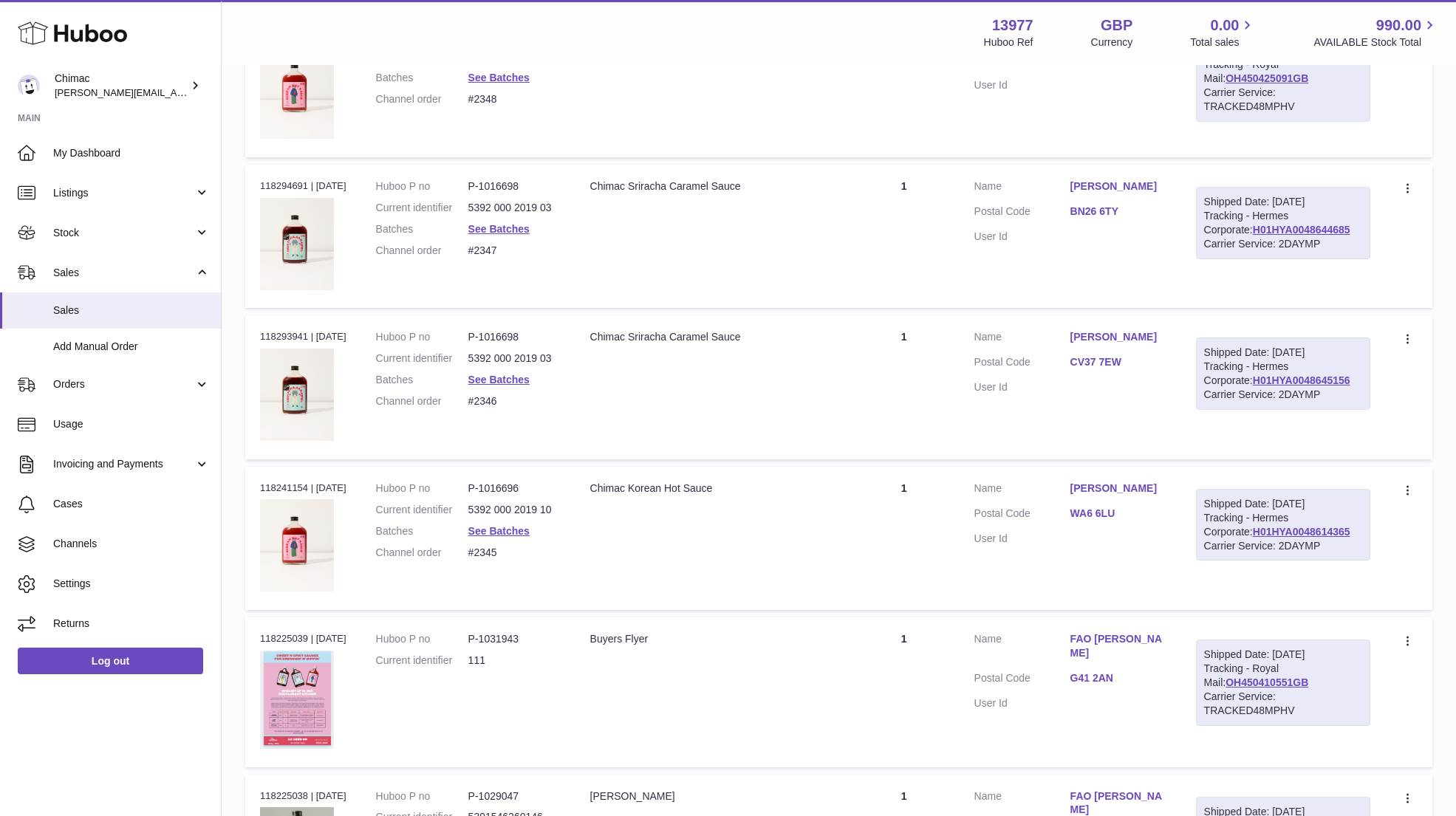
click at [856, 278] on td "Quantity 1" at bounding box center [904, 236] width 110 height 143
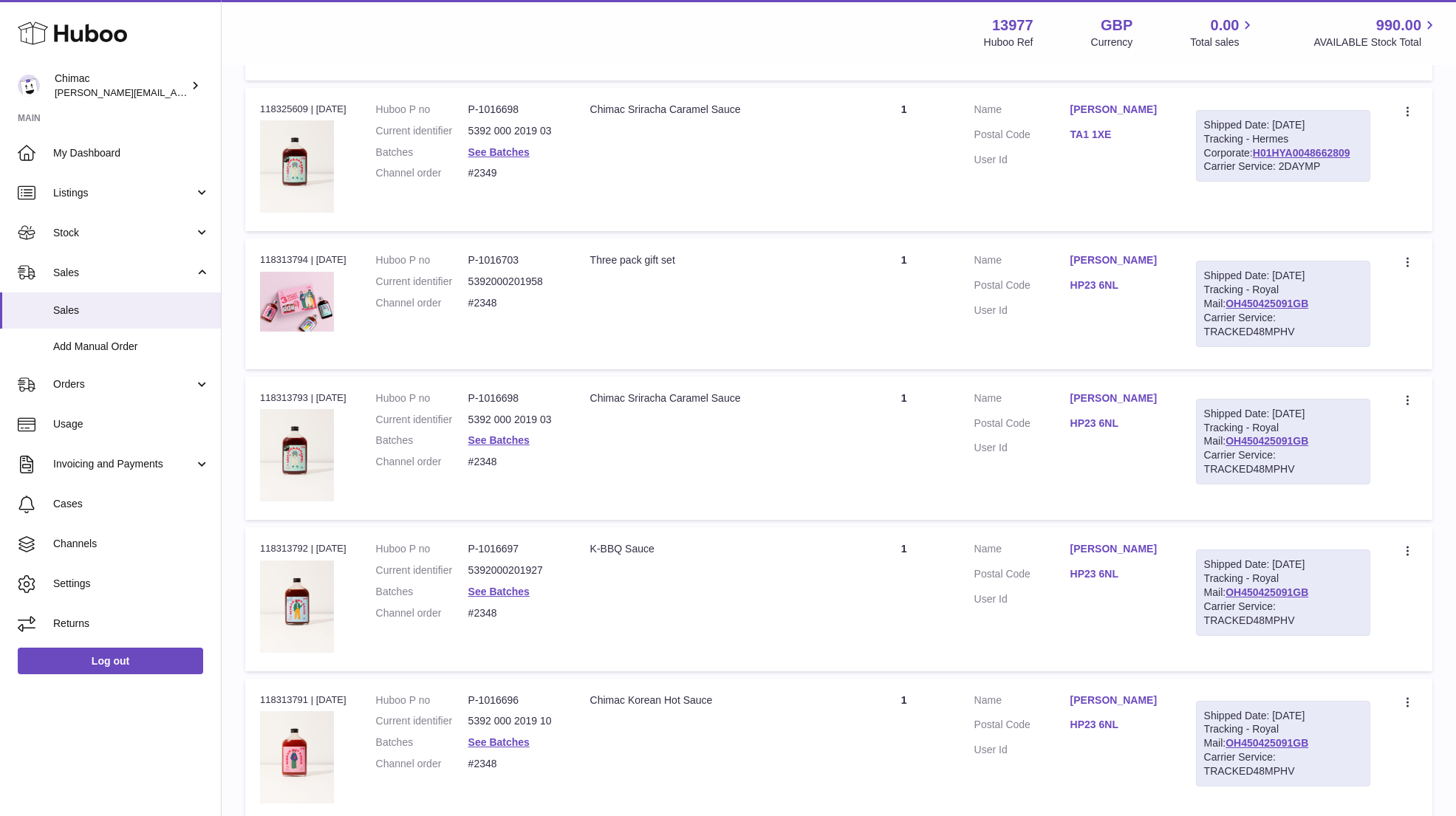
scroll to position [5130, 0]
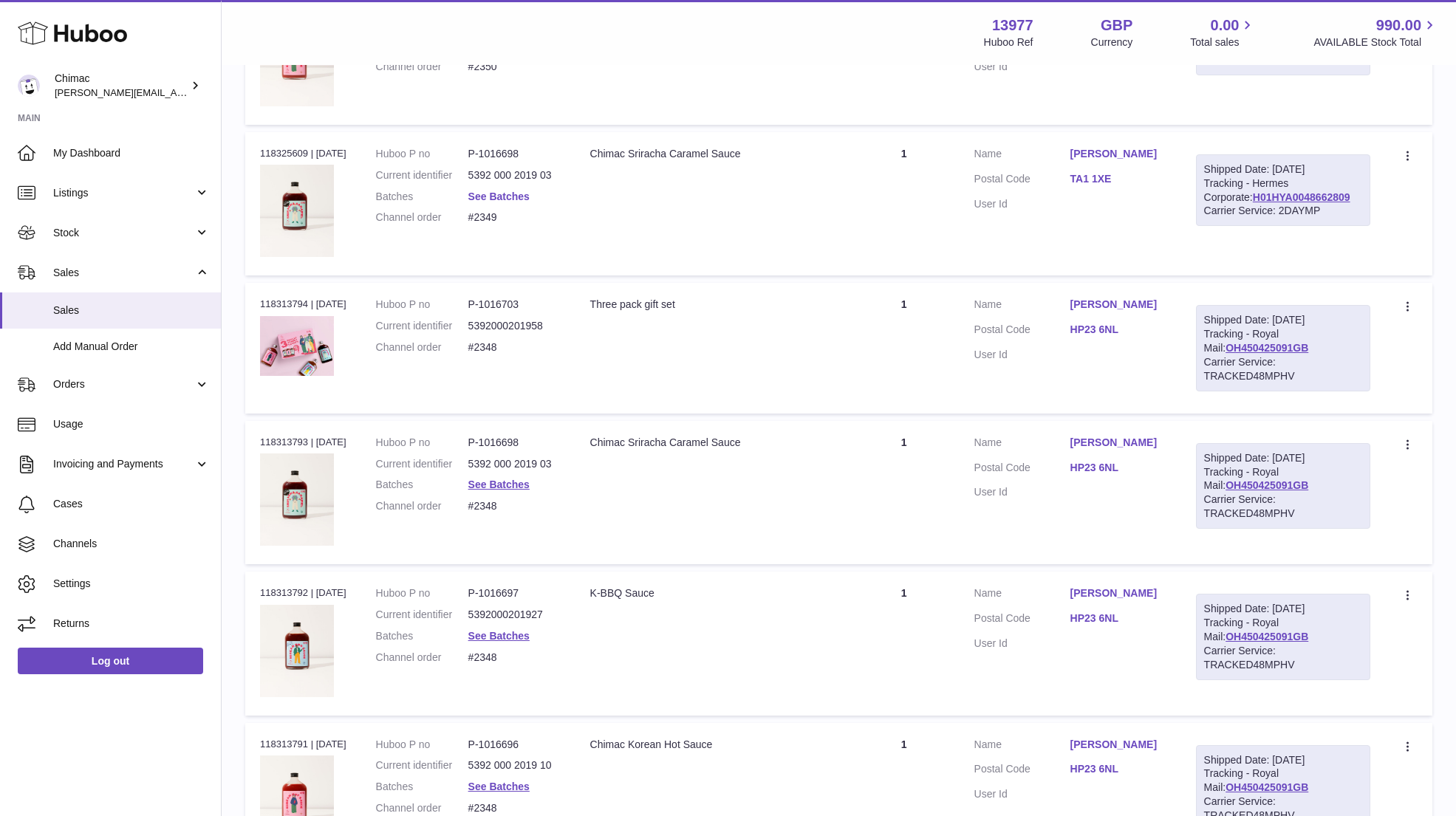
click at [516, 190] on link "See Batches" at bounding box center [499, 196] width 61 height 12
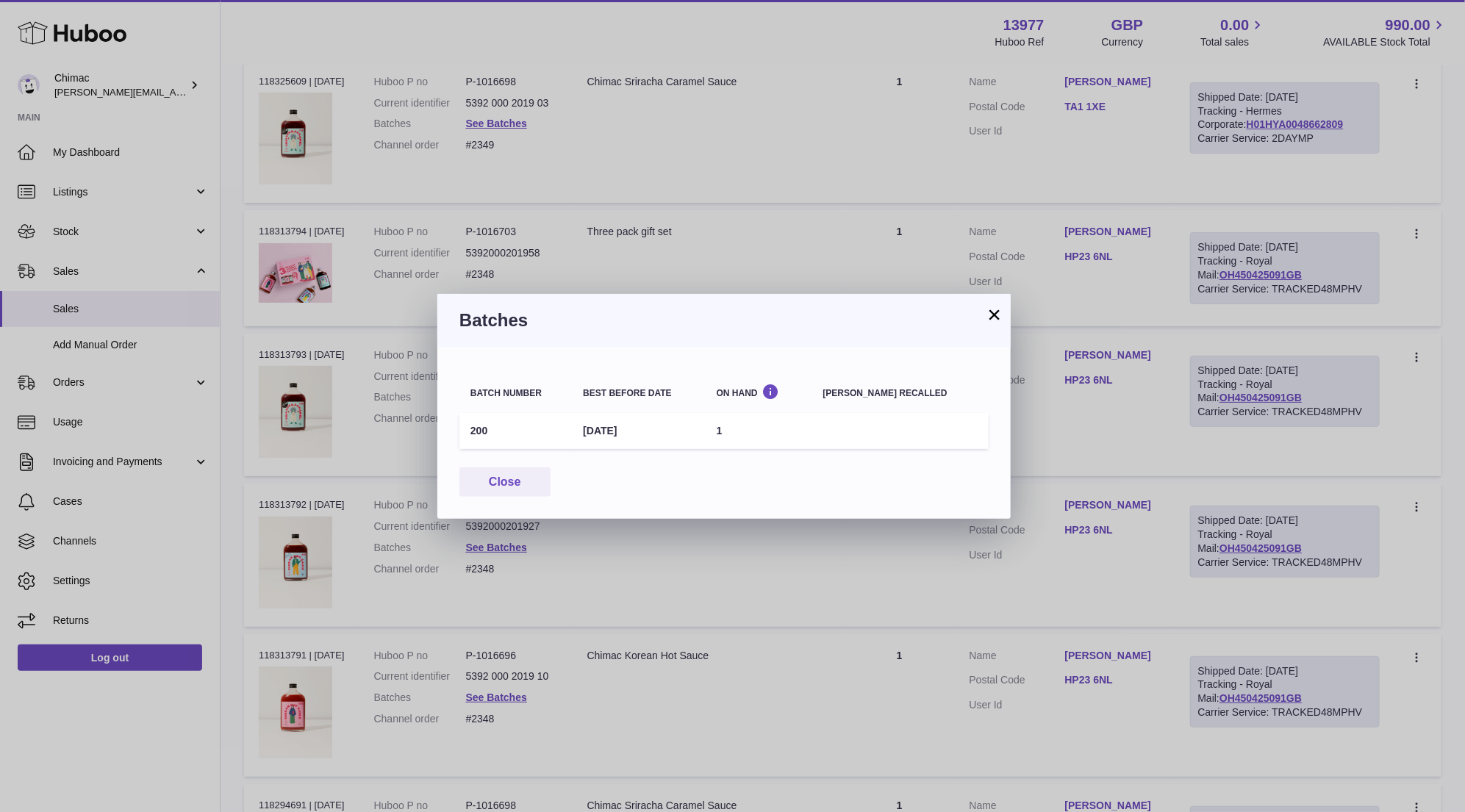
click at [998, 322] on button "×" at bounding box center [994, 314] width 18 height 18
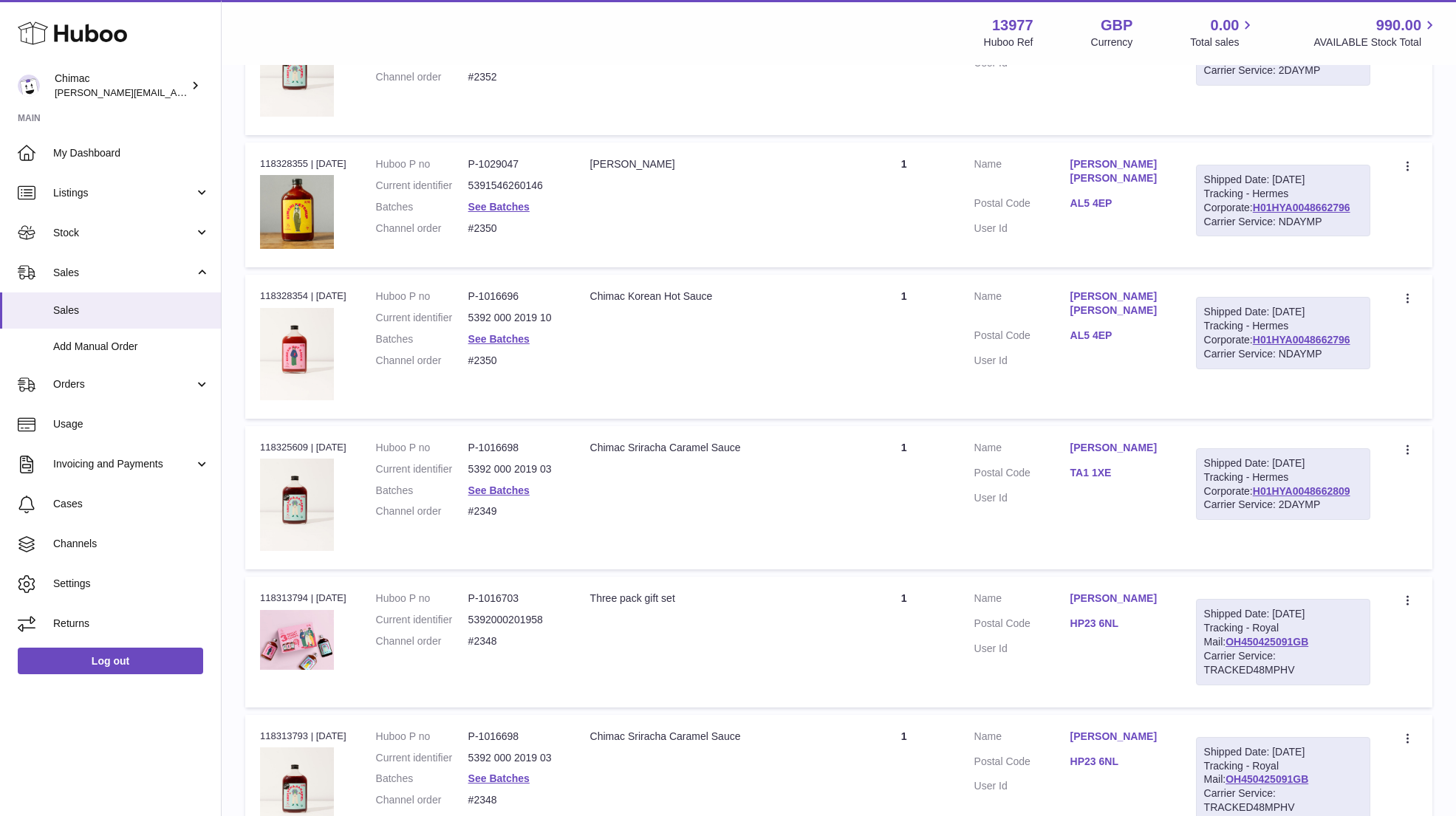
scroll to position [4821, 0]
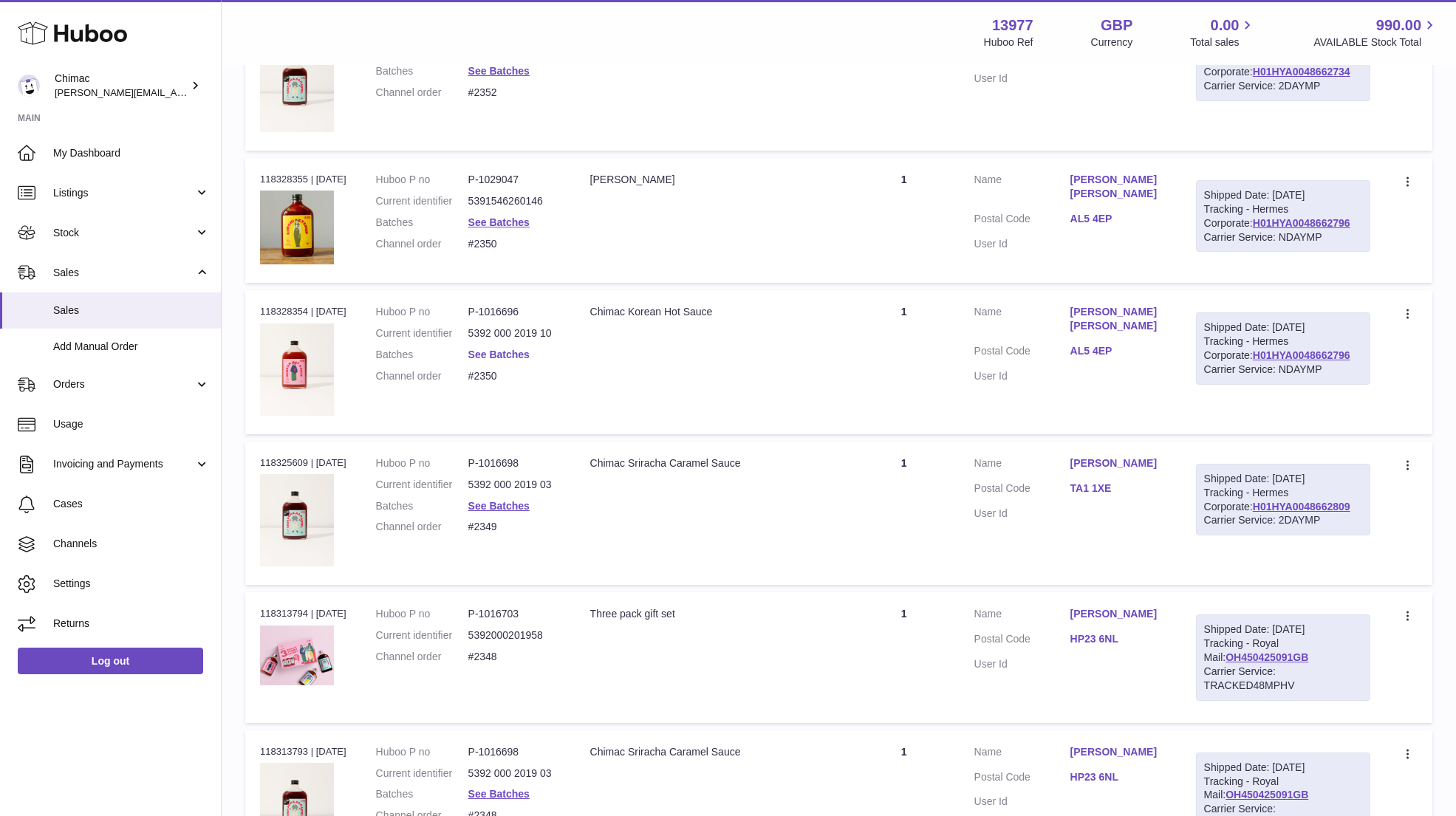
click at [504, 348] on link "See Batches" at bounding box center [499, 354] width 61 height 12
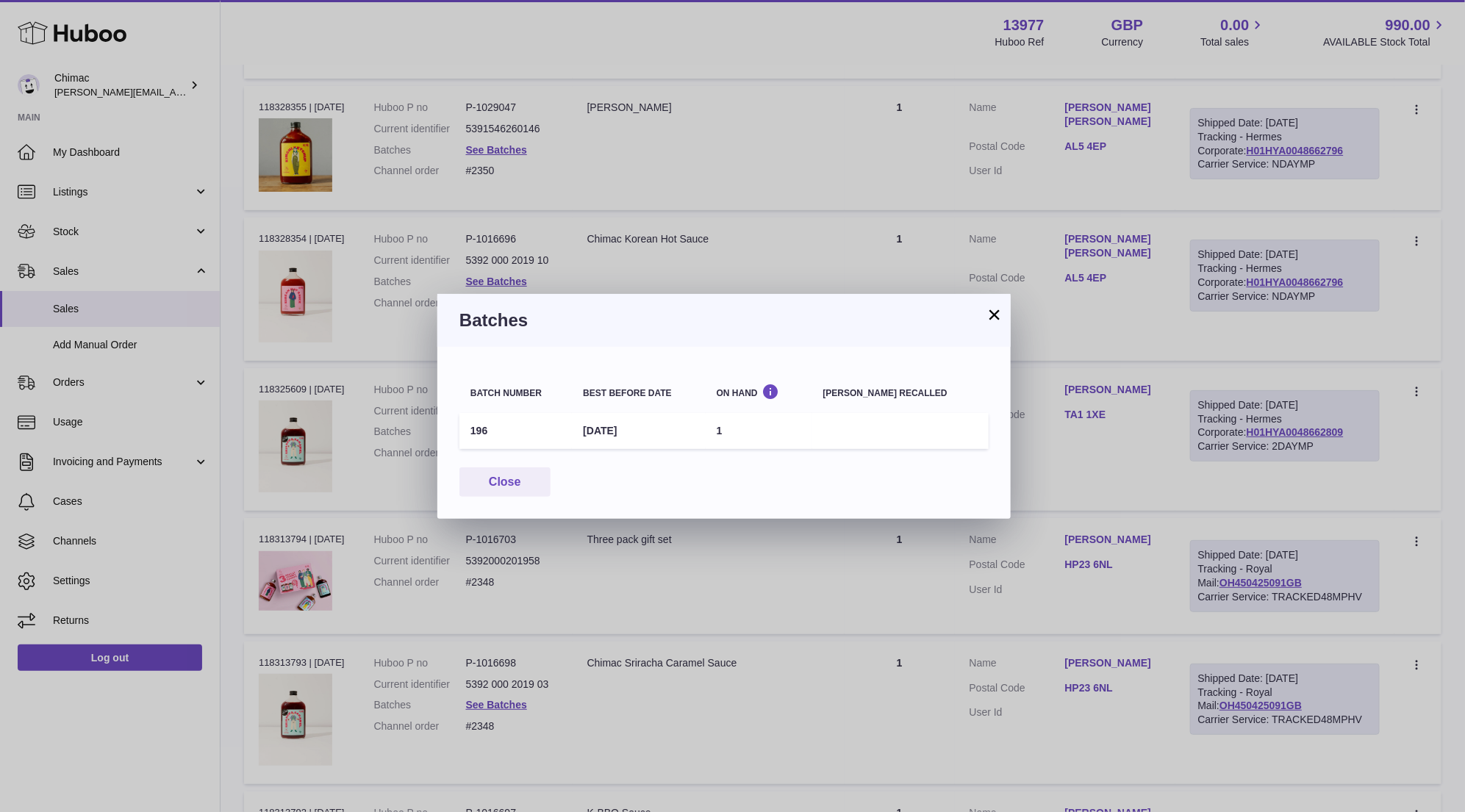
click at [989, 312] on button "×" at bounding box center [994, 314] width 18 height 18
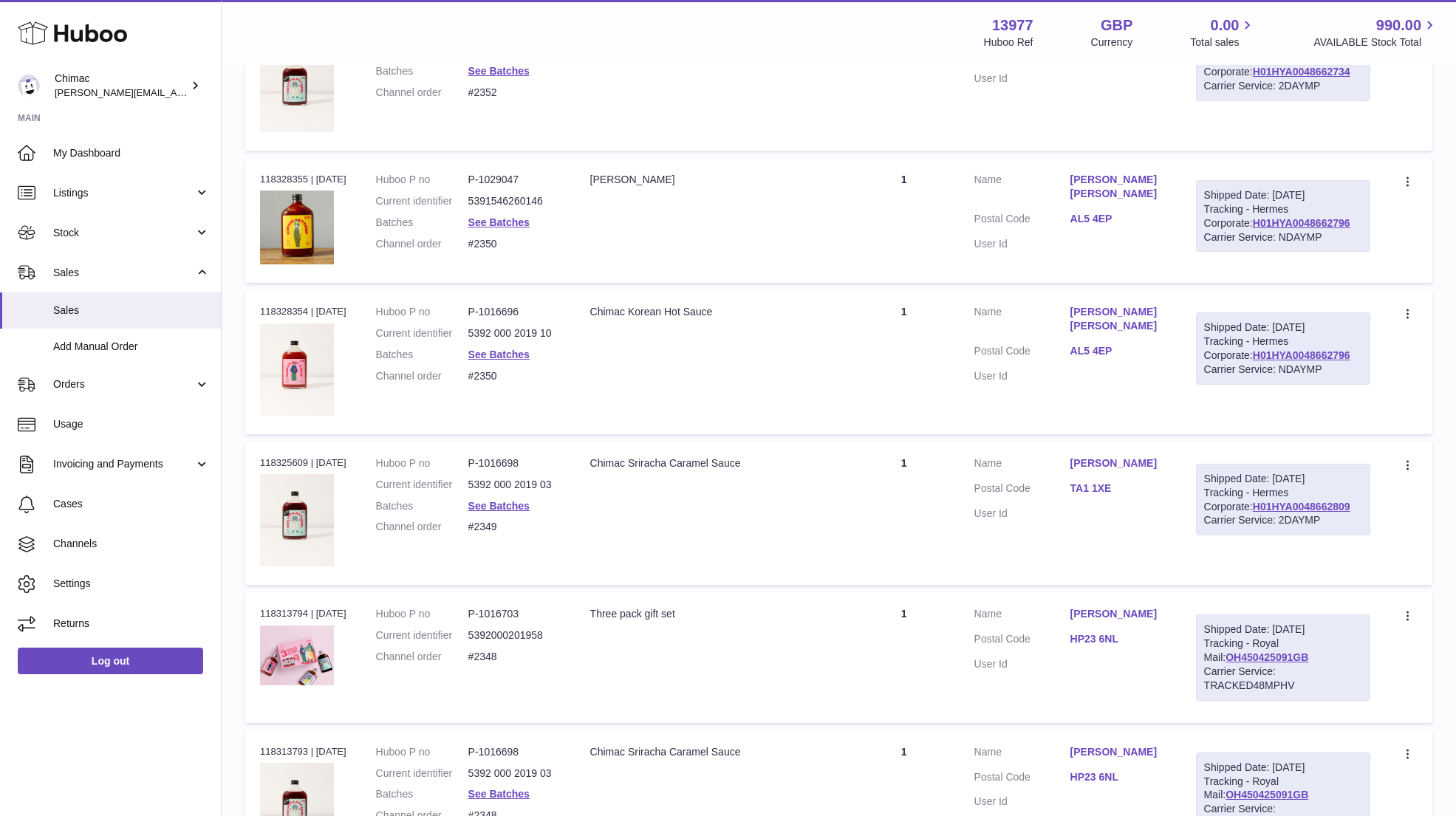
click at [862, 295] on td "Quantity 1" at bounding box center [904, 361] width 110 height 143
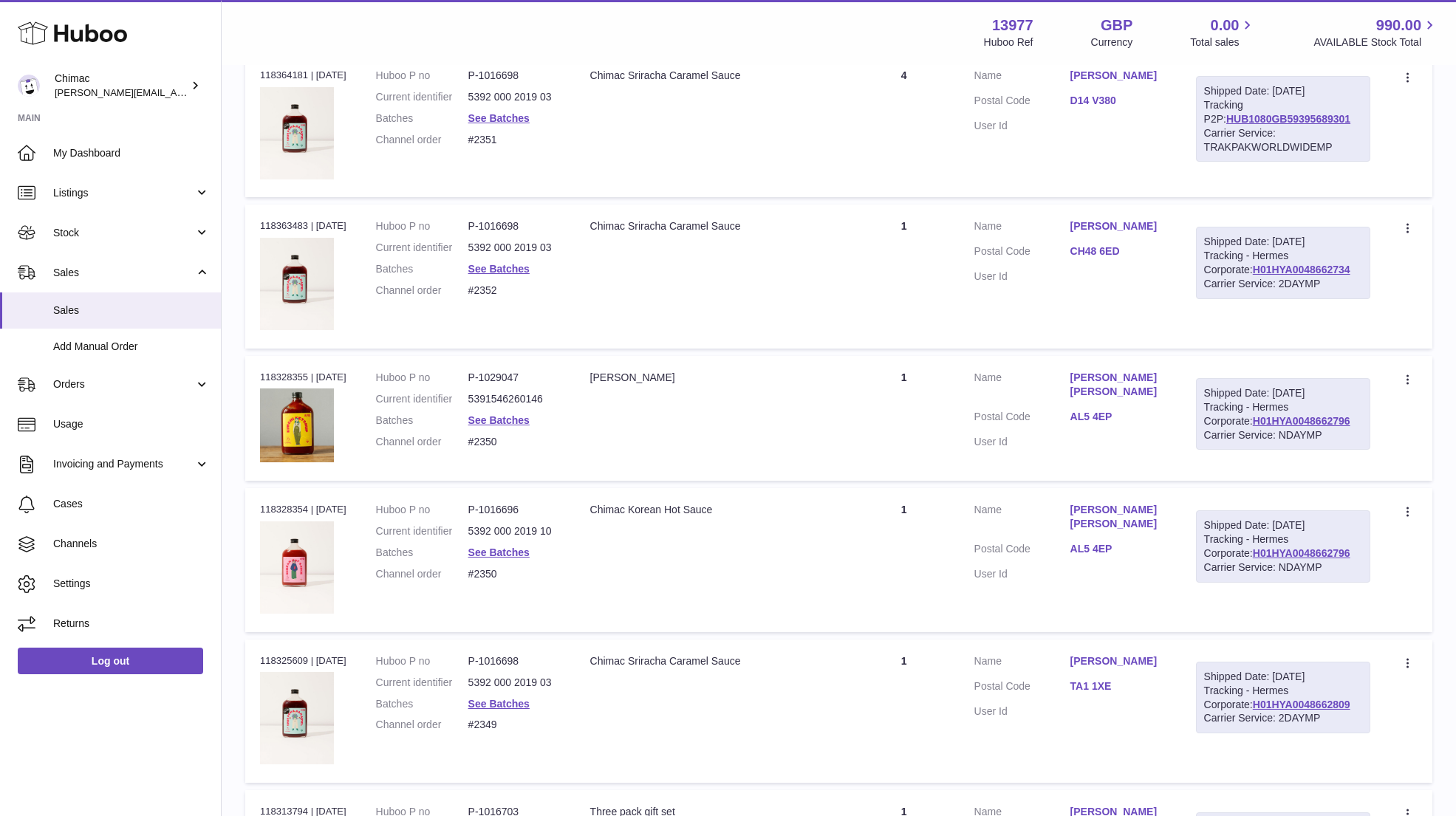
scroll to position [4599, 0]
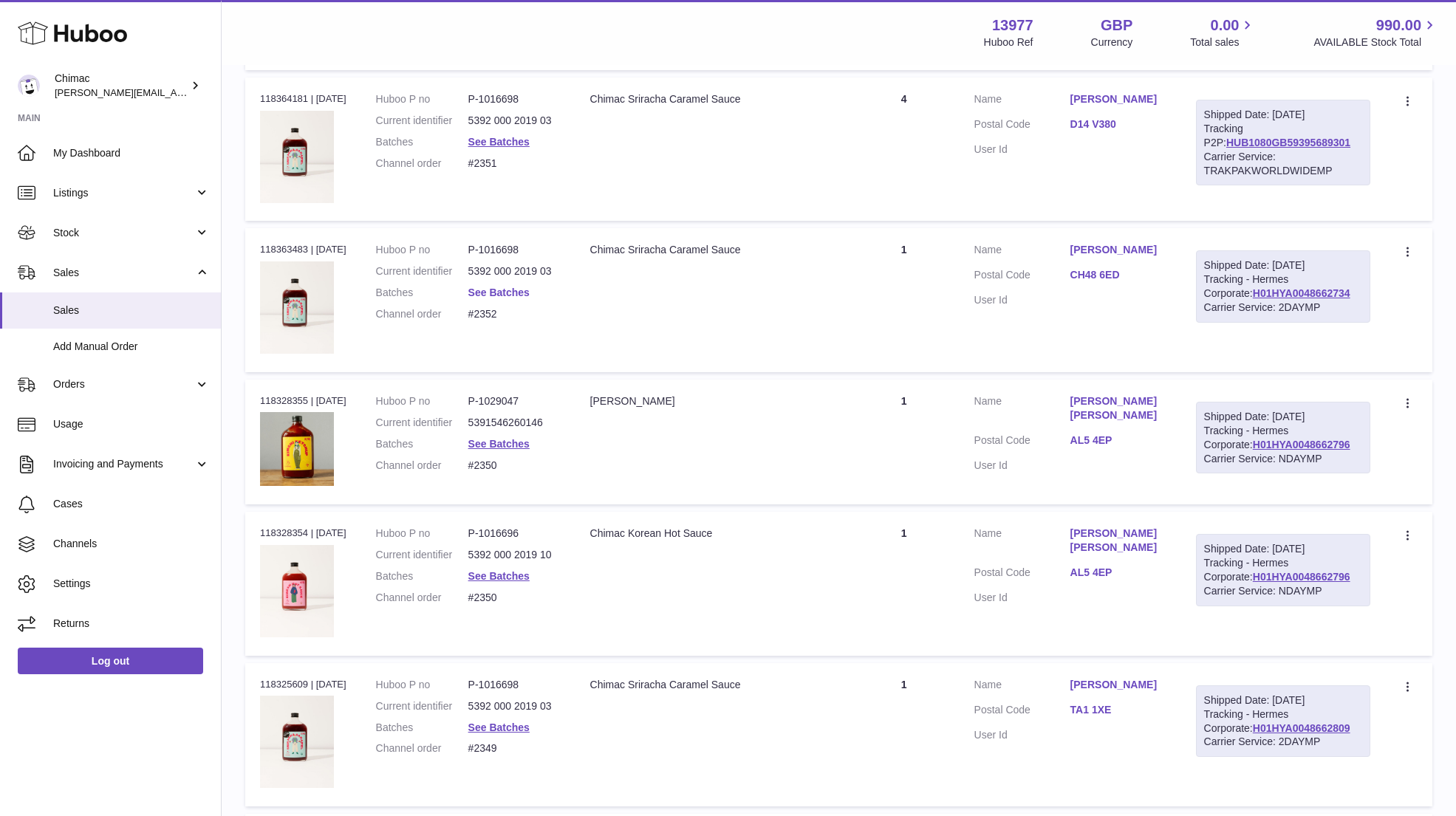
click at [486, 287] on link "See Batches" at bounding box center [499, 292] width 61 height 12
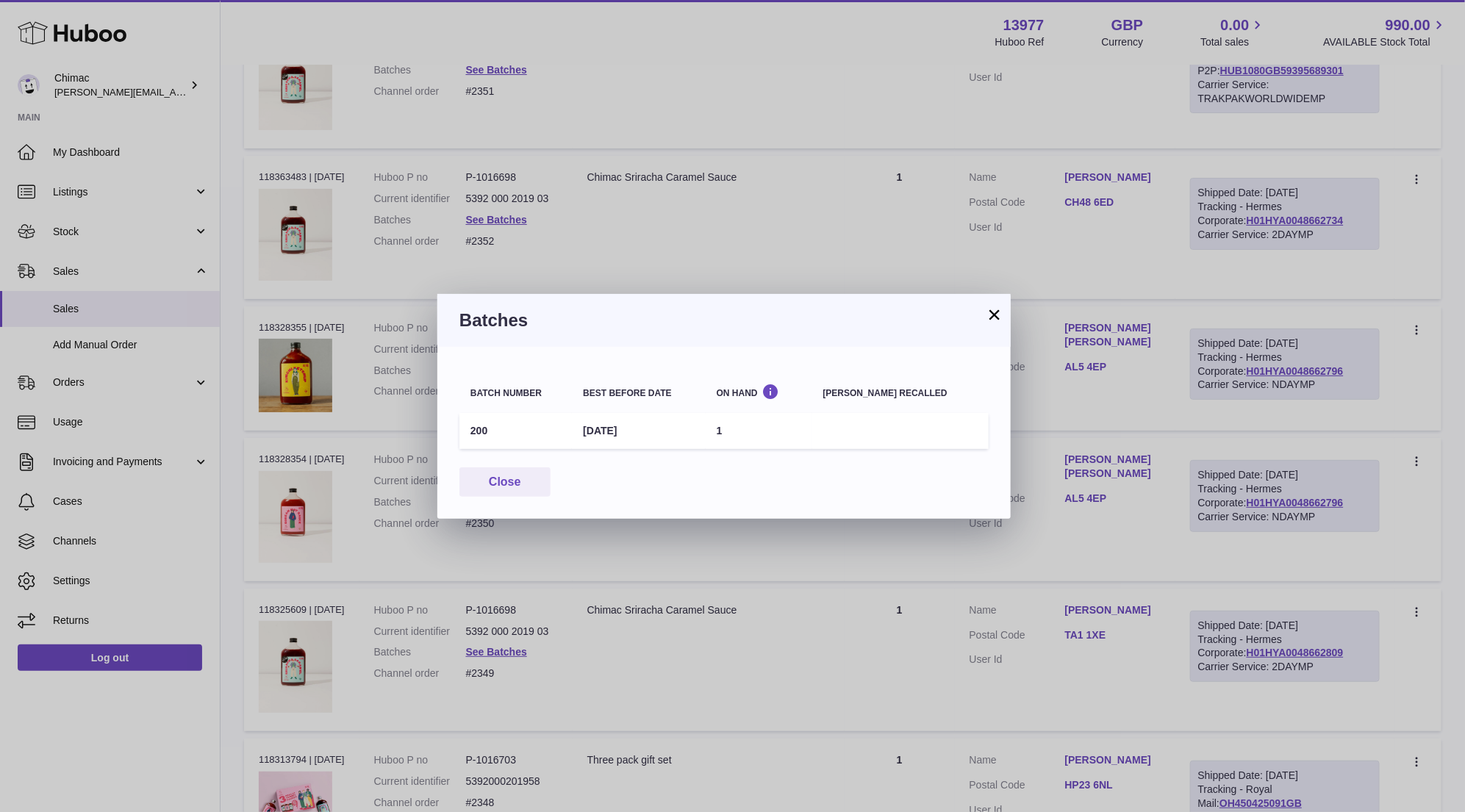
click at [996, 308] on button "×" at bounding box center [994, 314] width 18 height 18
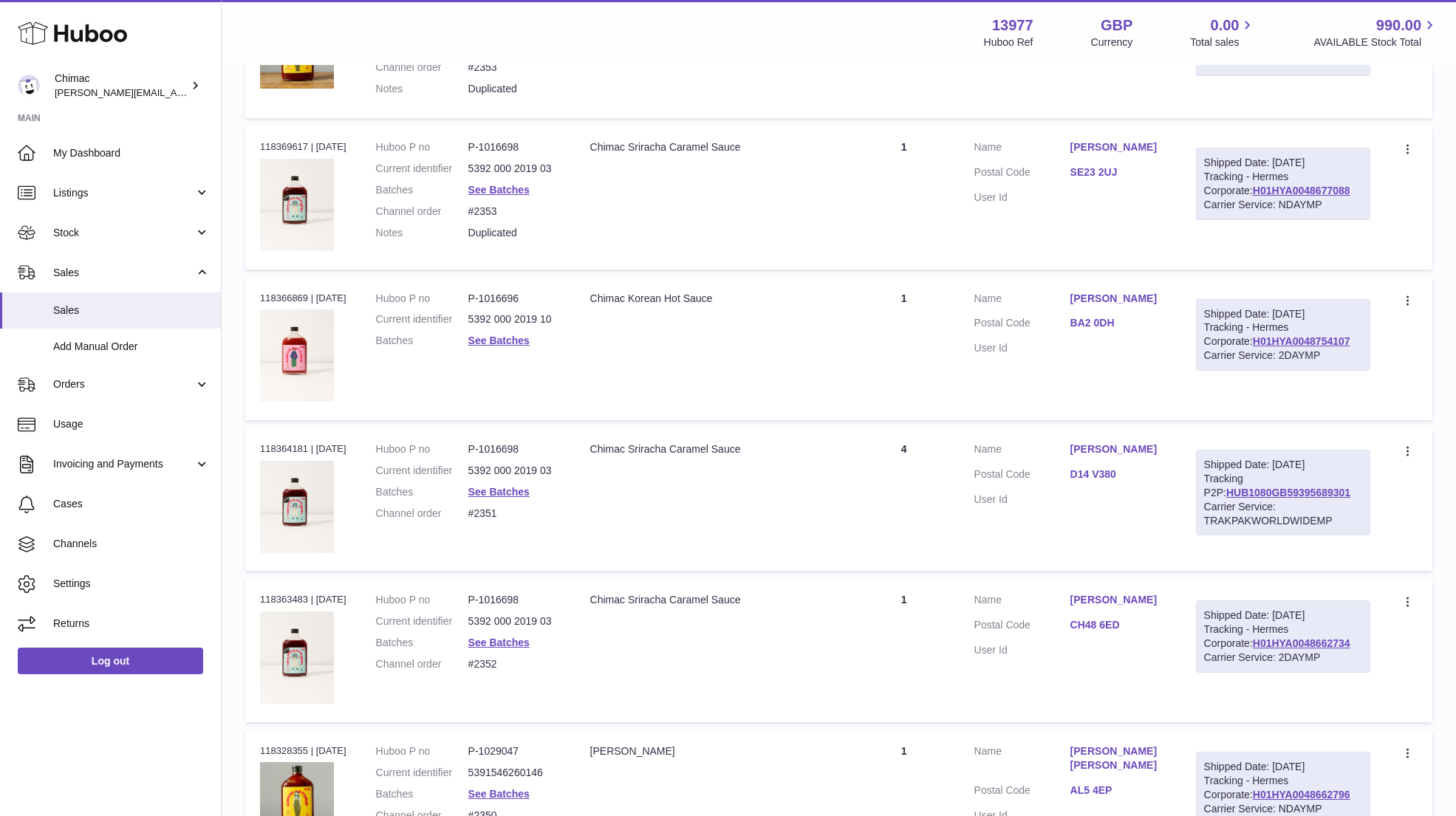
scroll to position [4245, 0]
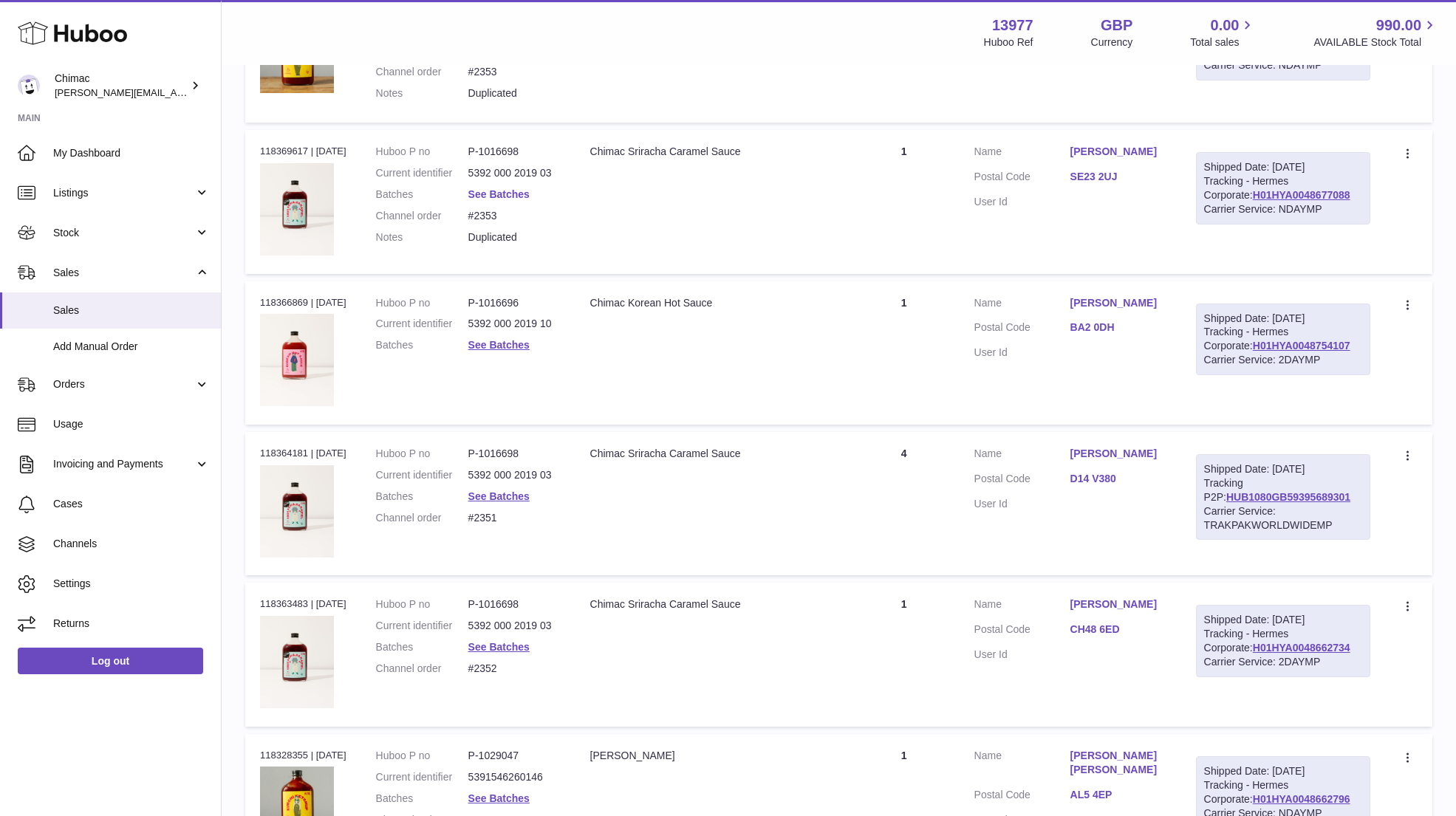
click at [507, 188] on link "See Batches" at bounding box center [499, 193] width 61 height 12
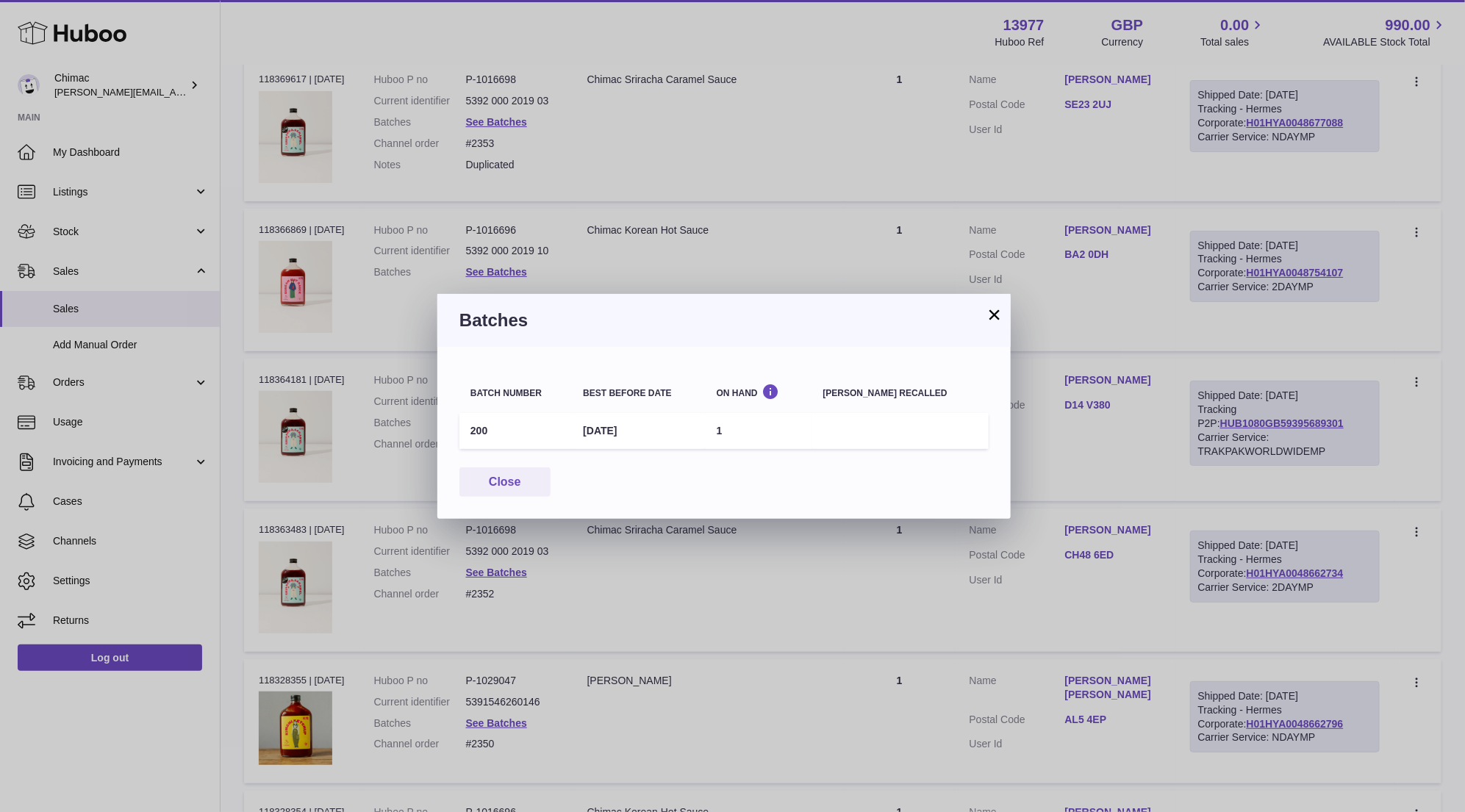
click at [995, 321] on button "×" at bounding box center [994, 314] width 18 height 18
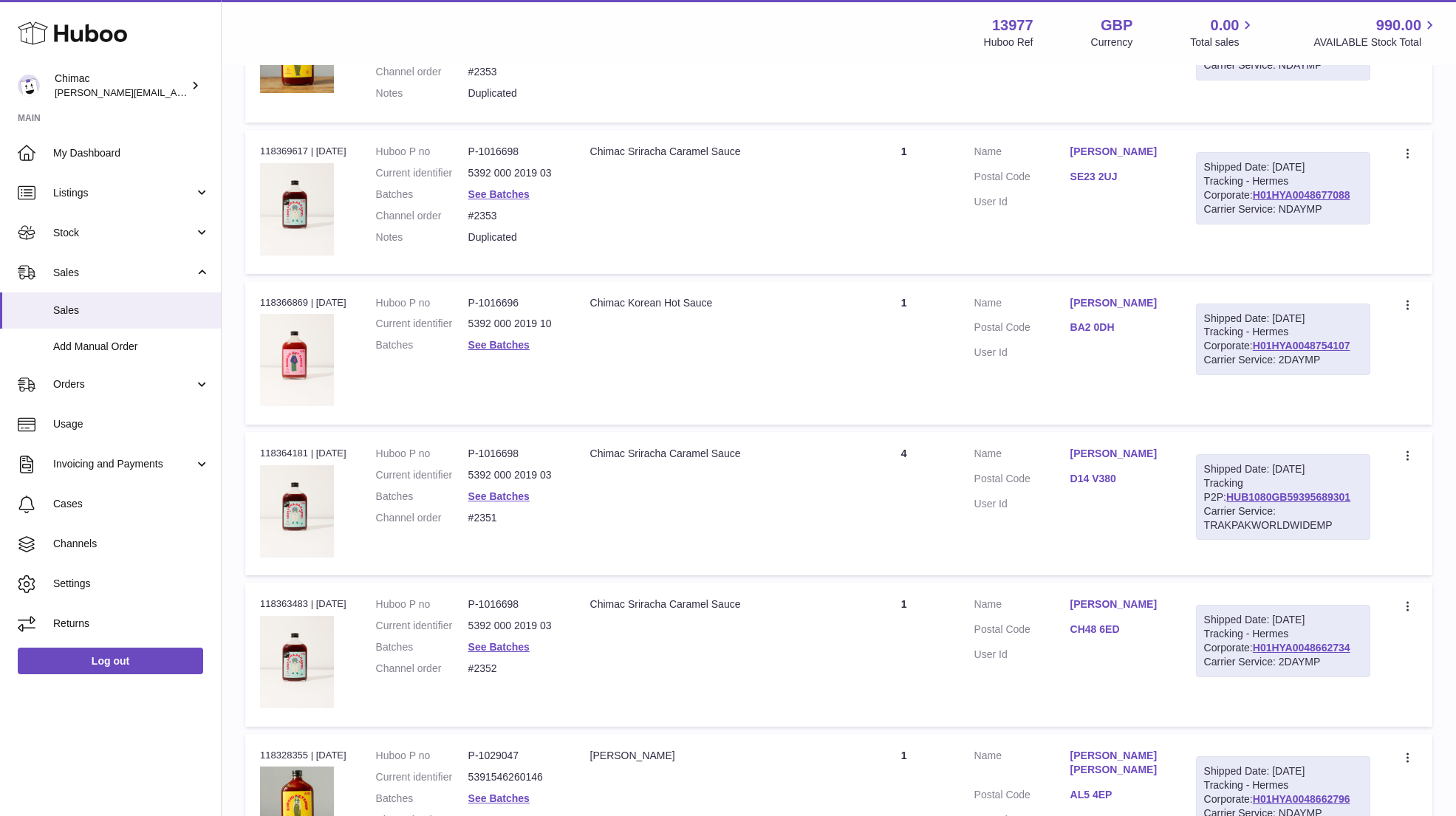
drag, startPoint x: 1054, startPoint y: 436, endPoint x: 1144, endPoint y: 437, distance: 90.0
click at [1145, 446] on dl "Customer Name Lisa Doherty Postal Code D14 V380 User Id" at bounding box center [1070, 482] width 192 height 71
click at [1046, 583] on td "Customer Name Jakes pazala Postal Code CH48 6ED User Id" at bounding box center [1070, 654] width 222 height 143
drag, startPoint x: 1052, startPoint y: 288, endPoint x: 1145, endPoint y: 304, distance: 94.4
click at [1146, 307] on dl "Customer Name Cheyenne Maidment Postal Code BA2 0DH User Id" at bounding box center [1070, 331] width 192 height 71
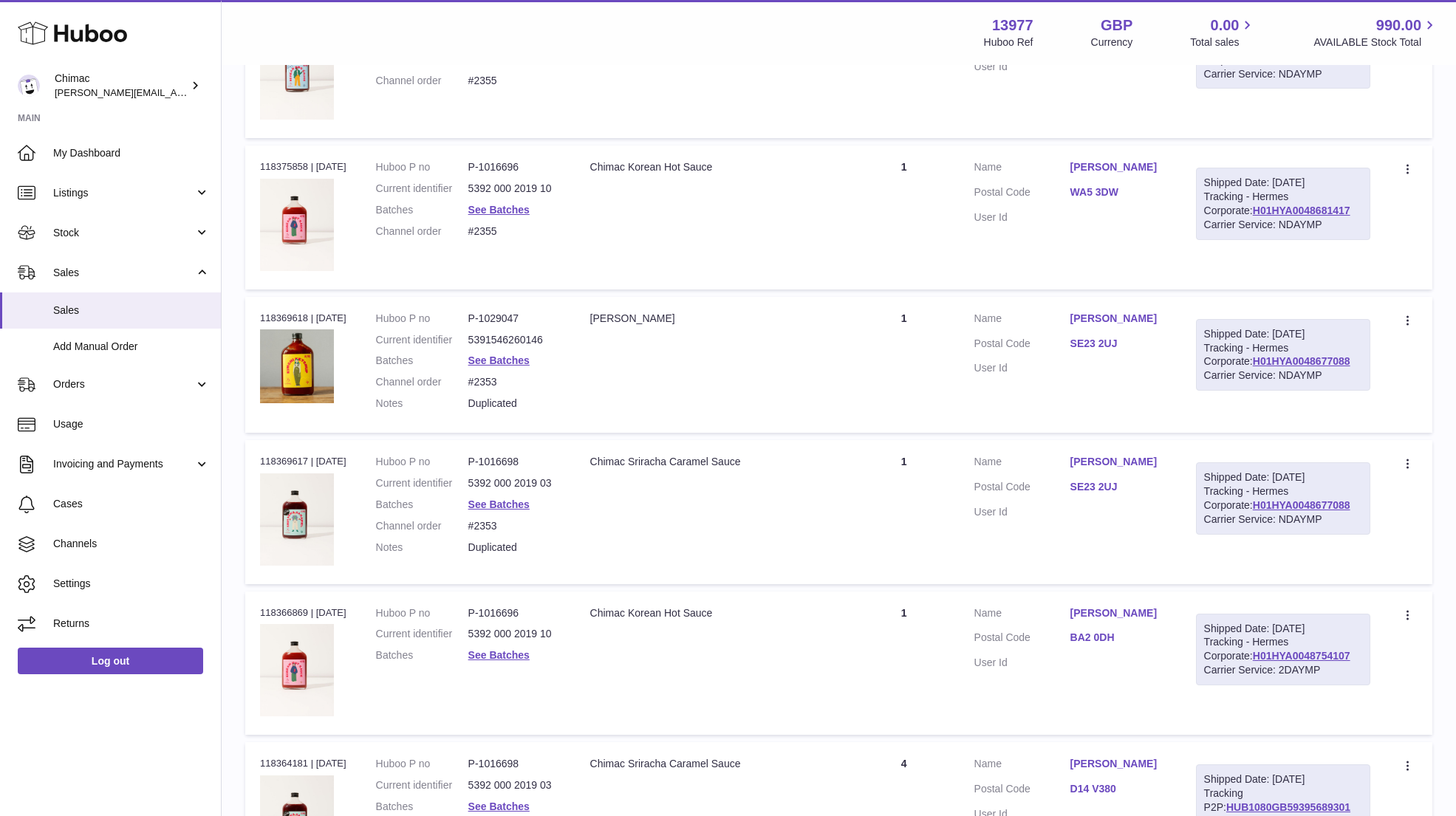
scroll to position [3846, 0]
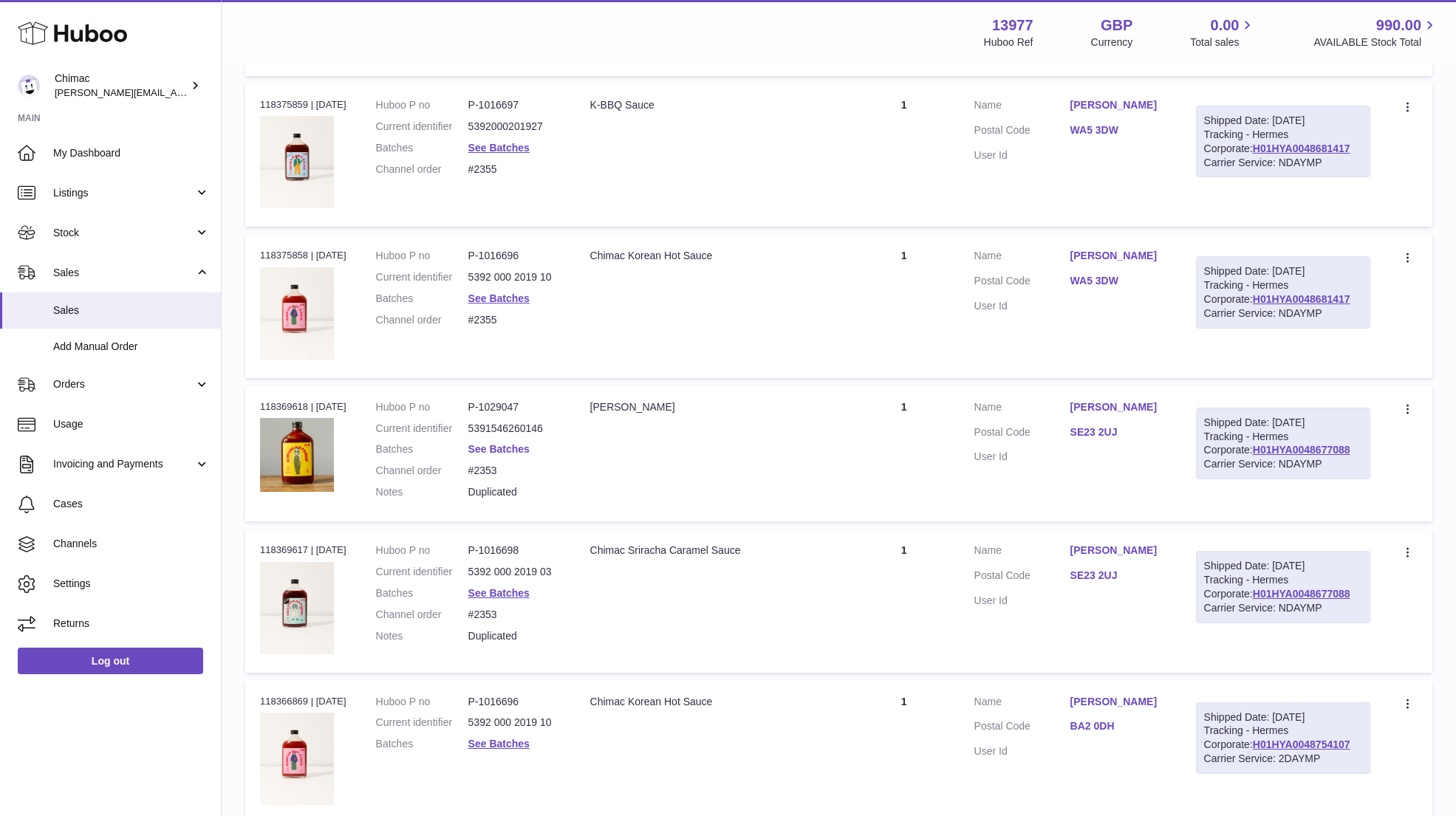
click at [516, 443] on link "See Batches" at bounding box center [499, 449] width 61 height 12
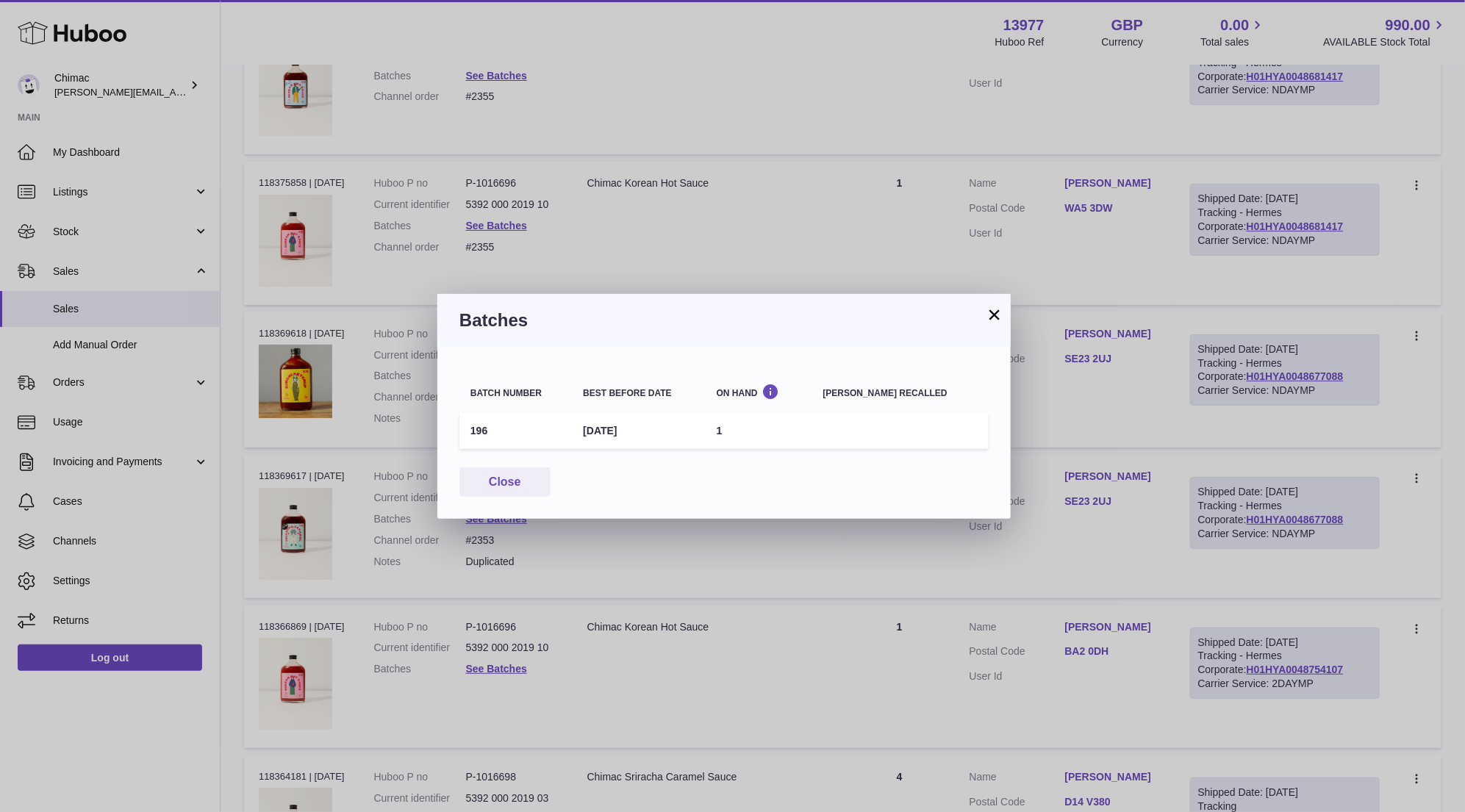
click at [997, 321] on button "×" at bounding box center [994, 314] width 18 height 18
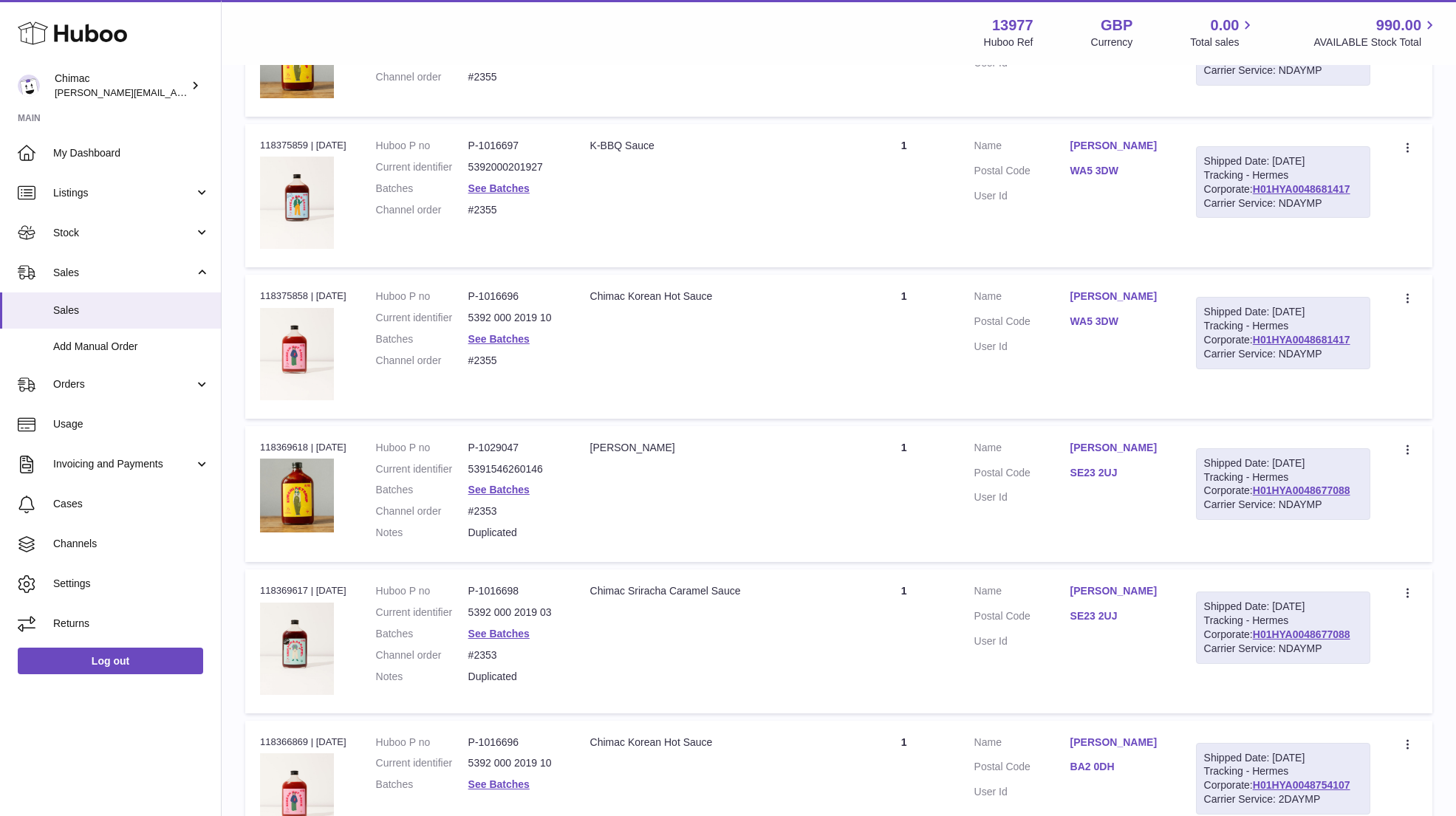
scroll to position [3802, 0]
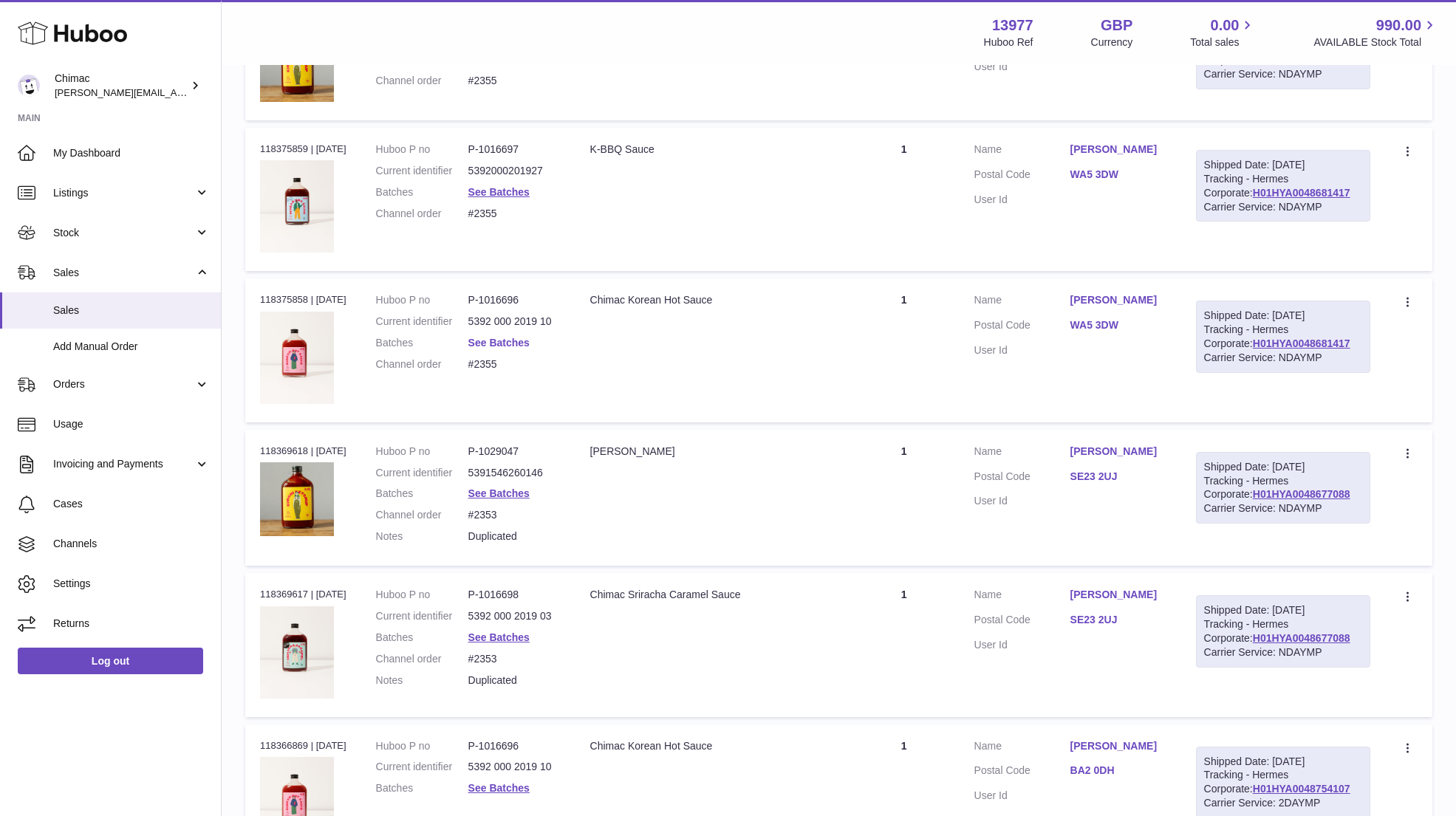
click at [510, 337] on link "See Batches" at bounding box center [499, 342] width 61 height 12
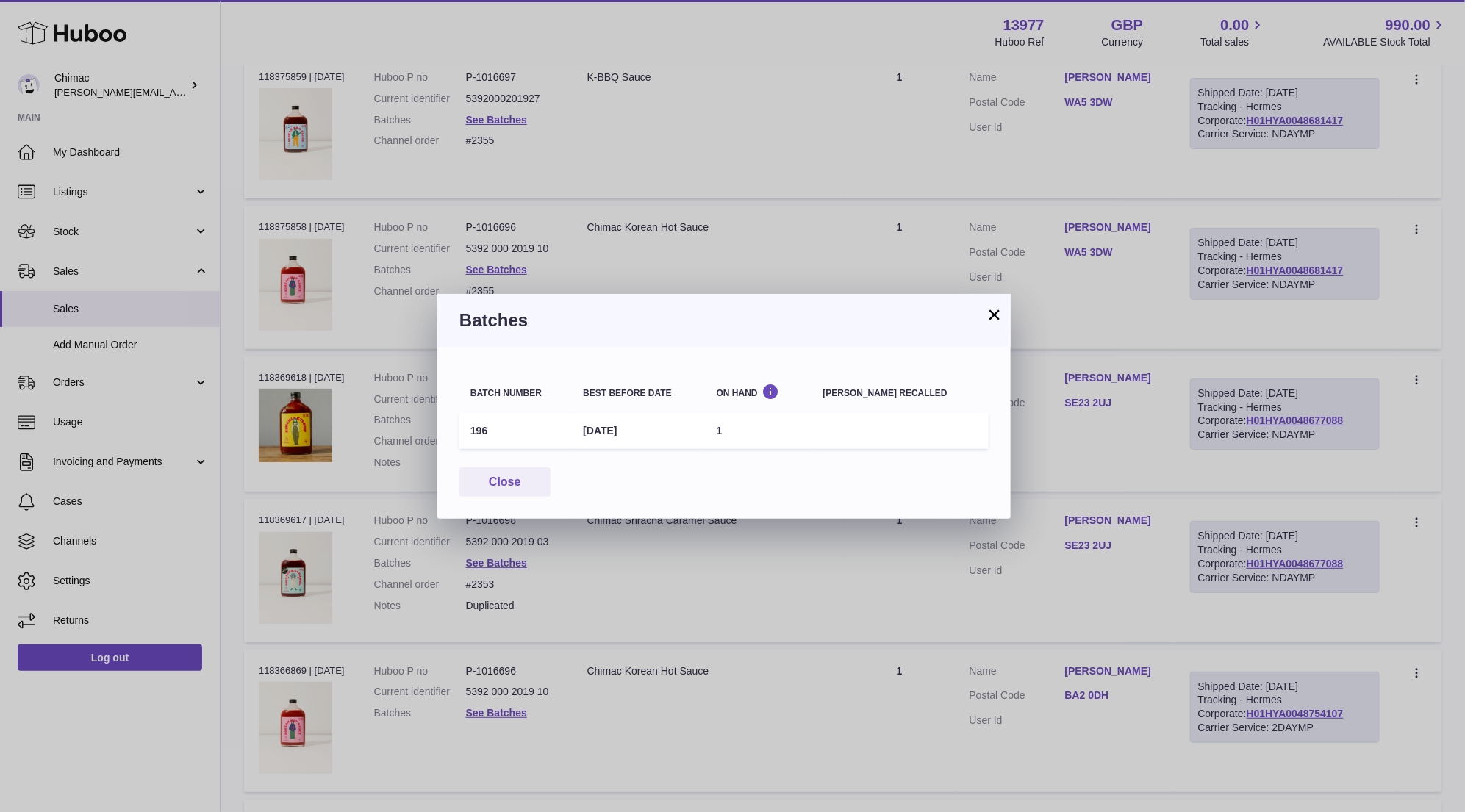
click at [994, 313] on button "×" at bounding box center [994, 314] width 18 height 18
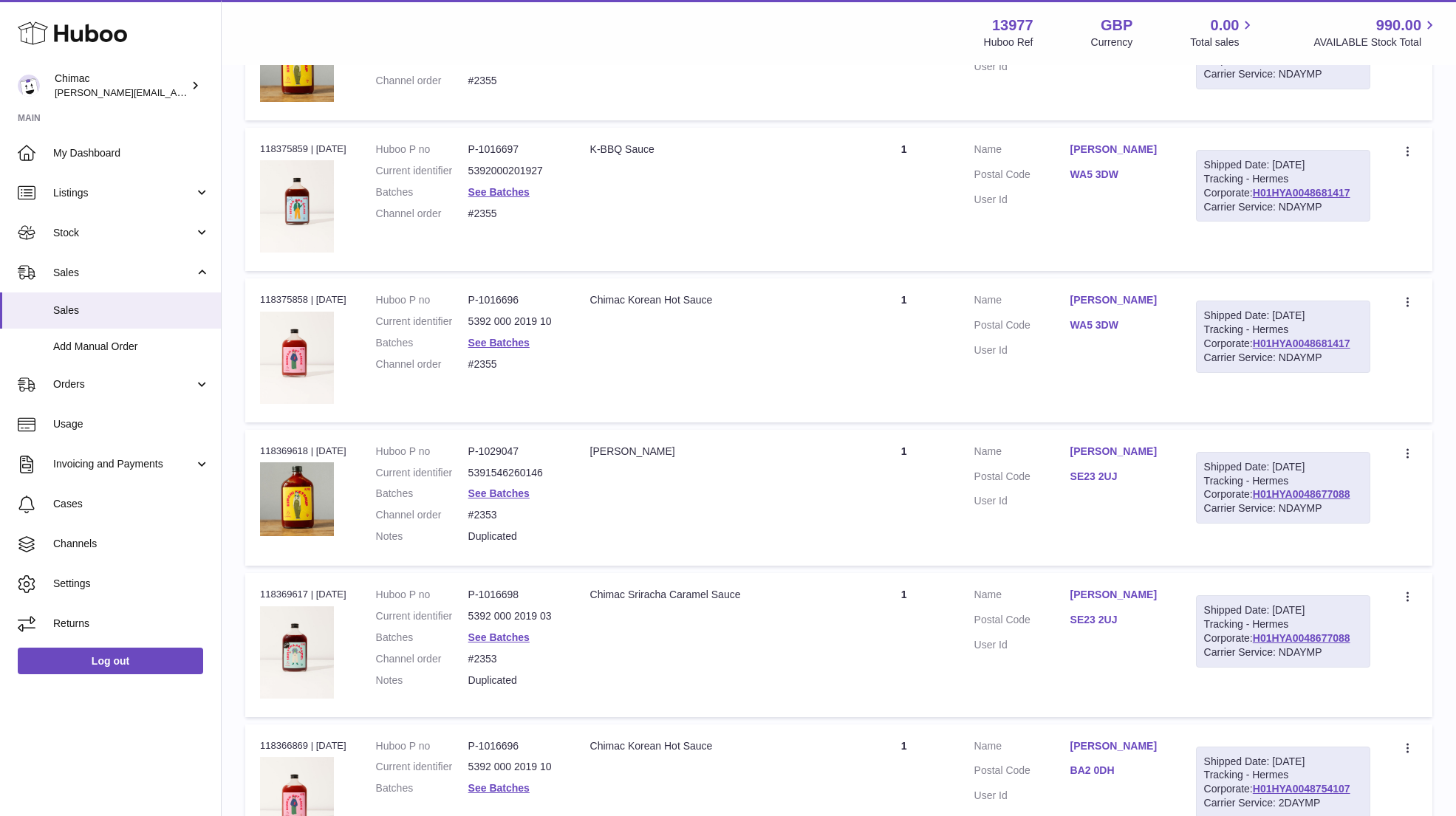
click at [509, 187] on dd "See Batches" at bounding box center [514, 192] width 92 height 14
click at [508, 186] on link "See Batches" at bounding box center [499, 192] width 61 height 12
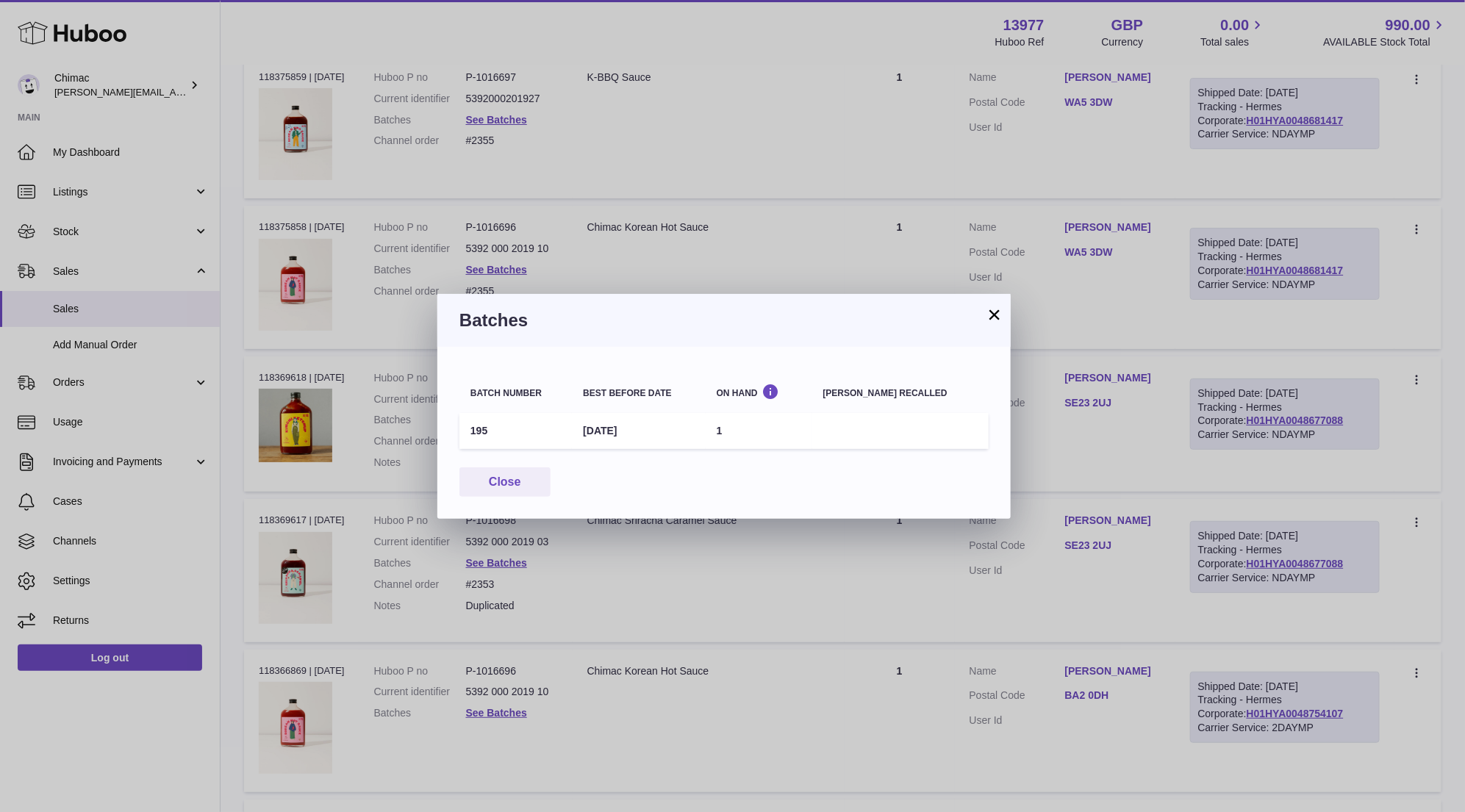
click at [991, 318] on button "×" at bounding box center [994, 314] width 18 height 18
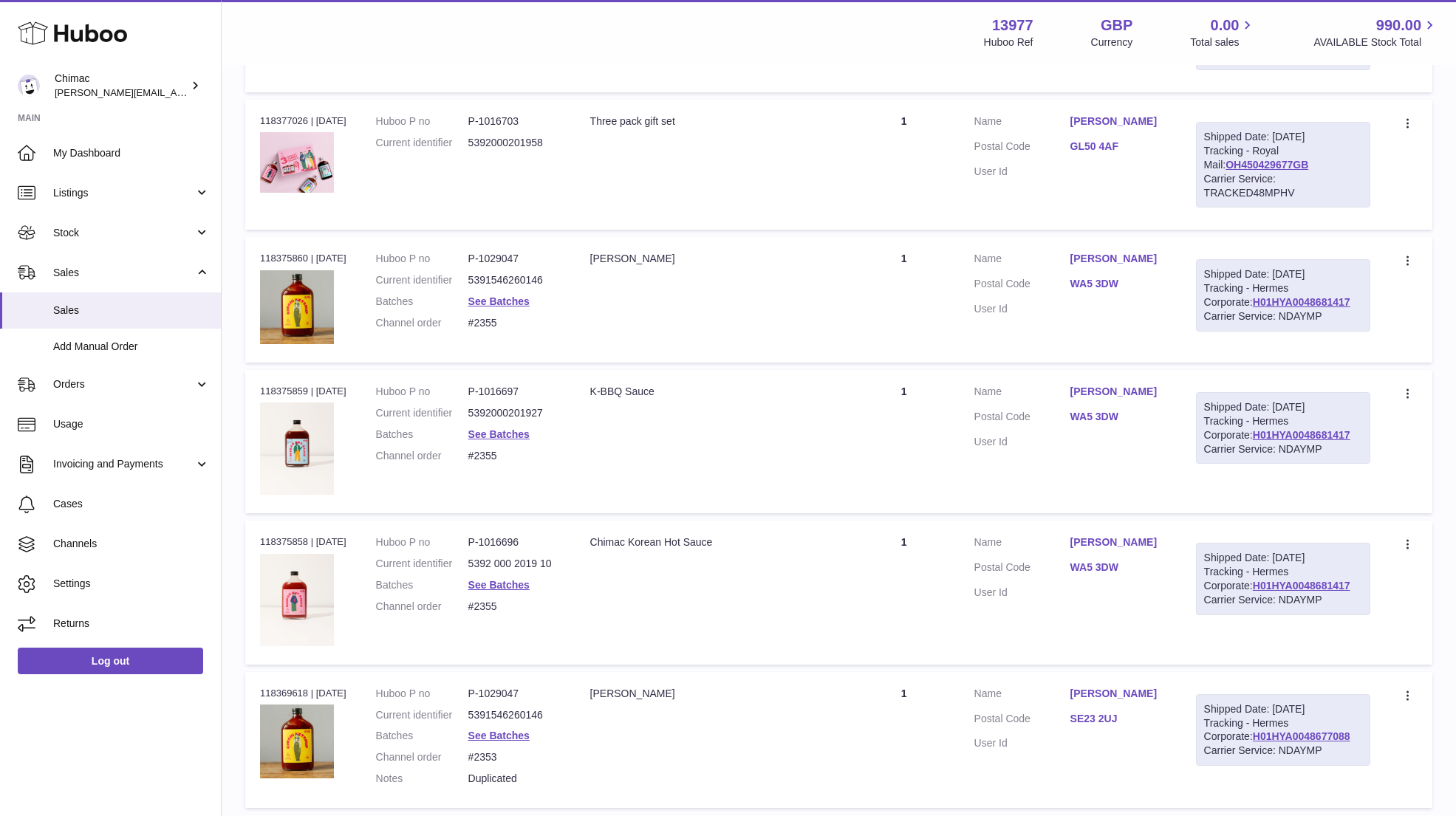
scroll to position [3536, 0]
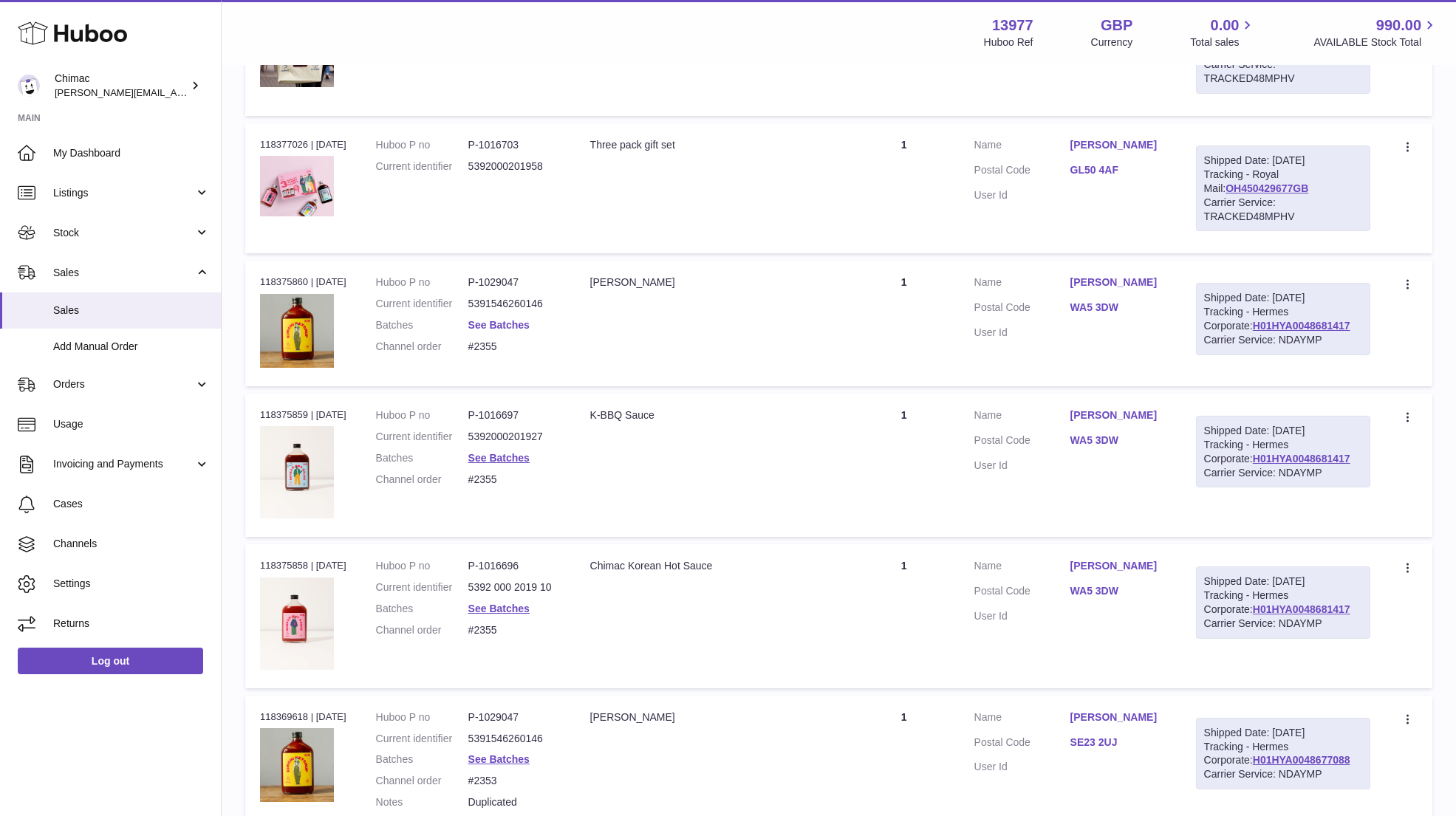
click at [482, 319] on link "See Batches" at bounding box center [499, 324] width 61 height 12
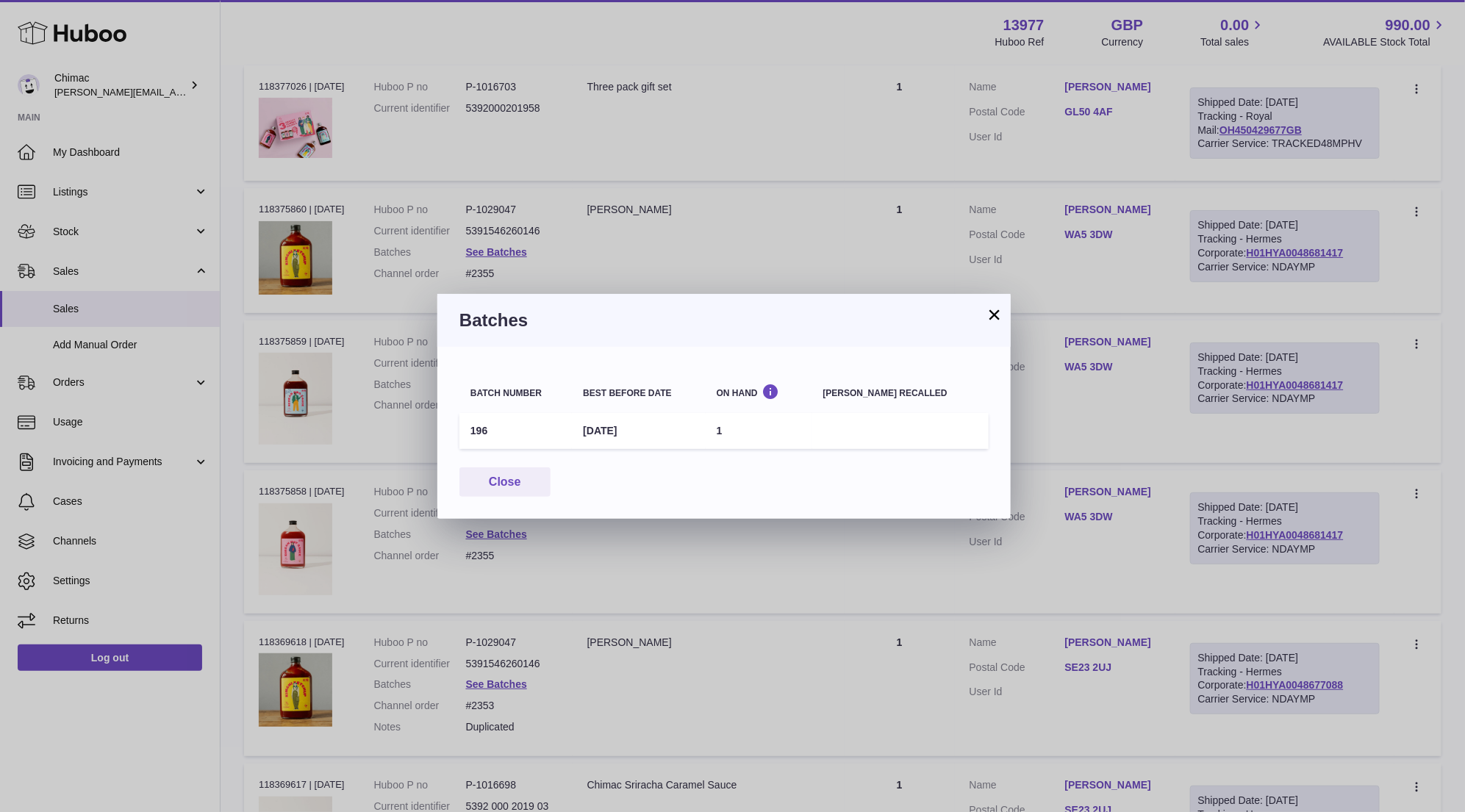
click at [991, 312] on button "×" at bounding box center [994, 314] width 18 height 18
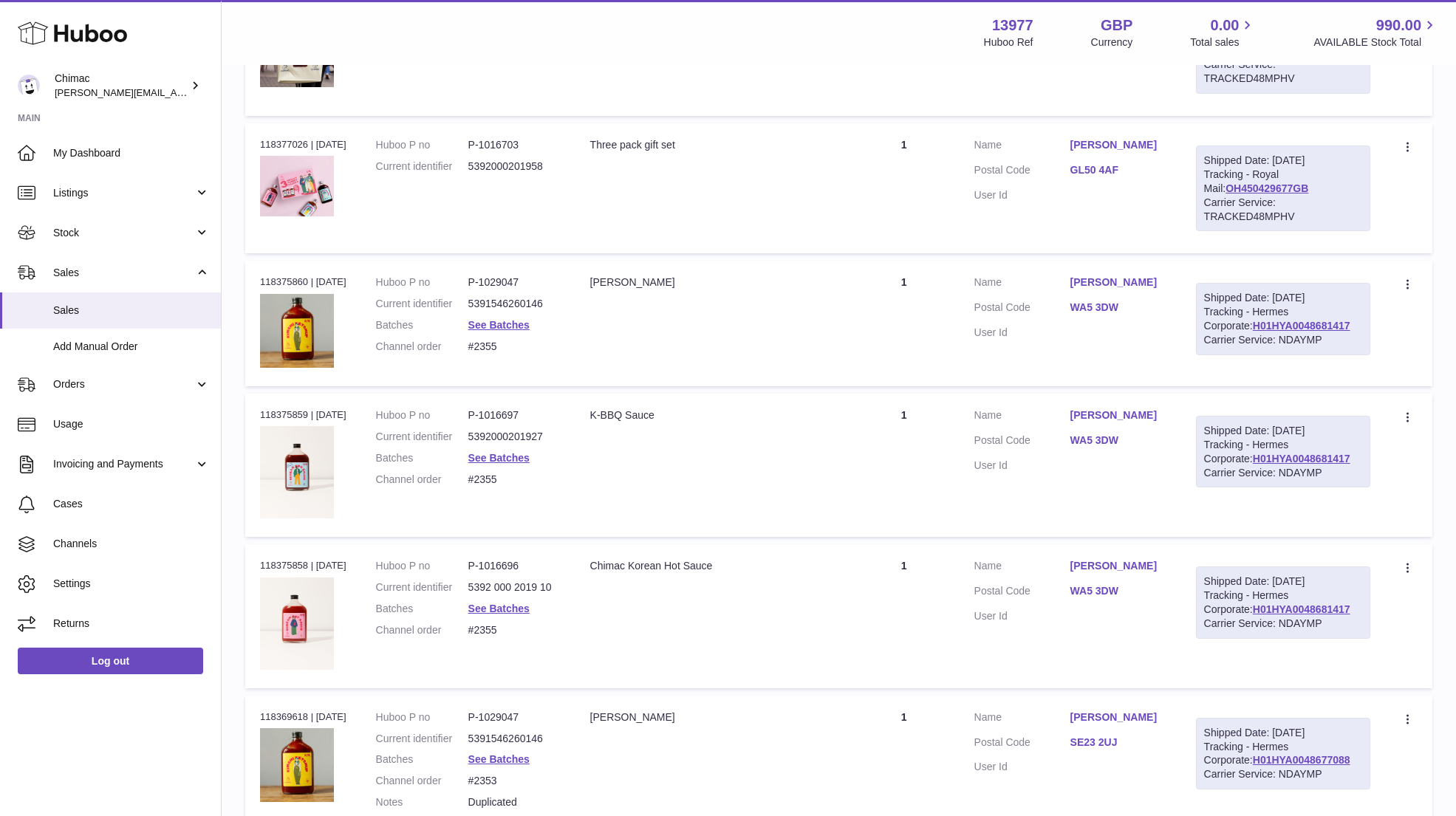
click at [757, 290] on td "Description Kimchi Ketchup" at bounding box center [712, 323] width 273 height 125
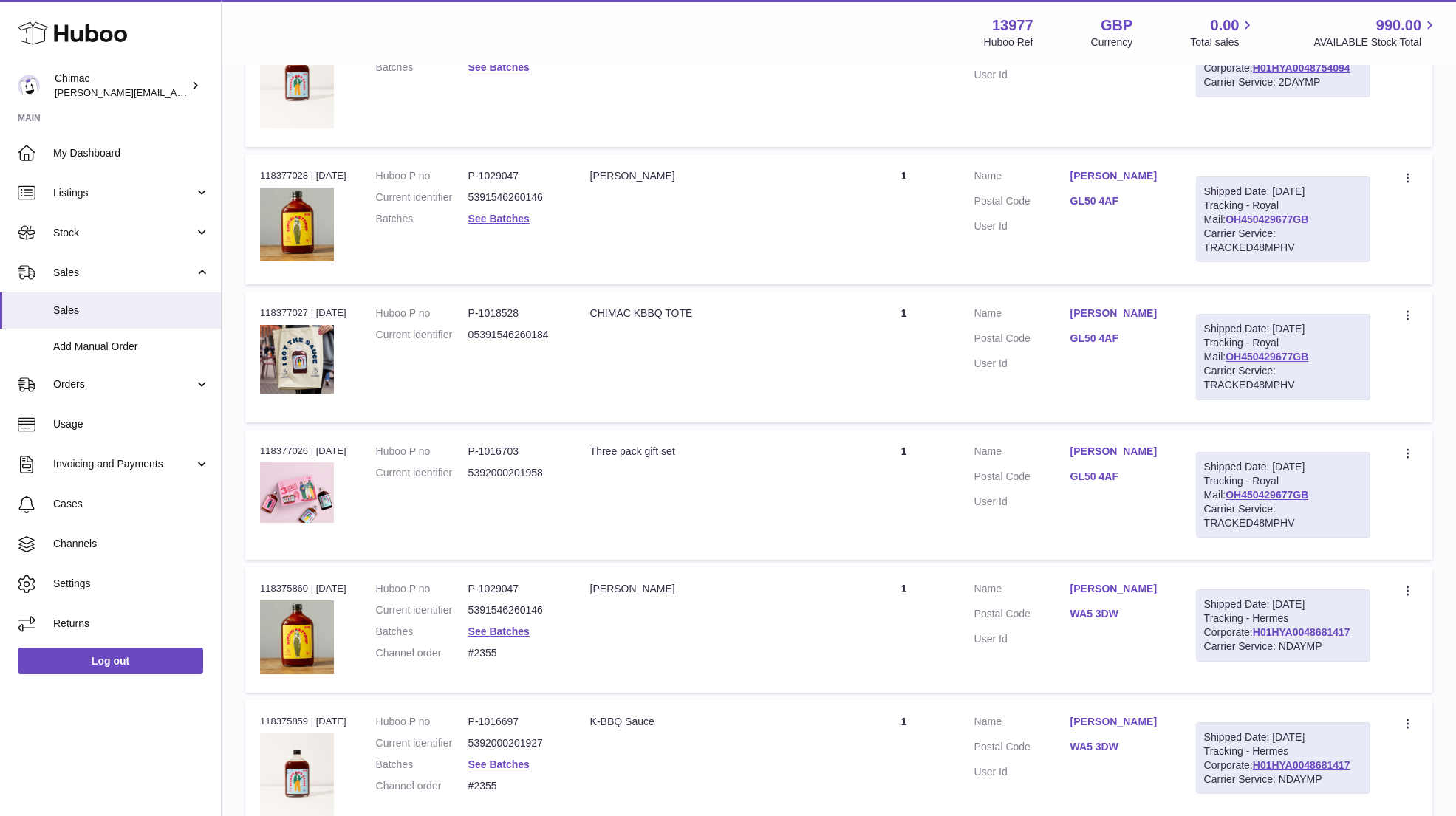
scroll to position [3226, 0]
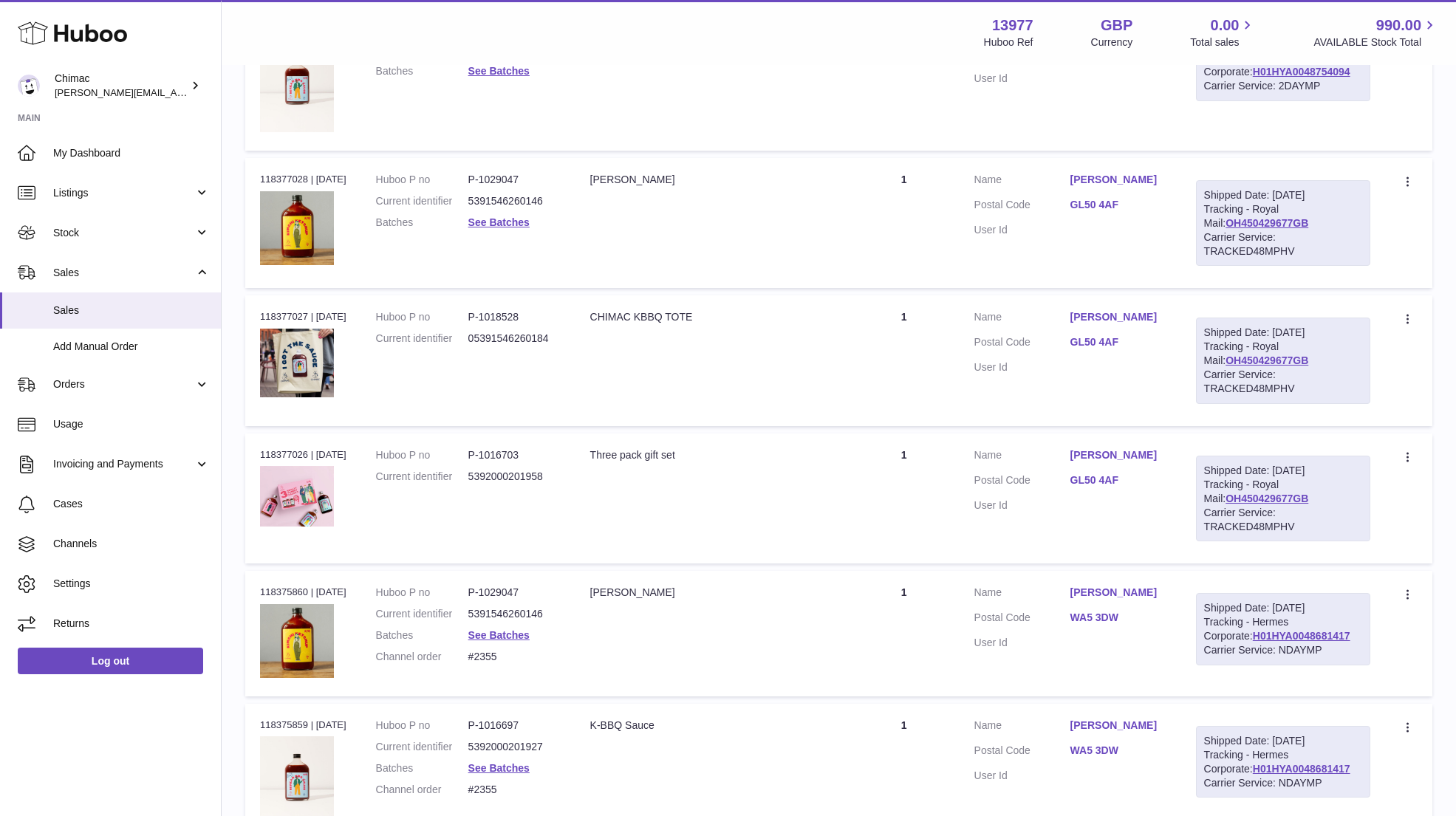
drag, startPoint x: 1053, startPoint y: 160, endPoint x: 1159, endPoint y: 167, distance: 106.2
click at [1161, 168] on td "Customer Name Archie Dimmock Postal Code GL50 4AF User Id" at bounding box center [1070, 222] width 222 height 130
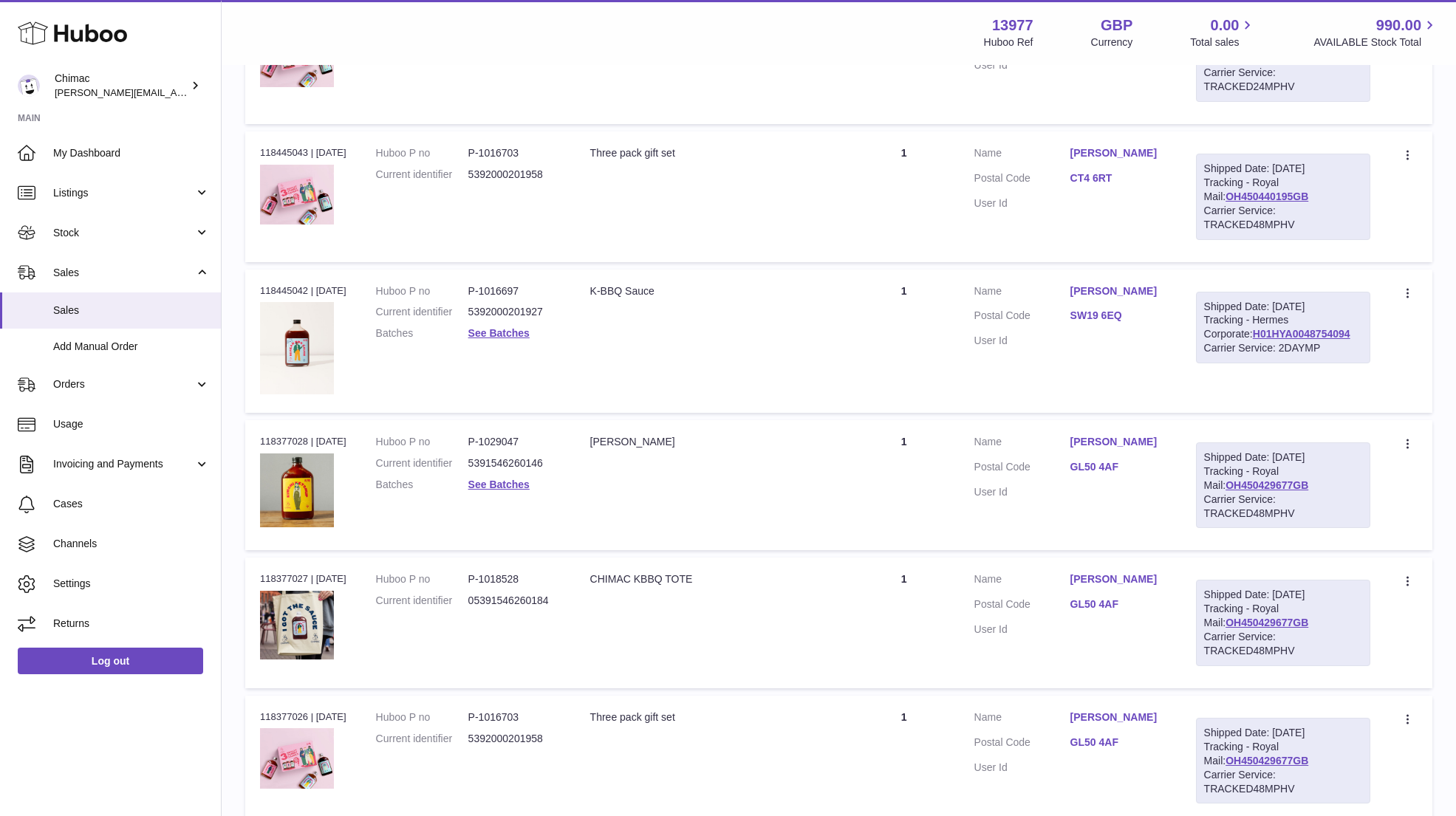
scroll to position [2960, 0]
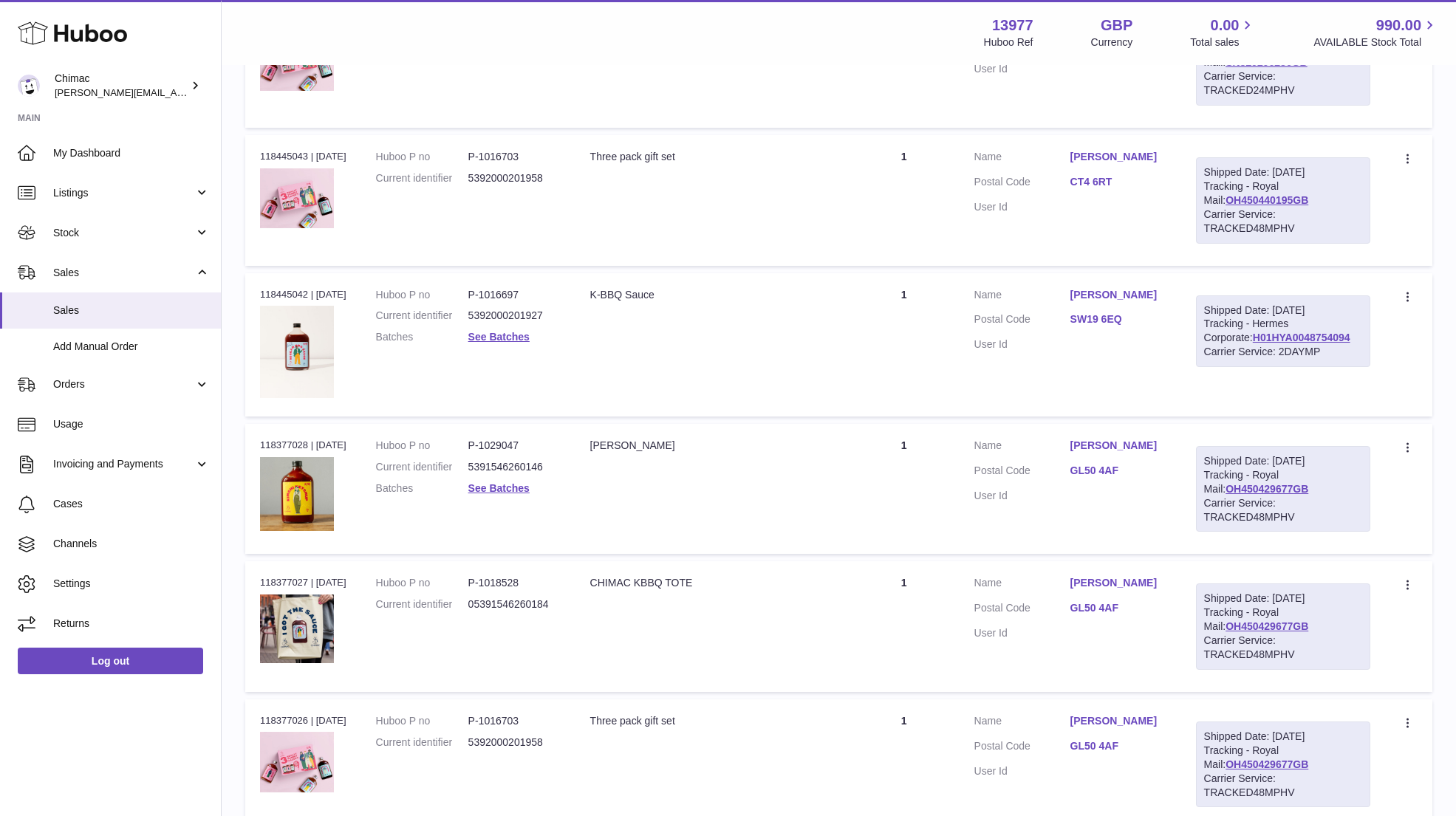
click at [1164, 301] on link "Natasha Baranowski" at bounding box center [1118, 294] width 96 height 14
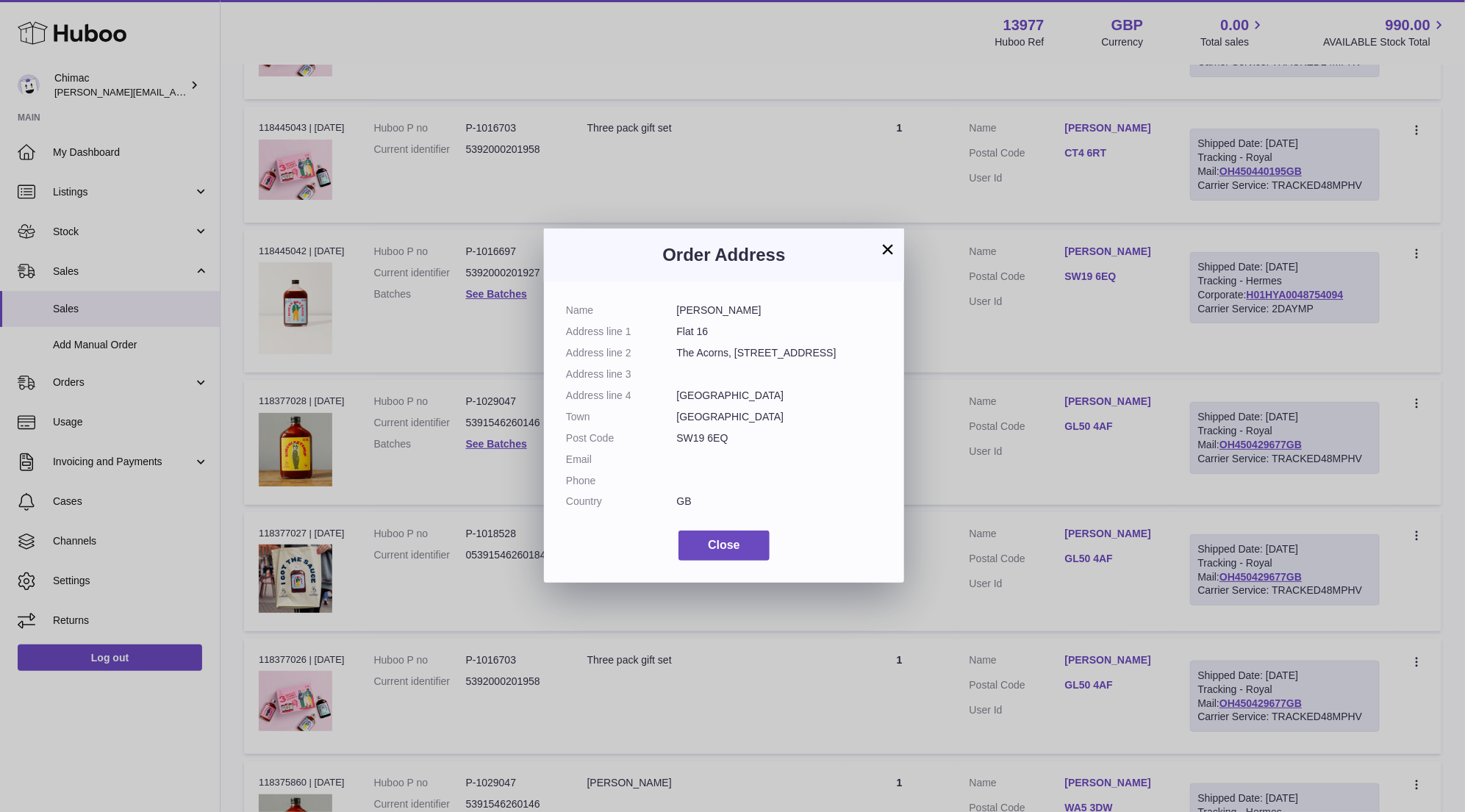
drag, startPoint x: 677, startPoint y: 311, endPoint x: 815, endPoint y: 310, distance: 138.0
click at [818, 311] on dd "Natasha Baranowski" at bounding box center [780, 311] width 206 height 14
click at [892, 245] on button "×" at bounding box center [887, 249] width 18 height 18
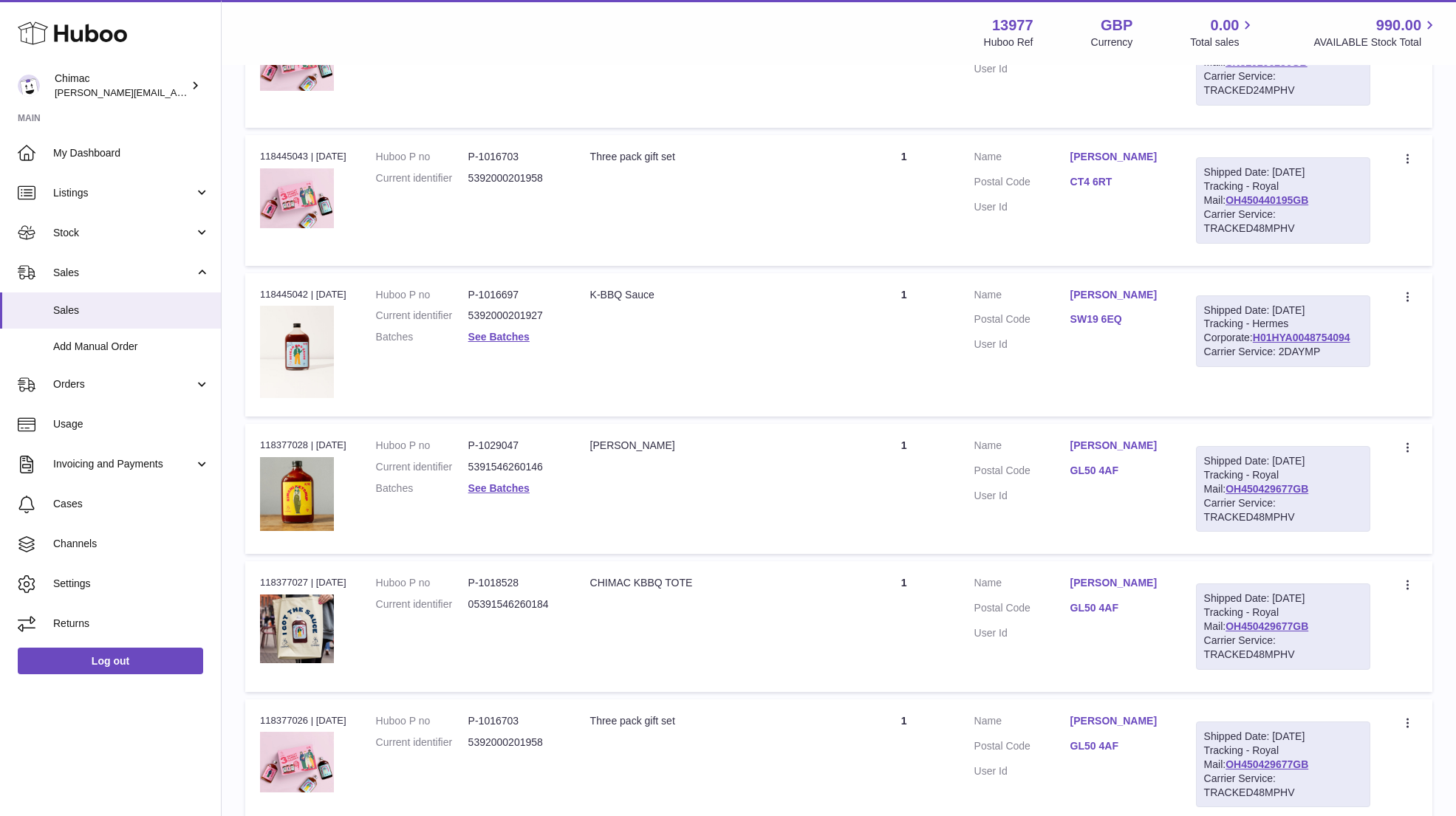
click at [1159, 247] on td "Customer Name Elly Simmons Postal Code CT4 6RT User Id" at bounding box center [1070, 199] width 222 height 130
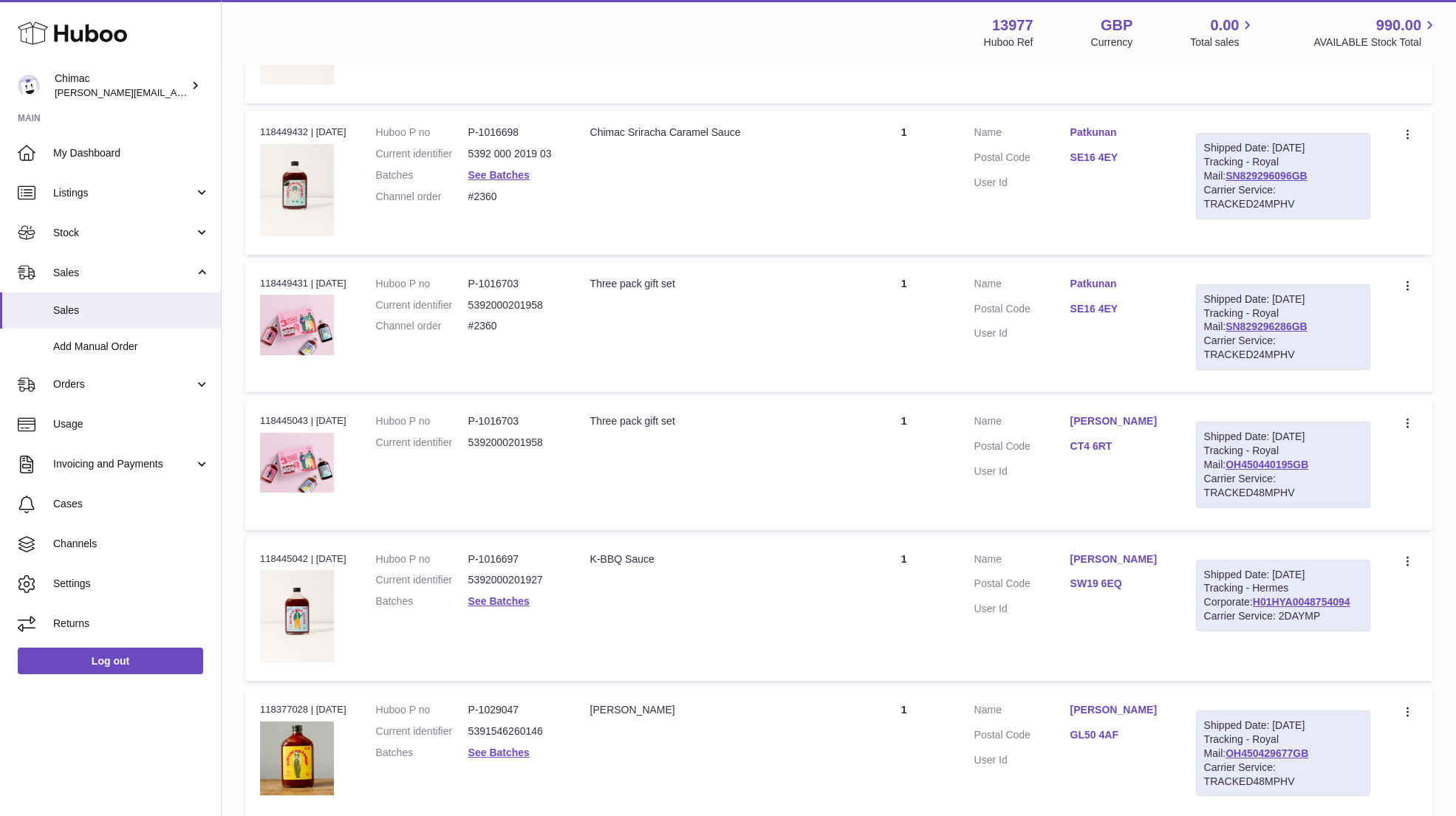
scroll to position [2694, 0]
drag, startPoint x: 1049, startPoint y: 410, endPoint x: 1147, endPoint y: 411, distance: 98.0
click at [1149, 416] on dl "Customer Name Elly Simmons Postal Code CT4 6RT User Id" at bounding box center [1070, 451] width 192 height 71
drag, startPoint x: 1062, startPoint y: 272, endPoint x: 1133, endPoint y: 271, distance: 71.0
click at [1135, 278] on dl "Customer Name Patkunan Postal Code SE16 4EY User Id" at bounding box center [1070, 314] width 192 height 71
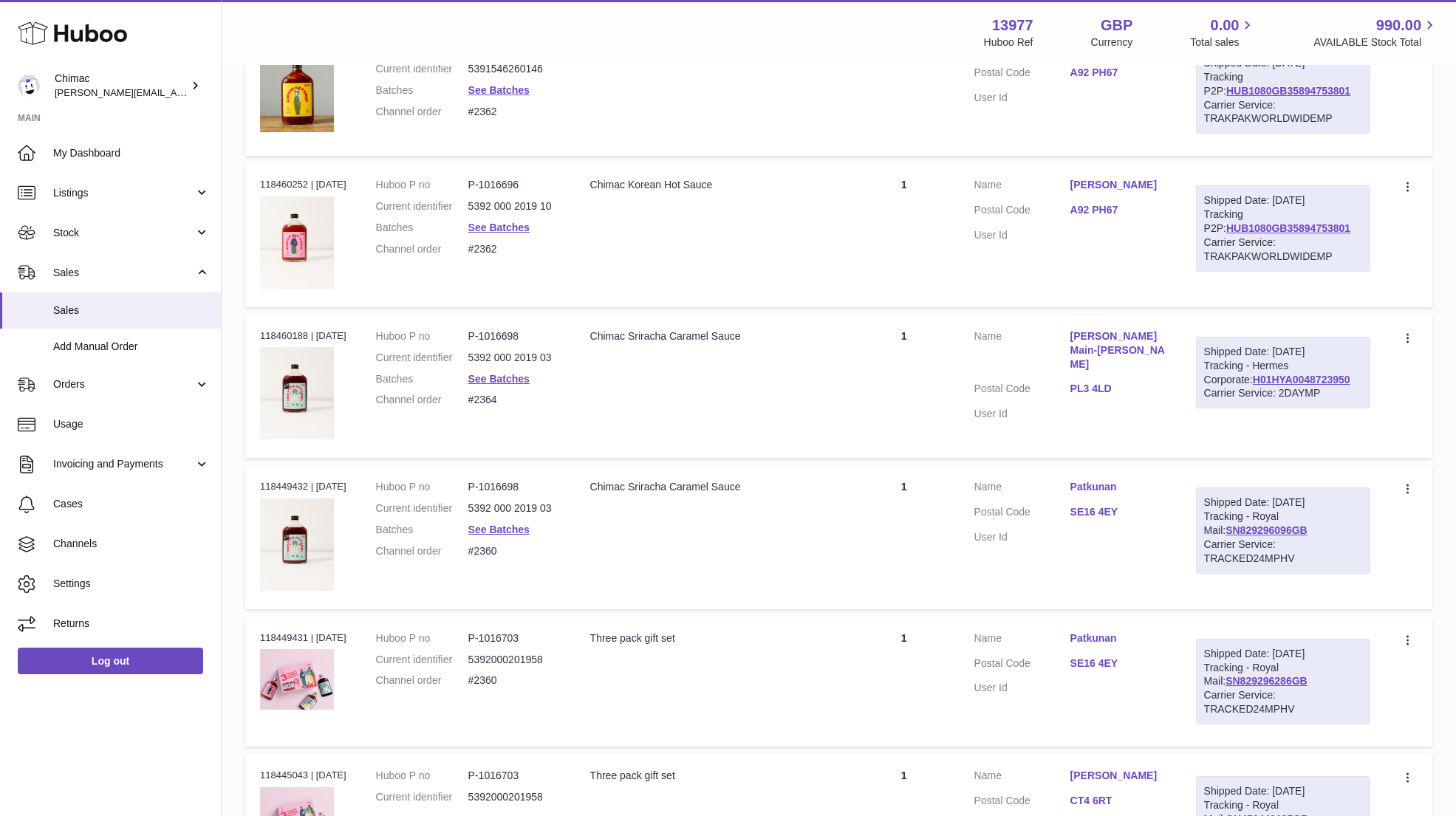
scroll to position [2340, 0]
click at [1033, 331] on dt "Customer Name" at bounding box center [1022, 354] width 96 height 46
drag, startPoint x: 1053, startPoint y: 326, endPoint x: 1149, endPoint y: 327, distance: 96.0
click at [1149, 331] on dl "Customer Name Alexander Main-Ian Postal Code PL3 4LD User Id" at bounding box center [1070, 380] width 192 height 99
click at [1055, 335] on dt "Customer Name" at bounding box center [1022, 354] width 96 height 46
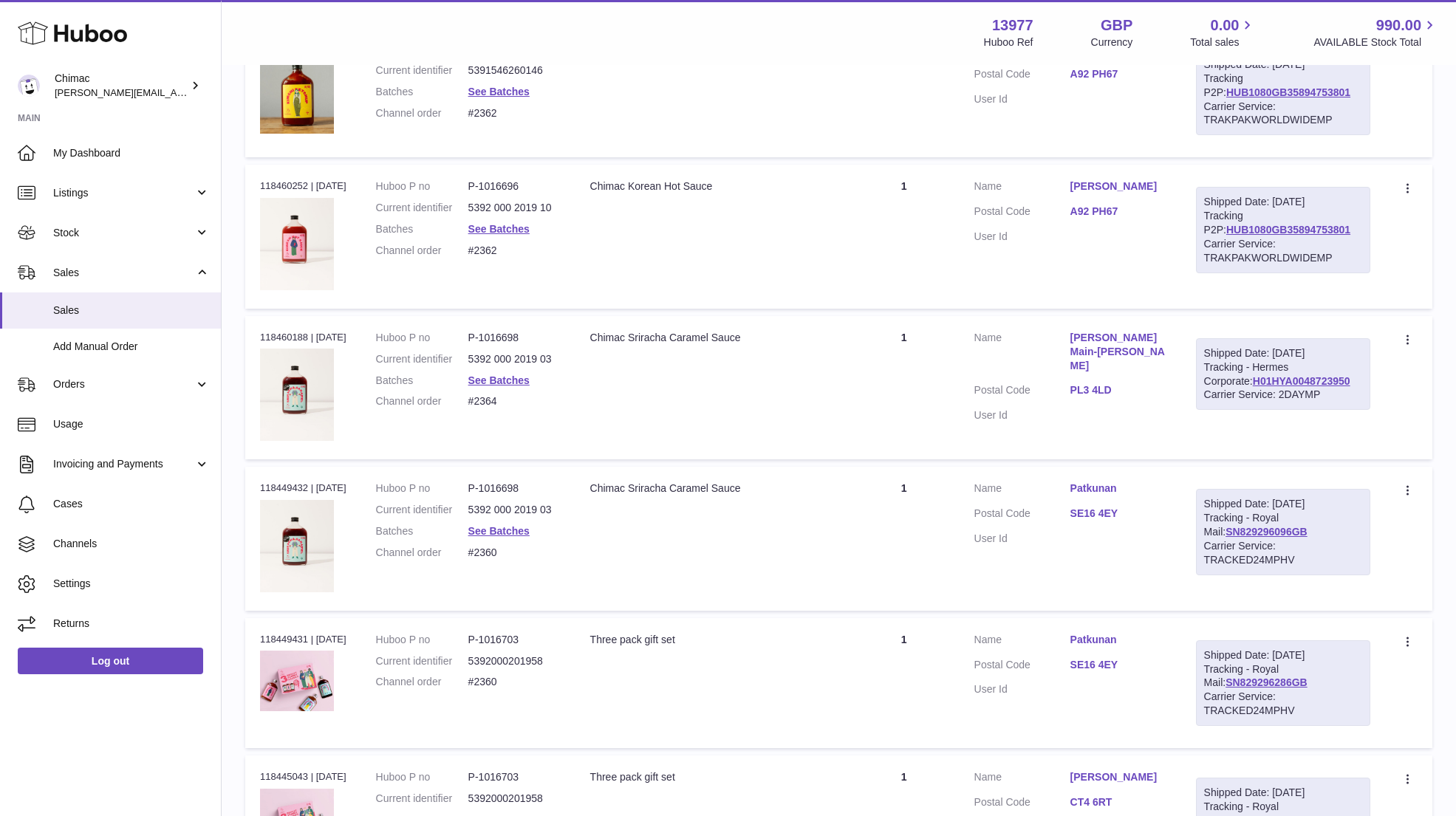
drag, startPoint x: 1062, startPoint y: 329, endPoint x: 1182, endPoint y: 328, distance: 120.0
click at [1184, 330] on tr "Order no 118460188 | 7th Jun Huboo P no P-1016698 Current identifier 5392 000 2…" at bounding box center [838, 387] width 1187 height 143
click at [1046, 290] on td "Customer Name Nicola Faulkner Postal Code A92 PH67 User Id" at bounding box center [1070, 236] width 222 height 143
drag, startPoint x: 1061, startPoint y: 321, endPoint x: 1171, endPoint y: 327, distance: 110.2
click at [1172, 328] on td "Customer Name Alexander Main-Ian Postal Code PL3 4LD User Id" at bounding box center [1070, 387] width 222 height 143
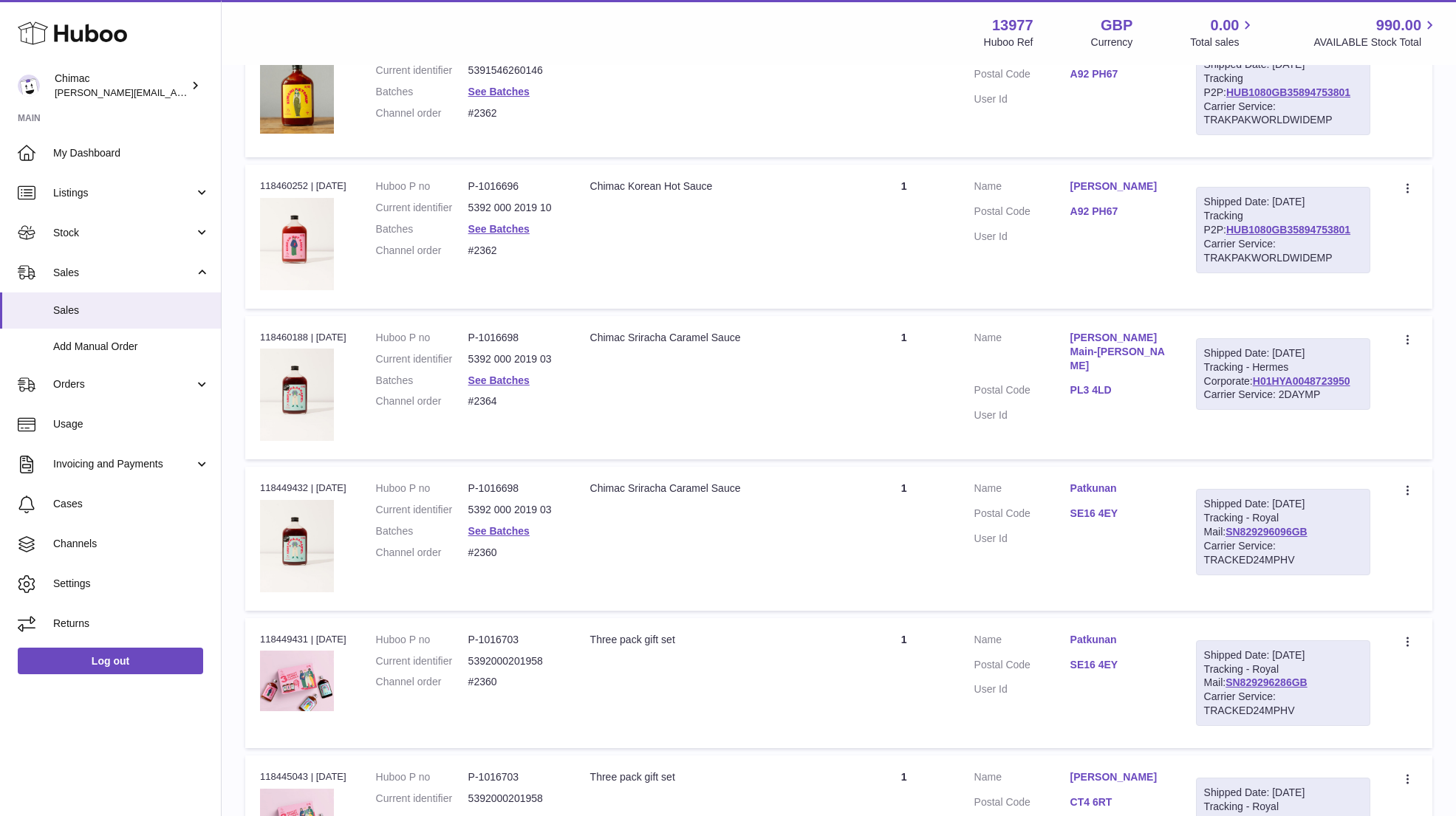
click at [985, 249] on td "Customer Name Nicola Faulkner Postal Code A92 PH67 User Id" at bounding box center [1070, 236] width 222 height 143
drag, startPoint x: 1062, startPoint y: 176, endPoint x: 1161, endPoint y: 177, distance: 99.0
click at [1161, 179] on dl "Customer Name Nicola Faulkner Postal Code A92 PH67 User Id" at bounding box center [1070, 215] width 192 height 71
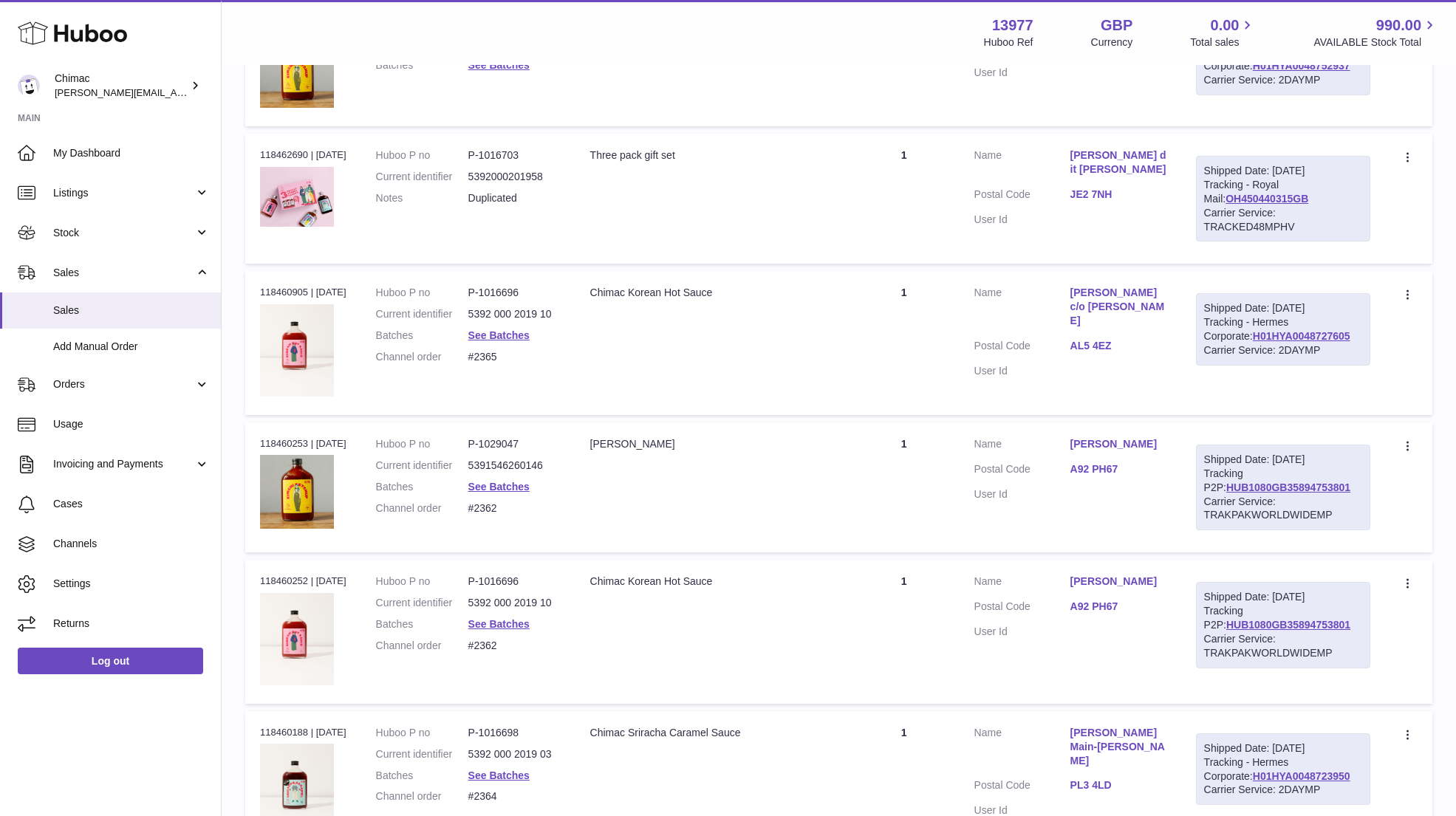
scroll to position [1941, 0]
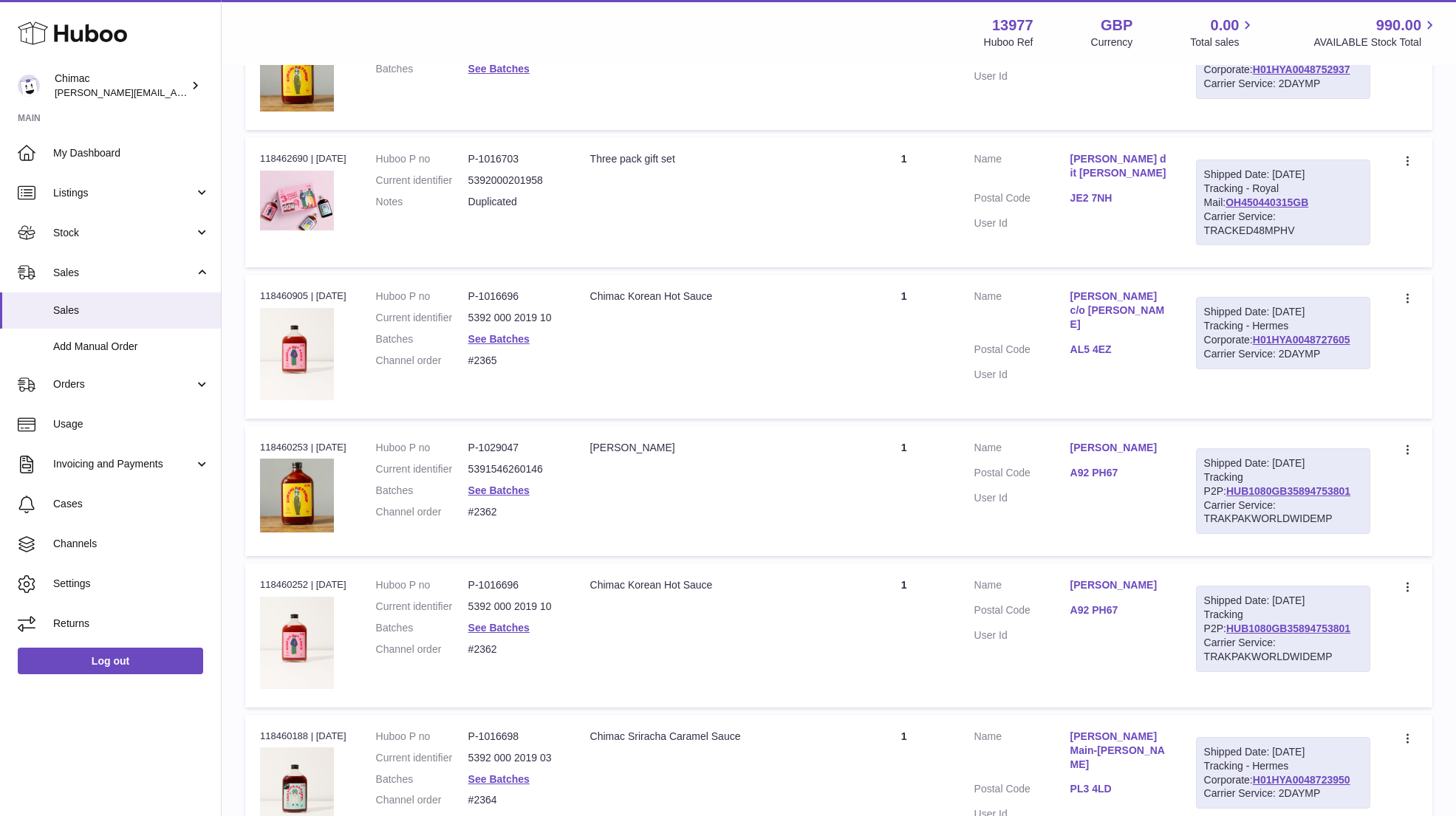
drag, startPoint x: 1059, startPoint y: 285, endPoint x: 1123, endPoint y: 287, distance: 64.0
click at [1125, 289] on dl "Customer Name Paul Molloy c/o Paul Molloy Postal Code AL5 4EZ User Id" at bounding box center [1070, 338] width 192 height 99
drag, startPoint x: 1060, startPoint y: 280, endPoint x: 1124, endPoint y: 304, distance: 68.4
click at [1125, 306] on td "Customer Name Paul Molloy c/o Paul Molloy Postal Code AL5 4EZ User Id" at bounding box center [1070, 346] width 222 height 143
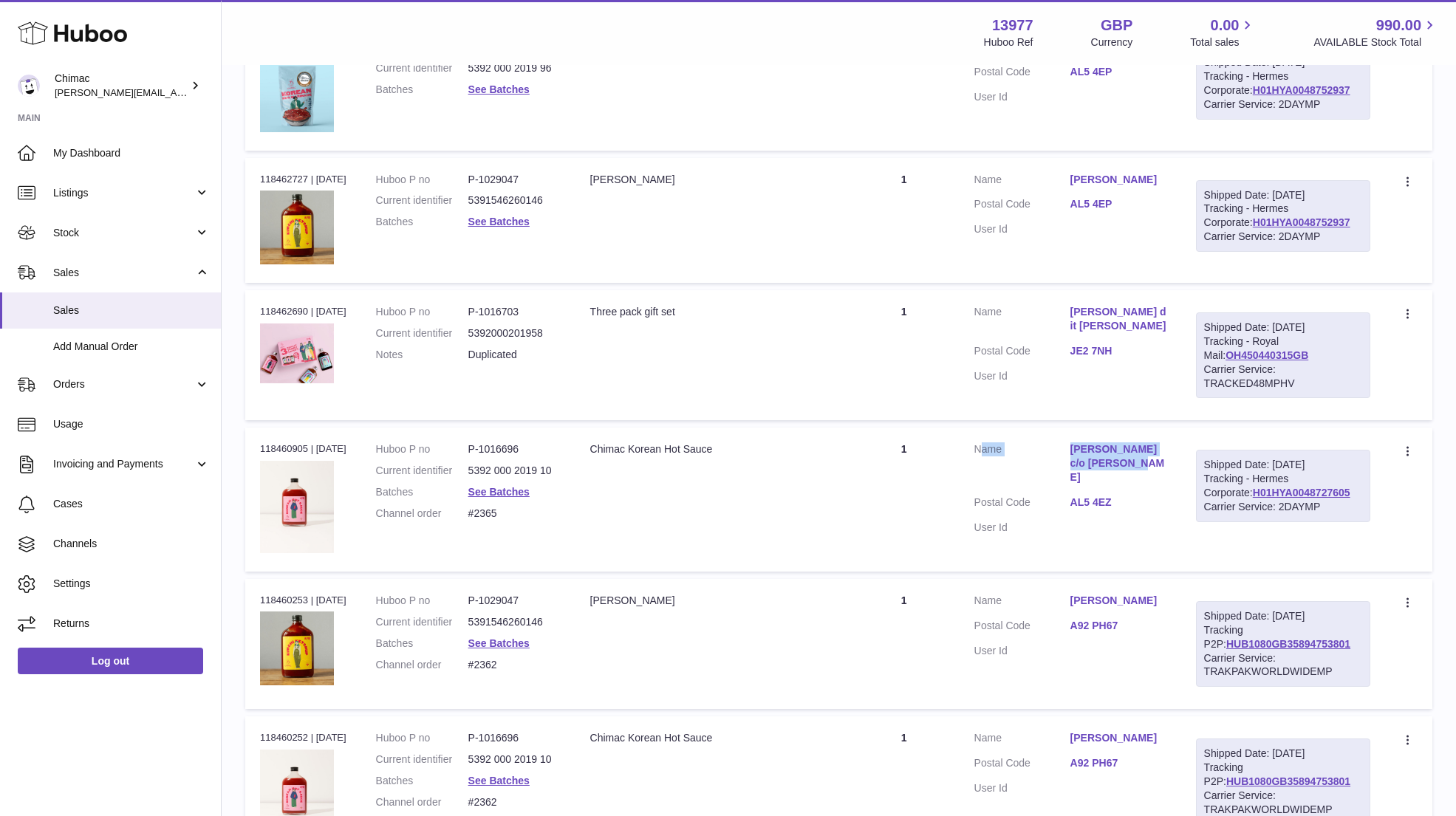
scroll to position [1764, 0]
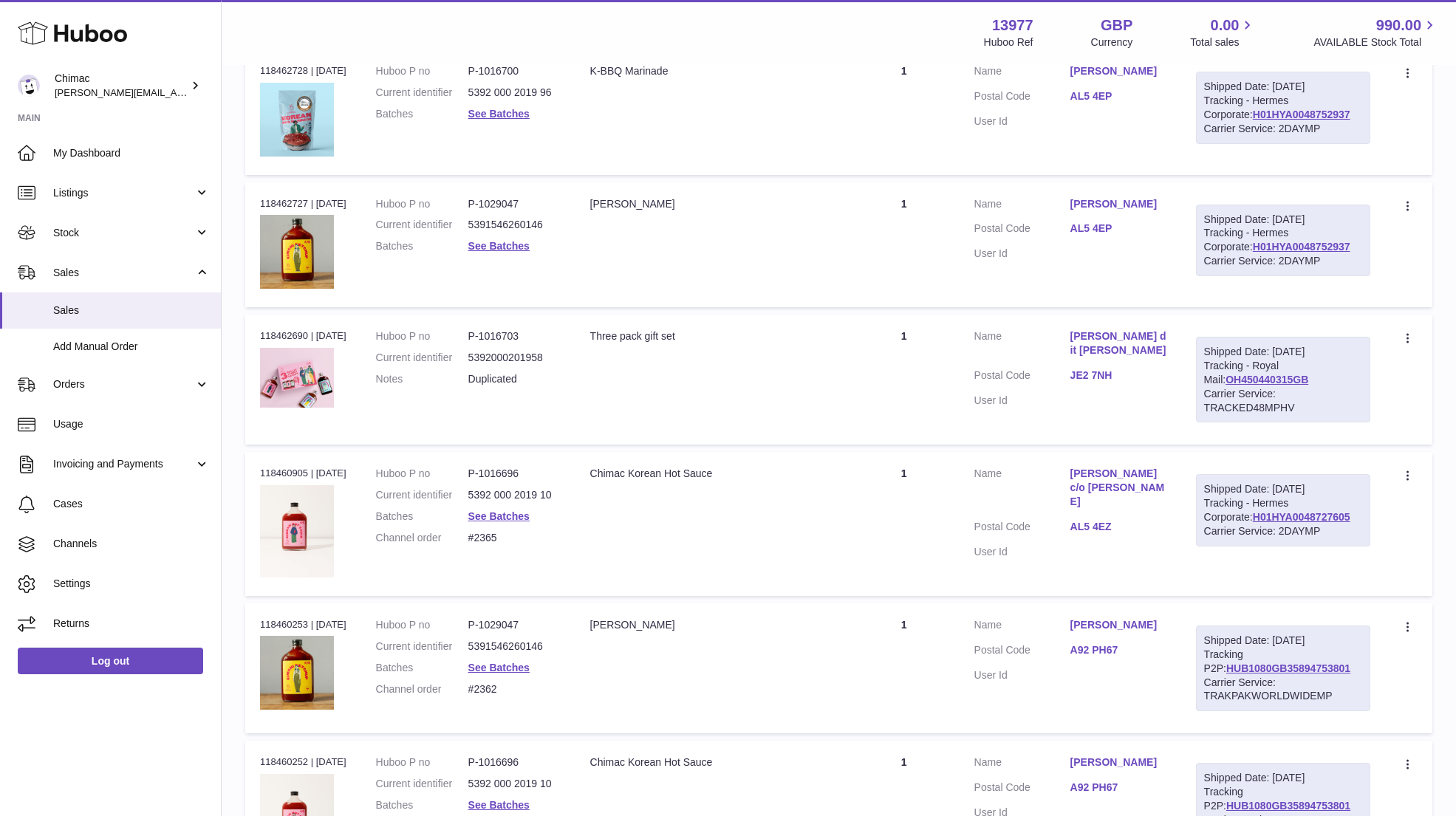
click at [1031, 329] on dt "Customer Name" at bounding box center [1022, 344] width 96 height 31
drag, startPoint x: 1063, startPoint y: 326, endPoint x: 1139, endPoint y: 327, distance: 76.0
click at [1139, 329] on dl "Customer Name Sarah Richard dit Leschery Postal Code JE2 7NH User Id" at bounding box center [1070, 372] width 192 height 86
click at [1044, 314] on td "Customer Name Sarah Richard dit Leschery Postal Code JE2 7NH User Id" at bounding box center [1070, 379] width 222 height 130
drag, startPoint x: 1061, startPoint y: 327, endPoint x: 1112, endPoint y: 340, distance: 52.6
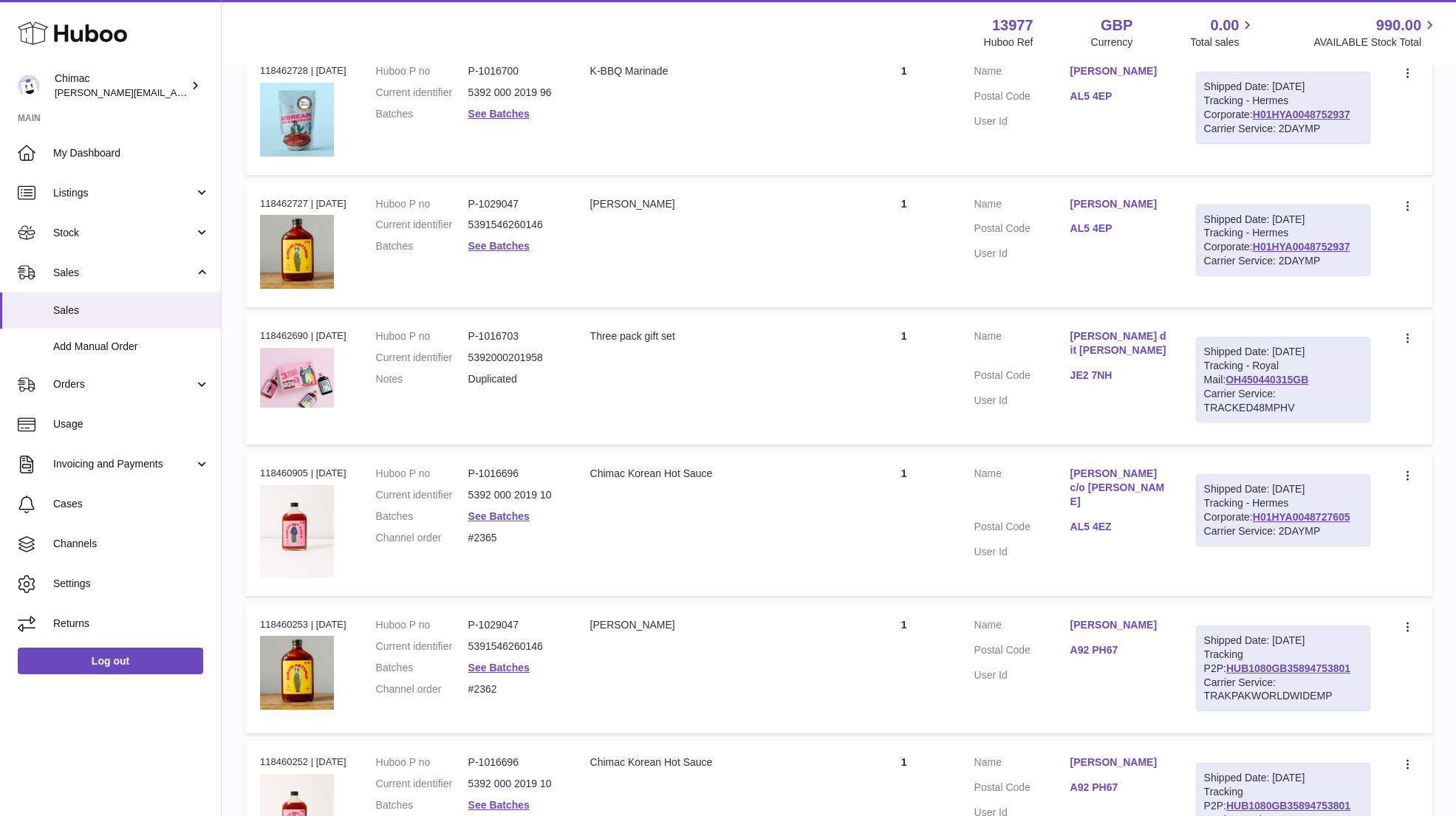
click at [1114, 342] on dl "Customer Name Sarah Richard dit Leschery Postal Code JE2 7NH User Id" at bounding box center [1070, 372] width 192 height 86
drag, startPoint x: 1049, startPoint y: 189, endPoint x: 1132, endPoint y: 192, distance: 83.1
click at [1133, 193] on td "Customer Name Elly Tomlins Postal Code AL5 4EP User Id" at bounding box center [1070, 245] width 222 height 125
drag, startPoint x: 1062, startPoint y: 197, endPoint x: 1139, endPoint y: 198, distance: 77.0
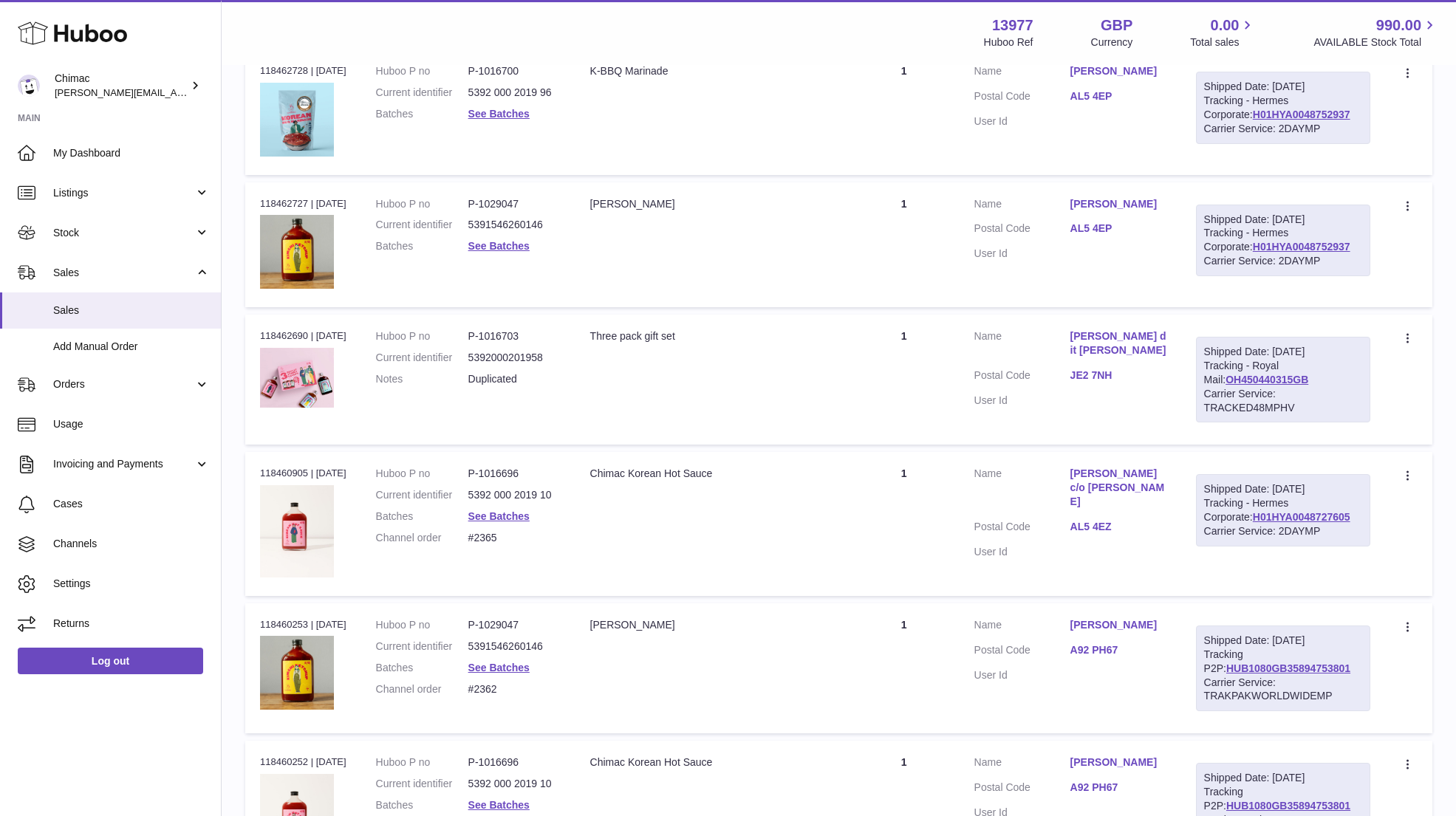
click at [1140, 199] on dl "Customer Name Elly Tomlins Postal Code AL5 4EP User Id" at bounding box center [1070, 232] width 192 height 71
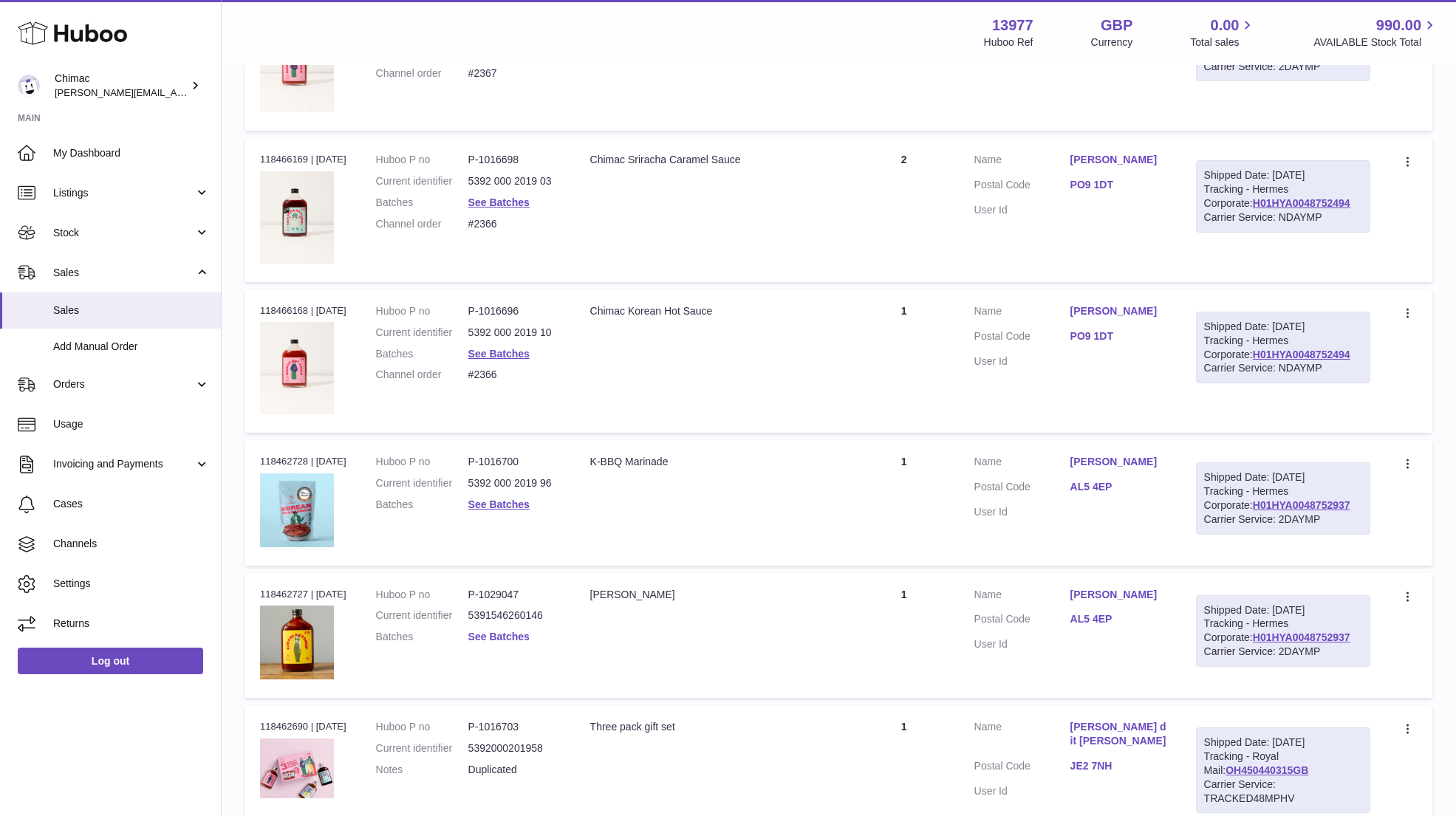
scroll to position [1365, 0]
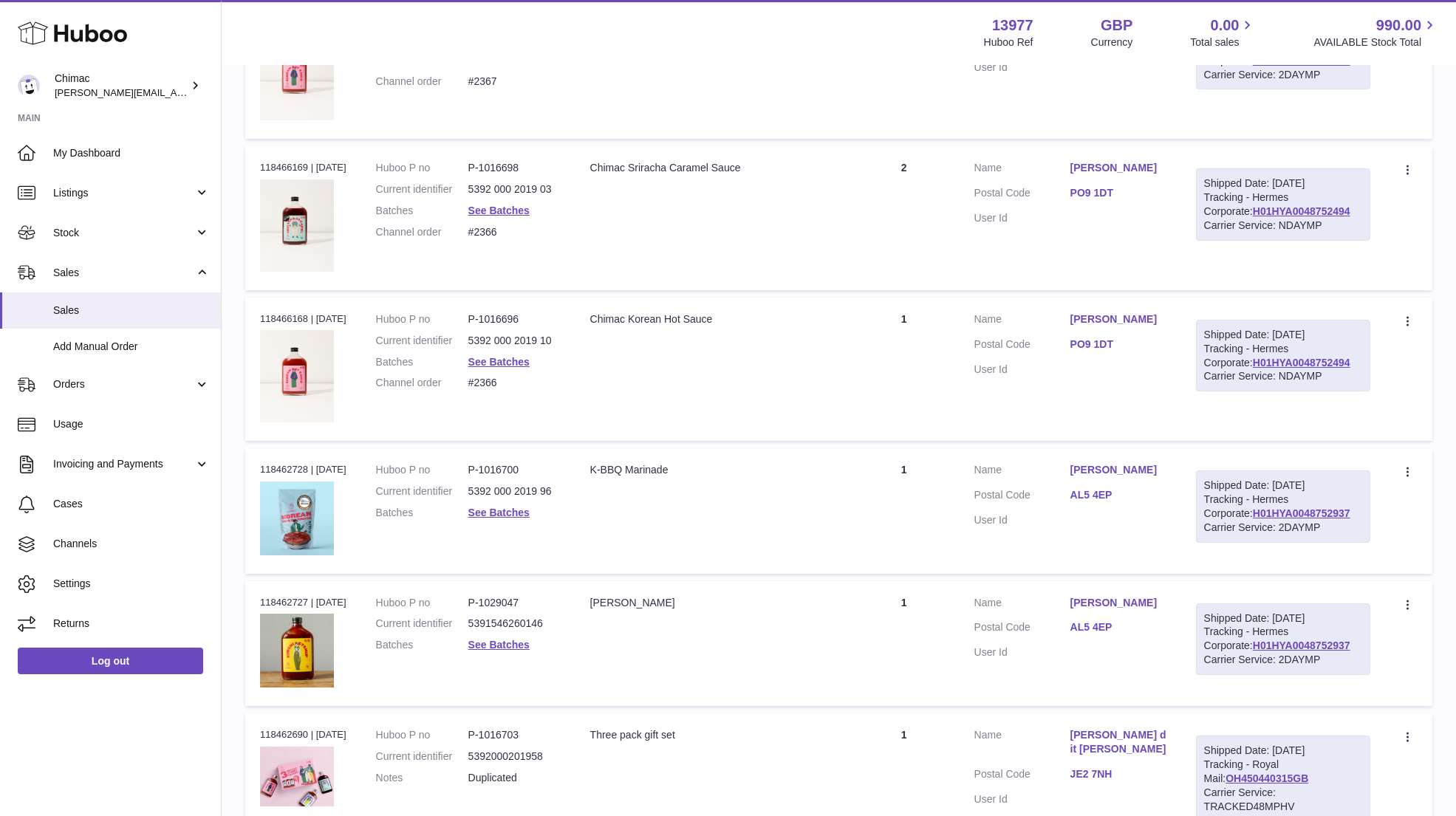
drag, startPoint x: 1062, startPoint y: 314, endPoint x: 1168, endPoint y: 314, distance: 106.0
click at [1168, 314] on td "Customer Name Adam Scott-Allen Postal Code PO9 1DT User Id" at bounding box center [1070, 369] width 222 height 143
click at [1026, 166] on dt "Customer Name" at bounding box center [1022, 169] width 96 height 18
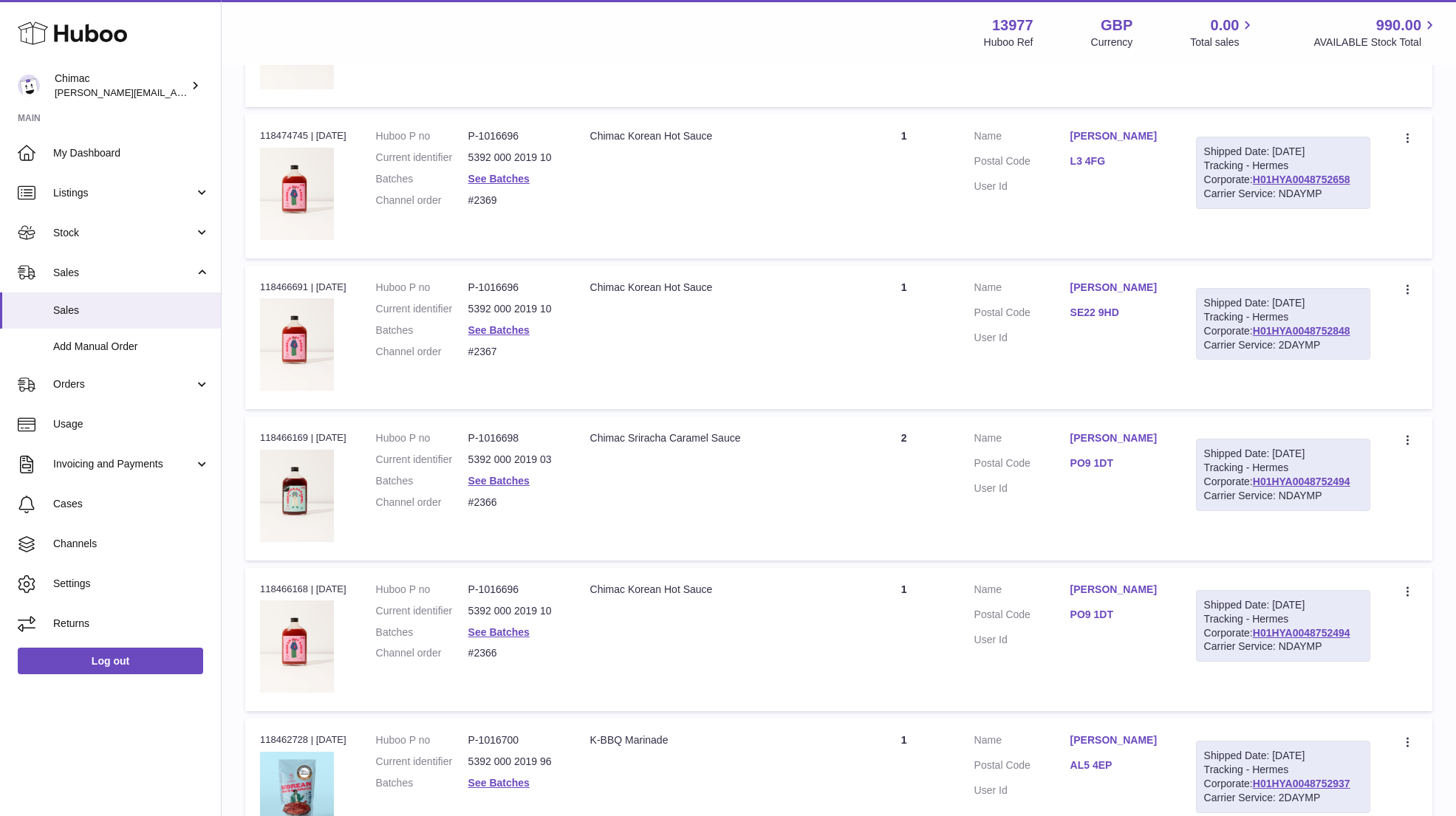
scroll to position [1055, 0]
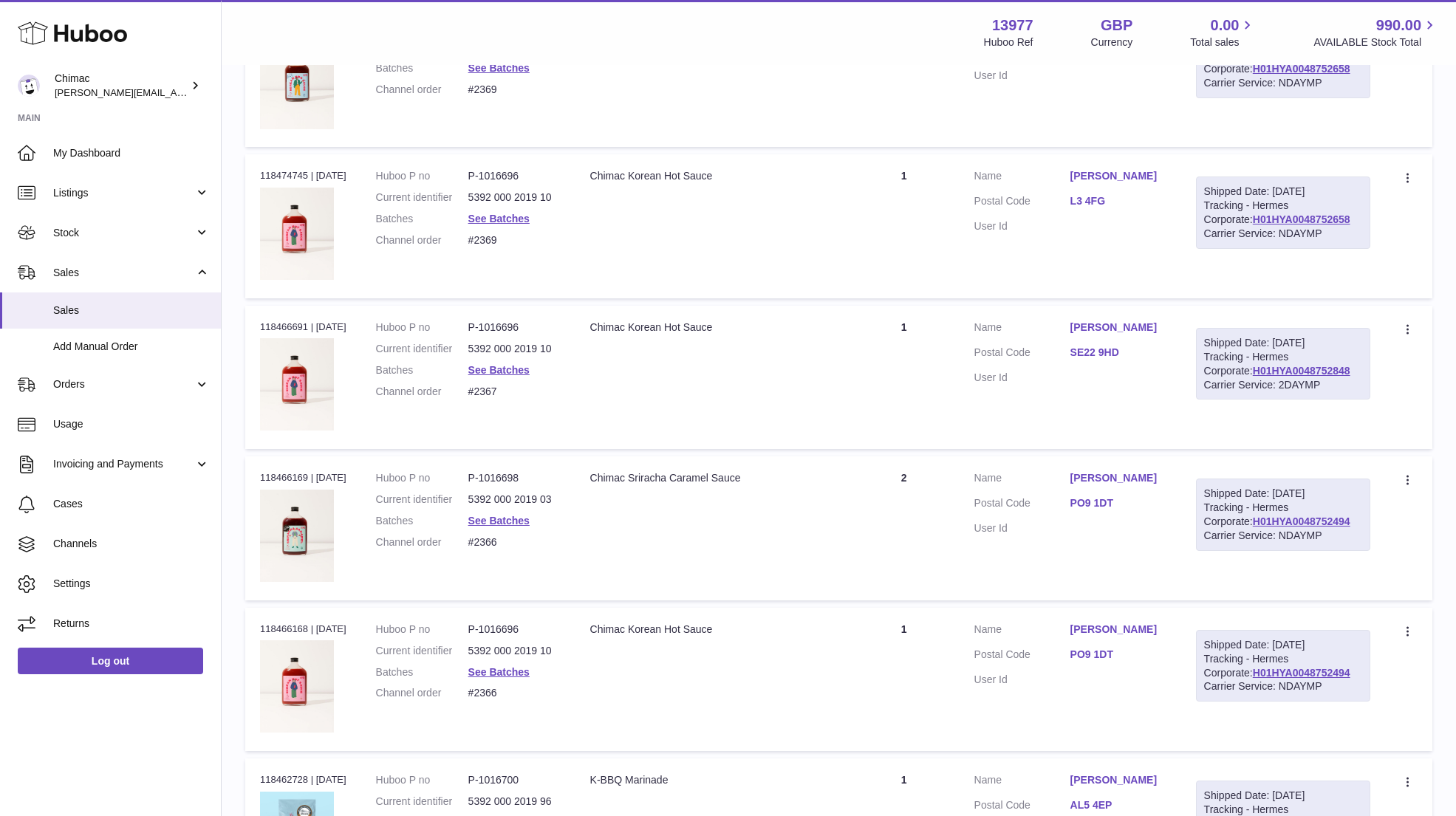
drag, startPoint x: 1064, startPoint y: 322, endPoint x: 1118, endPoint y: 324, distance: 54.0
click at [1120, 325] on dl "Customer Name Moe Naik Postal Code SE22 9HD User Id" at bounding box center [1070, 356] width 192 height 71
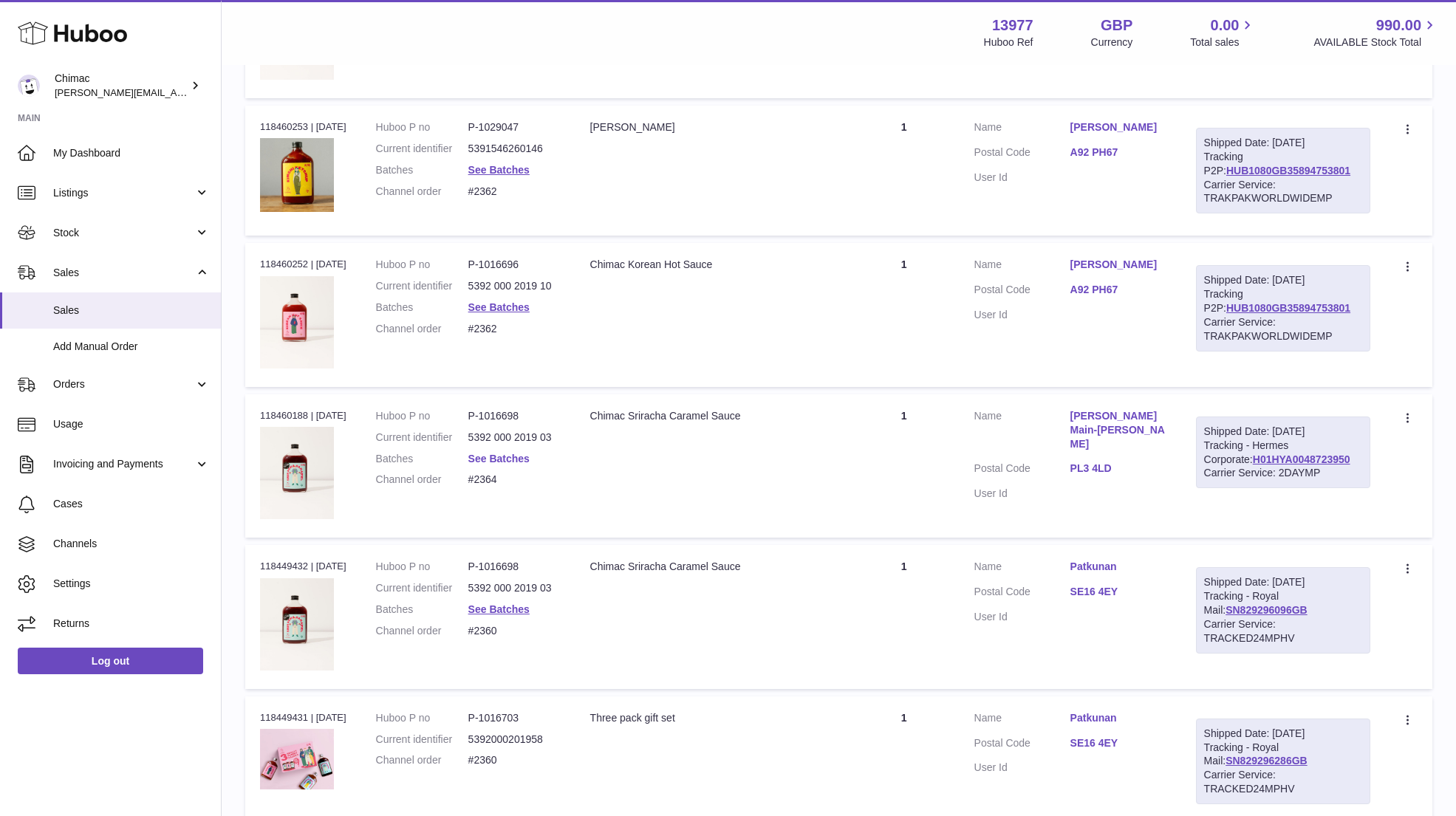
click at [501, 452] on link "See Batches" at bounding box center [499, 458] width 61 height 12
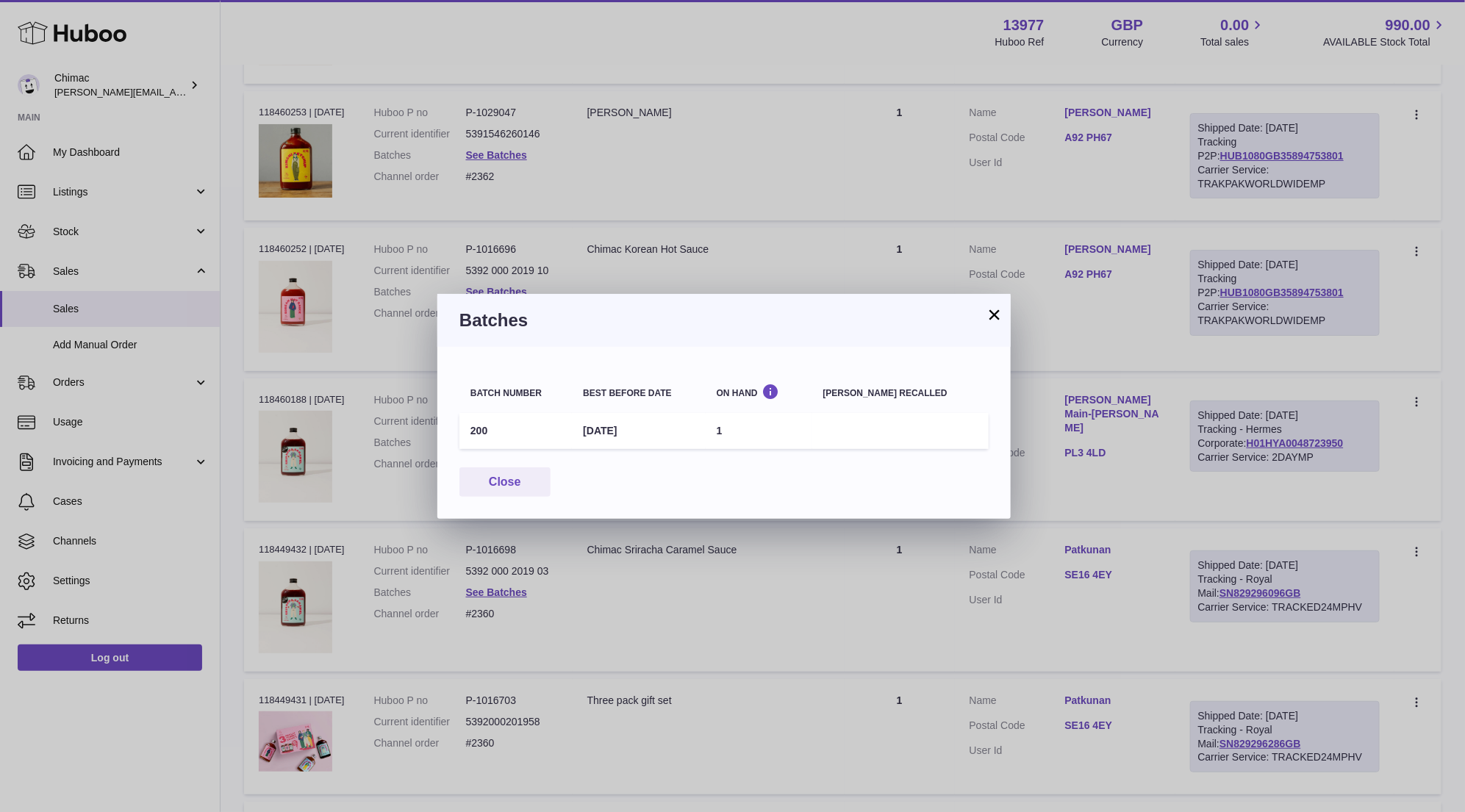
click at [990, 313] on button "×" at bounding box center [994, 314] width 18 height 18
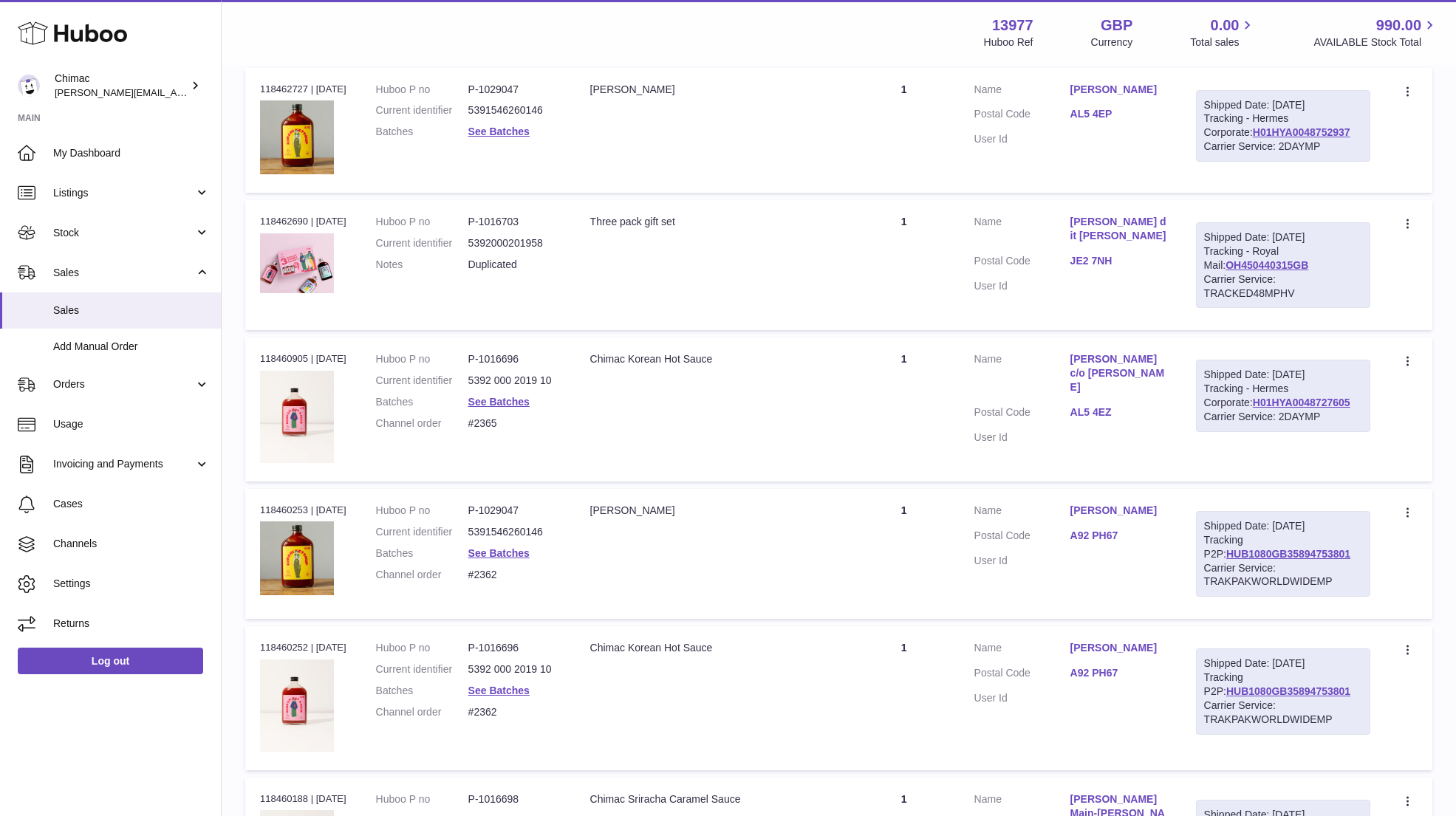
scroll to position [1818, 0]
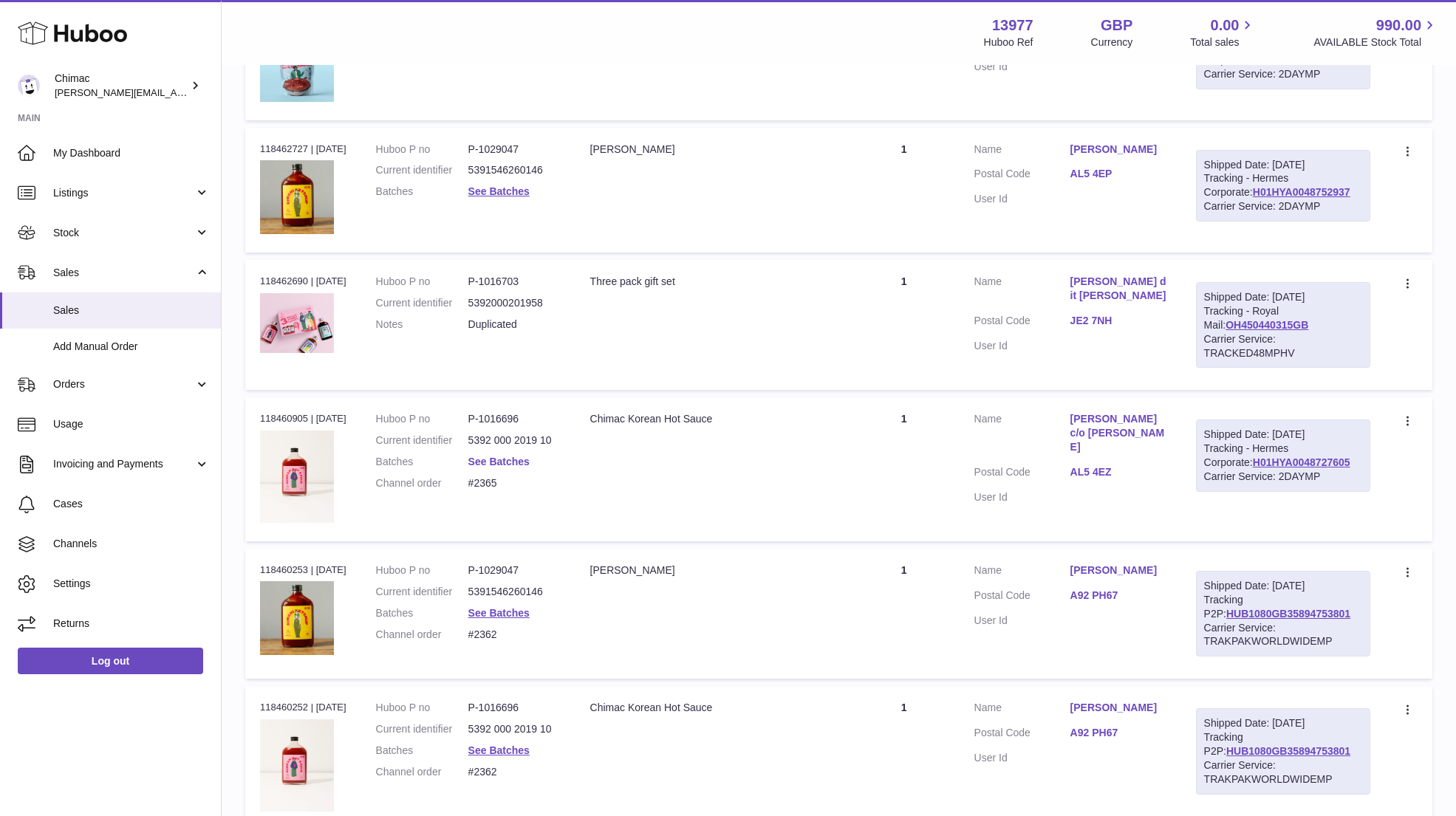
click at [494, 456] on link "See Batches" at bounding box center [499, 461] width 61 height 12
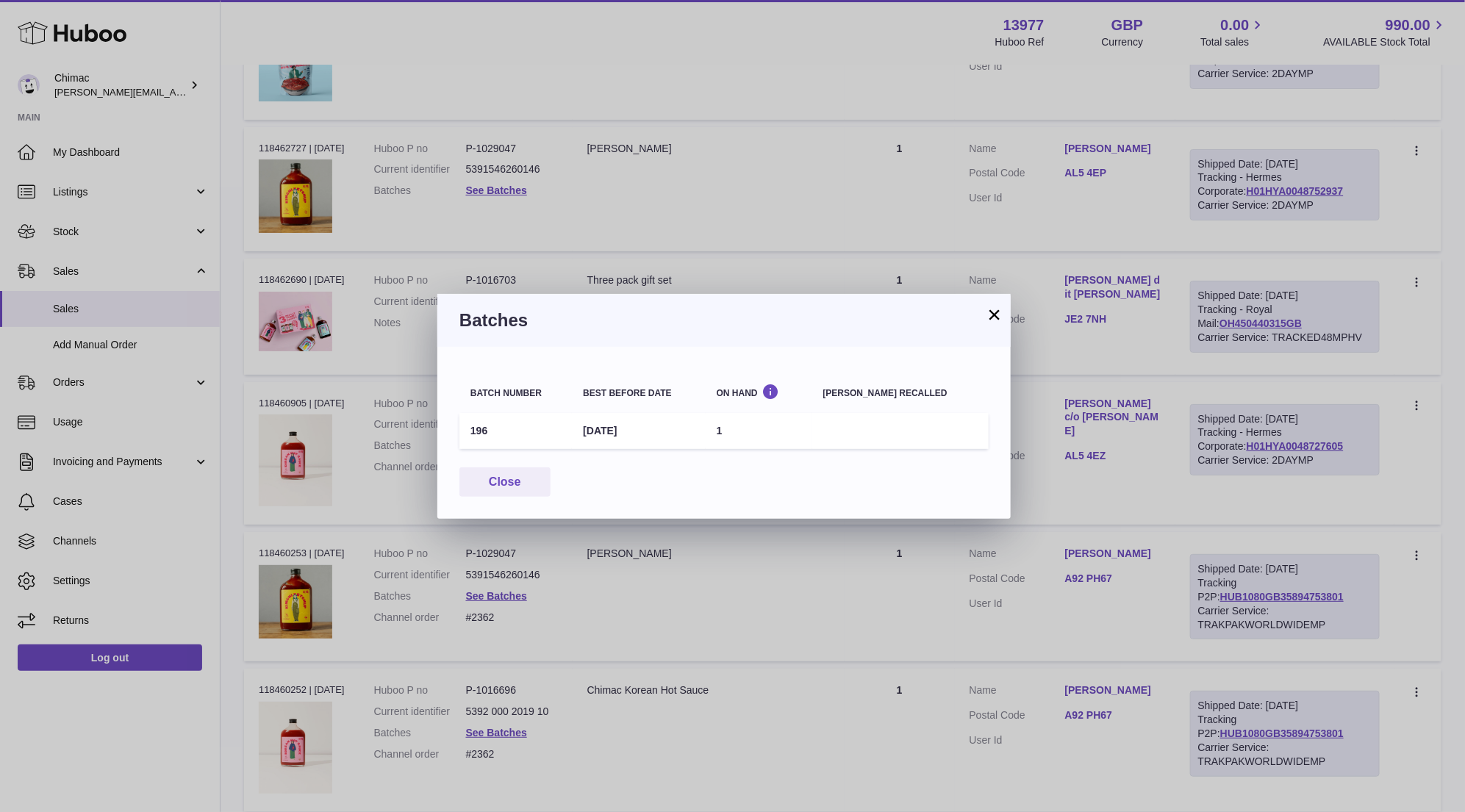
click at [988, 316] on button "×" at bounding box center [994, 314] width 18 height 18
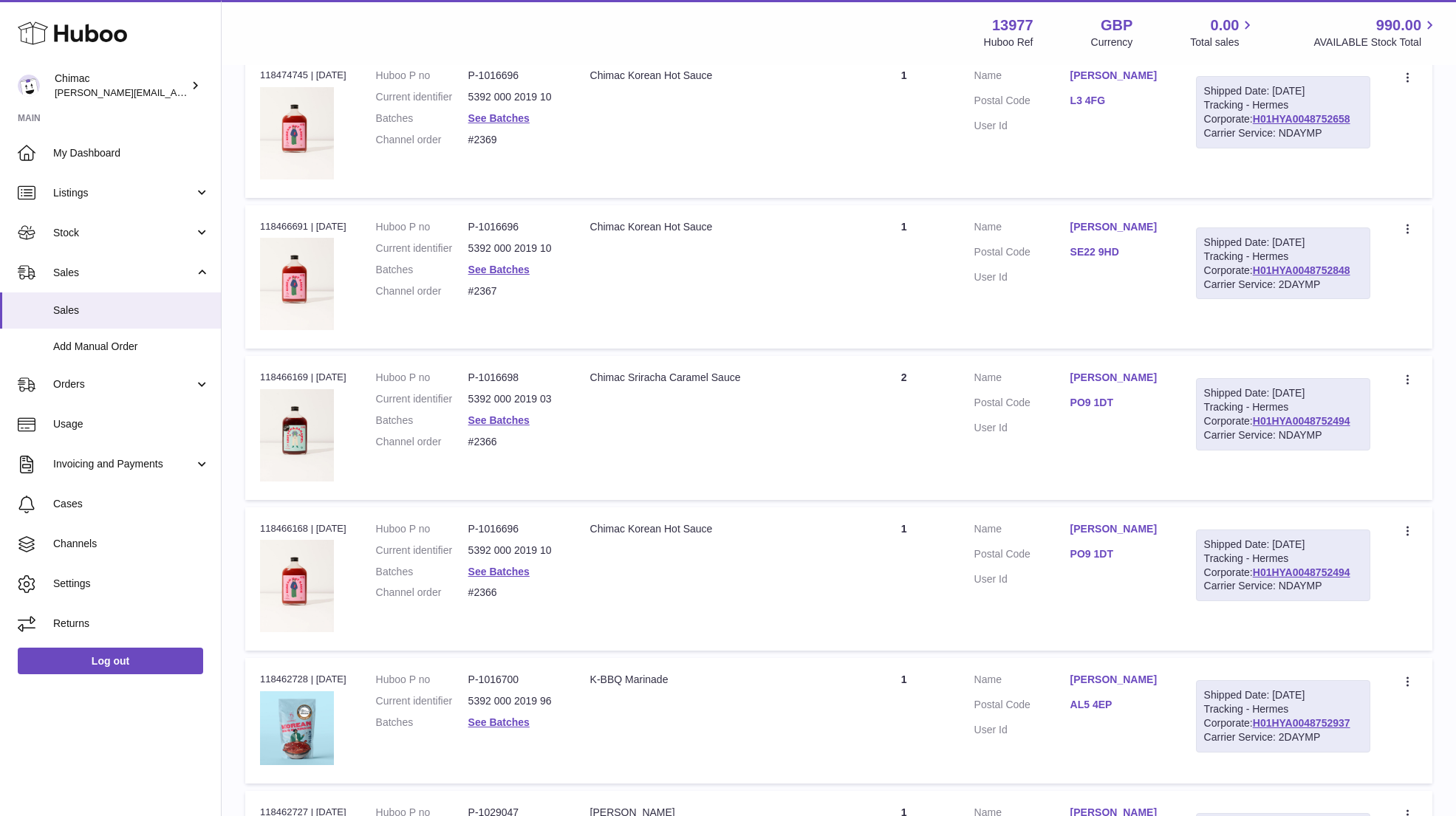
scroll to position [1154, 0]
click at [507, 266] on link "See Batches" at bounding box center [499, 271] width 61 height 12
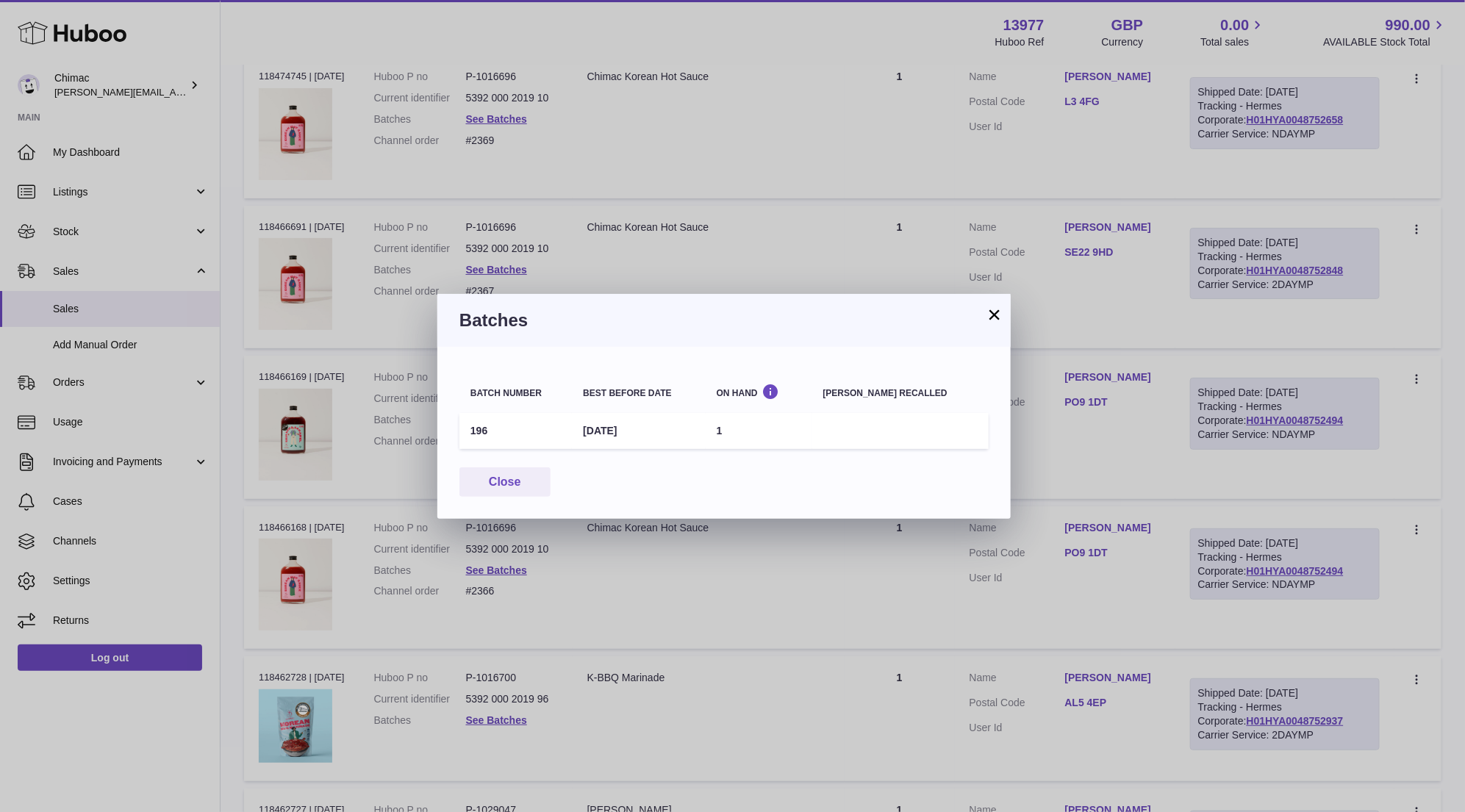
click at [996, 311] on button "×" at bounding box center [994, 314] width 18 height 18
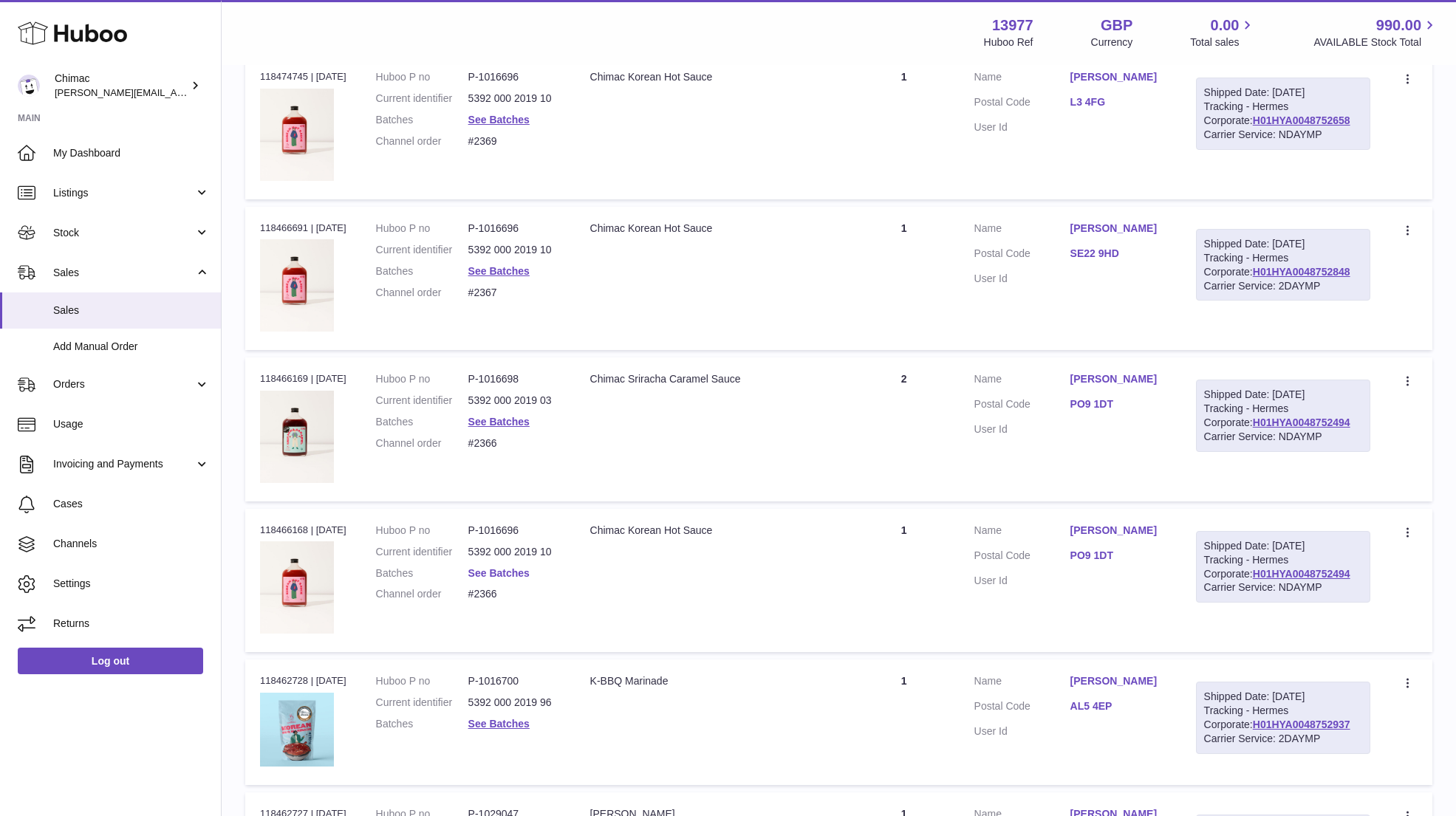
click at [499, 568] on link "See Batches" at bounding box center [499, 572] width 61 height 12
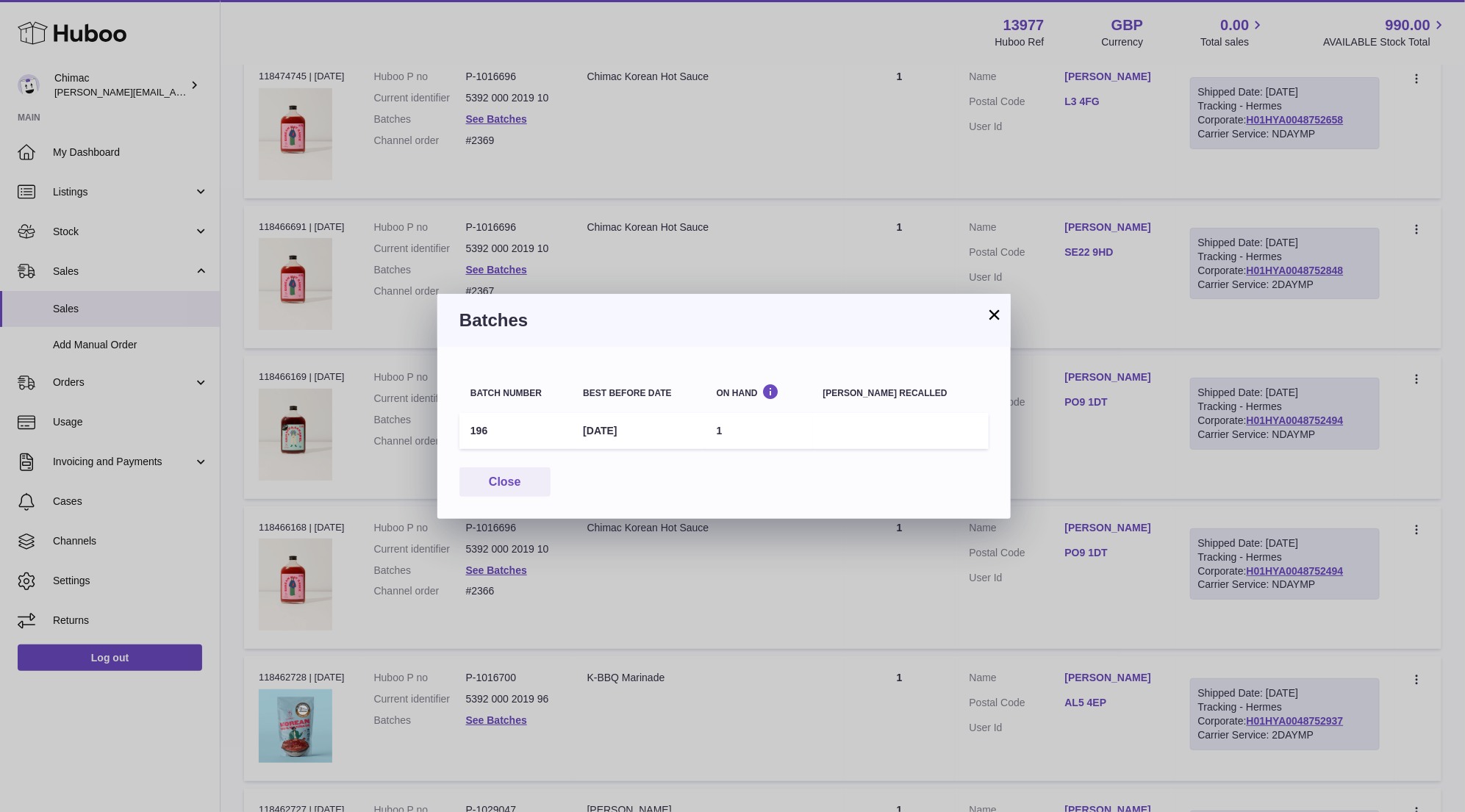
click at [990, 313] on button "×" at bounding box center [994, 314] width 18 height 18
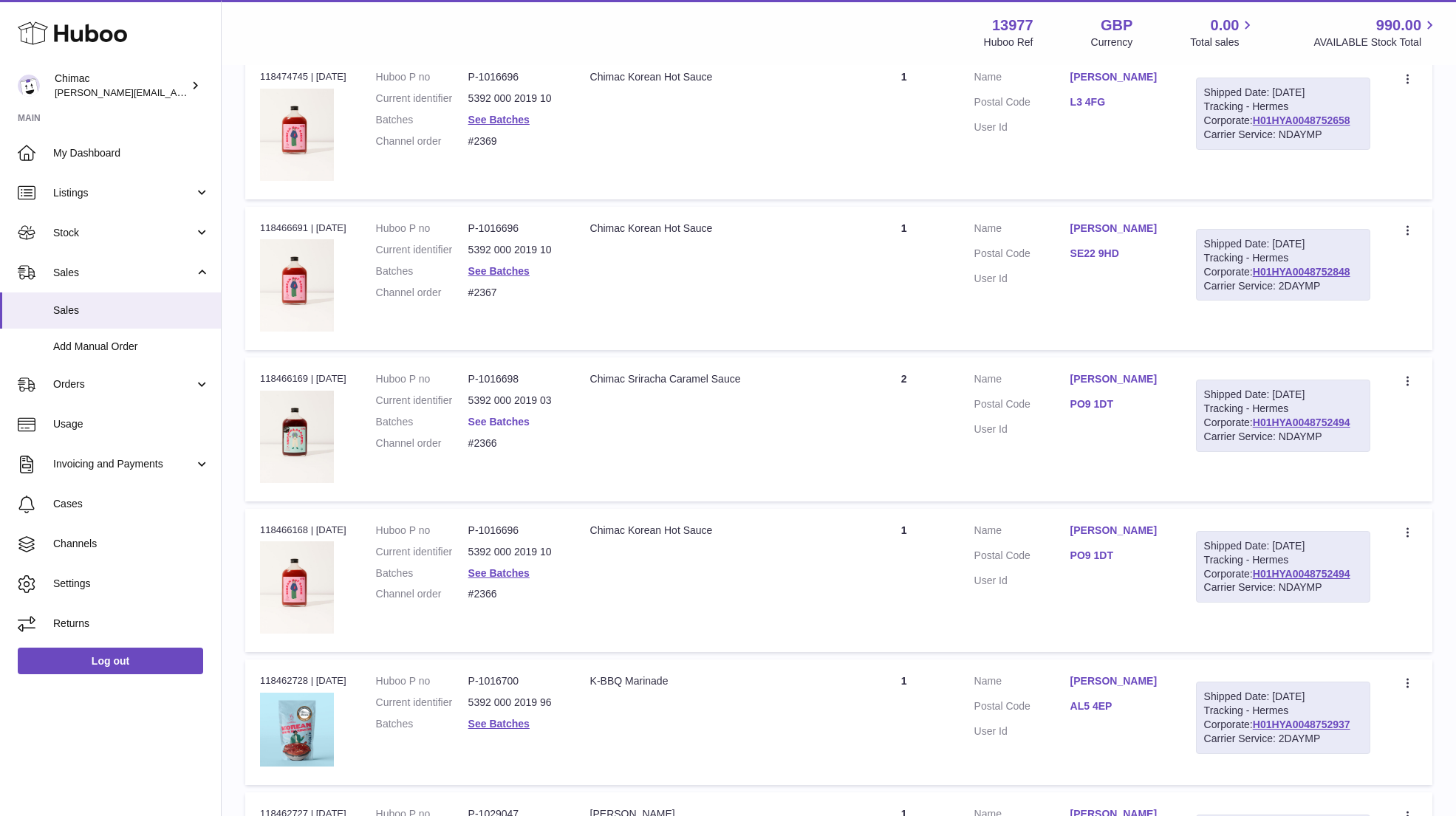
click at [489, 417] on link "See Batches" at bounding box center [499, 421] width 61 height 12
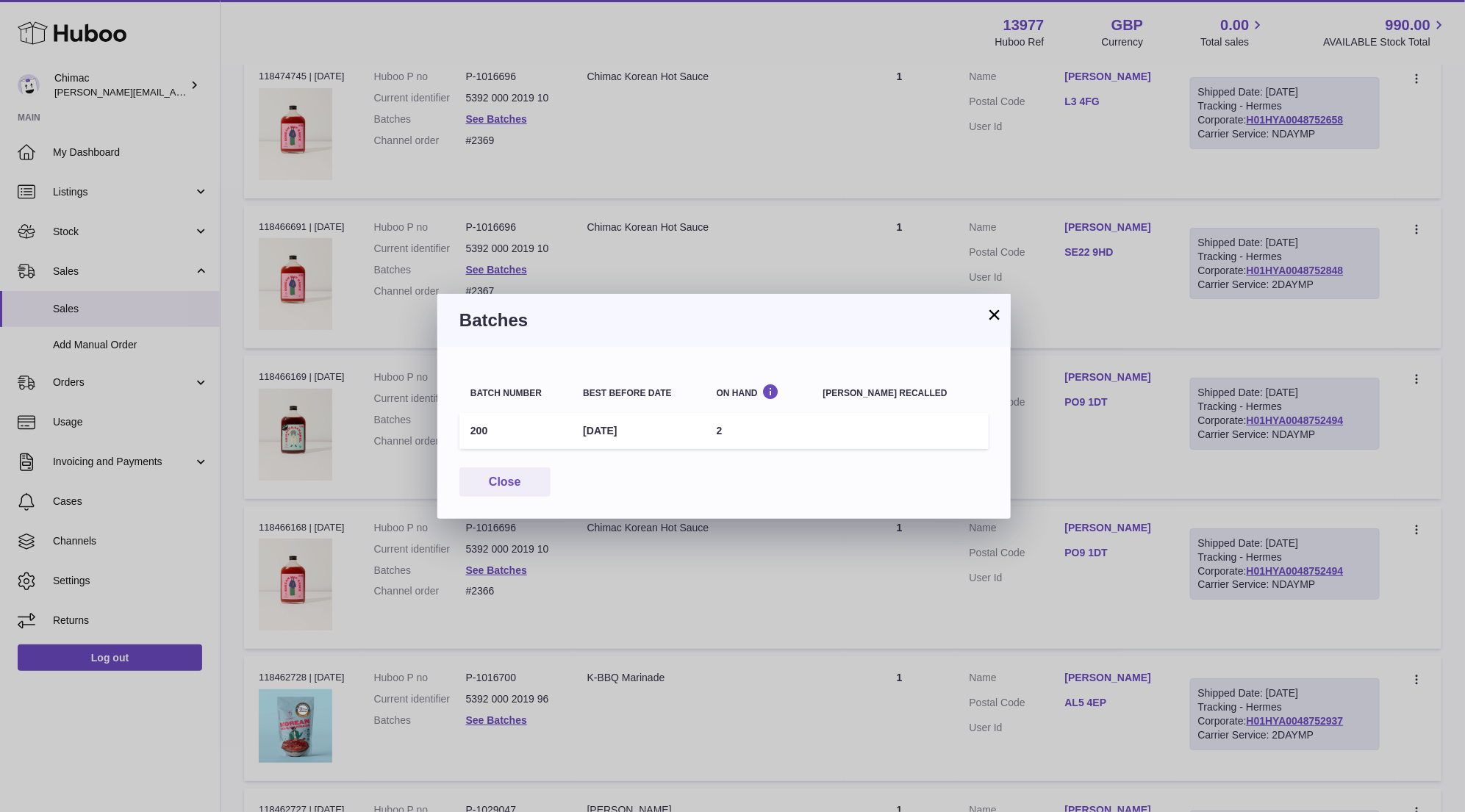
click at [1002, 312] on button "×" at bounding box center [994, 314] width 18 height 18
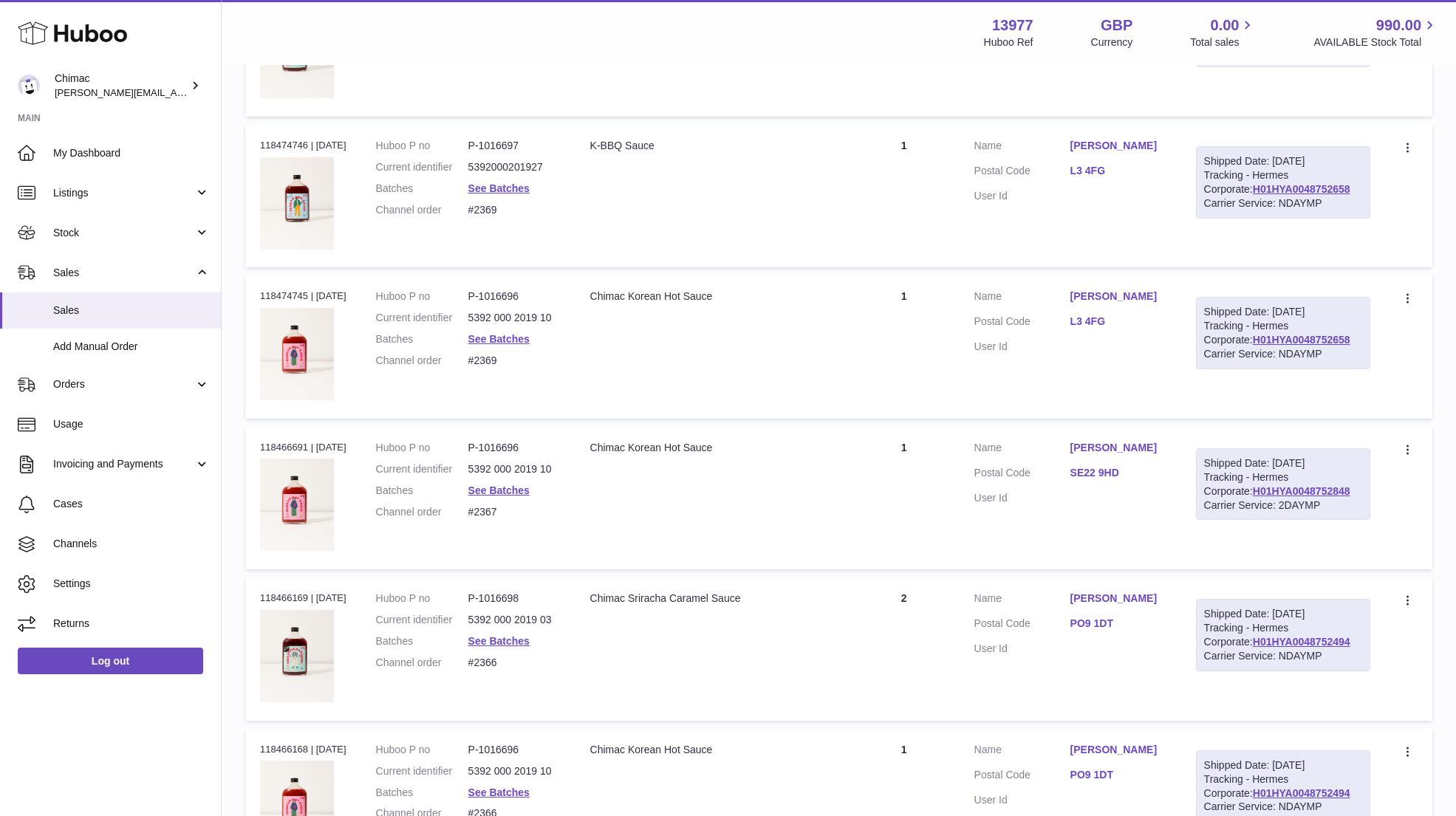
scroll to position [933, 0]
drag, startPoint x: 1052, startPoint y: 291, endPoint x: 1114, endPoint y: 294, distance: 62.1
click at [1114, 294] on dl "Customer Name Borislava Todorova Postal Code L3 4FG User Id" at bounding box center [1070, 327] width 192 height 71
click at [1041, 278] on td "Customer Name Borislava Todorova Postal Code L3 4FG User Id" at bounding box center [1070, 348] width 222 height 143
drag, startPoint x: 1051, startPoint y: 294, endPoint x: 1190, endPoint y: 292, distance: 139.0
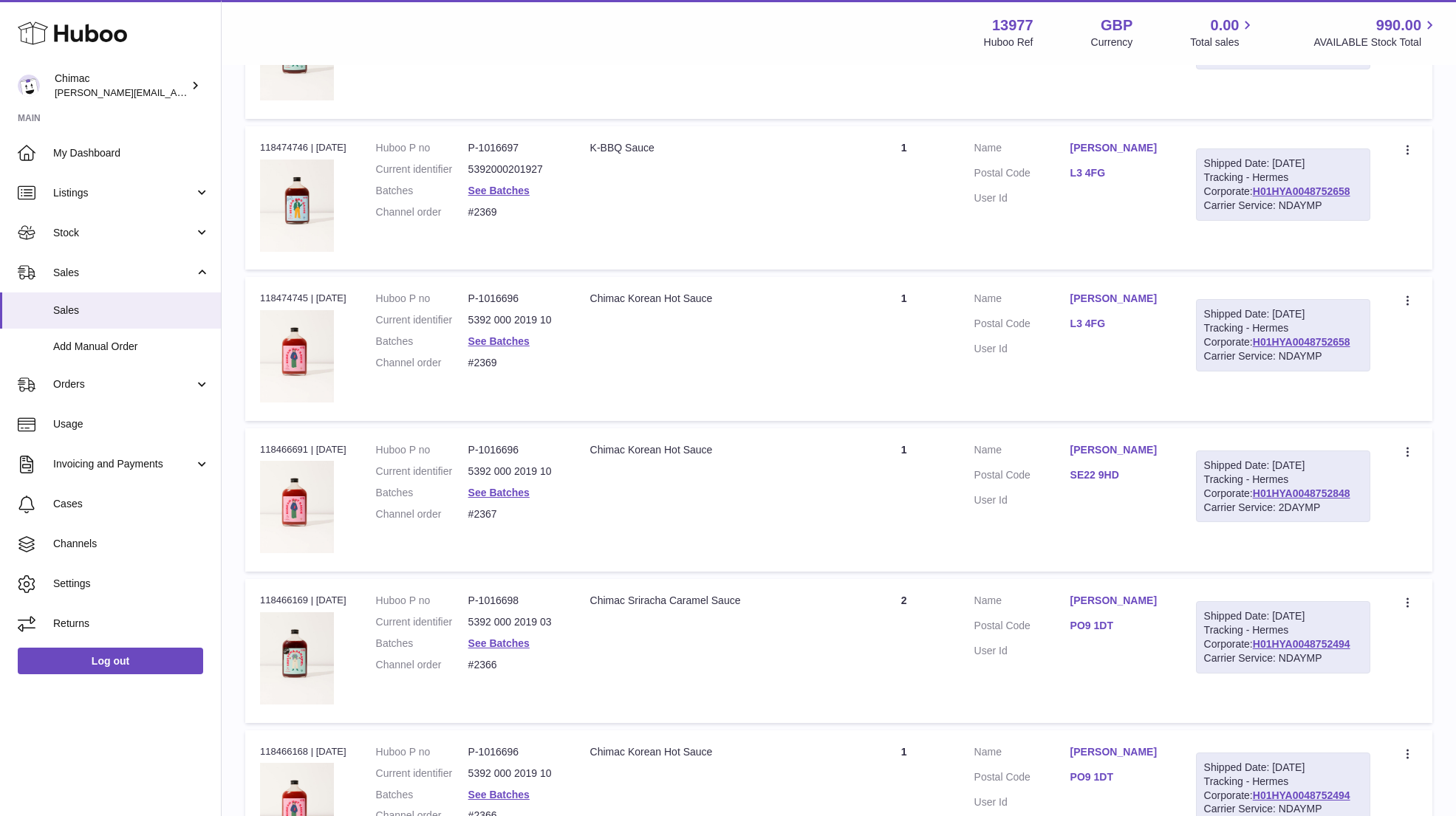
click at [1191, 292] on tr "Order no 118474745 | 7th Jun Huboo P no P-1016696 Current identifier 5392 000 2…" at bounding box center [838, 348] width 1187 height 143
click at [1174, 280] on td "Customer Name Borislava Todorova Postal Code L3 4FG User Id" at bounding box center [1070, 348] width 222 height 143
drag, startPoint x: 1066, startPoint y: 288, endPoint x: 1160, endPoint y: 288, distance: 94.0
click at [1161, 290] on td "Customer Name Borislava Todorova Postal Code L3 4FG User Id" at bounding box center [1070, 348] width 222 height 143
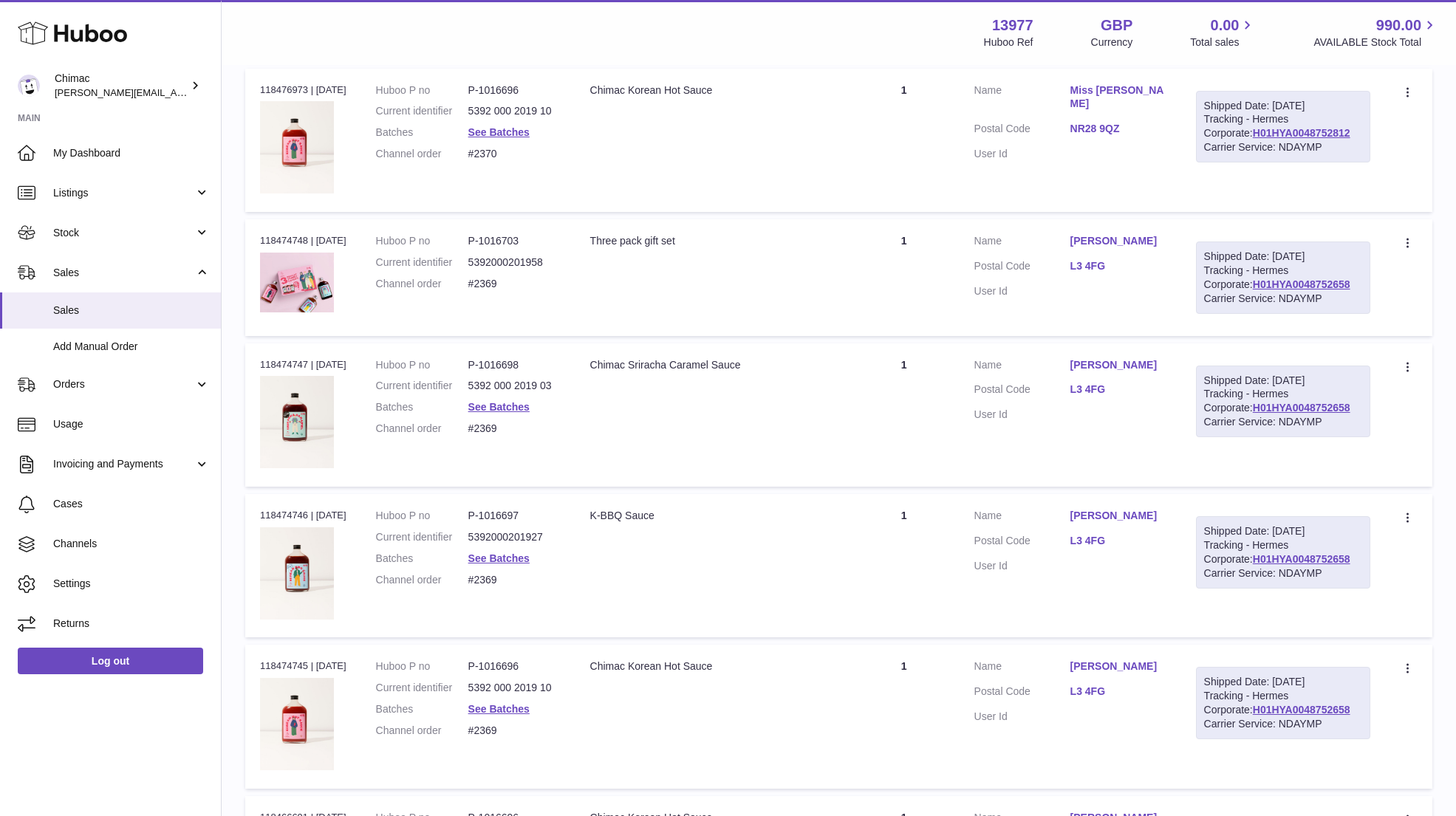
scroll to position [471, 0]
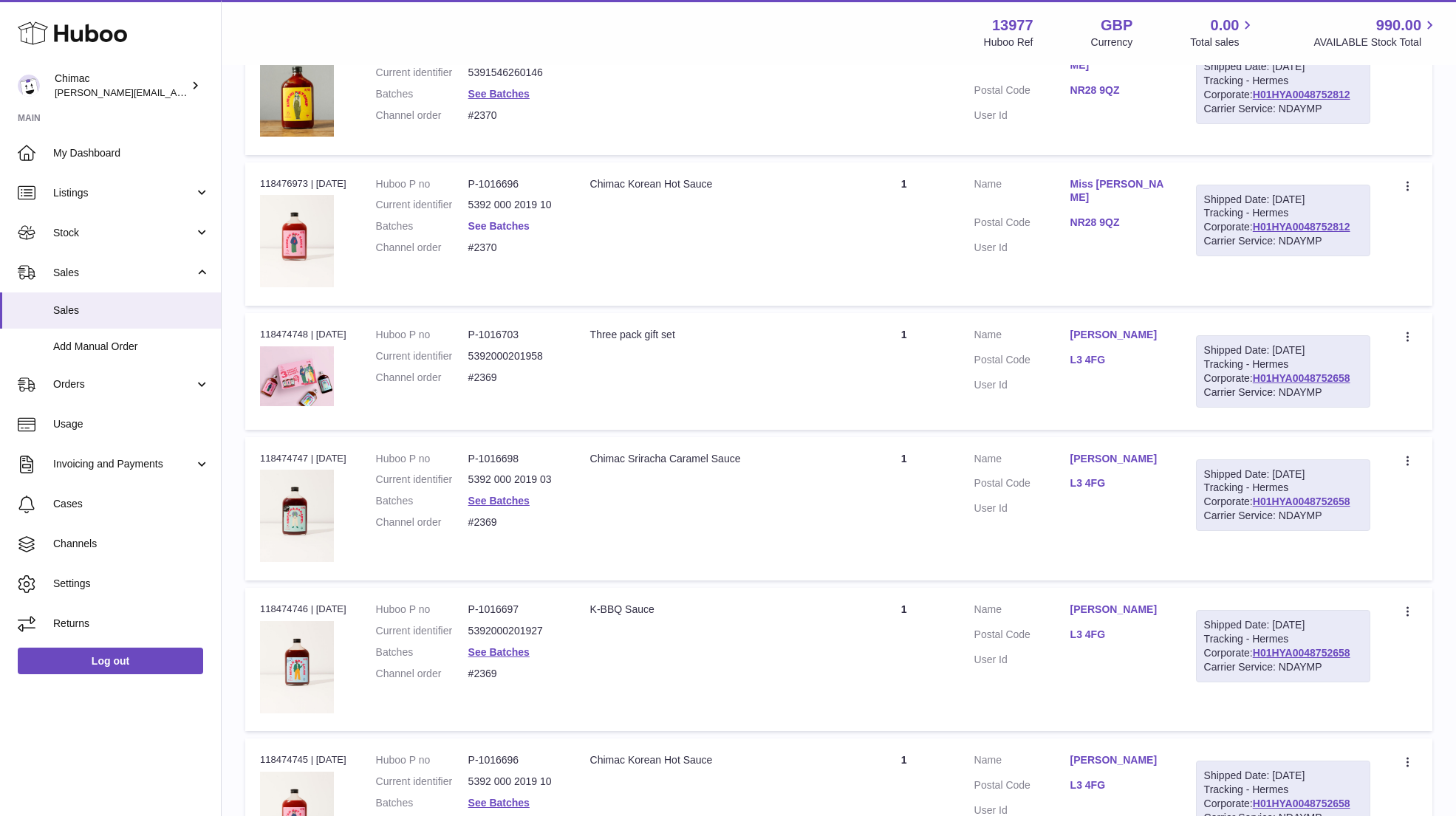
click at [513, 220] on link "See Batches" at bounding box center [499, 225] width 61 height 12
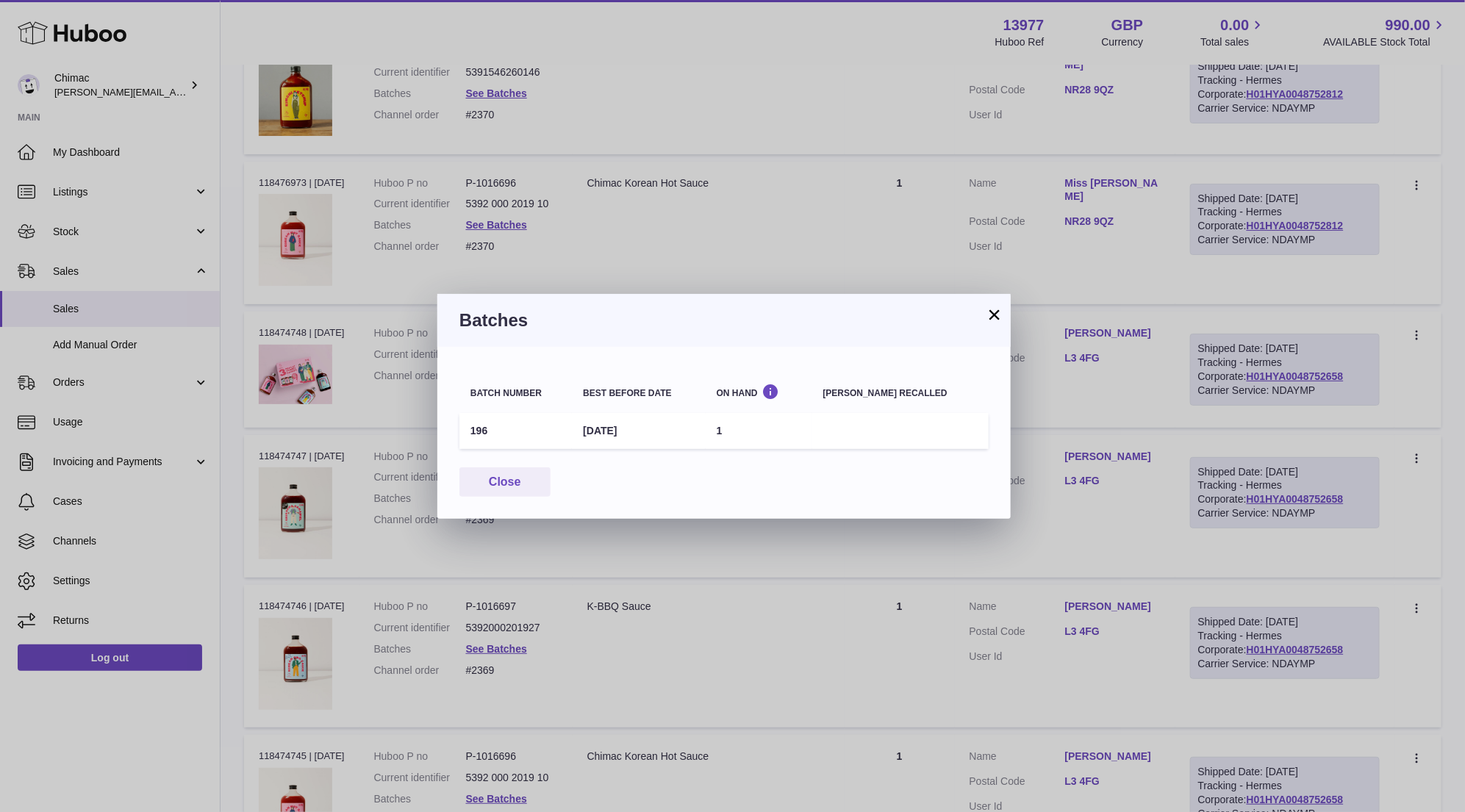
click at [995, 314] on button "×" at bounding box center [994, 314] width 18 height 18
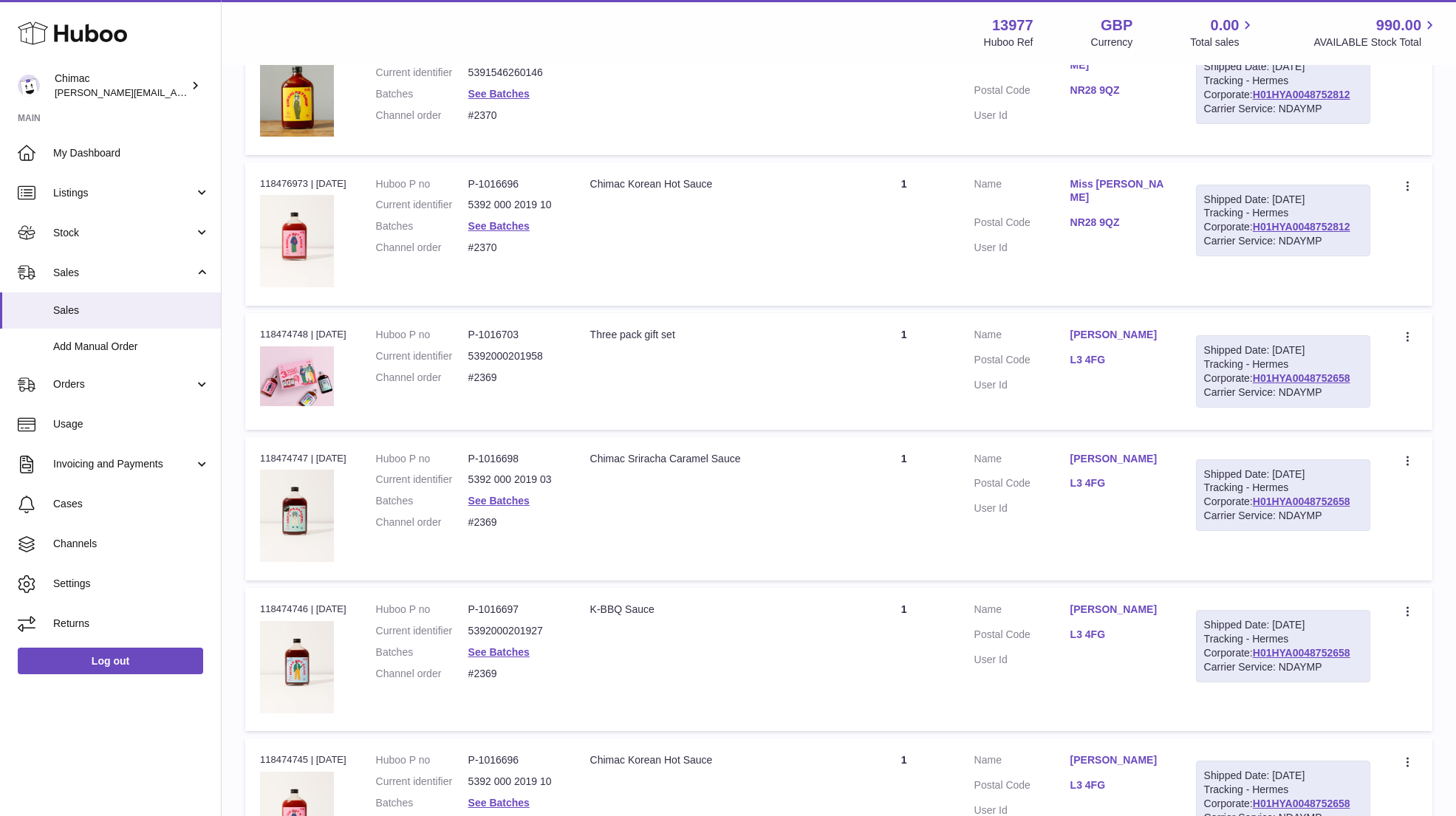
drag, startPoint x: 1058, startPoint y: 592, endPoint x: 1164, endPoint y: 604, distance: 106.7
click at [1165, 604] on td "Customer Name Borislava Todorova Postal Code L3 4FG User Id" at bounding box center [1070, 659] width 222 height 143
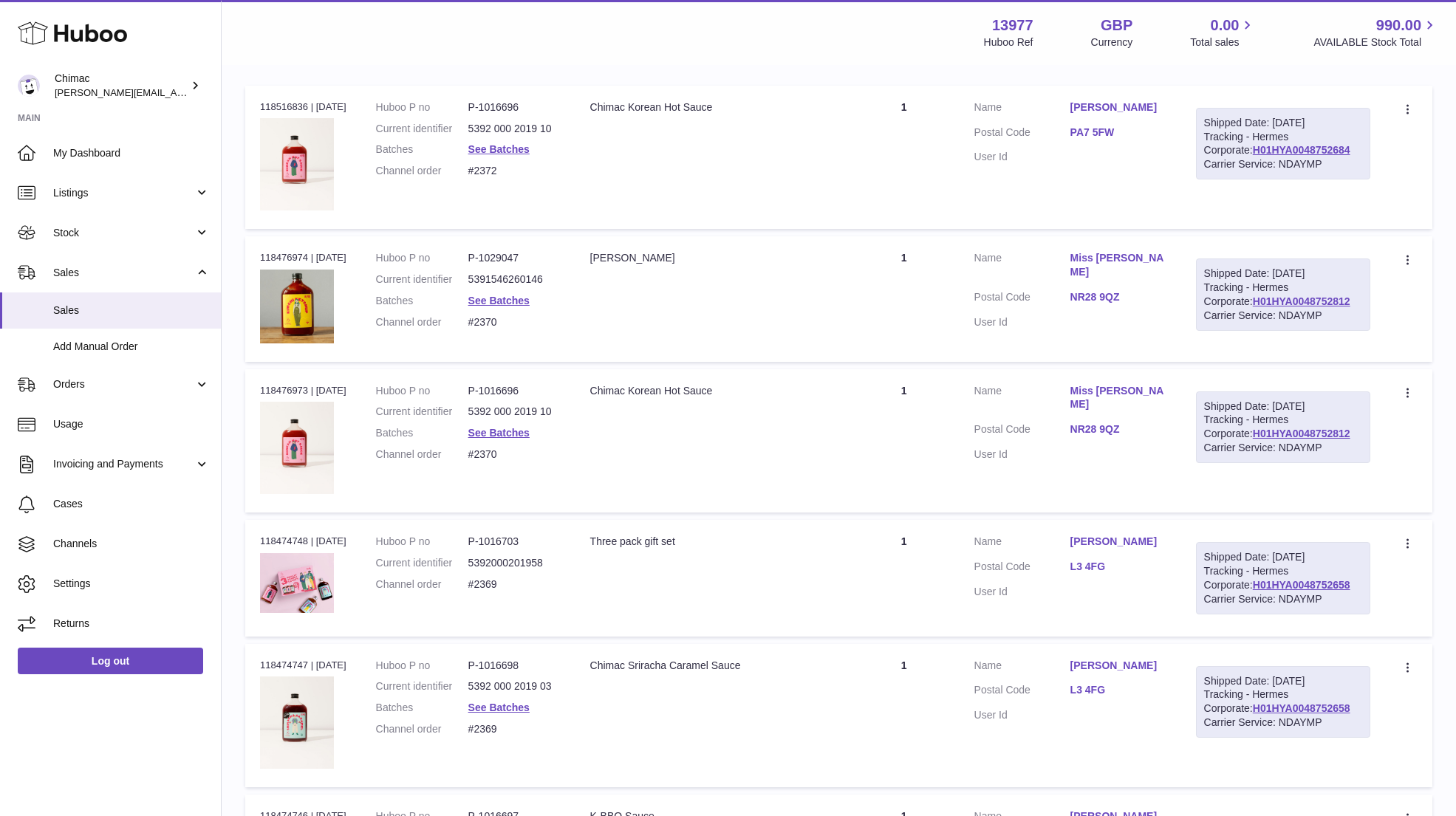
scroll to position [249, 0]
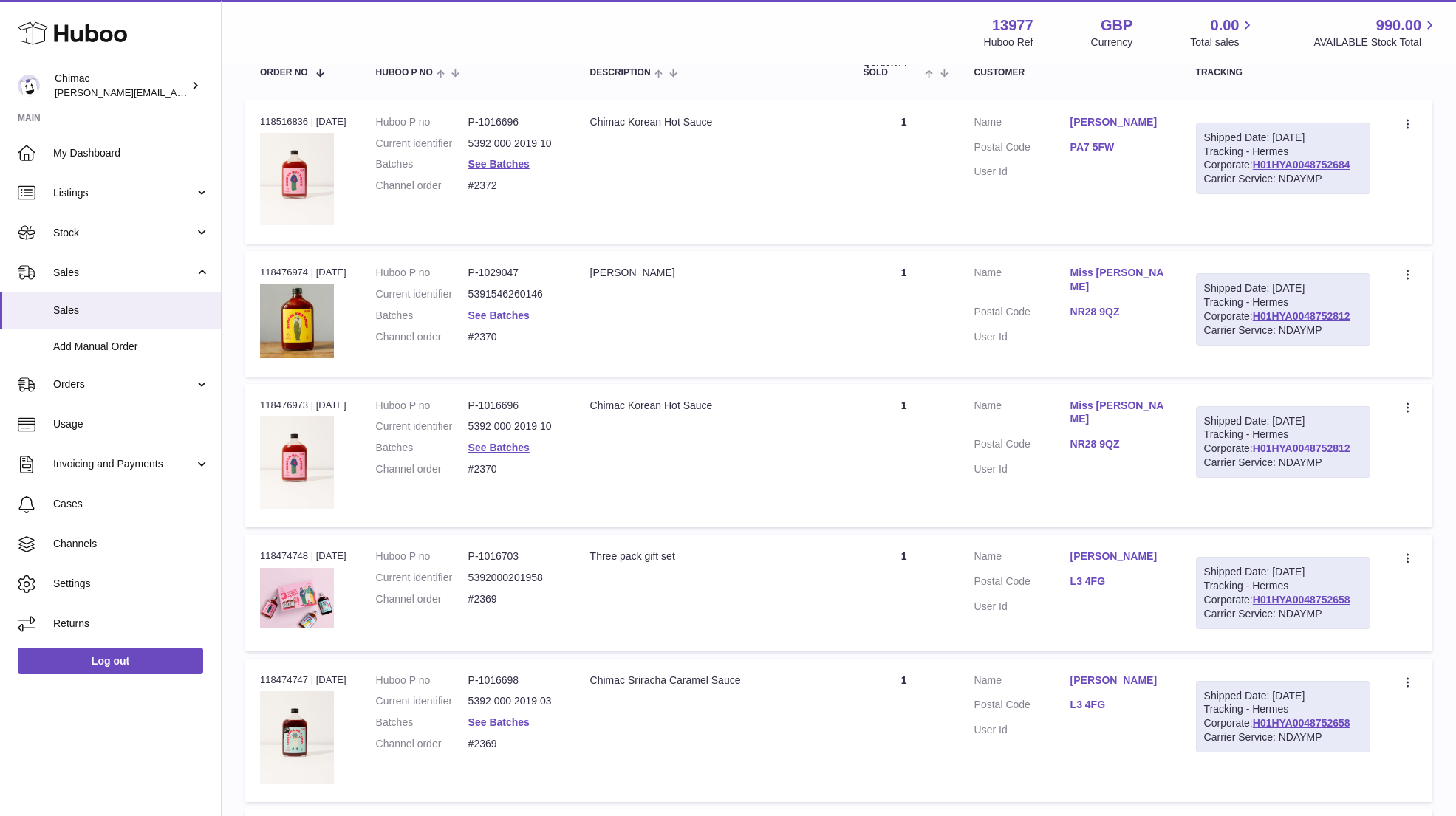
click at [511, 313] on link "See Batches" at bounding box center [499, 314] width 61 height 12
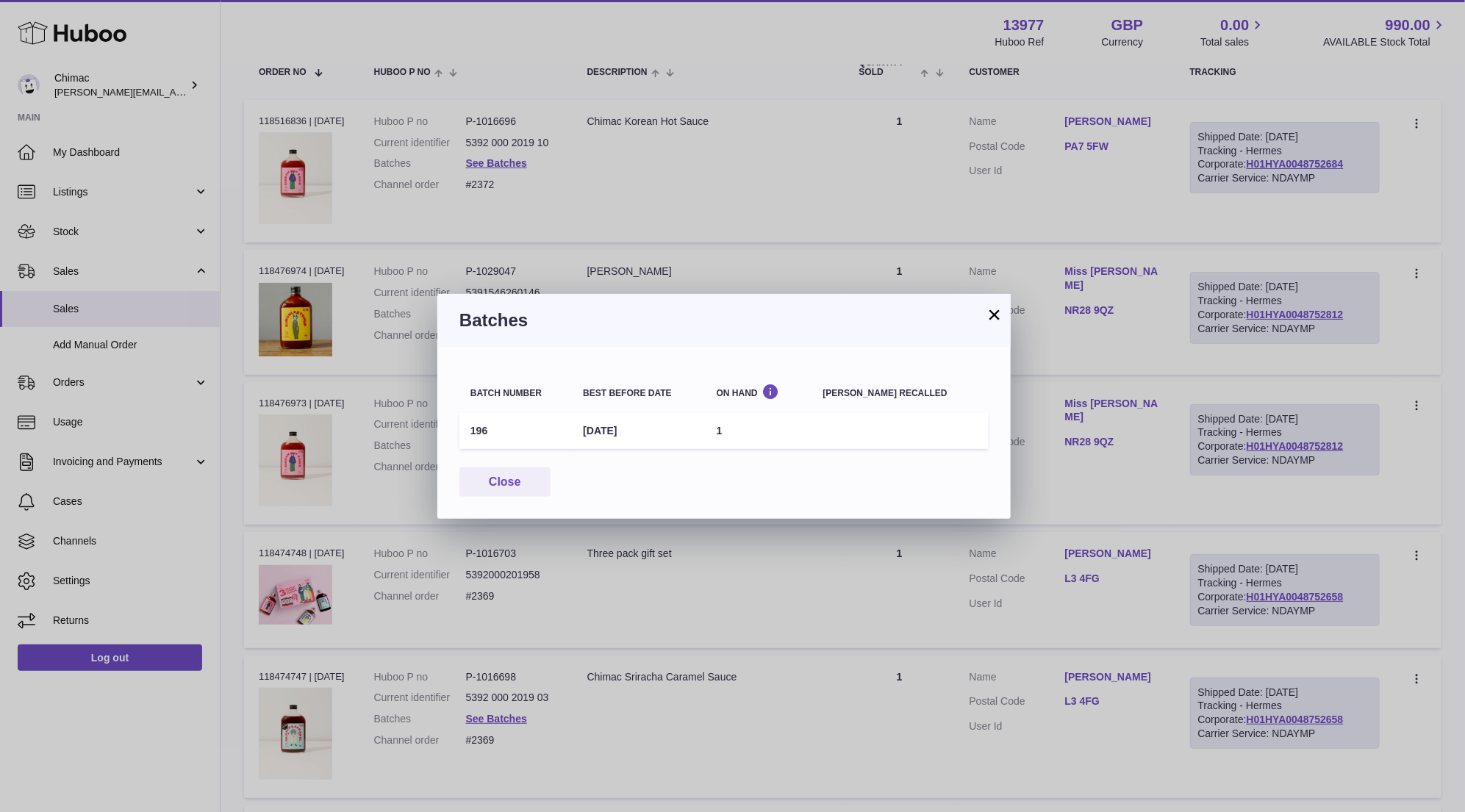
click at [986, 313] on button "×" at bounding box center [994, 314] width 18 height 18
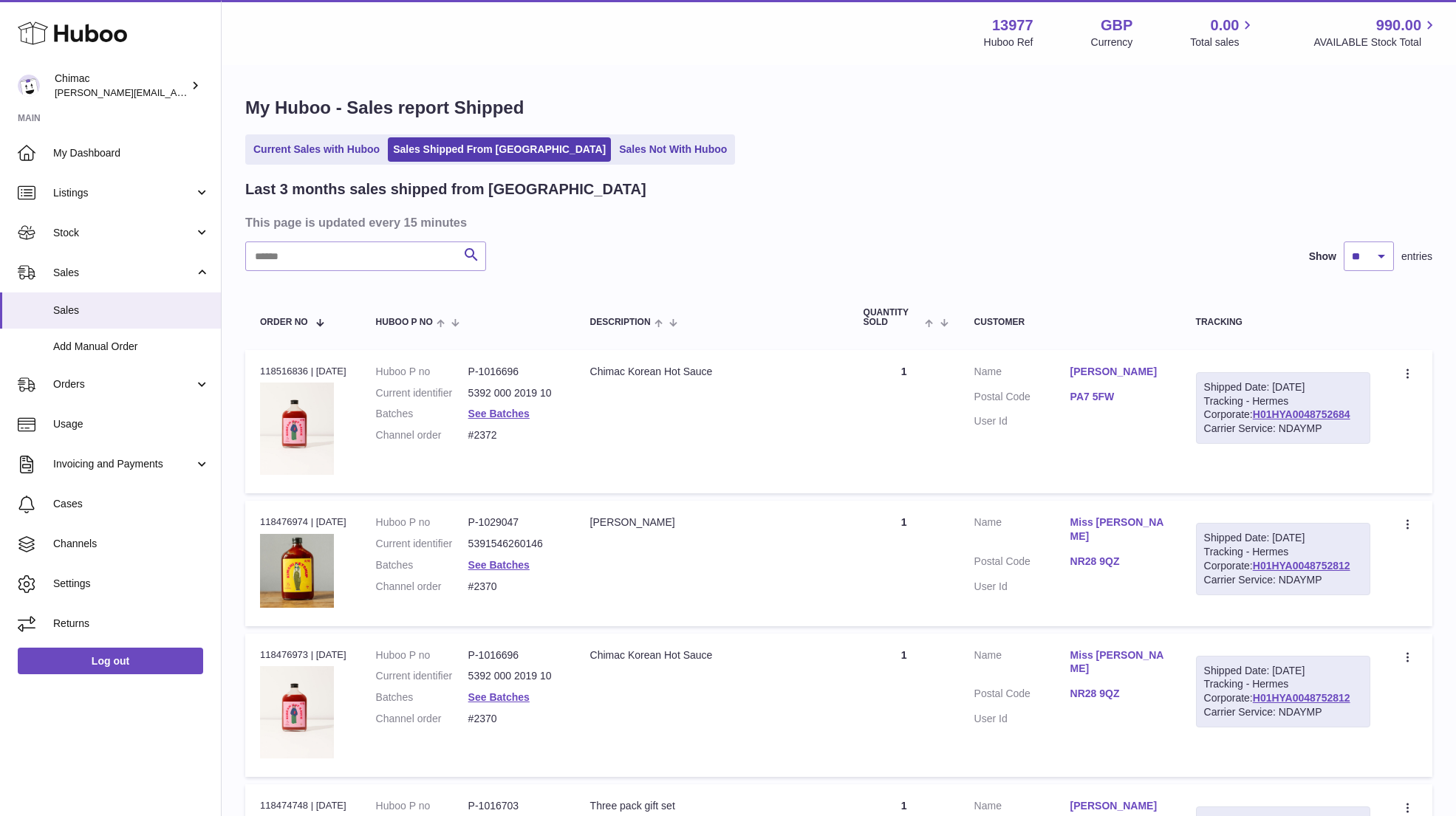
scroll to position [6920, 0]
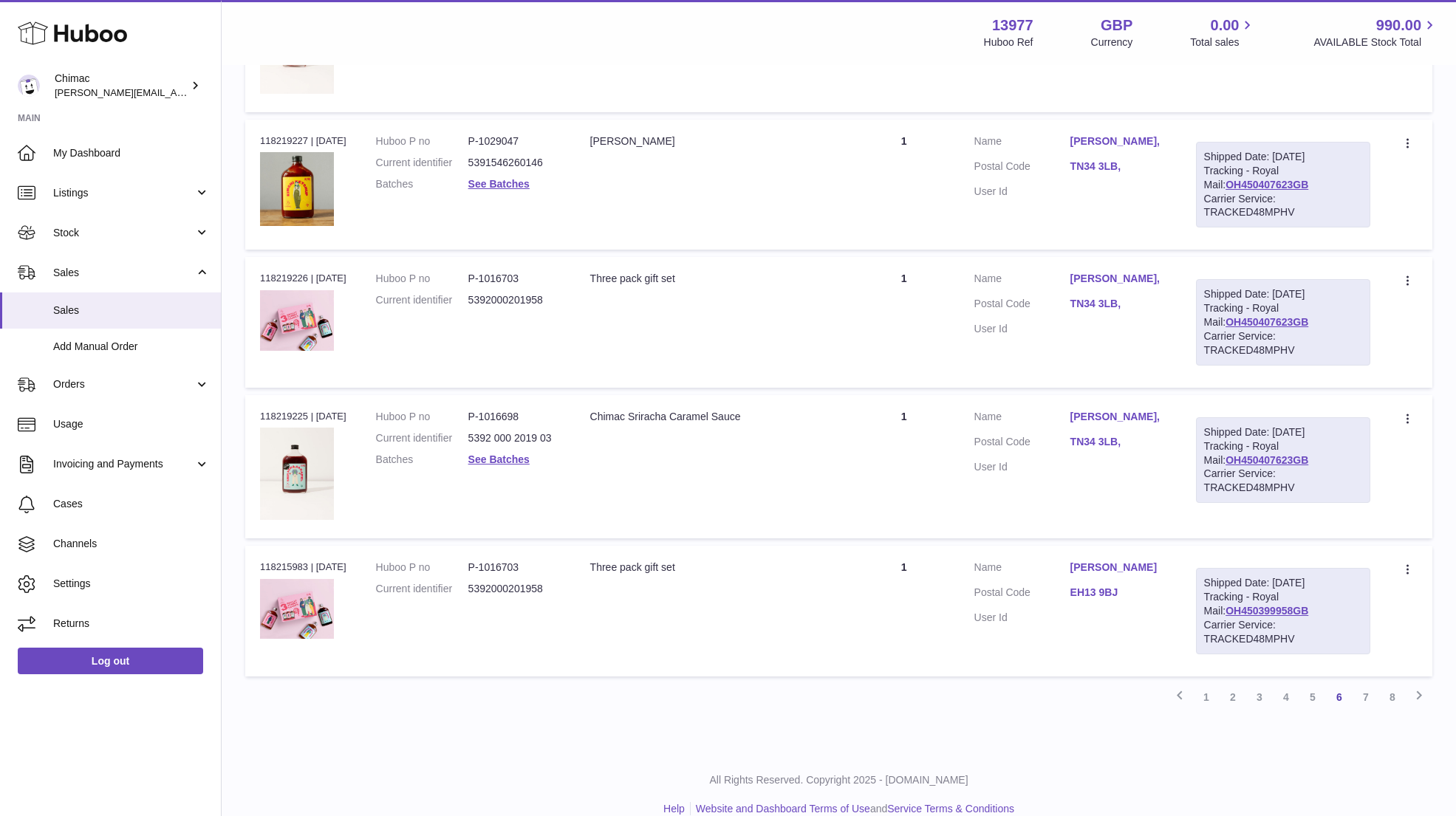
click at [1313, 683] on link "5" at bounding box center [1312, 696] width 27 height 27
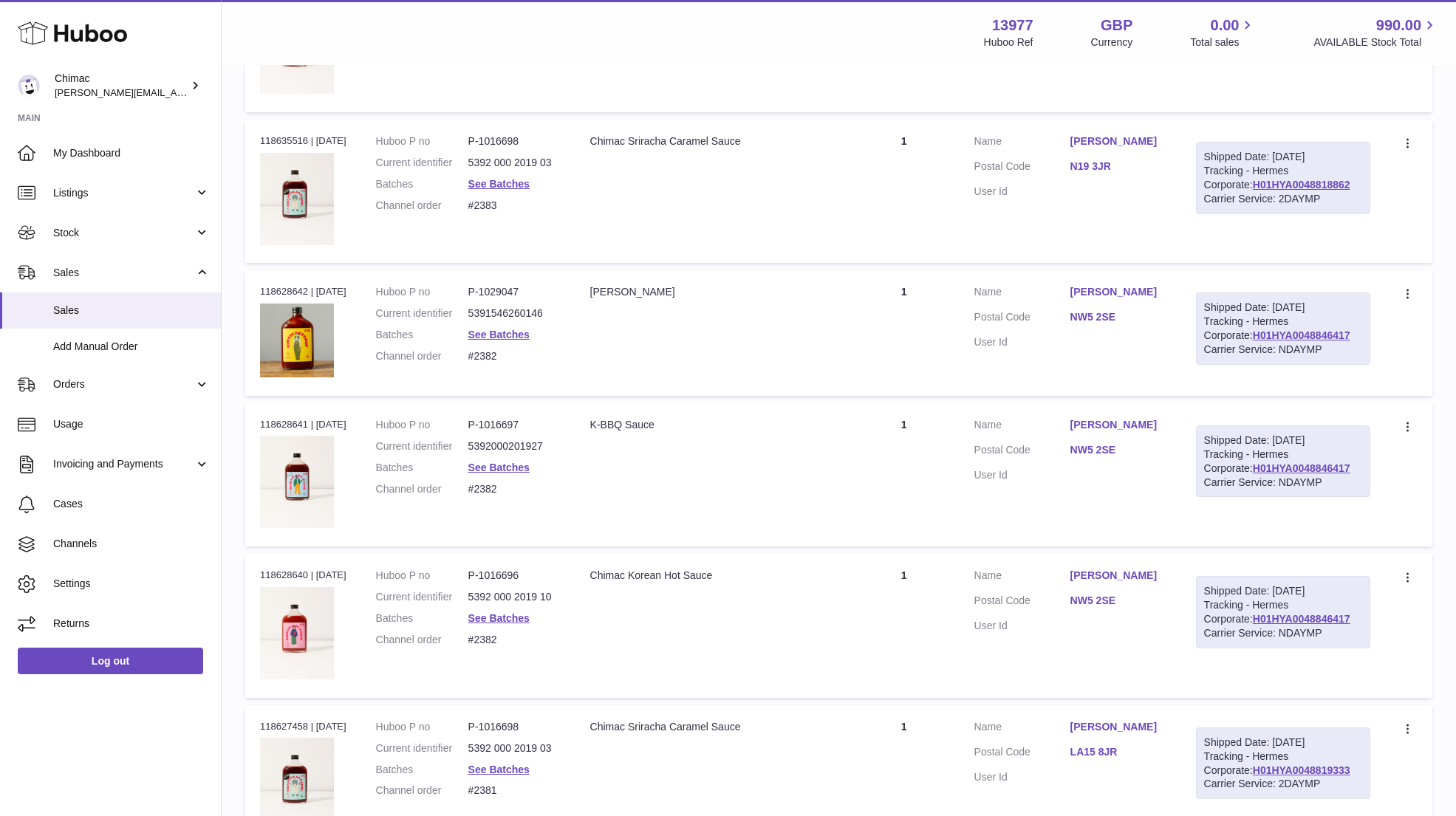
scroll to position [6953, 0]
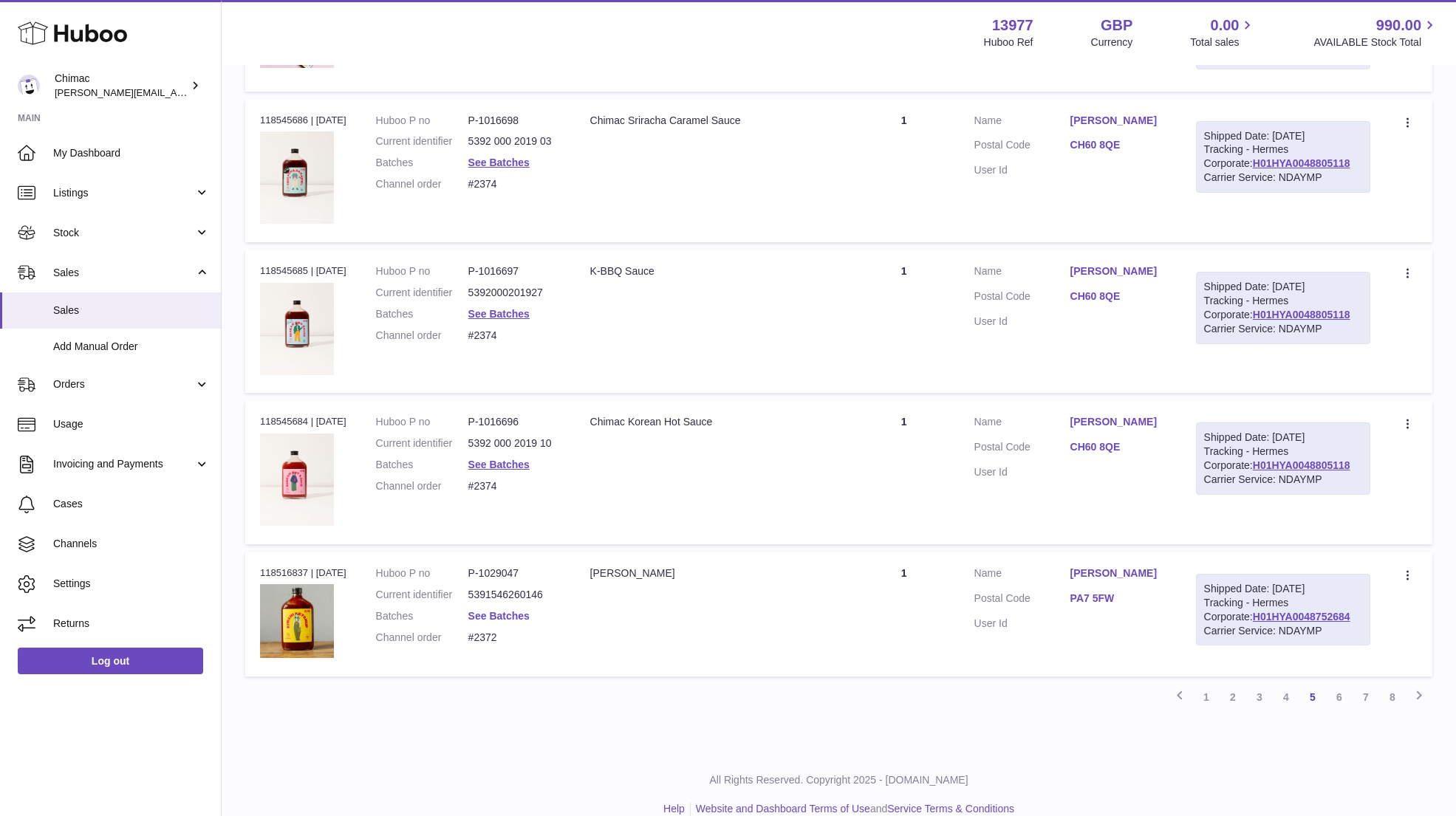
click at [517, 610] on link "See Batches" at bounding box center [499, 615] width 61 height 12
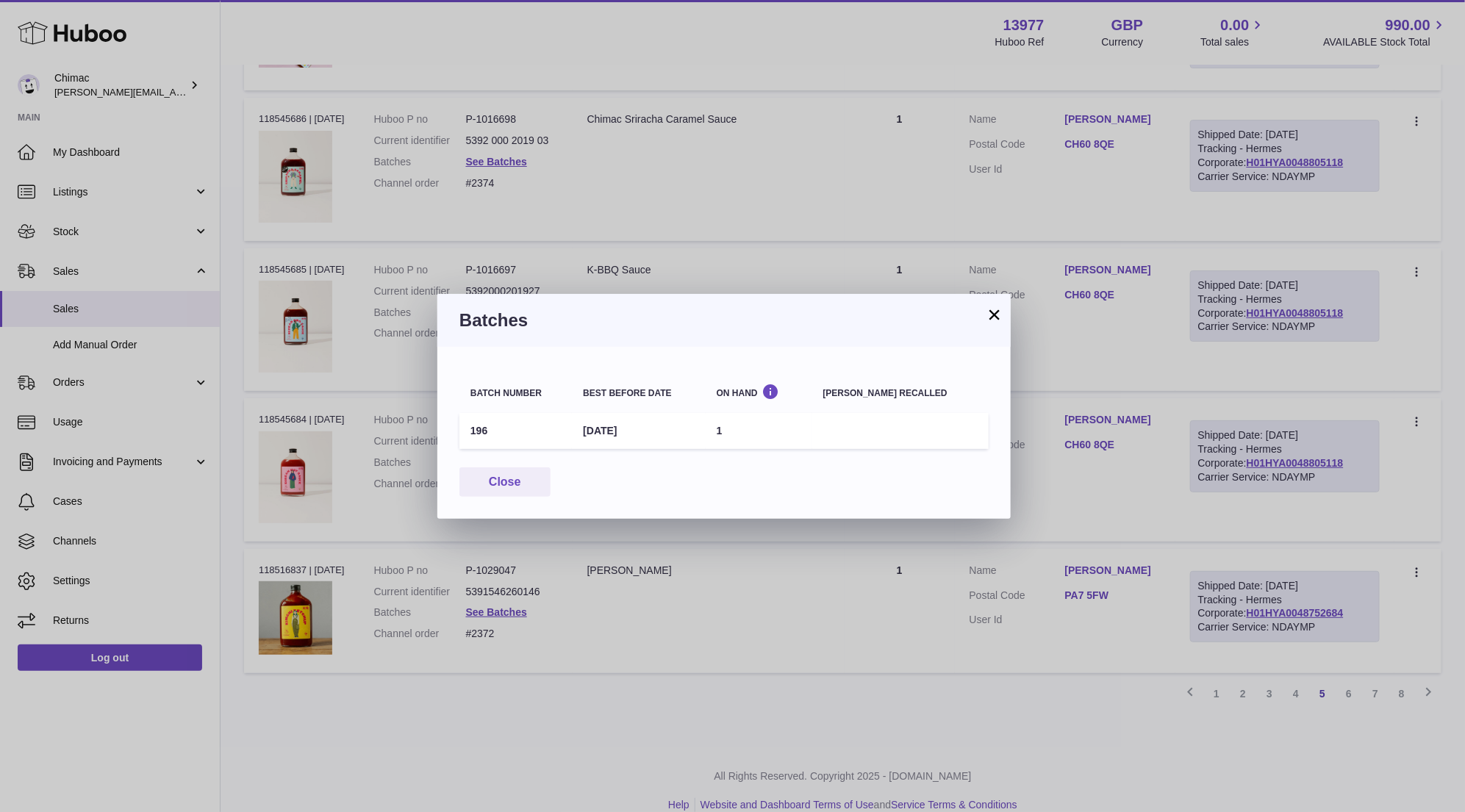
click at [996, 324] on button "×" at bounding box center [994, 314] width 18 height 18
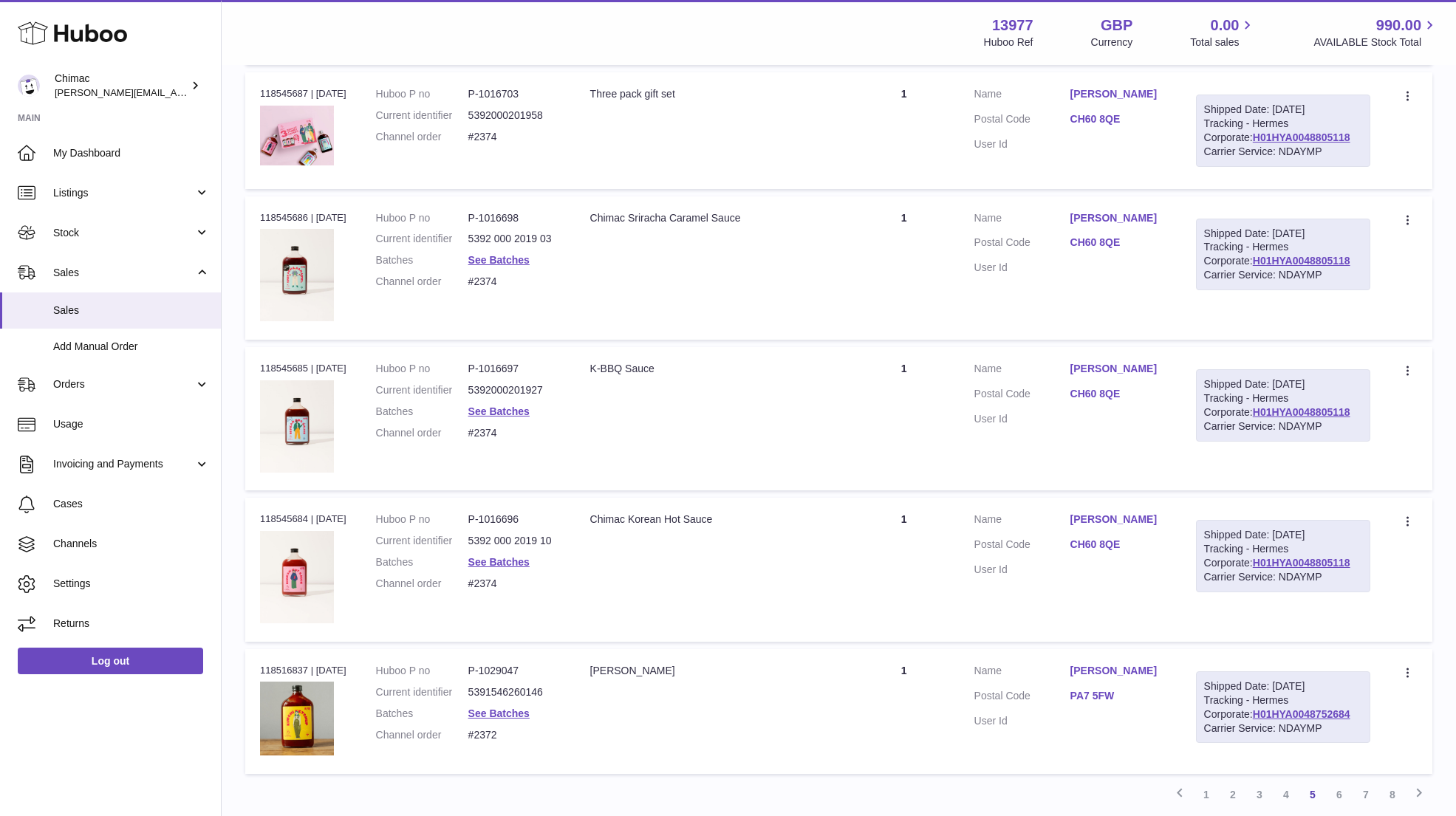
drag, startPoint x: 1055, startPoint y: 498, endPoint x: 1146, endPoint y: 498, distance: 91.0
click at [1148, 512] on dl "Customer Name Richard Smye Postal Code CH60 8QE User Id" at bounding box center [1070, 548] width 192 height 71
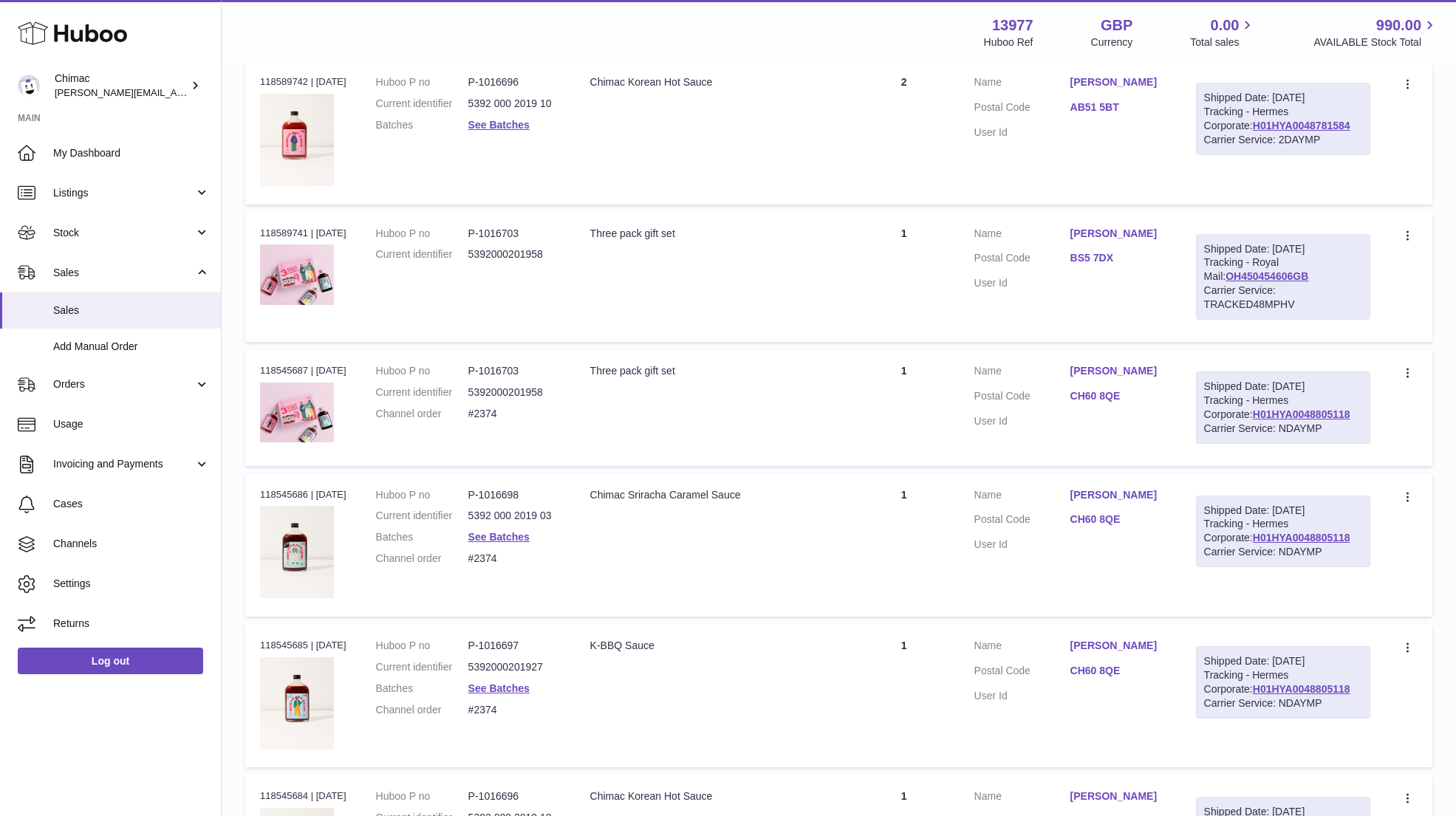
scroll to position [6546, 0]
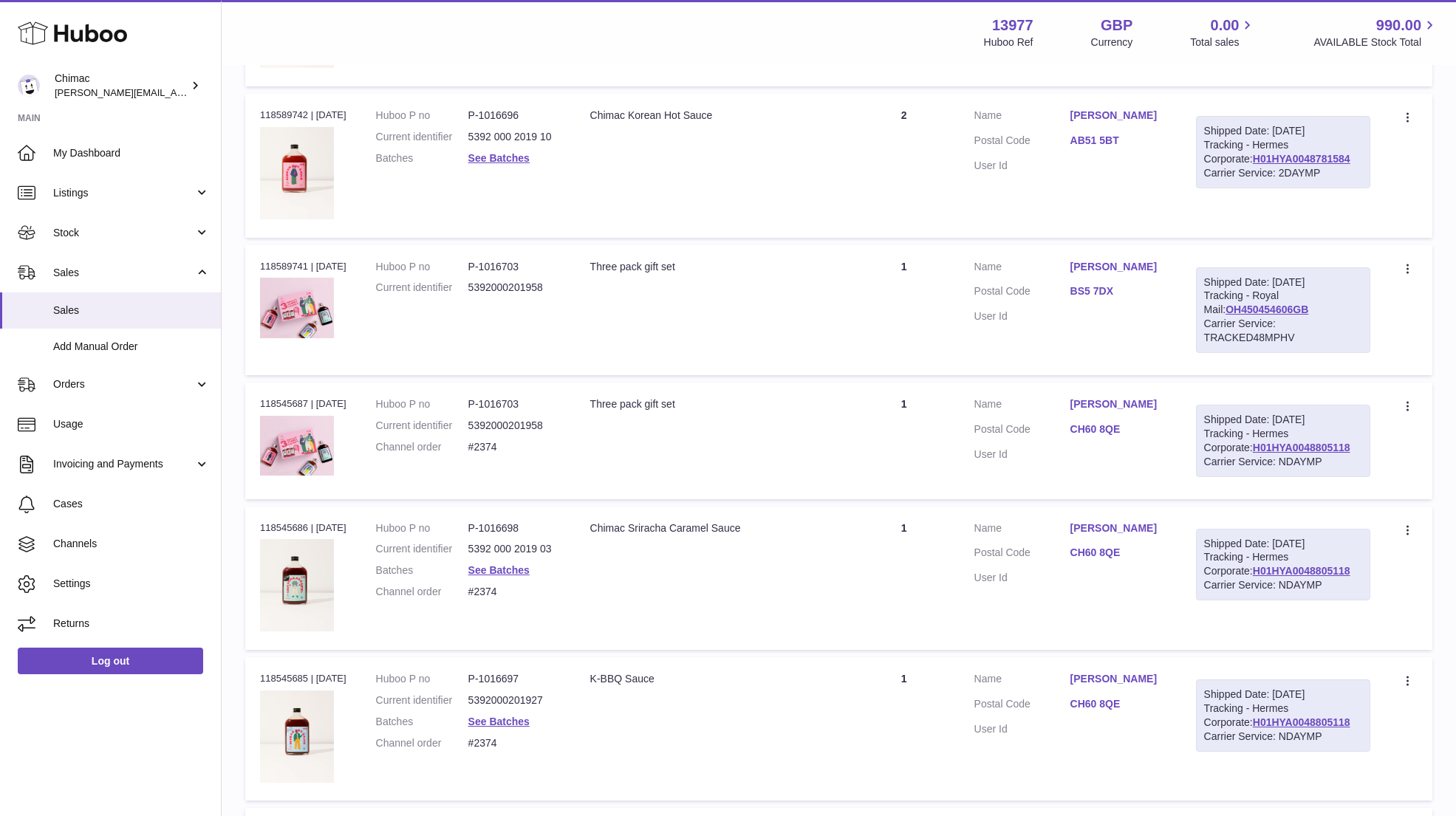
drag, startPoint x: 1069, startPoint y: 245, endPoint x: 1156, endPoint y: 245, distance: 87.0
click at [1158, 260] on dl "Customer Name Joanne Lowe Postal Code BS5 7DX User Id" at bounding box center [1070, 295] width 192 height 71
drag, startPoint x: 1062, startPoint y: 92, endPoint x: 1155, endPoint y: 92, distance: 93.0
click at [1158, 109] on dl "Customer Name Fiona Donald Postal Code AB51 5BT User Id" at bounding box center [1070, 144] width 192 height 71
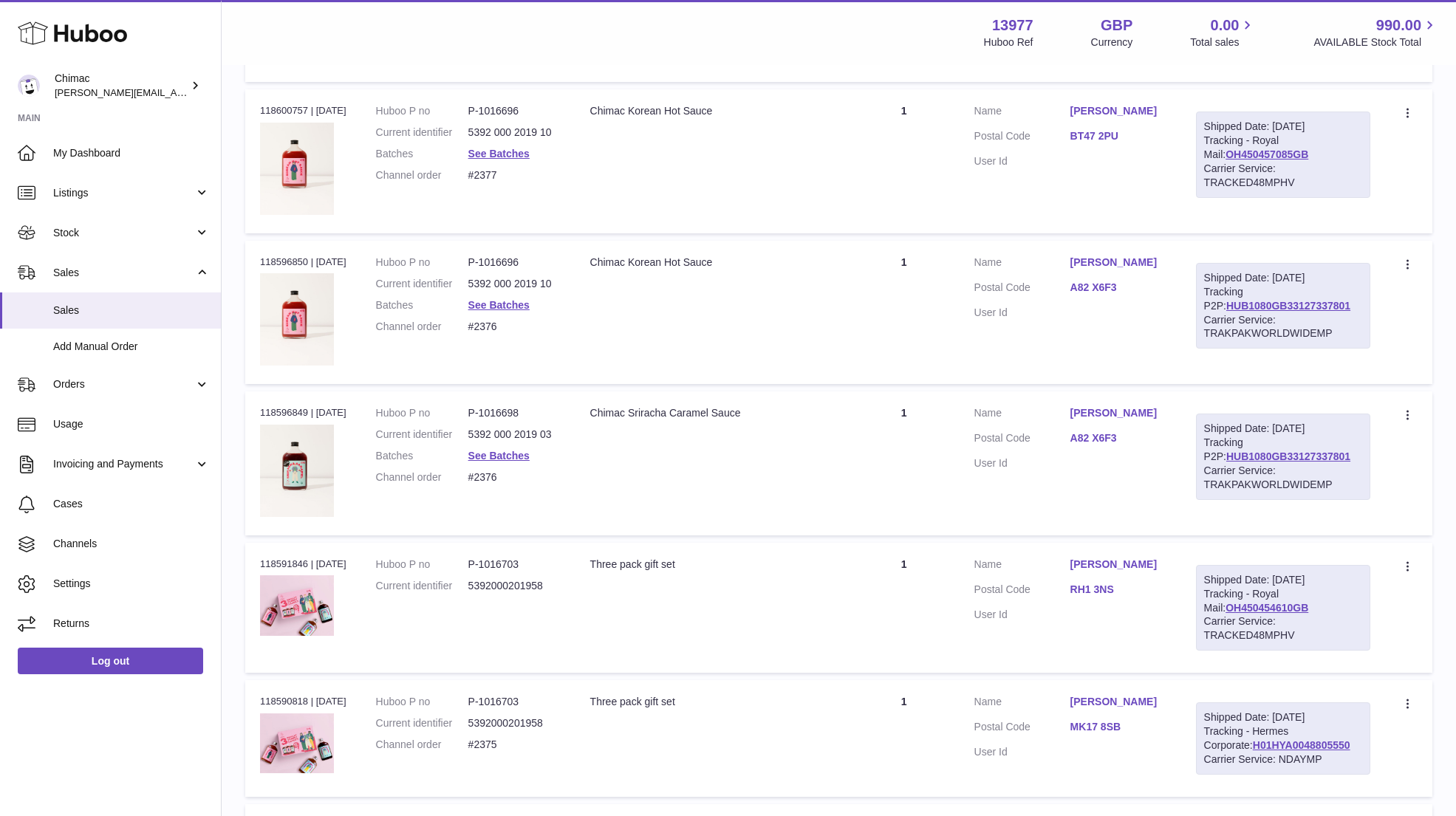
scroll to position [5378, 0]
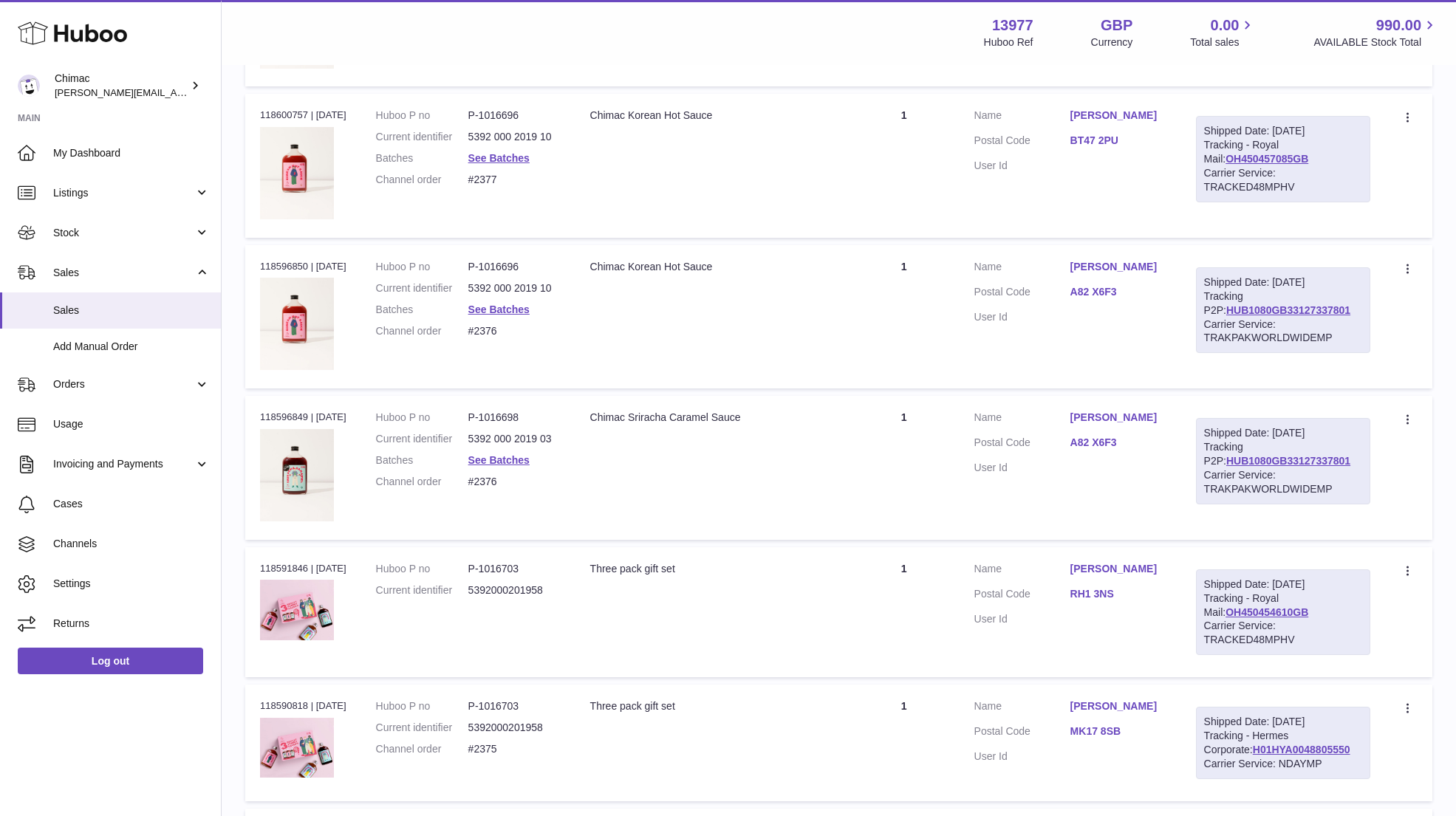
click at [539, 284] on dl "Huboo P no P-1016696 Current identifier 5392 000 2019 10 Batches See Batches Ch…" at bounding box center [468, 303] width 185 height 86
click at [524, 303] on dd "See Batches" at bounding box center [514, 310] width 92 height 14
click at [526, 304] on link "See Batches" at bounding box center [499, 309] width 61 height 12
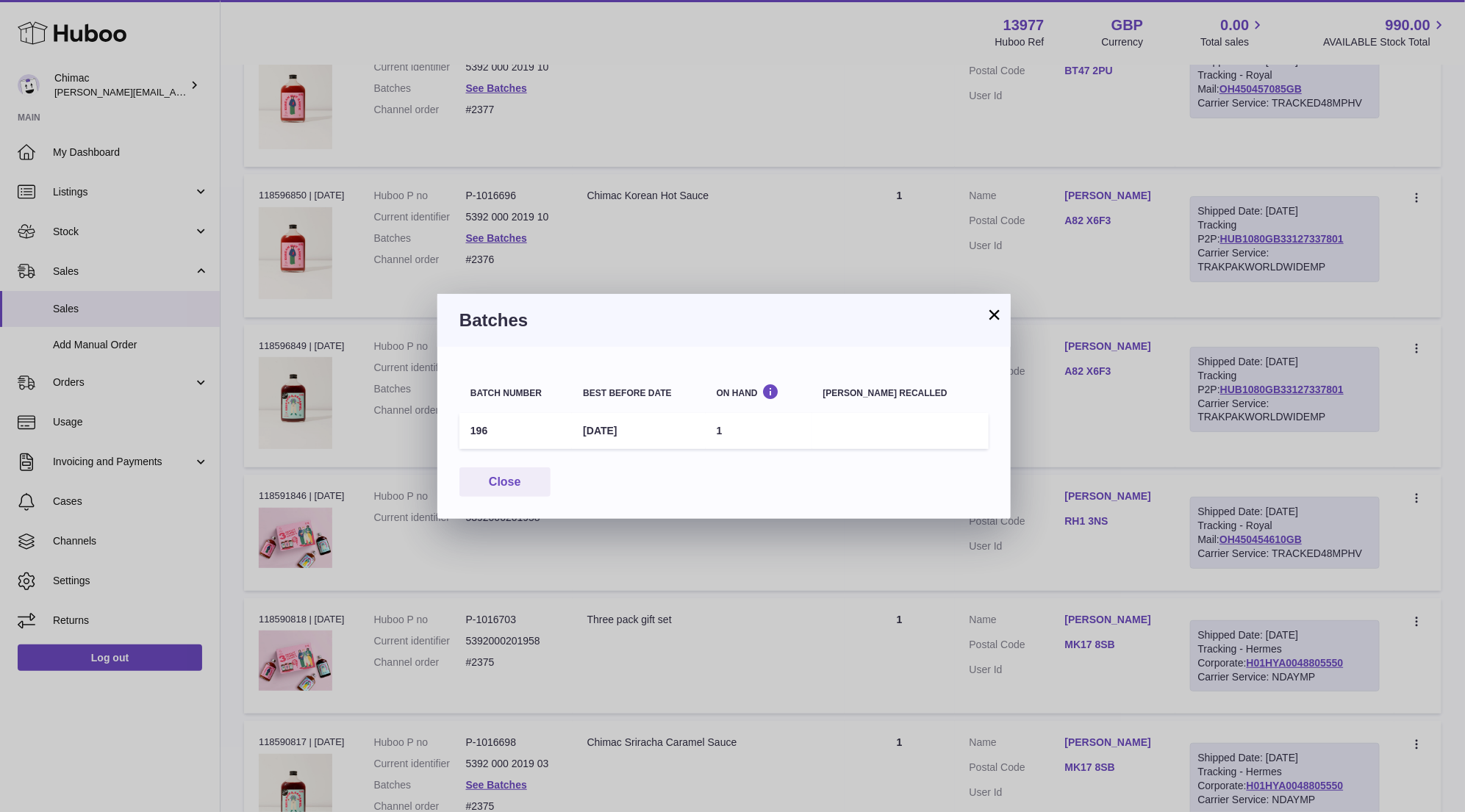
click at [989, 317] on button "×" at bounding box center [994, 314] width 18 height 18
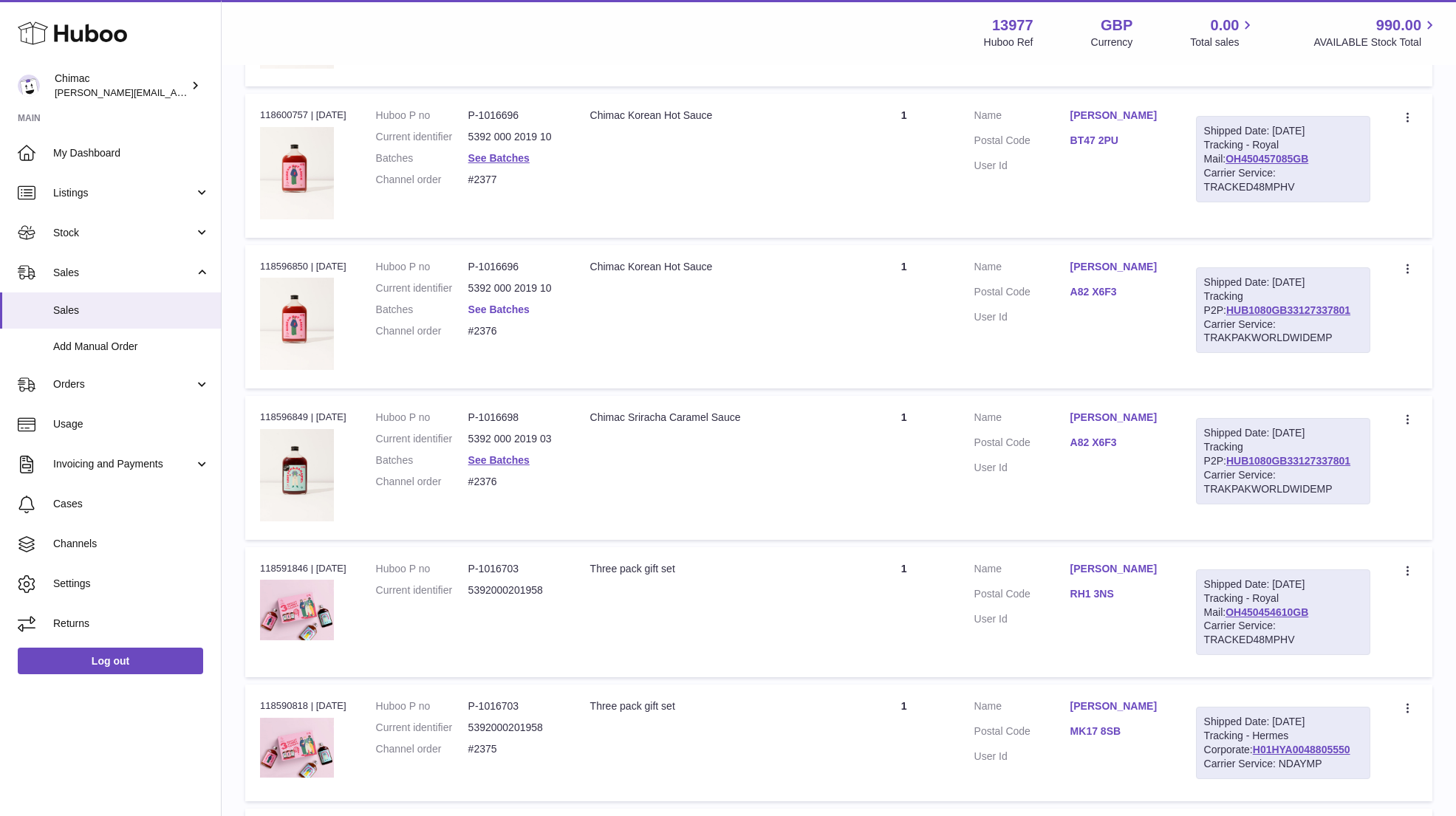
click at [489, 304] on link "See Batches" at bounding box center [499, 309] width 61 height 12
click at [496, 454] on link "See Batches" at bounding box center [499, 459] width 61 height 12
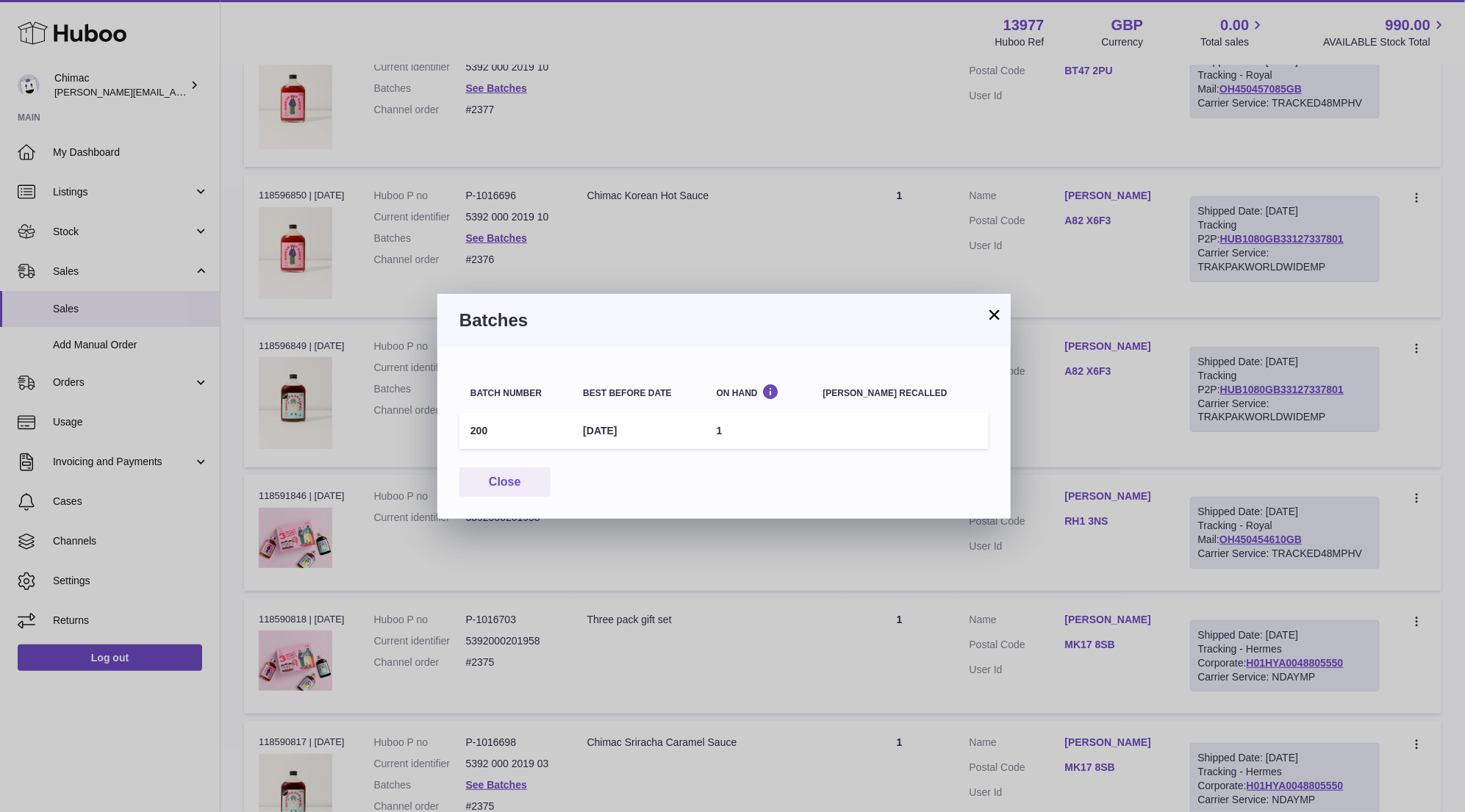
click at [989, 313] on button "×" at bounding box center [994, 314] width 18 height 18
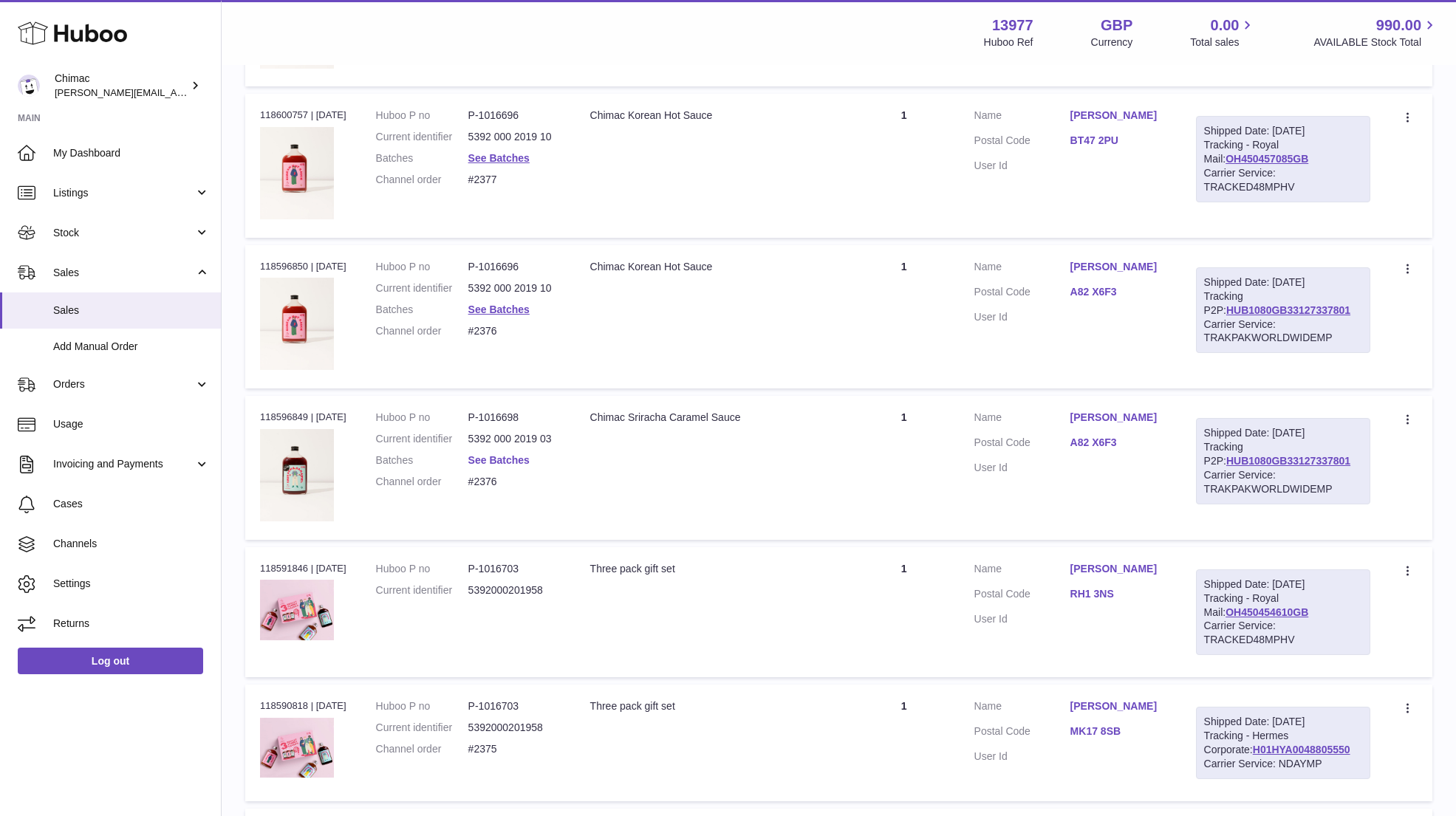
click at [498, 454] on link "See Batches" at bounding box center [499, 459] width 61 height 12
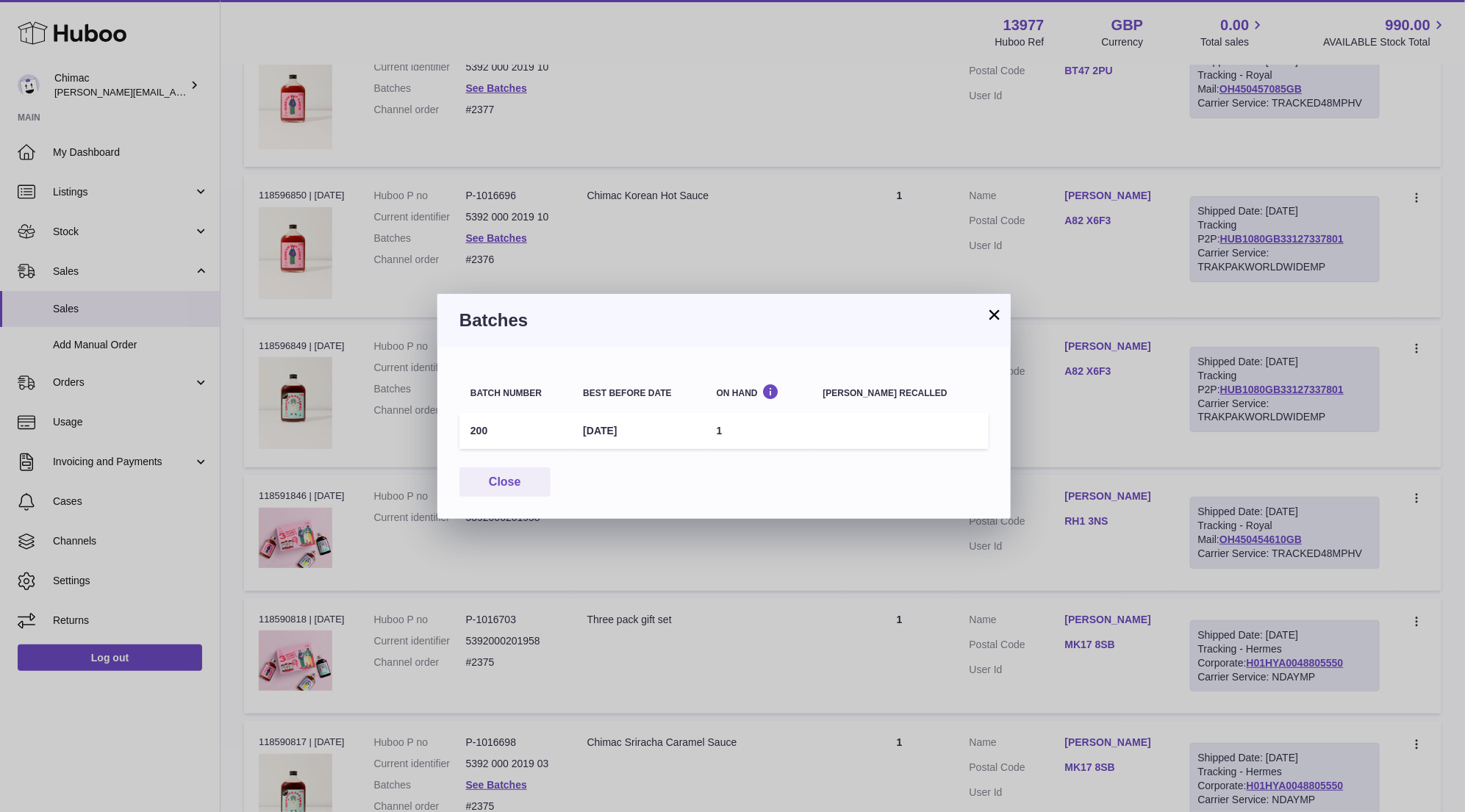
click at [995, 314] on button "×" at bounding box center [994, 314] width 18 height 18
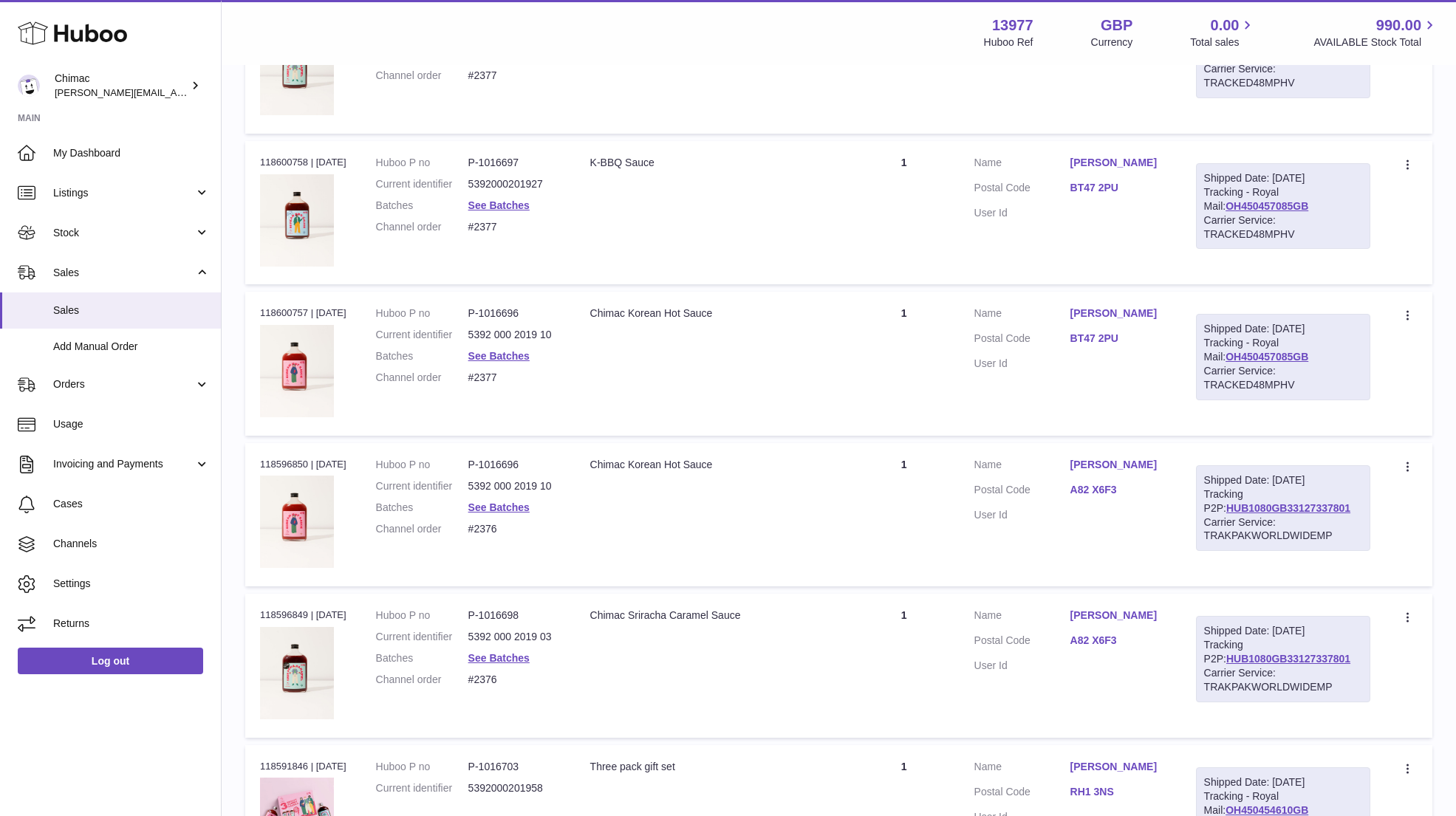
scroll to position [5157, 0]
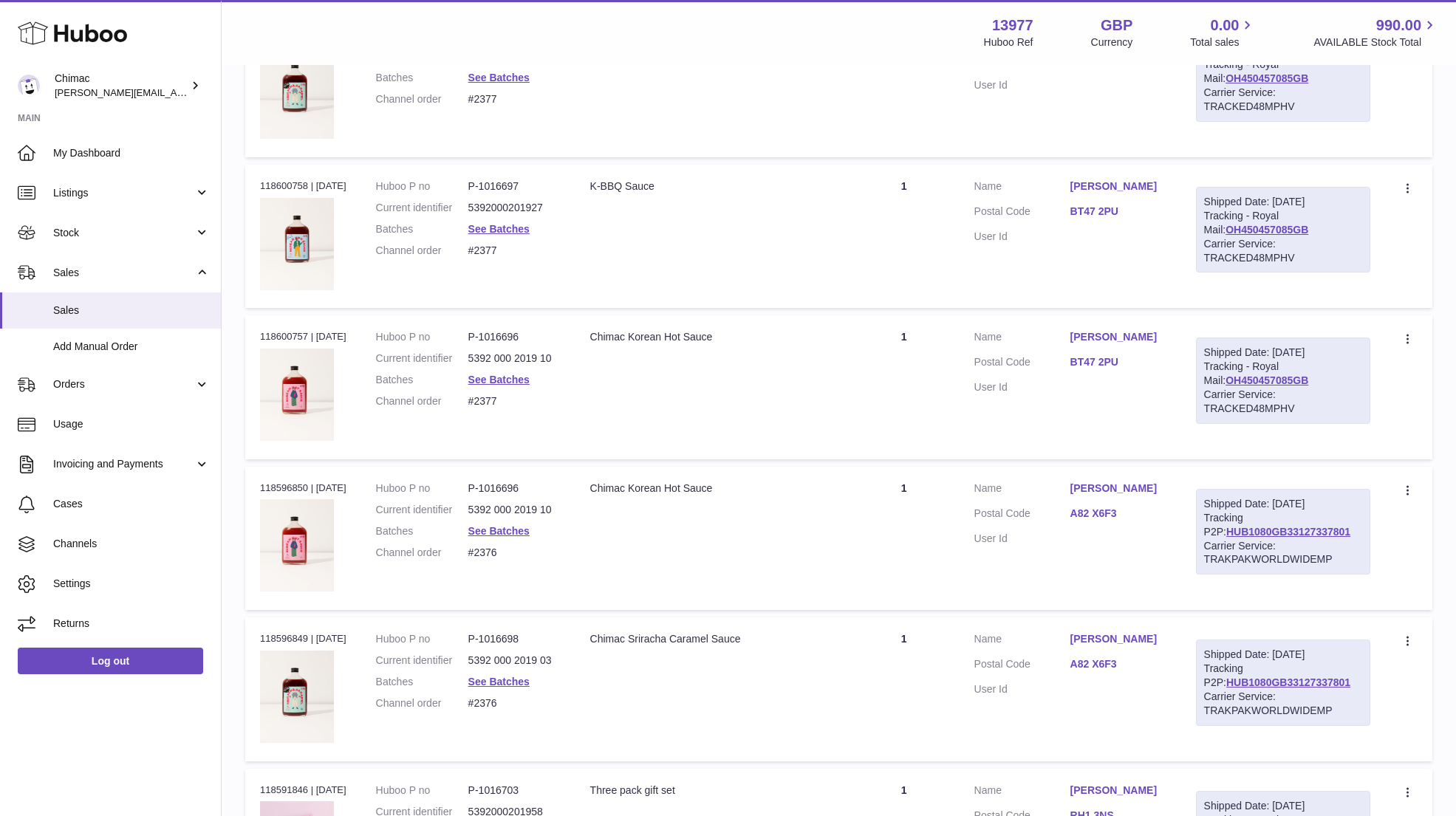
click at [503, 356] on dl "Huboo P no P-1016696 Current identifier 5392 000 2019 10 Batches See Batches Ch…" at bounding box center [468, 373] width 185 height 86
click at [514, 373] on link "See Batches" at bounding box center [499, 379] width 61 height 12
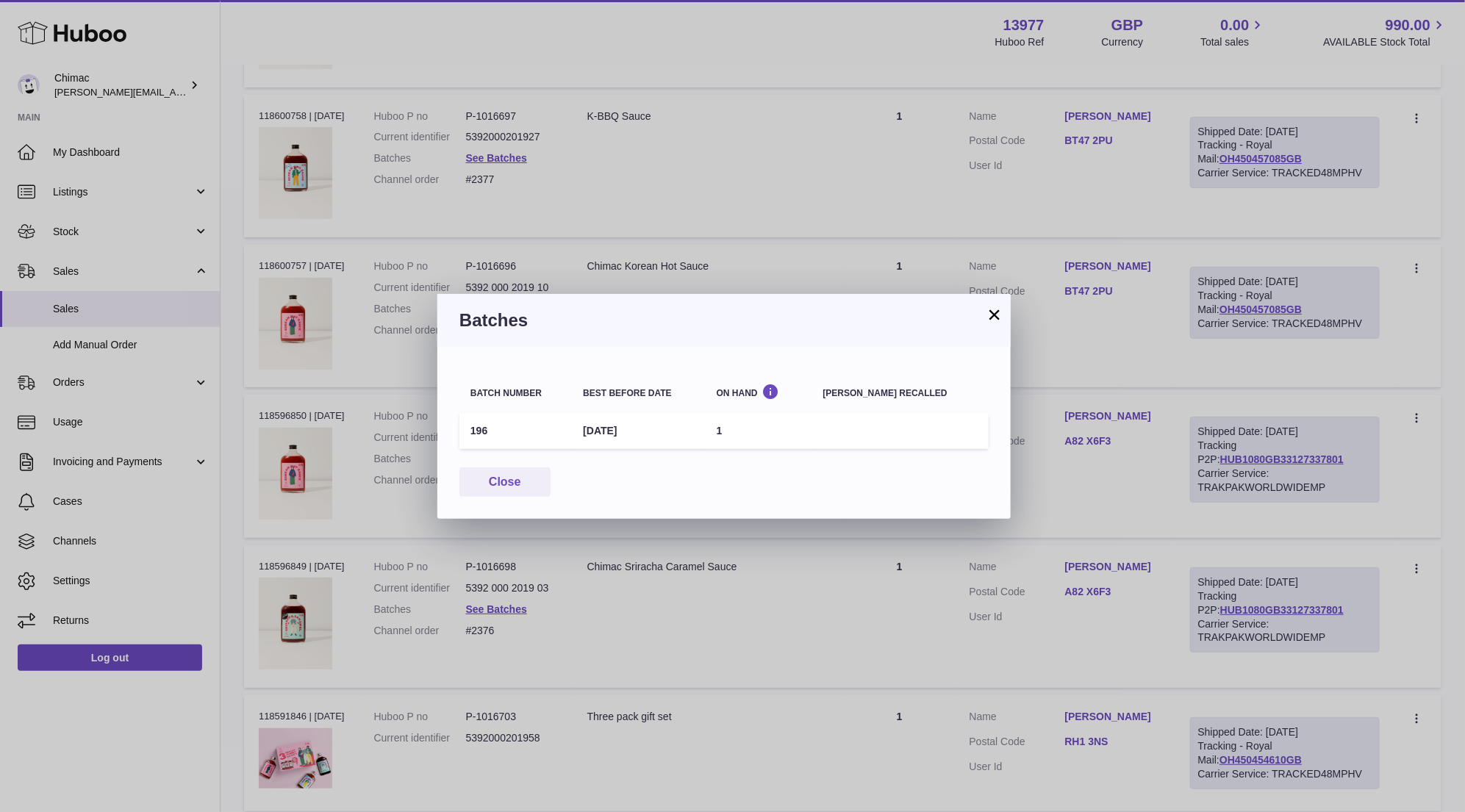
click at [989, 311] on button "×" at bounding box center [994, 314] width 18 height 18
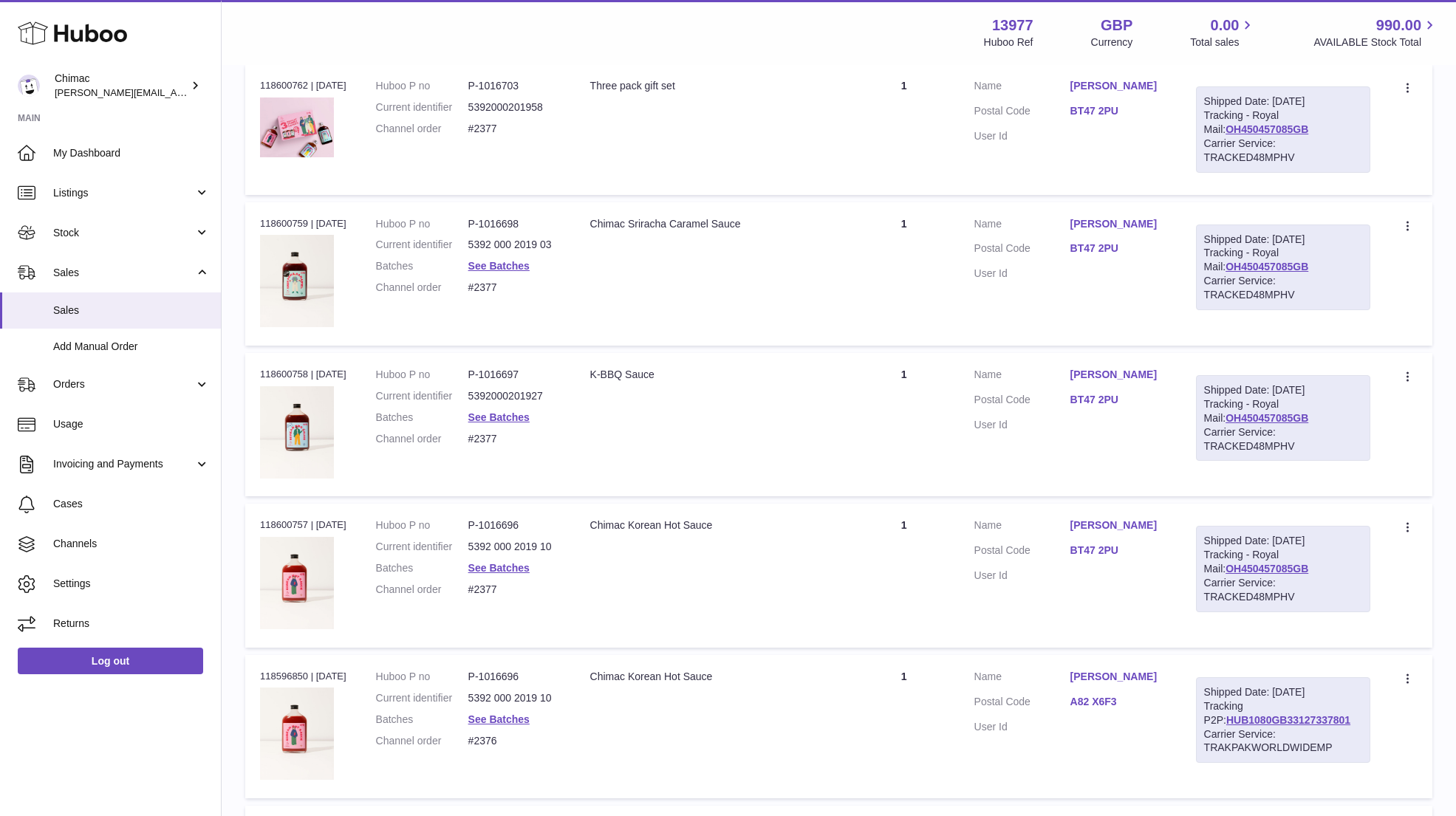
scroll to position [4935, 0]
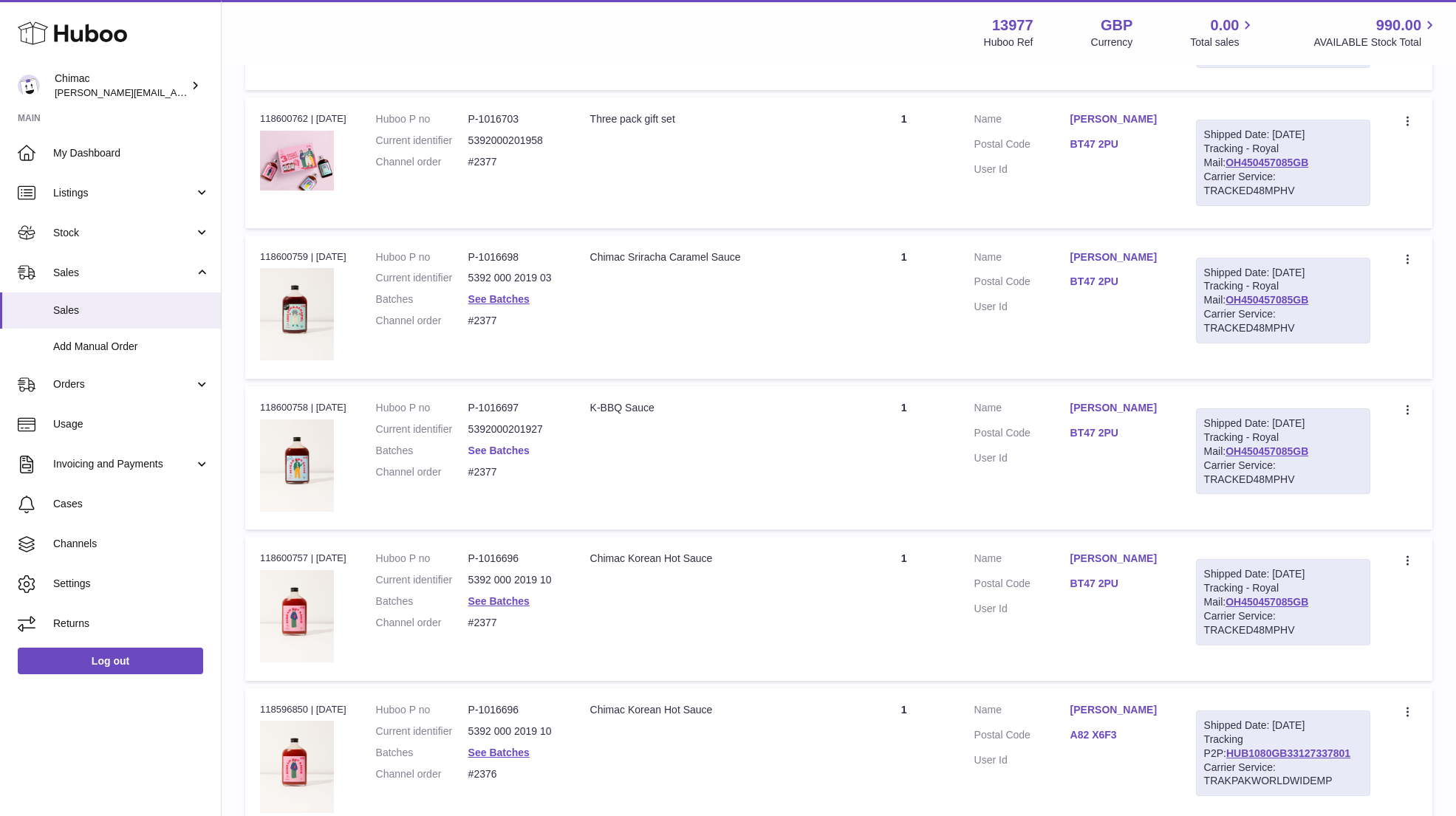
click at [486, 445] on link "See Batches" at bounding box center [499, 450] width 61 height 12
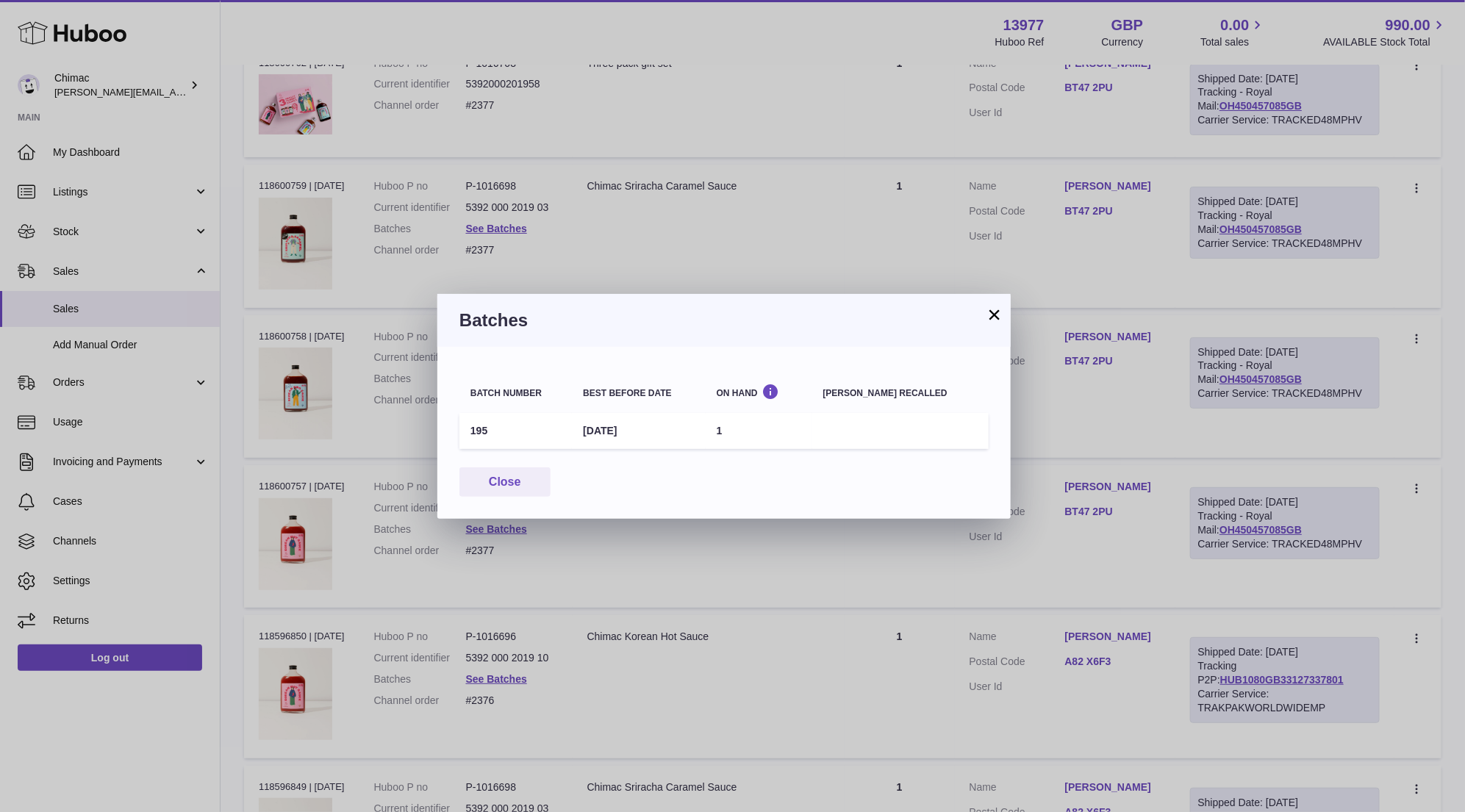
click at [993, 313] on button "×" at bounding box center [994, 314] width 18 height 18
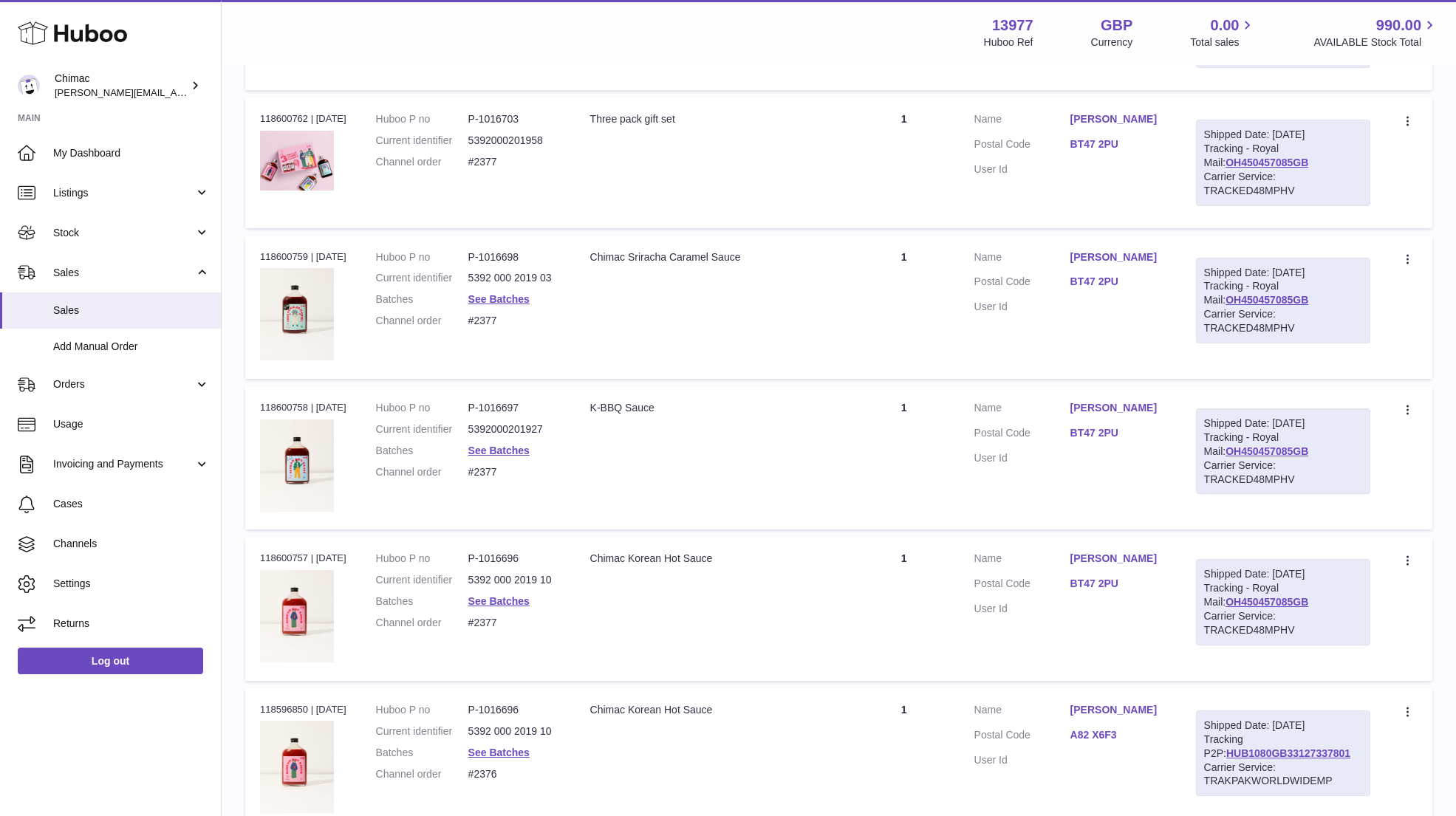
click at [519, 291] on dl "Huboo P no P-1016698 Current identifier 5392 000 2019 03 Batches See Batches Ch…" at bounding box center [468, 293] width 185 height 86
click at [516, 293] on link "See Batches" at bounding box center [499, 298] width 61 height 12
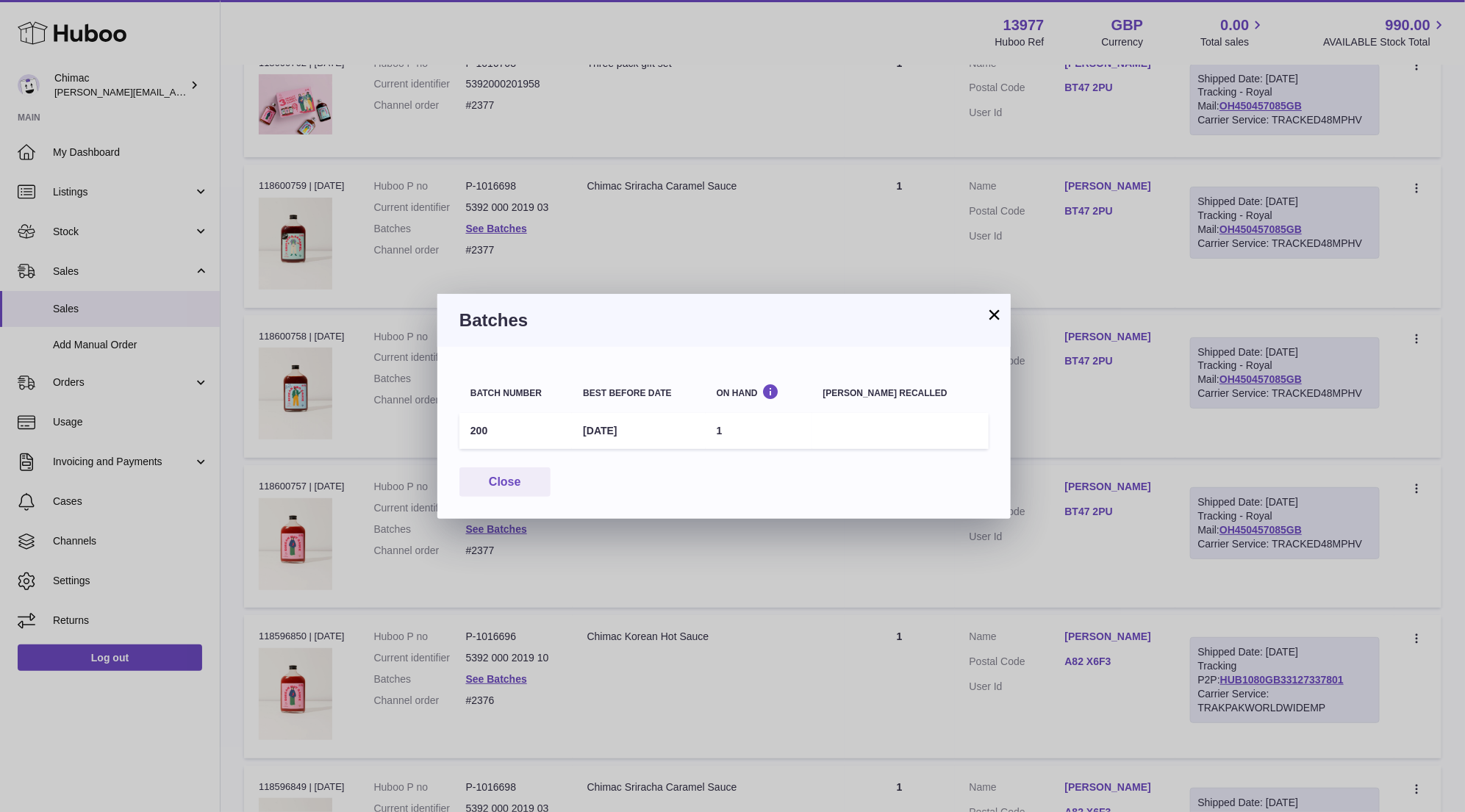
click at [989, 315] on button "×" at bounding box center [994, 314] width 18 height 18
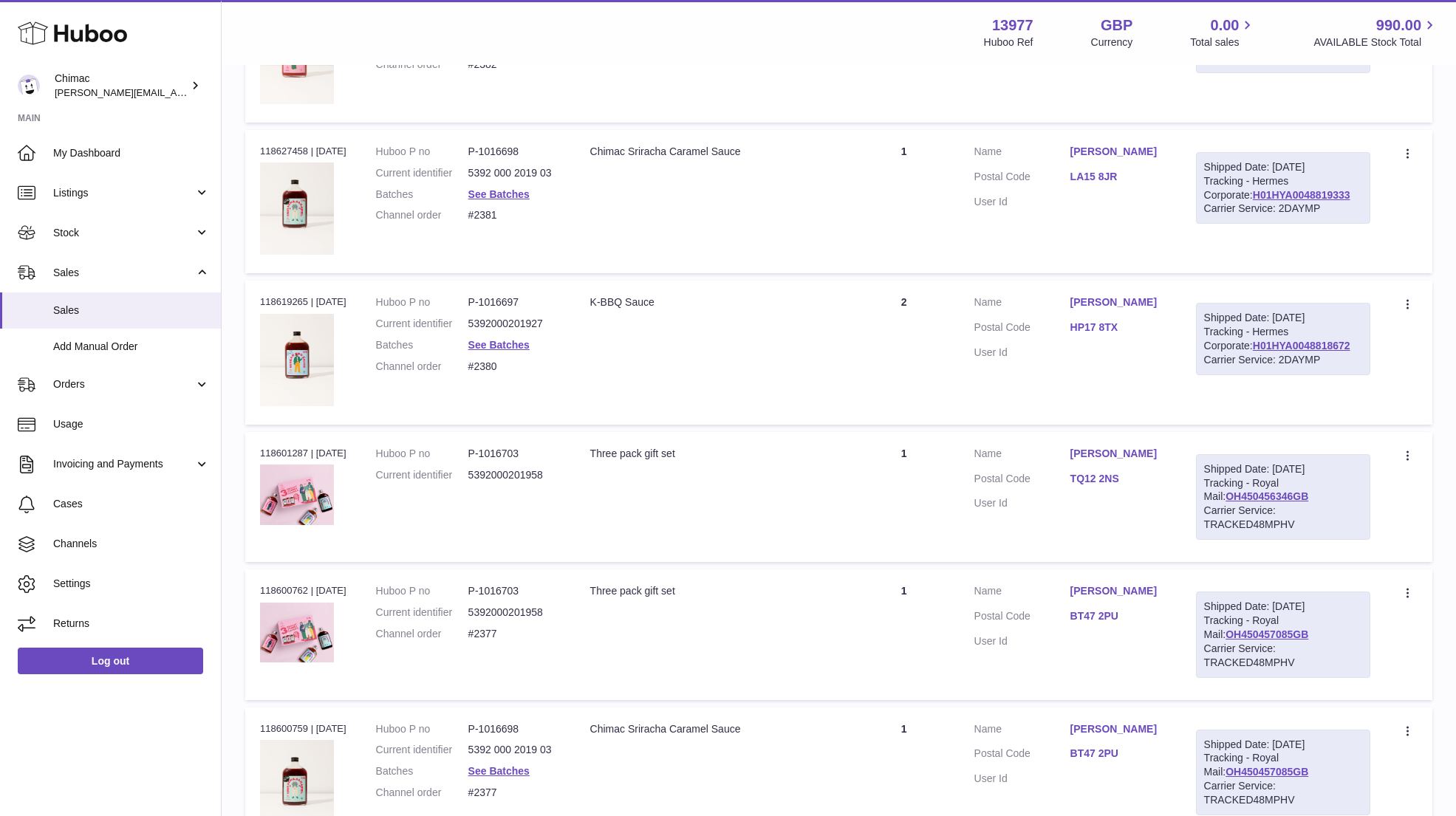
scroll to position [4447, 0]
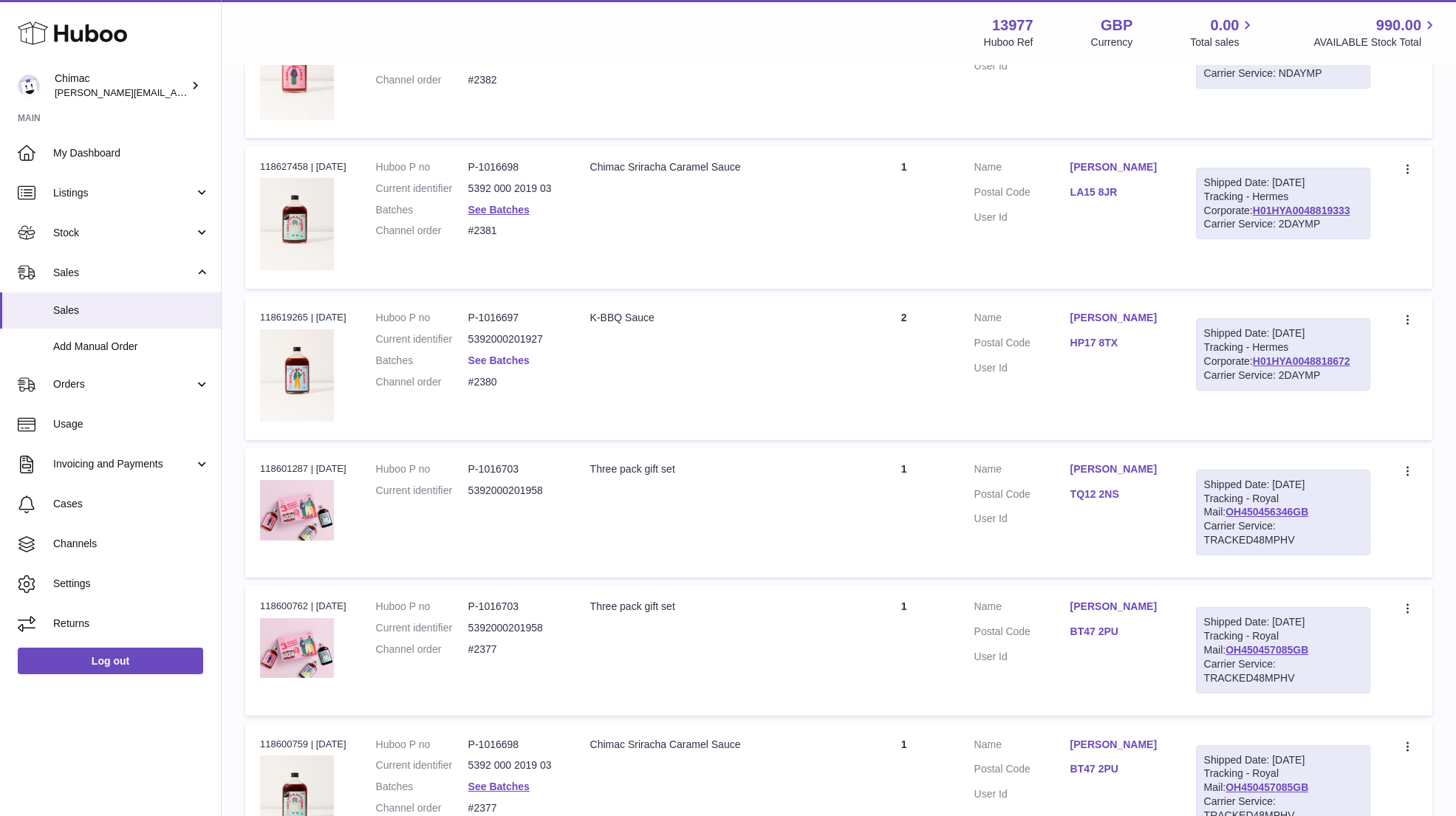
click at [517, 354] on link "See Batches" at bounding box center [499, 360] width 61 height 12
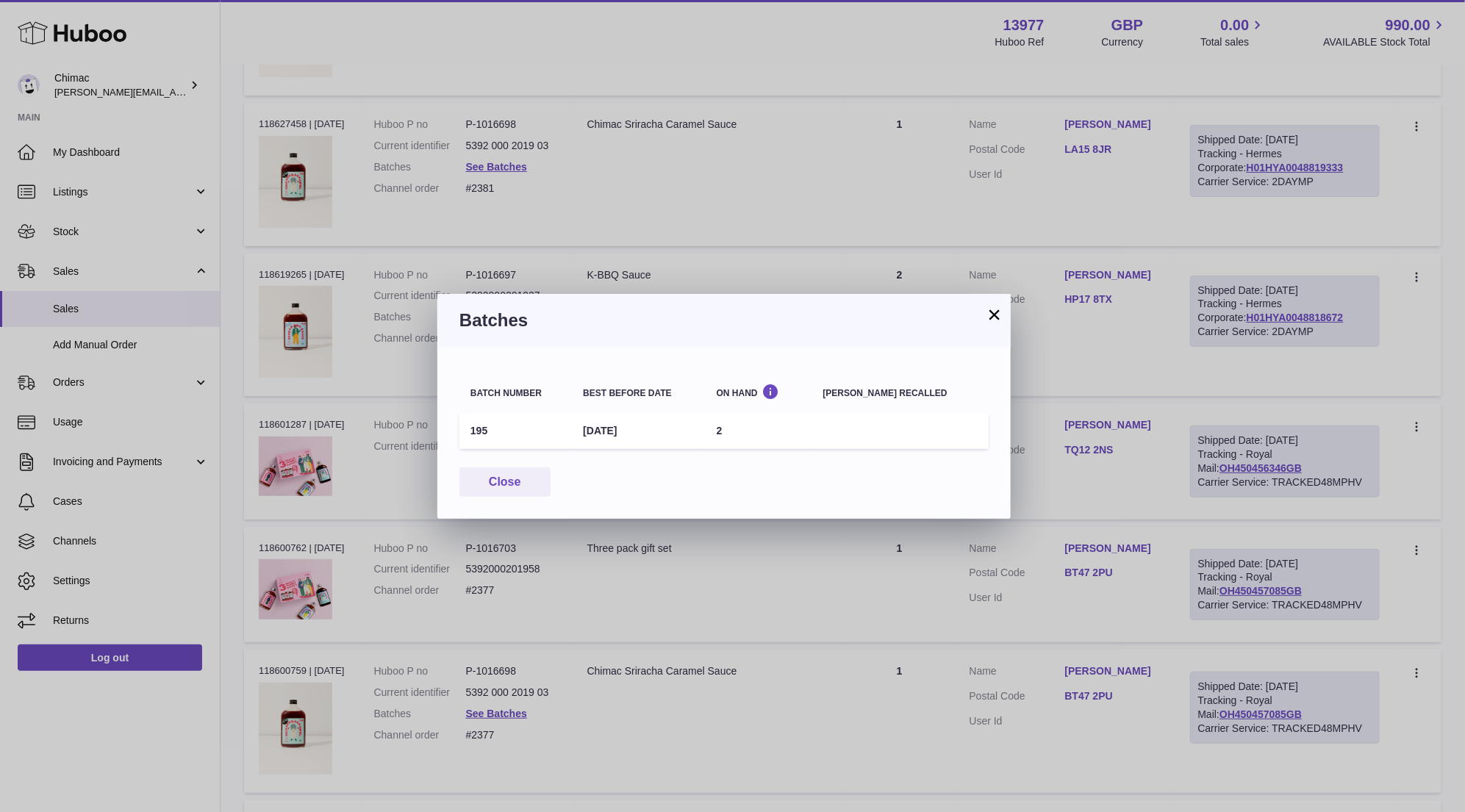
click at [997, 310] on button "×" at bounding box center [994, 314] width 18 height 18
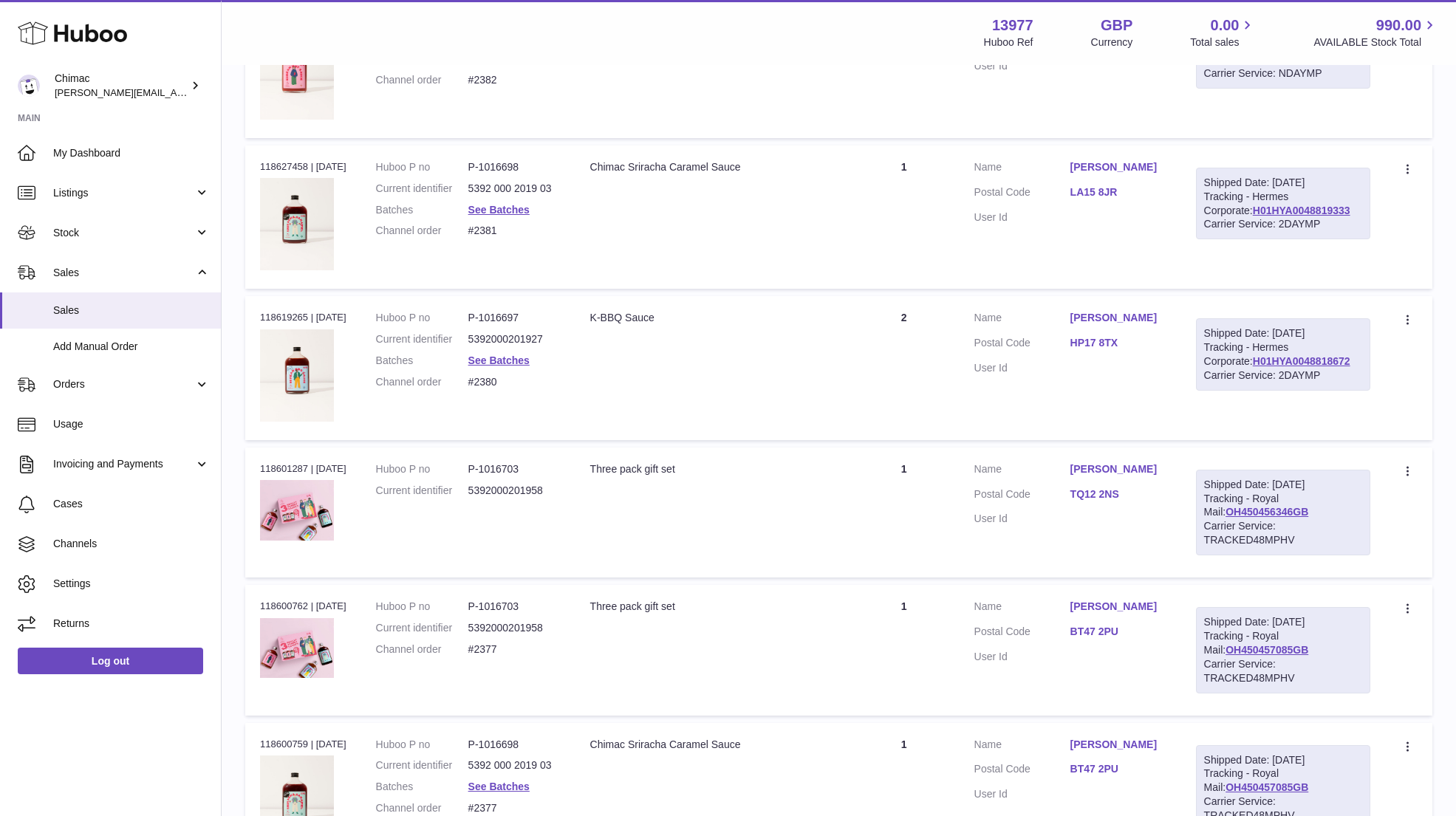
click at [1002, 311] on dt "Customer Name" at bounding box center [1022, 319] width 96 height 18
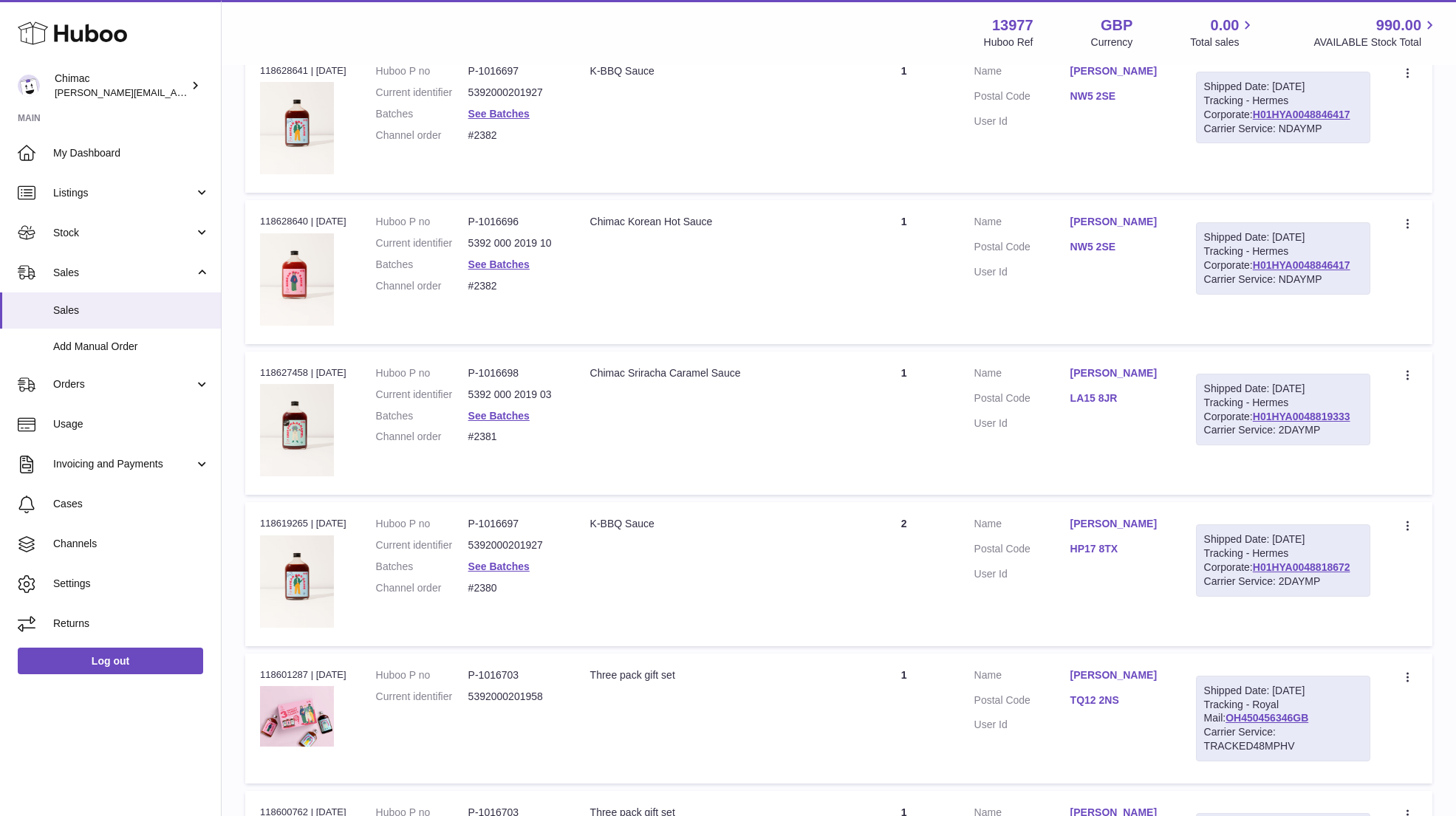
scroll to position [4226, 0]
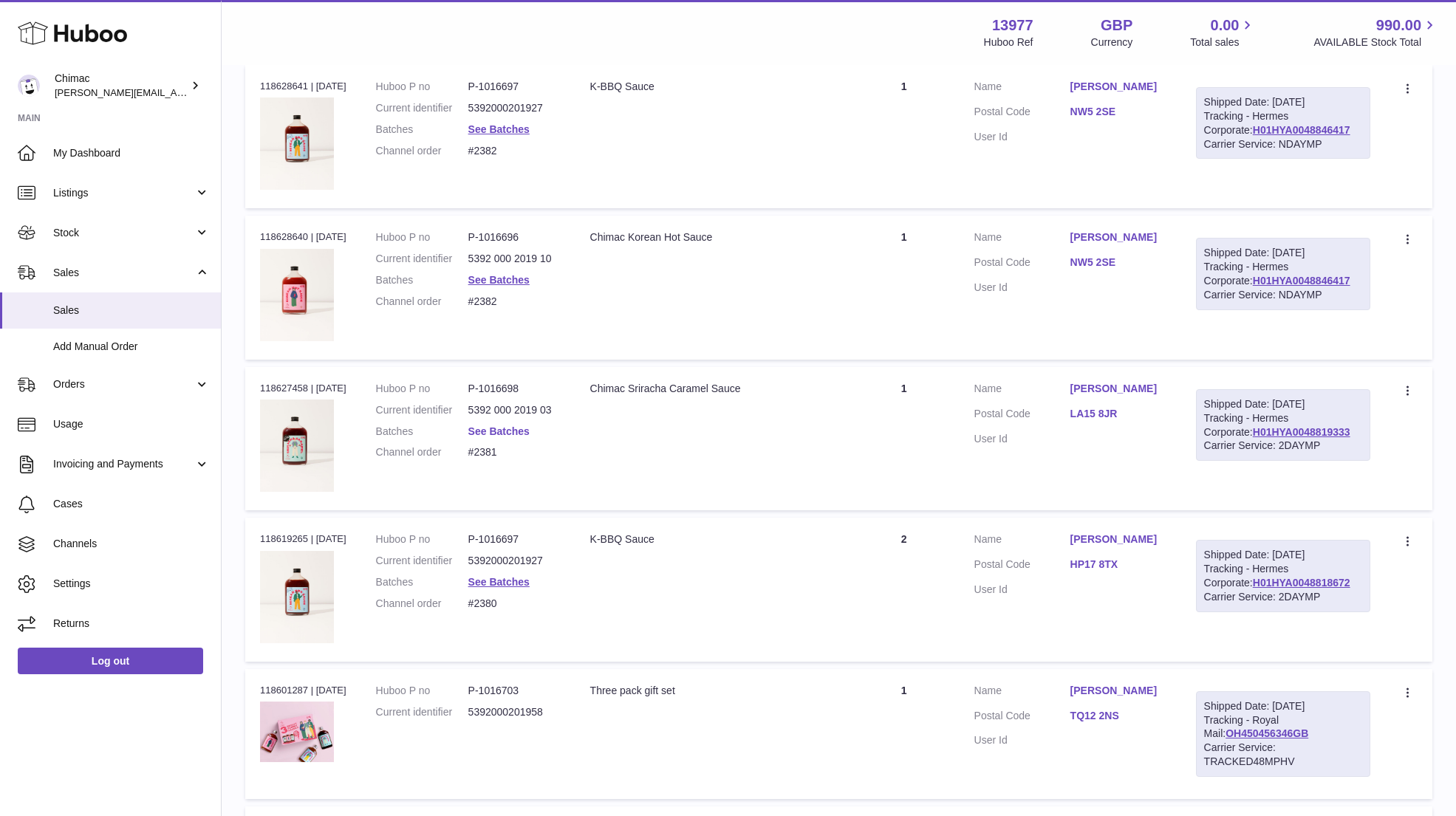
click at [496, 426] on link "See Batches" at bounding box center [499, 431] width 61 height 12
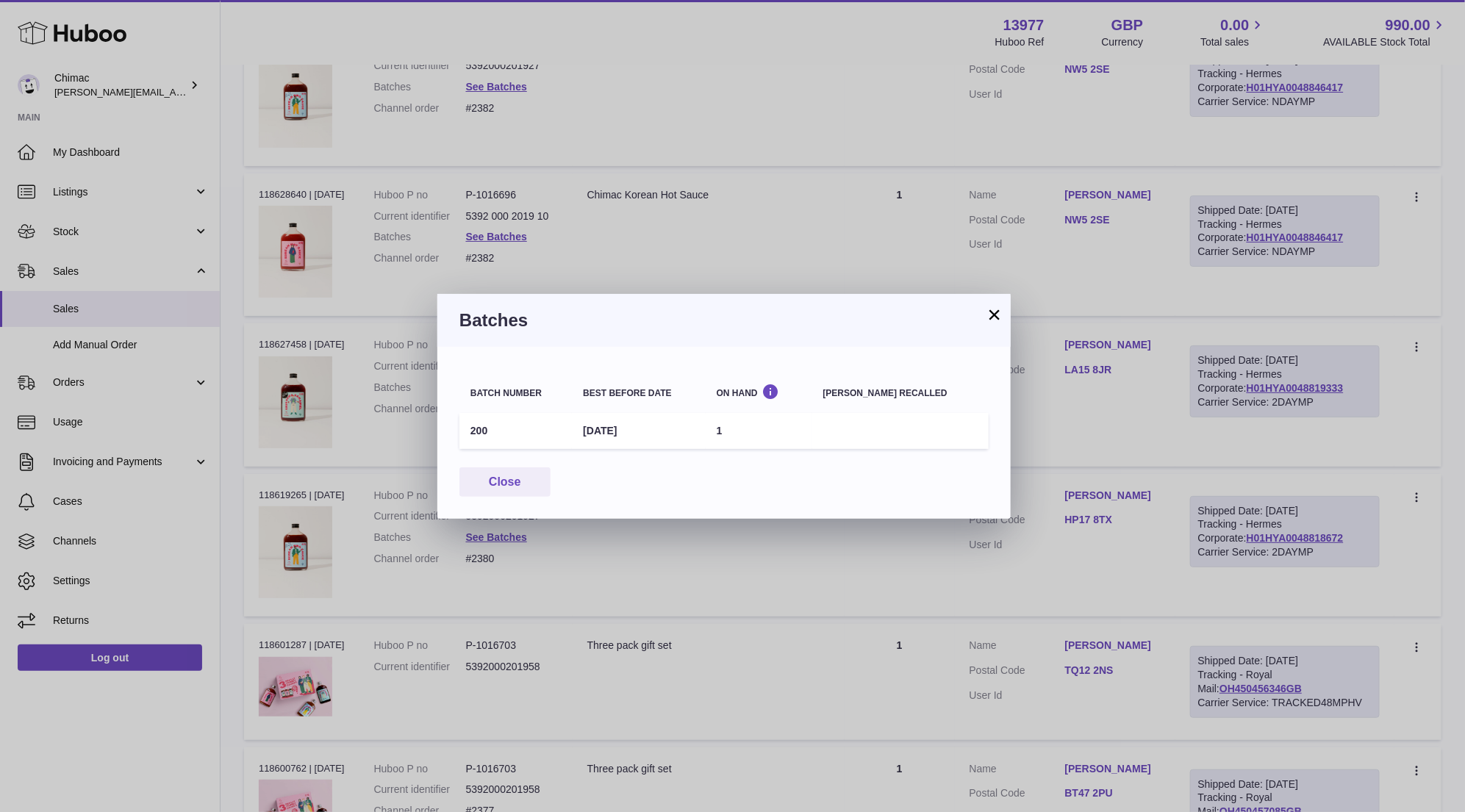
click at [995, 315] on button "×" at bounding box center [994, 314] width 18 height 18
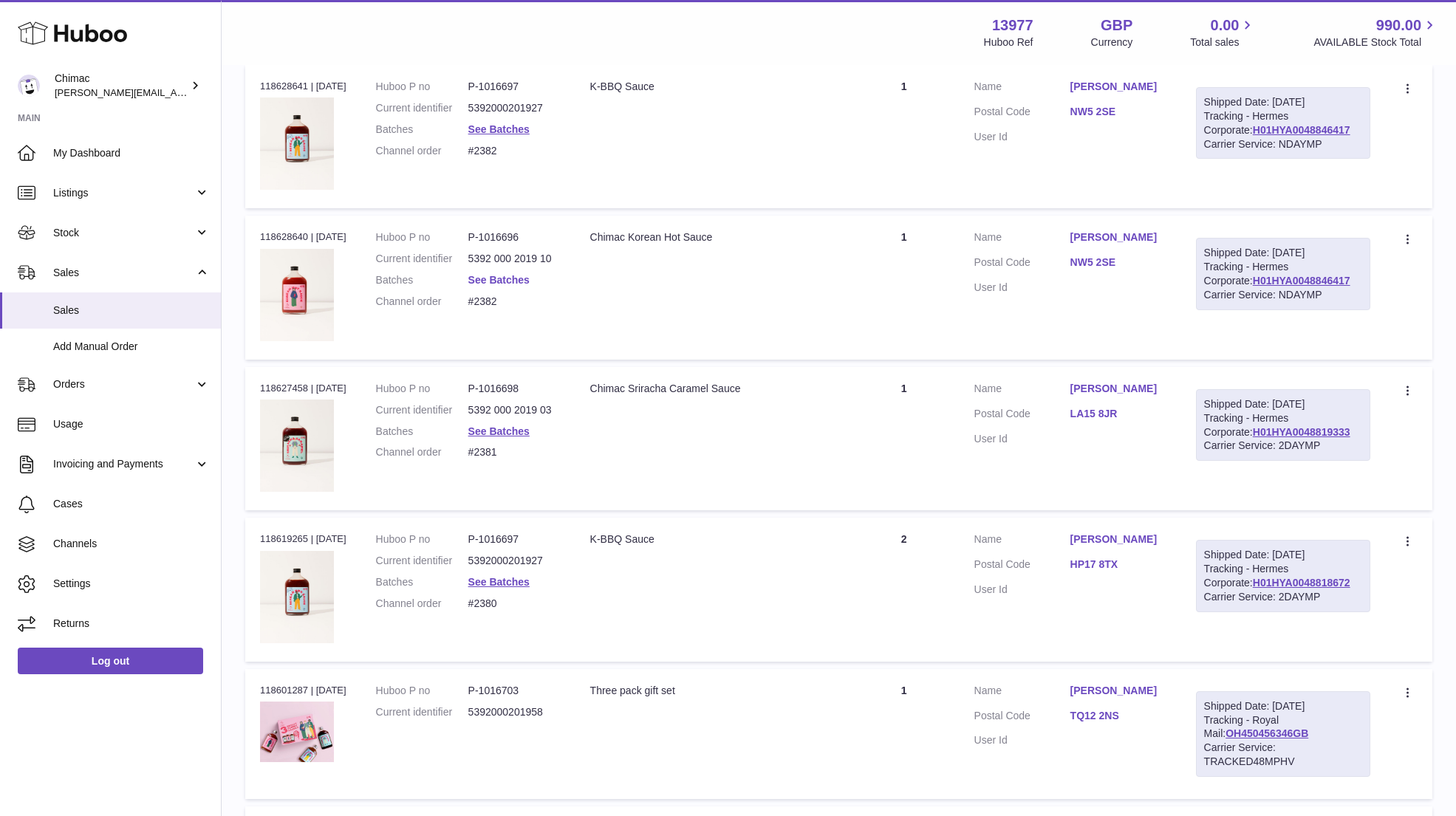
click at [486, 274] on link "See Batches" at bounding box center [499, 279] width 61 height 12
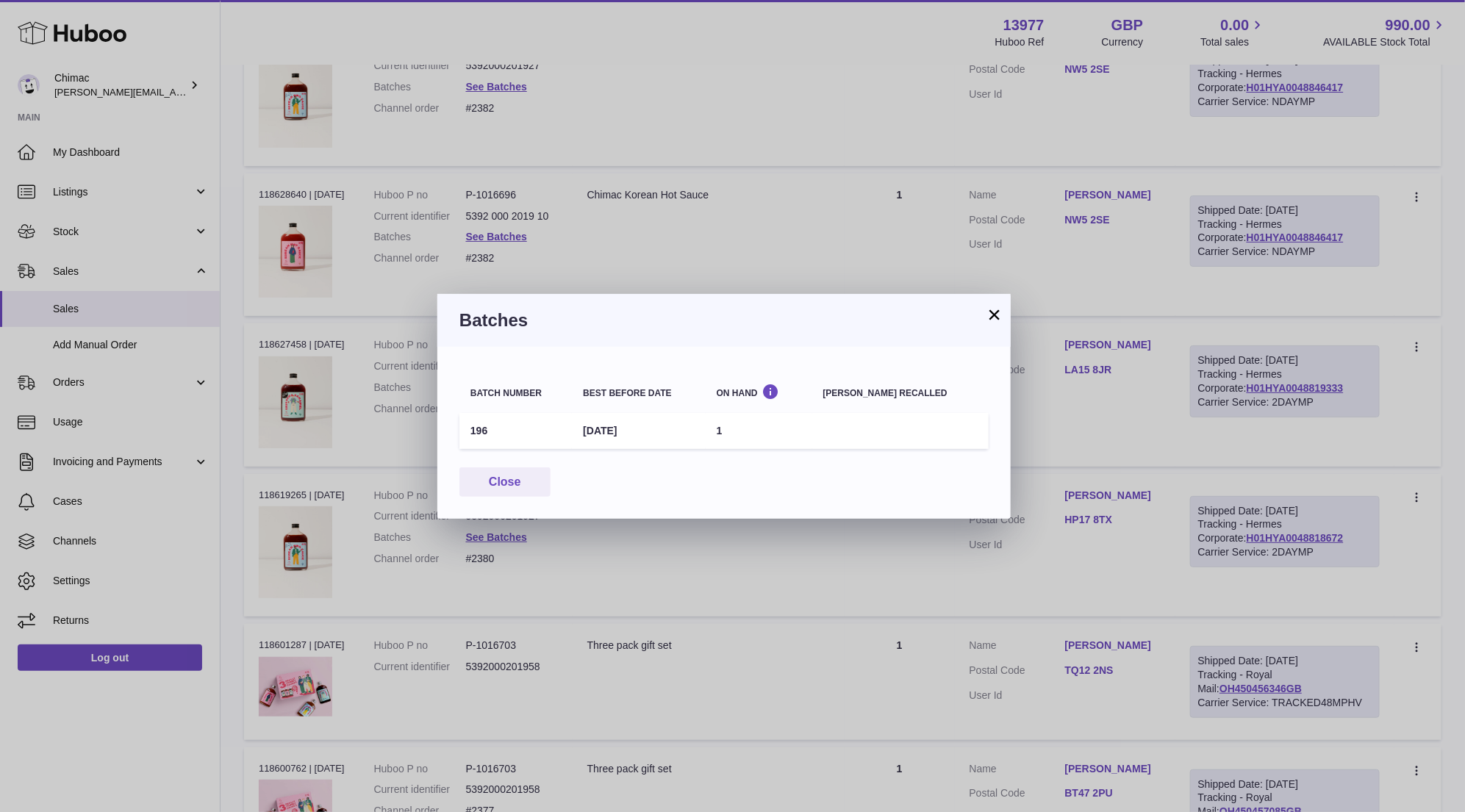
click at [992, 317] on button "×" at bounding box center [994, 314] width 18 height 18
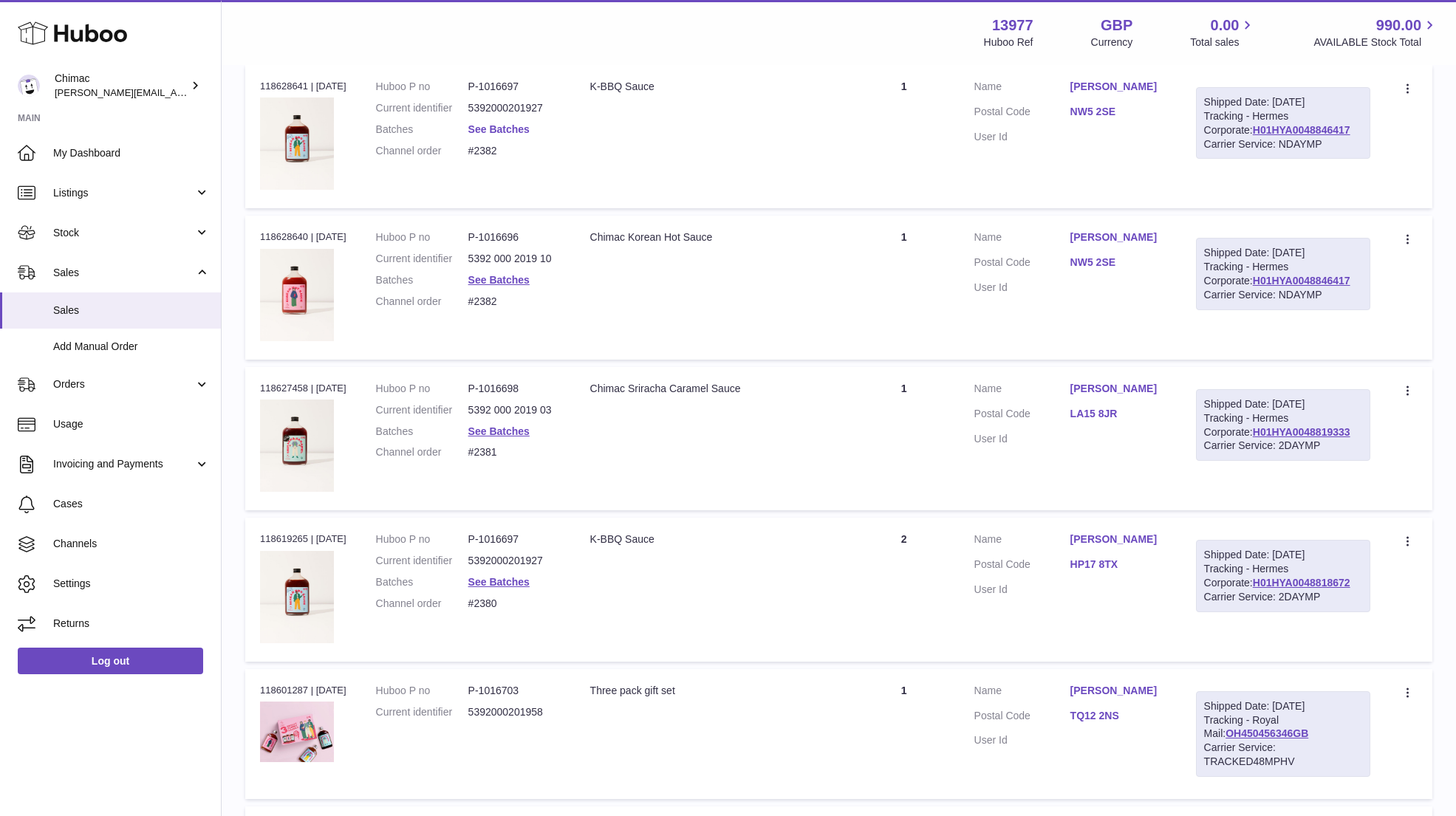
click at [514, 123] on link "See Batches" at bounding box center [499, 129] width 61 height 12
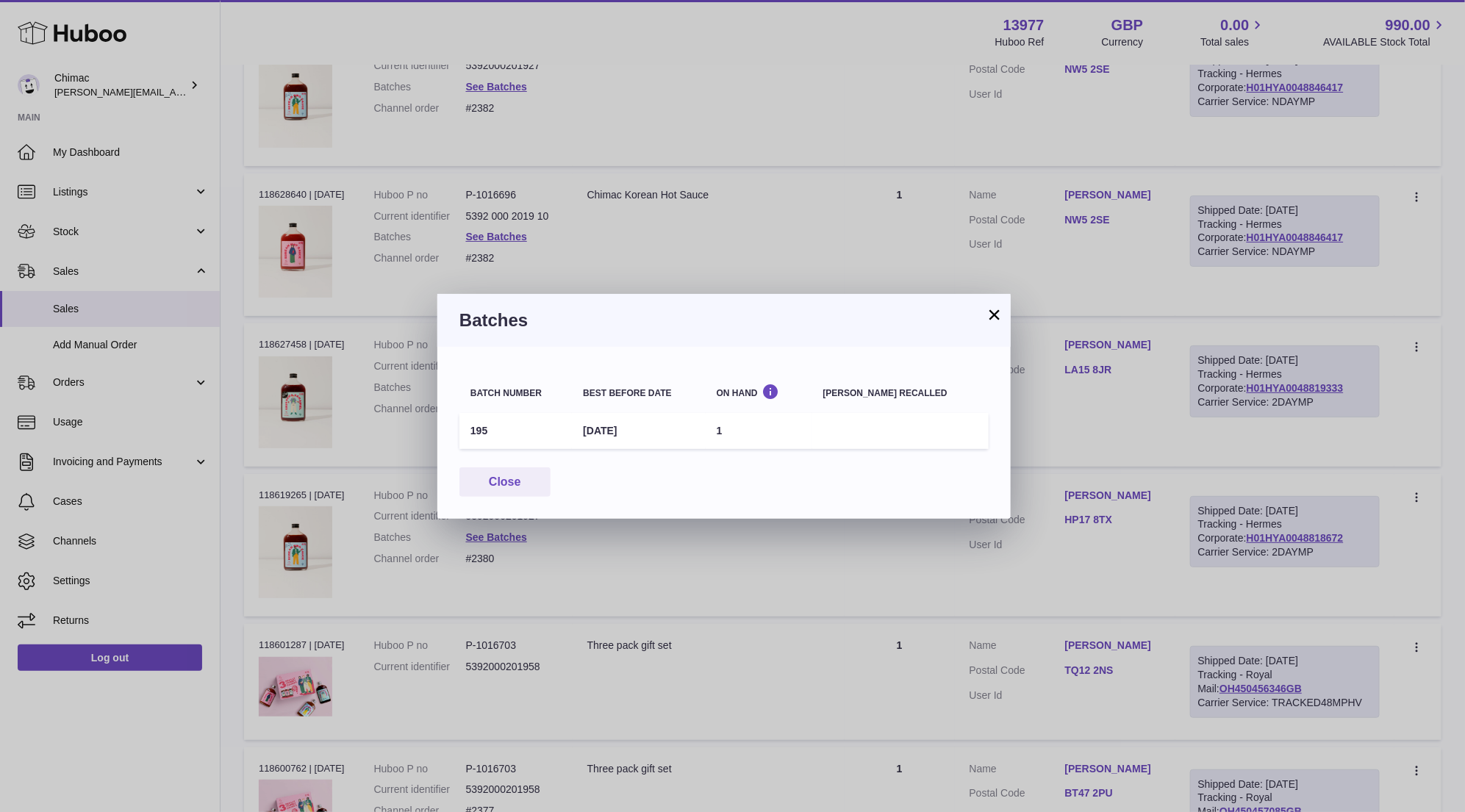
click at [992, 314] on button "×" at bounding box center [994, 314] width 18 height 18
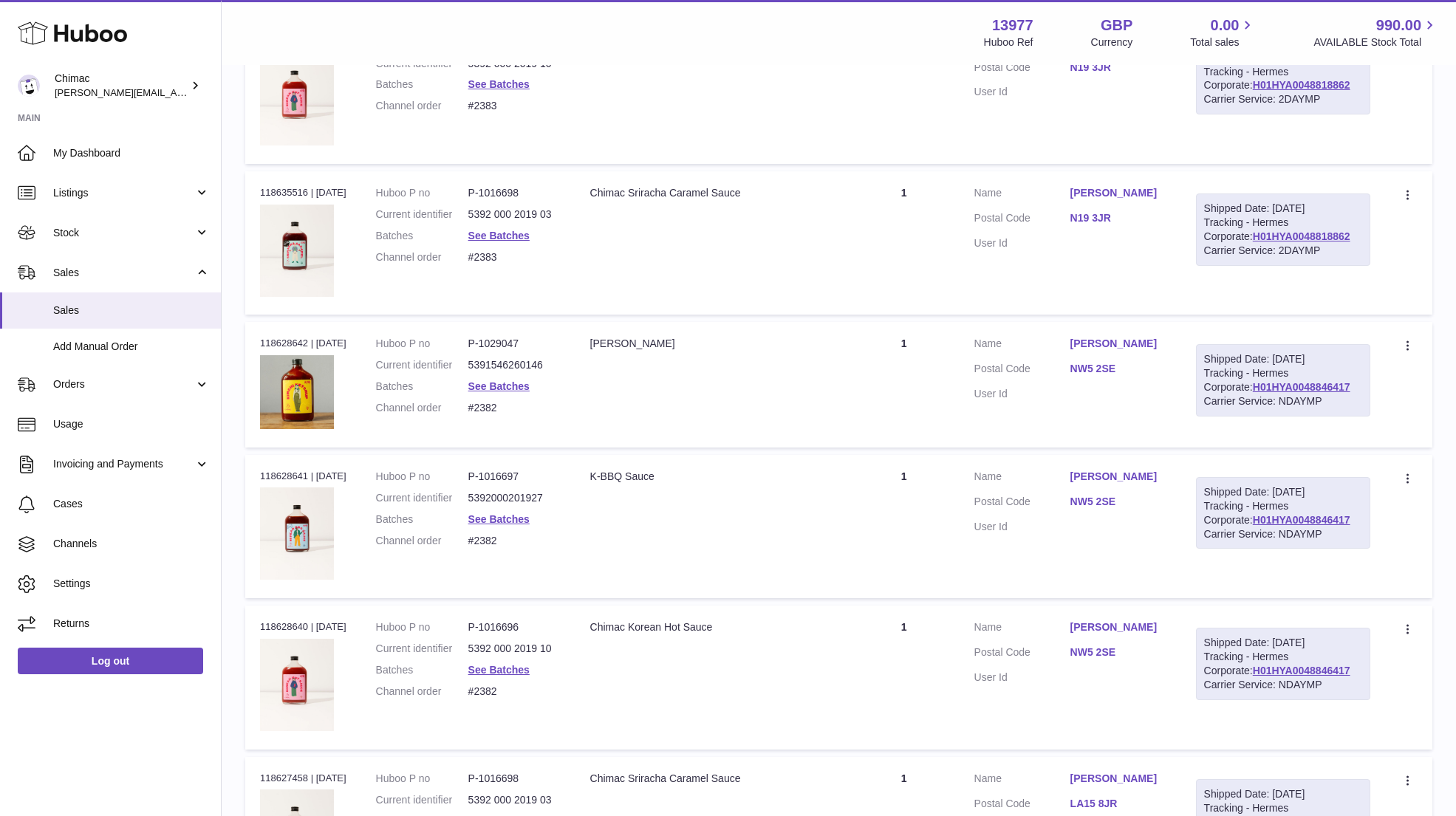
scroll to position [3828, 0]
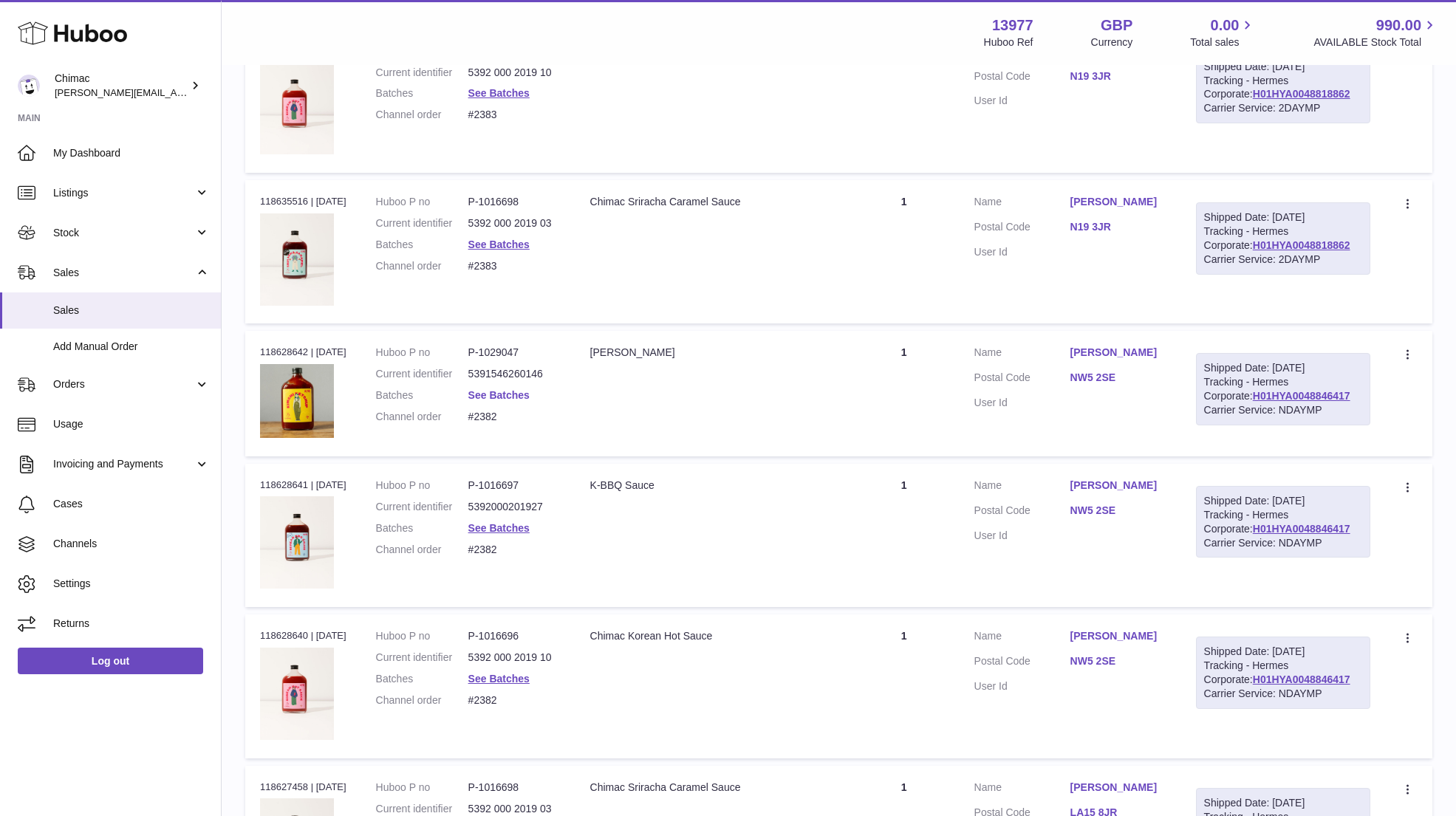
click at [520, 389] on link "See Batches" at bounding box center [499, 394] width 61 height 12
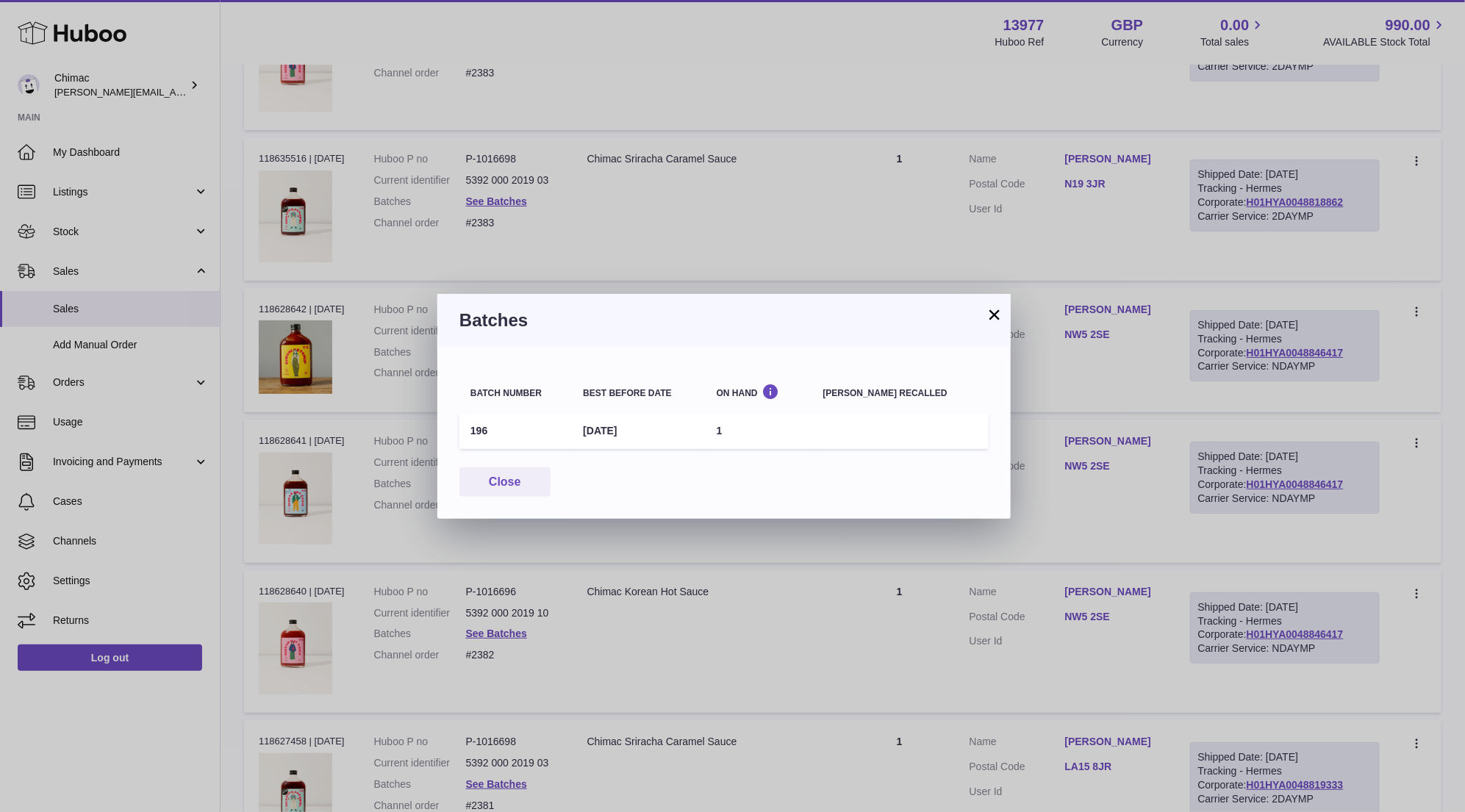
click at [992, 315] on button "×" at bounding box center [994, 314] width 18 height 18
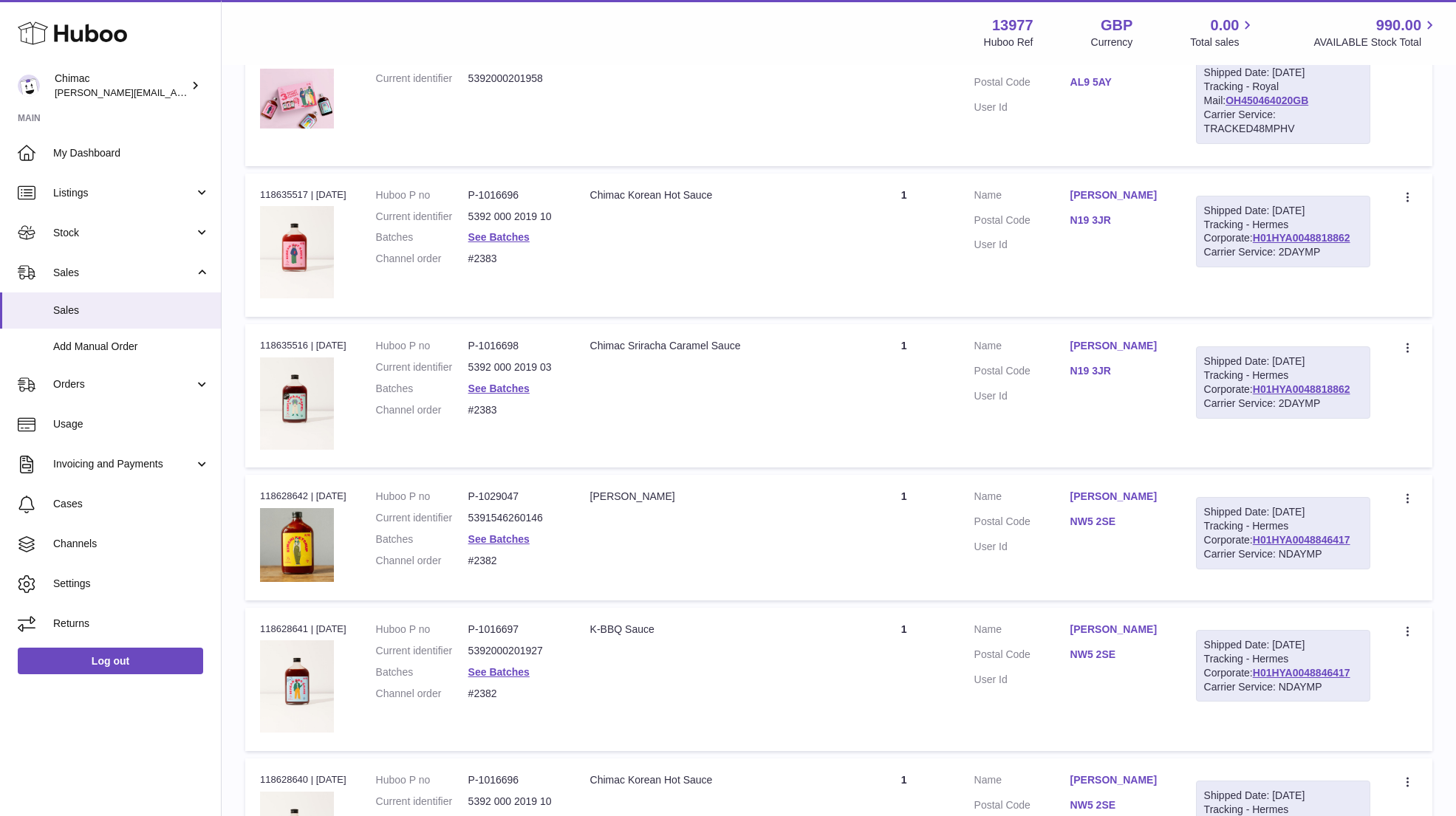
scroll to position [3651, 0]
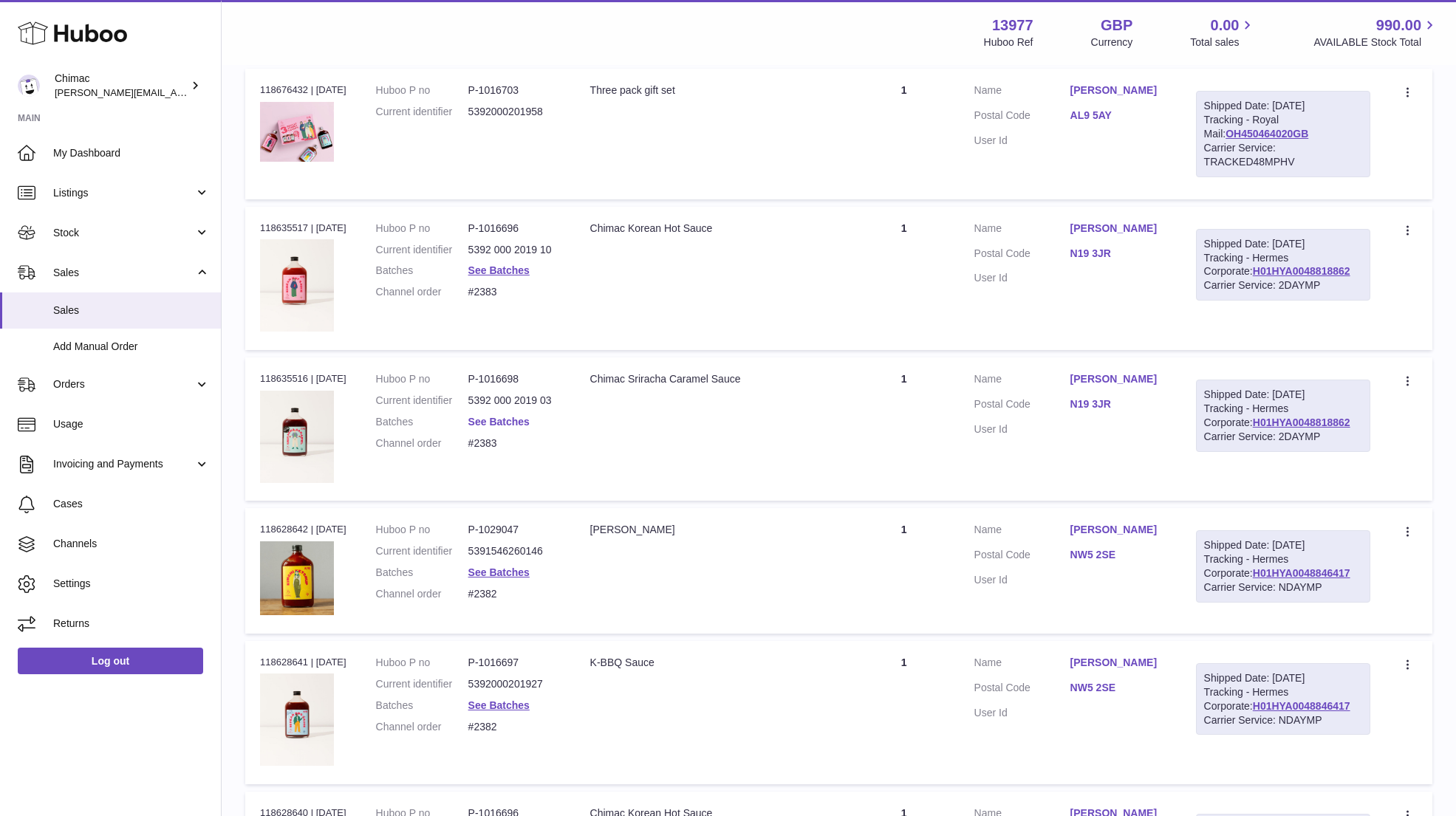
click at [486, 416] on link "See Batches" at bounding box center [499, 421] width 61 height 12
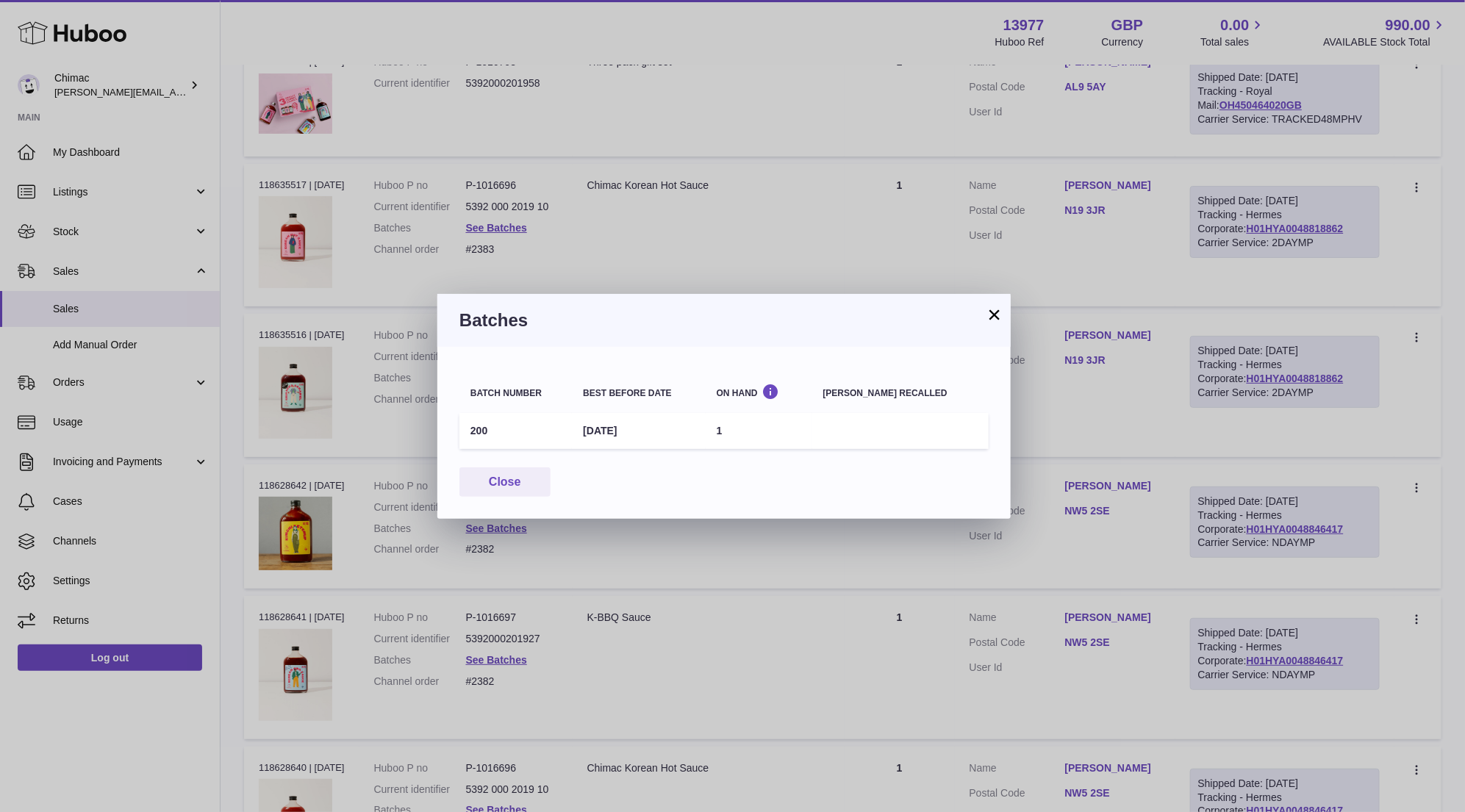
click at [993, 314] on button "×" at bounding box center [994, 314] width 18 height 18
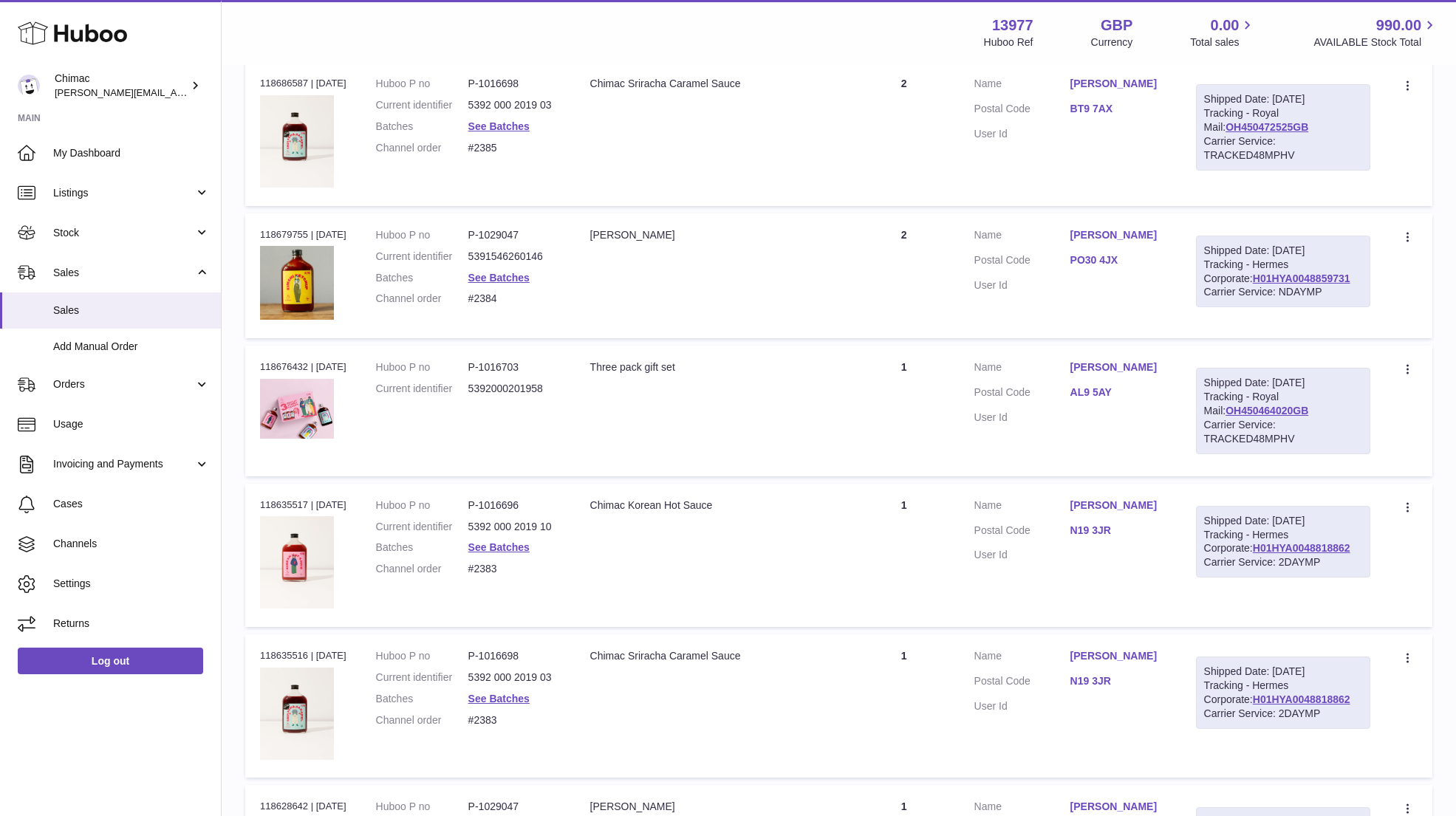
scroll to position [3340, 0]
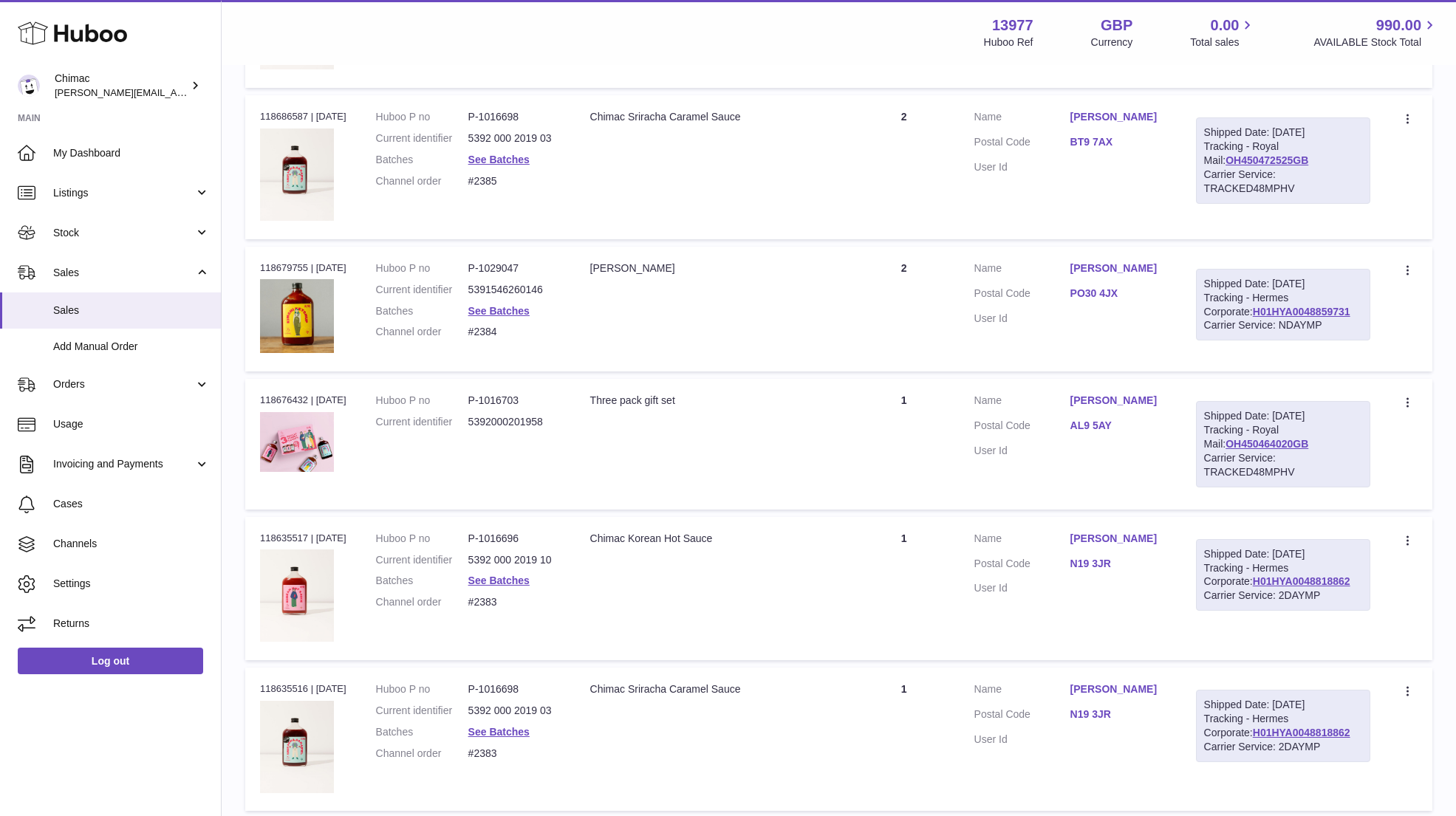
drag, startPoint x: 1064, startPoint y: 262, endPoint x: 1122, endPoint y: 258, distance: 58.1
click at [1125, 262] on dl "Customer Name Andy Day Postal Code PO30 4JX User Id" at bounding box center [1070, 297] width 192 height 71
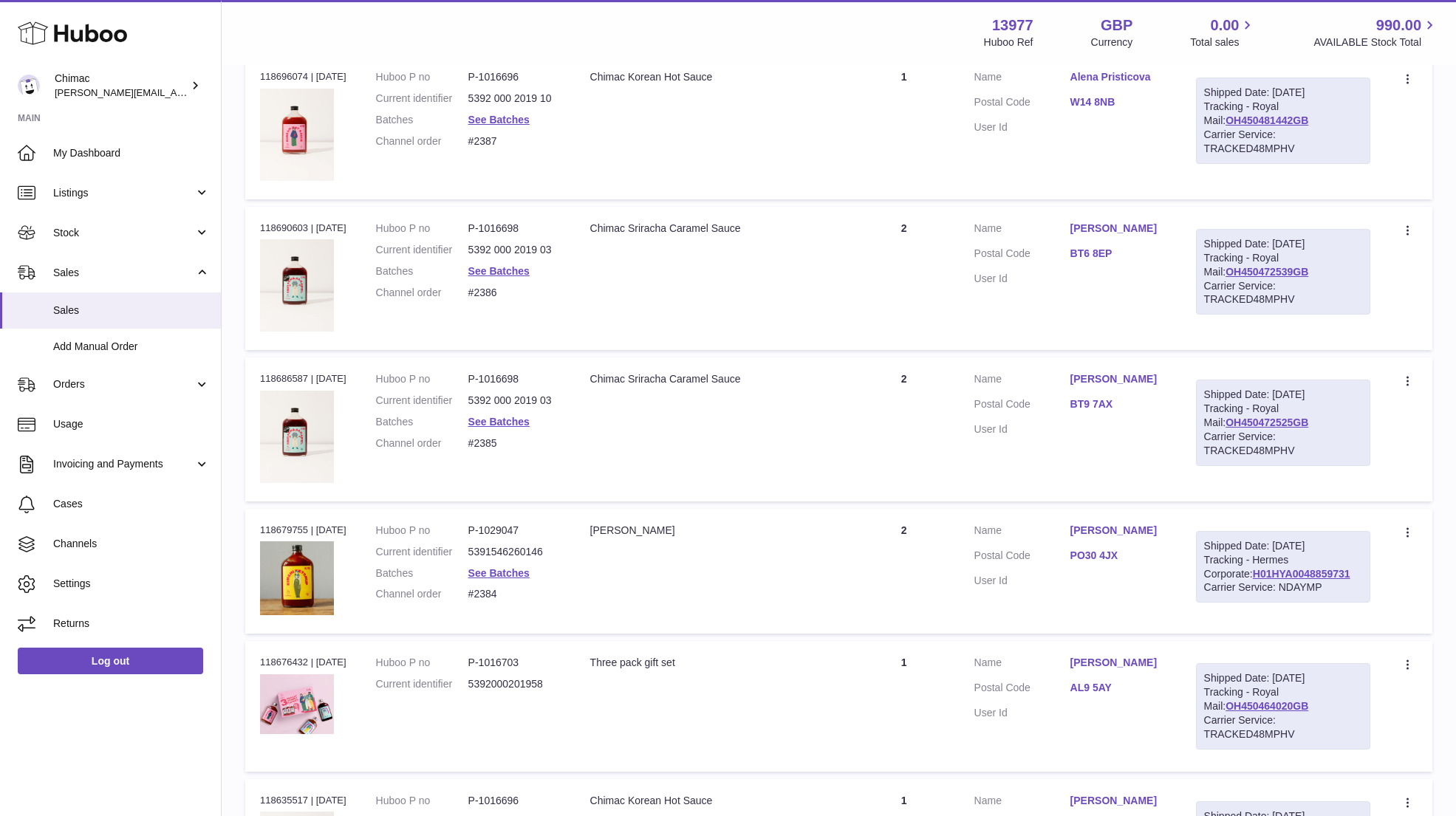
scroll to position [3075, 0]
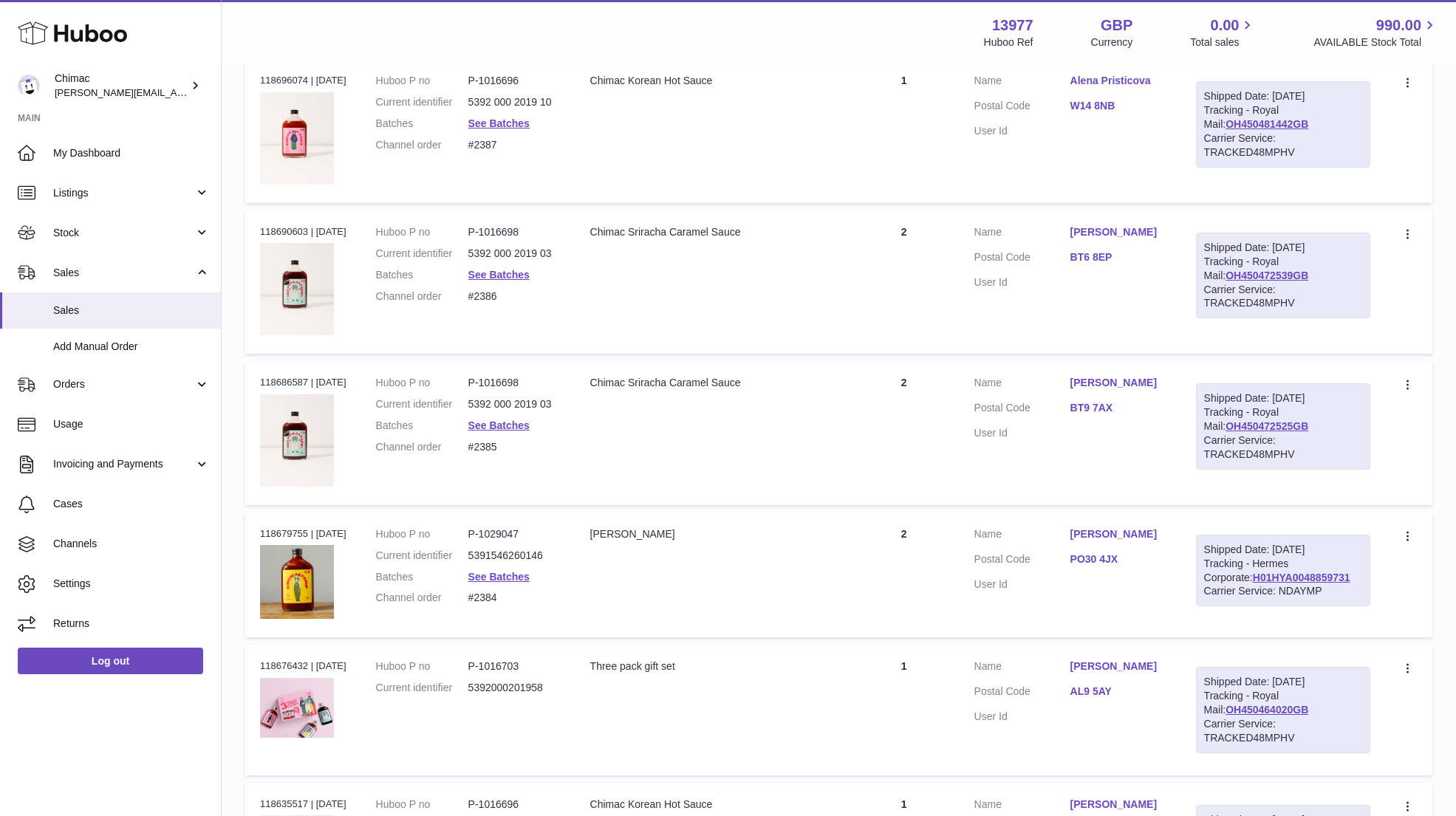
click at [1082, 552] on link "PO30 4JX" at bounding box center [1118, 559] width 96 height 14
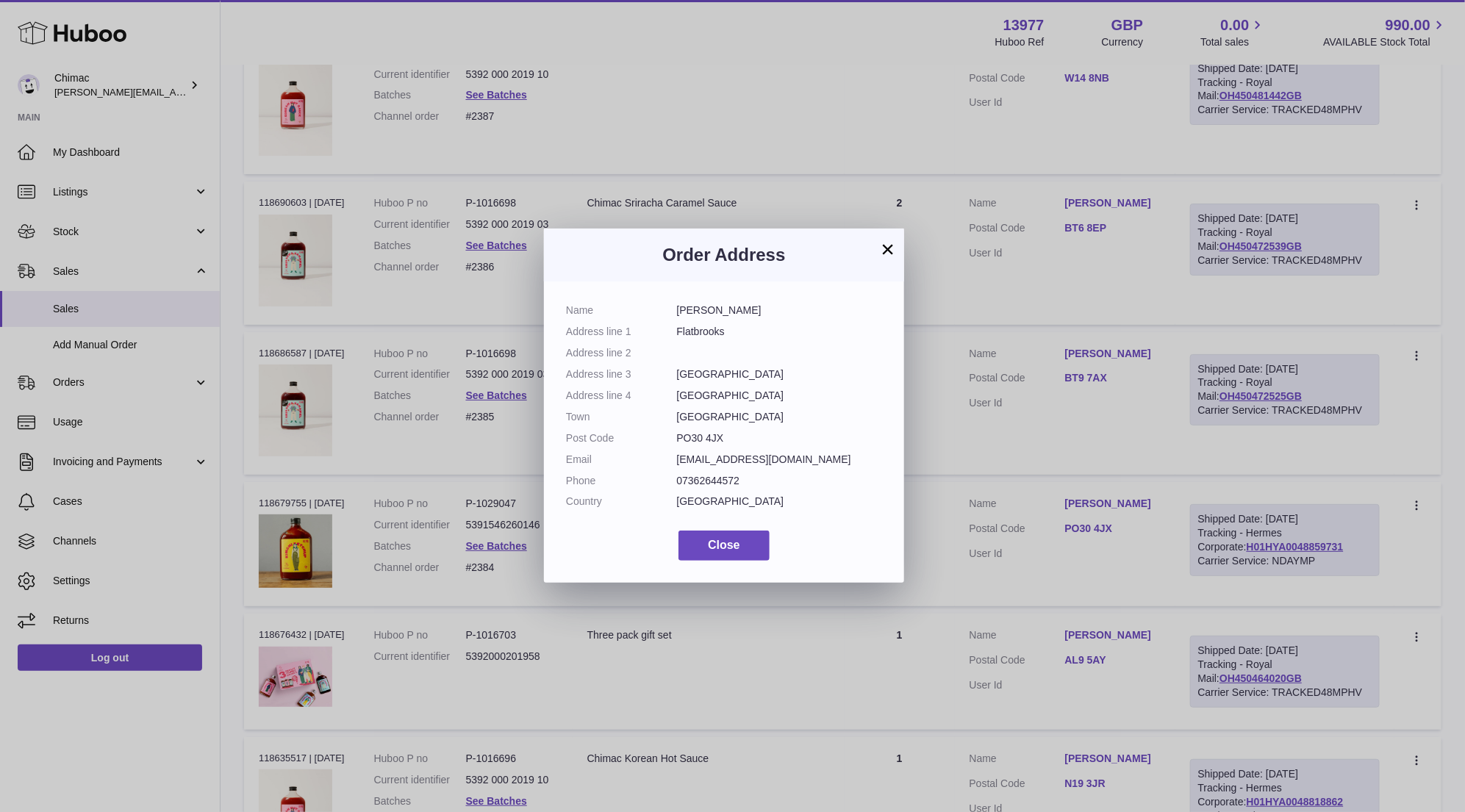
click at [886, 247] on button "×" at bounding box center [887, 249] width 18 height 18
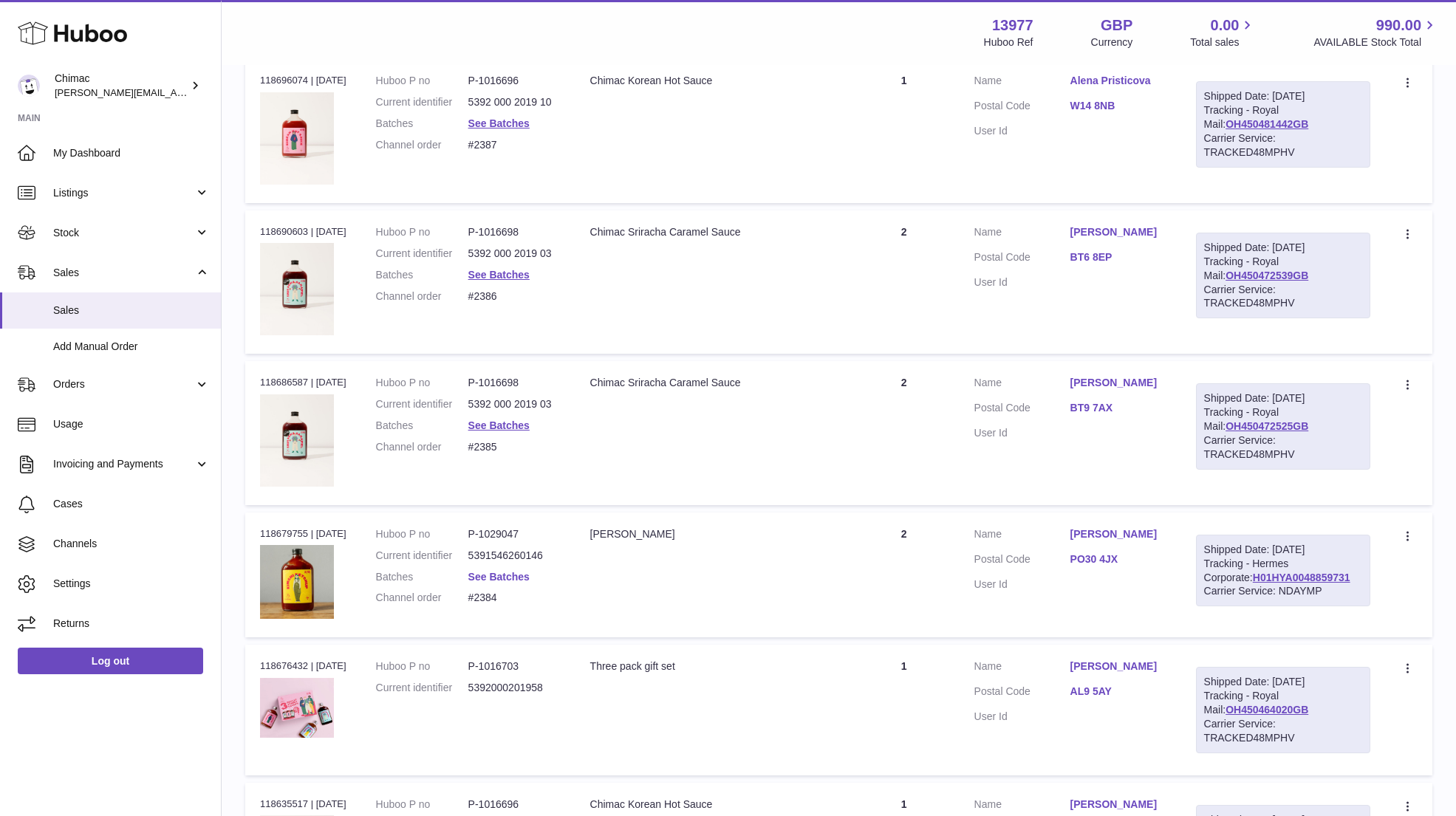
click at [522, 571] on link "See Batches" at bounding box center [499, 576] width 61 height 12
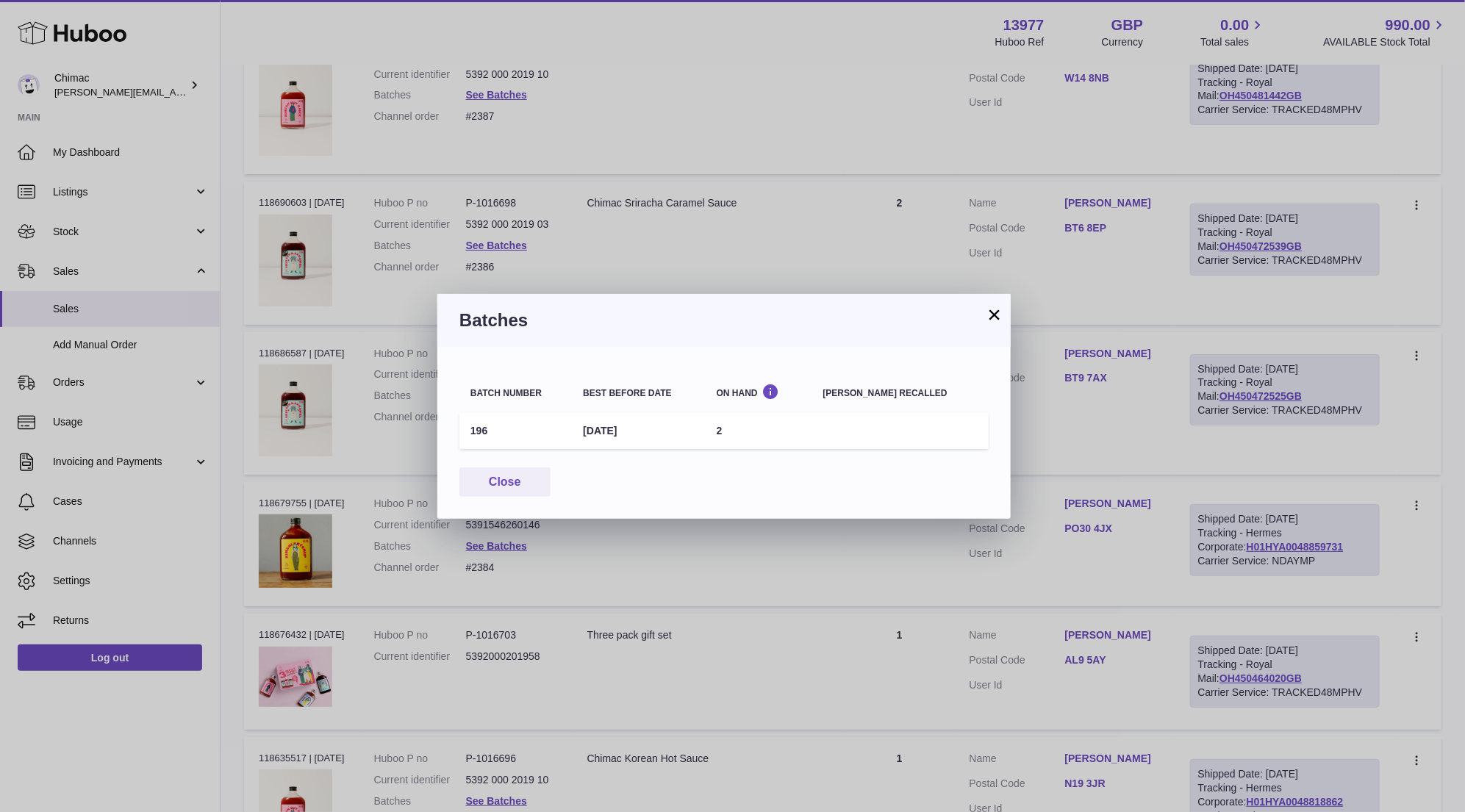
click at [997, 311] on button "×" at bounding box center [994, 314] width 18 height 18
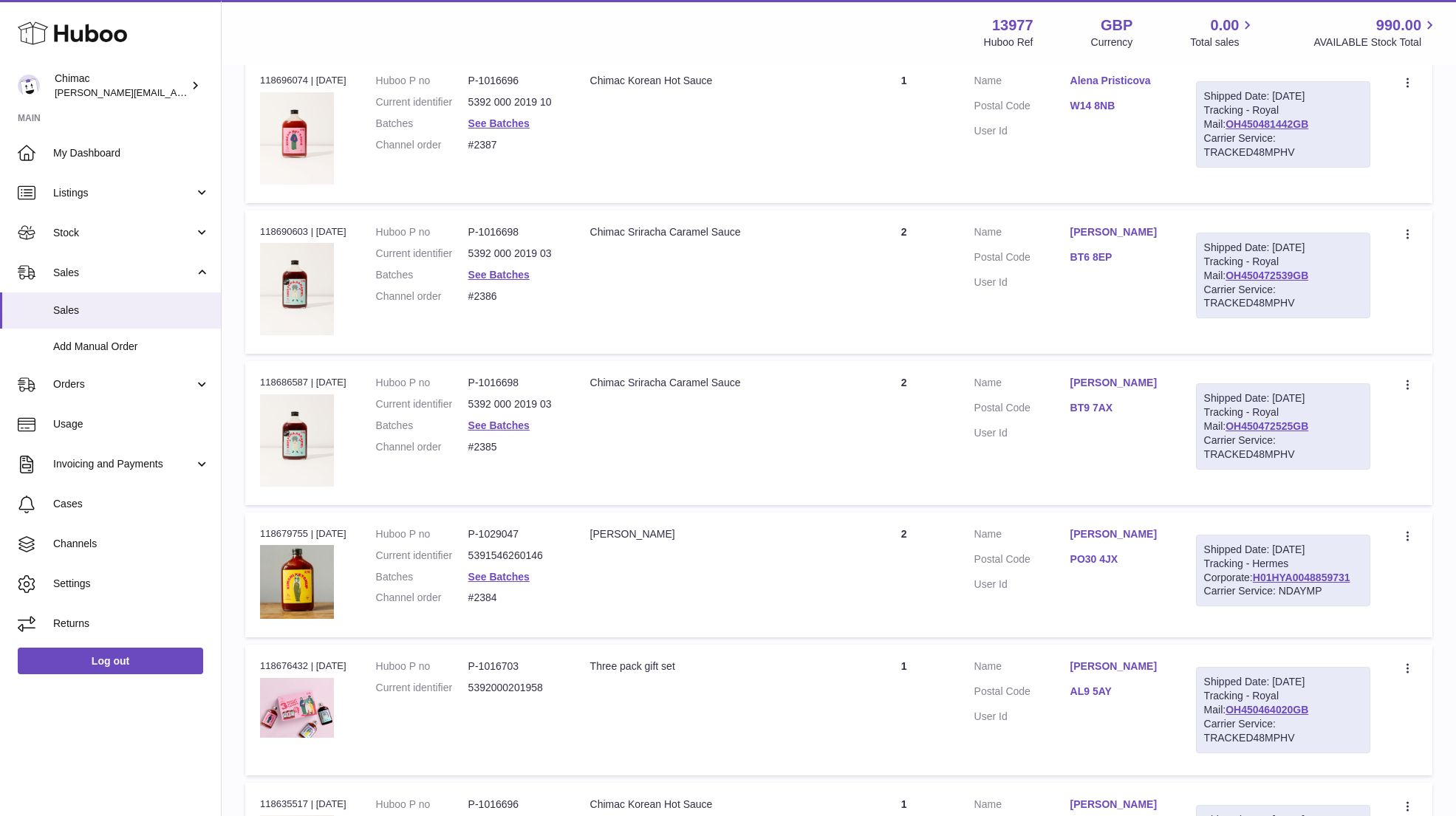
click at [514, 419] on dd "See Batches" at bounding box center [514, 426] width 92 height 14
click at [522, 420] on link "See Batches" at bounding box center [499, 425] width 61 height 12
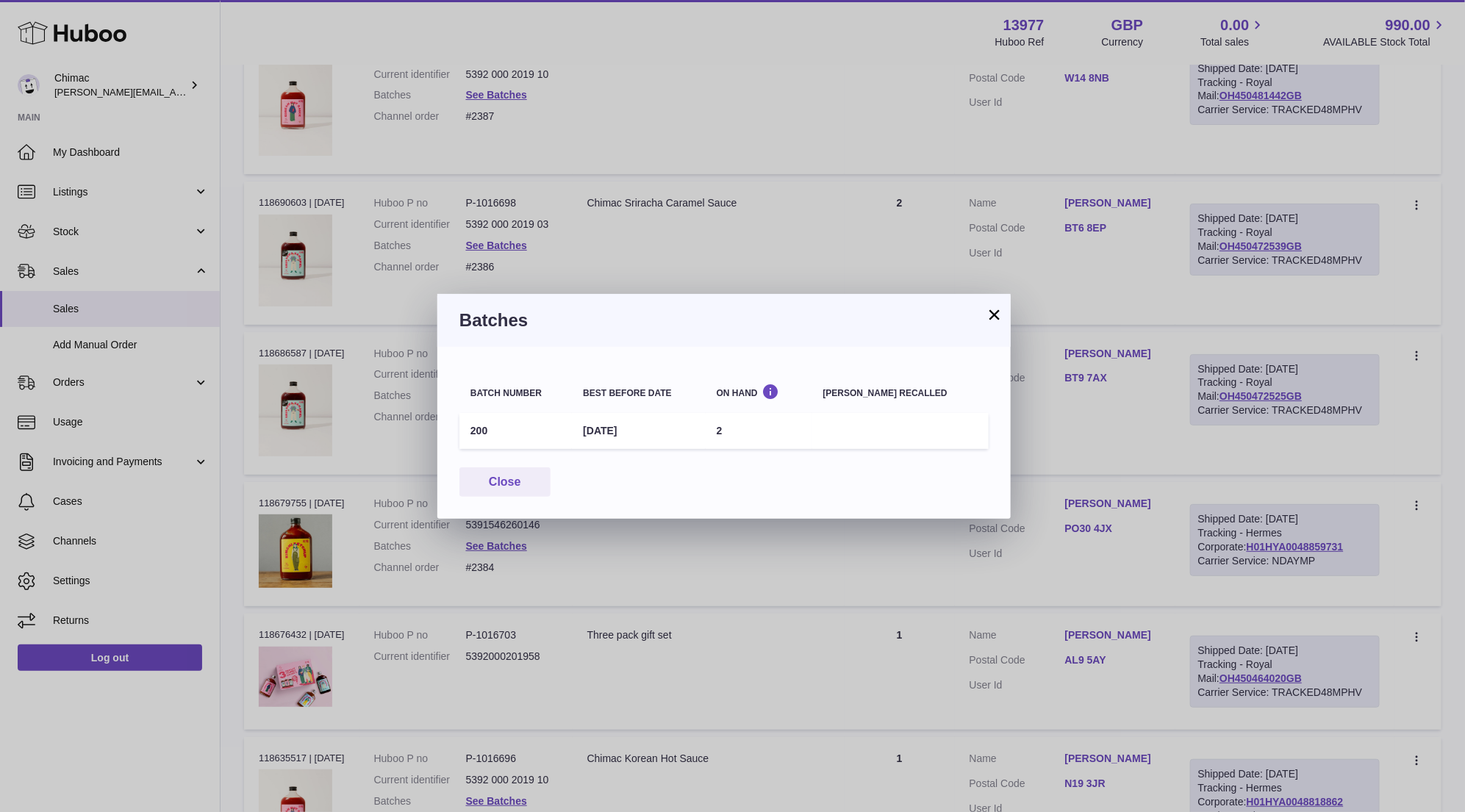
click at [997, 311] on button "×" at bounding box center [994, 314] width 18 height 18
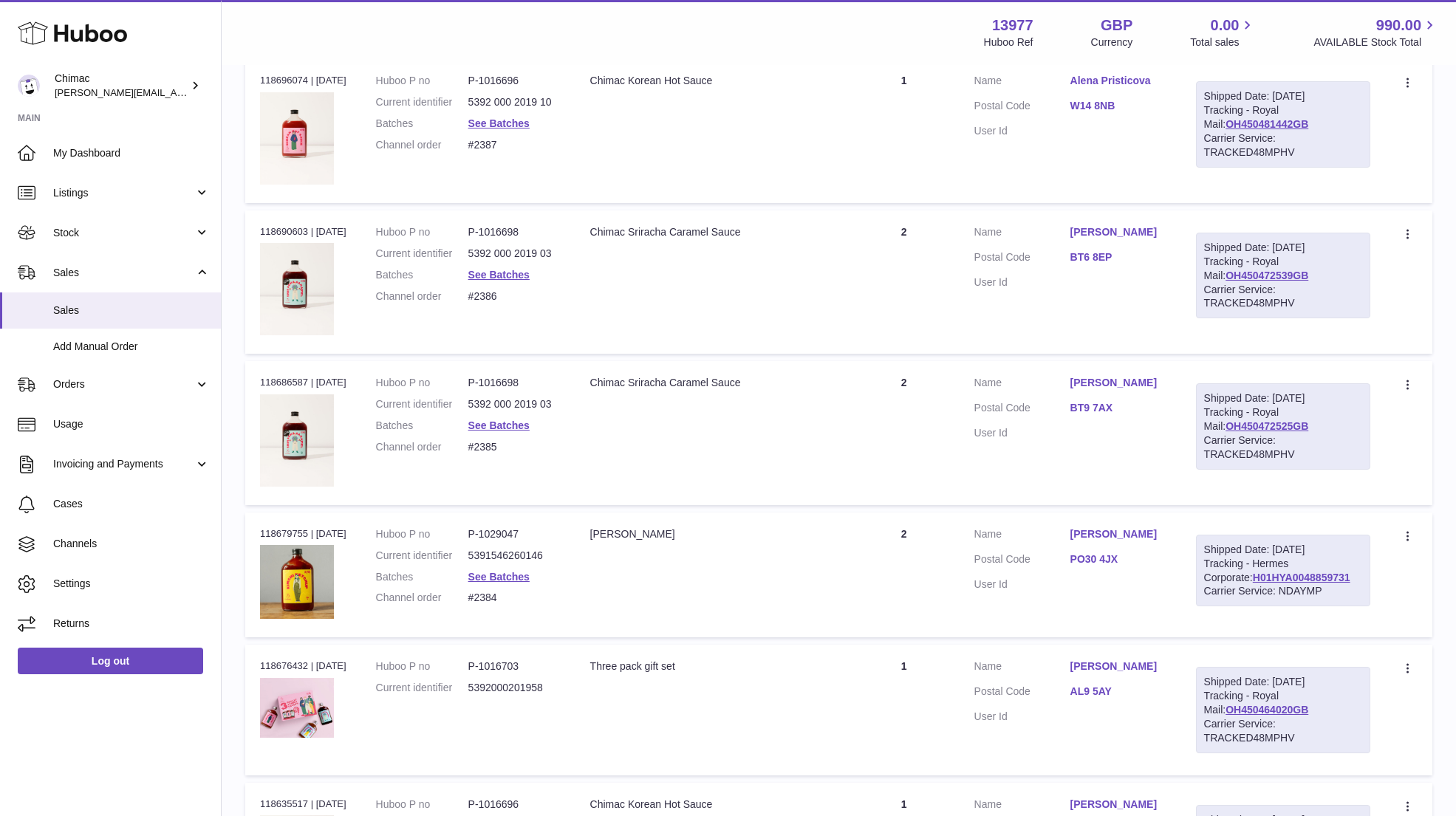
click at [508, 271] on dd "See Batches" at bounding box center [514, 275] width 92 height 14
click at [506, 268] on link "See Batches" at bounding box center [499, 274] width 61 height 12
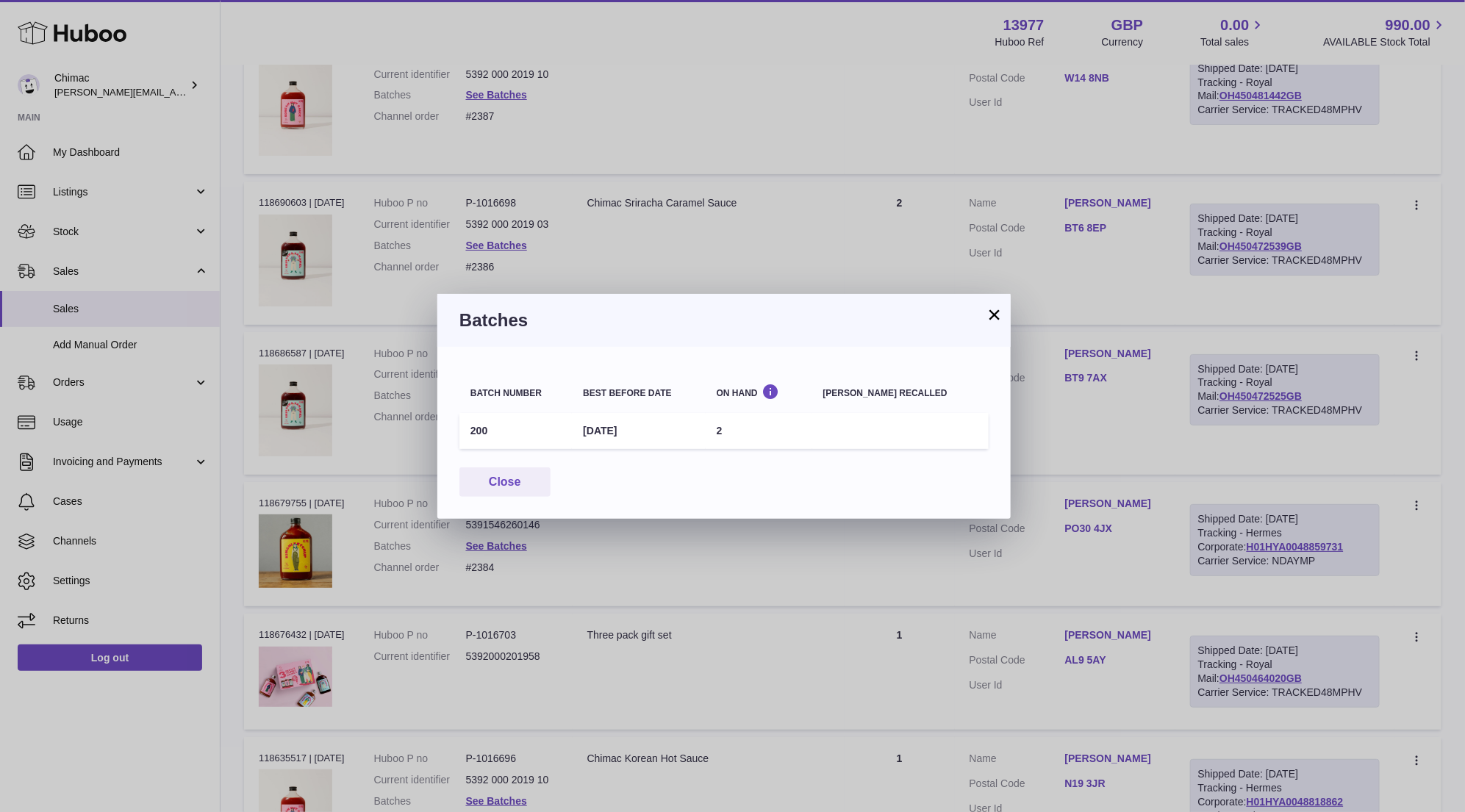
click at [995, 314] on button "×" at bounding box center [994, 314] width 18 height 18
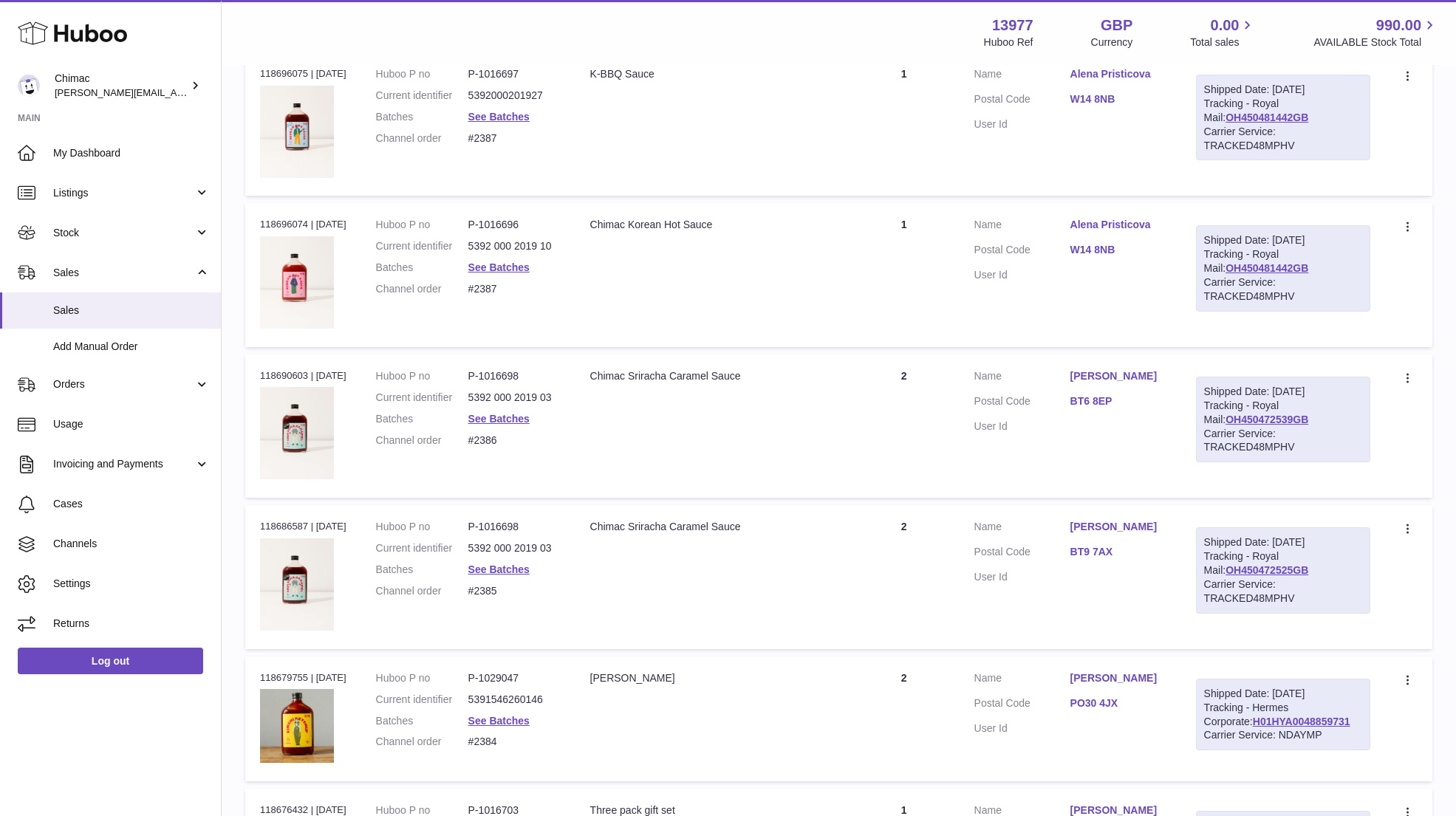
scroll to position [2897, 0]
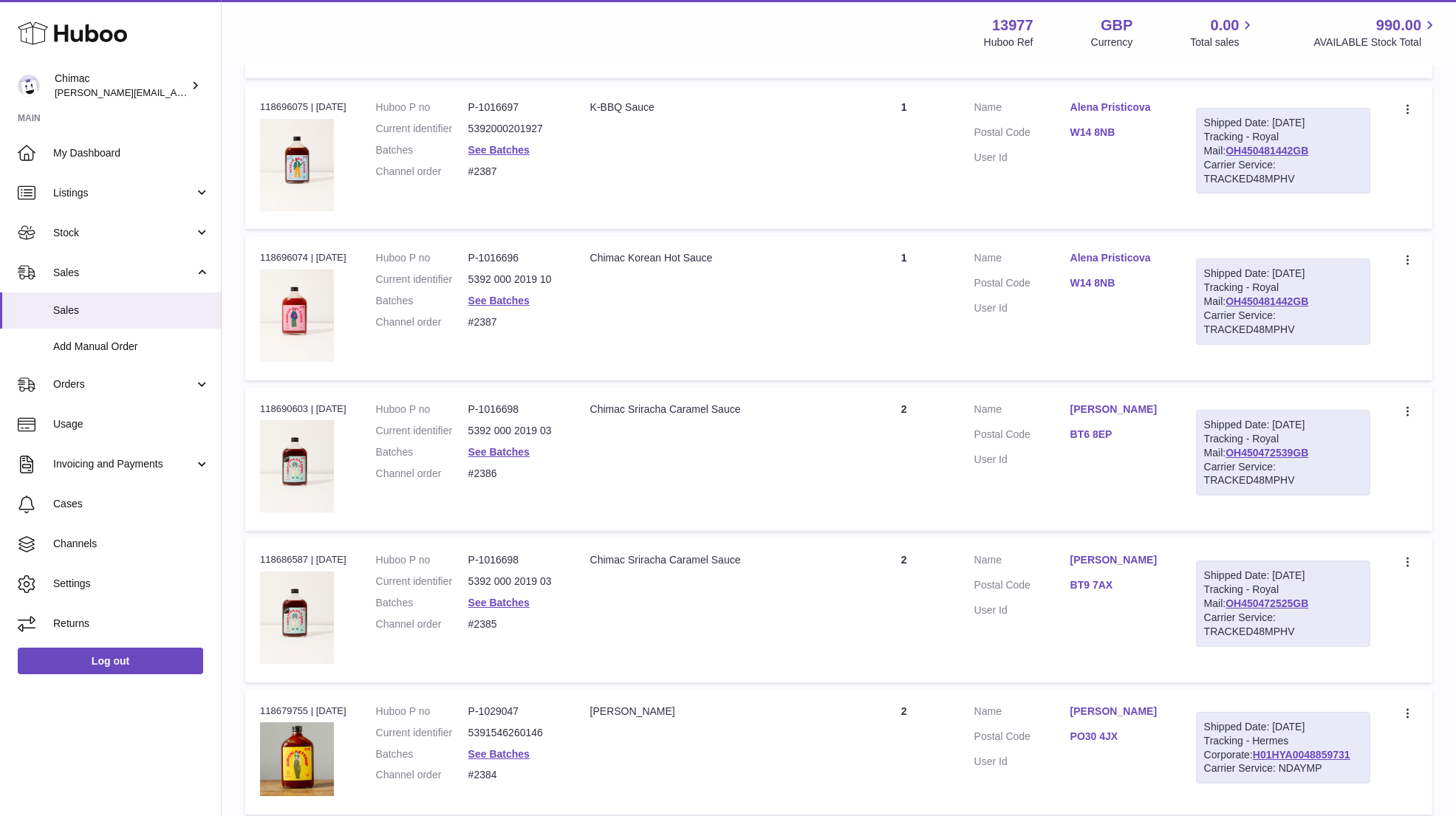
click at [515, 302] on dl "Huboo P no P-1016696 Current identifier 5392 000 2019 10 Batches See Batches Ch…" at bounding box center [468, 294] width 185 height 86
click at [511, 297] on link "See Batches" at bounding box center [499, 300] width 61 height 12
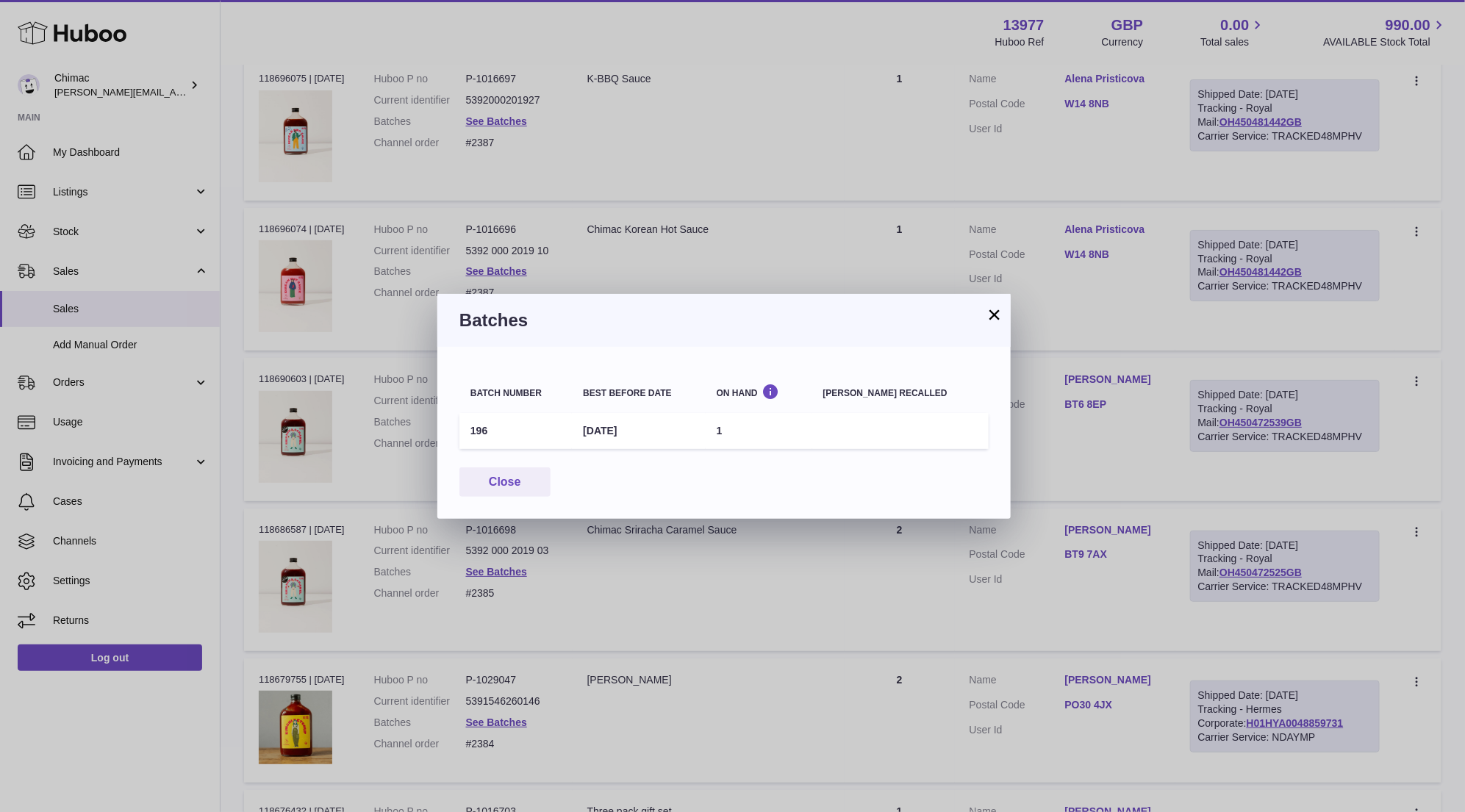
click at [995, 315] on button "×" at bounding box center [994, 314] width 18 height 18
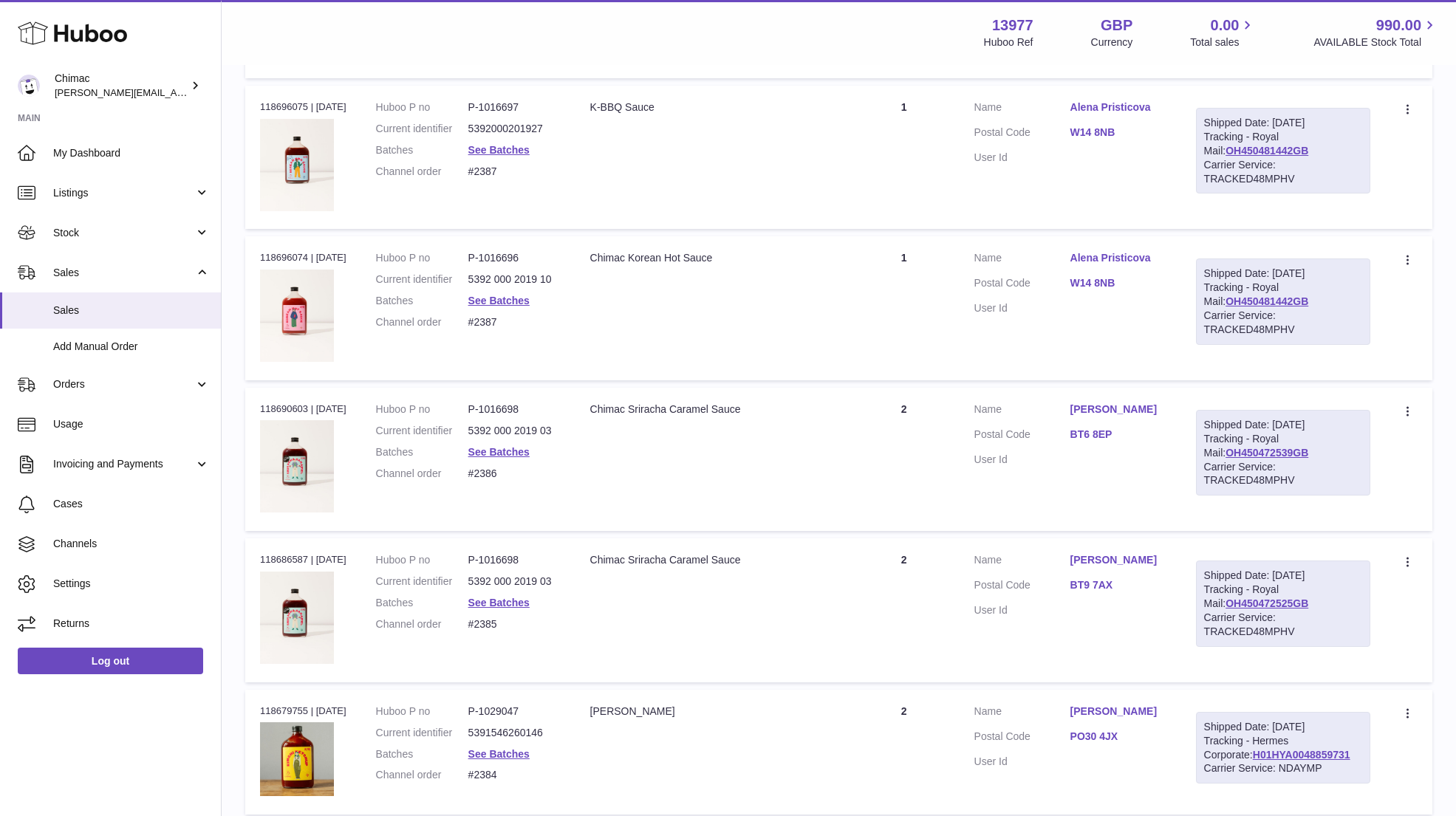
click at [858, 294] on td "Quantity 1" at bounding box center [904, 308] width 110 height 143
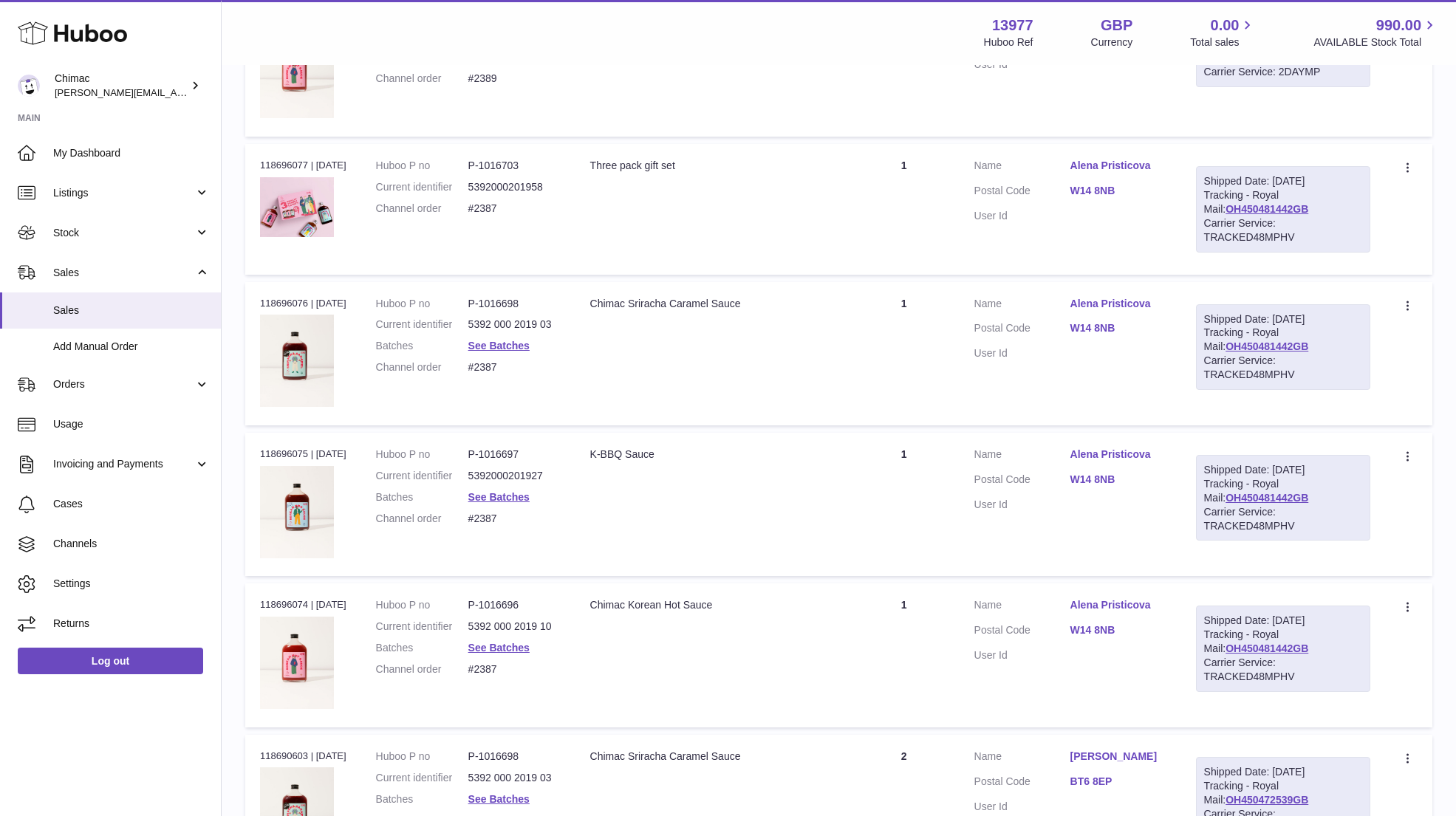
scroll to position [2499, 0]
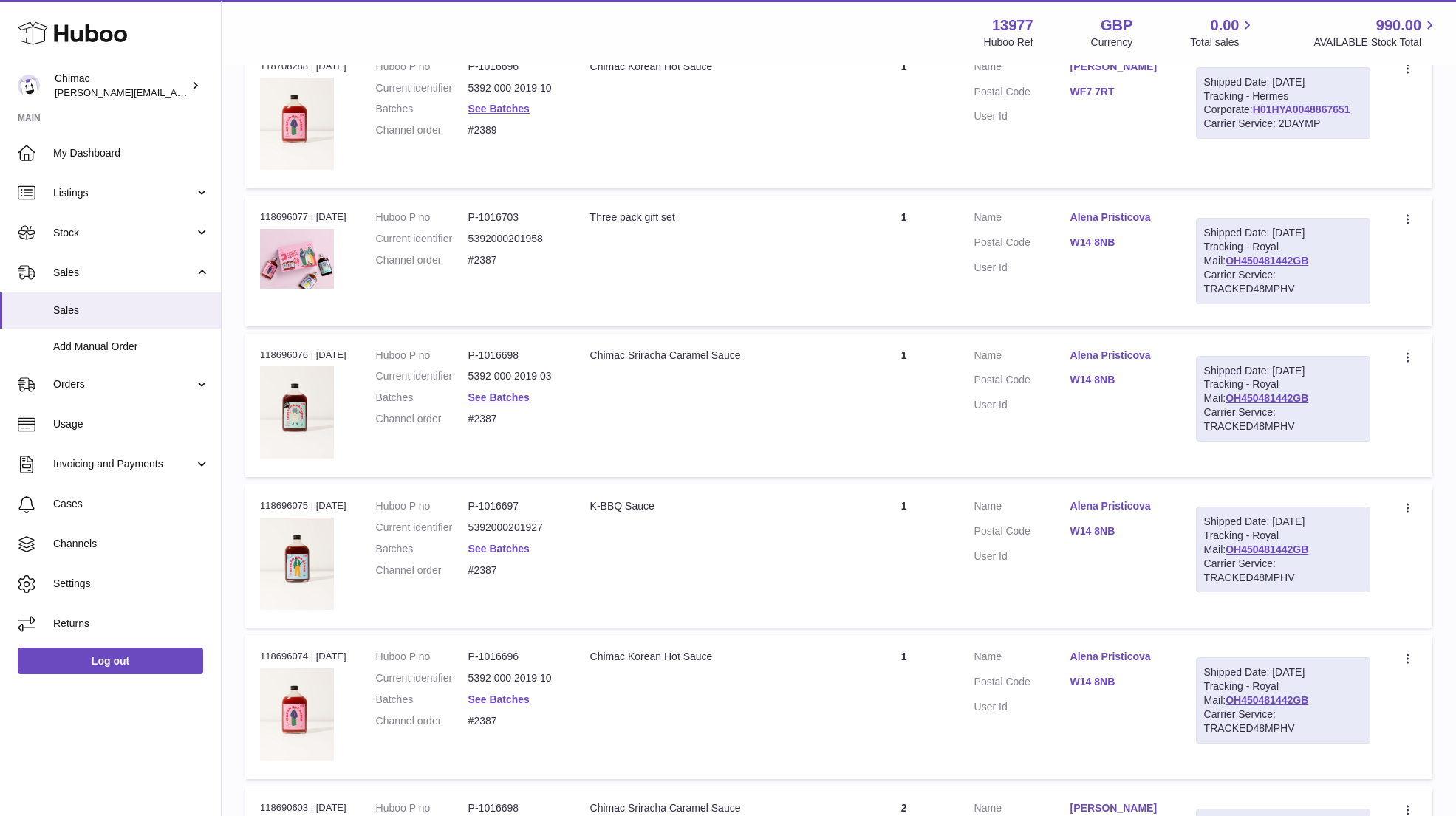
click at [495, 543] on link "See Batches" at bounding box center [499, 548] width 61 height 12
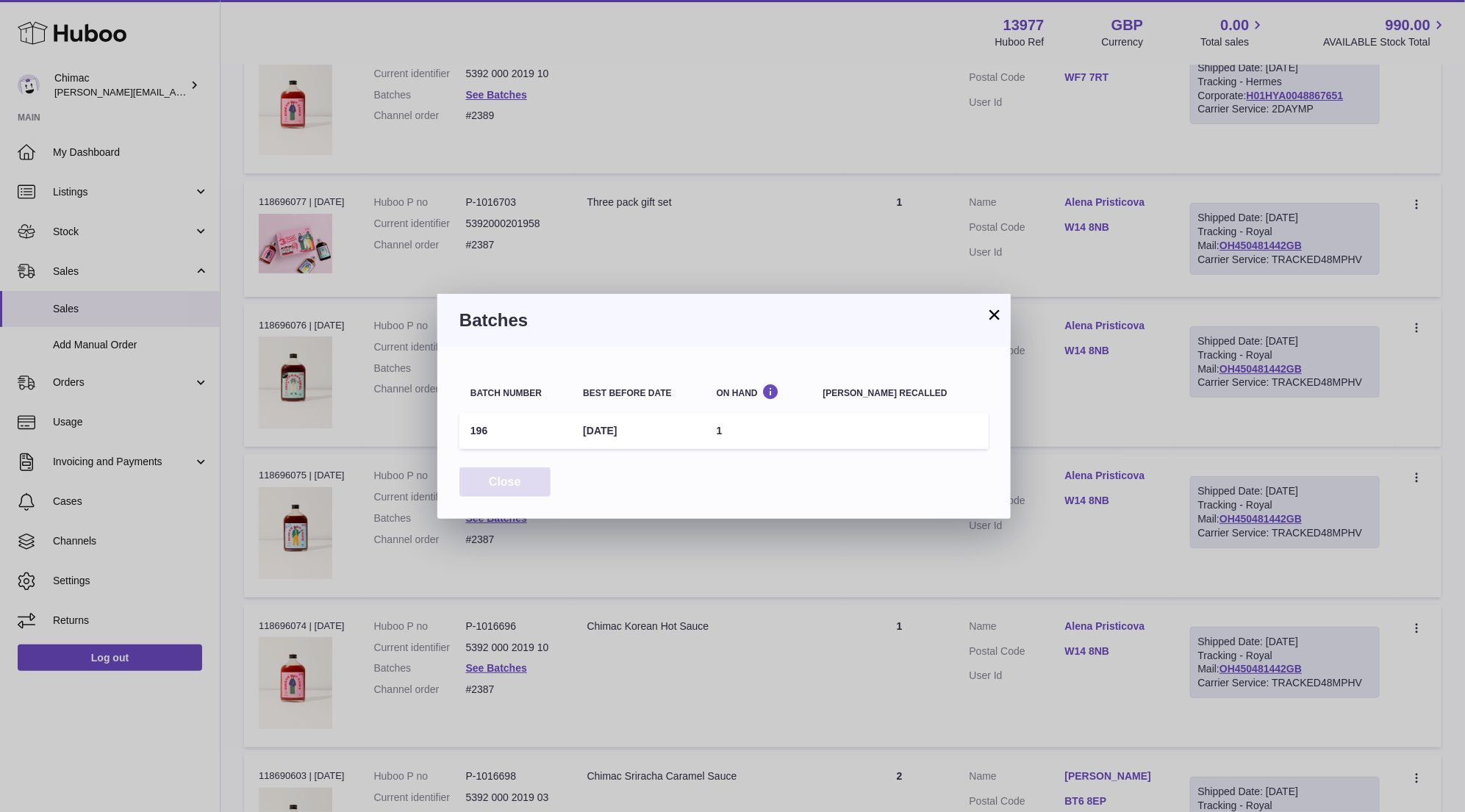
click at [506, 485] on button "Close" at bounding box center [505, 482] width 91 height 30
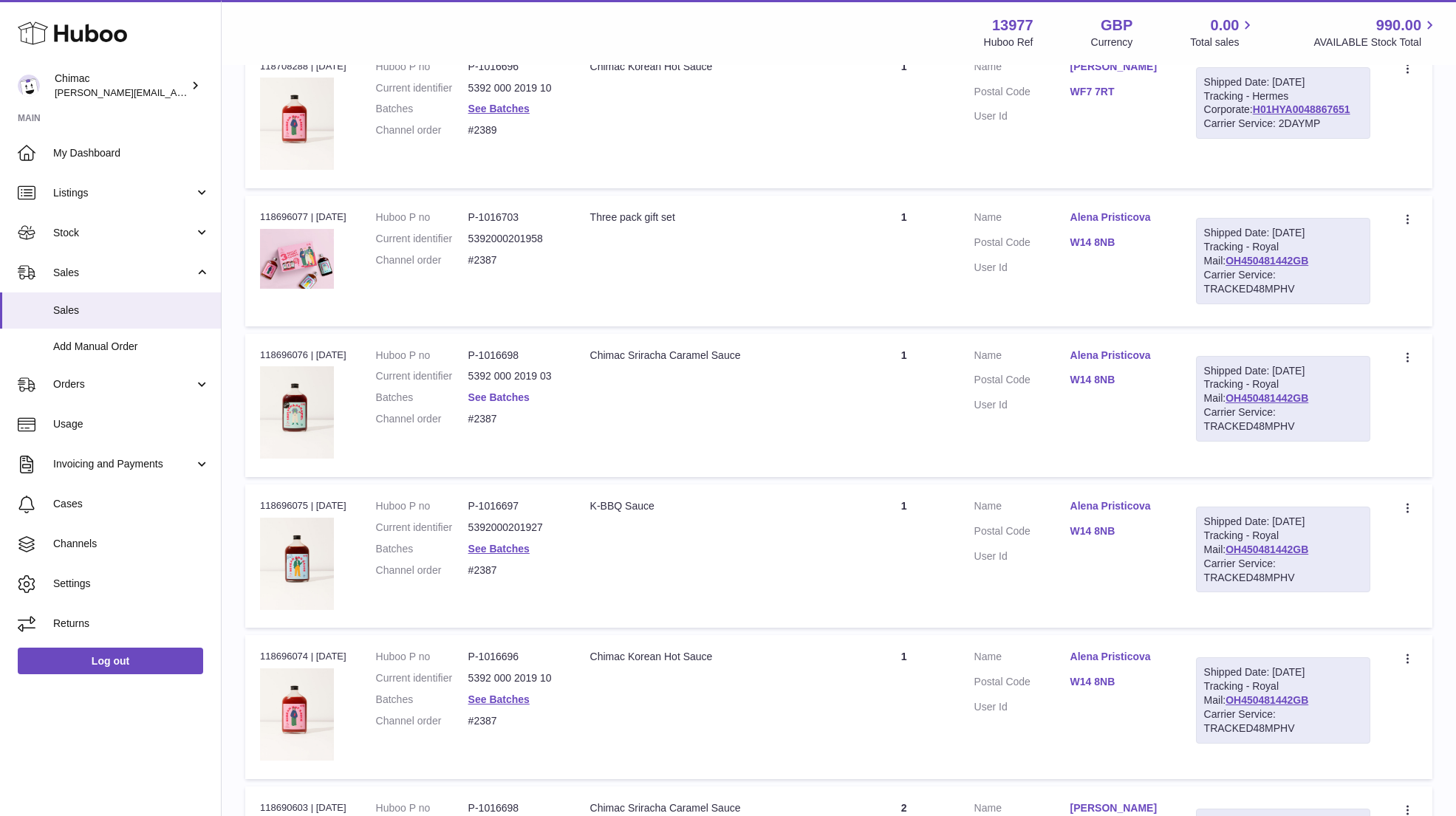
click at [488, 391] on link "See Batches" at bounding box center [499, 396] width 61 height 12
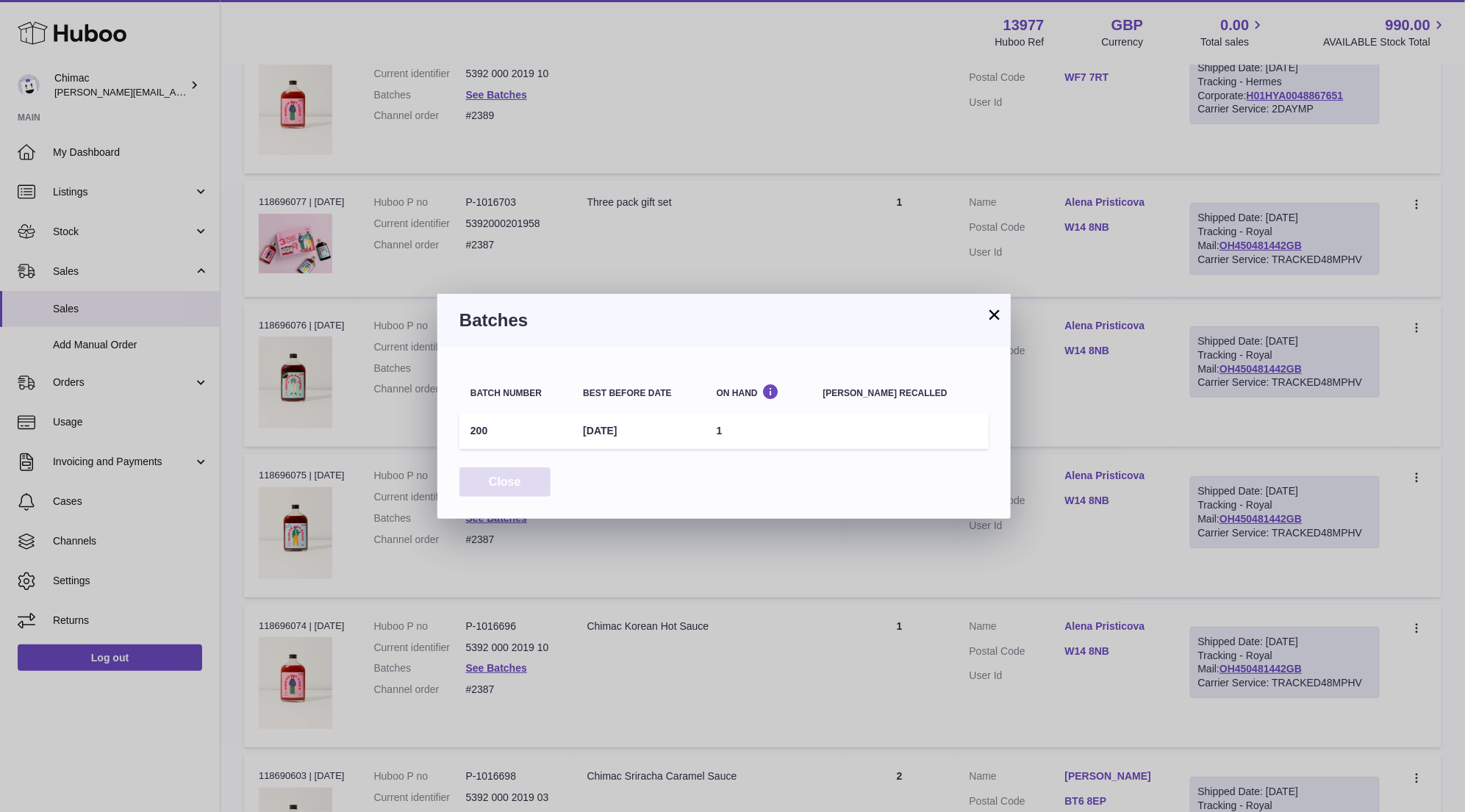
click at [495, 487] on button "Close" at bounding box center [505, 482] width 91 height 30
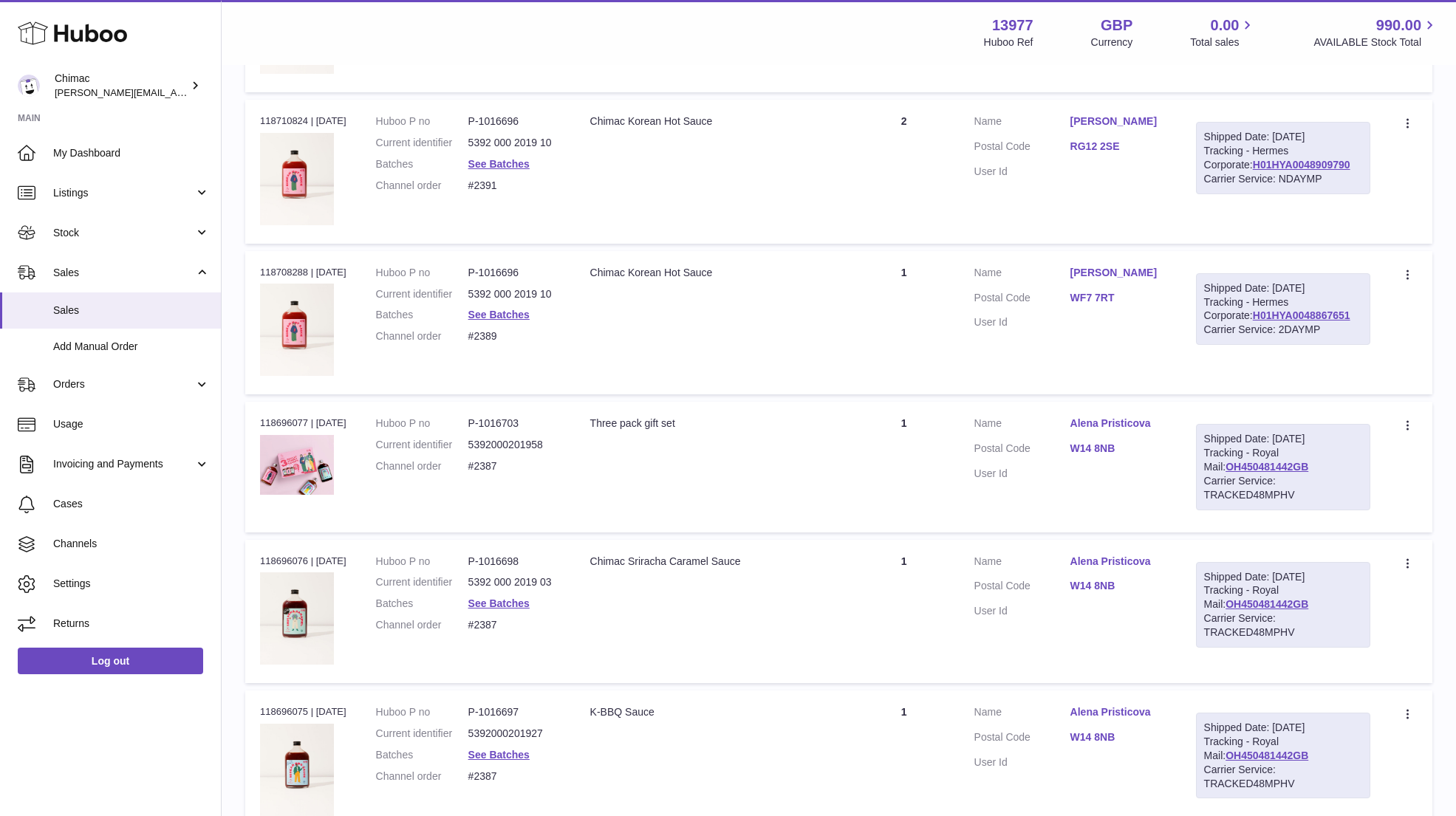
scroll to position [2277, 0]
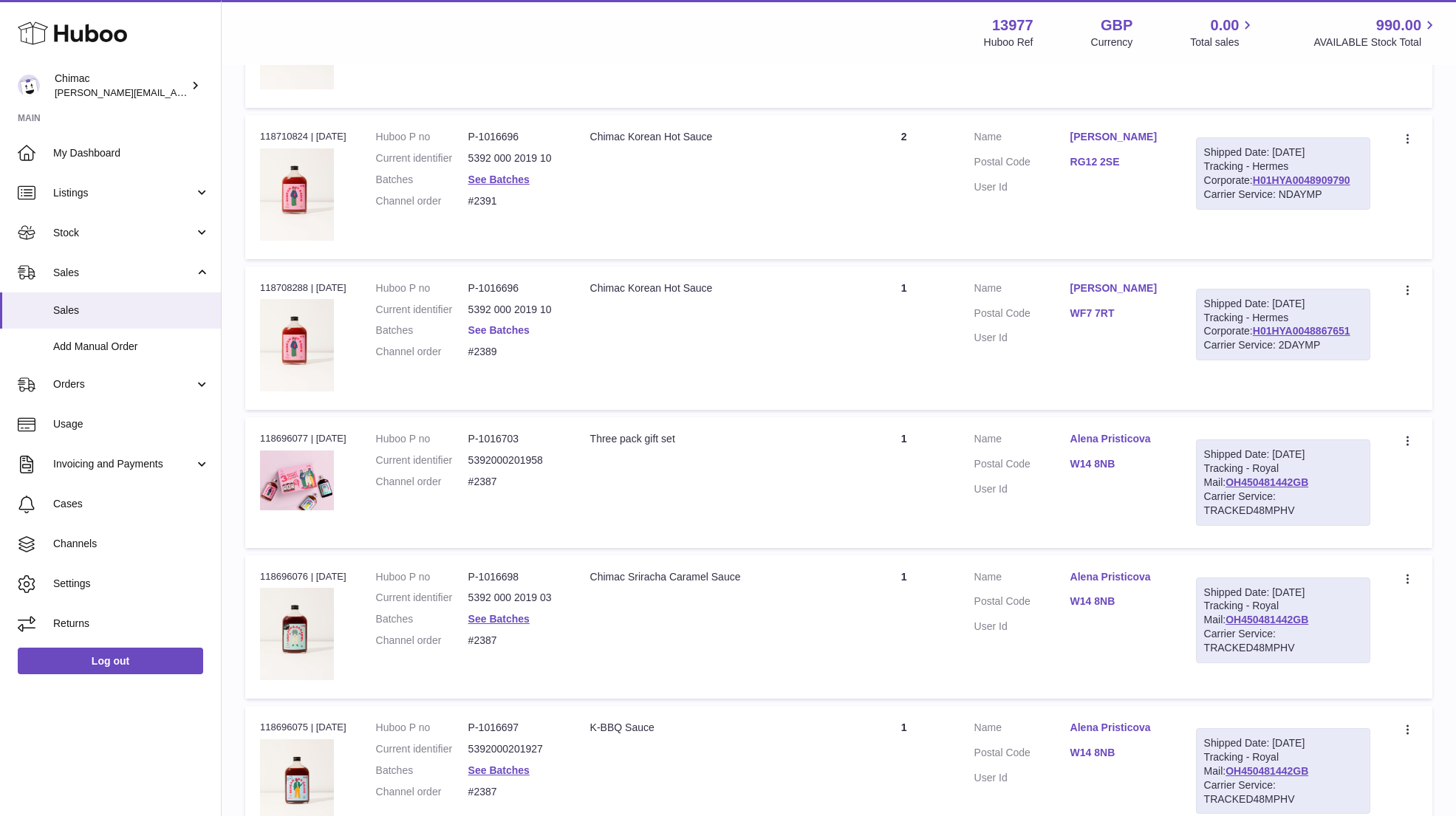
click at [502, 326] on link "See Batches" at bounding box center [499, 330] width 61 height 12
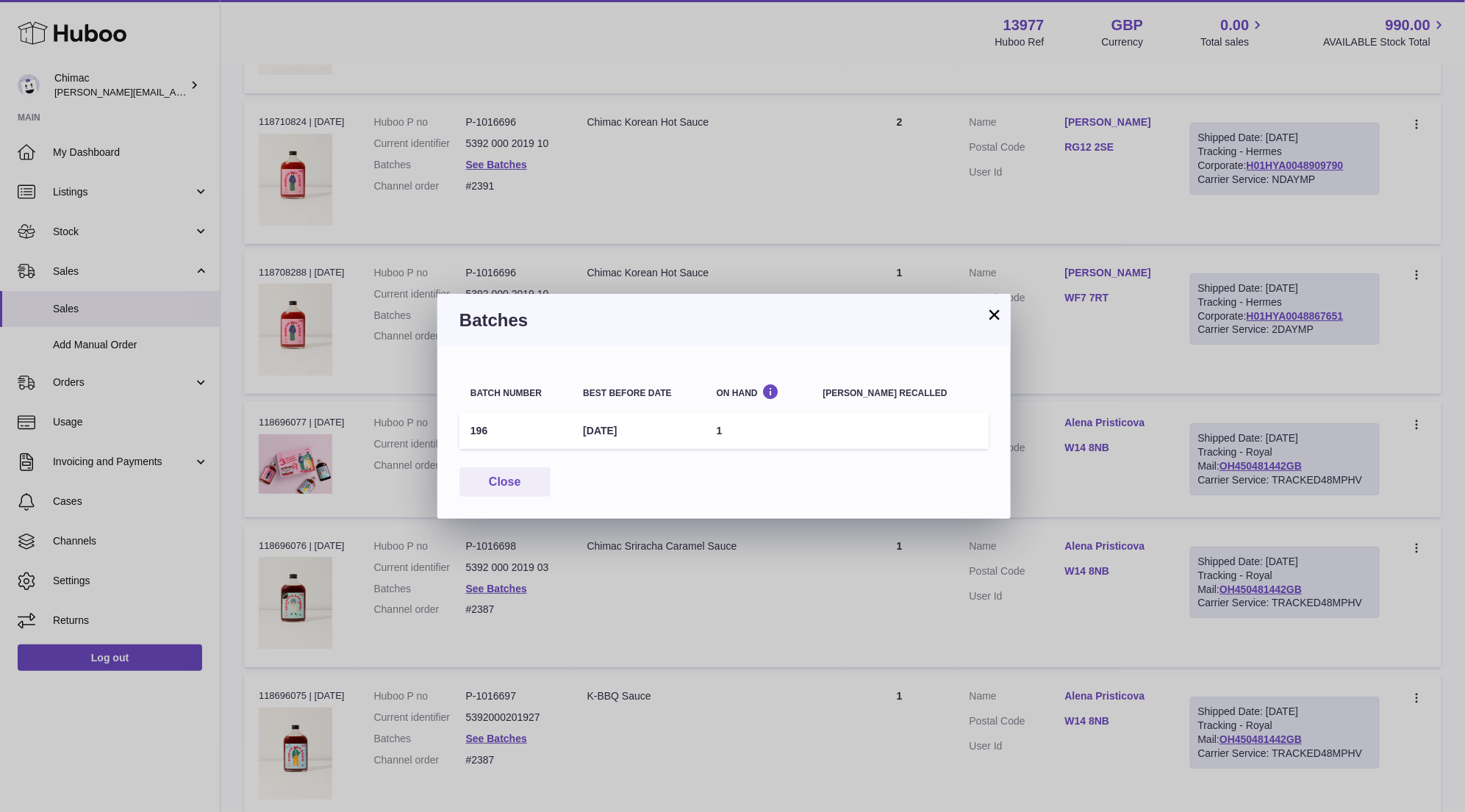
click at [995, 314] on button "×" at bounding box center [994, 314] width 18 height 18
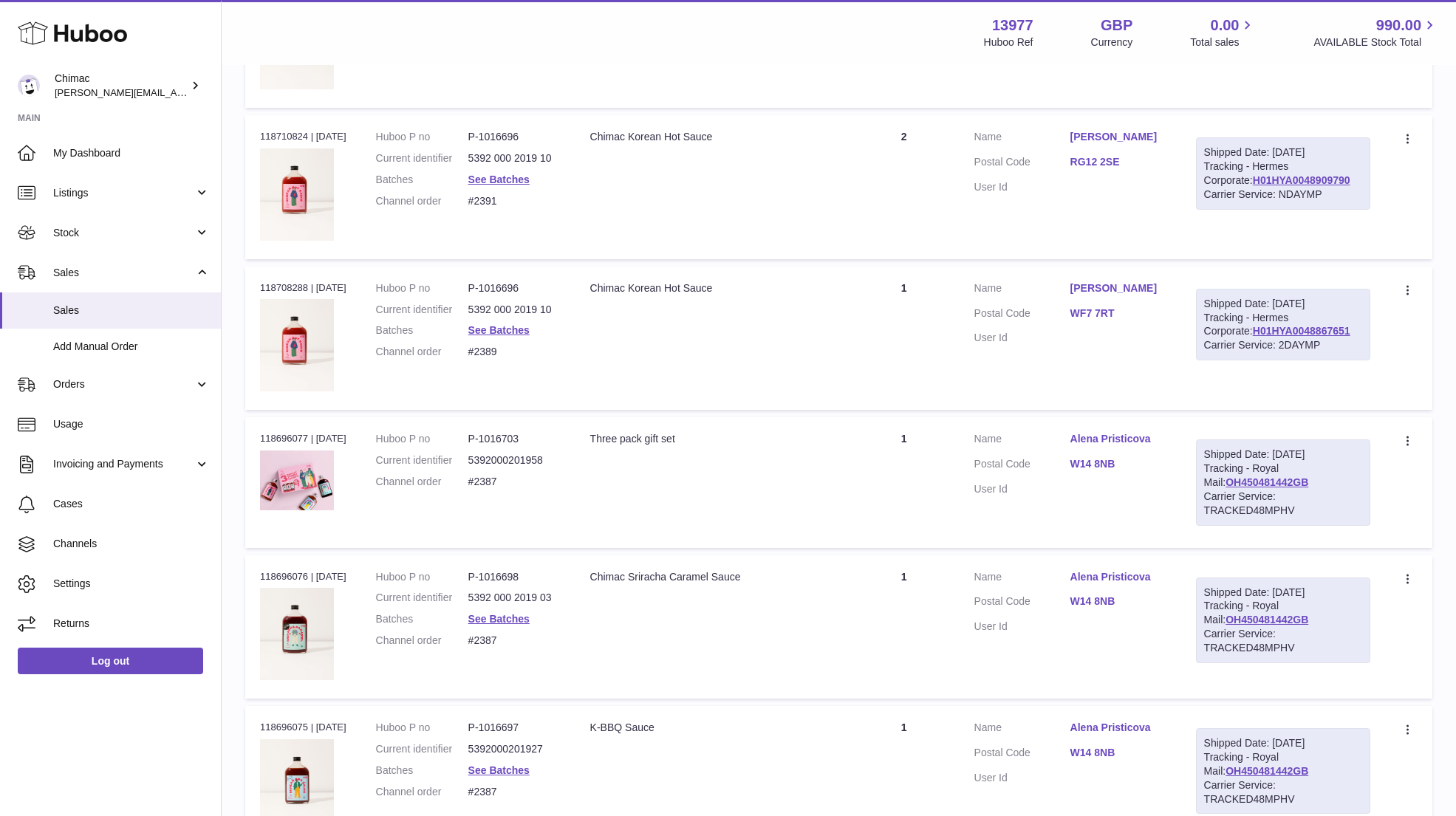
drag, startPoint x: 875, startPoint y: 264, endPoint x: 878, endPoint y: 232, distance: 32.1
click at [876, 267] on td "Quantity 1" at bounding box center [904, 338] width 110 height 143
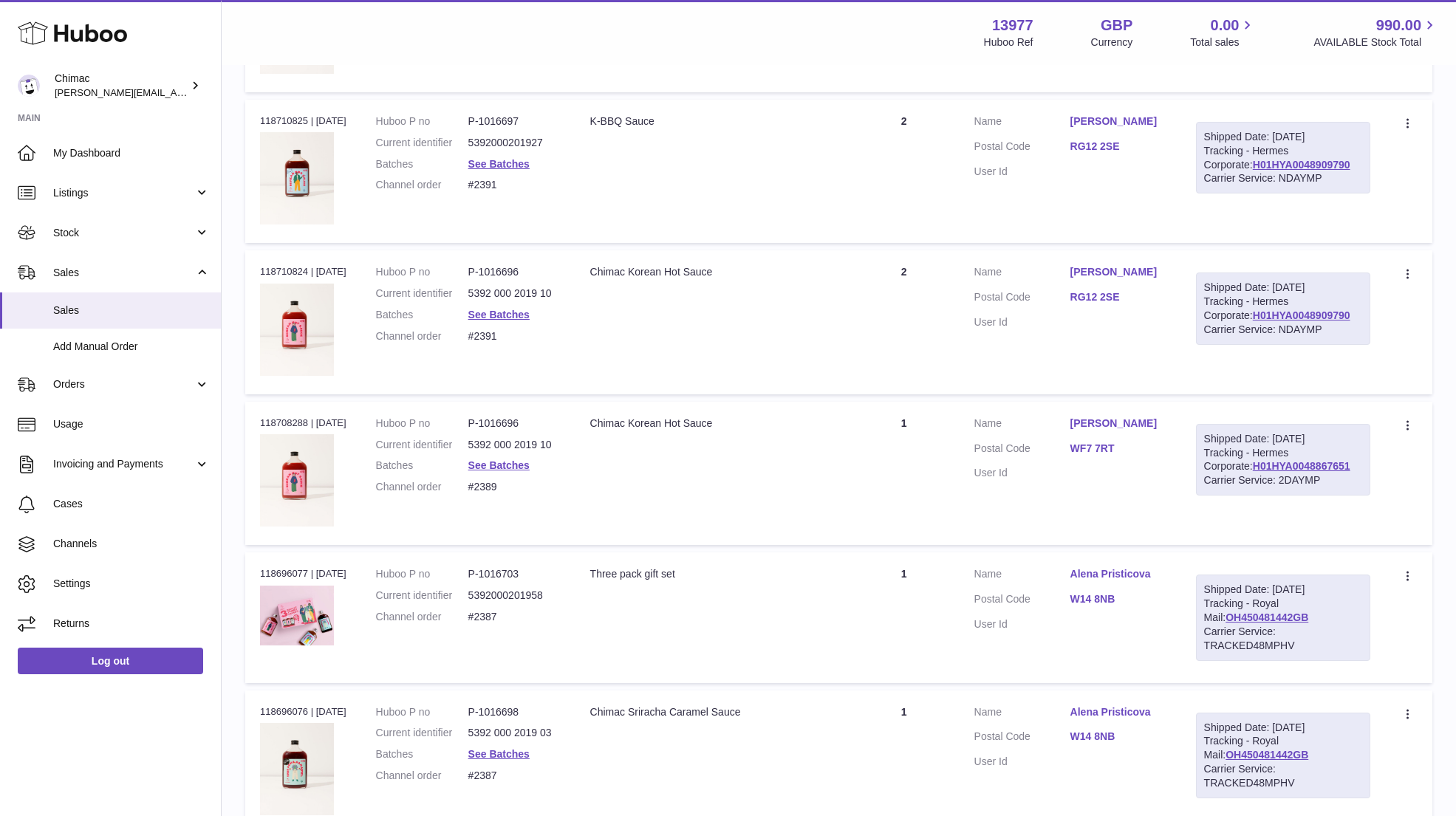
scroll to position [2100, 0]
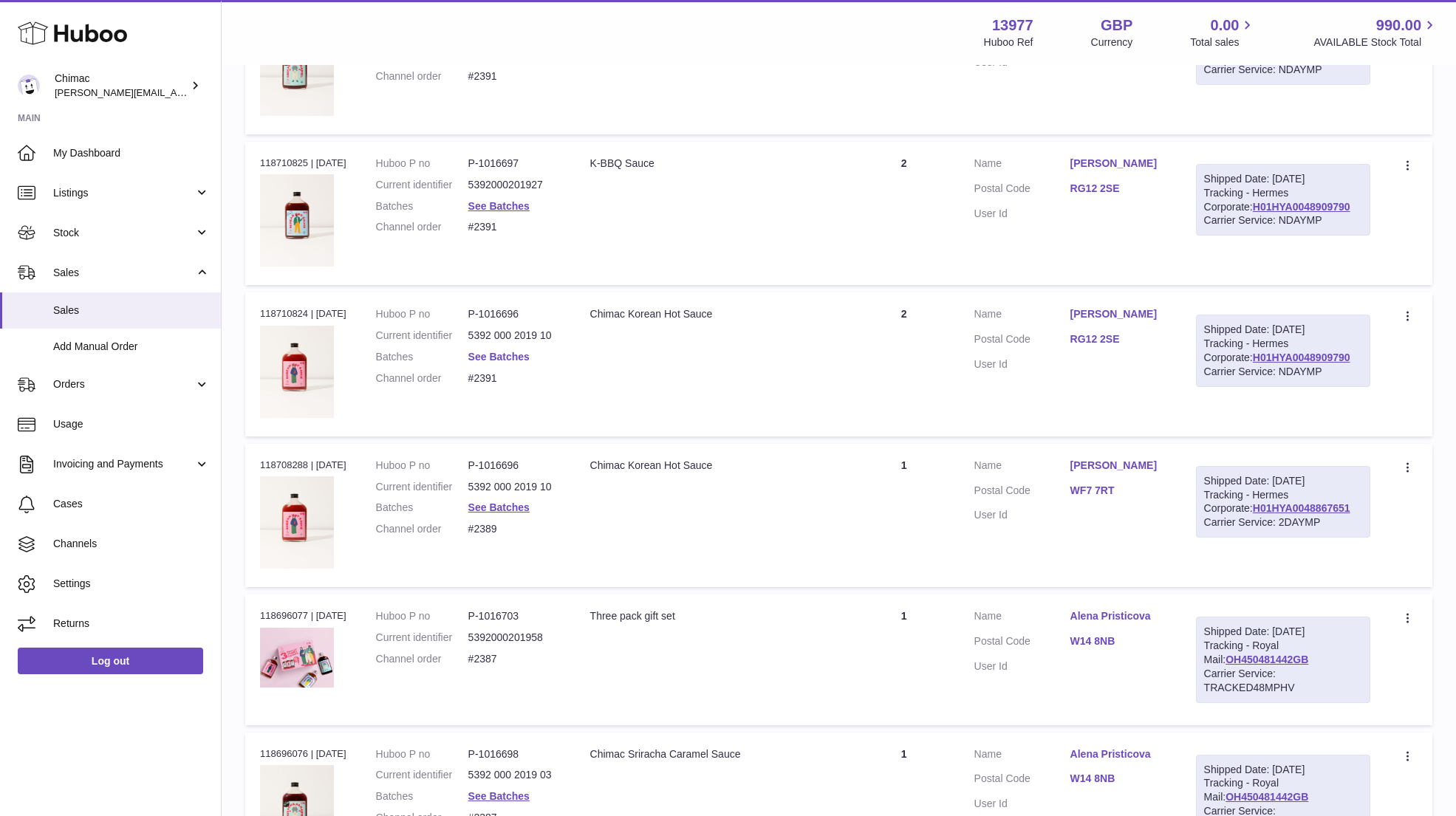
click at [518, 350] on link "See Batches" at bounding box center [499, 356] width 61 height 12
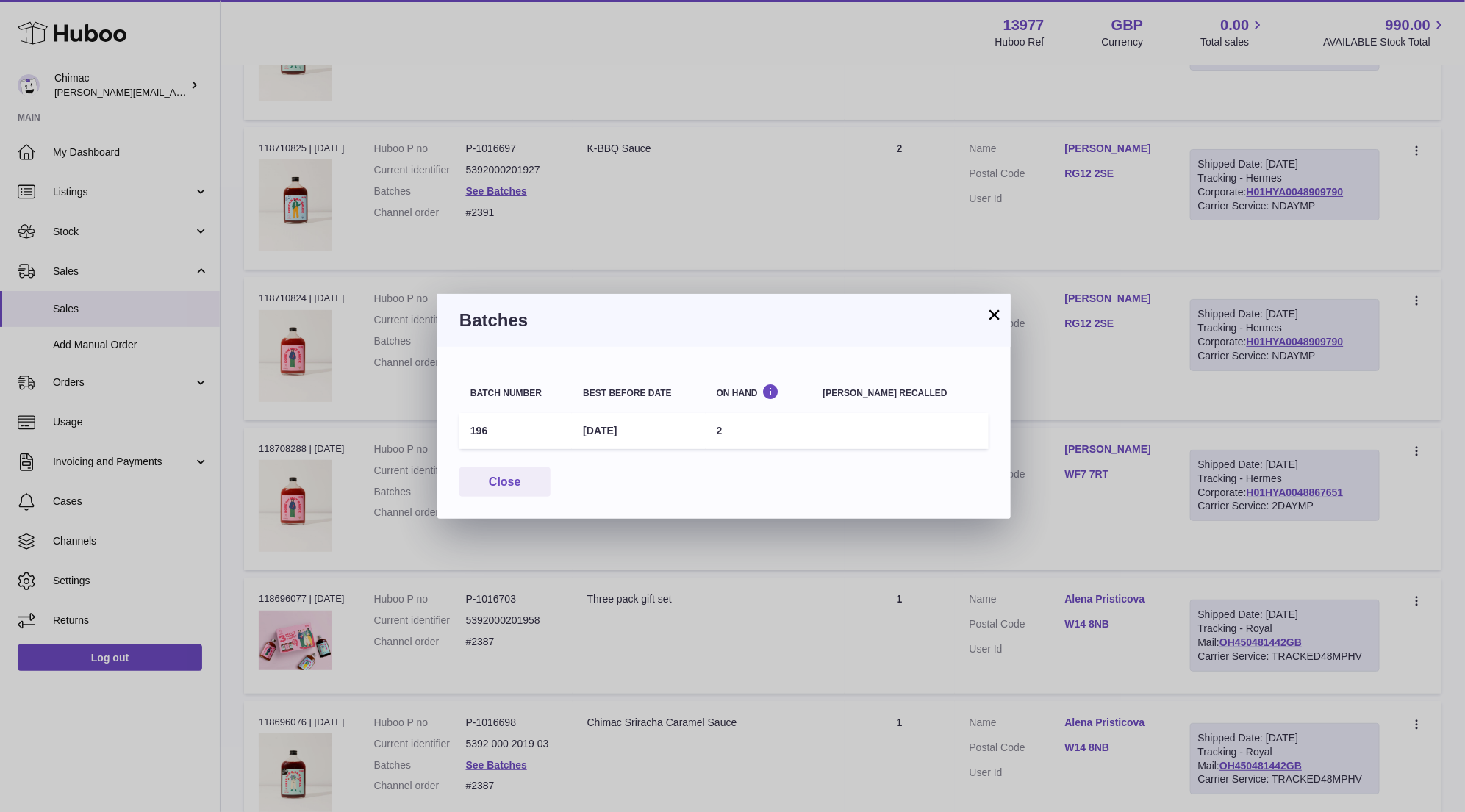
click at [990, 313] on button "×" at bounding box center [994, 314] width 18 height 18
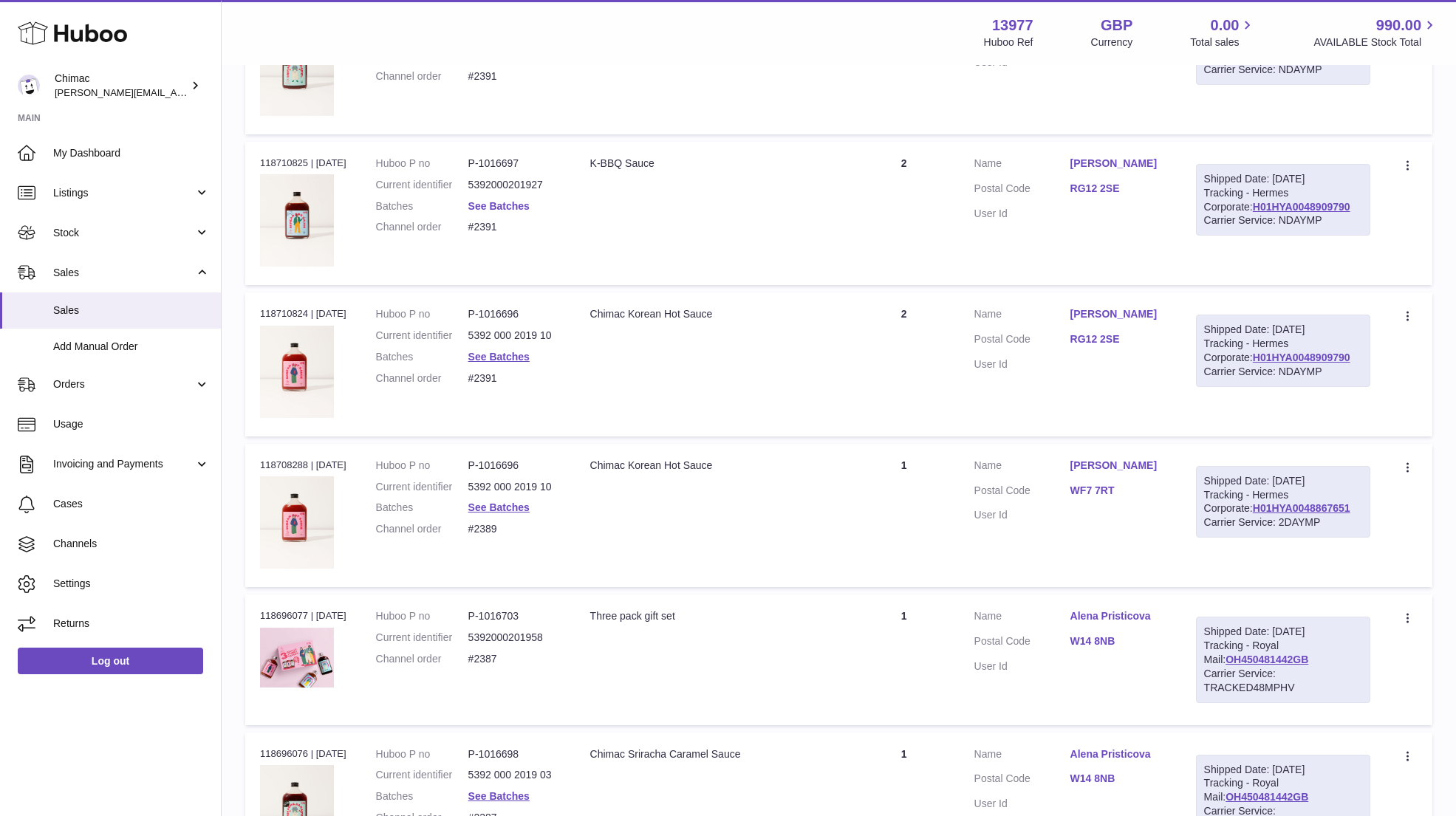
click at [514, 202] on link "See Batches" at bounding box center [499, 206] width 61 height 12
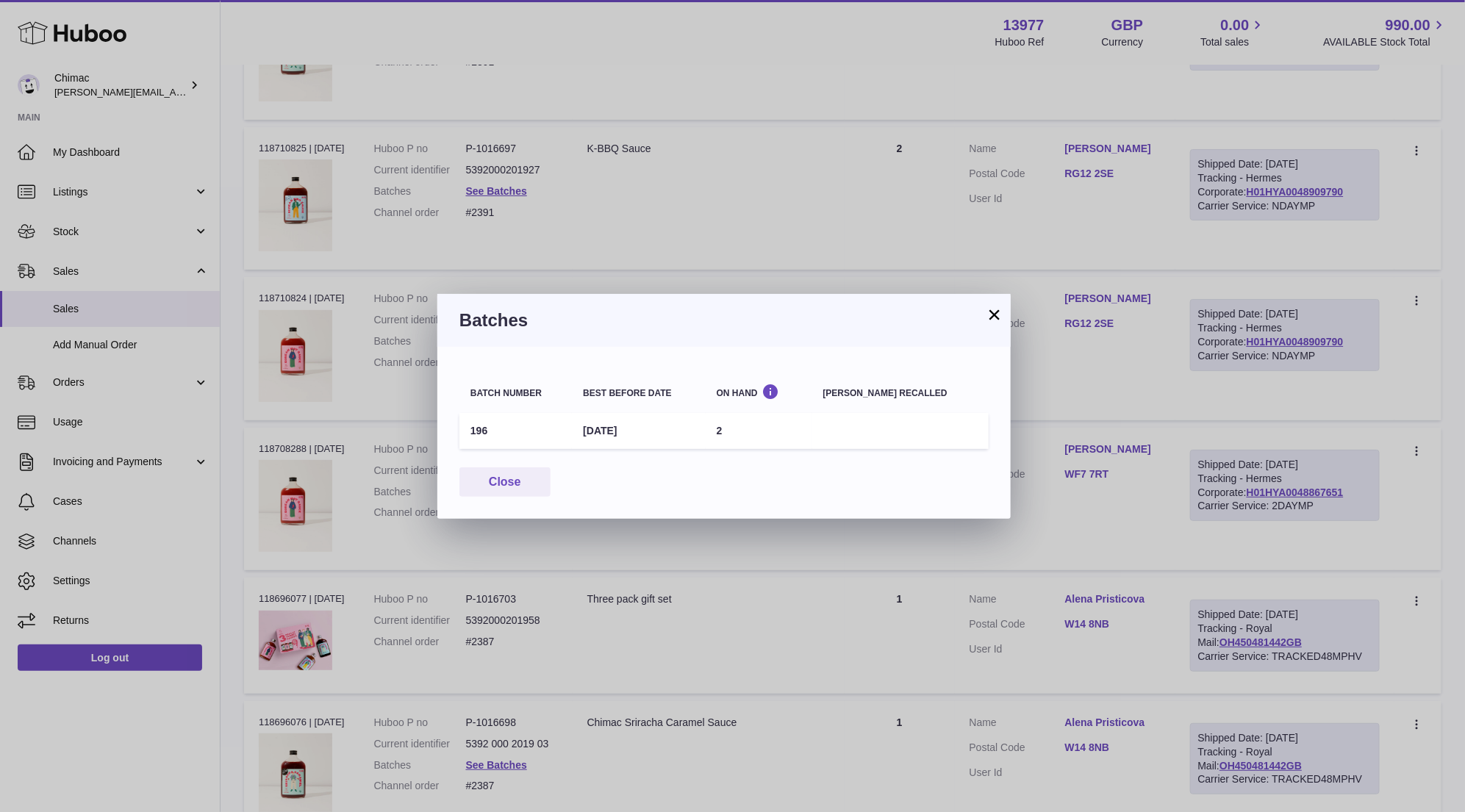
click at [995, 308] on button "×" at bounding box center [994, 314] width 18 height 18
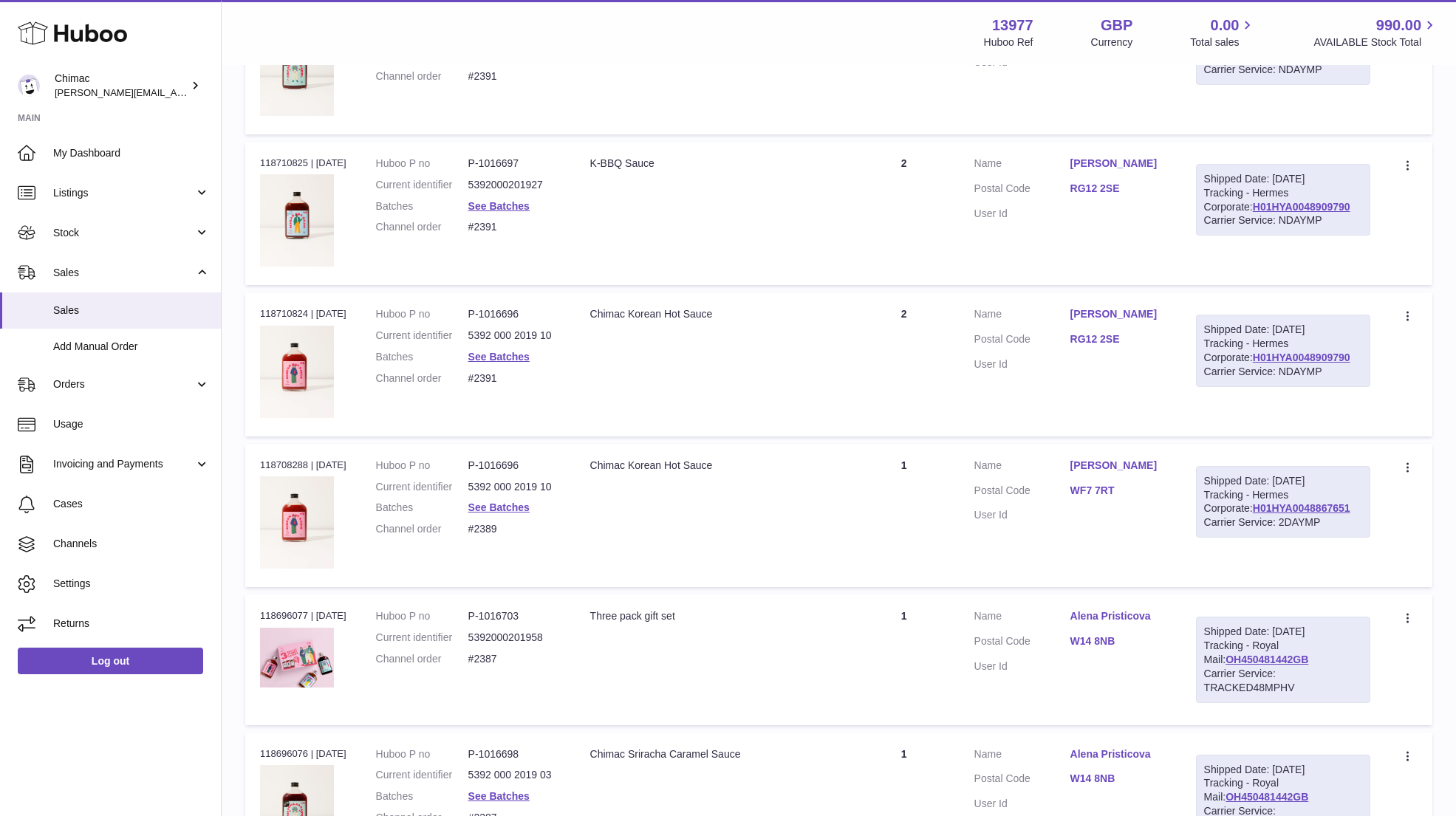
click at [884, 243] on td "Quantity 2" at bounding box center [904, 213] width 110 height 143
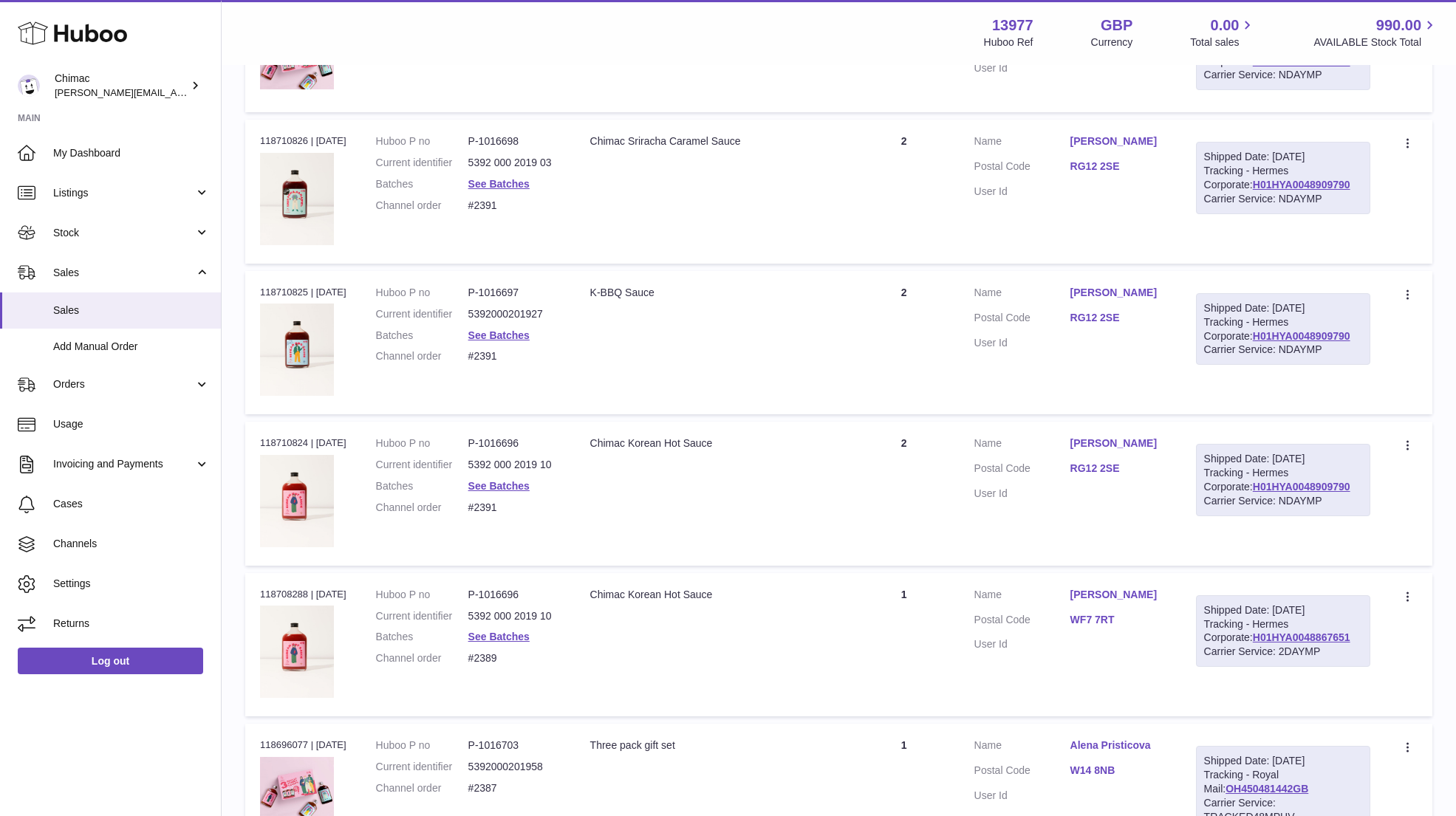
scroll to position [1967, 0]
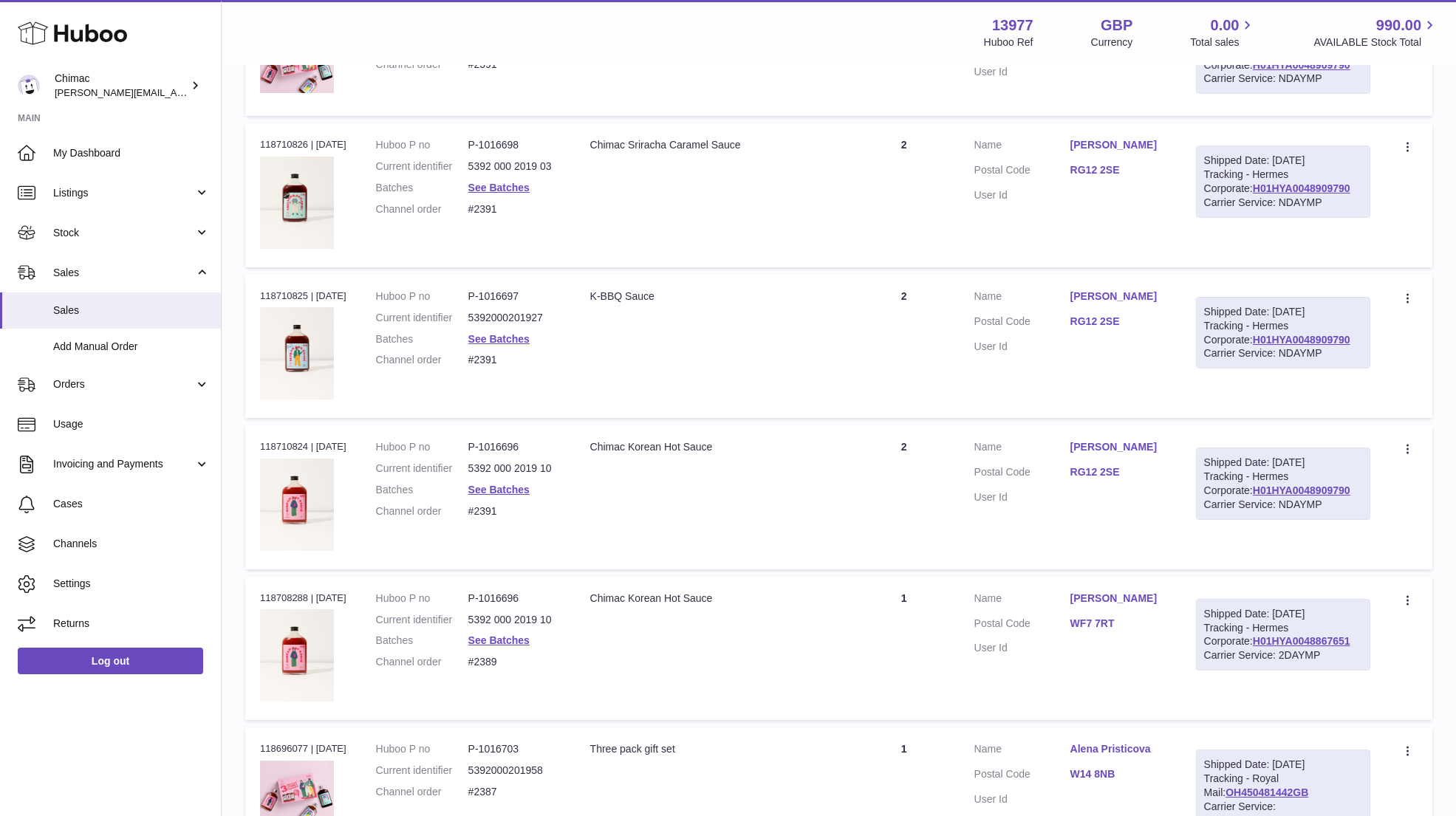
click at [482, 188] on dd "See Batches" at bounding box center [514, 188] width 92 height 14
click at [506, 189] on dl "Huboo P no P-1016698 Current identifier 5392 000 2019 03 Batches See Batches Ch…" at bounding box center [468, 181] width 185 height 86
click at [503, 189] on dl "Huboo P no P-1016698 Current identifier 5392 000 2019 03 Batches See Batches Ch…" at bounding box center [468, 181] width 185 height 86
click at [492, 182] on link "See Batches" at bounding box center [499, 187] width 61 height 12
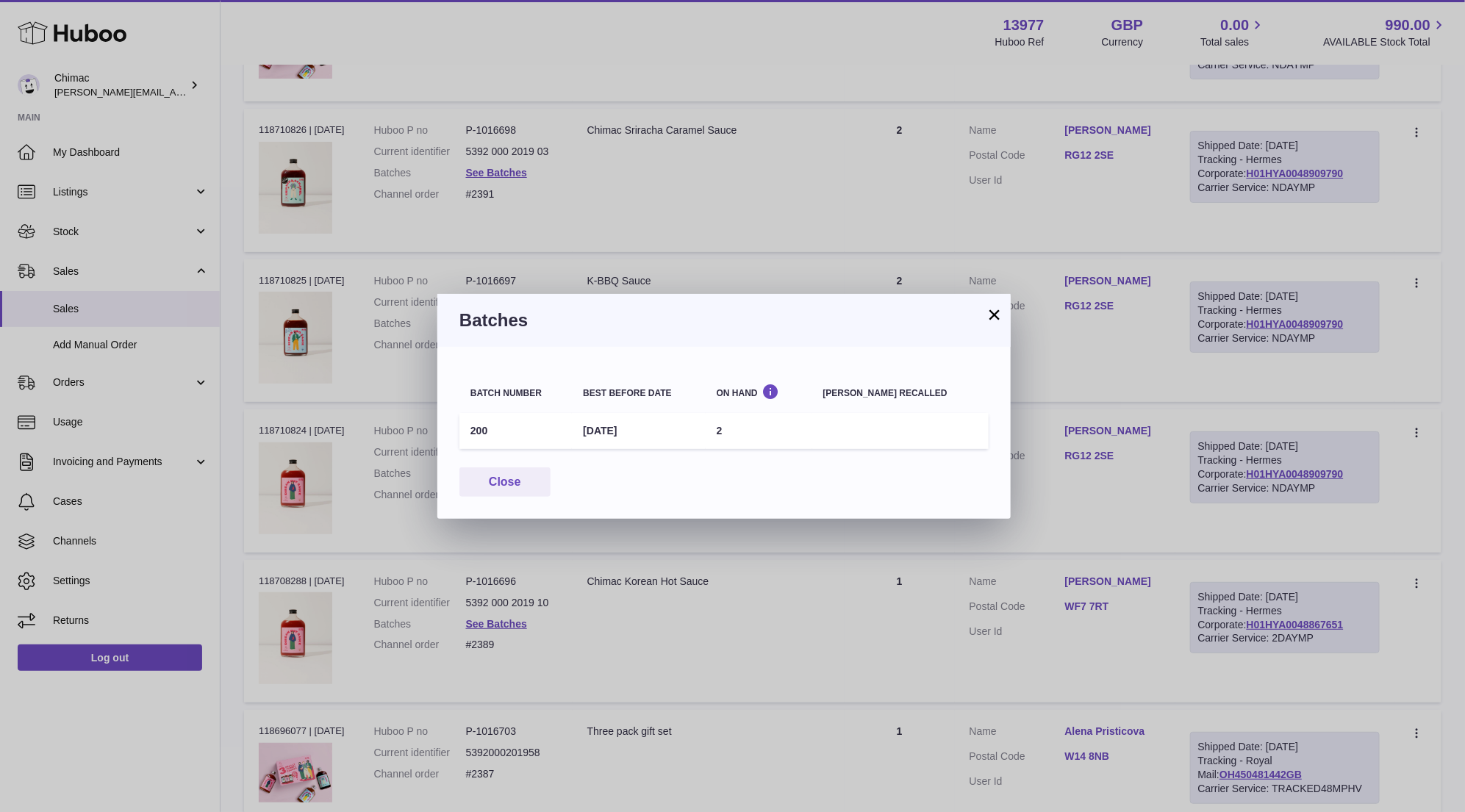
click at [995, 314] on button "×" at bounding box center [994, 314] width 18 height 18
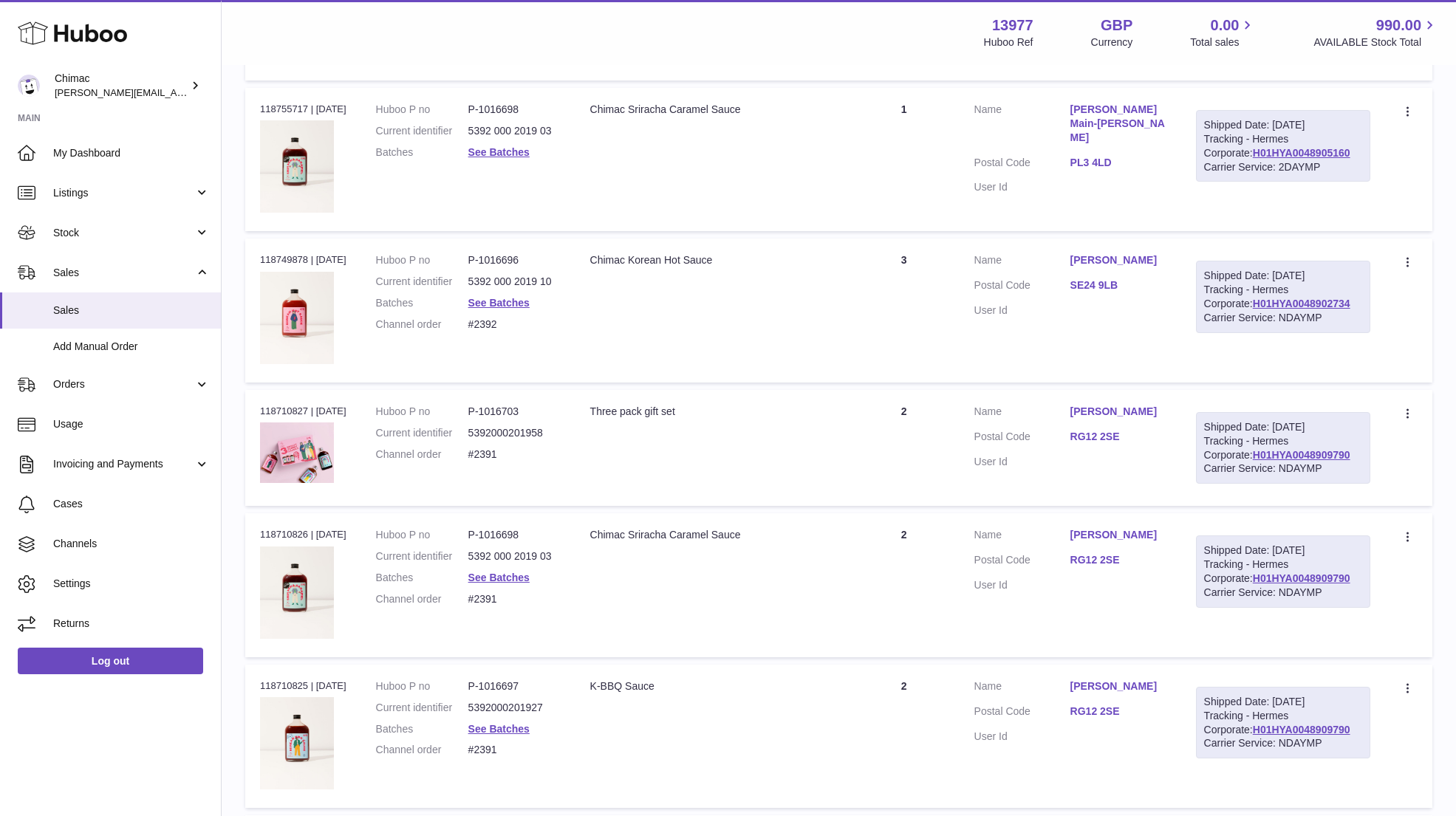
scroll to position [1568, 0]
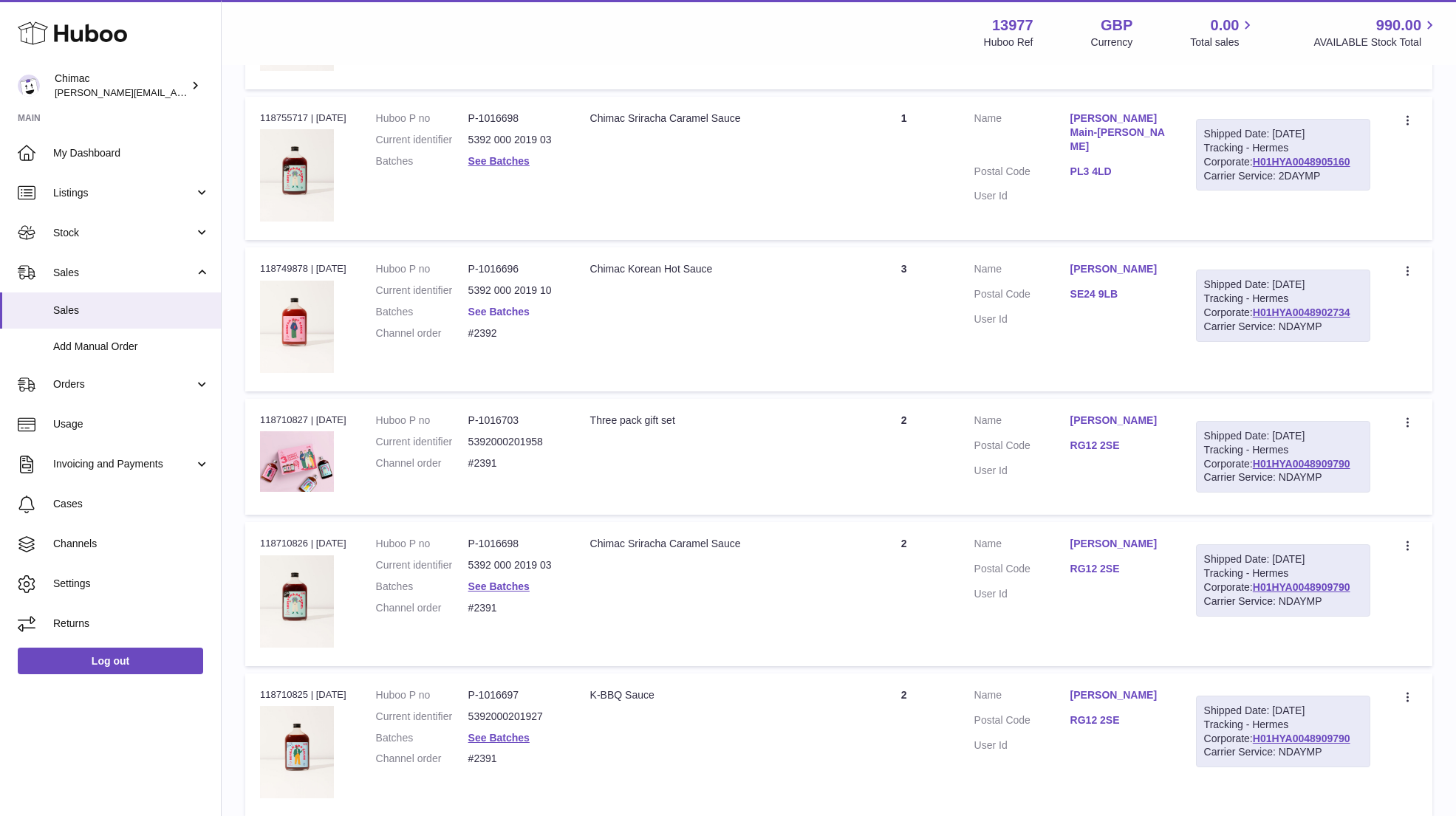
click at [509, 306] on link "See Batches" at bounding box center [499, 311] width 61 height 12
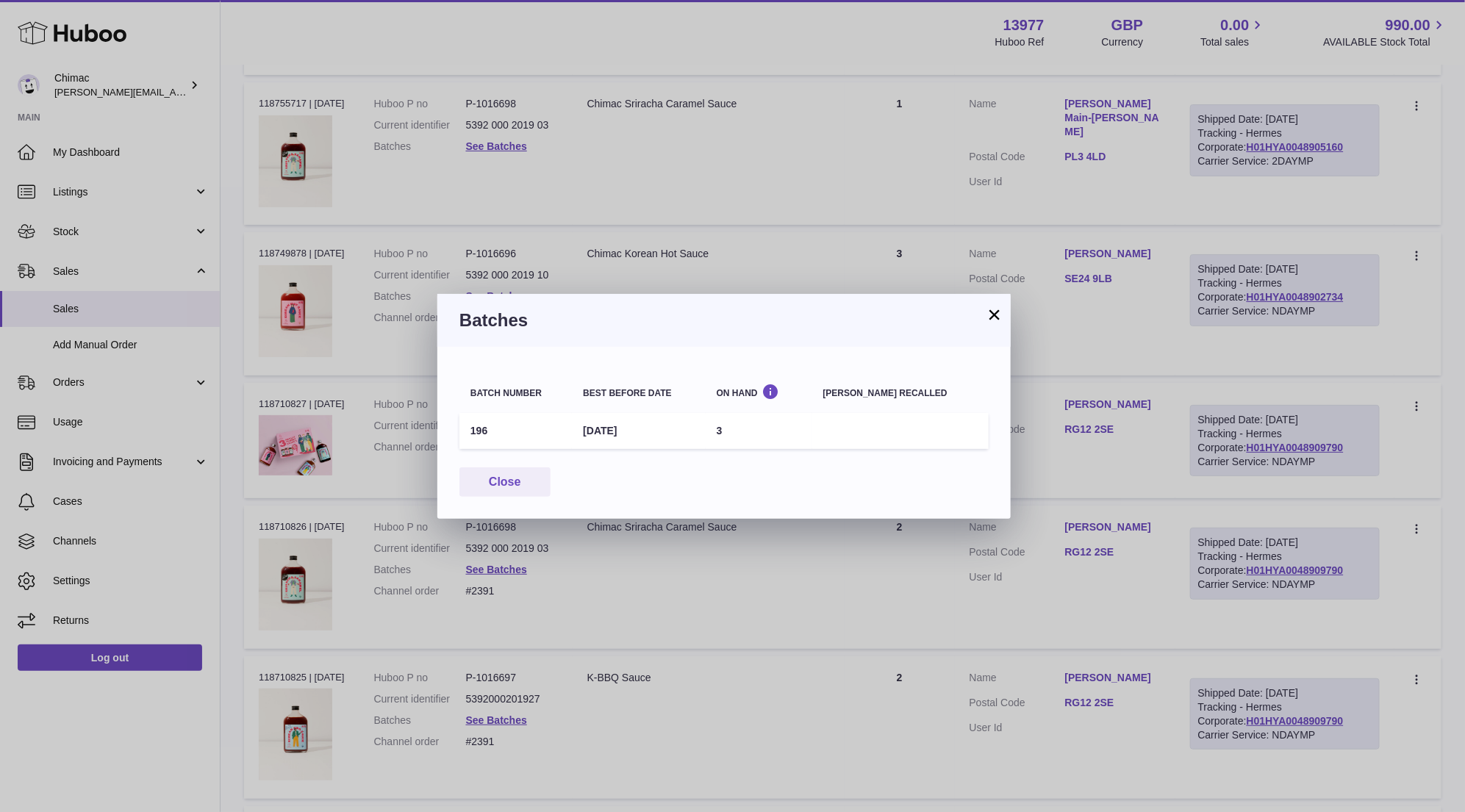
click at [993, 307] on button "×" at bounding box center [994, 314] width 18 height 18
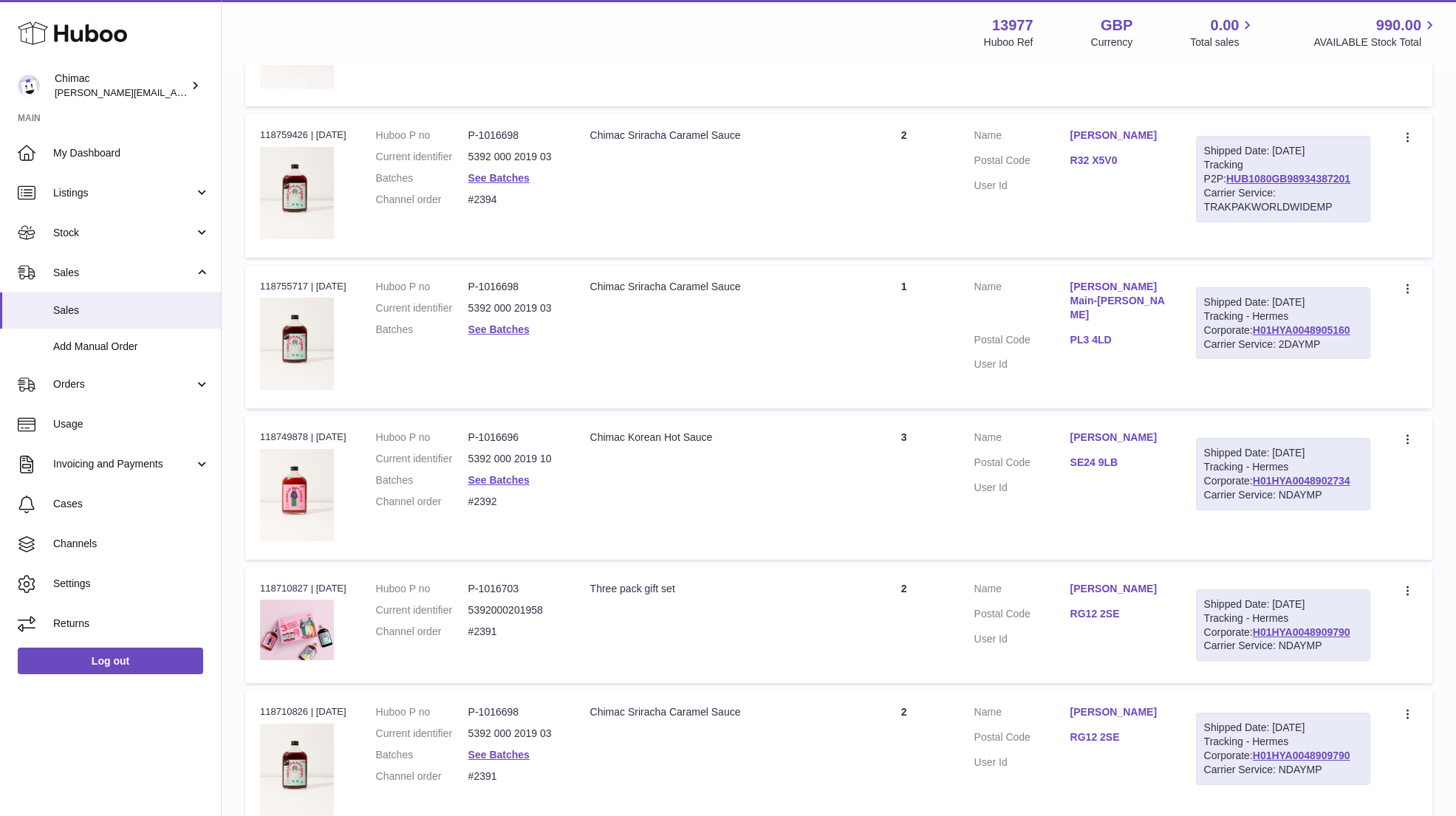
scroll to position [1391, 0]
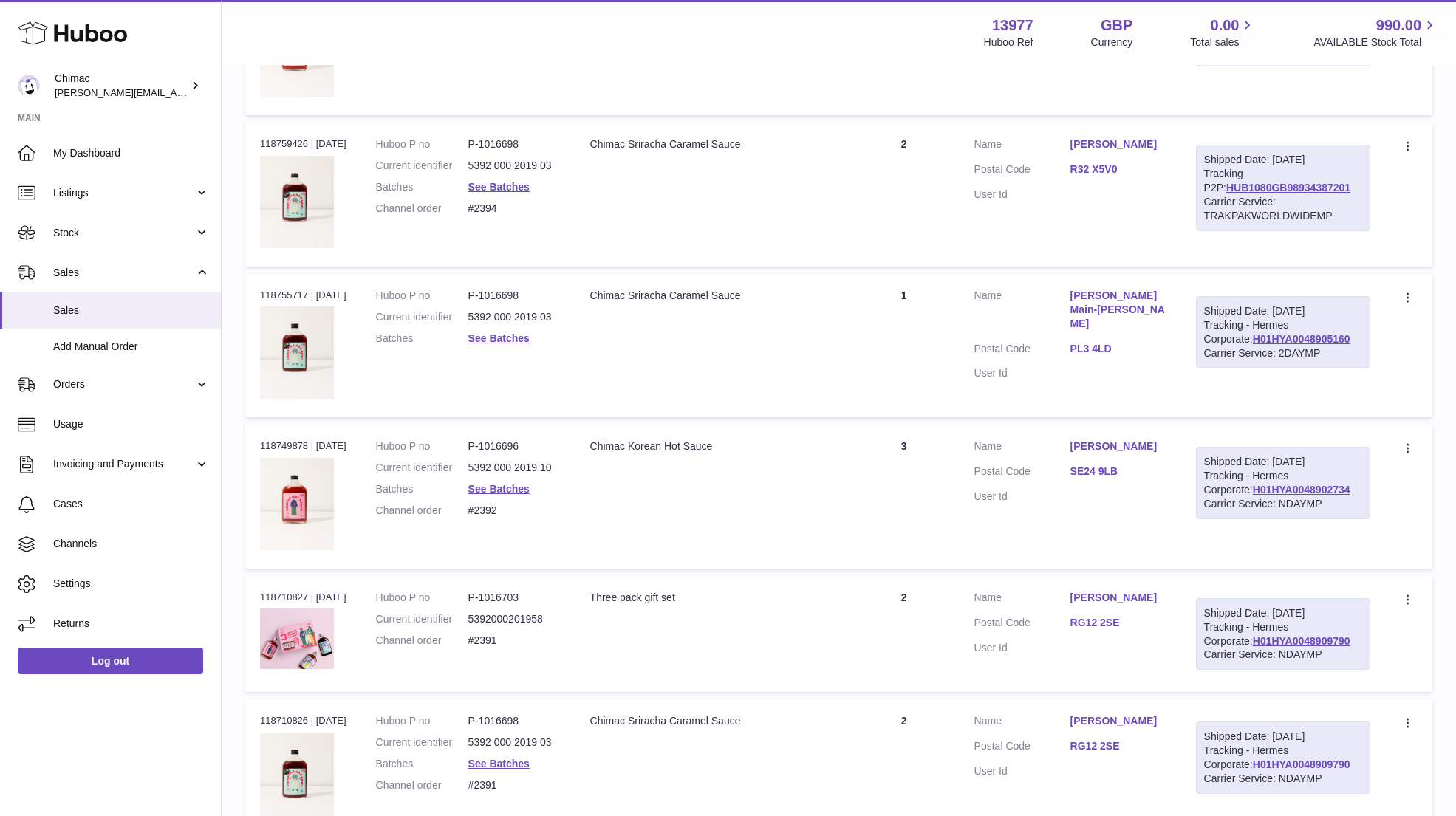
drag, startPoint x: 1059, startPoint y: 288, endPoint x: 1180, endPoint y: 288, distance: 121.0
click at [1180, 288] on td "Customer Name Alexander Main-Ian Postal Code PL3 4LD User Id" at bounding box center [1070, 345] width 222 height 143
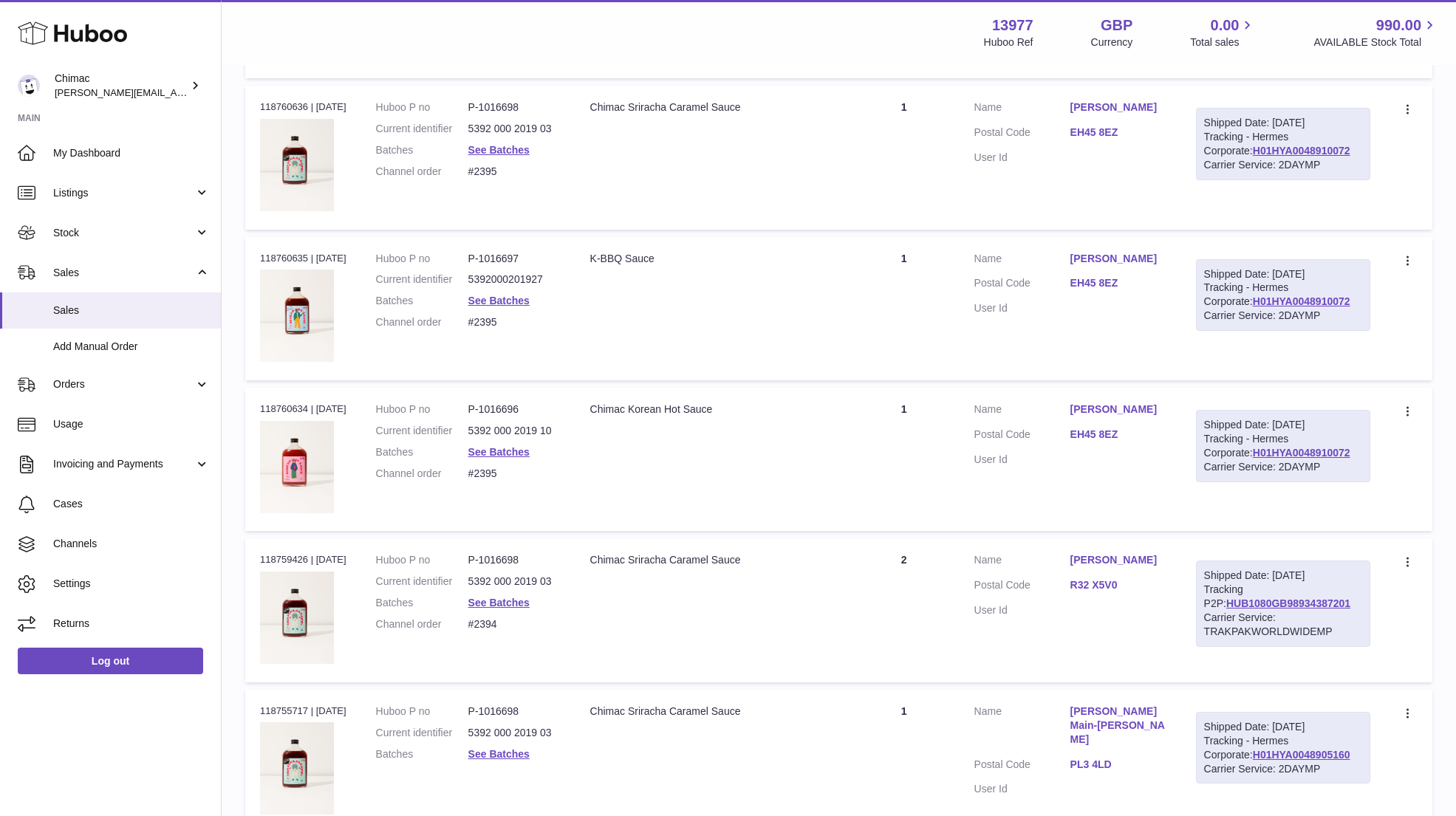
scroll to position [948, 0]
